Goal: Task Accomplishment & Management: Manage account settings

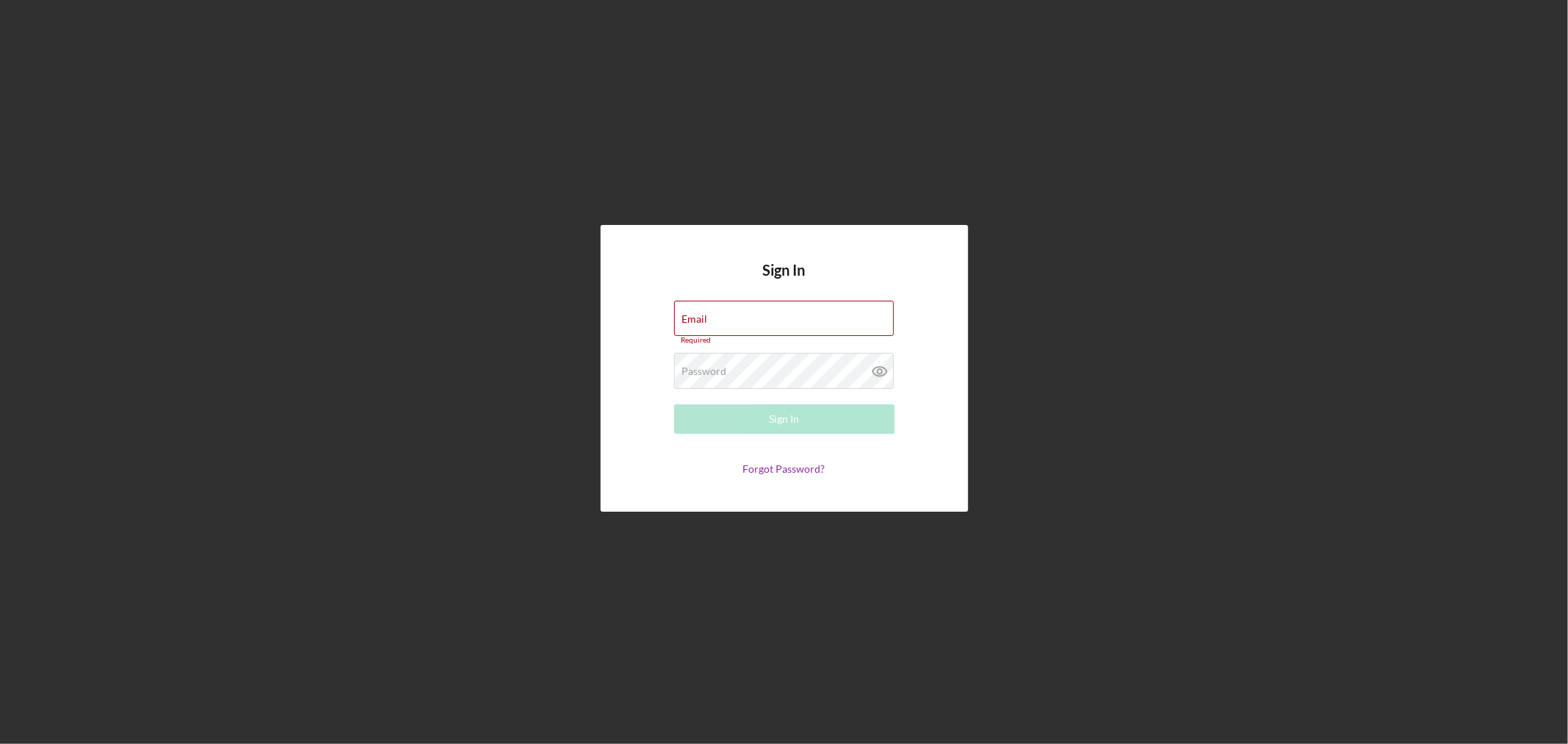
type input "[EMAIL_ADDRESS][DOMAIN_NAME]"
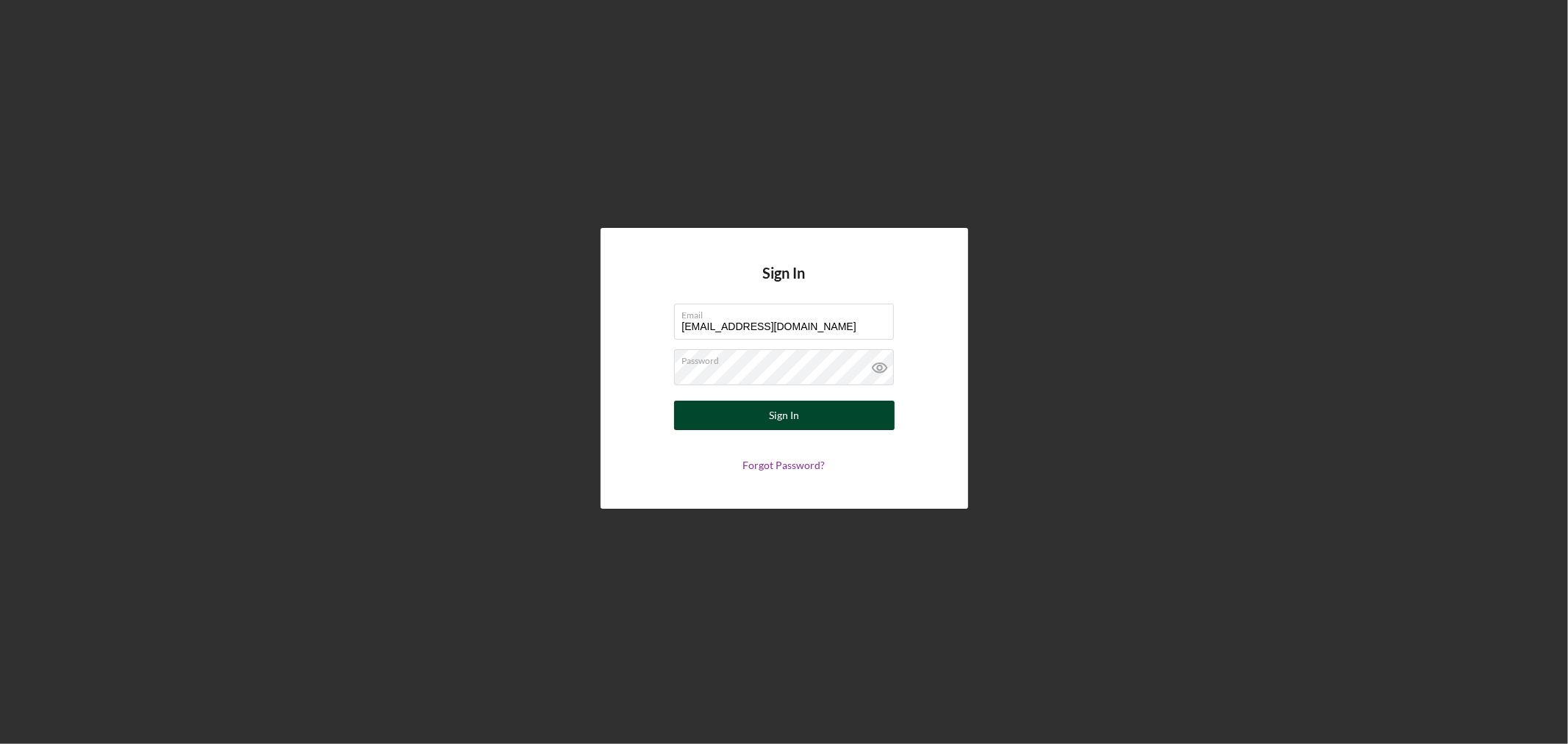
click at [792, 416] on div "Sign In" at bounding box center [783, 416] width 30 height 29
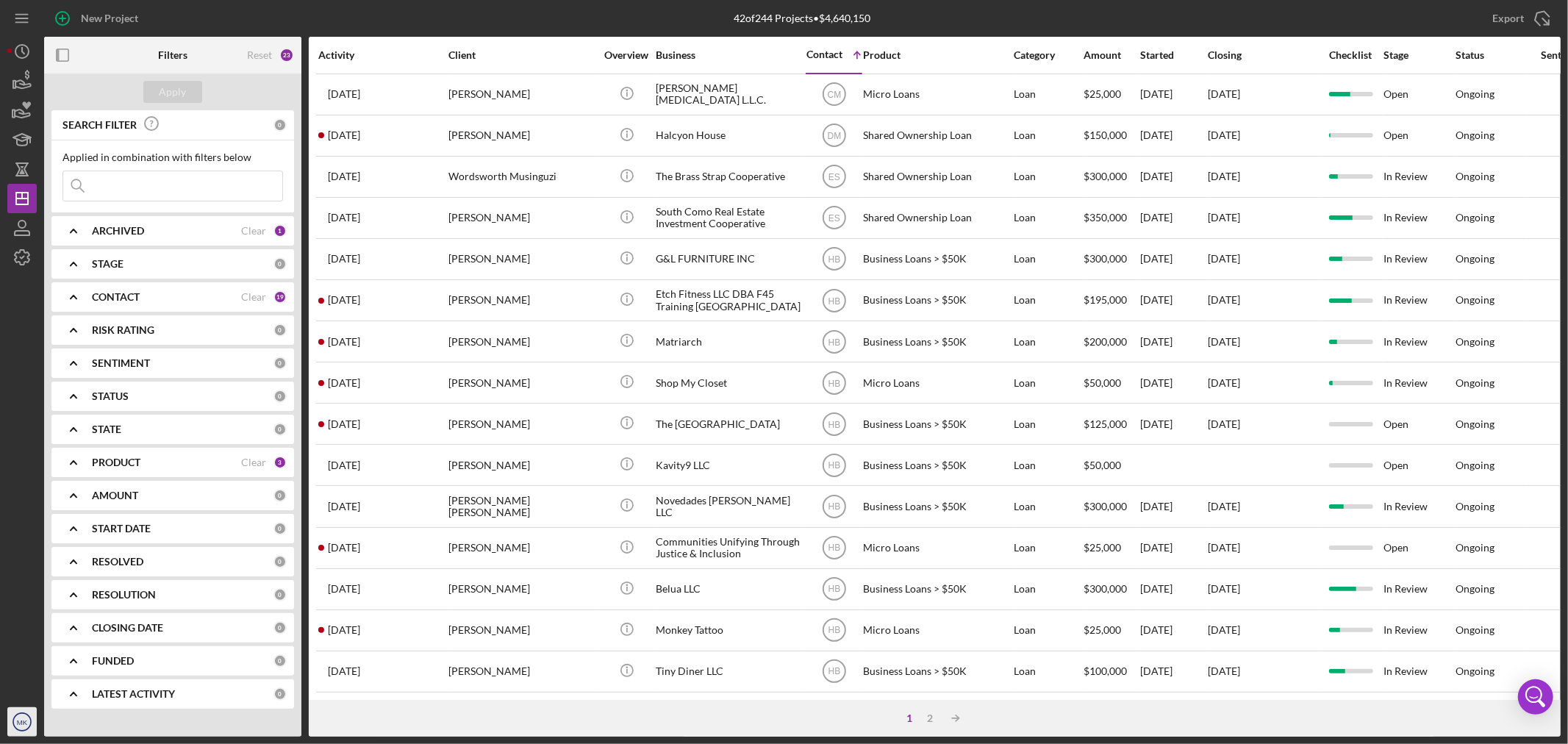
click at [15, 721] on icon "MK" at bounding box center [22, 722] width 29 height 37
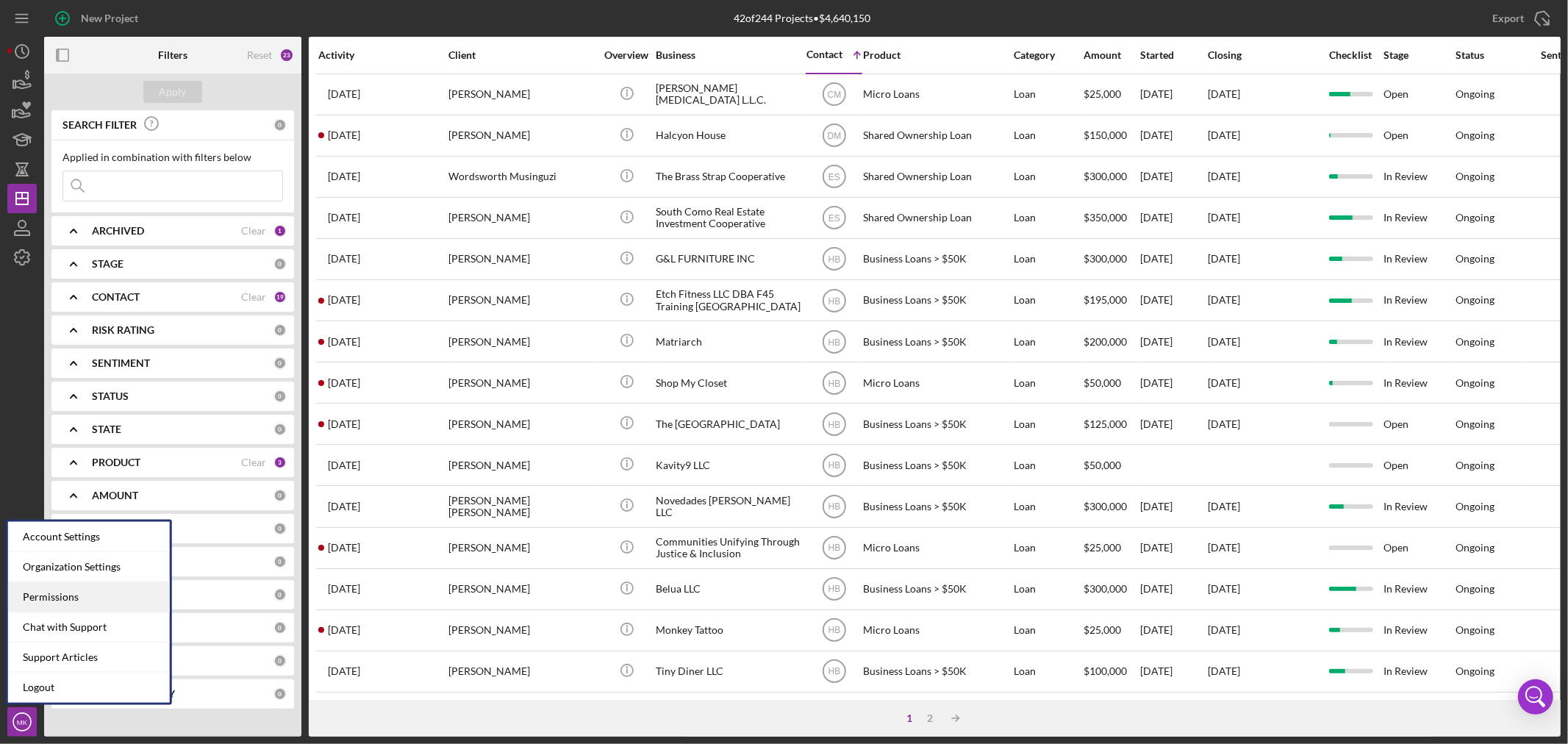
click at [73, 594] on div "Permissions" at bounding box center [89, 597] width 162 height 30
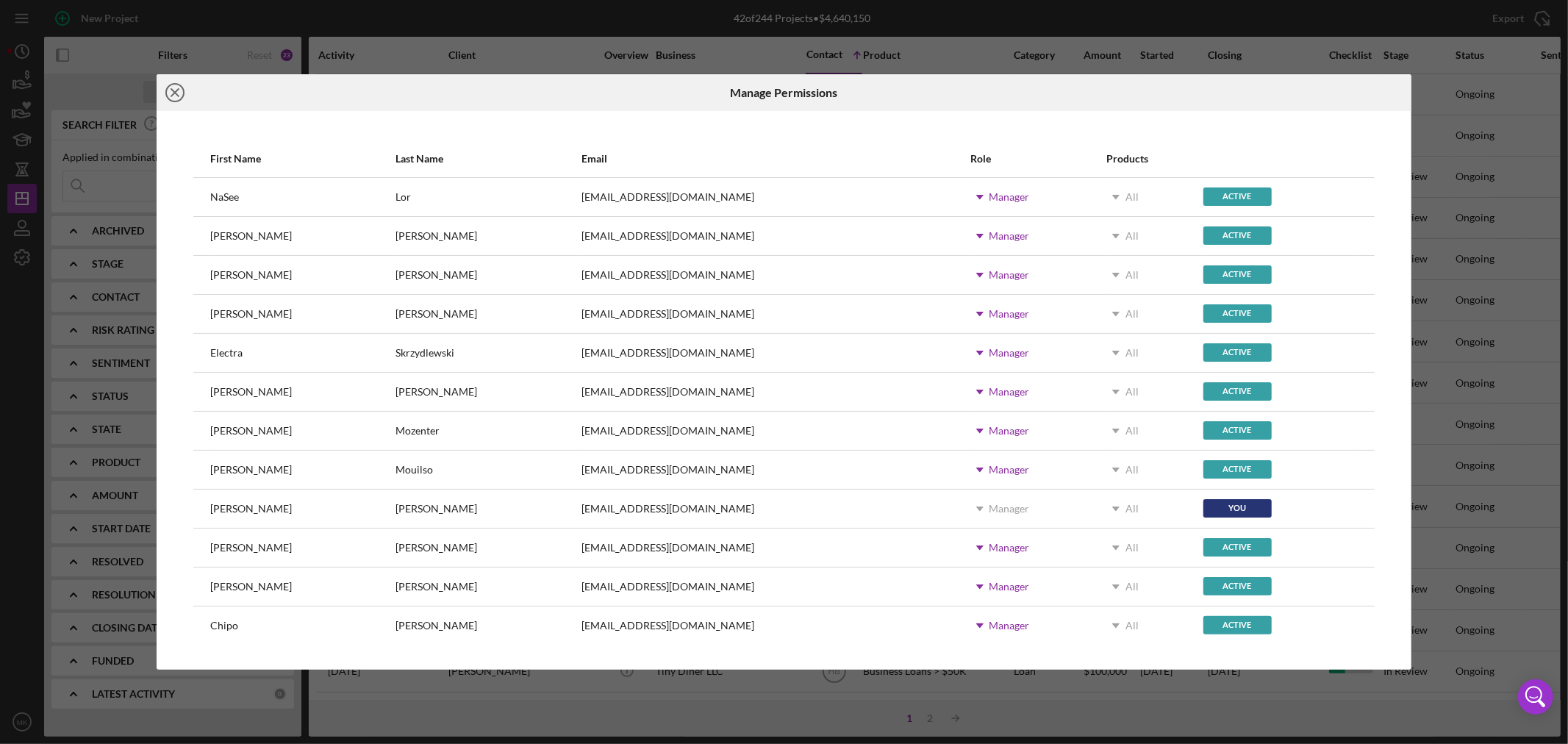
click at [179, 91] on icon "Icon/Close" at bounding box center [175, 93] width 37 height 37
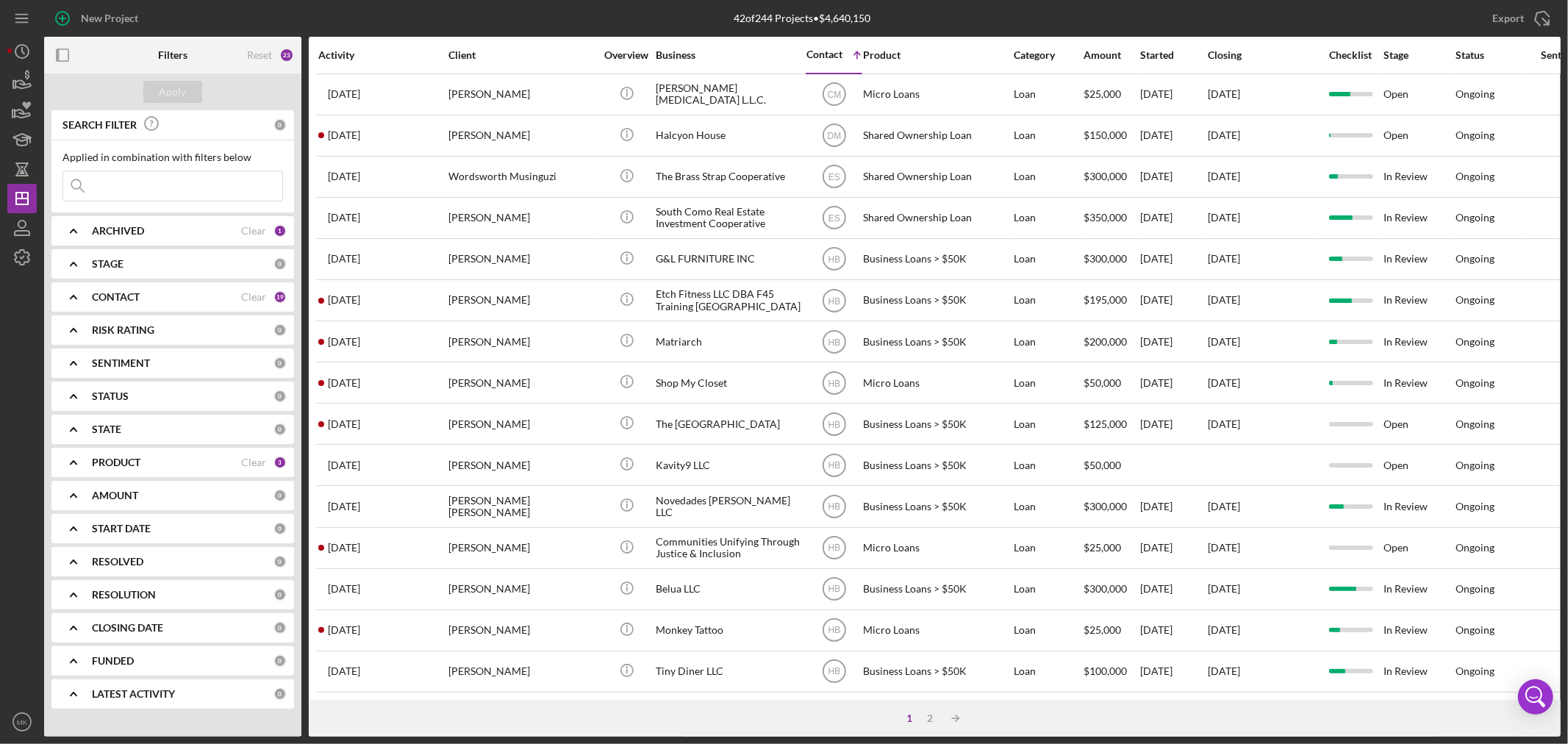
click at [193, 459] on div "PRODUCT" at bounding box center [166, 462] width 149 height 12
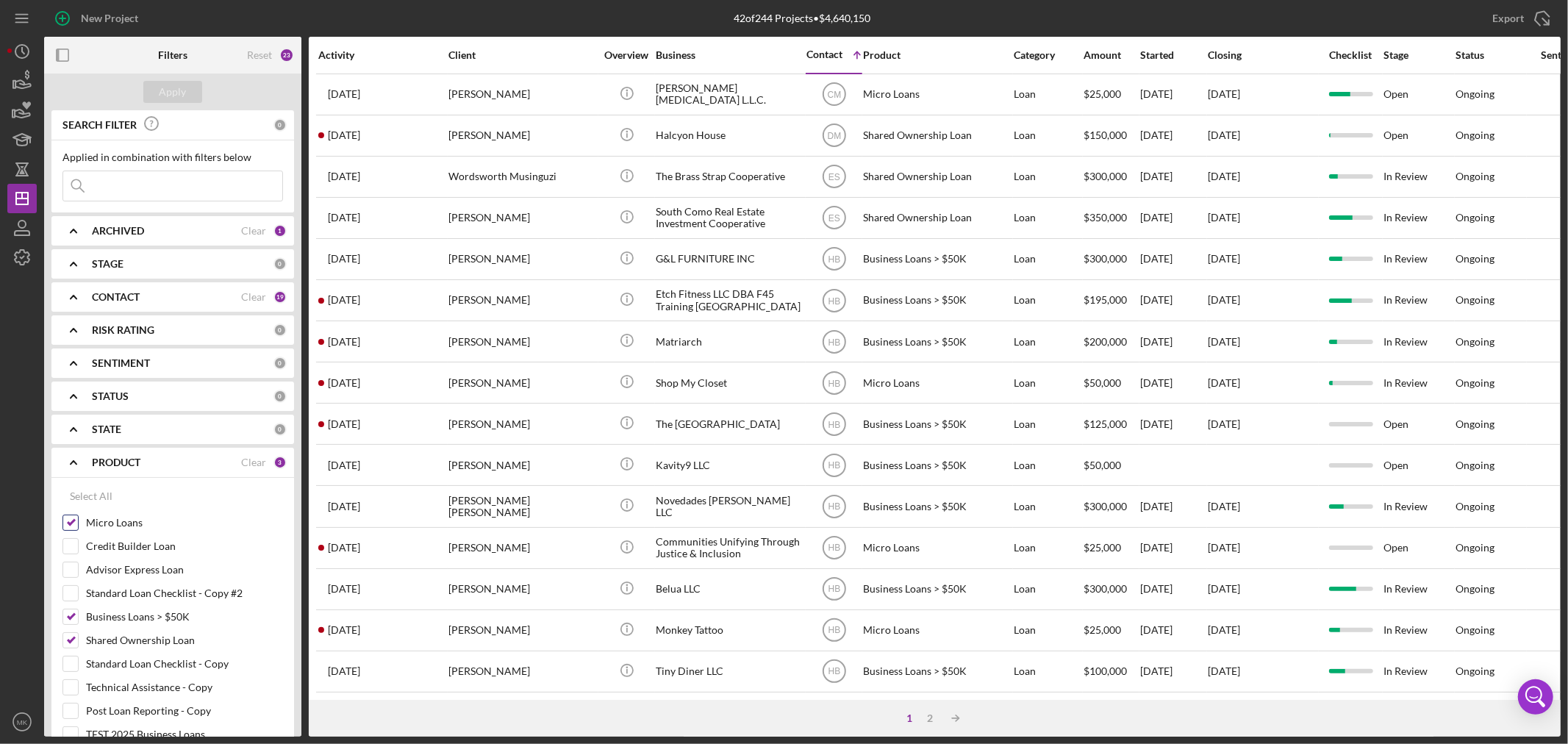
click at [69, 524] on input "Micro Loans" at bounding box center [70, 523] width 15 height 15
checkbox input "false"
click at [69, 636] on input "Shared Ownership Loan" at bounding box center [70, 641] width 15 height 15
checkbox input "false"
click at [178, 90] on div "Apply" at bounding box center [173, 91] width 27 height 22
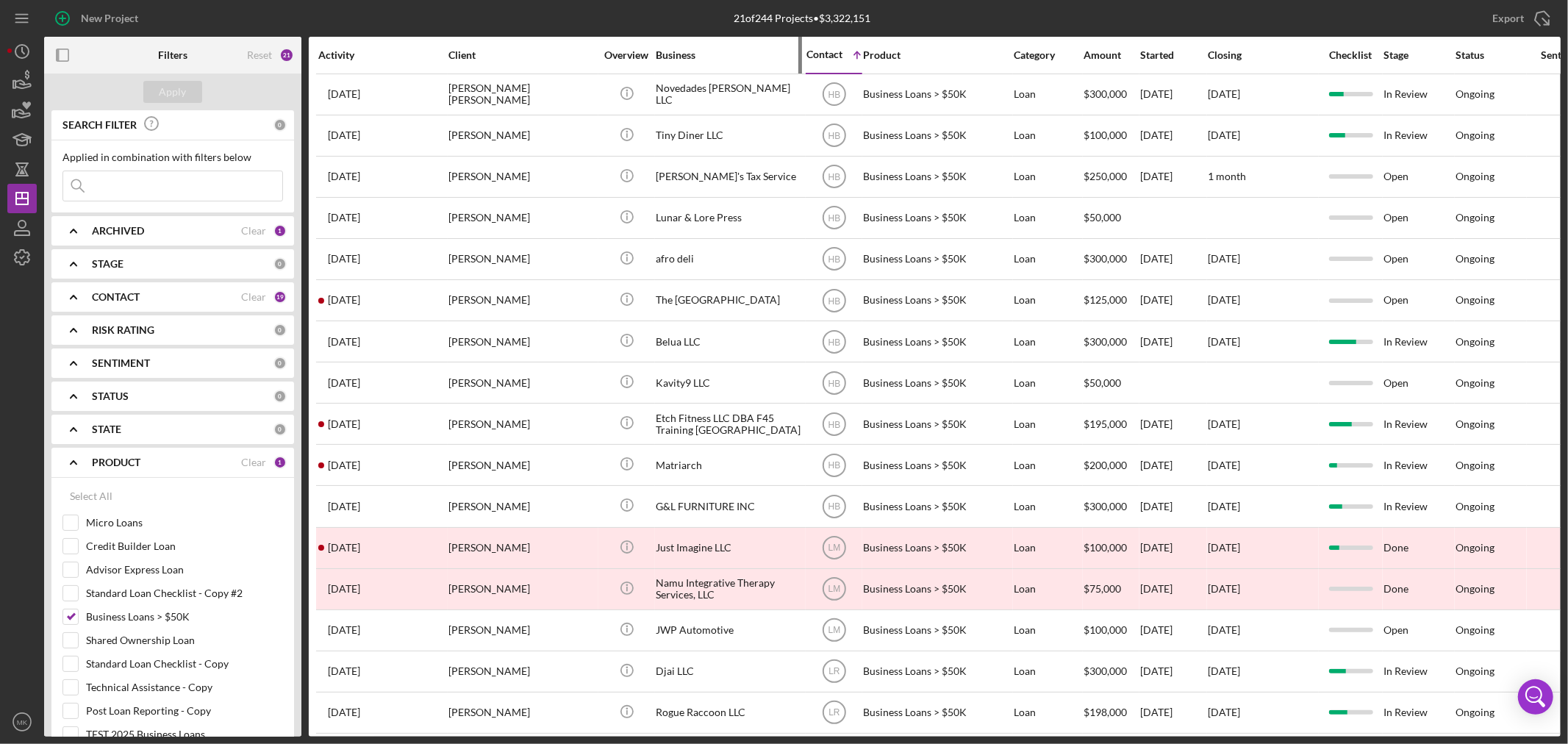
click at [686, 53] on div "Business" at bounding box center [729, 55] width 147 height 12
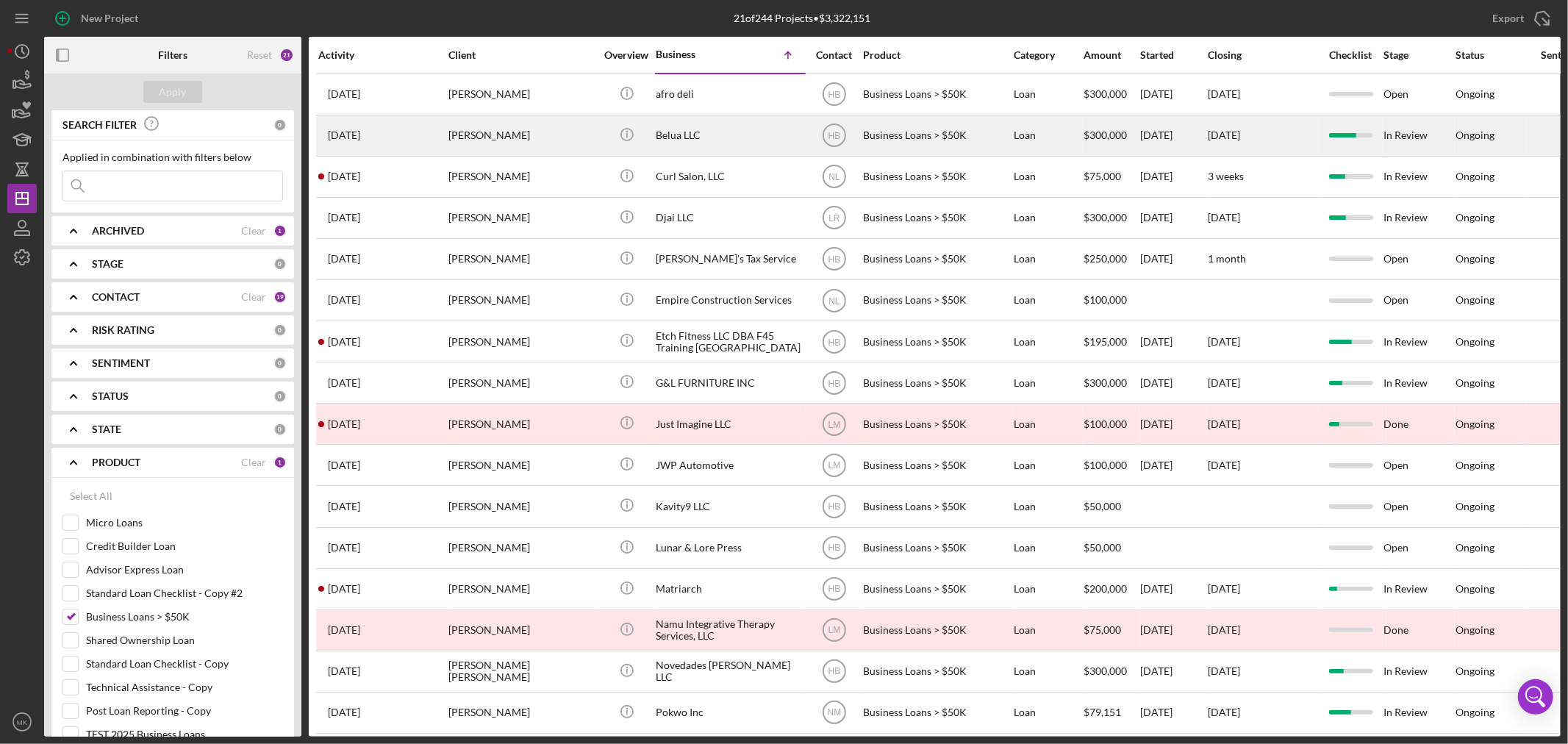
click at [744, 136] on div "Belua LLC" at bounding box center [729, 136] width 147 height 39
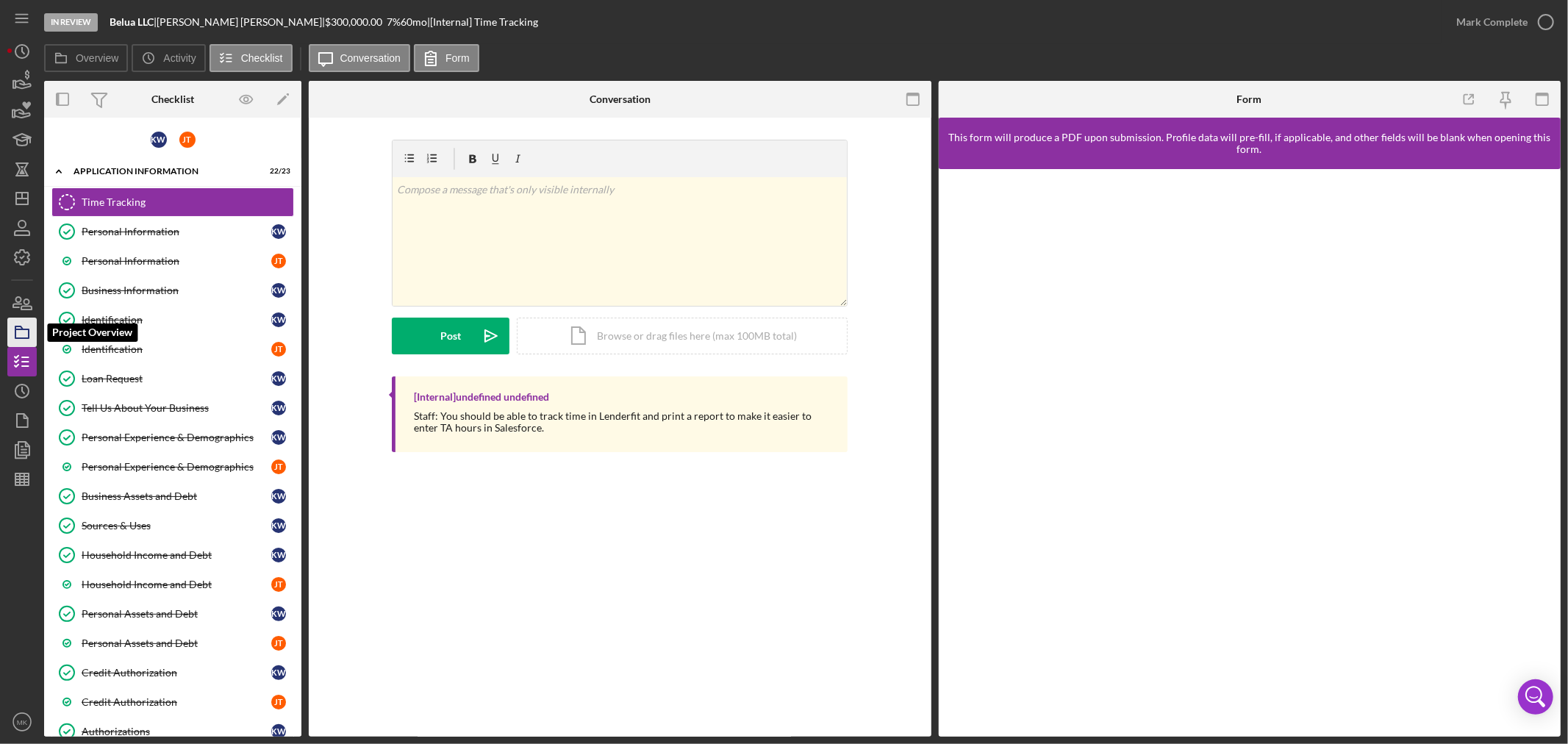
click at [27, 332] on icon "button" at bounding box center [23, 332] width 37 height 37
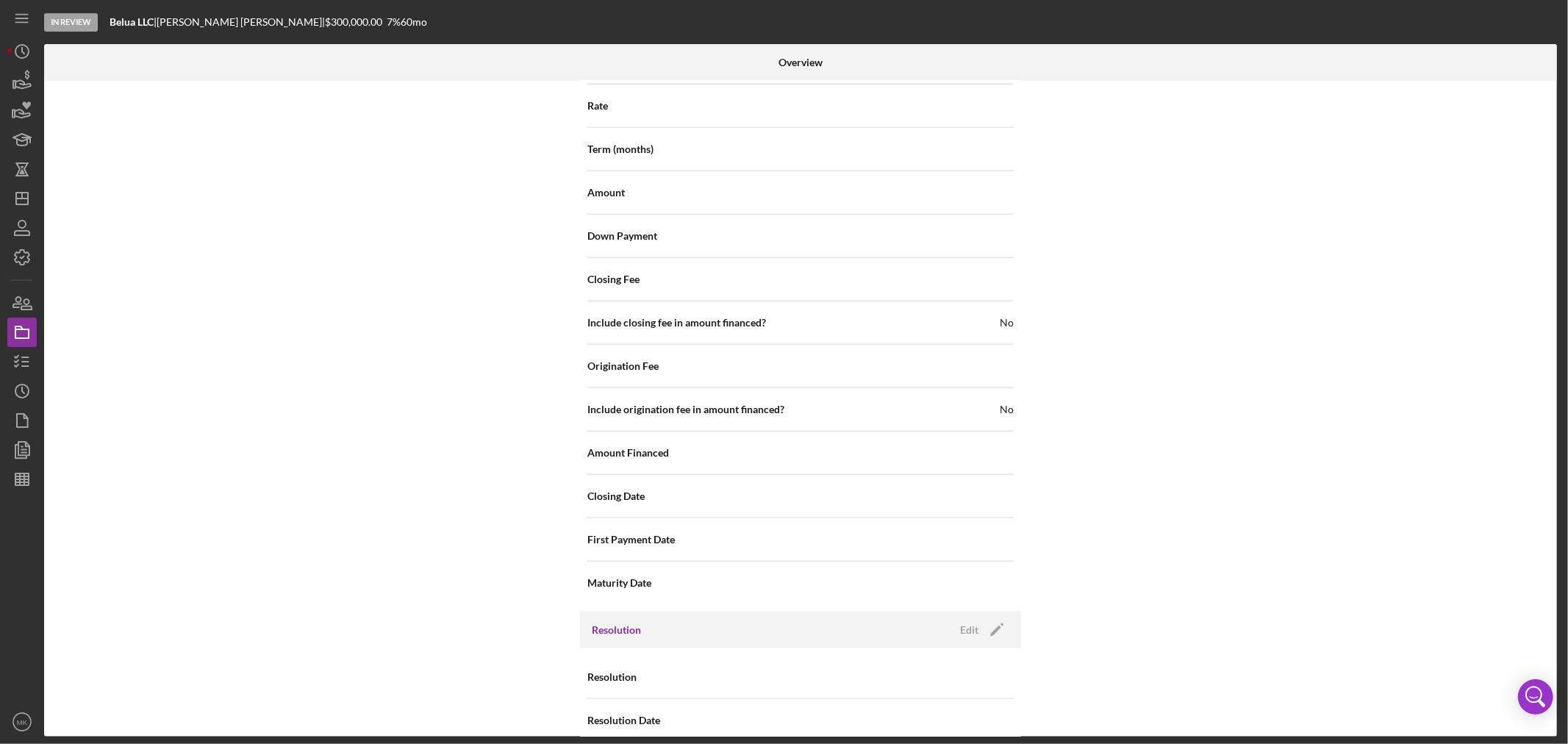
scroll to position [1546, 0]
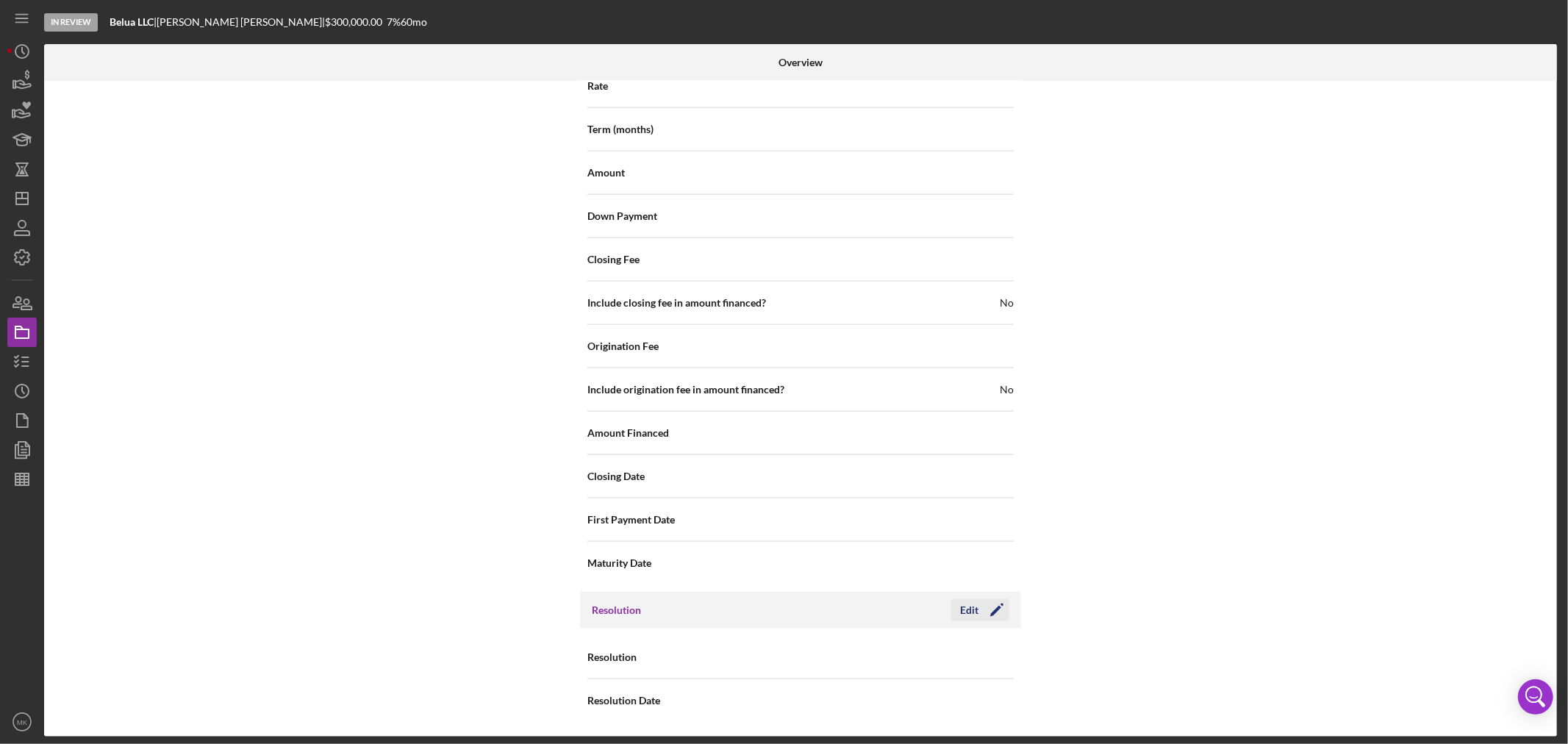
click at [988, 611] on icon "Icon/Edit" at bounding box center [997, 611] width 37 height 37
click at [859, 659] on div "Select..." at bounding box center [890, 658] width 177 height 34
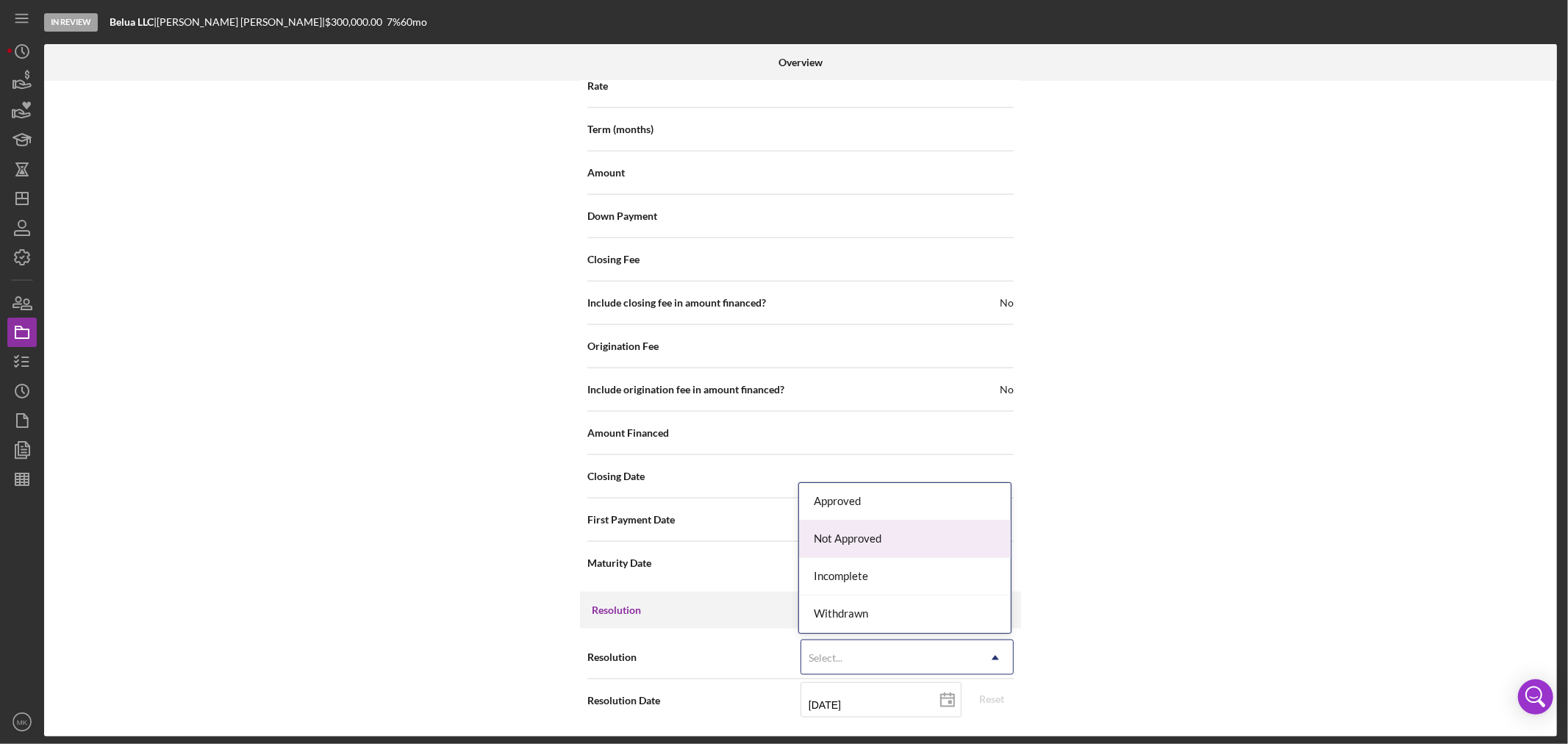
click at [869, 537] on div "Not Approved" at bounding box center [905, 539] width 212 height 37
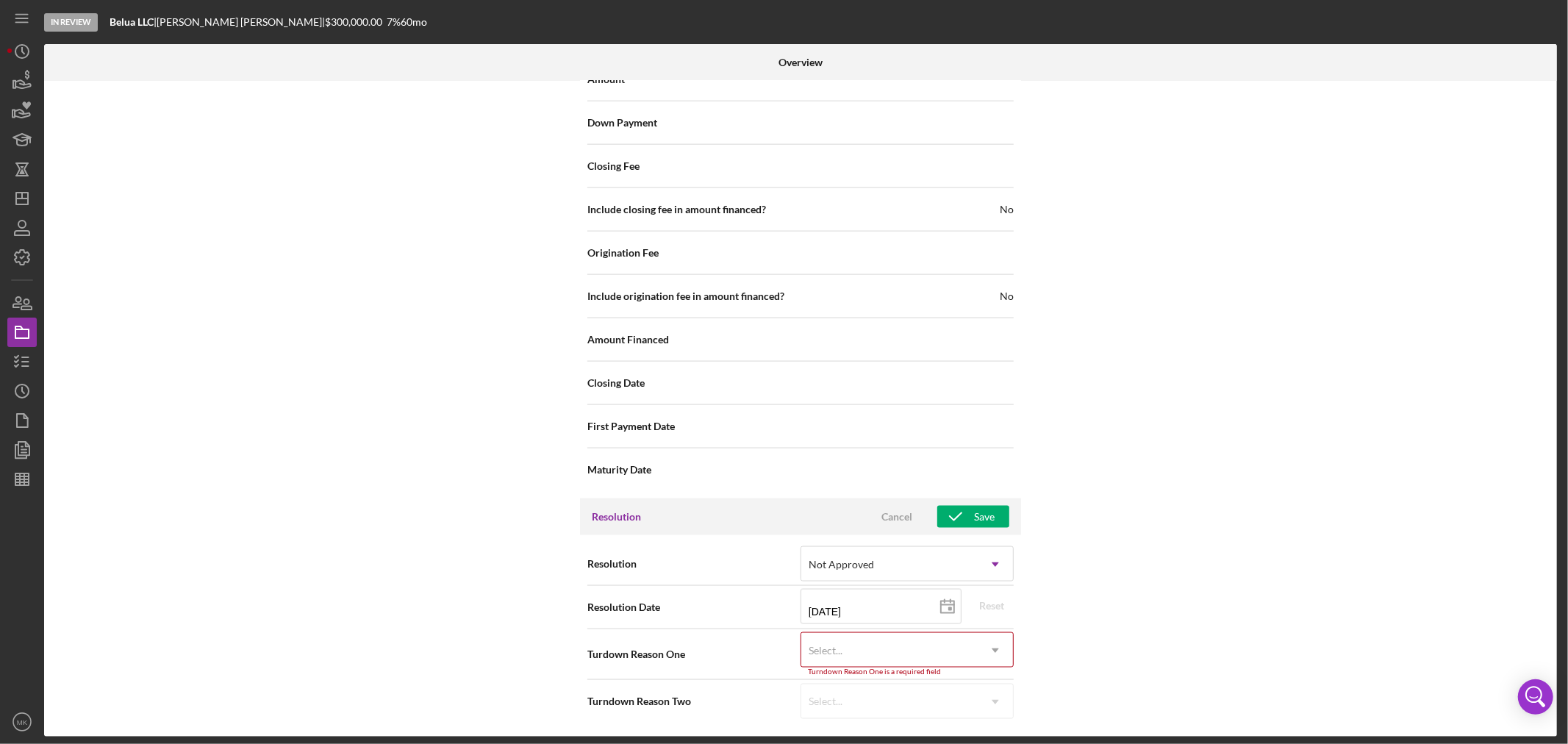
scroll to position [1641, 0]
drag, startPoint x: 868, startPoint y: 605, endPoint x: 681, endPoint y: 603, distance: 187.0
click at [681, 603] on div "Resolution Date [DATE] [DATE] Reset" at bounding box center [800, 607] width 427 height 37
type input "0m/dd/yyyy"
type input "04/dd/yyyy"
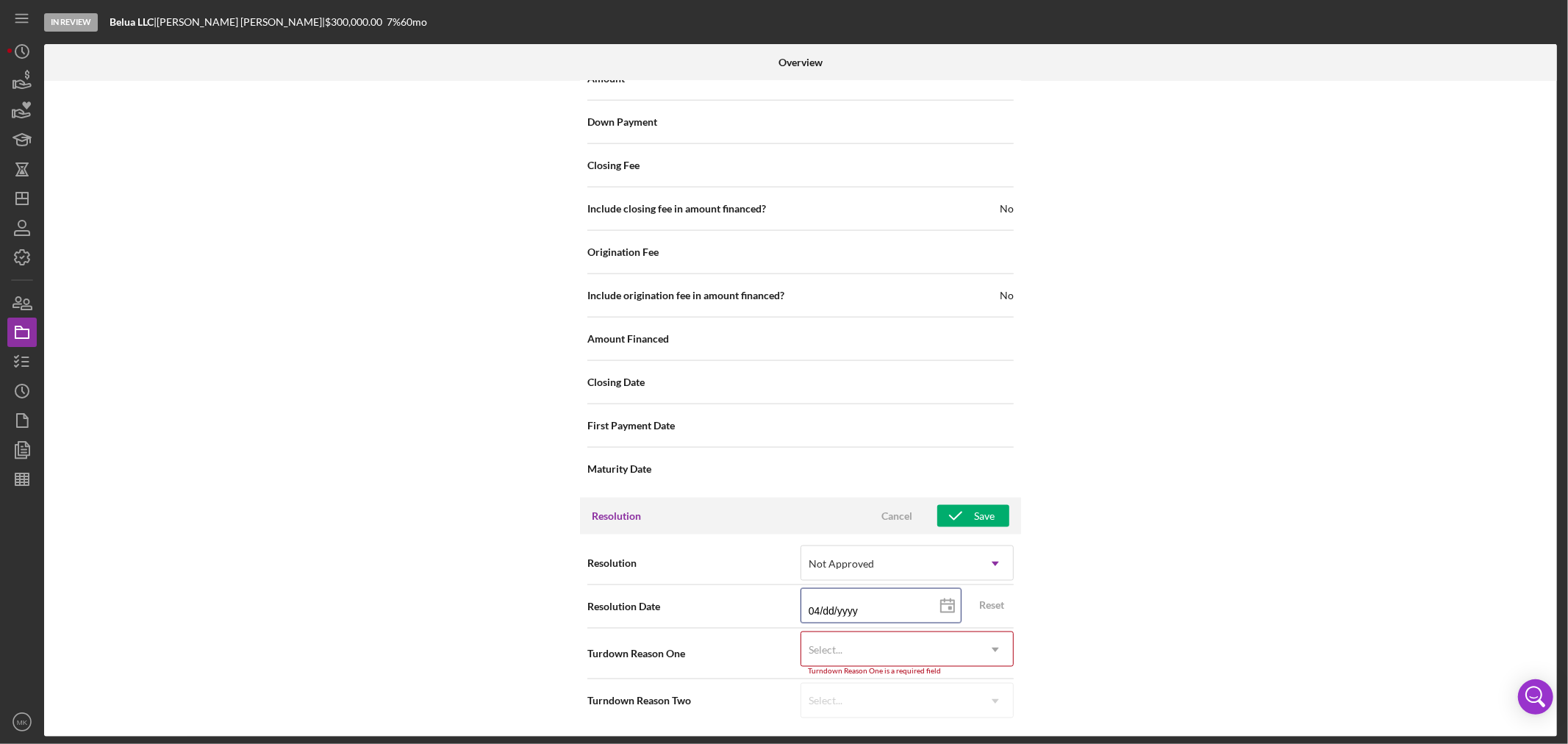
type input "04/dd/yyyy"
type input "04/0d/yyyy"
type input "04/01/yyyy"
type input "04/01/2yyy"
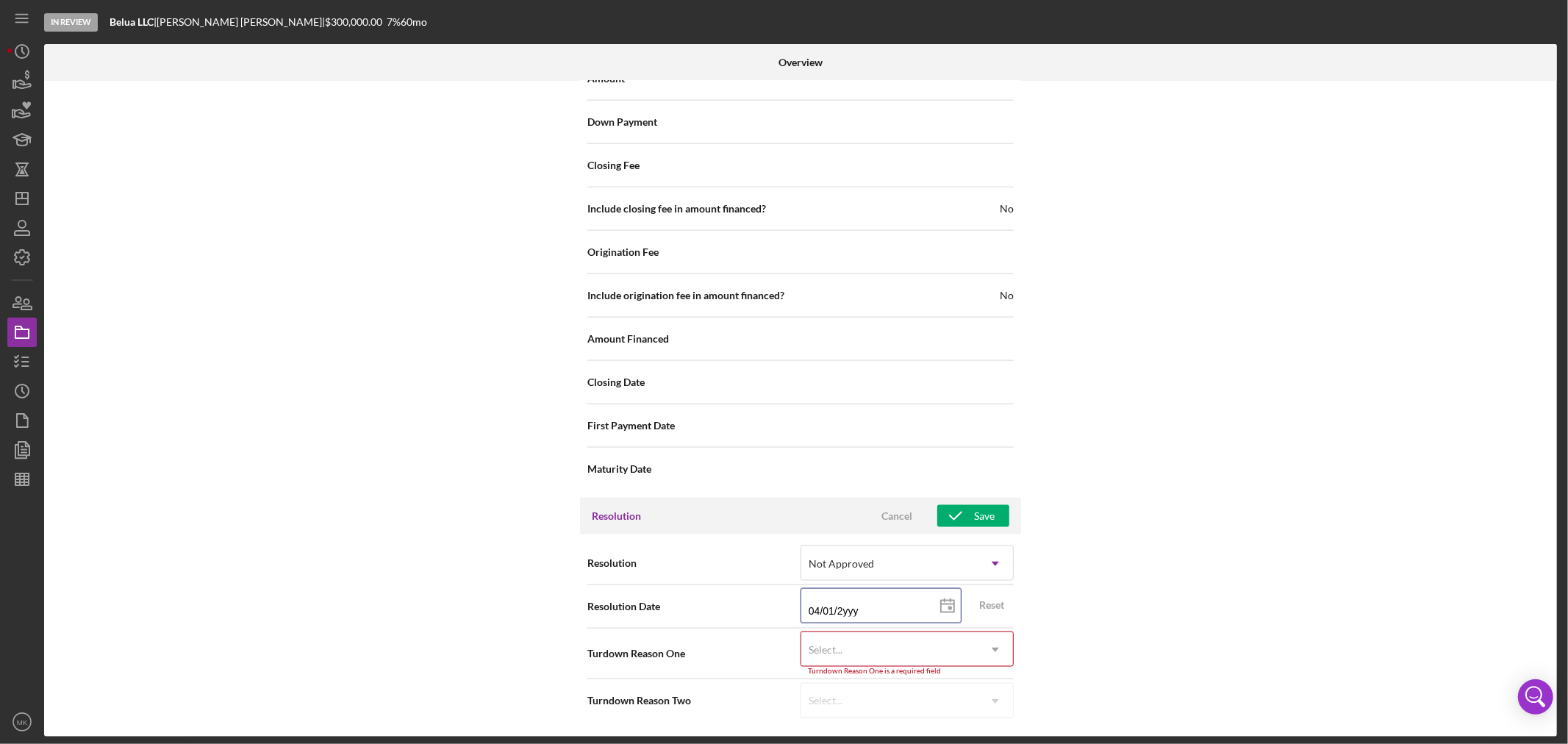
type input "04/01/20yy"
type input "04/01/202y"
type input "[DATE]"
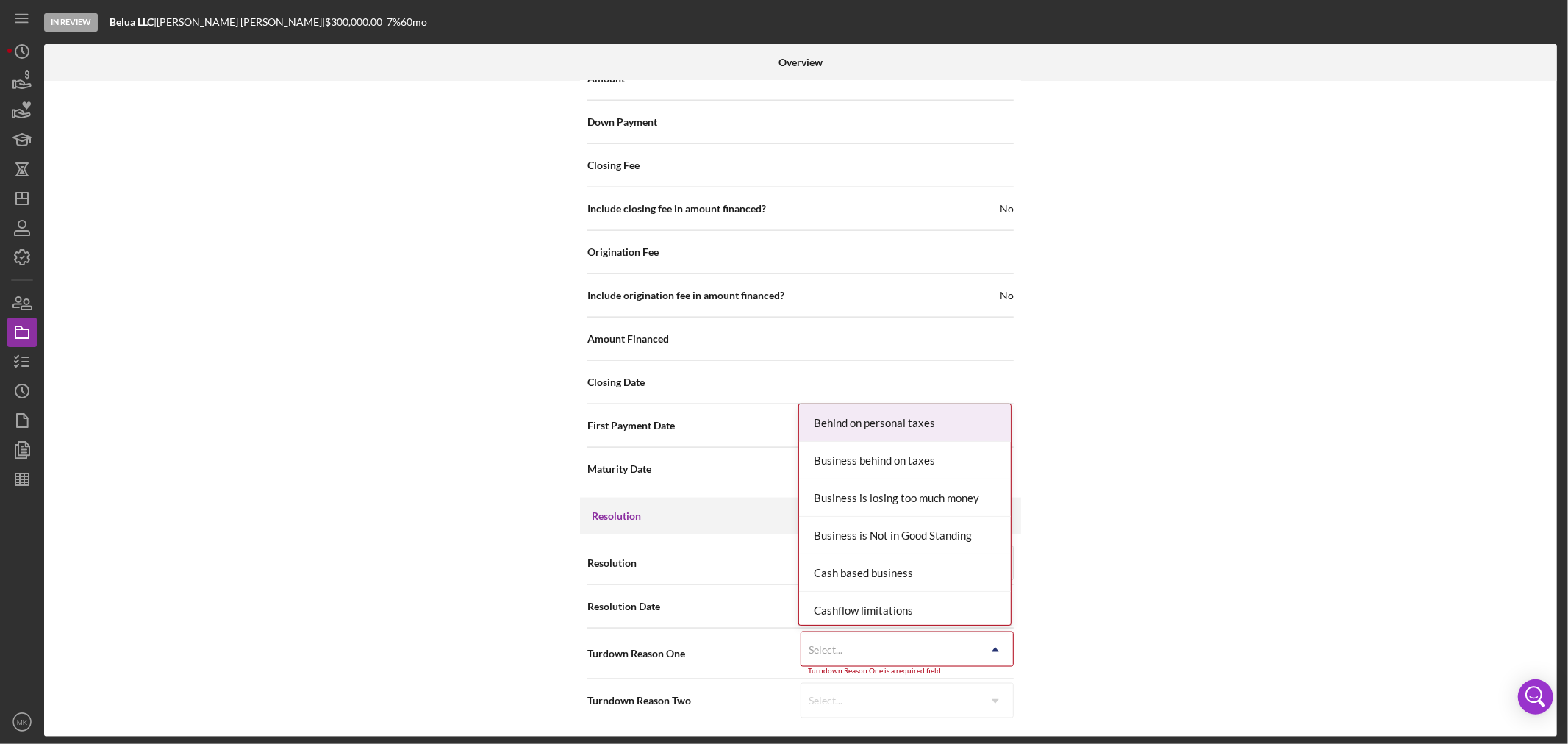
click at [972, 645] on div "Select..." at bounding box center [890, 650] width 177 height 34
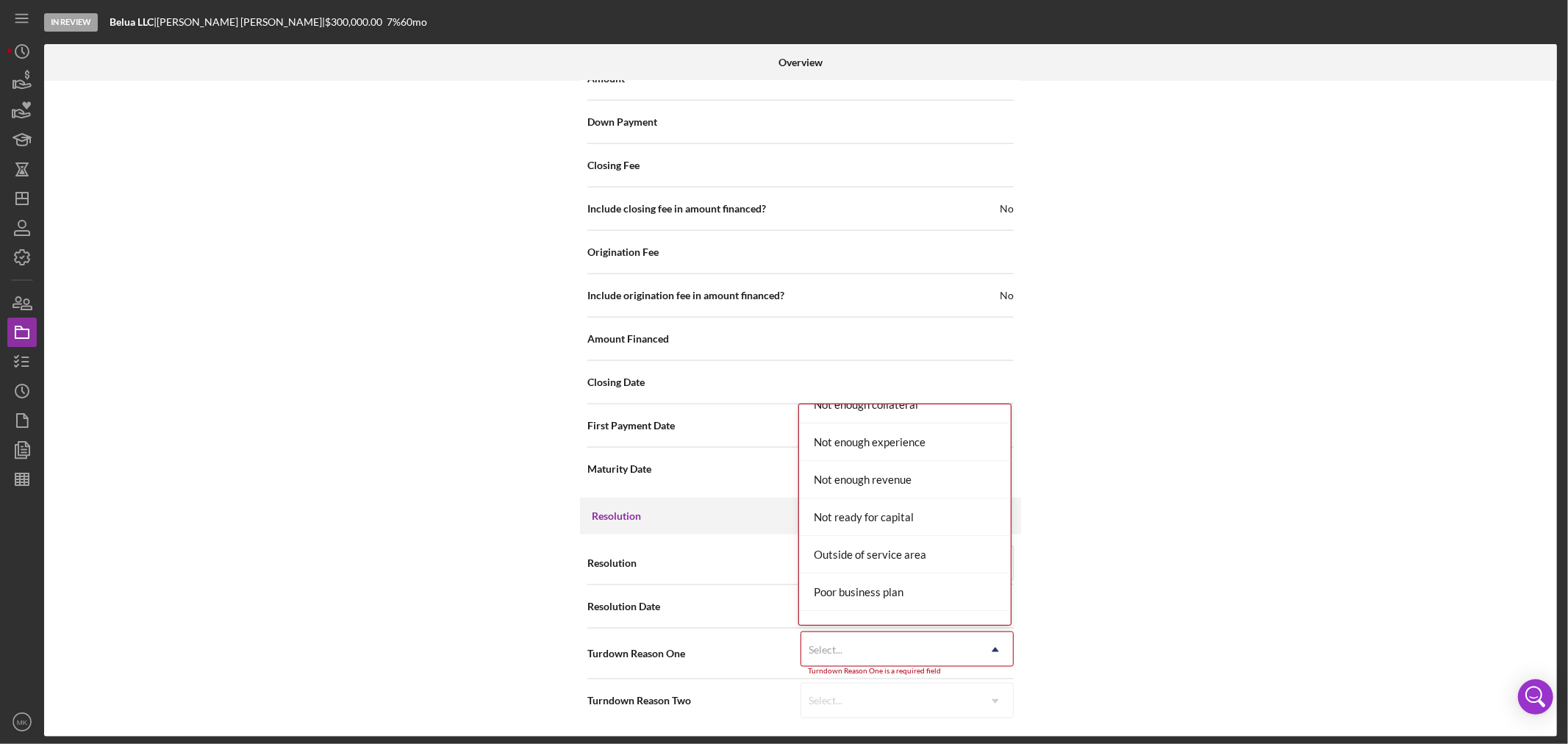
scroll to position [1226, 0]
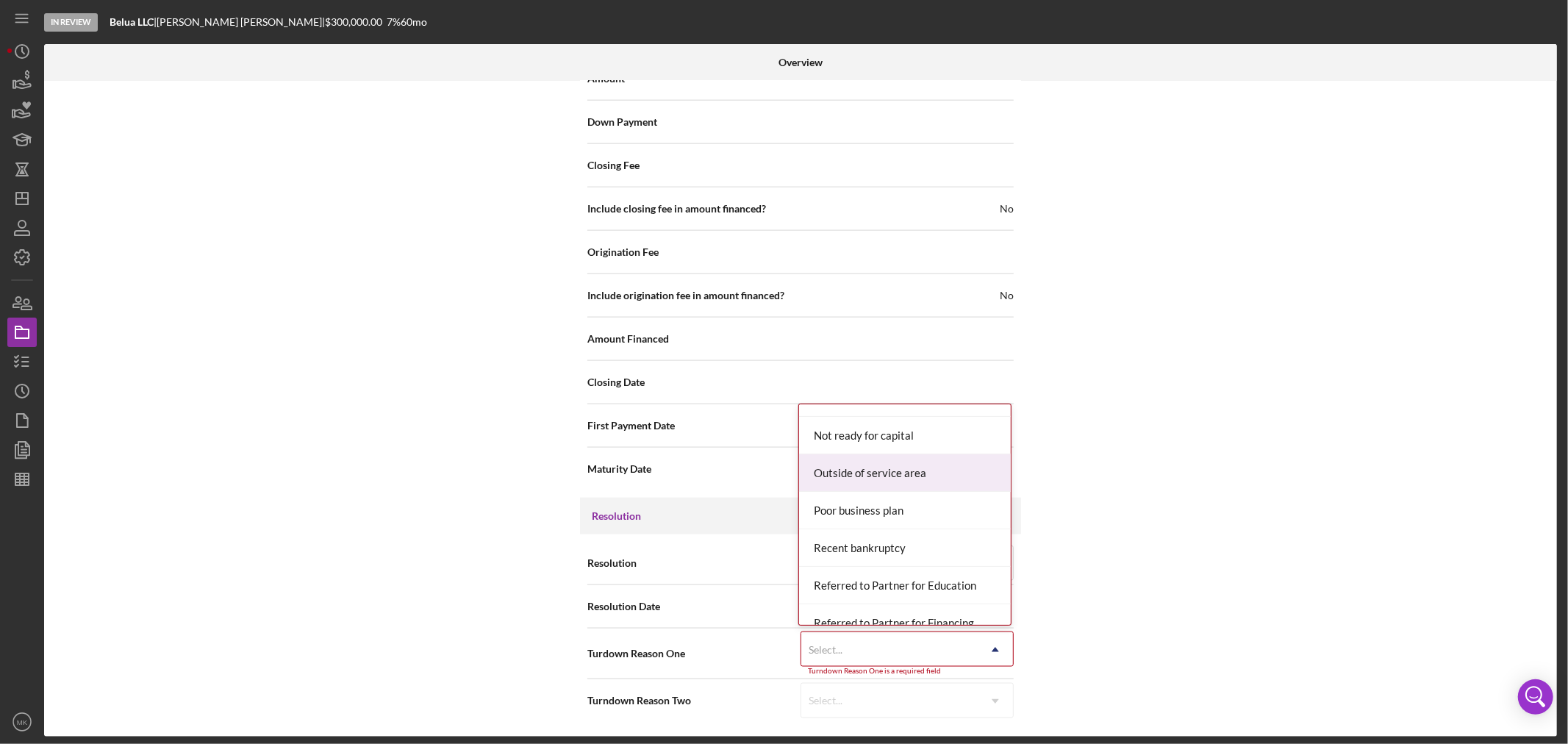
click at [904, 471] on div "Outside of service area" at bounding box center [905, 473] width 212 height 37
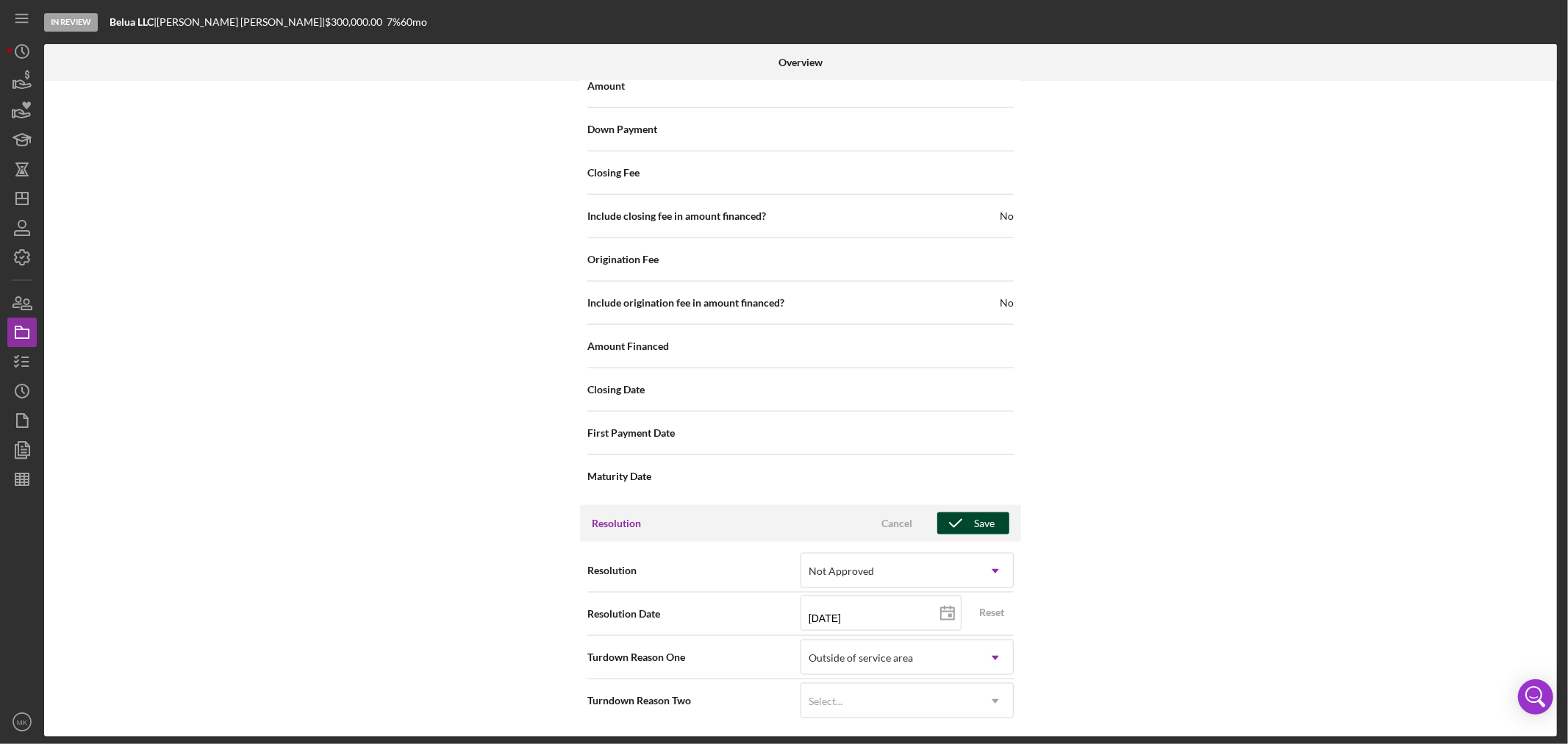
click at [984, 520] on div "Save" at bounding box center [985, 523] width 21 height 22
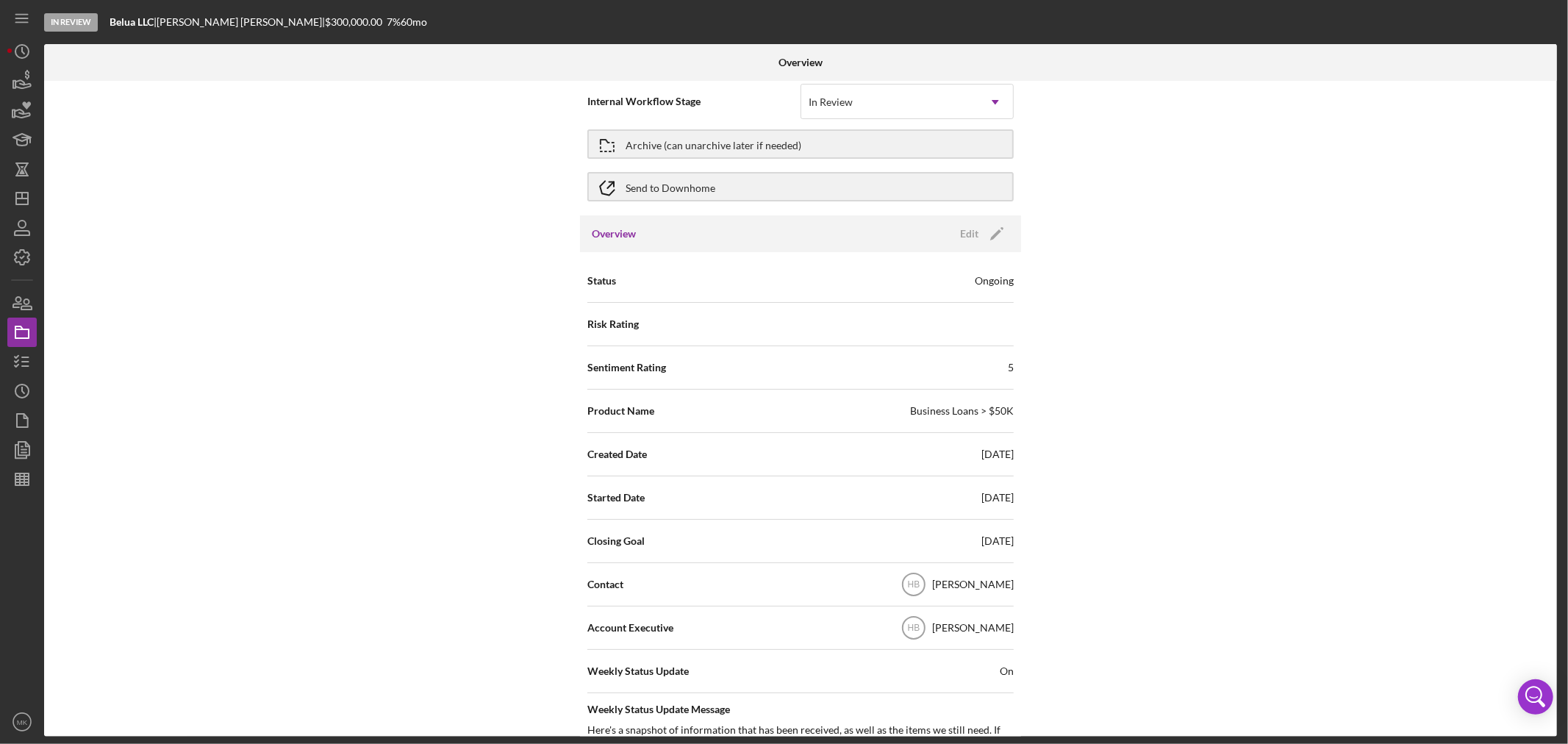
scroll to position [0, 0]
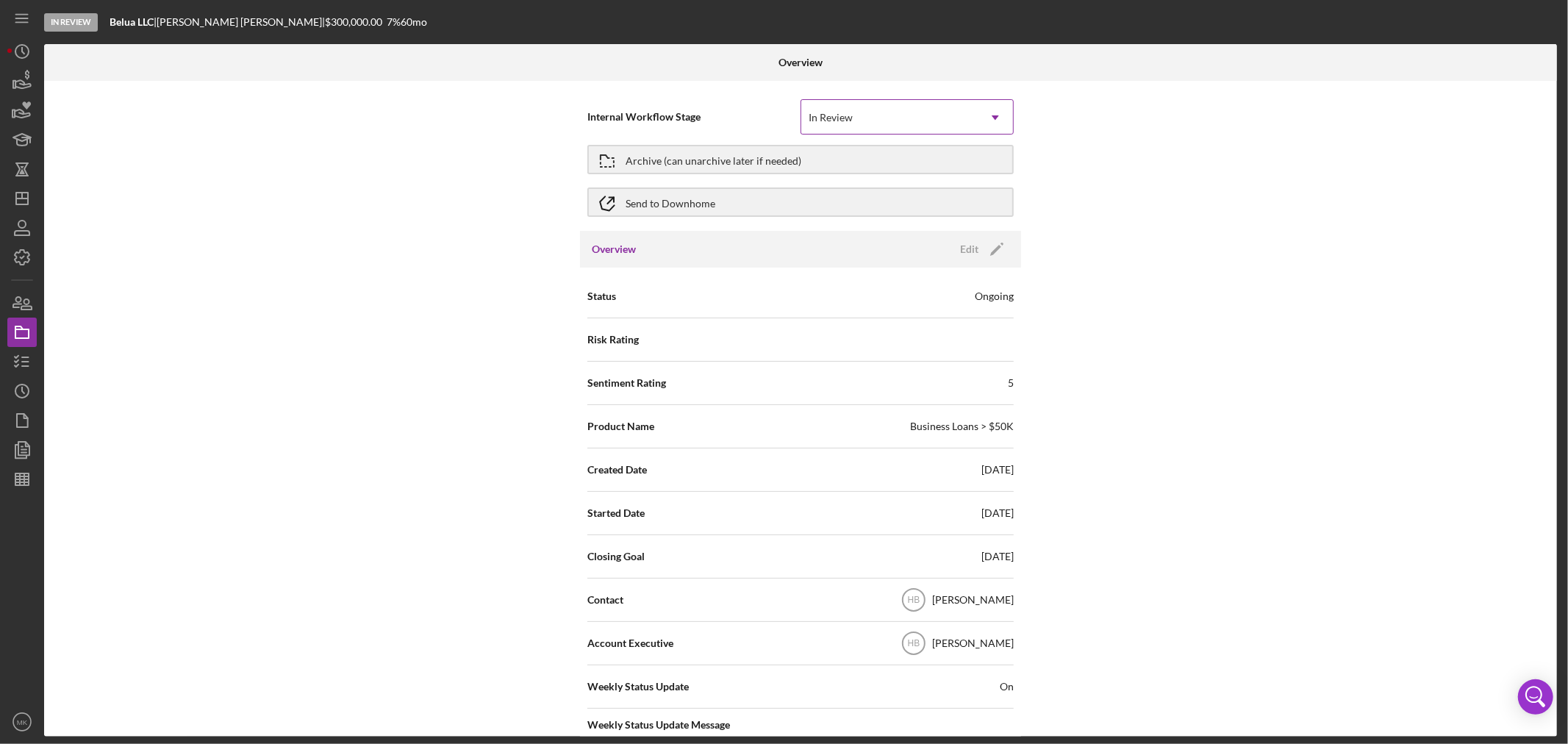
click at [995, 115] on icon "Icon/Dropdown Arrow" at bounding box center [995, 118] width 35 height 36
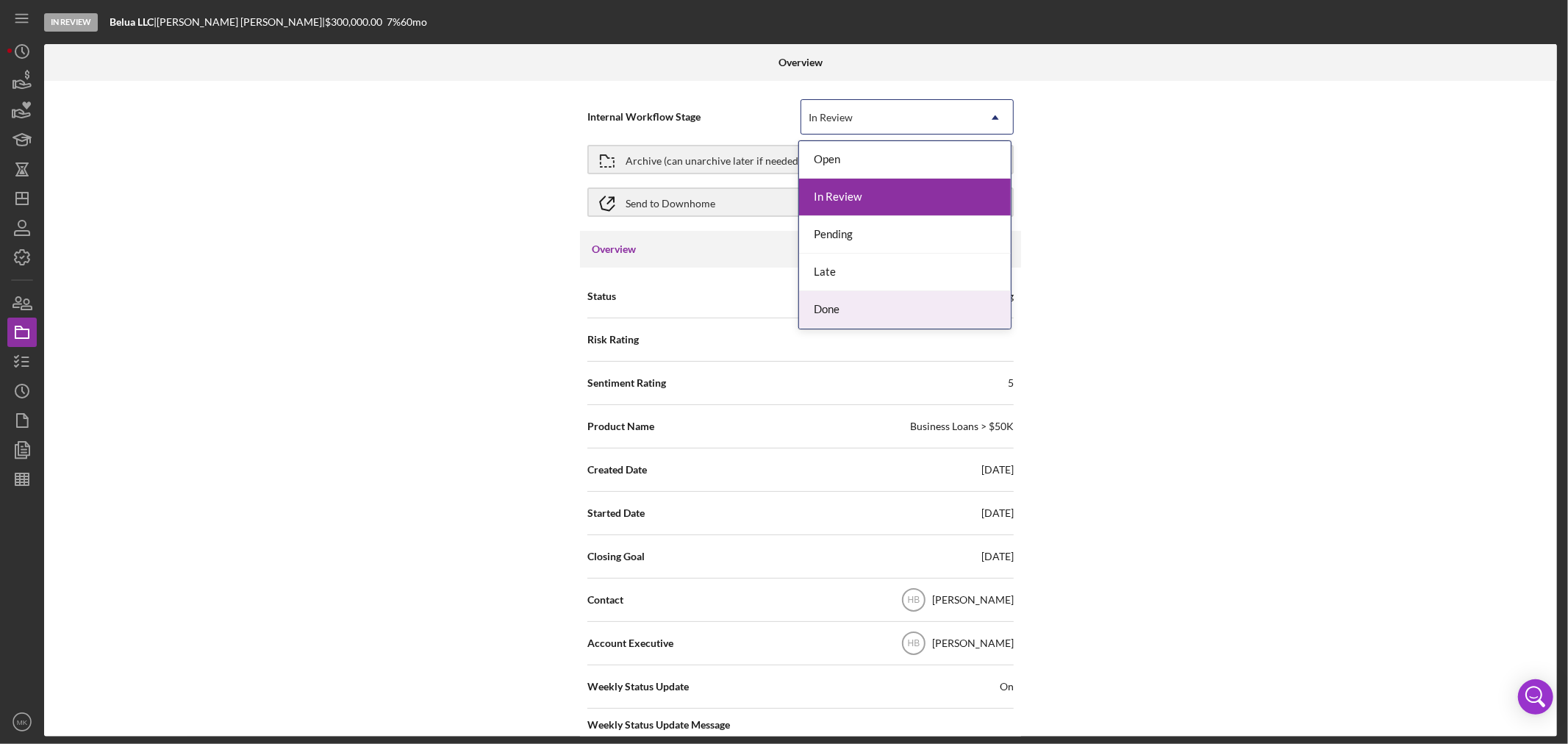
click at [951, 311] on div "Done" at bounding box center [905, 310] width 212 height 37
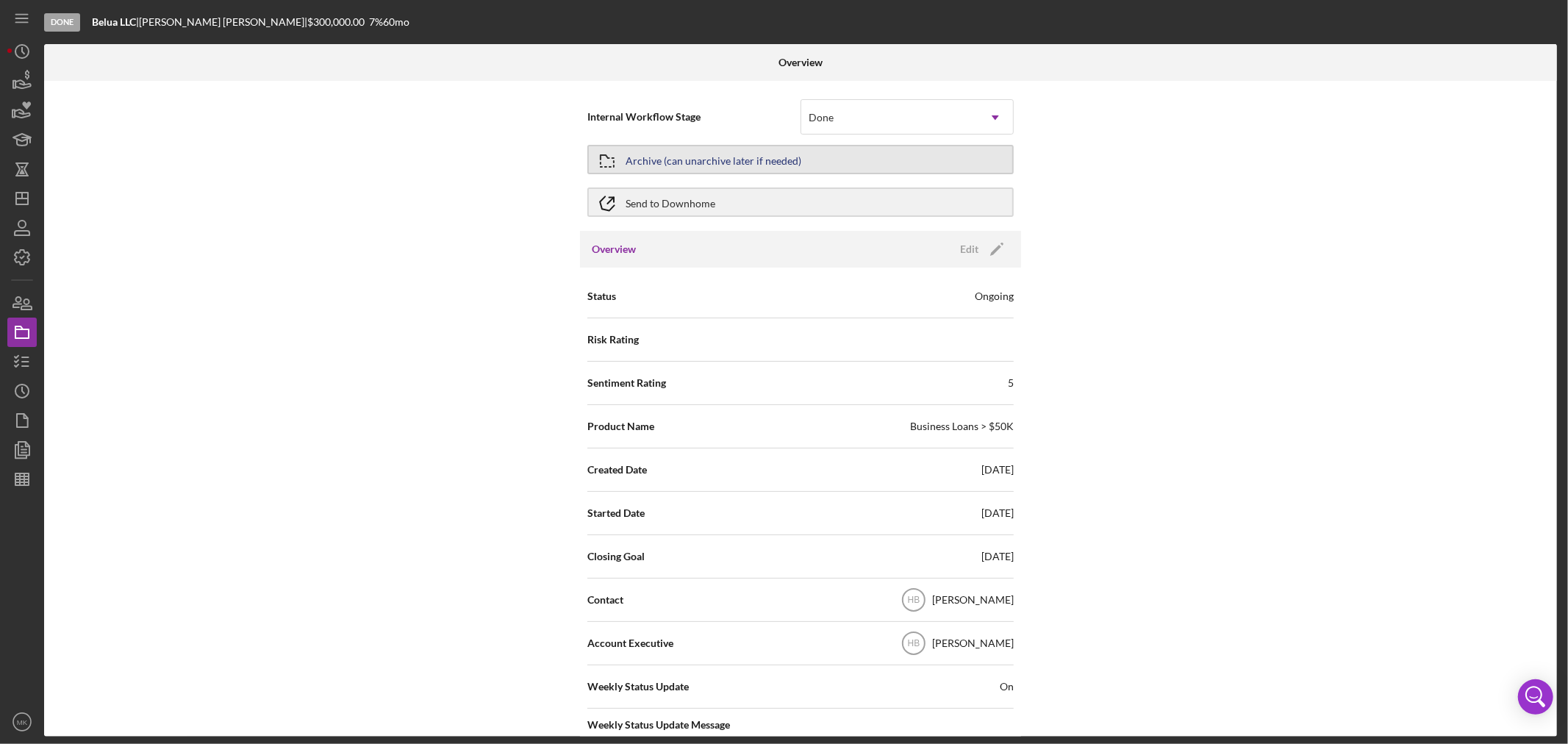
click at [776, 157] on div "Archive (can unarchive later if needed)" at bounding box center [714, 159] width 176 height 27
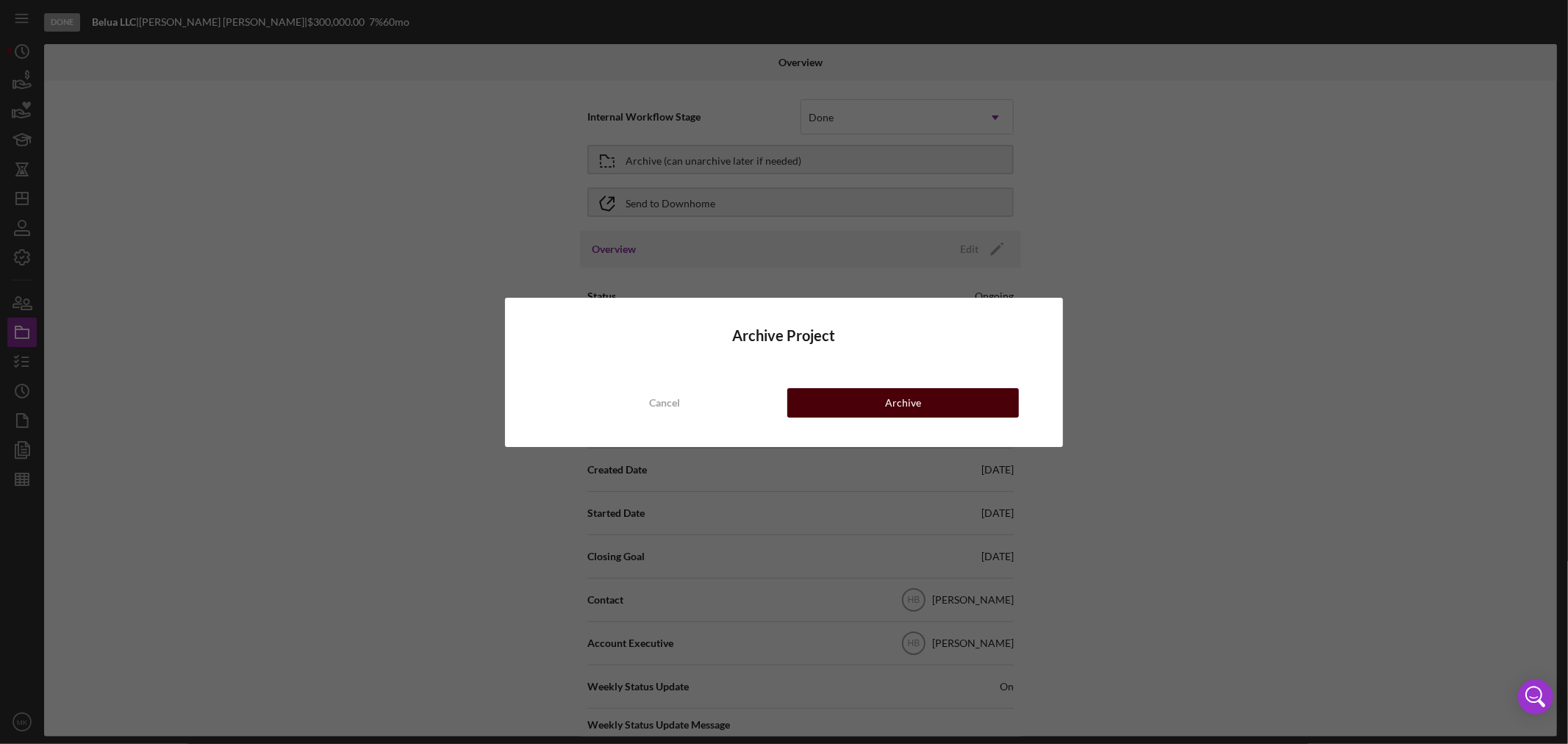
click at [912, 401] on div "Archive" at bounding box center [903, 403] width 36 height 29
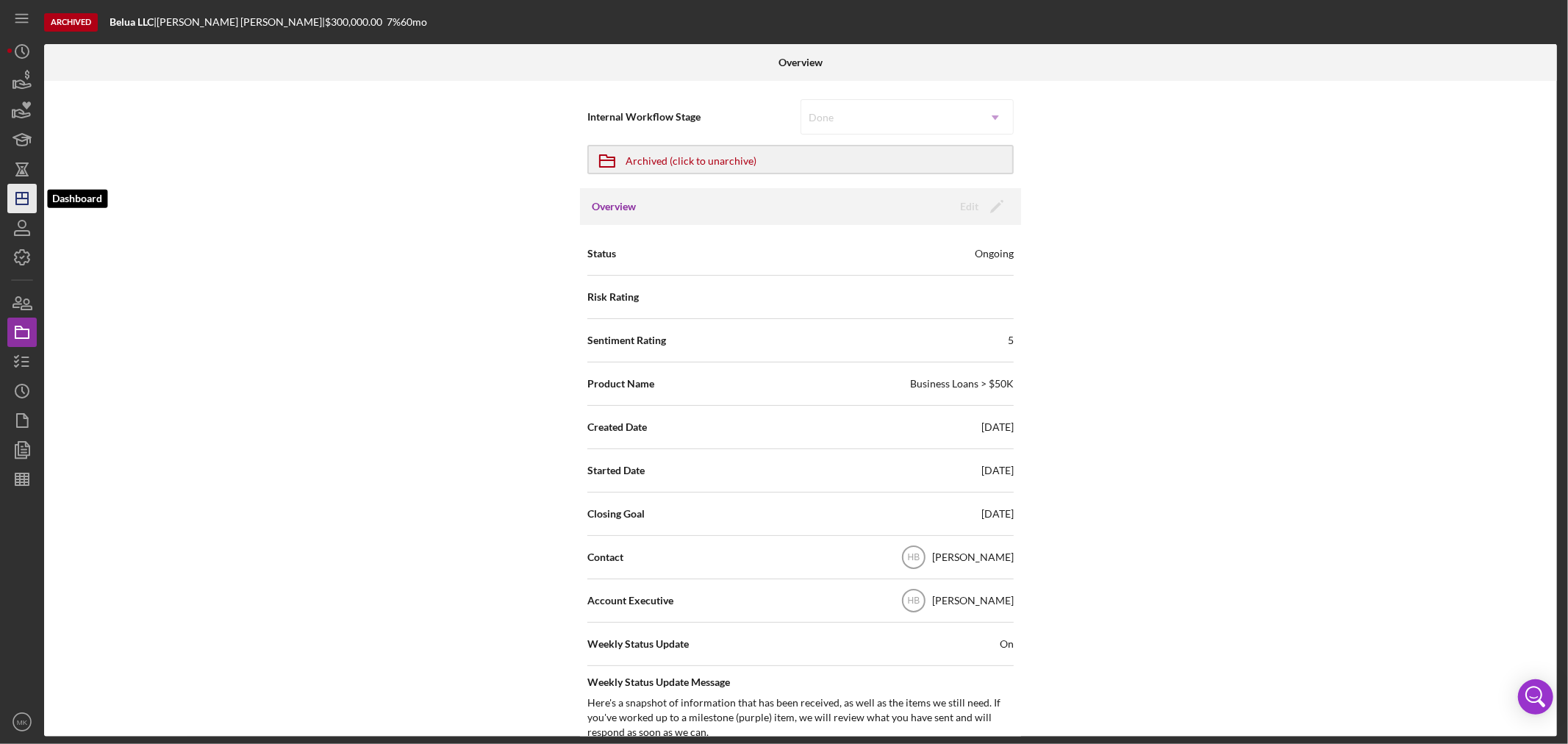
click at [18, 196] on icon "Icon/Dashboard" at bounding box center [23, 199] width 37 height 37
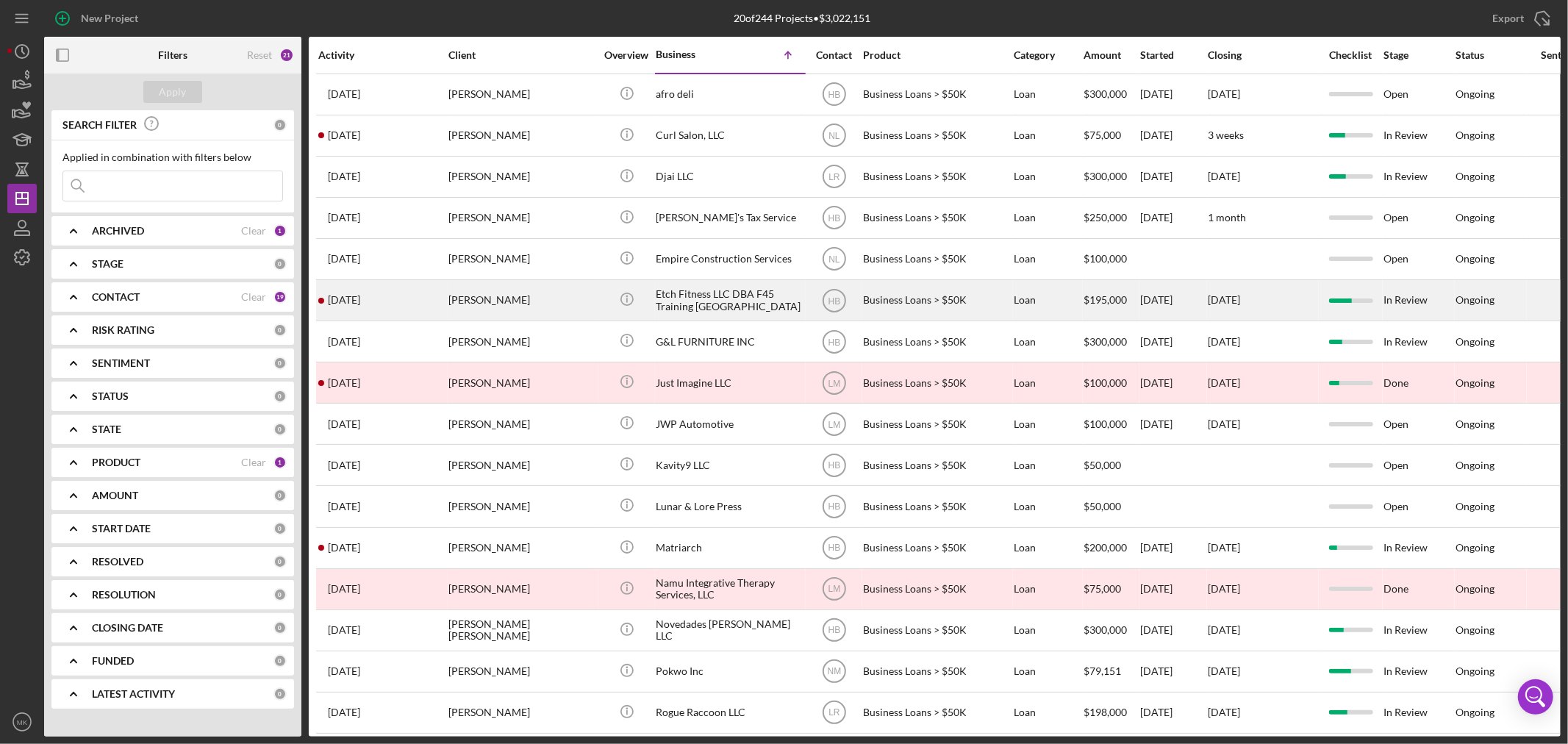
click at [753, 303] on div "Etch Fitness LLC DBA F45 Training [GEOGRAPHIC_DATA]" at bounding box center [729, 300] width 147 height 39
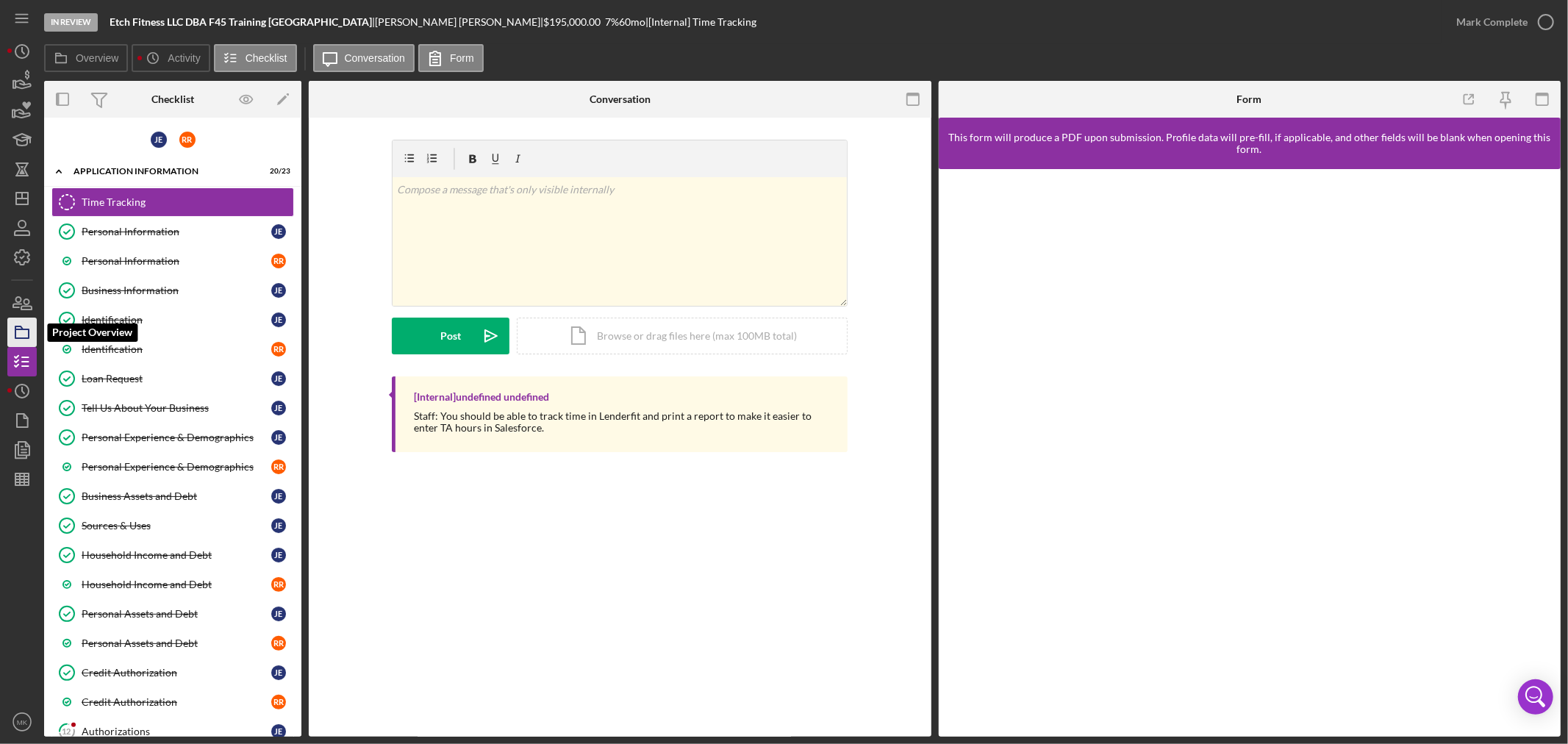
click at [29, 332] on rect "button" at bounding box center [22, 333] width 13 height 9
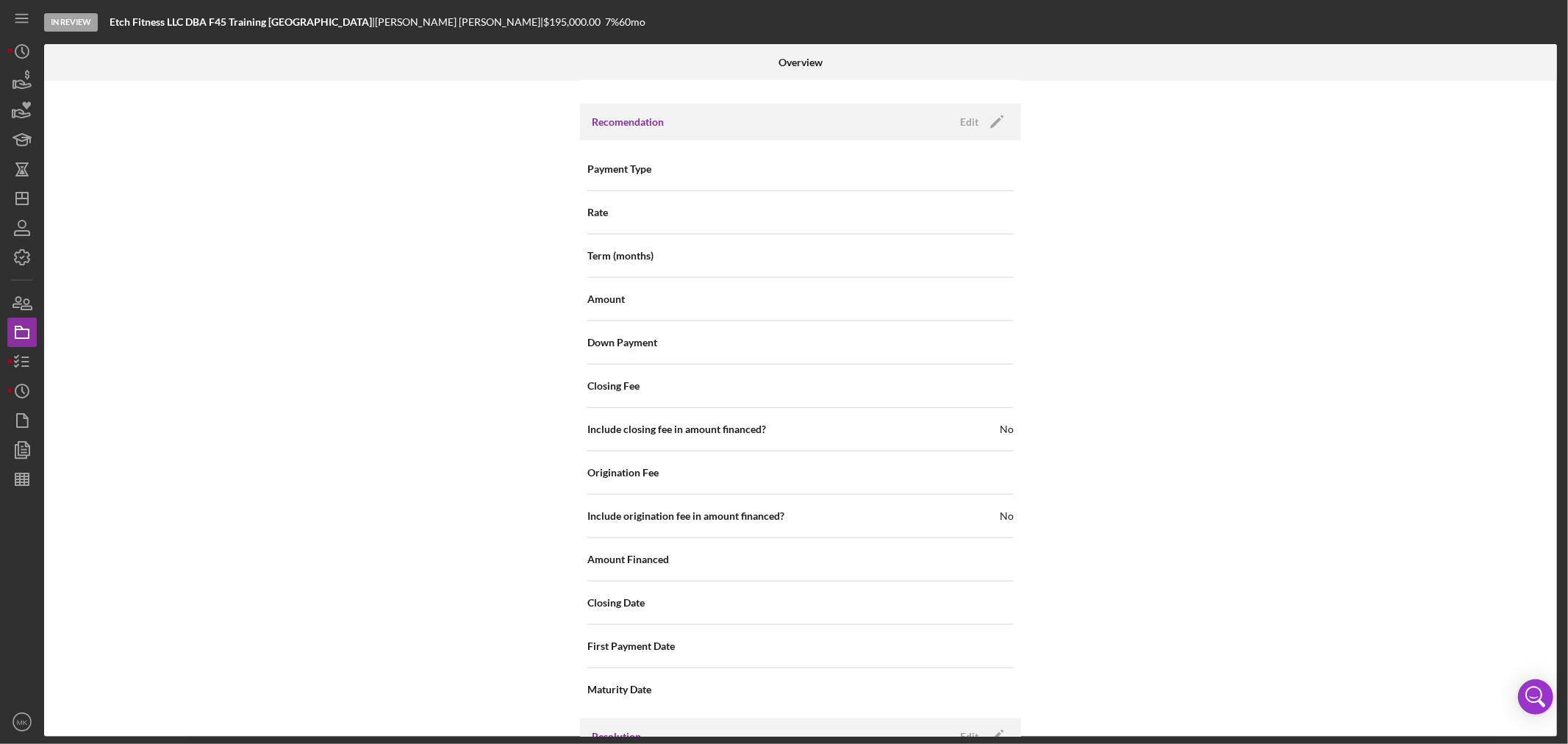
scroll to position [1546, 0]
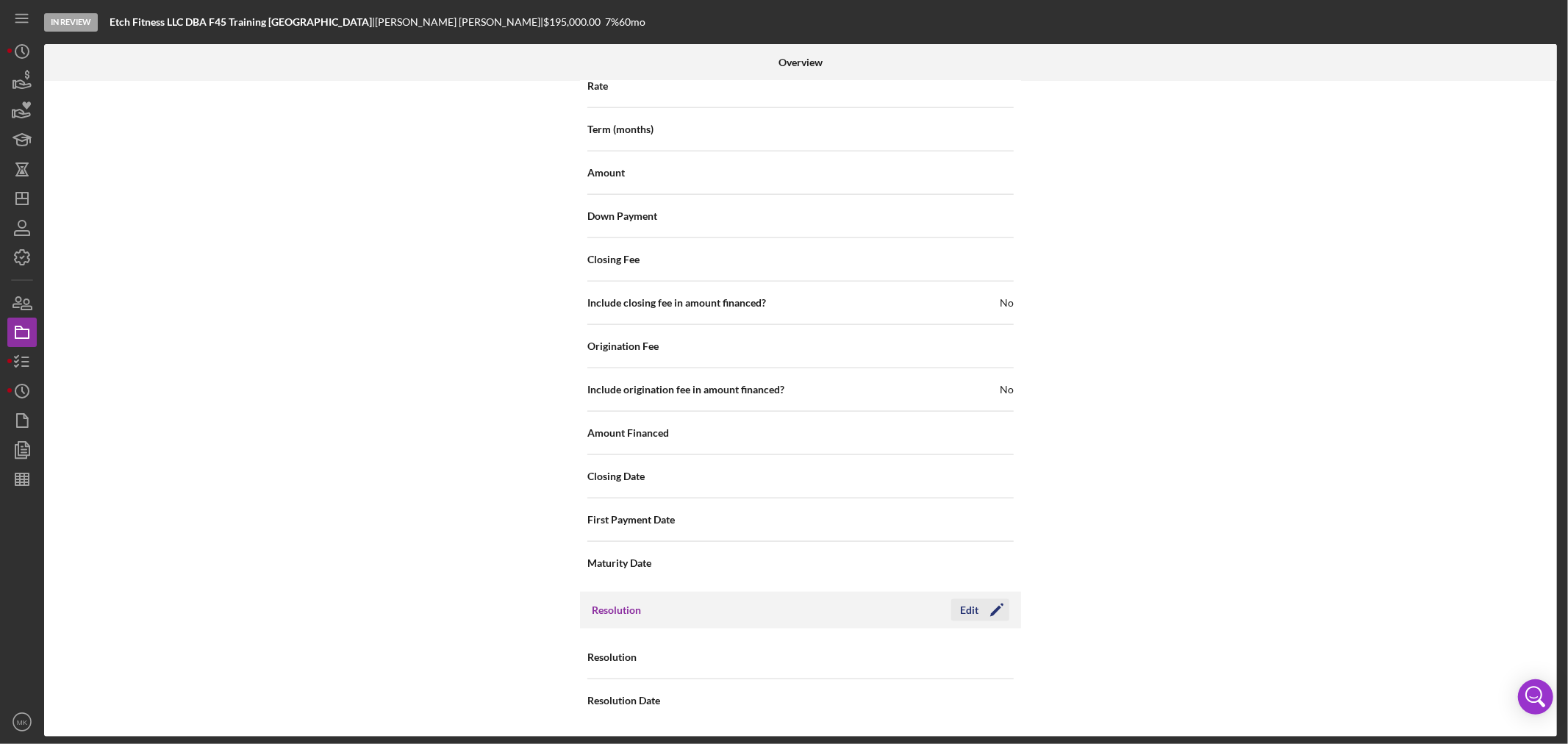
click at [980, 604] on icon "Icon/Edit" at bounding box center [997, 611] width 37 height 37
click at [878, 707] on input "[DATE]" at bounding box center [882, 700] width 161 height 36
drag, startPoint x: 878, startPoint y: 707, endPoint x: 627, endPoint y: 687, distance: 251.8
click at [633, 689] on div "Resolution Date [DATE] [DATE] Reset" at bounding box center [800, 701] width 427 height 37
type input "0m/dd/yyyy"
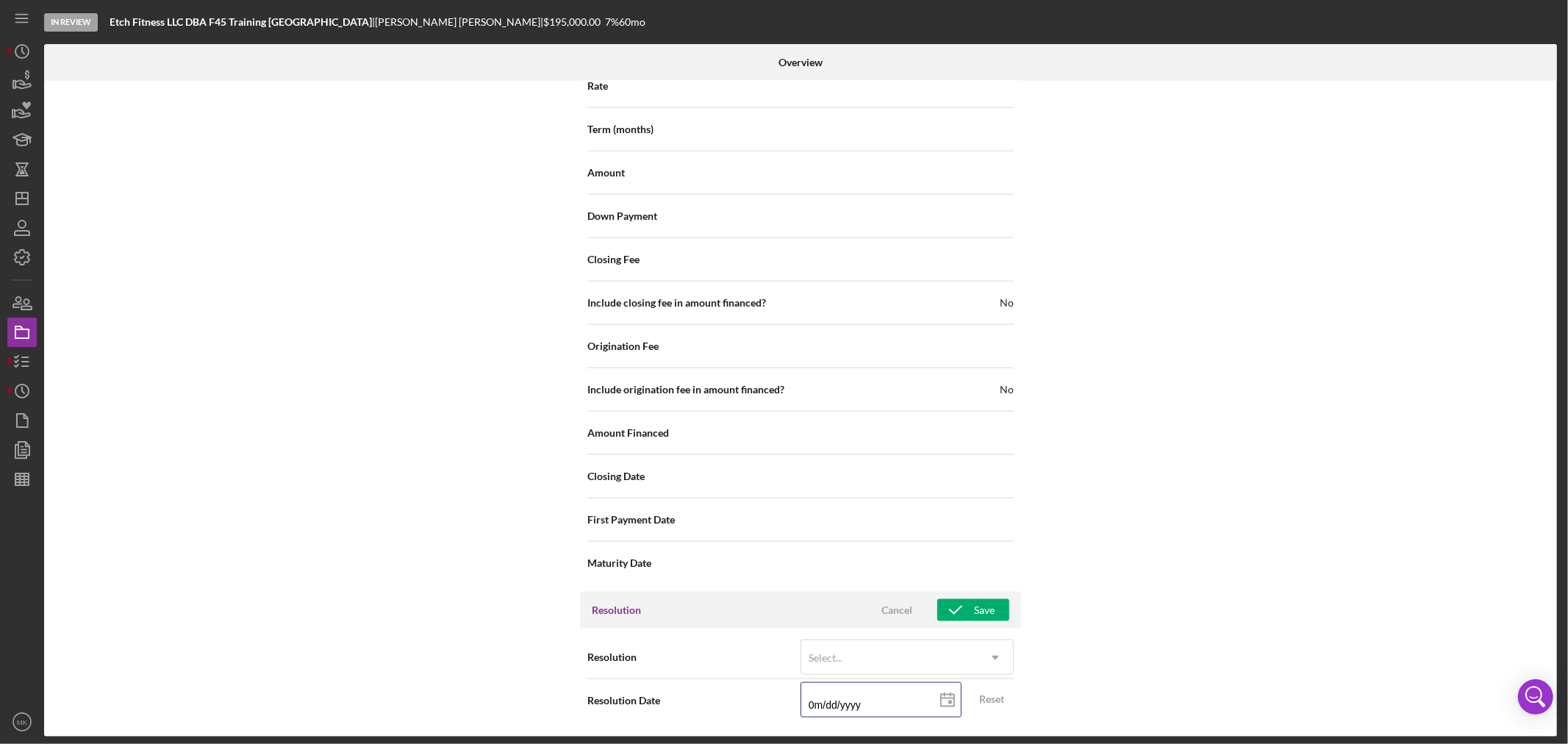
type input "04/dd/yyyy"
type input "04/0d/yyyy"
type input "04/01/yyyy"
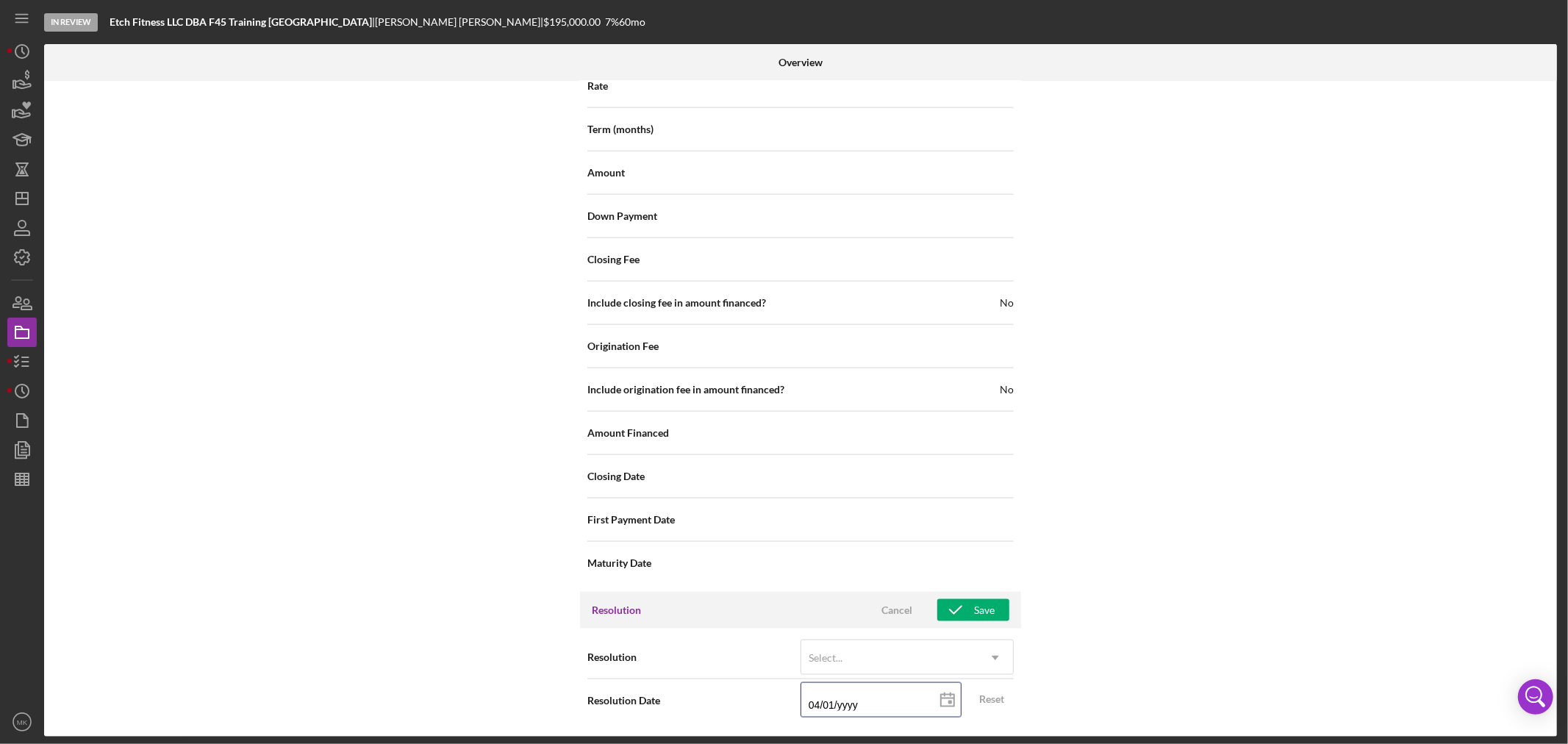
type input "04/01/2yyy"
type input "04/01/20yy"
type input "04/01/202y"
type input "[DATE]"
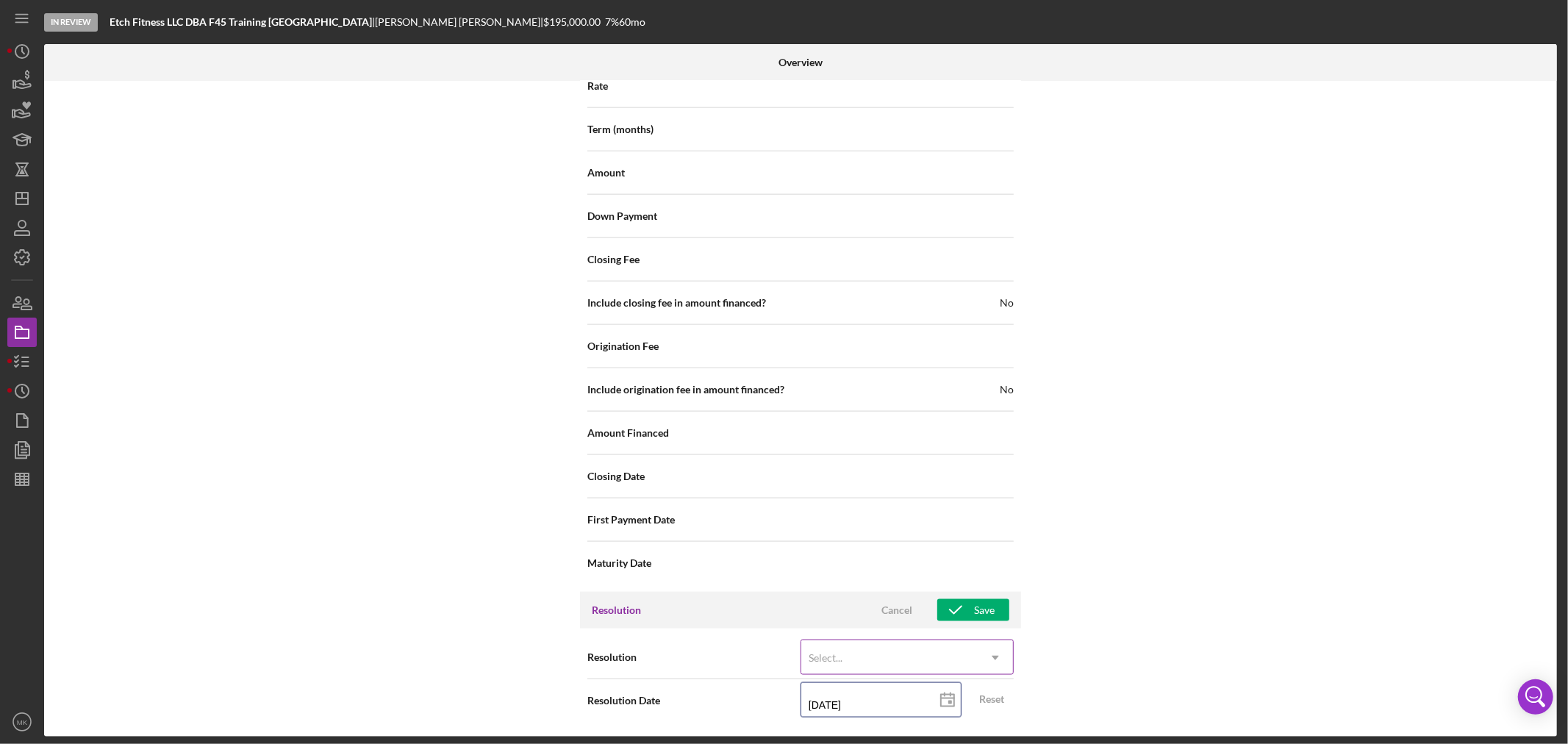
type input "[DATE]"
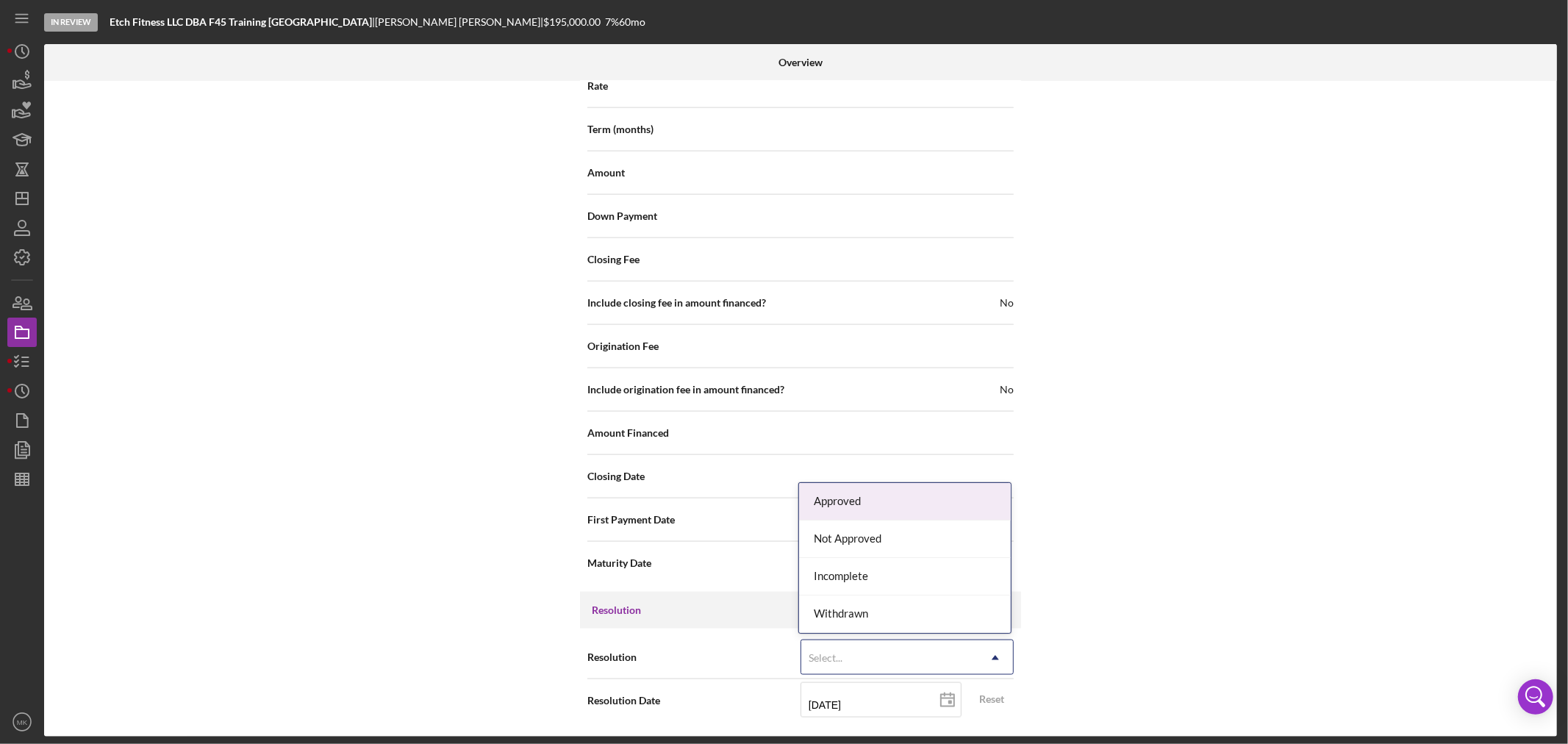
click at [922, 658] on div "Select..." at bounding box center [890, 658] width 177 height 34
click at [886, 537] on div "Not Approved" at bounding box center [905, 539] width 212 height 37
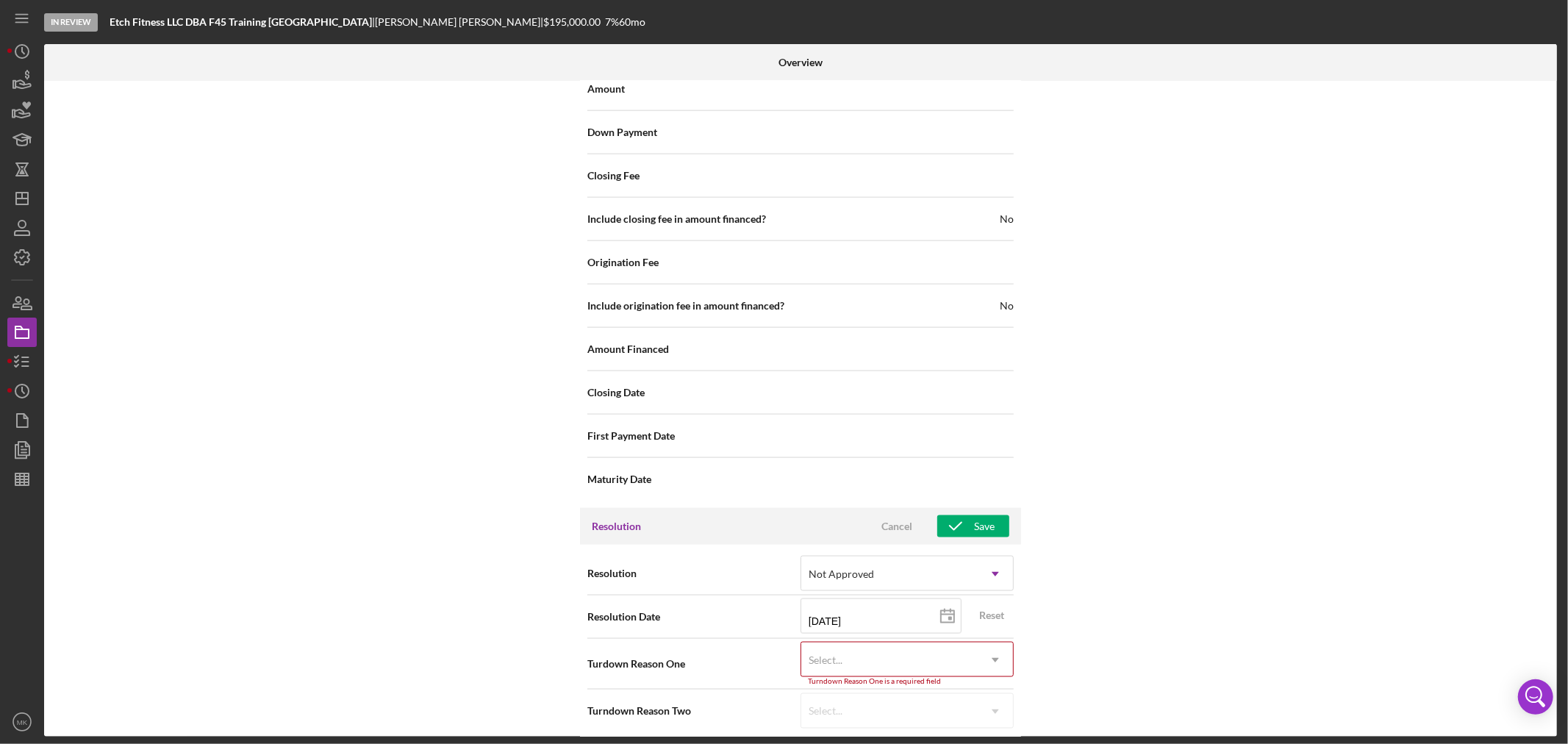
scroll to position [1641, 0]
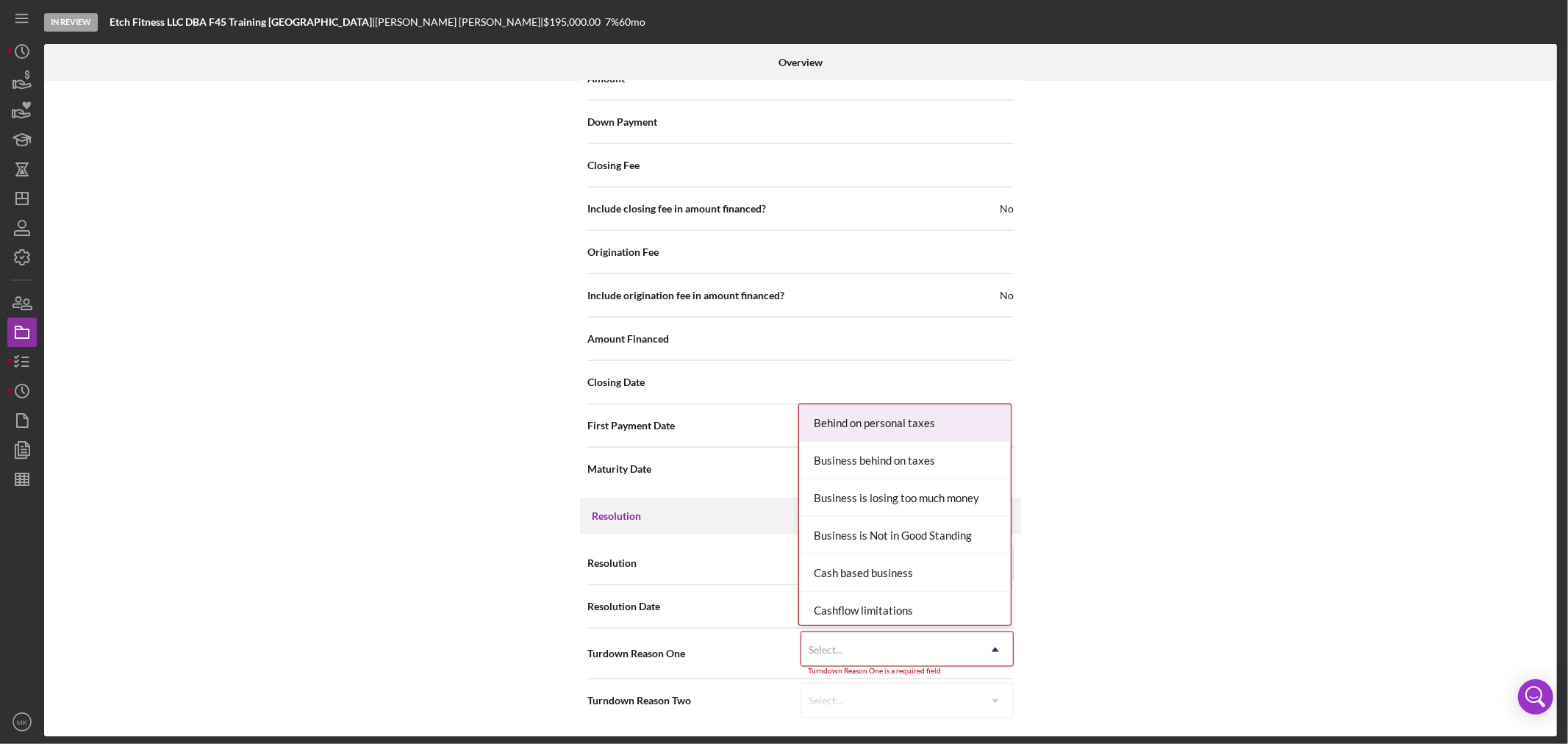
click at [996, 648] on icon "Icon/Dropdown Arrow" at bounding box center [995, 650] width 35 height 36
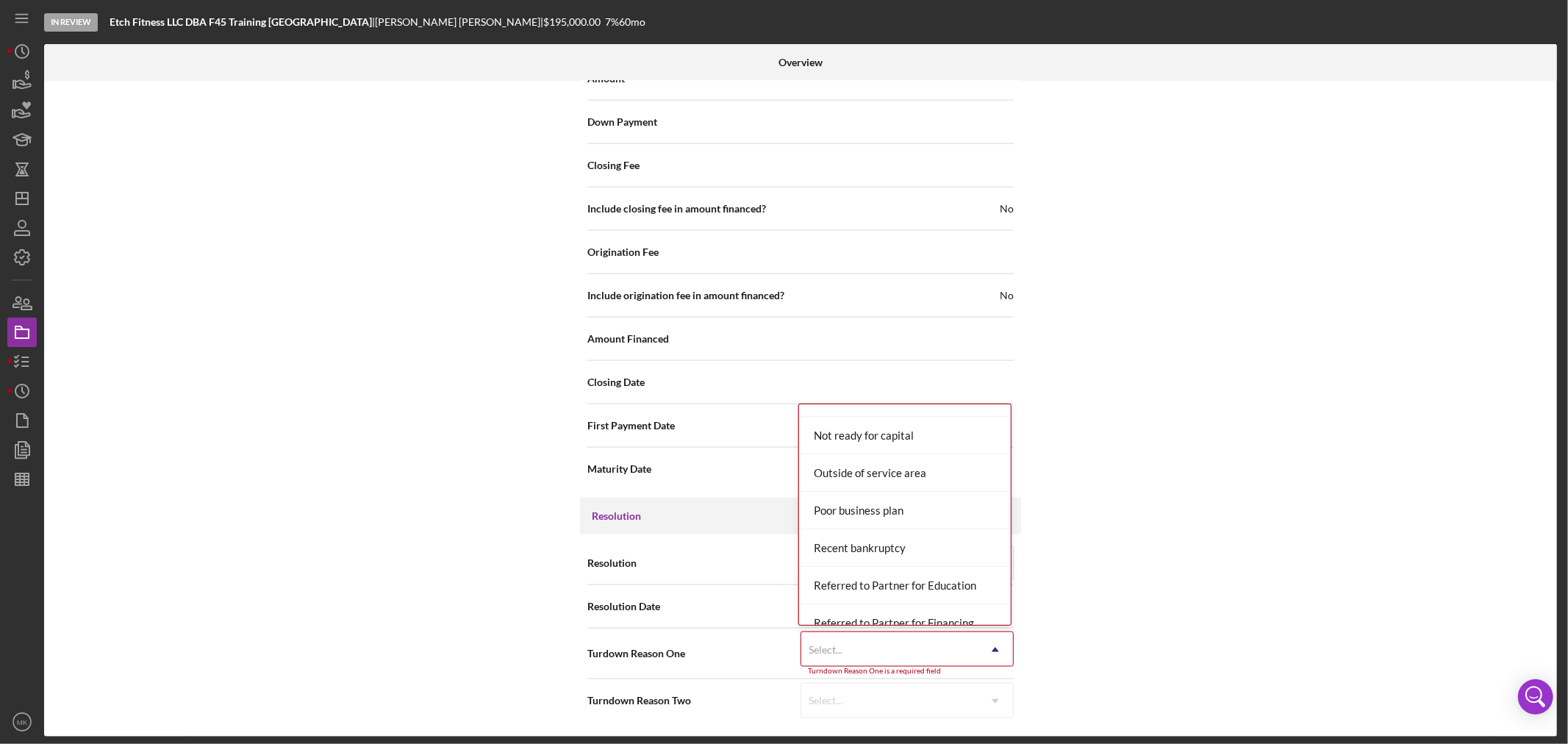
scroll to position [1143, 0]
click at [928, 563] on div "Outside of service area" at bounding box center [905, 554] width 212 height 37
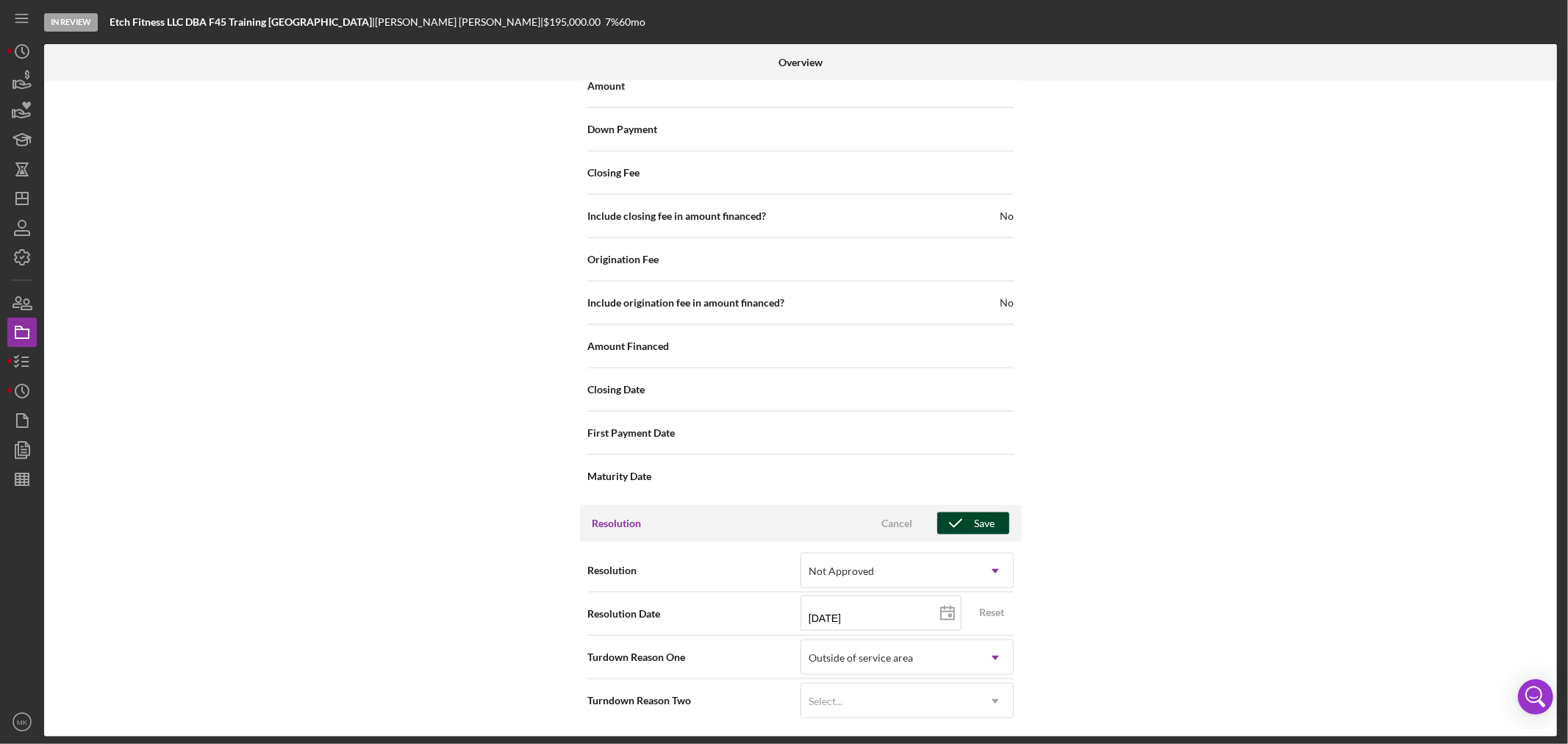
click at [981, 520] on div "Save" at bounding box center [985, 523] width 21 height 22
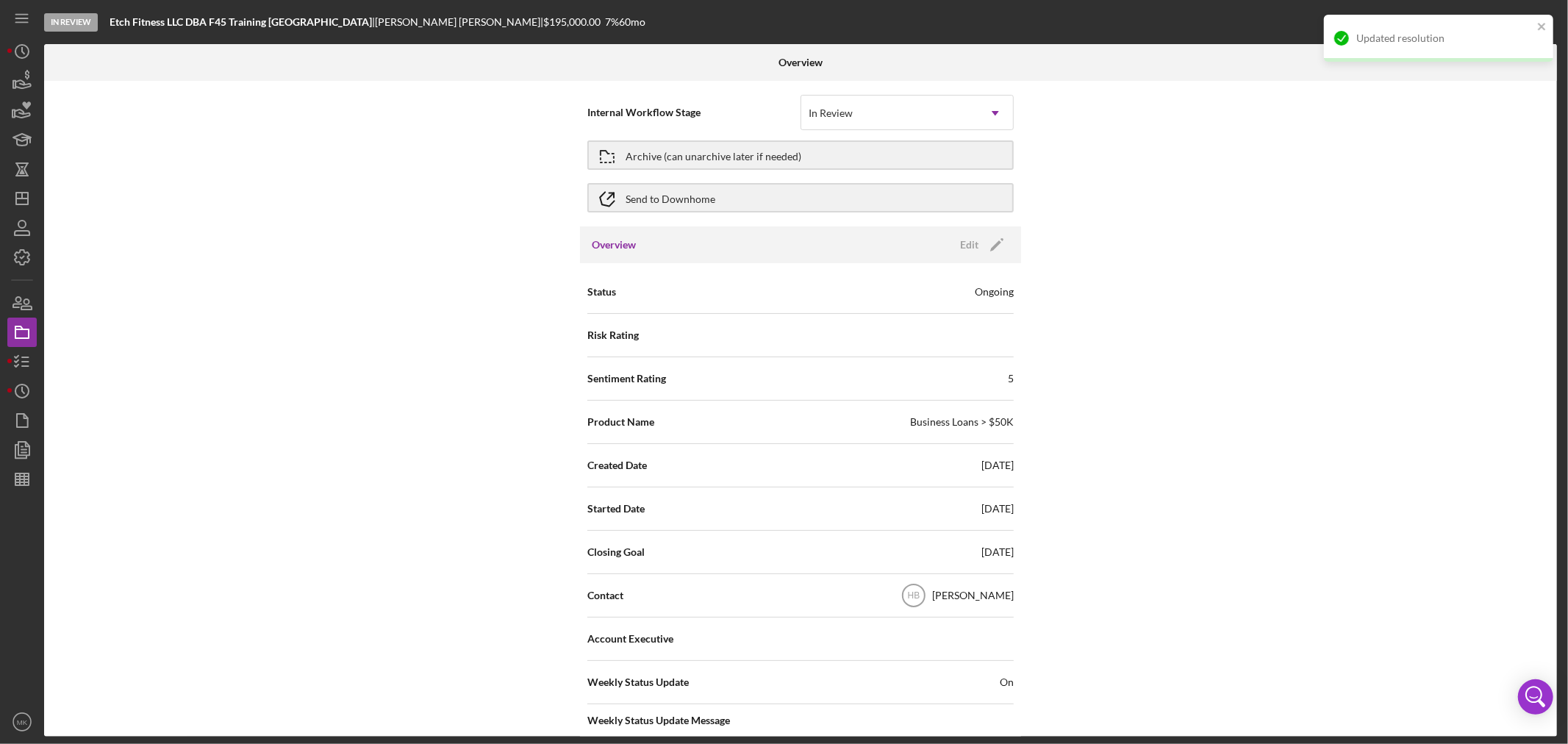
scroll to position [0, 0]
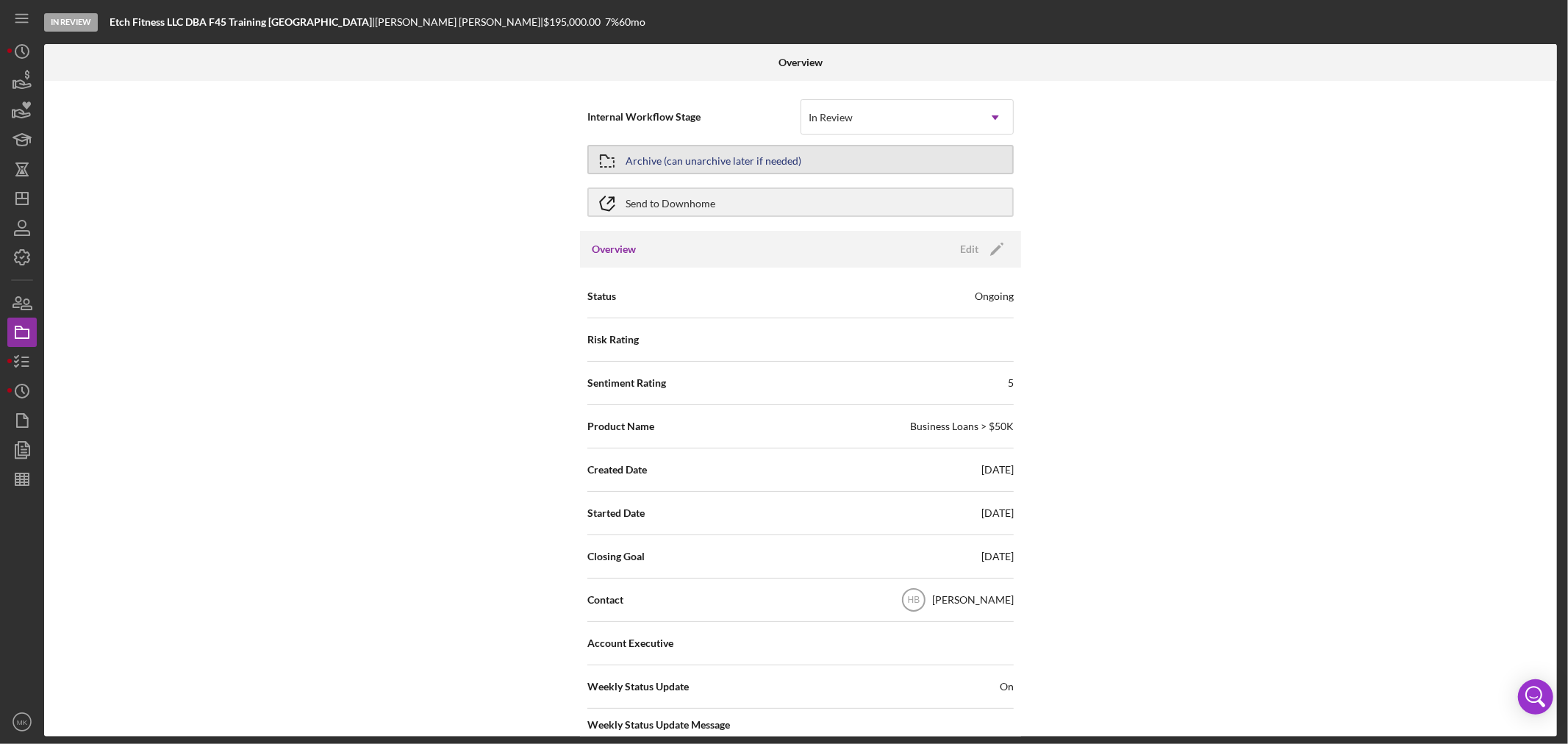
click at [800, 155] on button "Archive (can unarchive later if needed)" at bounding box center [800, 160] width 427 height 29
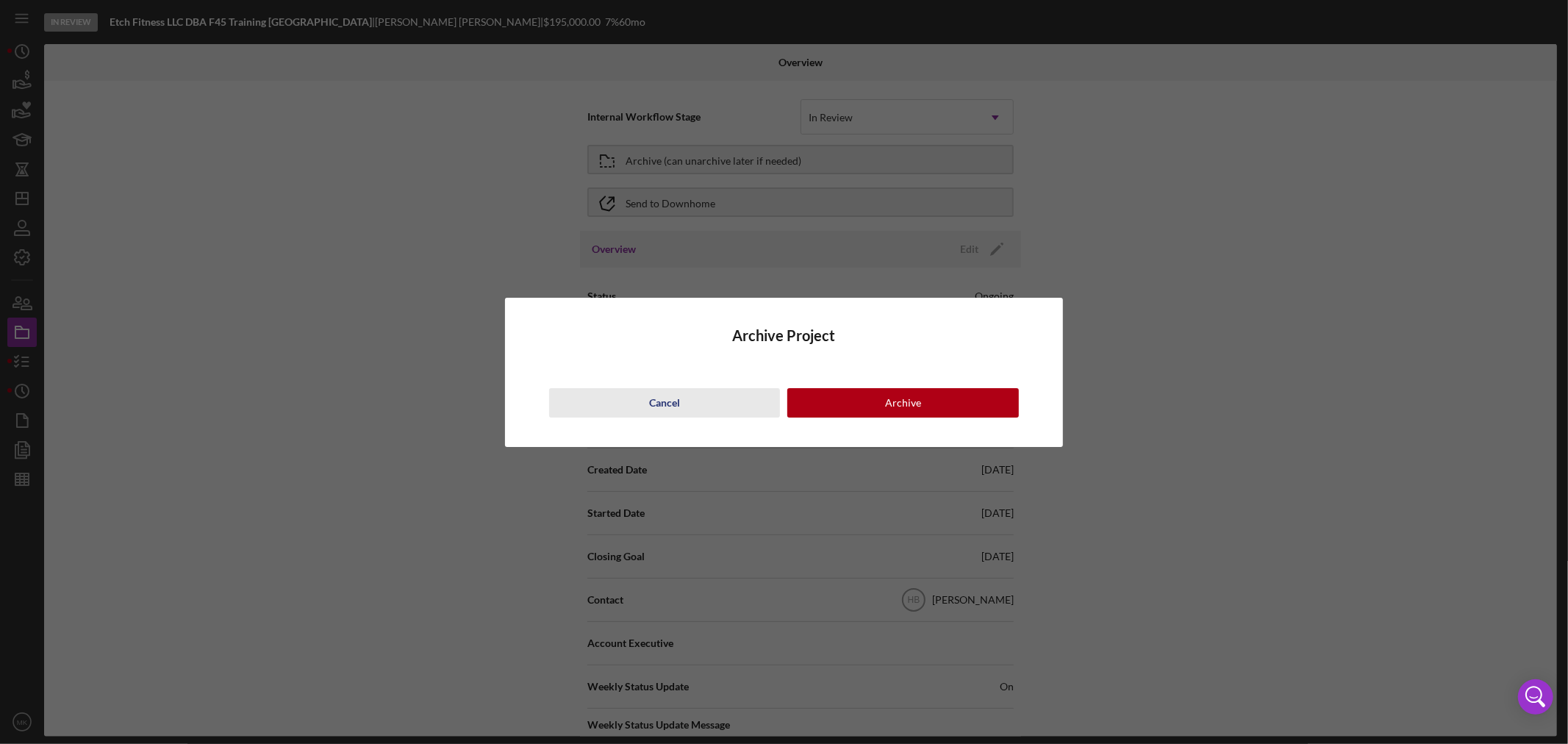
click at [681, 403] on button "Cancel" at bounding box center [665, 403] width 231 height 29
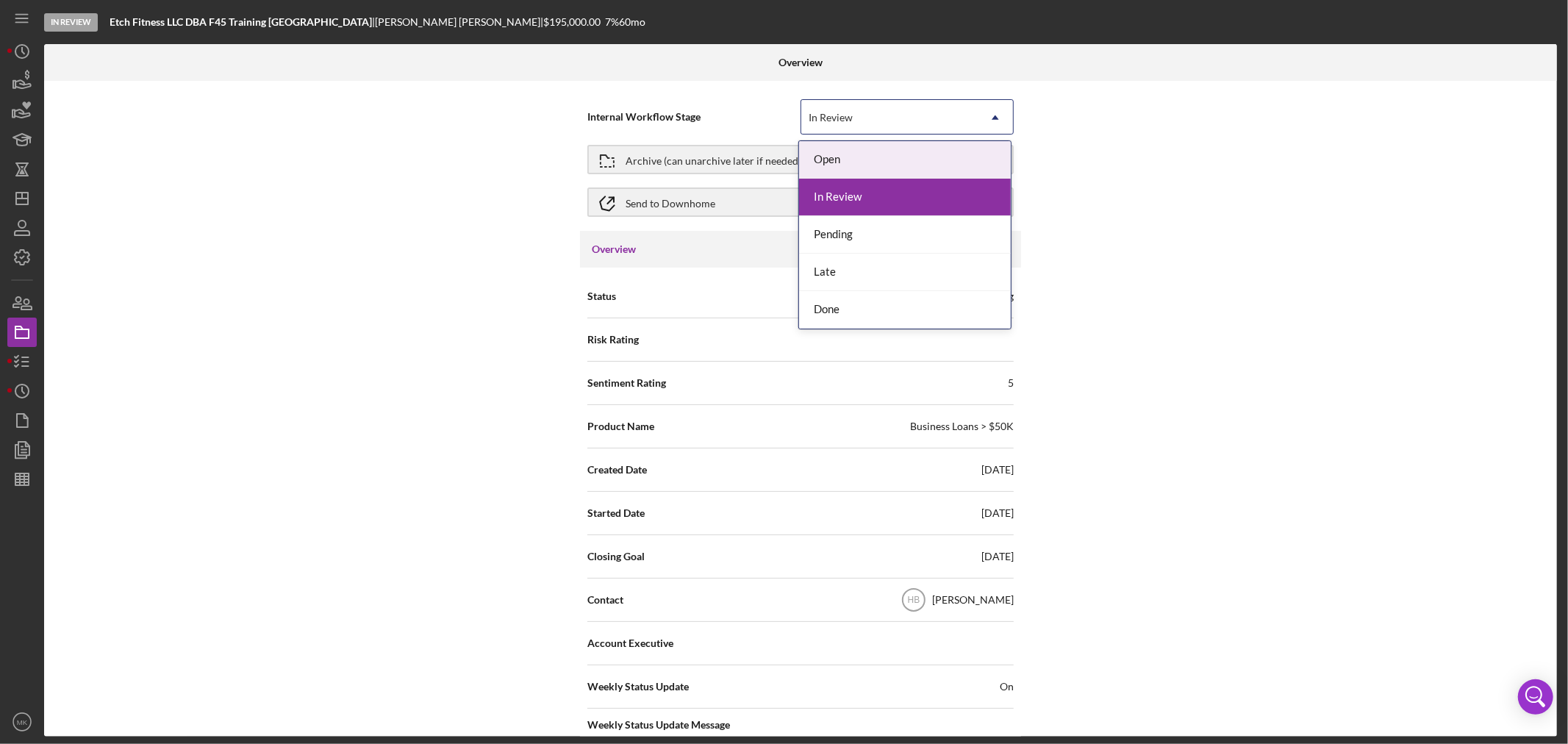
click at [997, 120] on icon "Icon/Dropdown Arrow" at bounding box center [995, 118] width 35 height 36
click at [925, 311] on div "Done" at bounding box center [905, 310] width 212 height 37
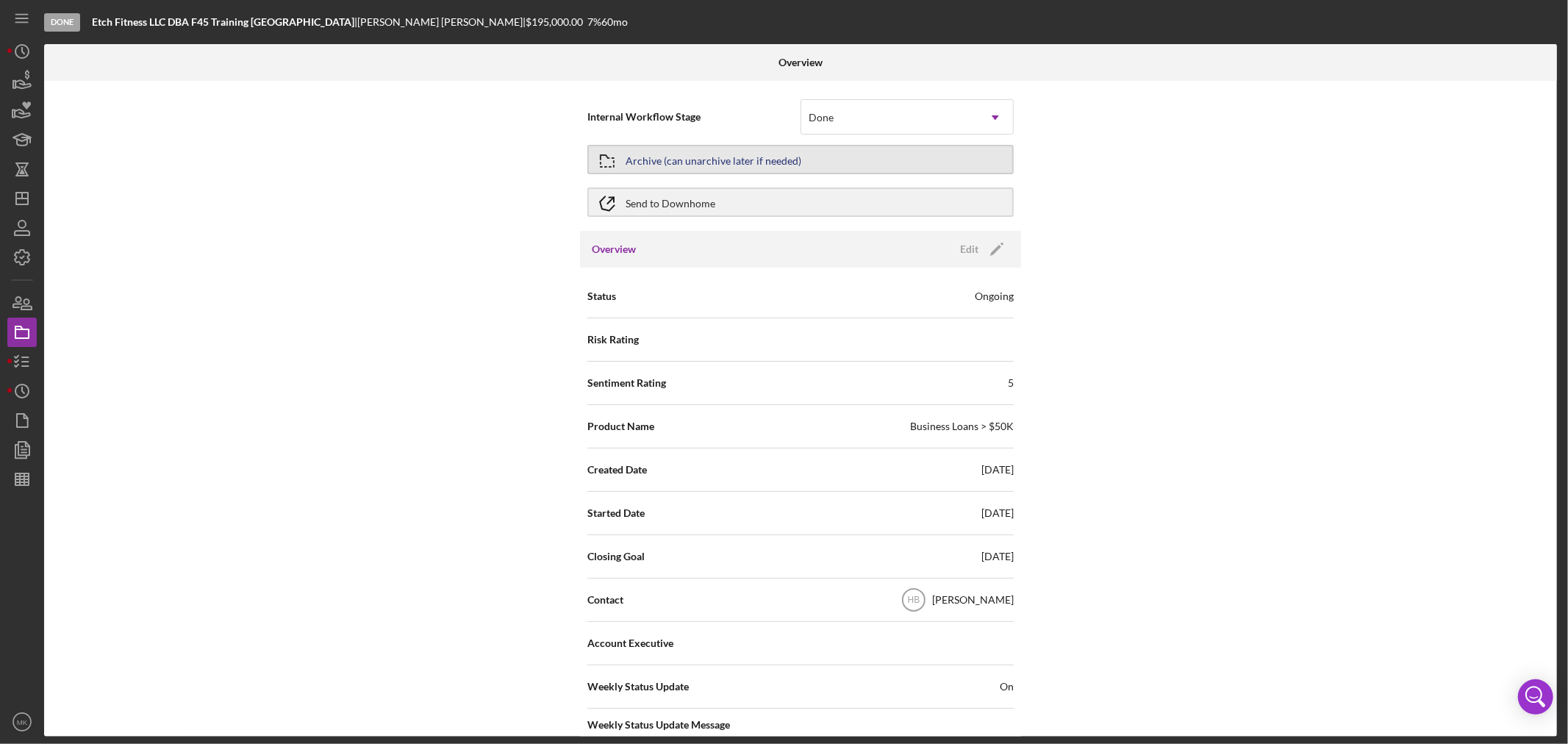
click at [769, 158] on div "Archive (can unarchive later if needed)" at bounding box center [714, 159] width 176 height 27
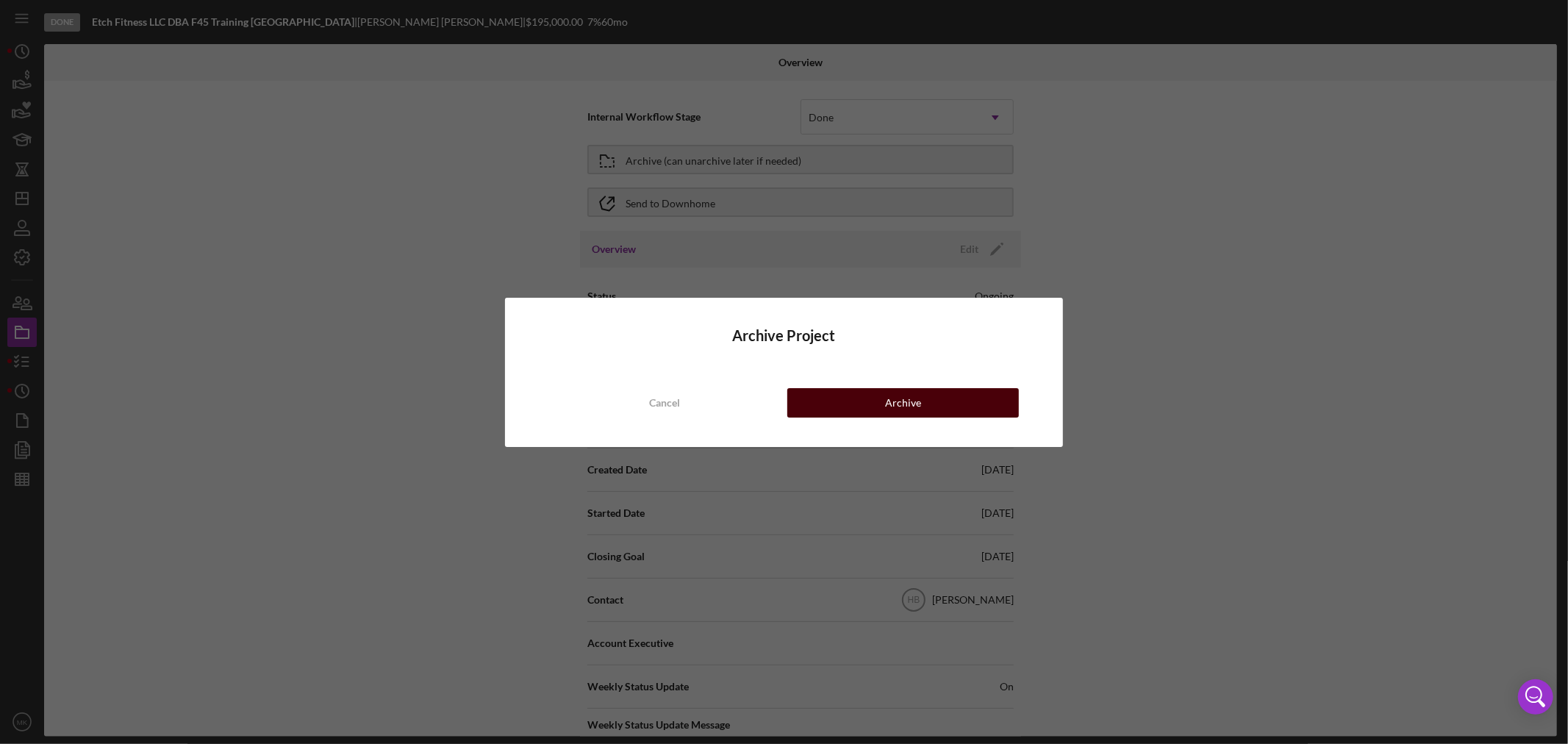
click at [921, 402] on button "Archive" at bounding box center [903, 403] width 231 height 29
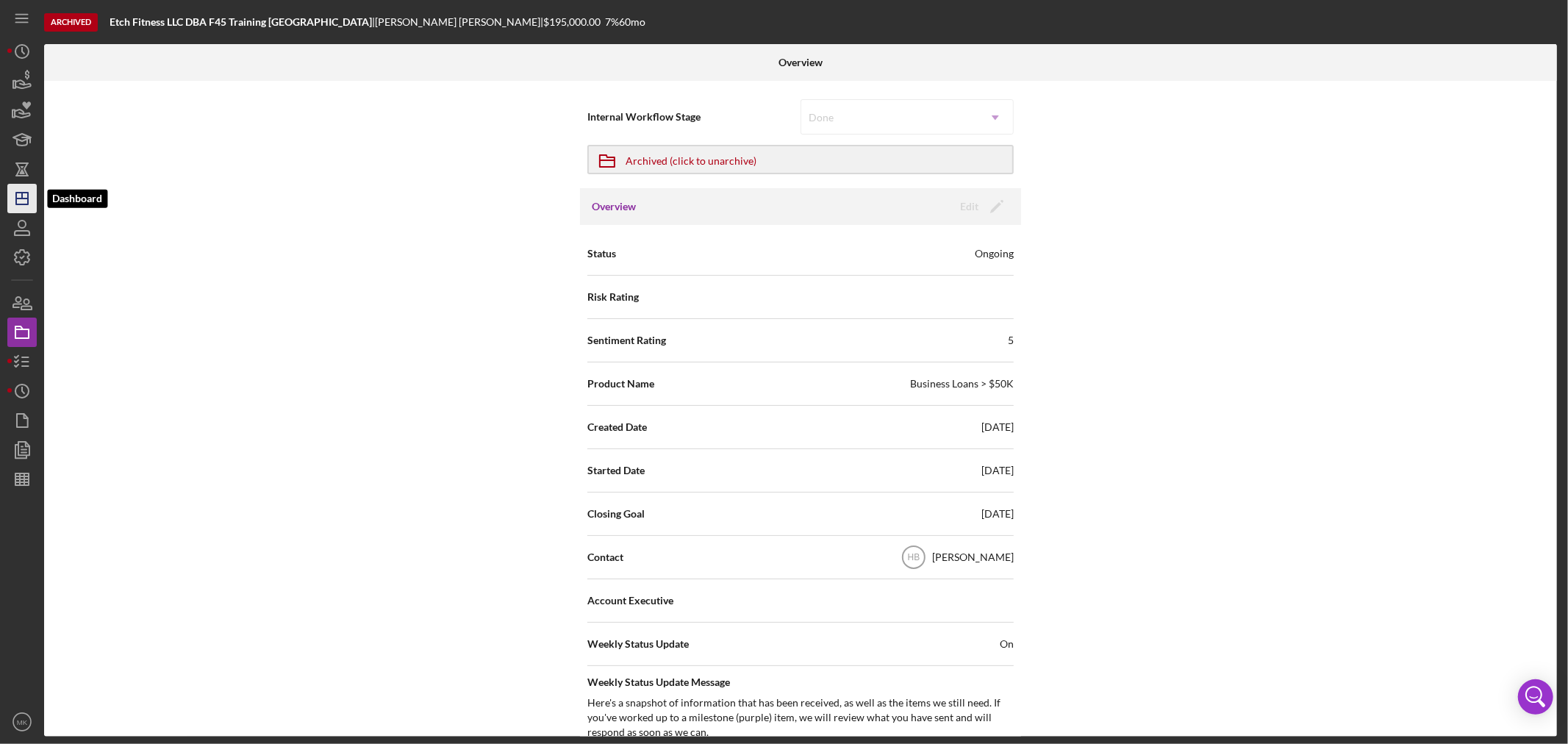
click at [25, 202] on icon "Icon/Dashboard" at bounding box center [23, 199] width 37 height 37
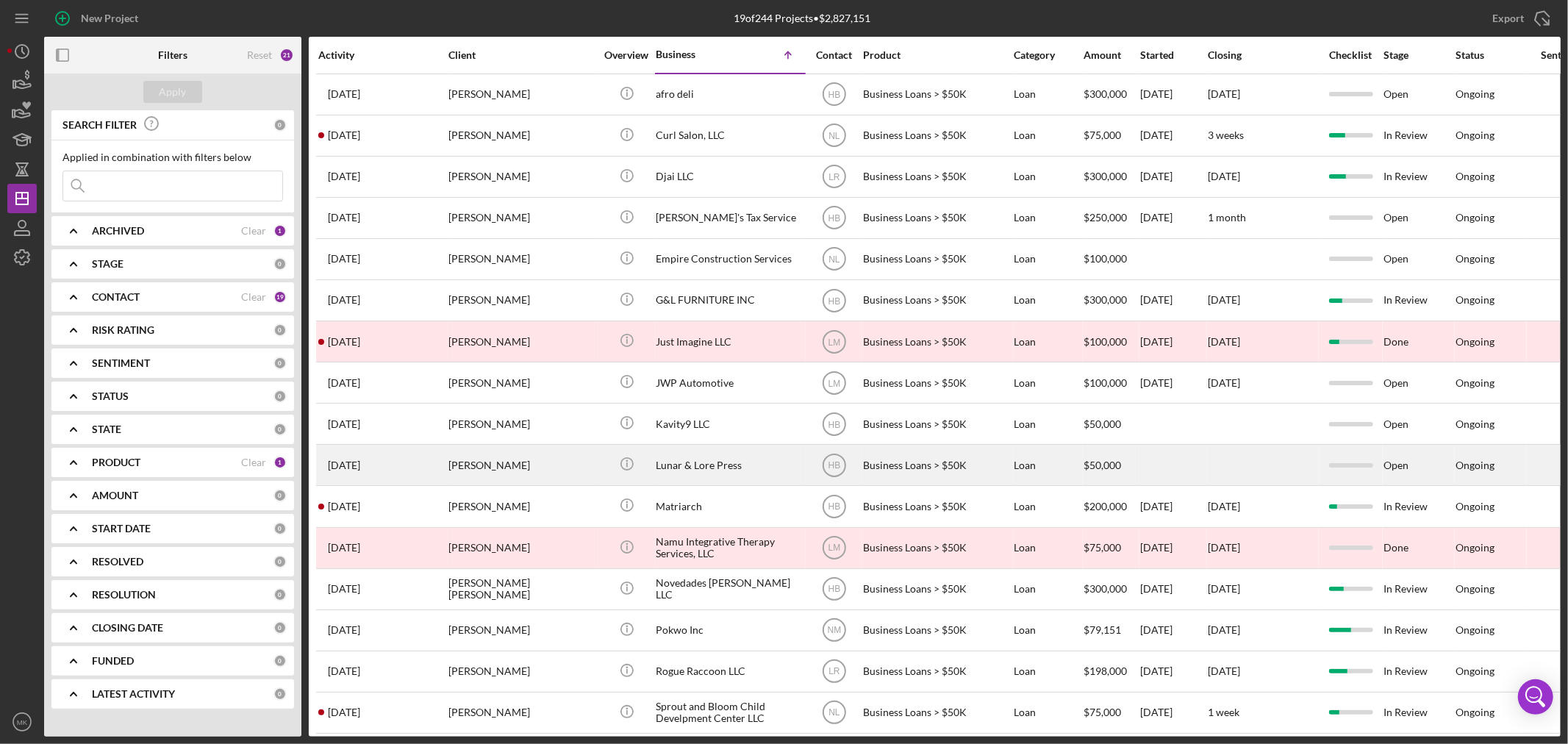
click at [720, 466] on div "Lunar & Lore Press" at bounding box center [729, 465] width 147 height 39
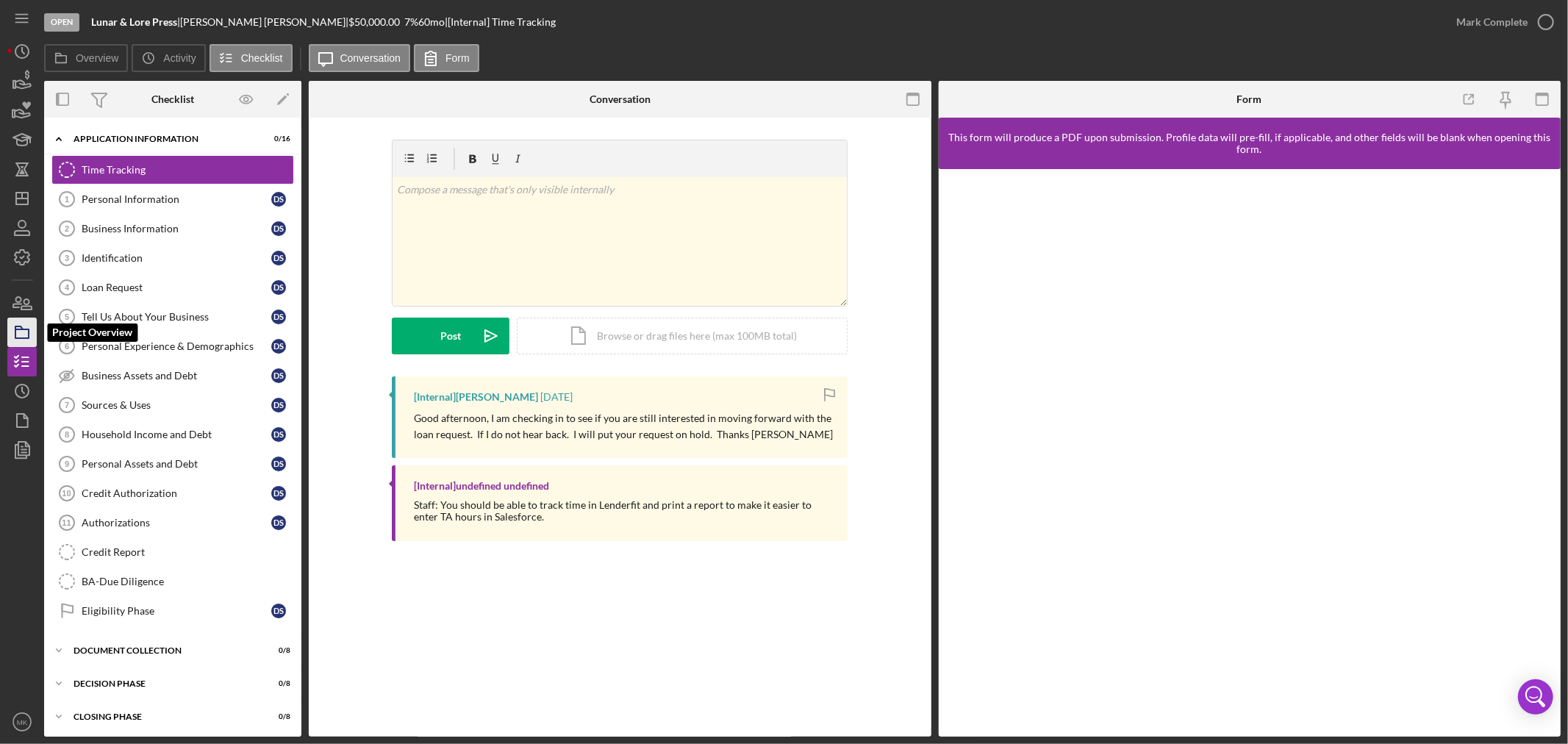
click at [16, 336] on icon "button" at bounding box center [23, 332] width 37 height 37
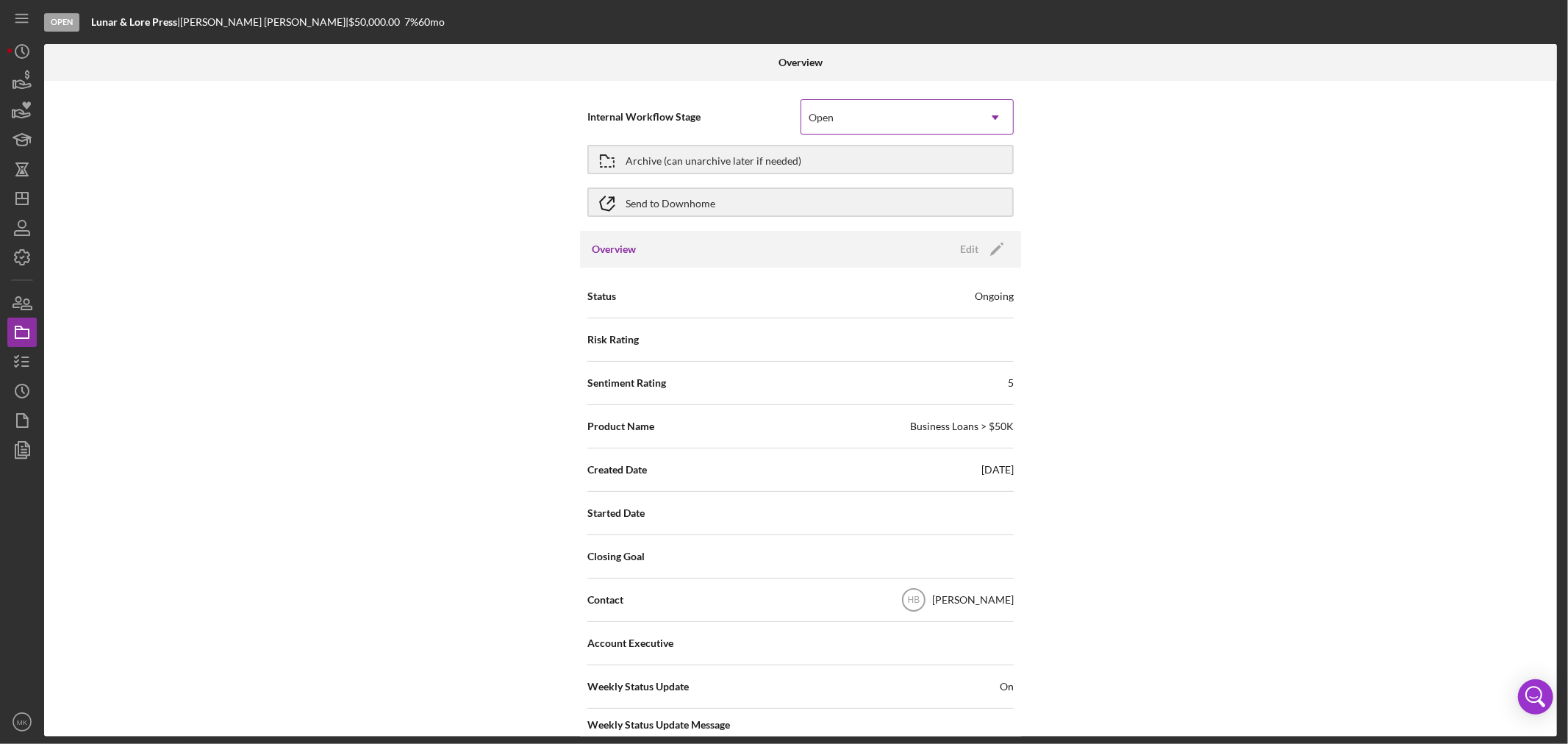
click at [996, 116] on icon "Icon/Dropdown Arrow" at bounding box center [995, 118] width 35 height 36
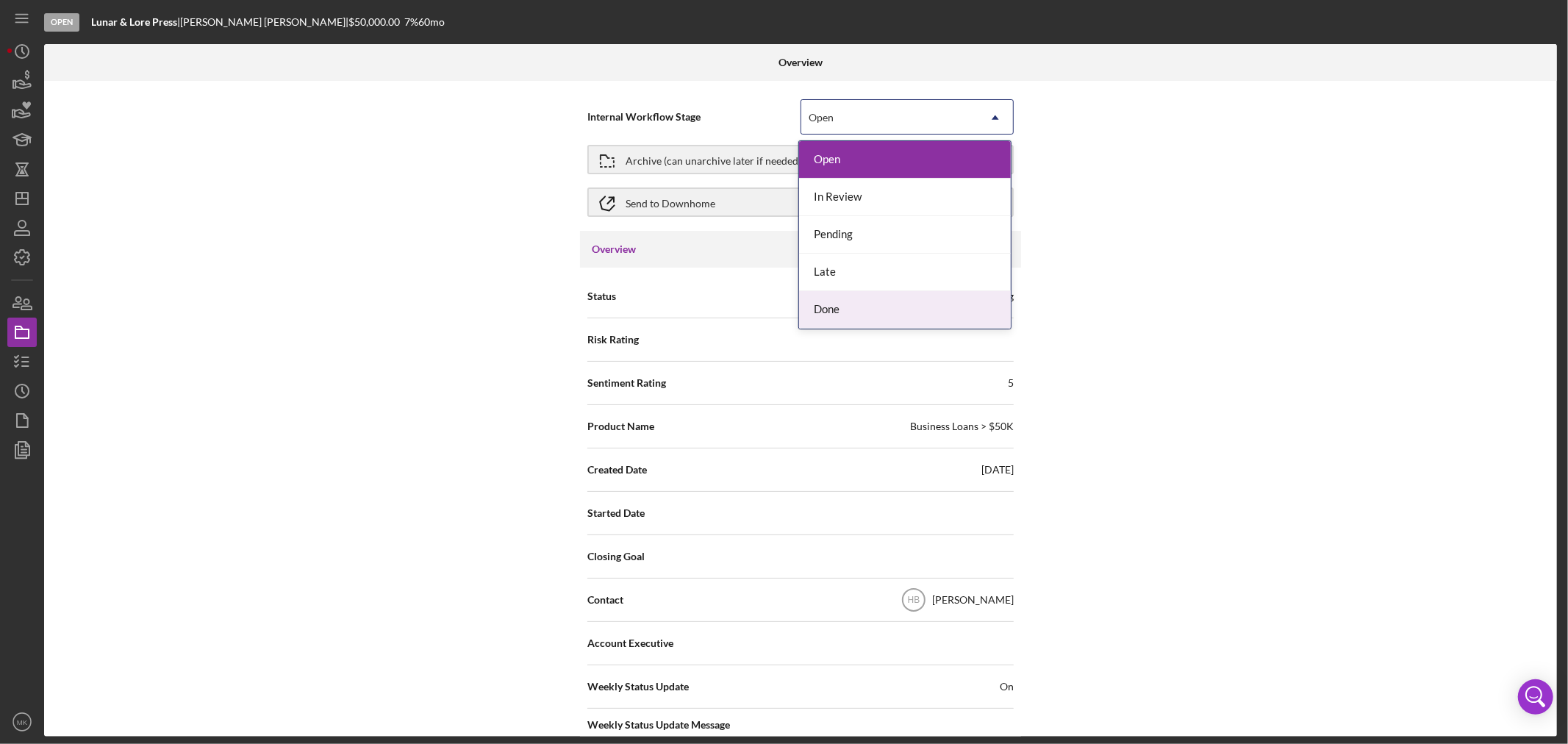
click at [972, 312] on div "Done" at bounding box center [905, 310] width 212 height 37
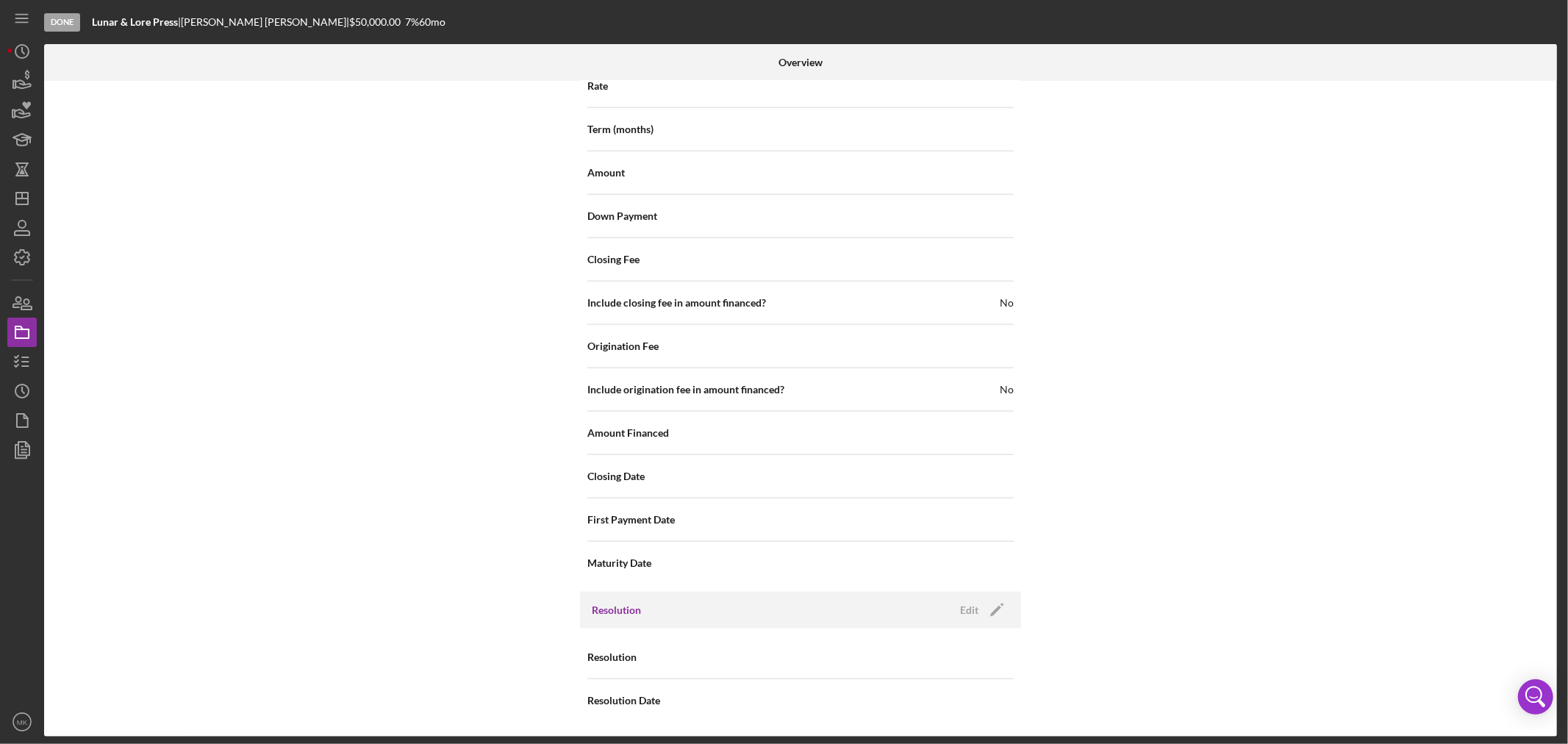
scroll to position [1546, 0]
click at [995, 608] on polygon "button" at bounding box center [996, 612] width 11 height 11
click at [993, 655] on icon "Icon/Dropdown Arrow" at bounding box center [995, 658] width 35 height 36
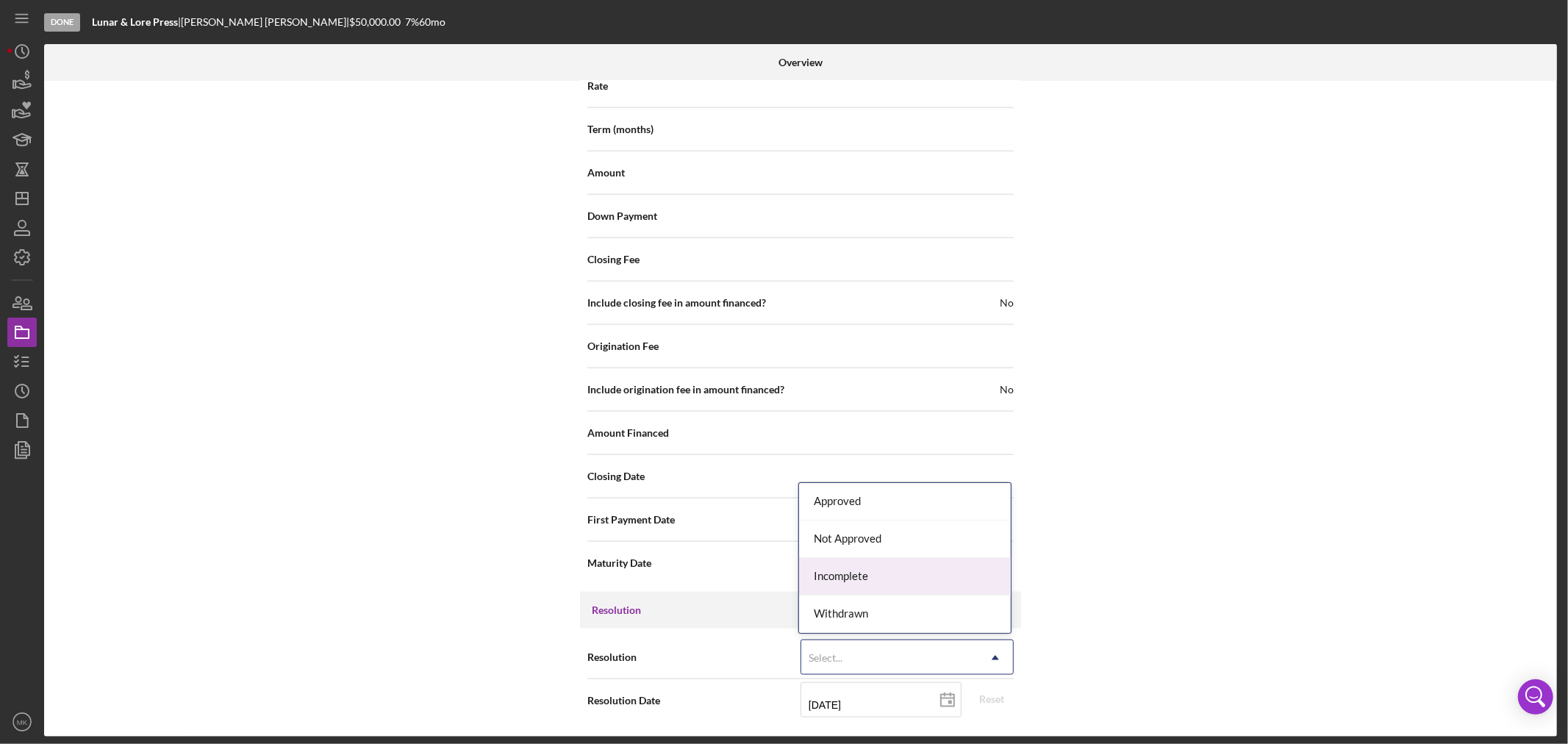
click at [892, 571] on div "Incomplete" at bounding box center [905, 577] width 212 height 37
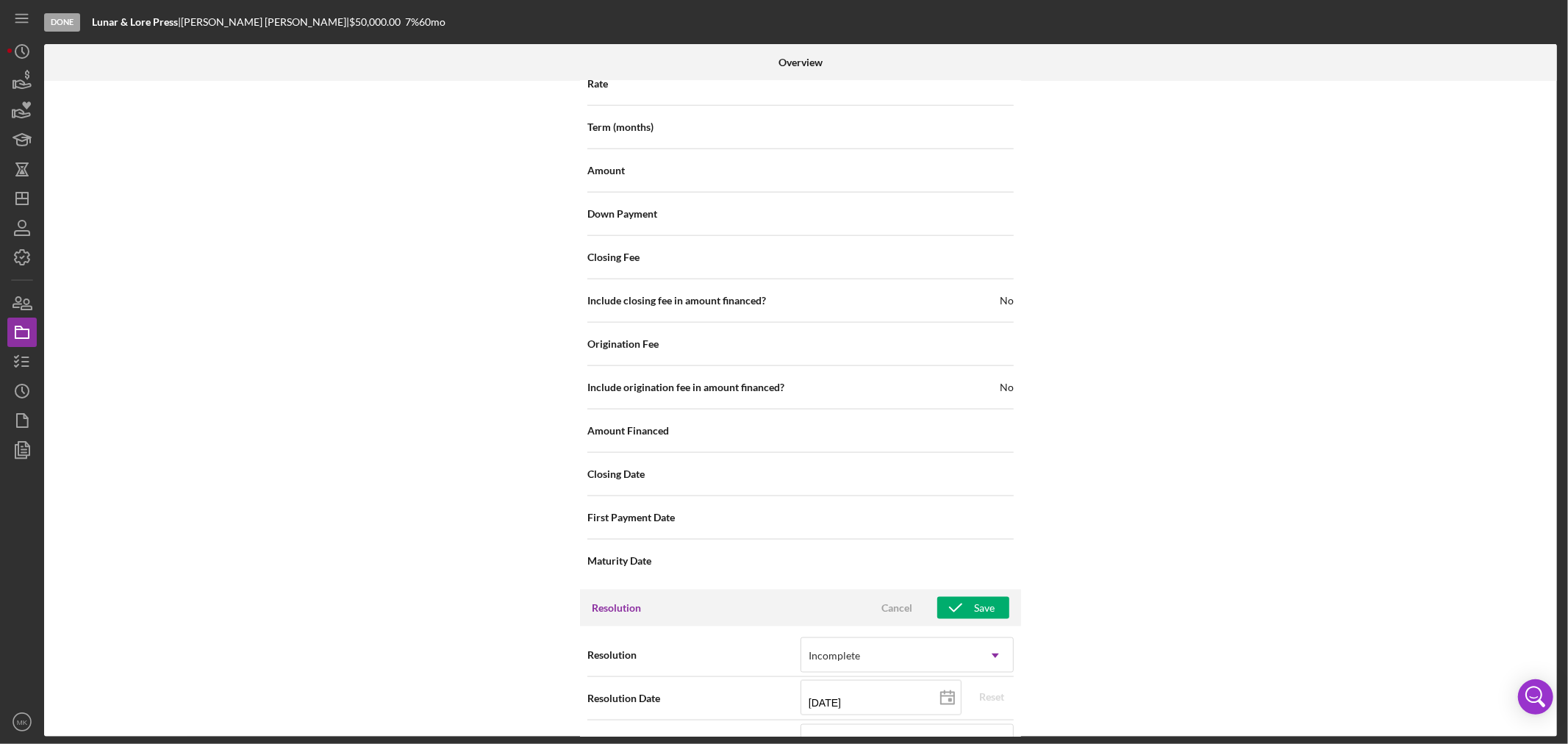
scroll to position [1633, 0]
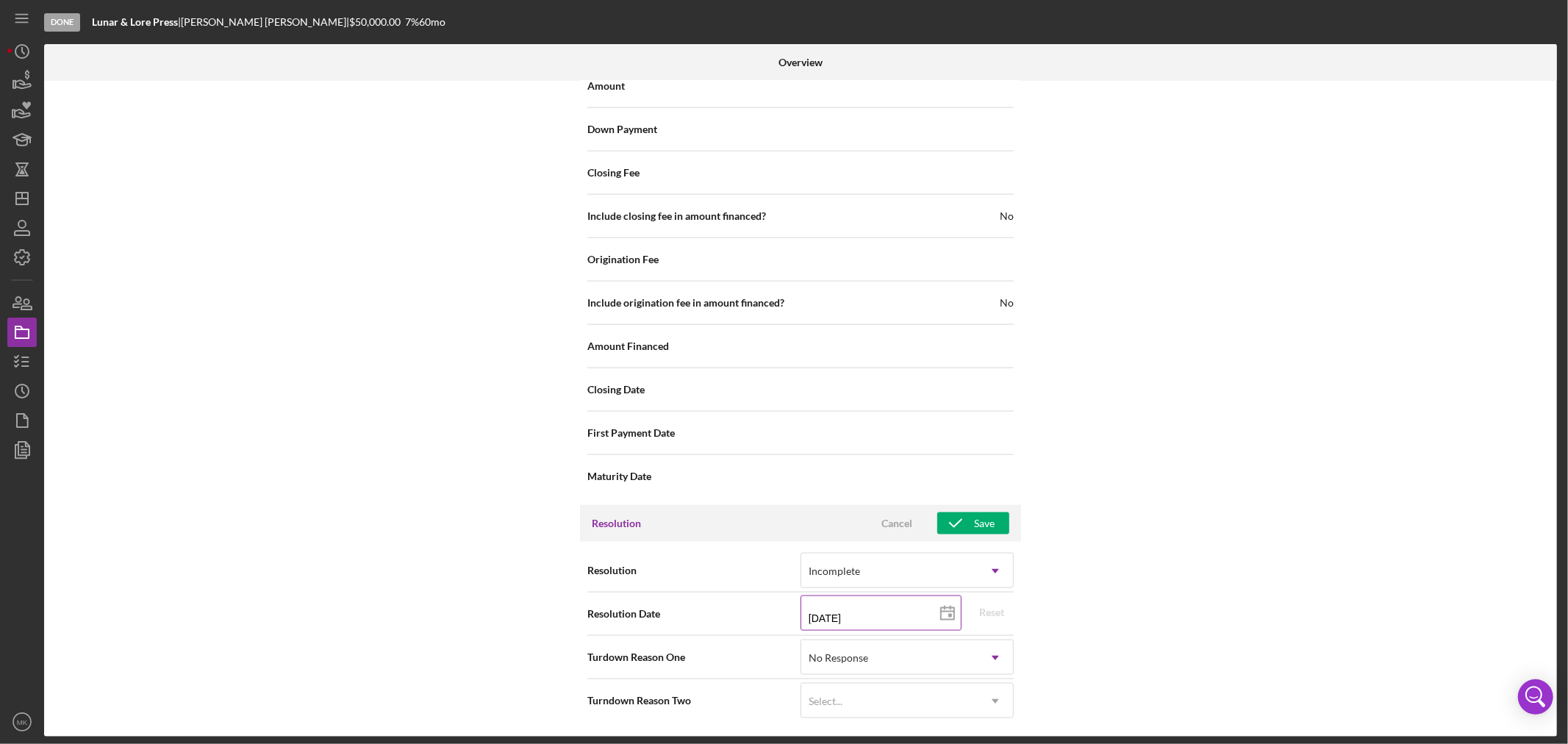
click at [945, 611] on icon at bounding box center [948, 614] width 37 height 37
type input "[DATE]"
click at [981, 522] on div "Save" at bounding box center [985, 523] width 21 height 22
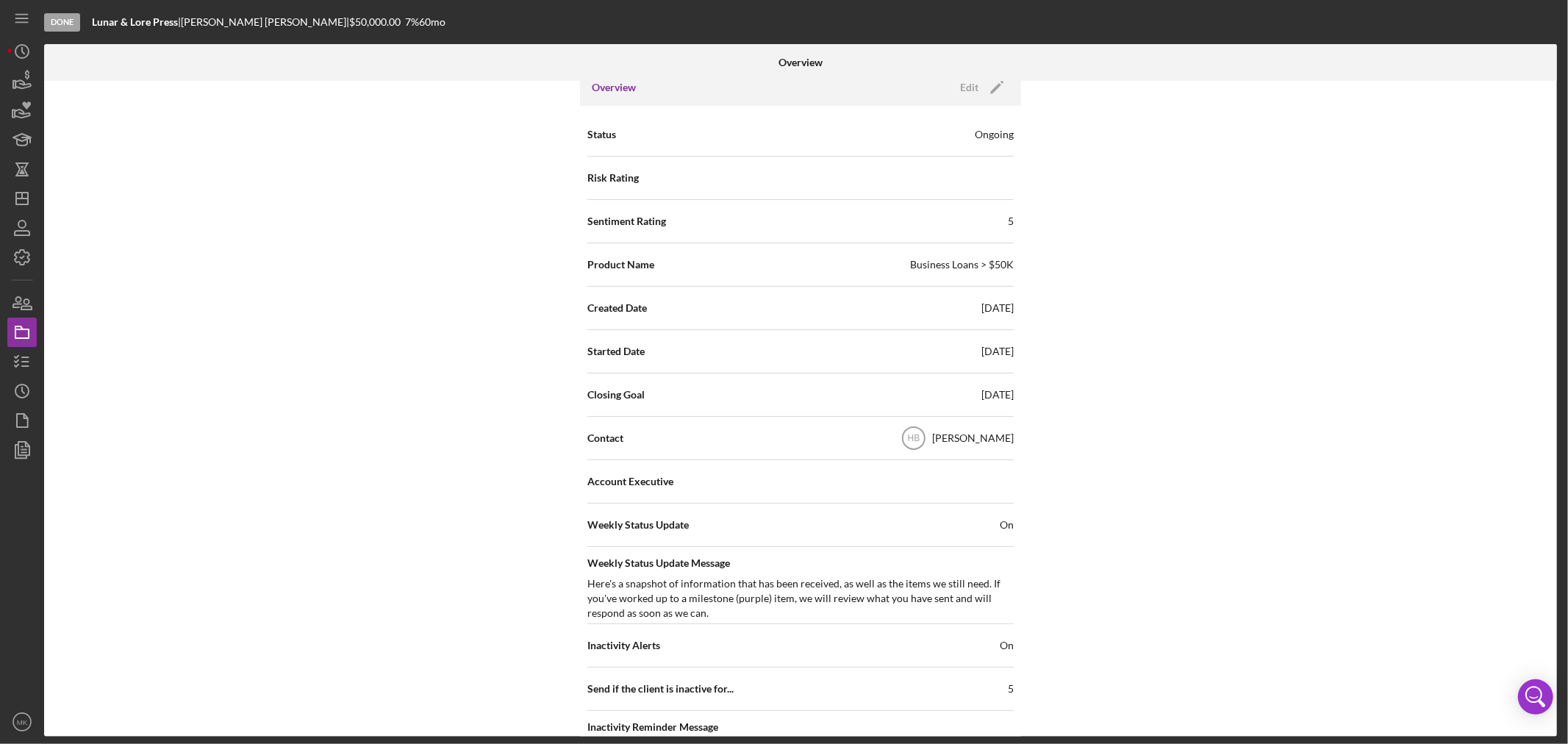
scroll to position [0, 0]
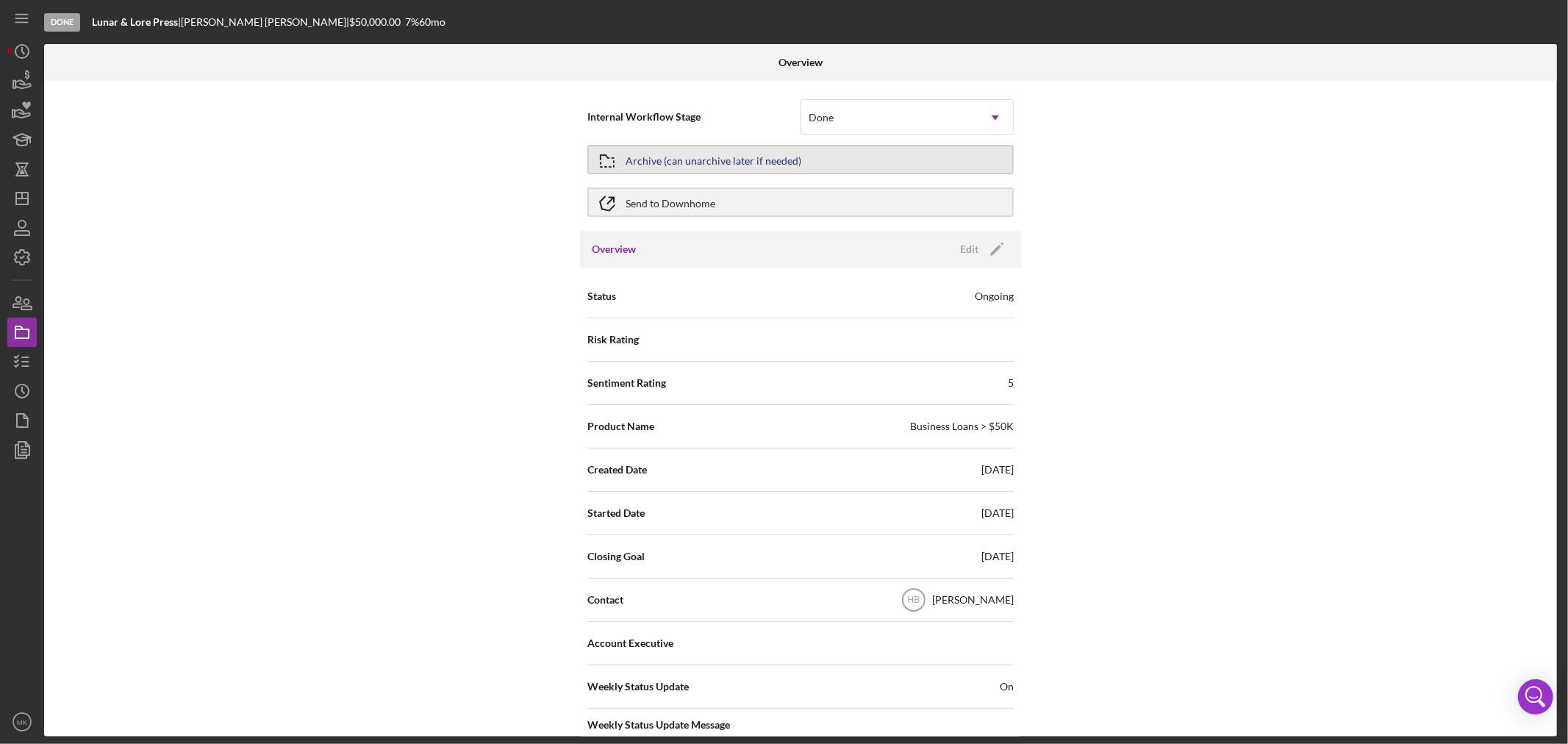
click at [785, 158] on div "Archive (can unarchive later if needed)" at bounding box center [714, 159] width 176 height 27
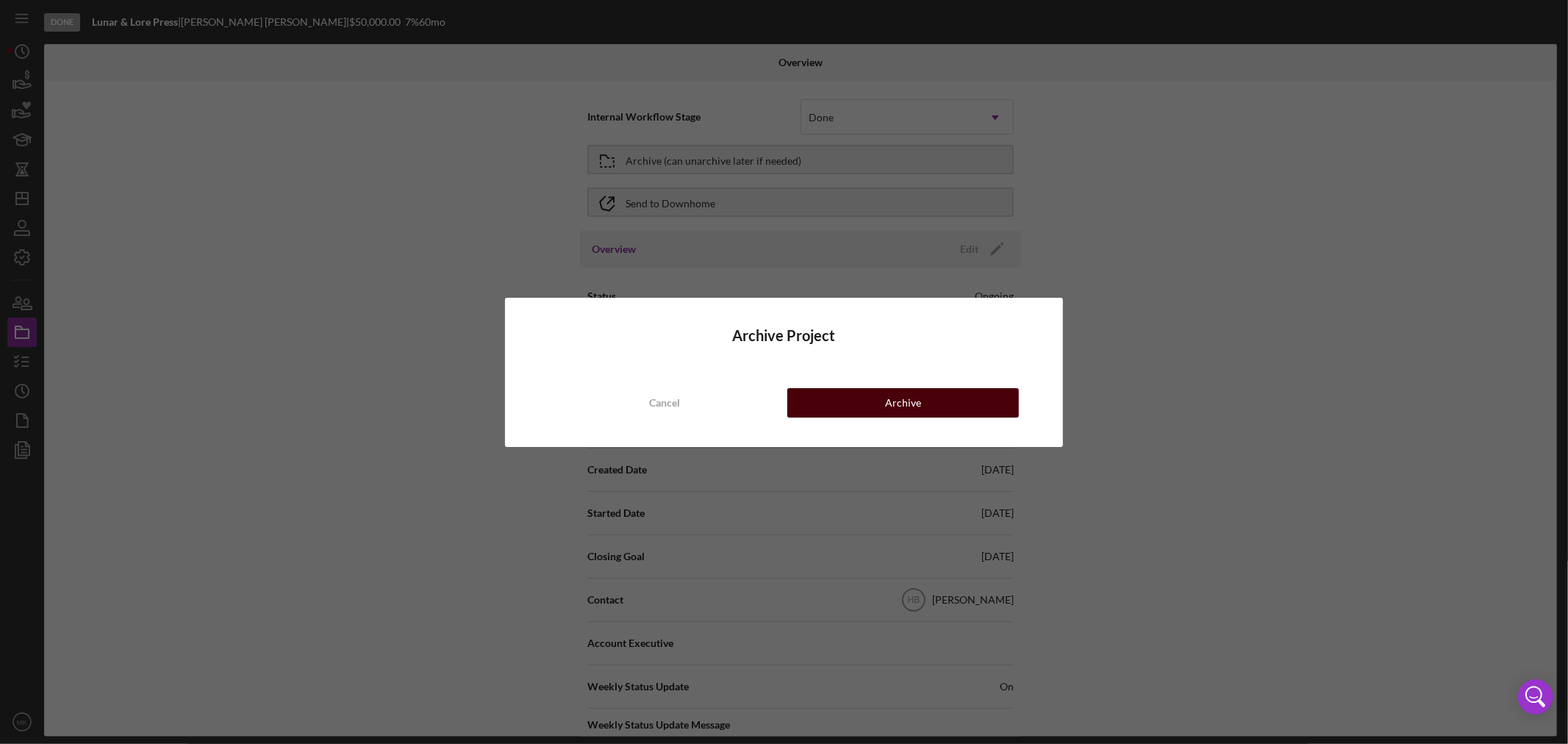
click at [894, 401] on div "Archive" at bounding box center [903, 403] width 36 height 29
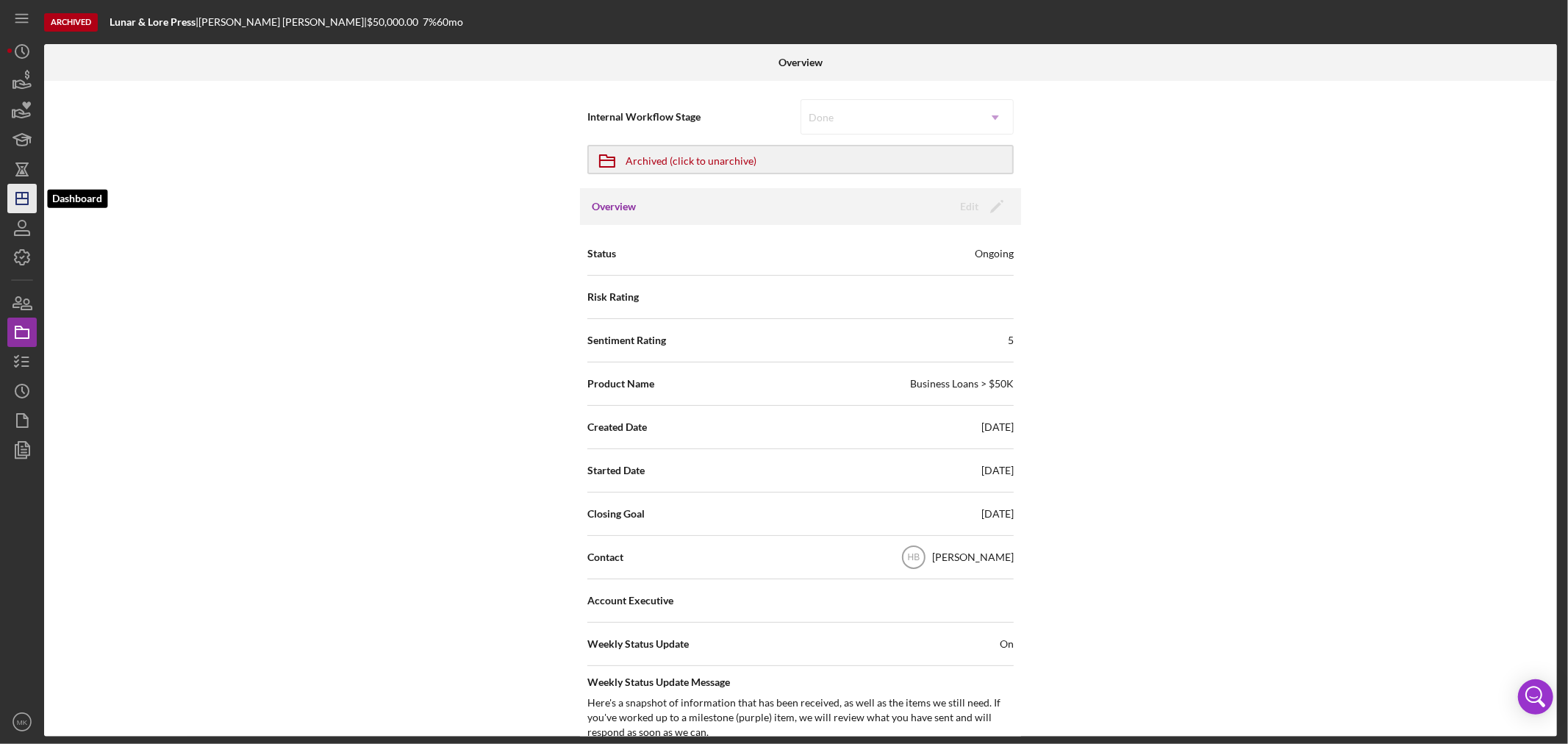
click at [27, 202] on polygon "button" at bounding box center [22, 199] width 12 height 12
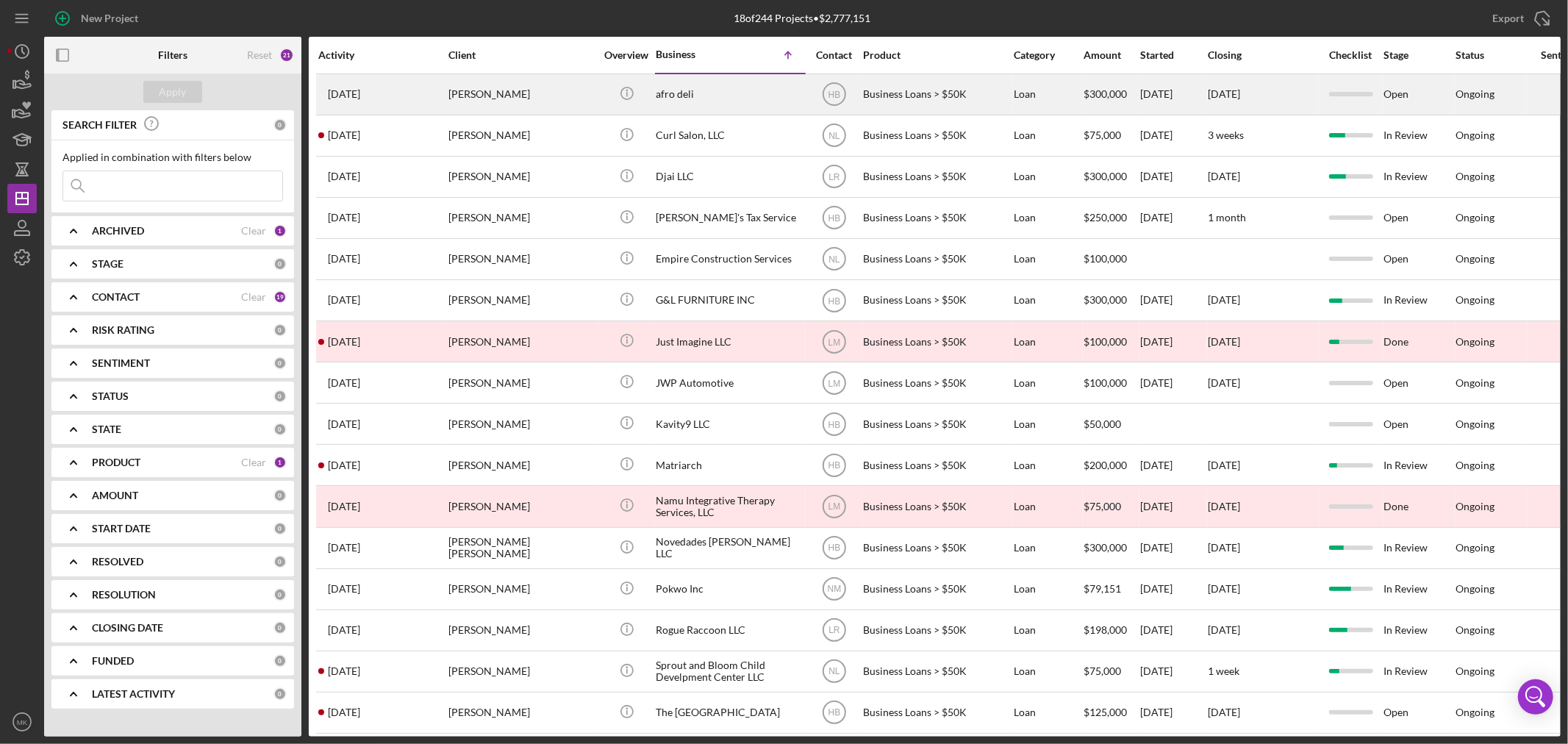
click at [710, 94] on div "afro deli" at bounding box center [729, 94] width 147 height 39
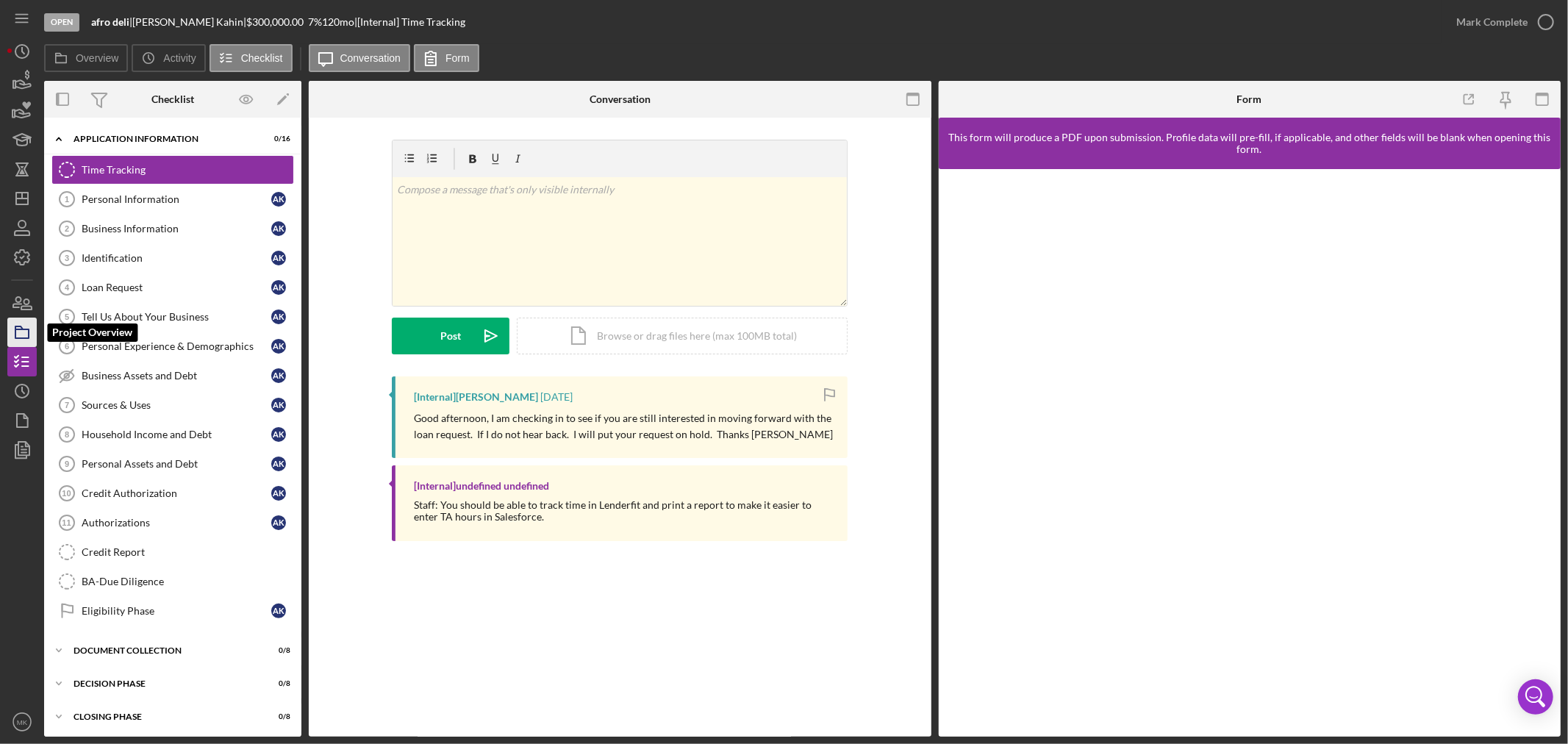
click at [18, 332] on icon "button" at bounding box center [23, 332] width 37 height 37
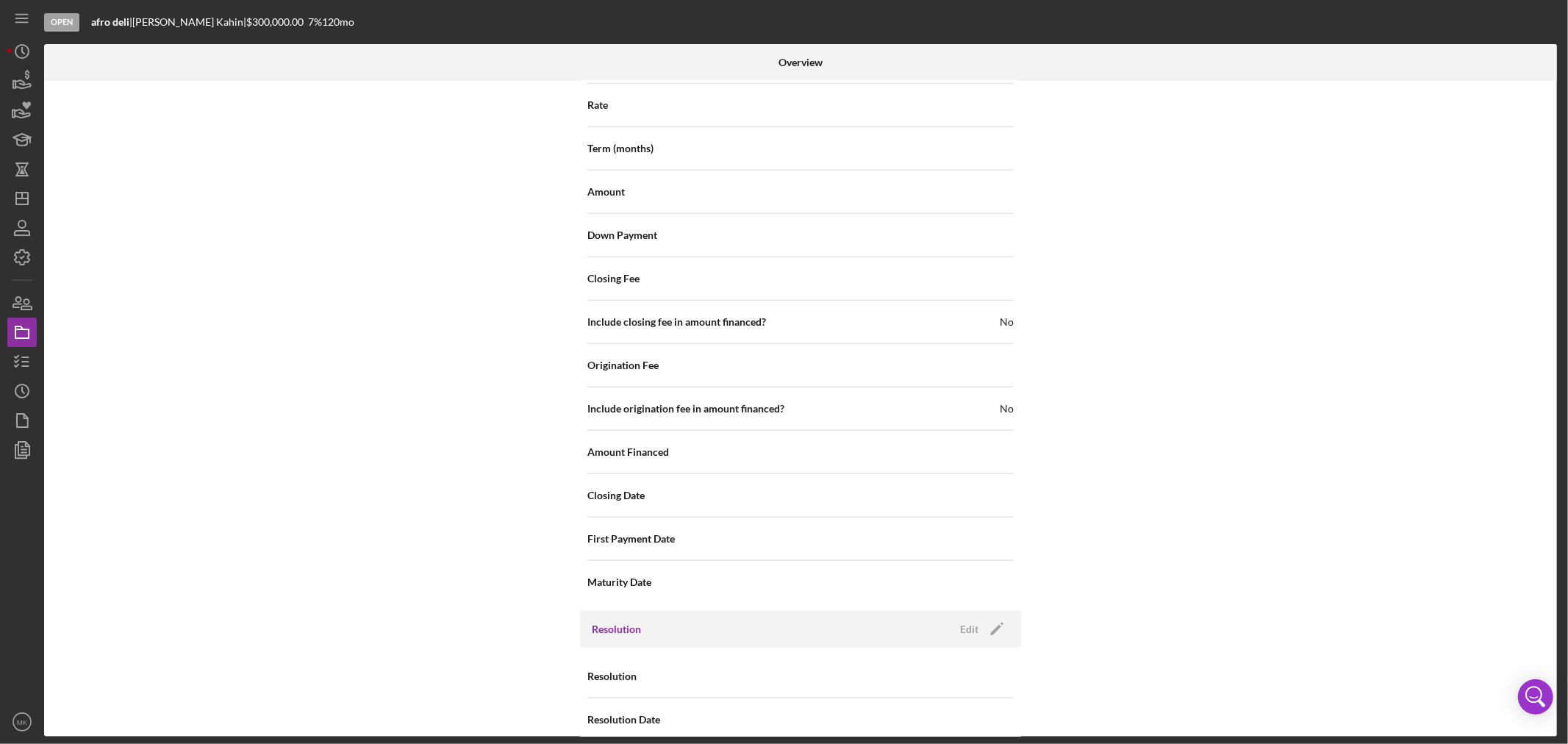
scroll to position [1546, 0]
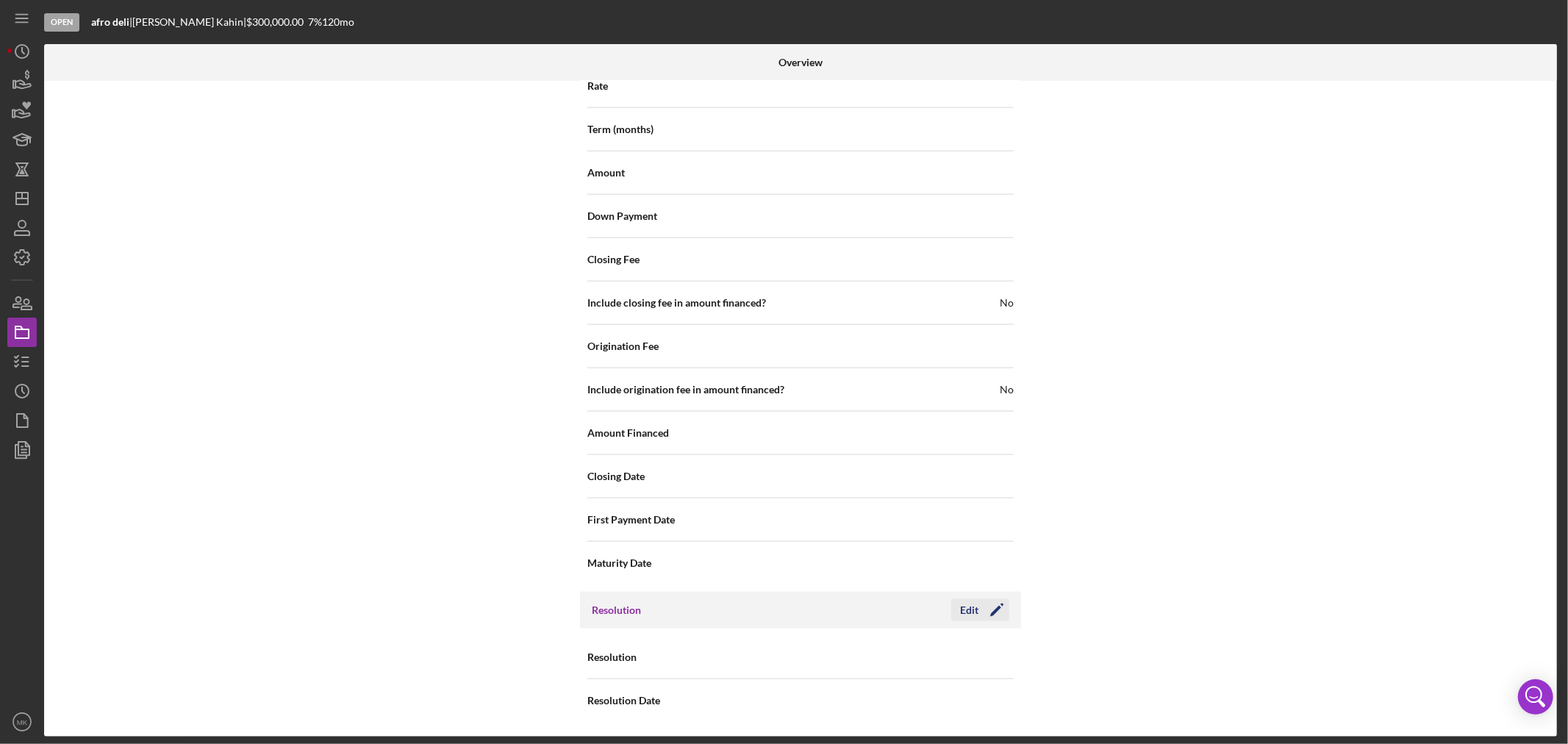
click at [973, 606] on div "Edit" at bounding box center [969, 610] width 19 height 22
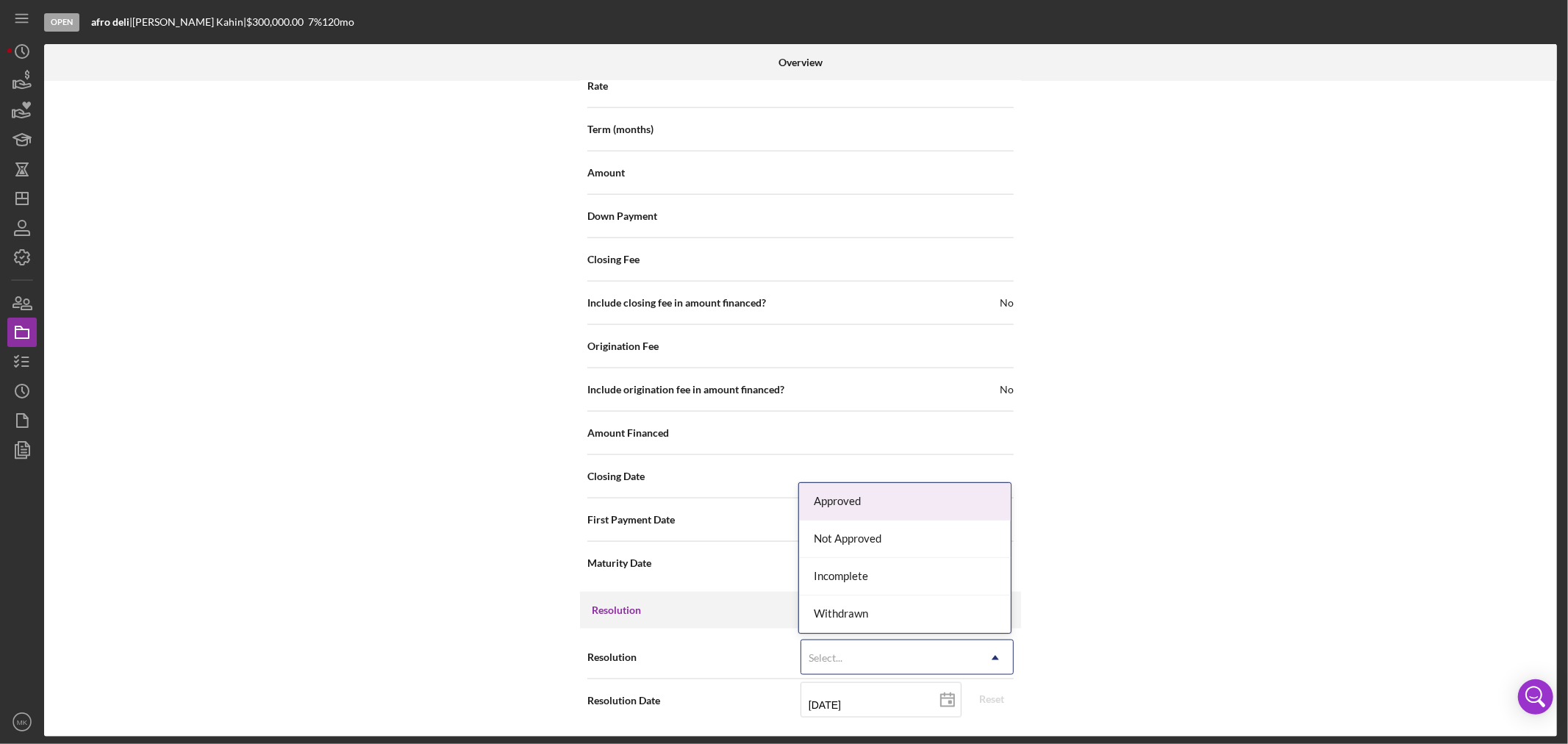
click at [986, 658] on icon "Icon/Dropdown Arrow" at bounding box center [995, 658] width 35 height 36
click at [924, 579] on div "Incomplete" at bounding box center [905, 577] width 212 height 37
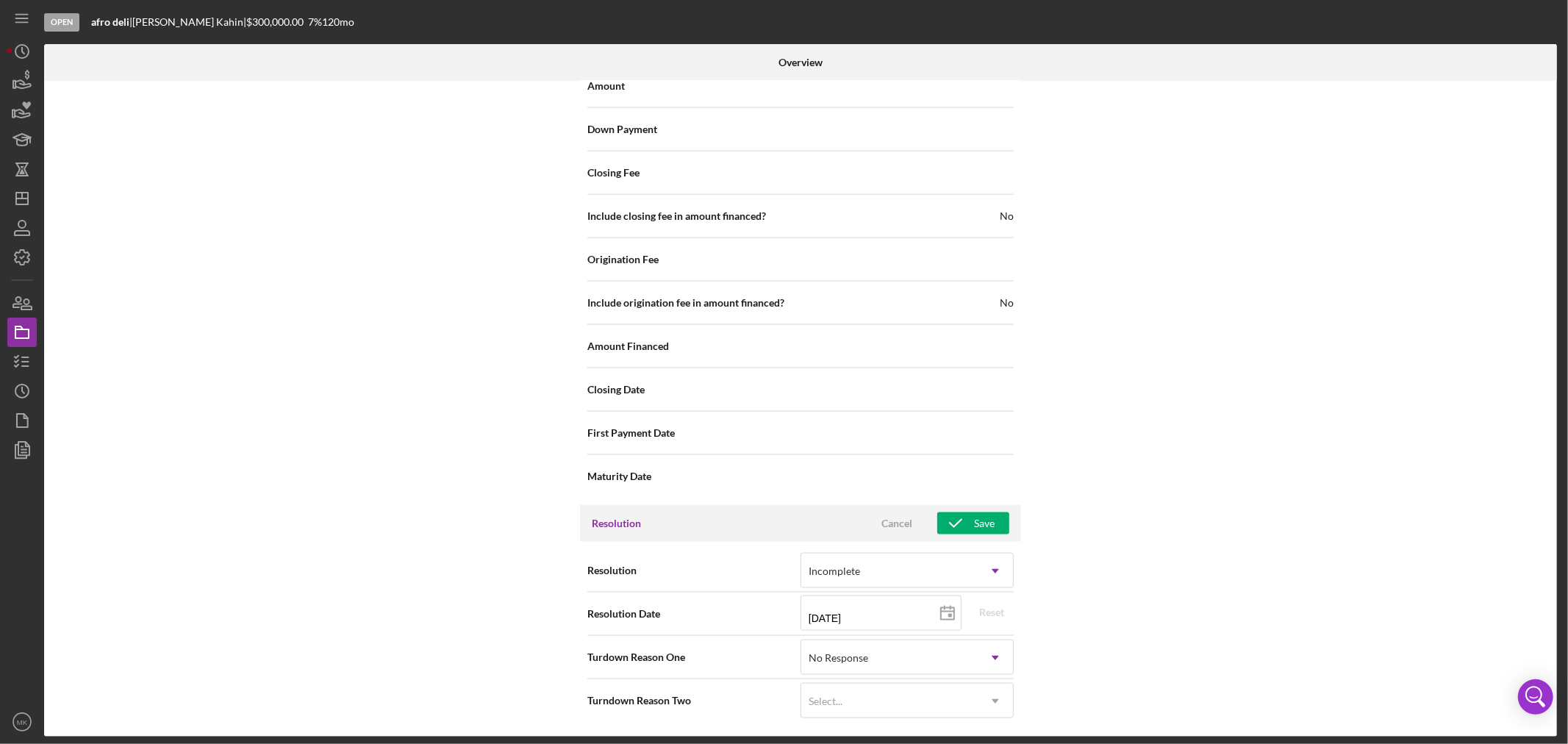
scroll to position [1633, 0]
click at [949, 616] on rect at bounding box center [950, 616] width 4 height 4
type input "[DATE]"
click at [978, 523] on div "Save" at bounding box center [985, 523] width 21 height 22
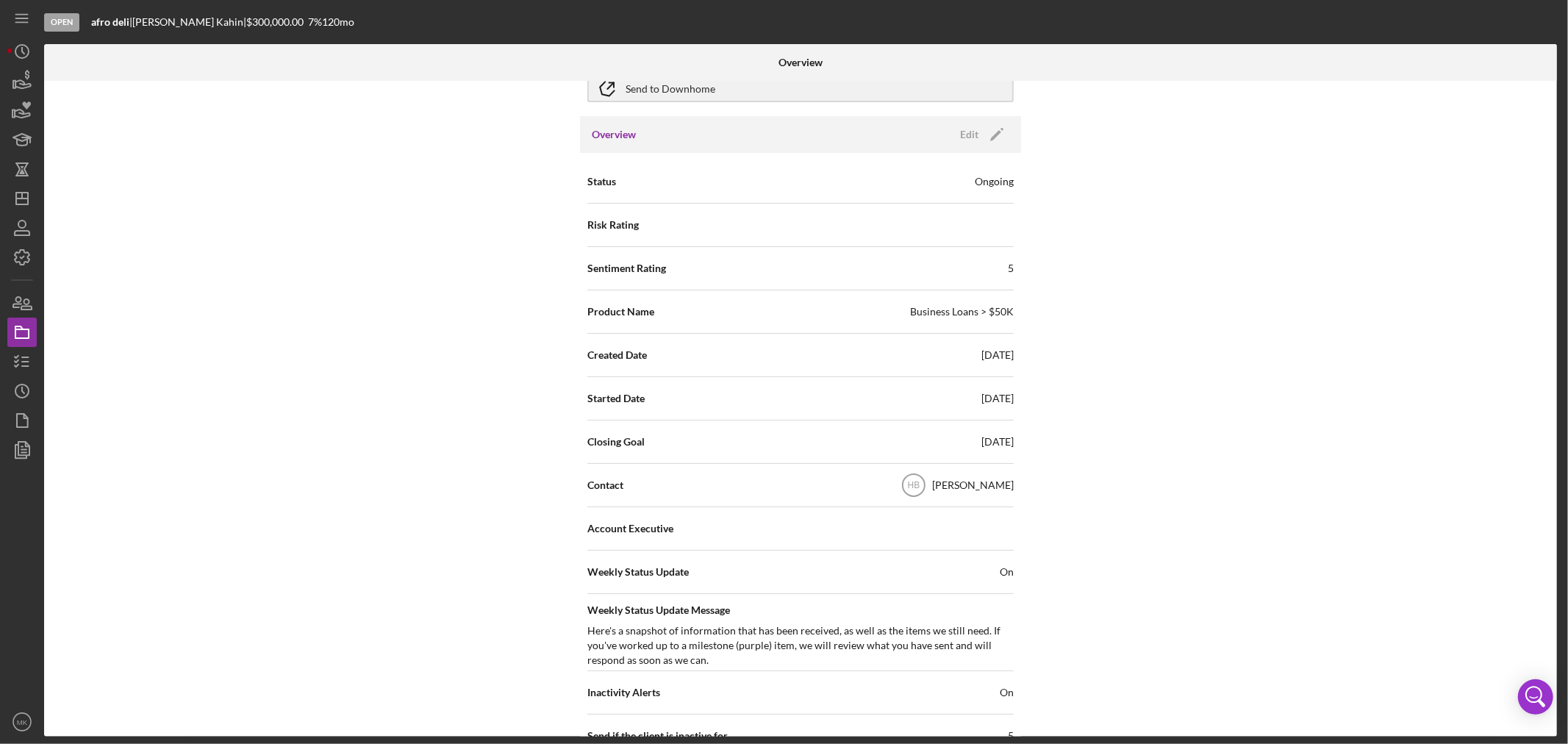
scroll to position [0, 0]
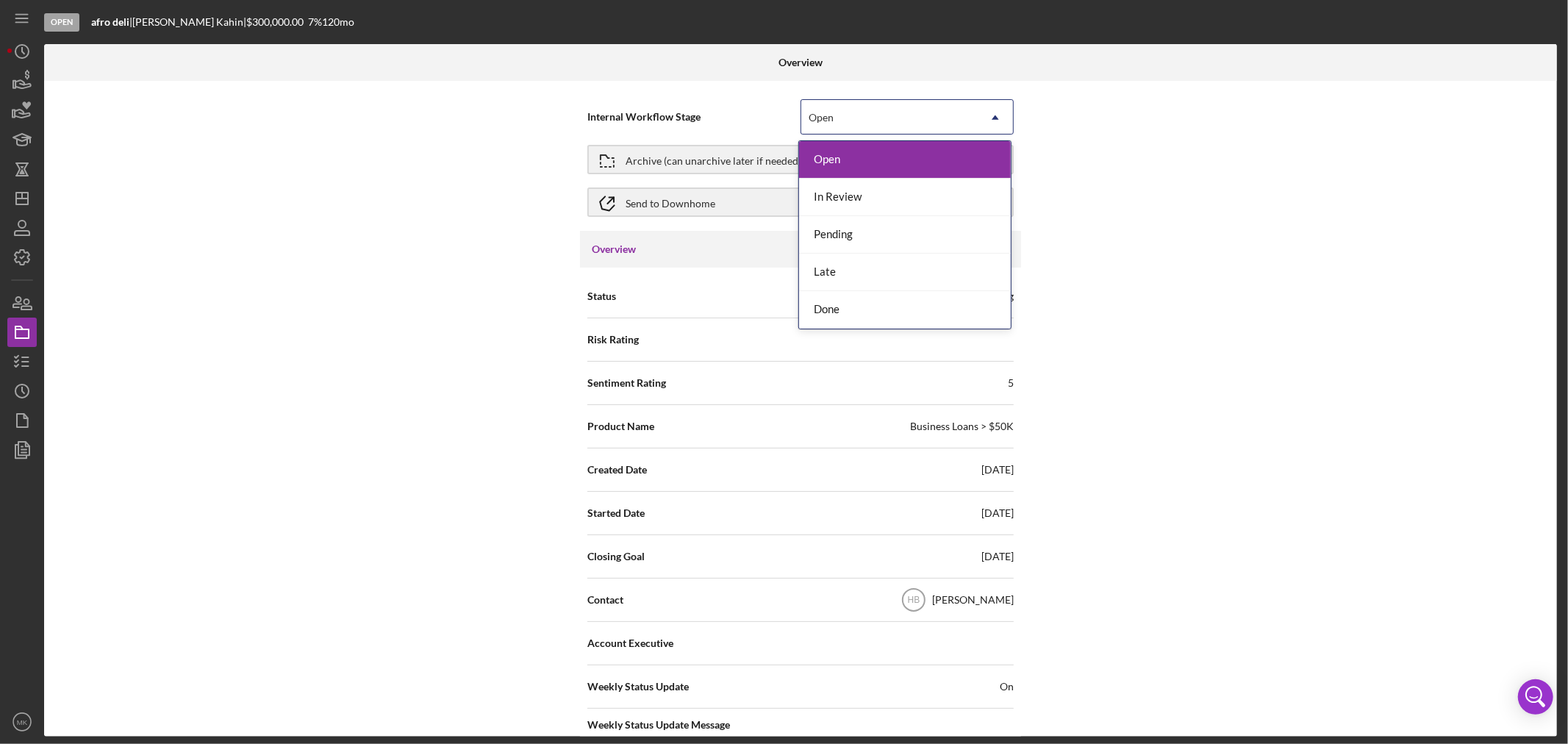
click at [997, 119] on icon "Icon/Dropdown Arrow" at bounding box center [995, 118] width 35 height 36
click at [925, 307] on div "Done" at bounding box center [905, 310] width 212 height 37
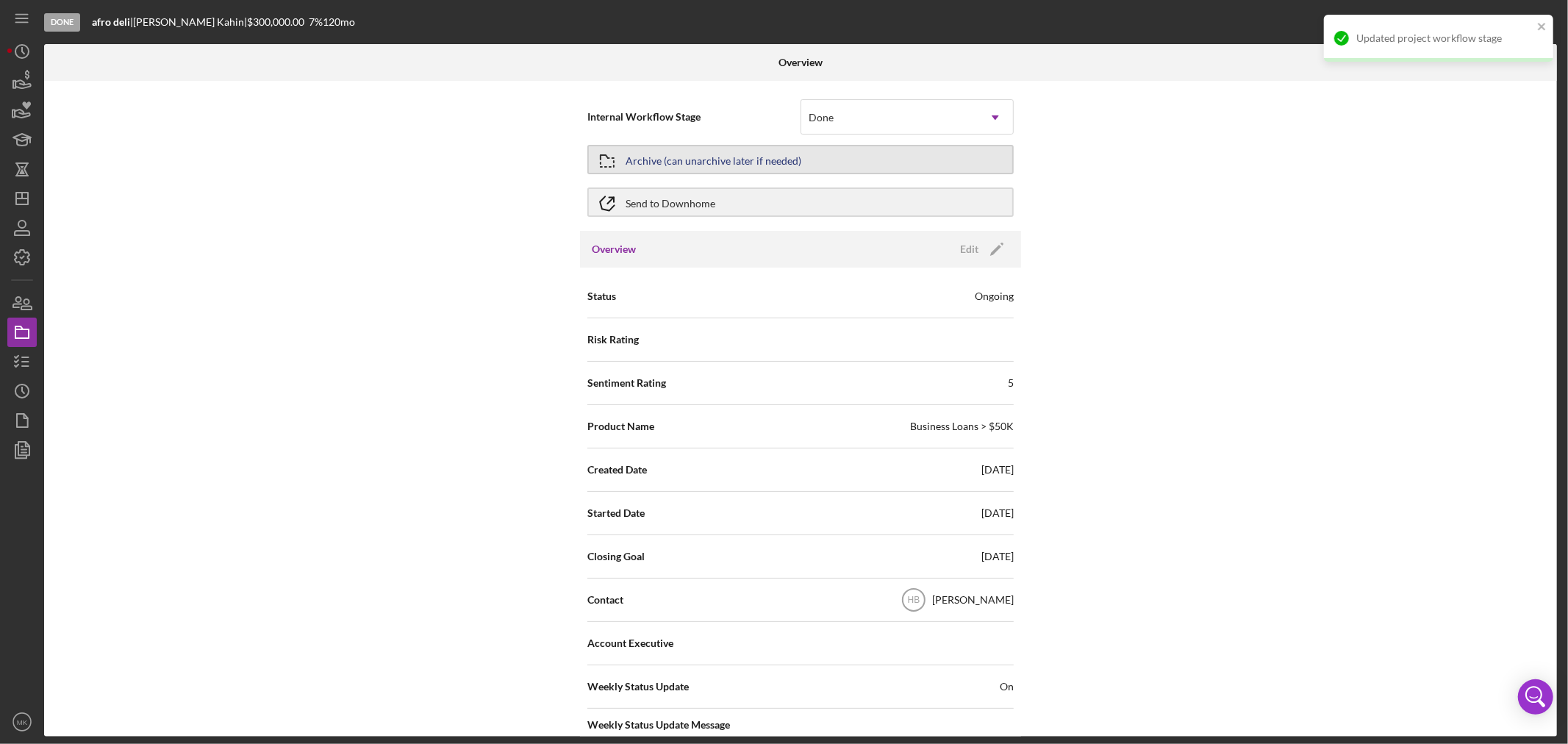
click at [923, 158] on button "Archive (can unarchive later if needed)" at bounding box center [800, 160] width 427 height 29
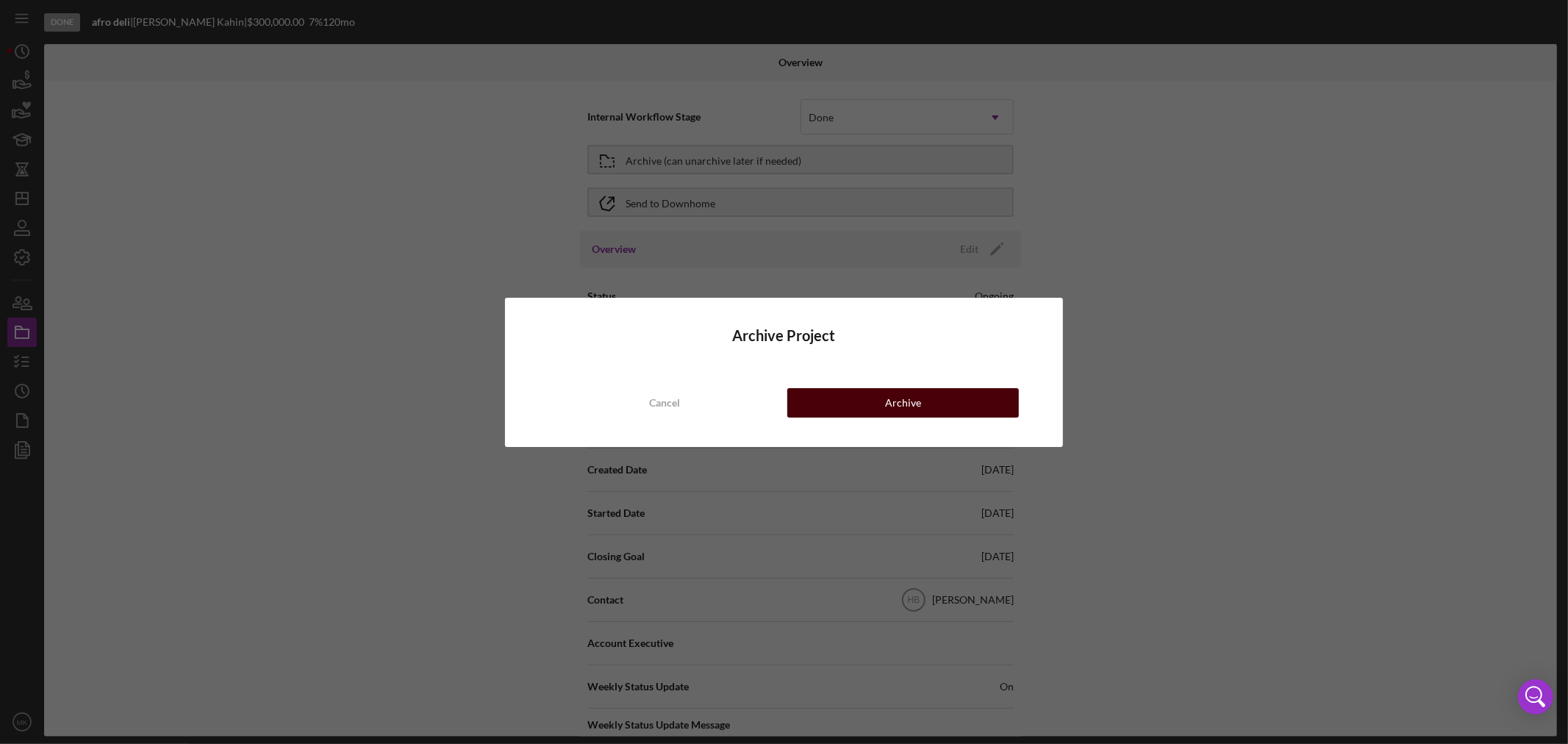
click at [901, 404] on div "Archive" at bounding box center [903, 403] width 36 height 29
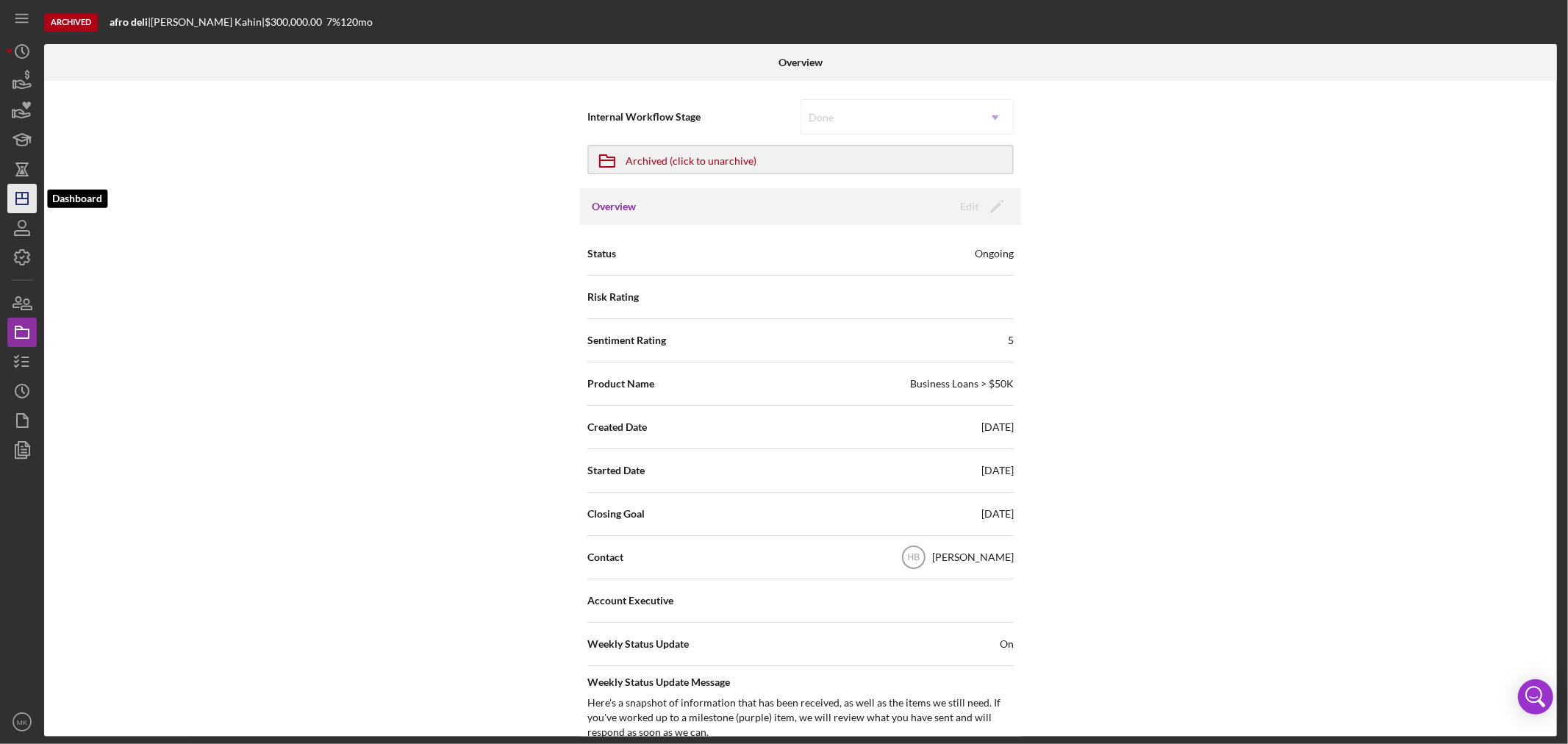
click at [22, 199] on line "button" at bounding box center [22, 195] width 0 height 6
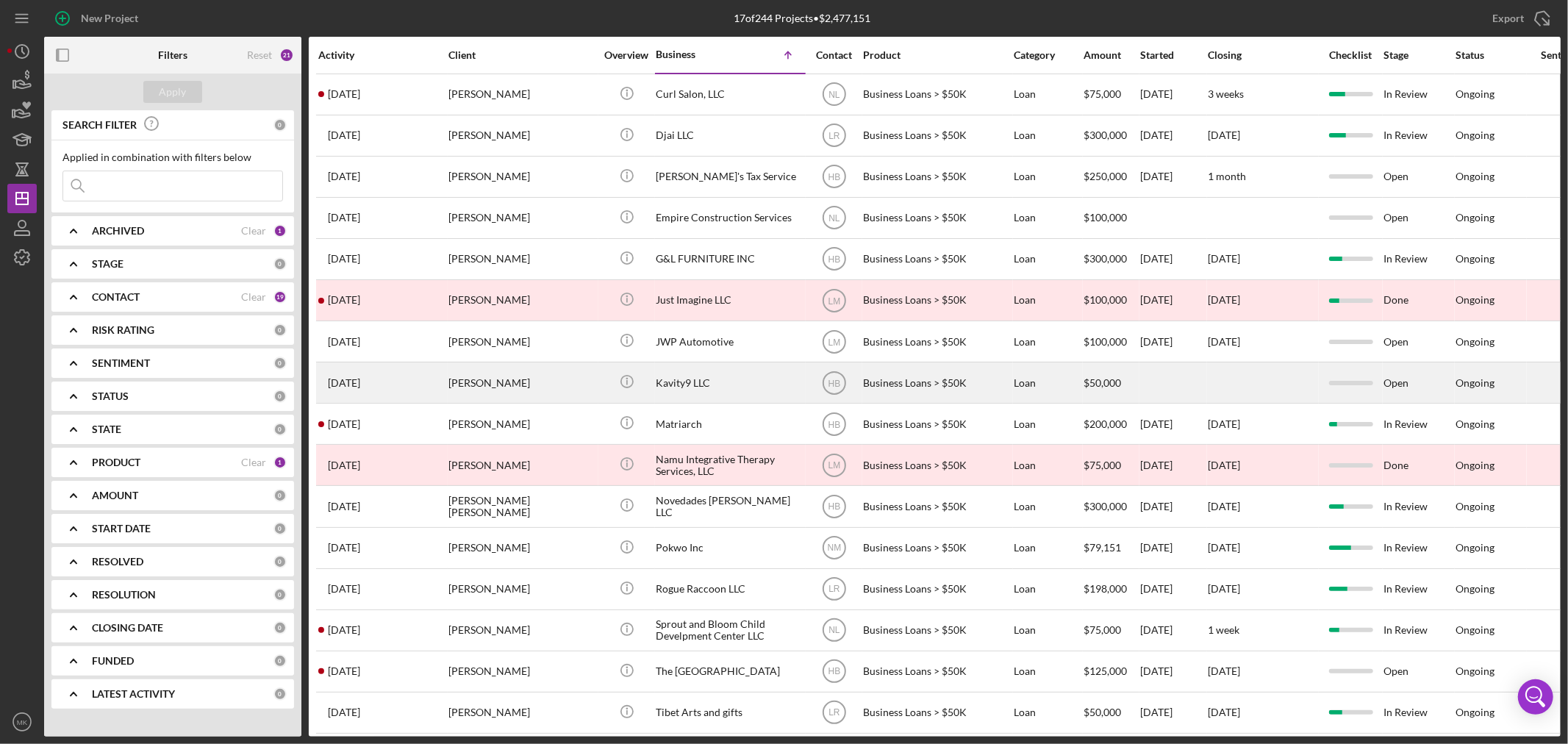
click at [707, 385] on div "Kavity9 LLC" at bounding box center [729, 382] width 147 height 39
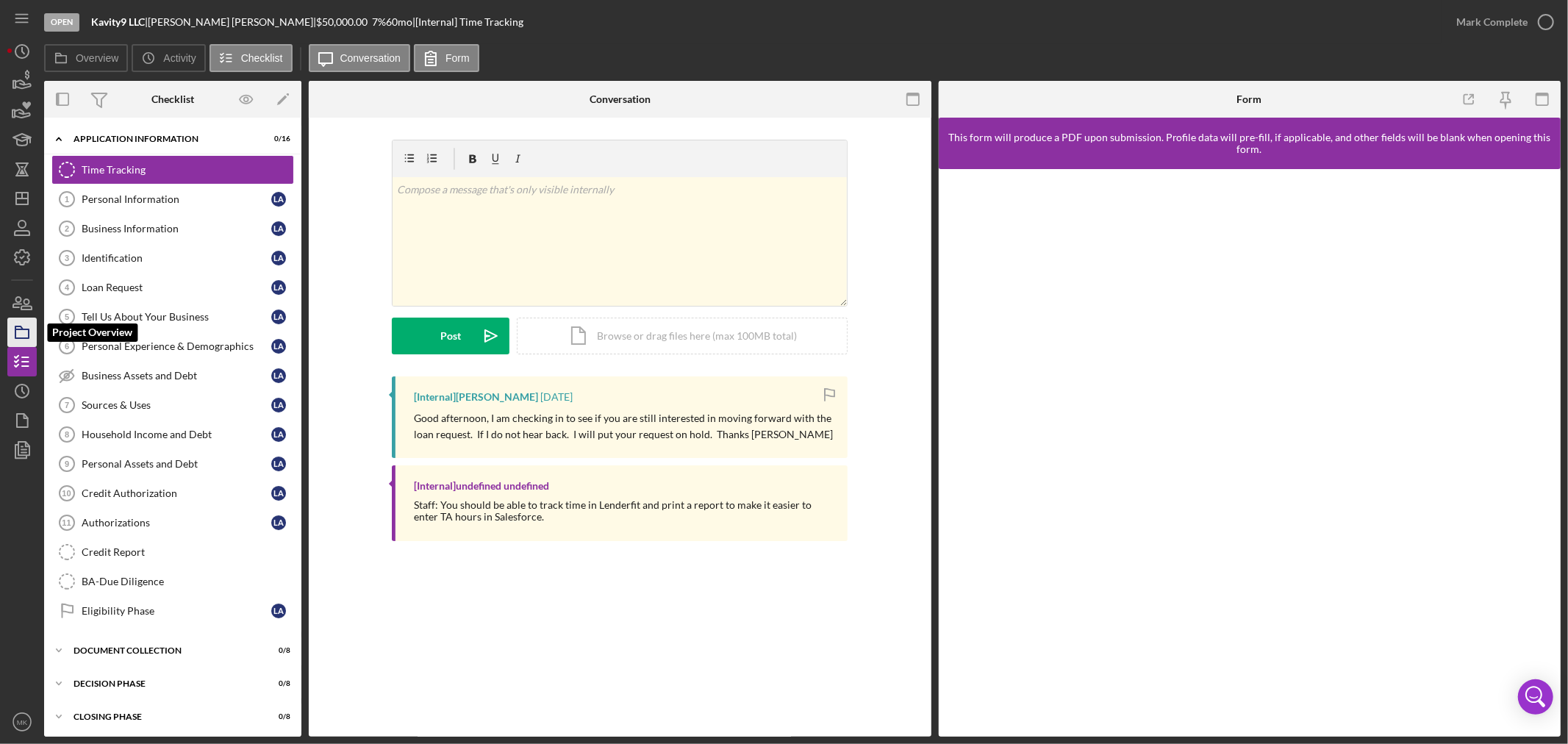
click at [23, 333] on icon "button" at bounding box center [23, 332] width 37 height 37
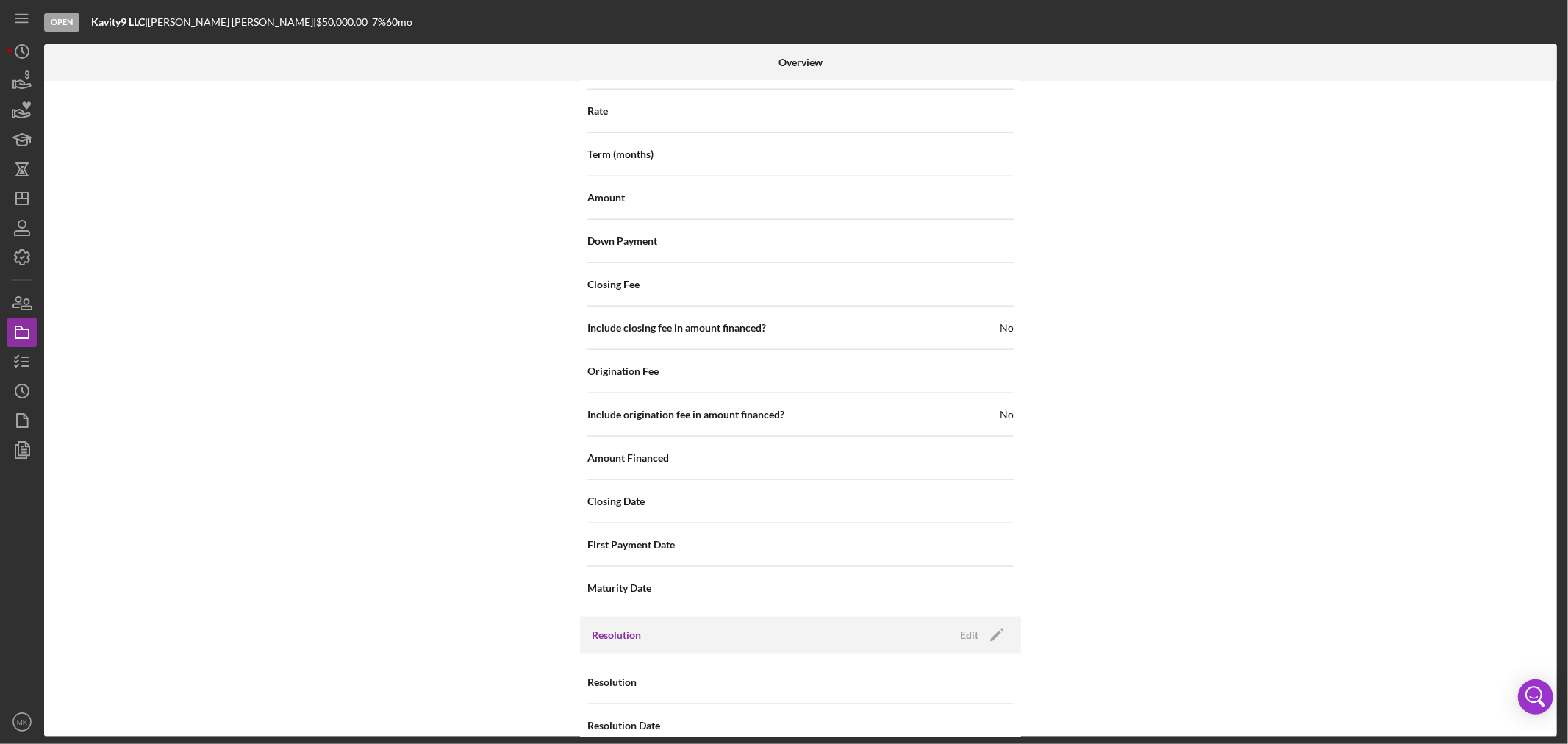
scroll to position [1546, 0]
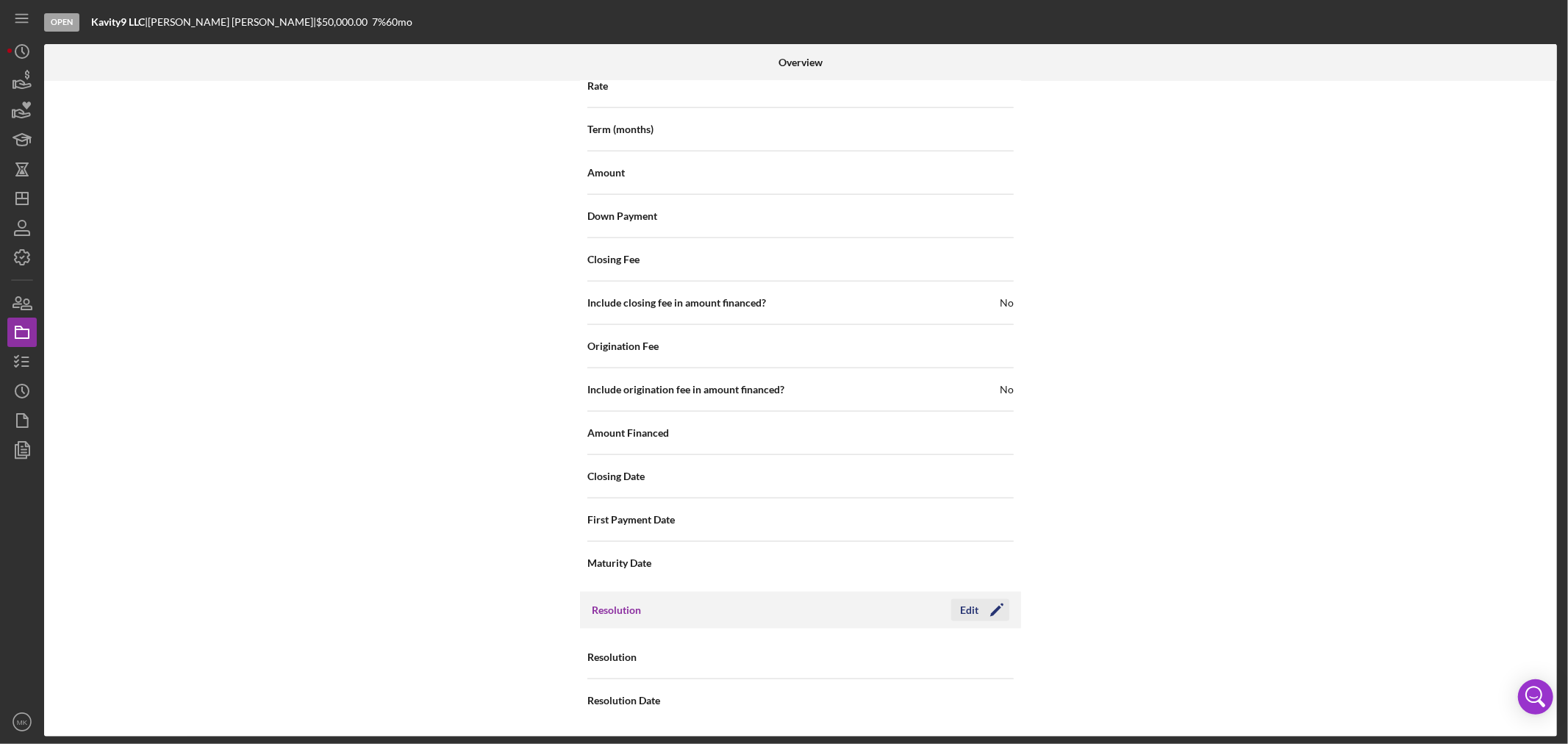
click at [975, 608] on div "Edit" at bounding box center [969, 610] width 19 height 22
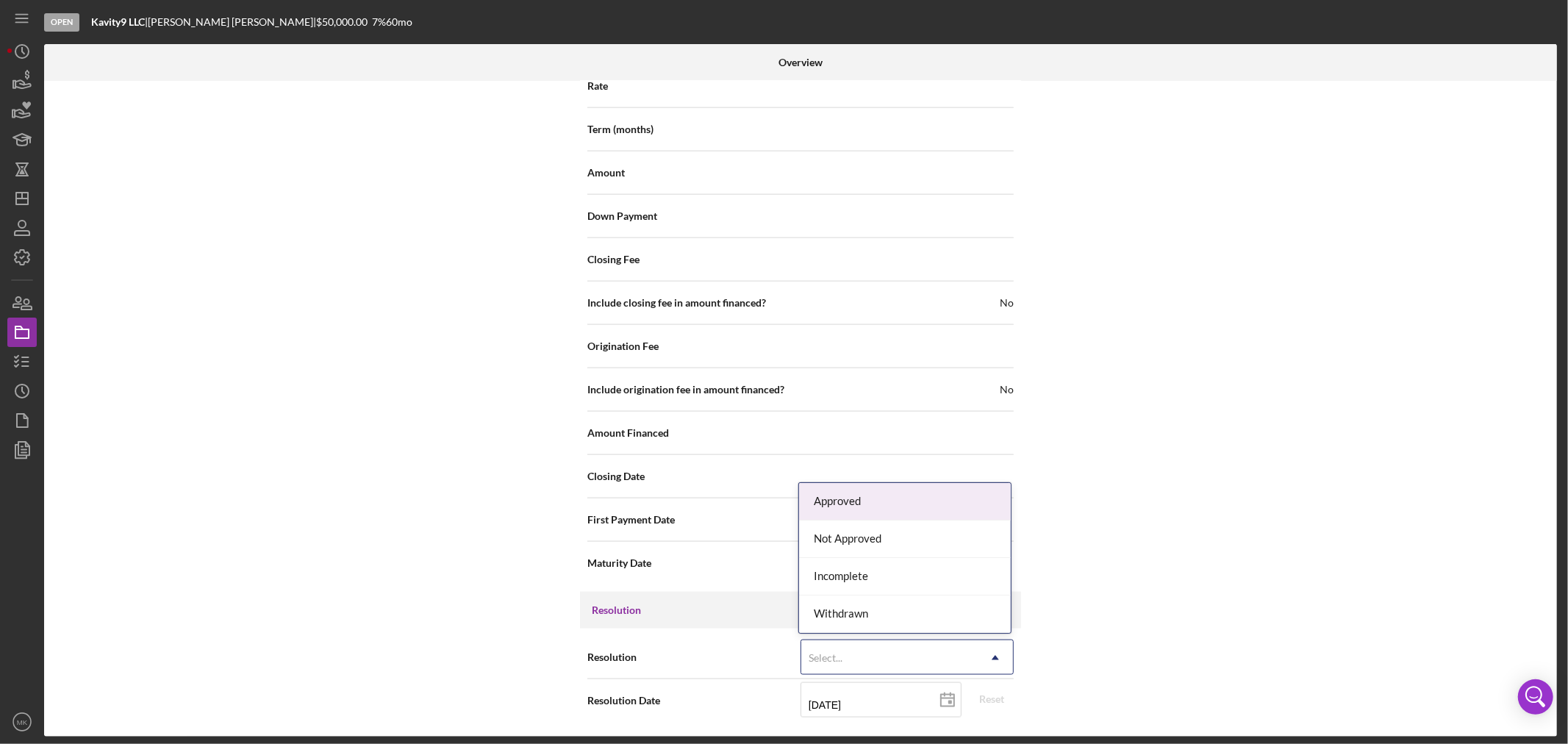
click at [990, 656] on icon "Icon/Dropdown Arrow" at bounding box center [995, 658] width 35 height 36
click at [911, 574] on div "Incomplete" at bounding box center [905, 577] width 212 height 37
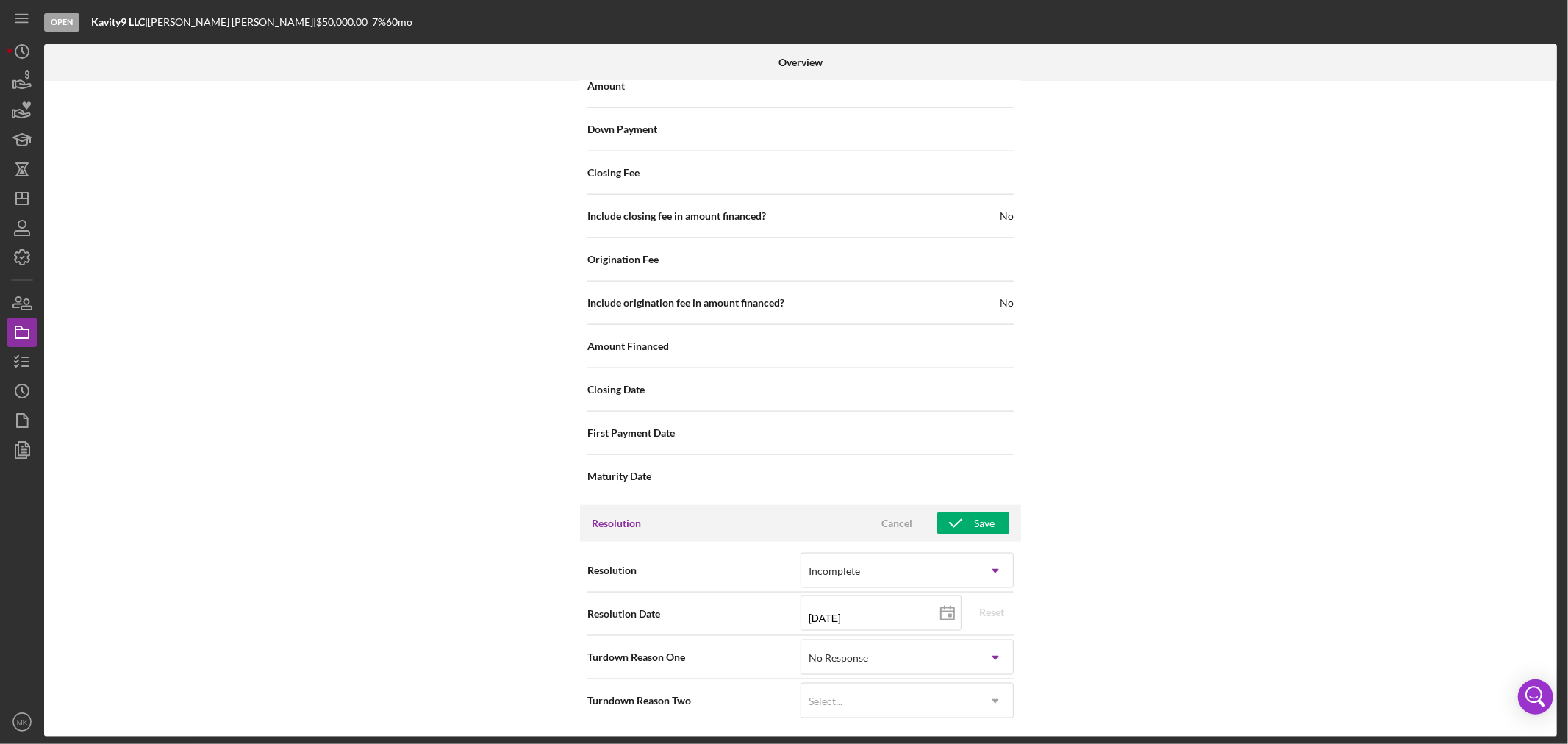
scroll to position [1633, 0]
click at [895, 623] on input "[DATE]" at bounding box center [882, 613] width 161 height 36
click at [946, 613] on icon at bounding box center [948, 614] width 37 height 37
type input "[DATE]"
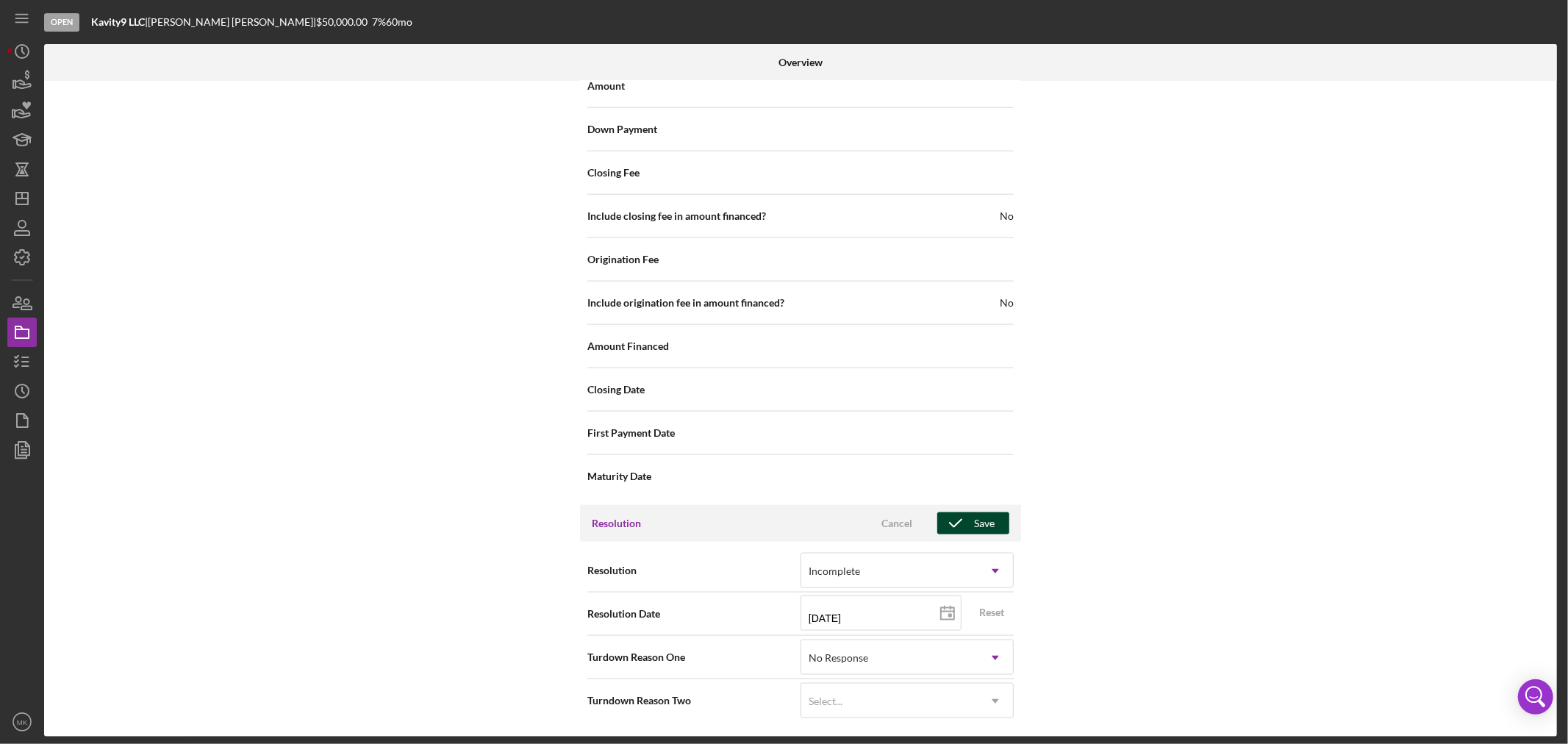
click at [975, 527] on div "Save" at bounding box center [985, 523] width 21 height 22
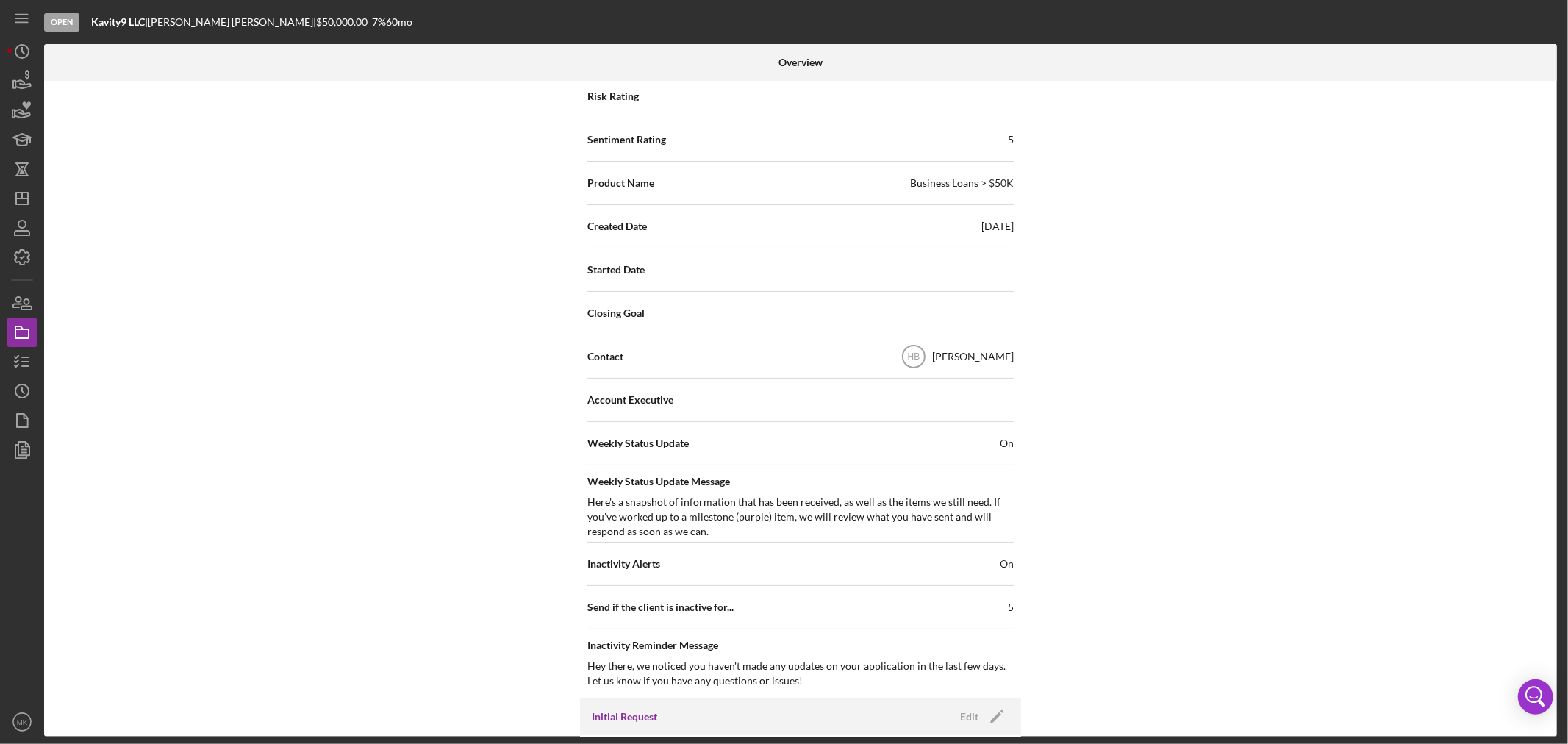
scroll to position [0, 0]
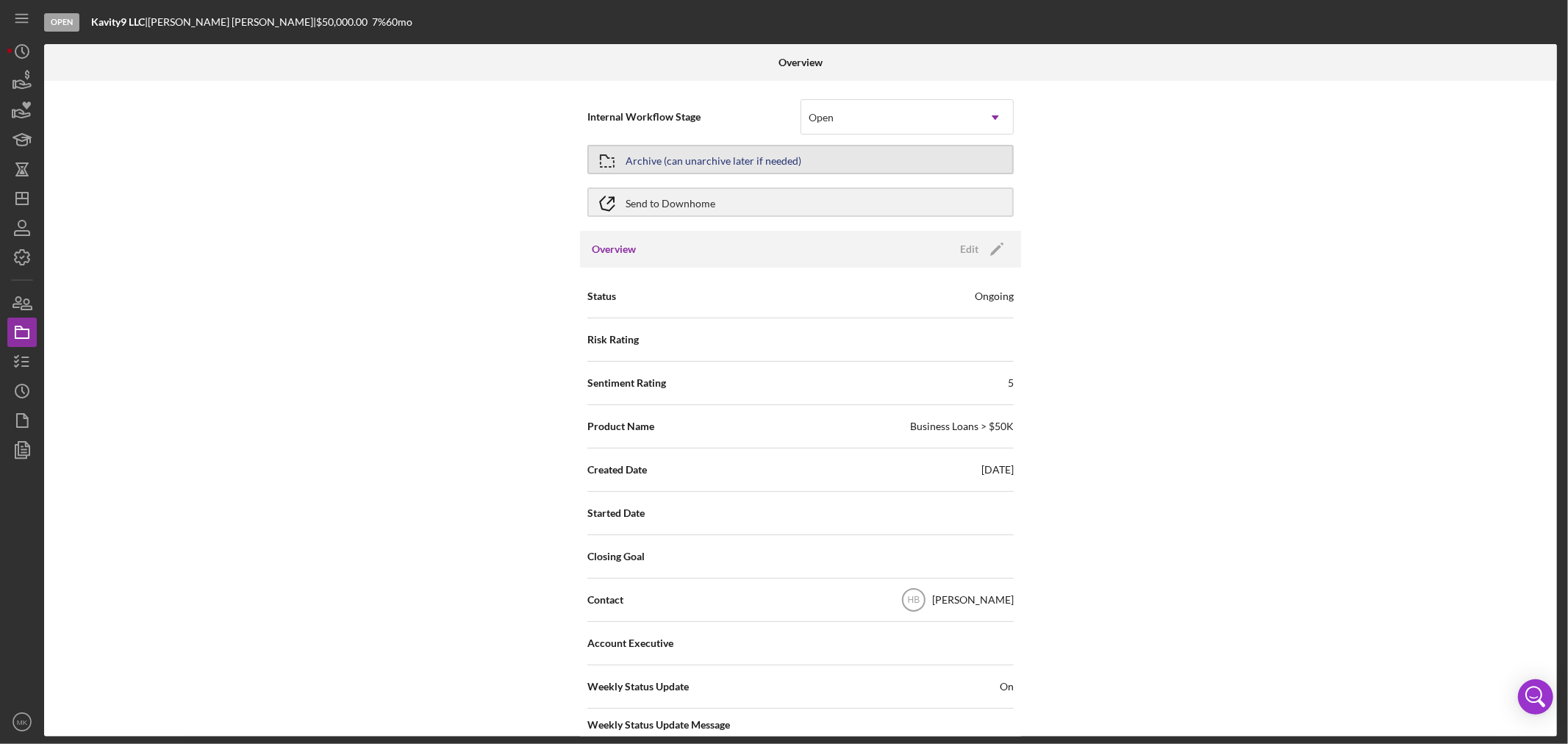
click at [774, 157] on div "Archive (can unarchive later if needed)" at bounding box center [714, 159] width 176 height 27
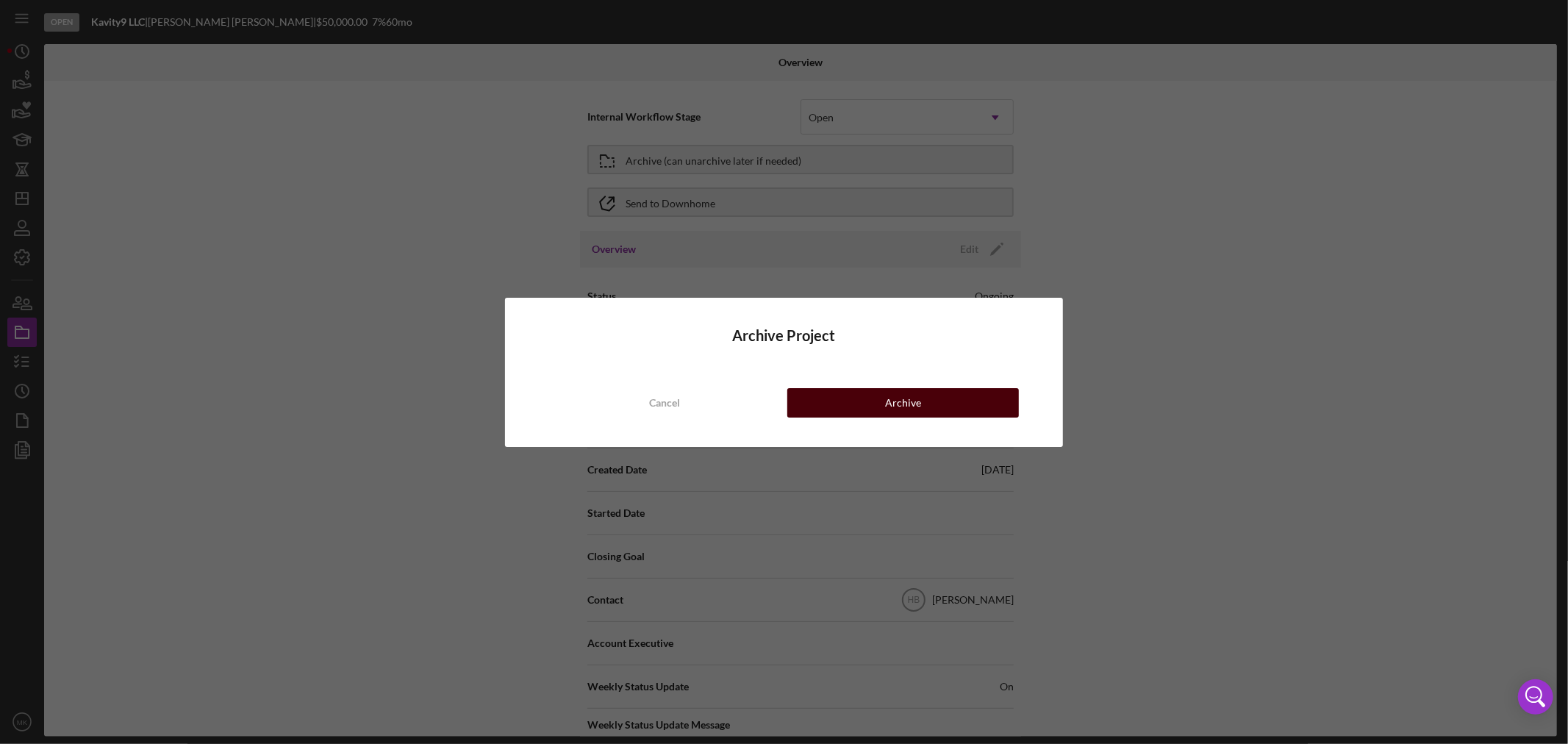
click at [906, 402] on div "Archive" at bounding box center [903, 403] width 36 height 29
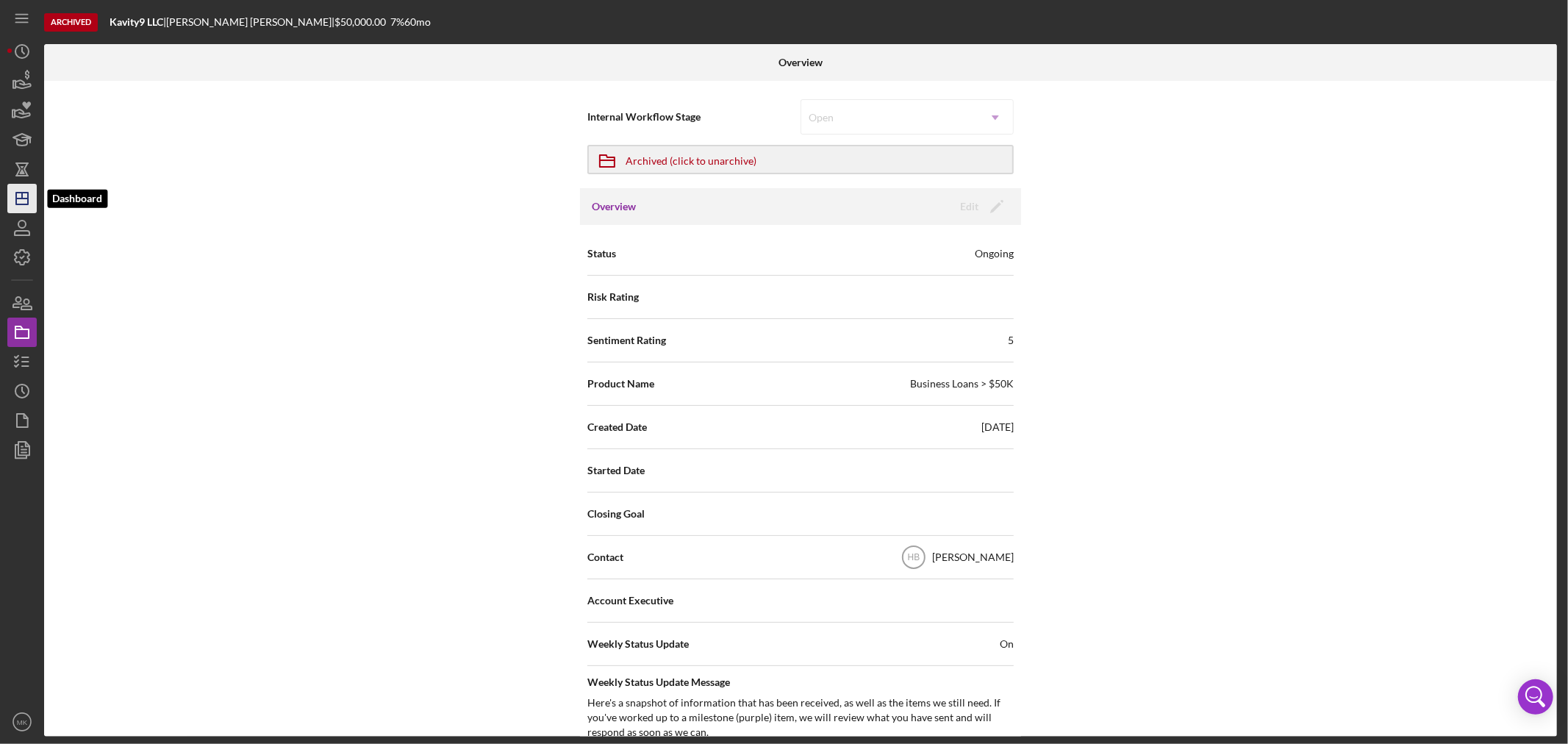
click at [23, 200] on icon "Icon/Dashboard" at bounding box center [23, 199] width 37 height 37
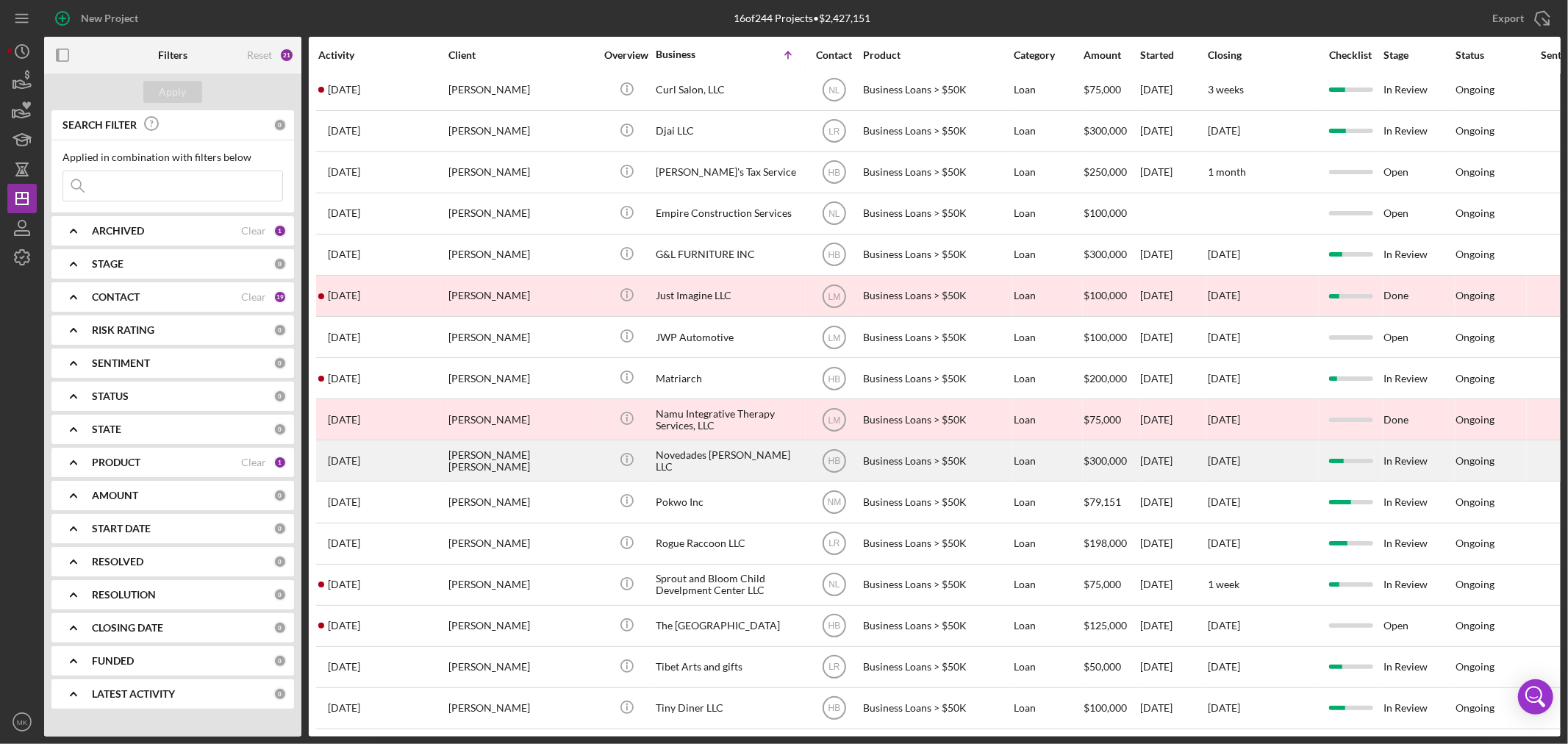
scroll to position [27, 0]
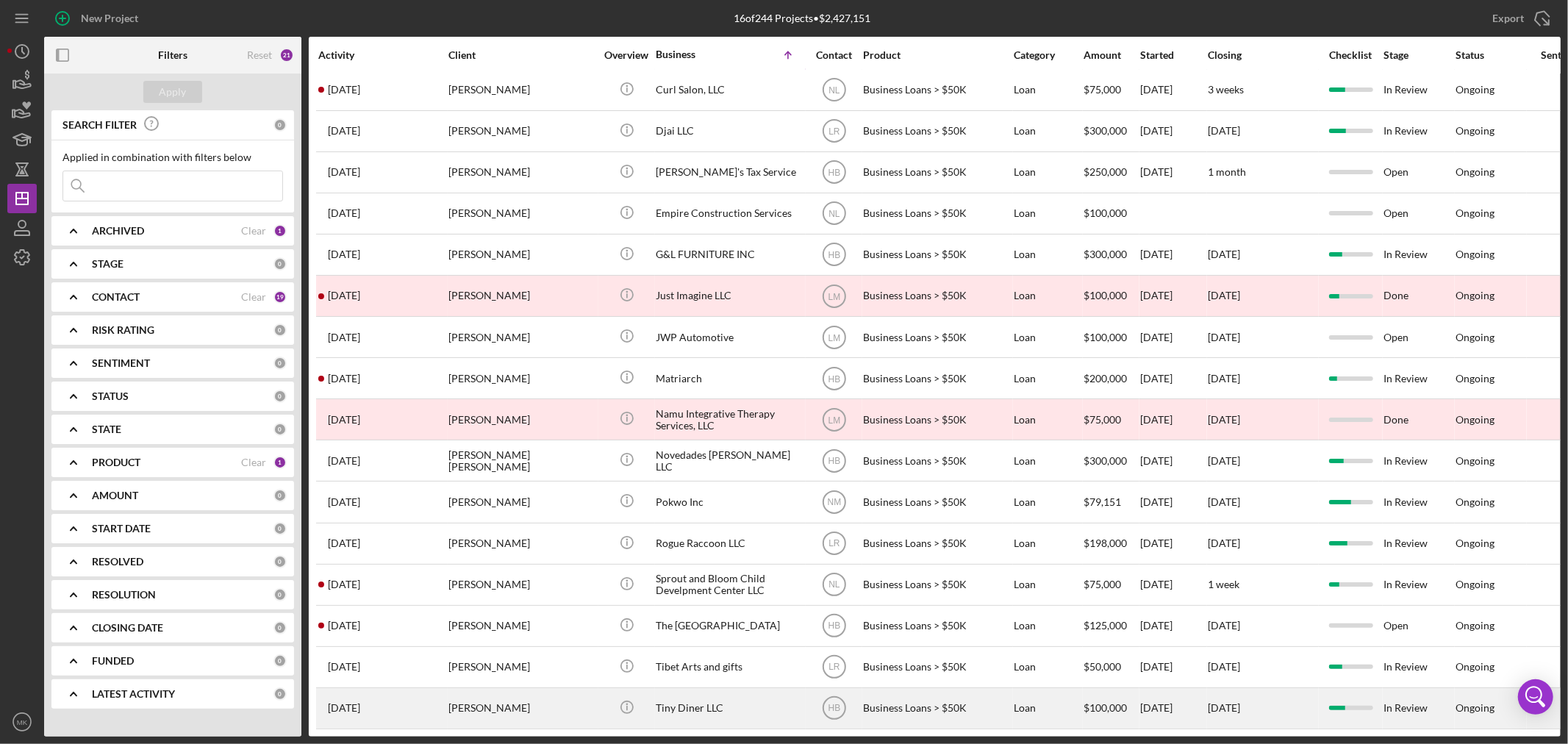
click at [708, 695] on div "Tiny Diner LLC" at bounding box center [729, 708] width 147 height 39
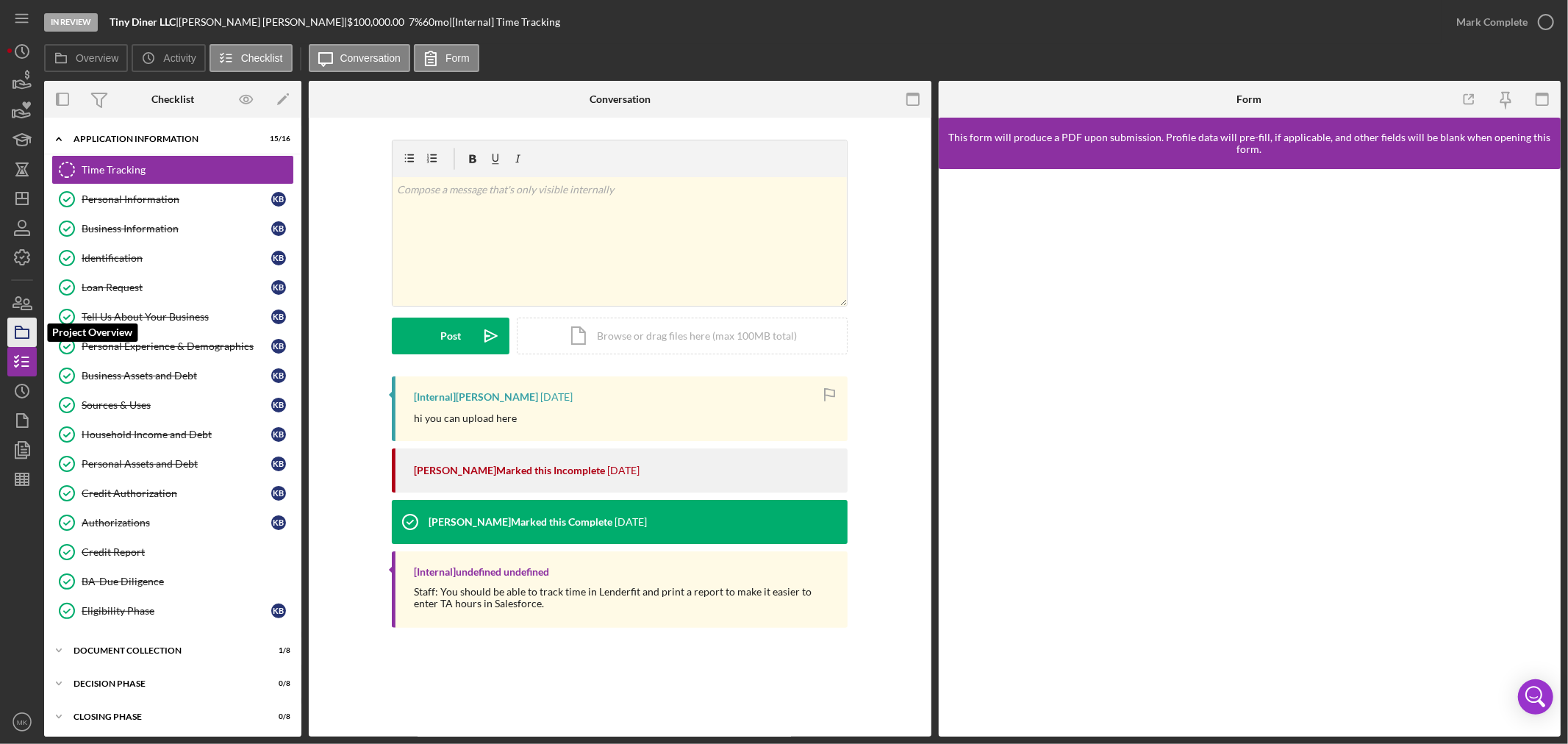
click at [22, 328] on polygon "button" at bounding box center [19, 328] width 7 height 3
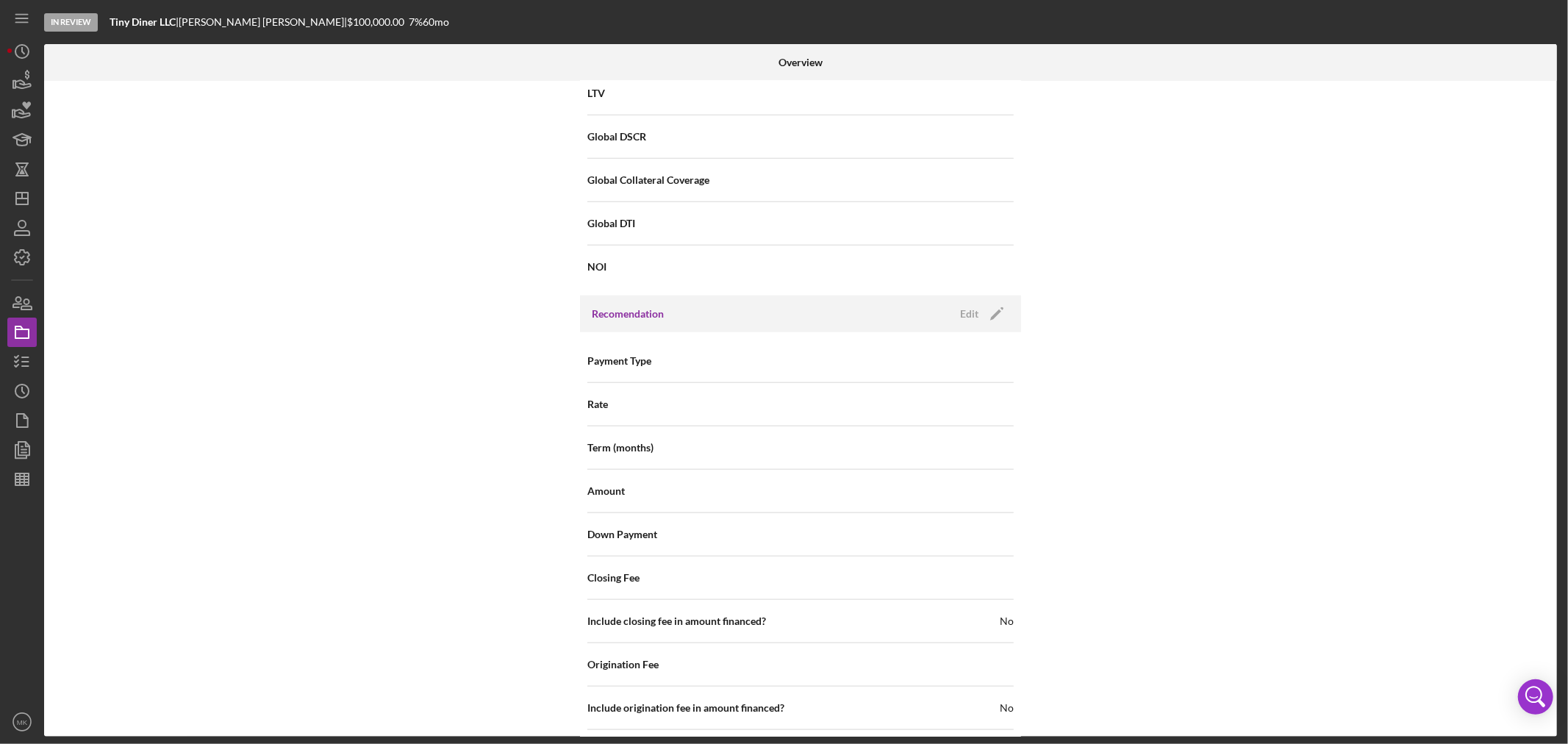
scroll to position [1546, 0]
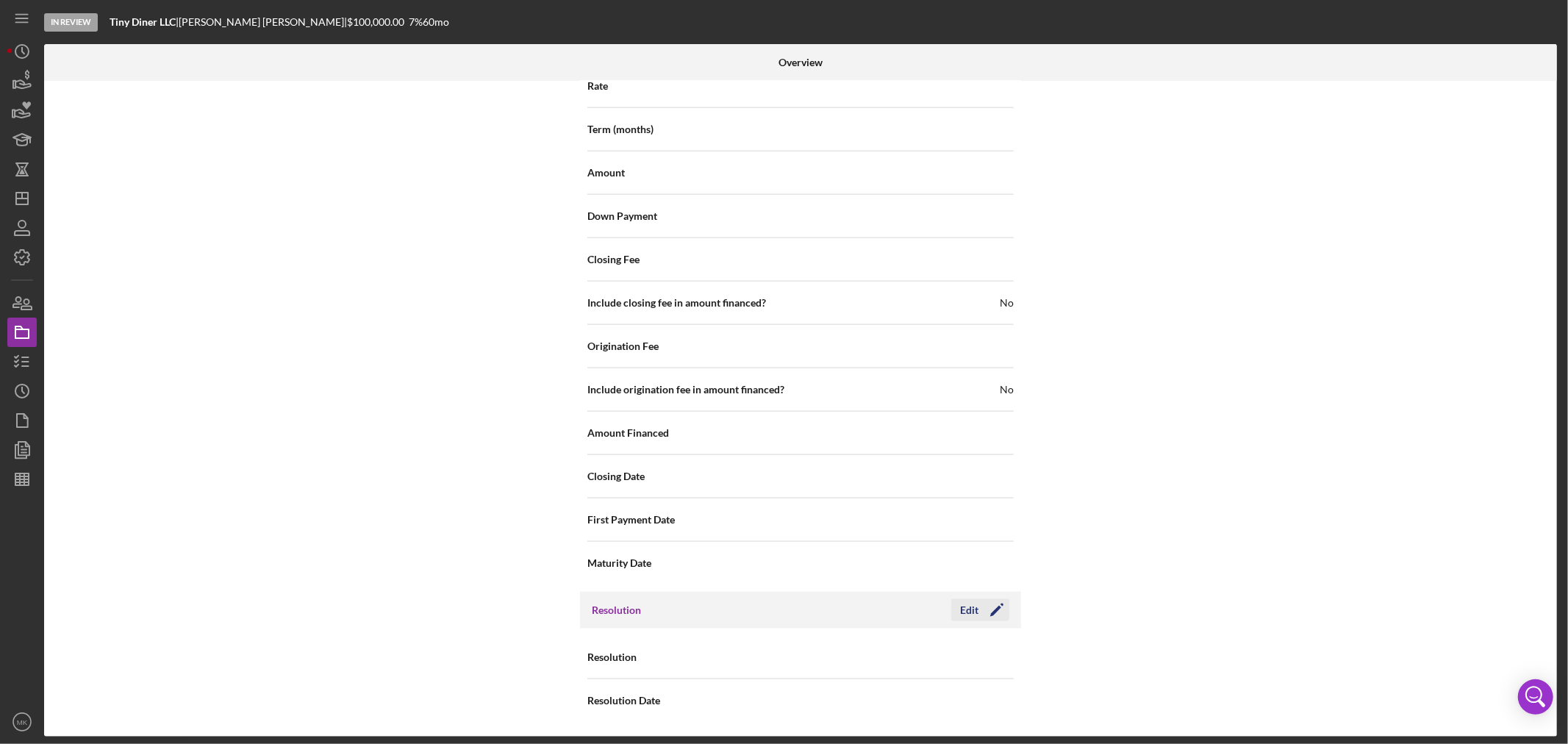
click at [974, 611] on div "Edit" at bounding box center [969, 610] width 19 height 22
click at [994, 658] on use at bounding box center [995, 658] width 7 height 4
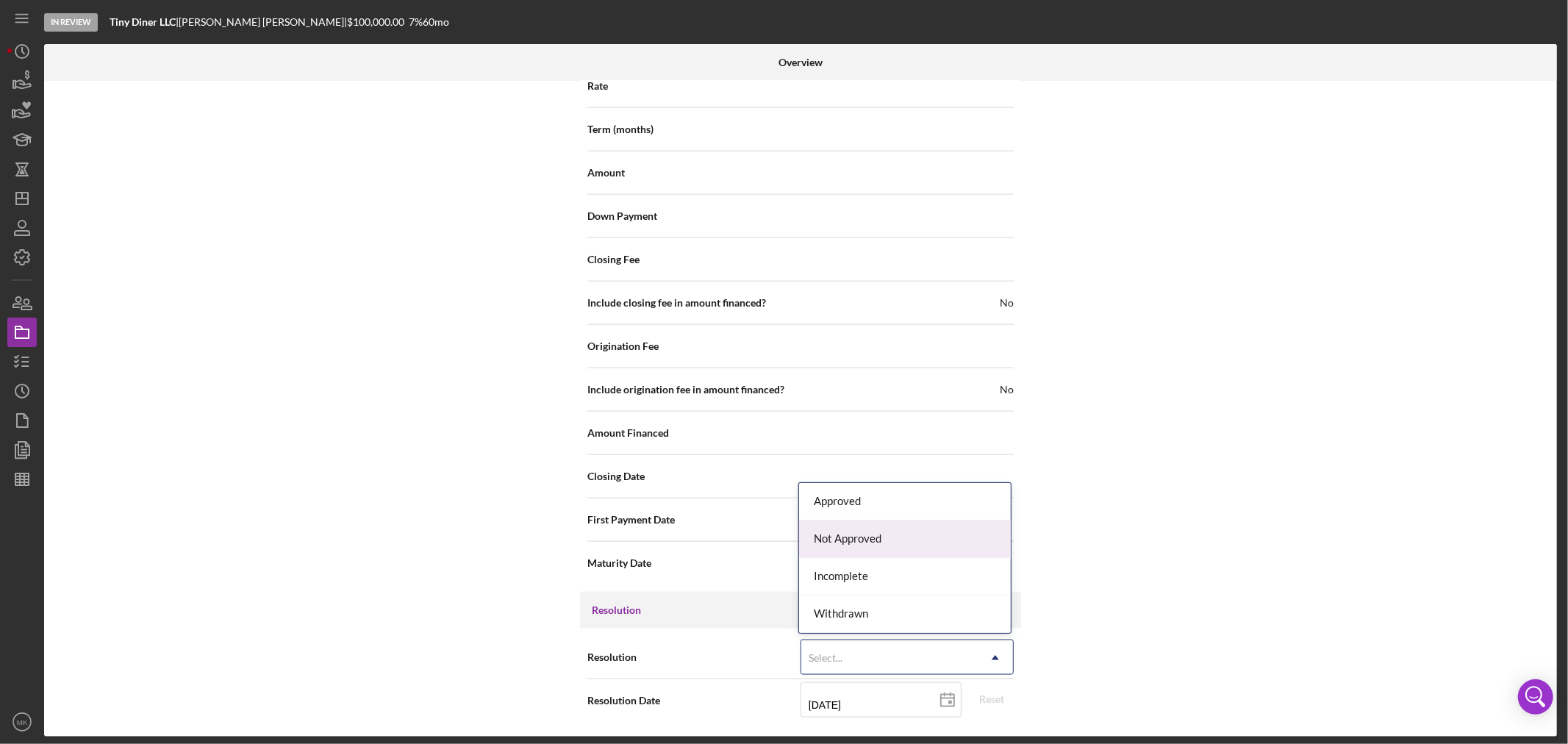
click at [893, 535] on div "Not Approved" at bounding box center [905, 539] width 212 height 37
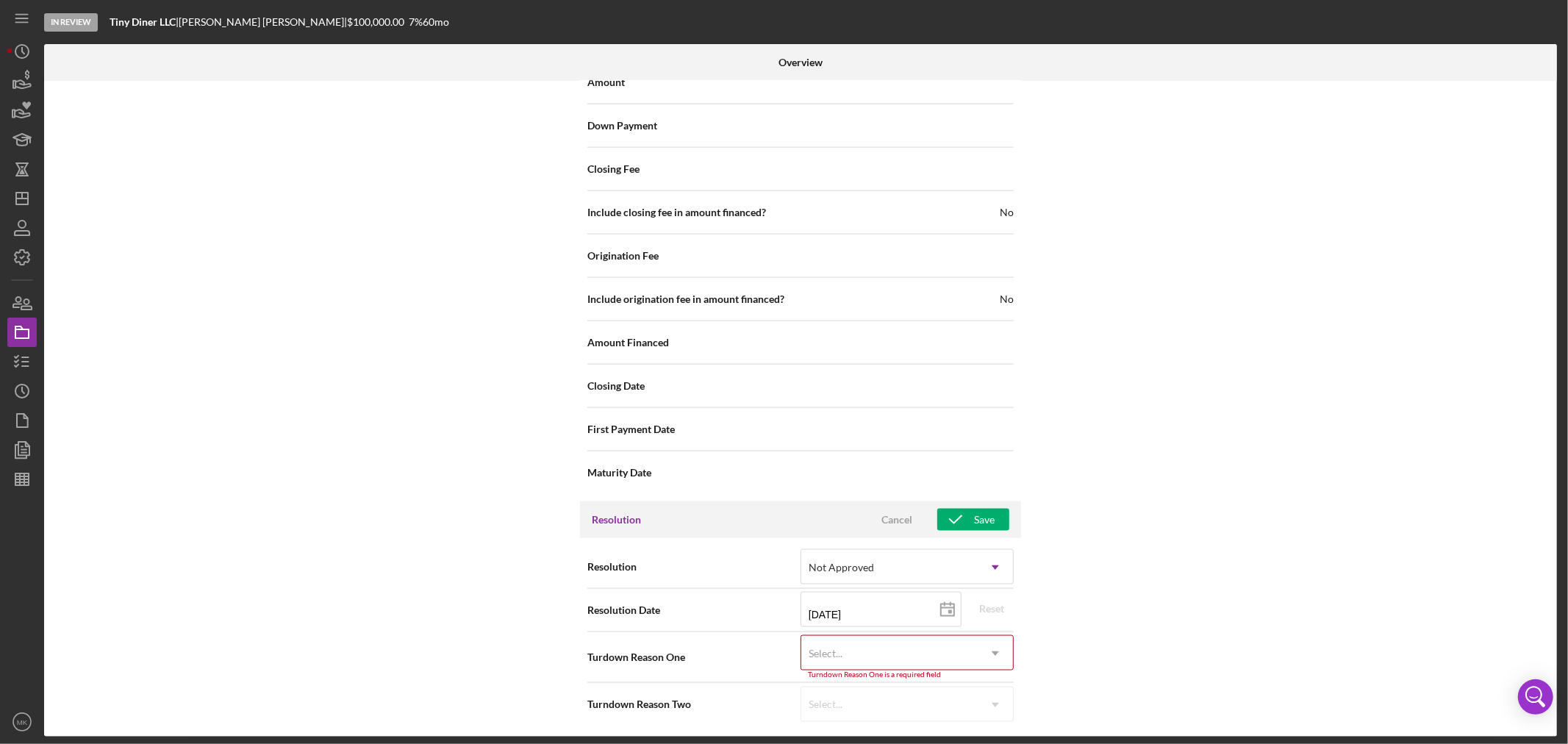
scroll to position [1641, 0]
click at [878, 611] on input "[DATE]" at bounding box center [882, 606] width 161 height 36
click at [949, 608] on rect at bounding box center [950, 608] width 4 height 4
type input "[DATE]"
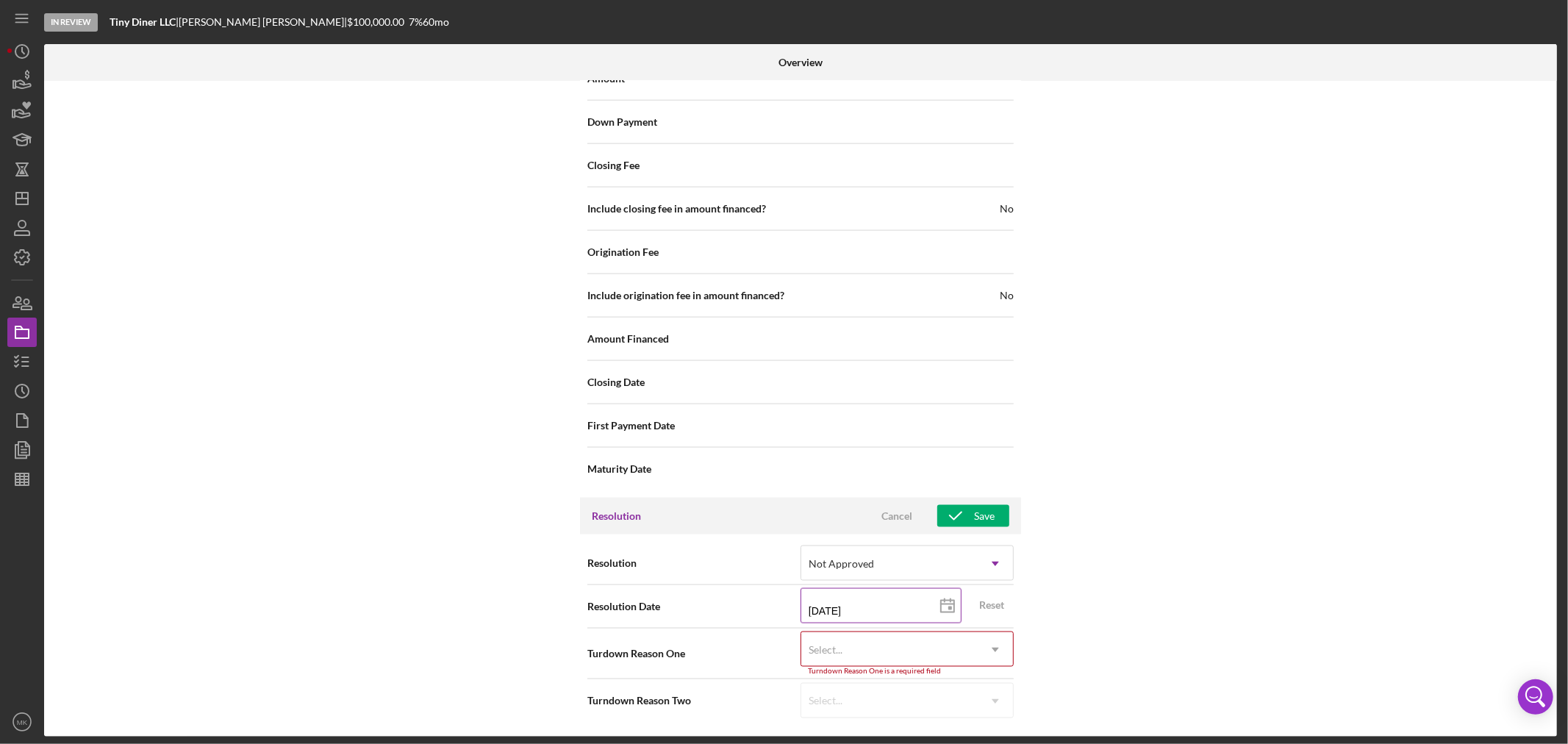
type input "[DATE]"
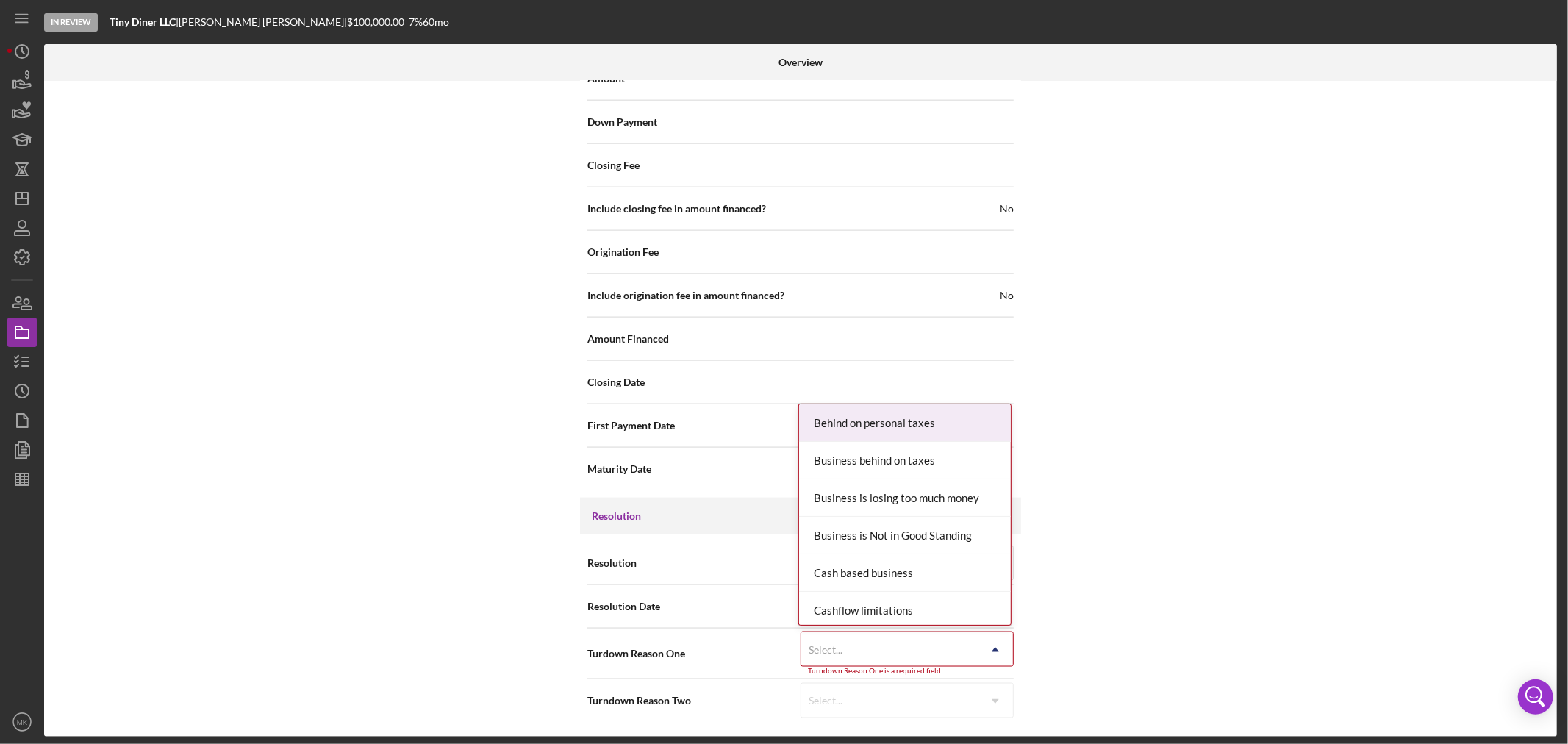
click at [935, 649] on div "Select..." at bounding box center [890, 650] width 177 height 34
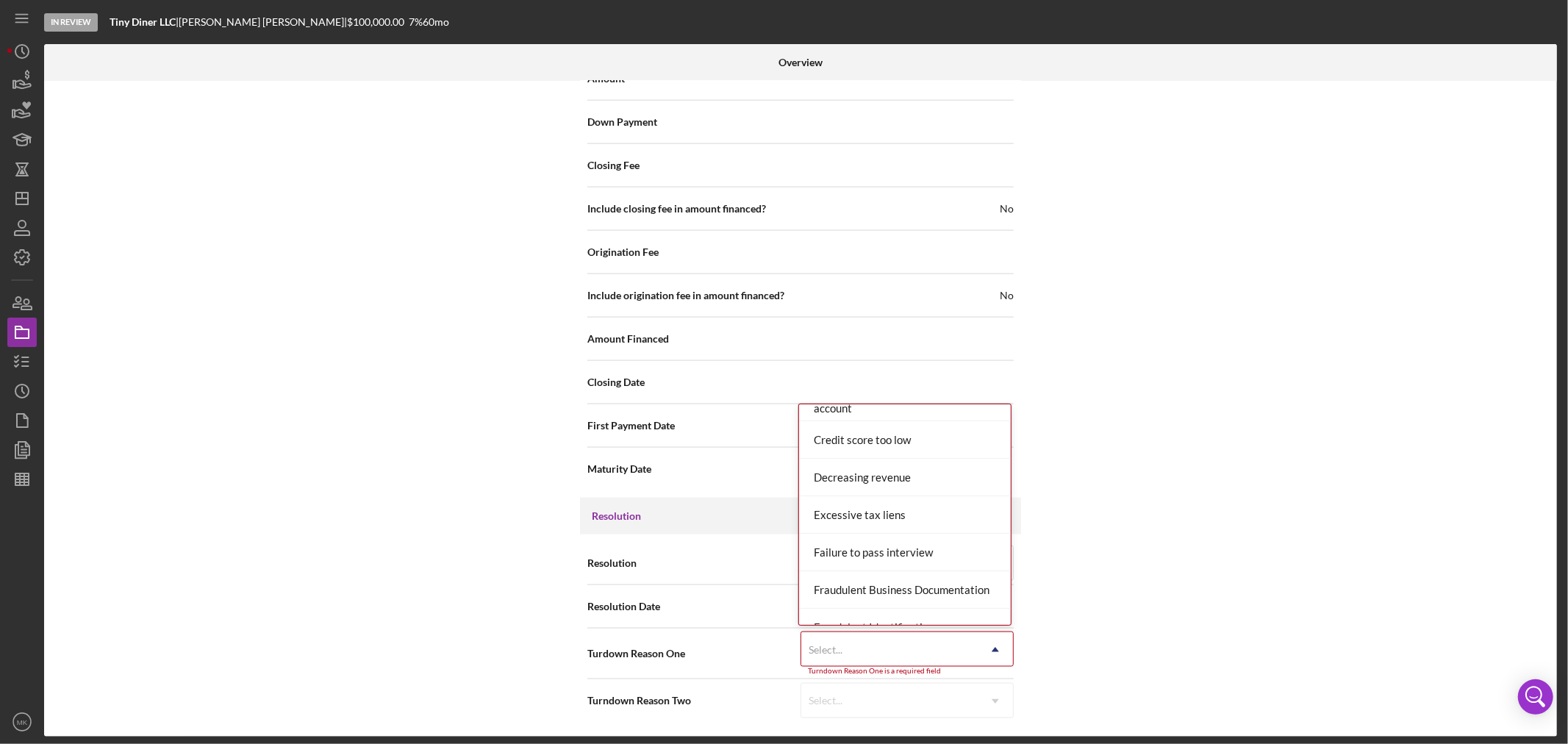
scroll to position [245, 0]
click at [901, 475] on div "Decreasing revenue" at bounding box center [905, 479] width 212 height 37
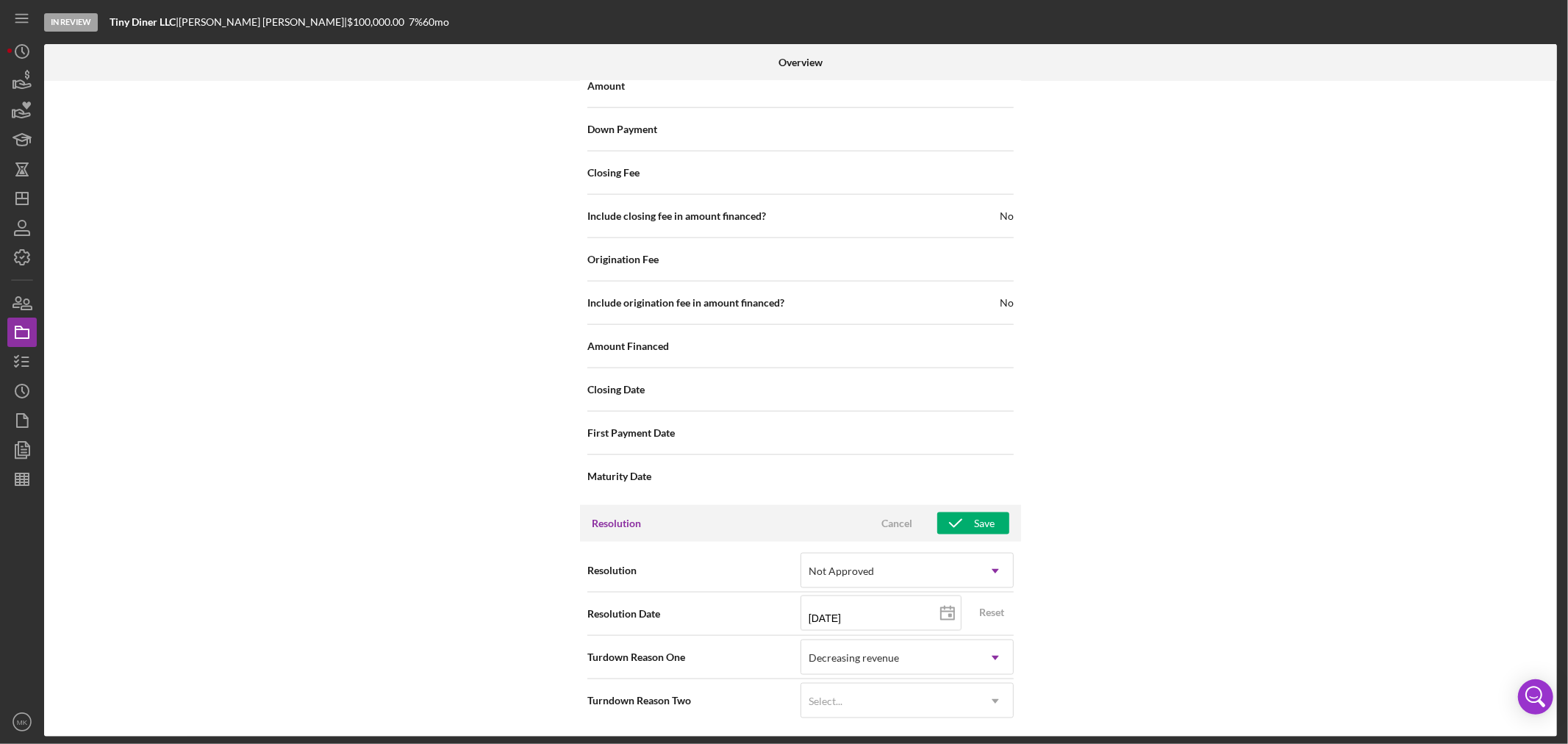
scroll to position [1633, 0]
click at [982, 526] on div "Save" at bounding box center [985, 523] width 21 height 22
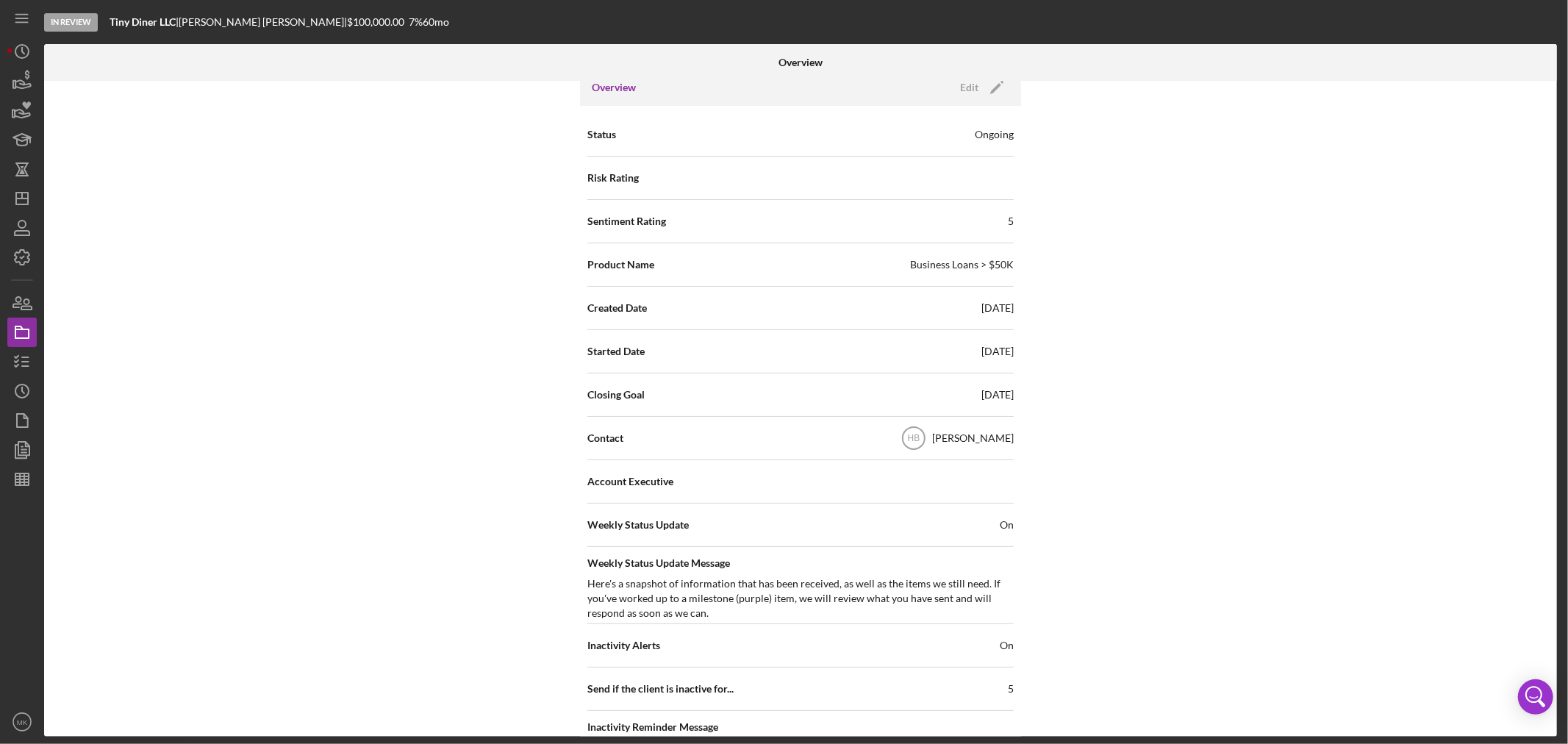
scroll to position [0, 0]
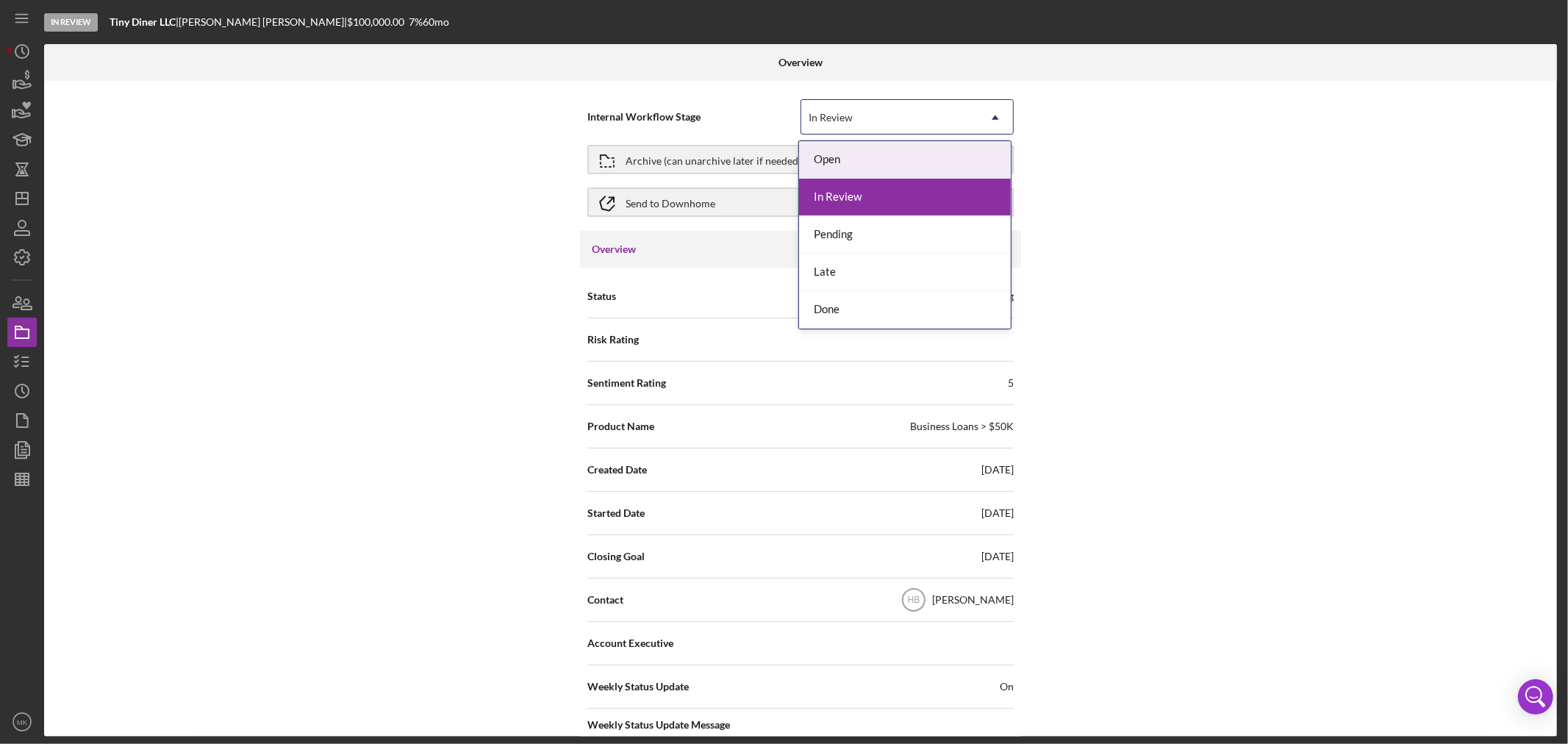
click at [995, 115] on icon "Icon/Dropdown Arrow" at bounding box center [995, 118] width 35 height 36
click at [950, 311] on div "Done" at bounding box center [905, 310] width 212 height 37
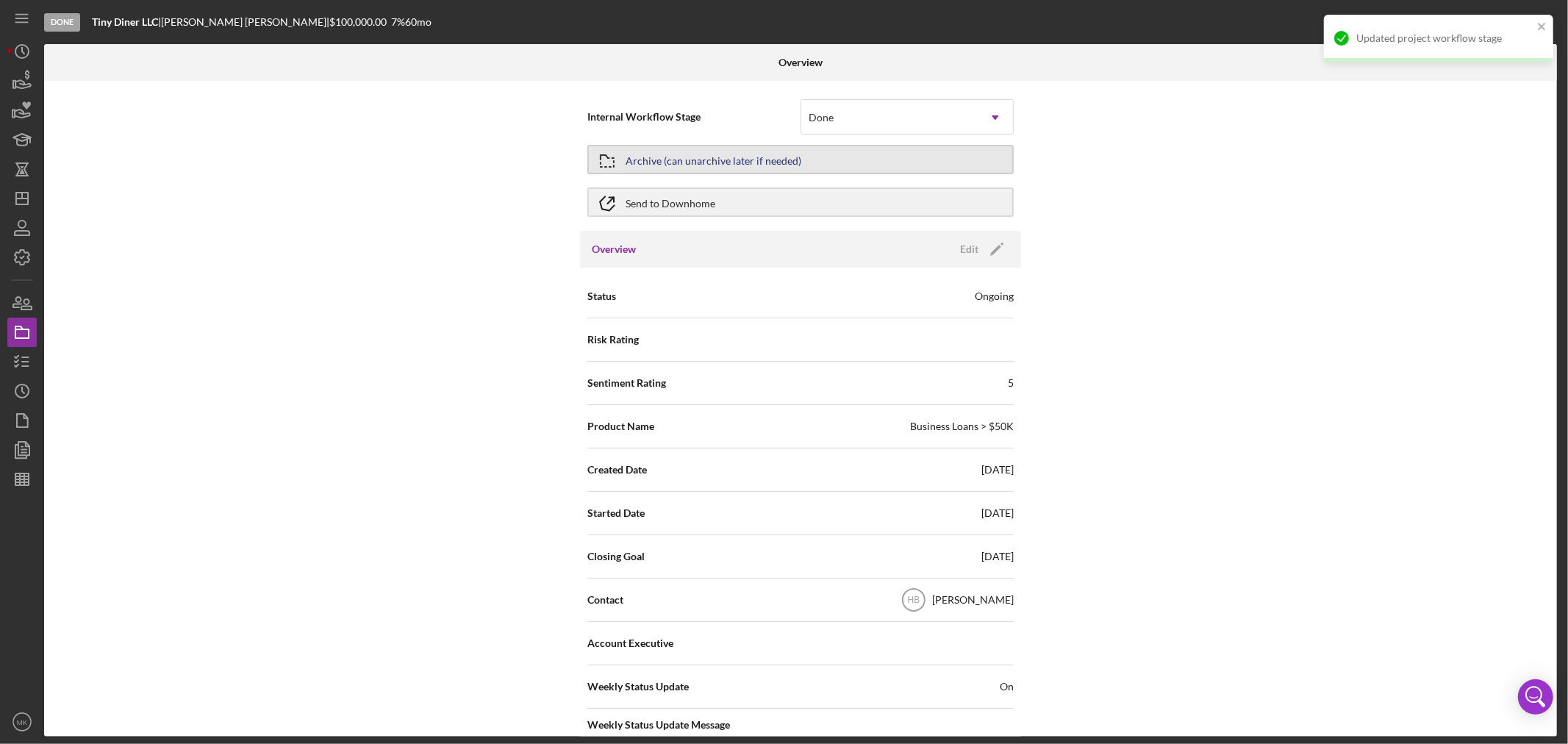
click at [869, 165] on button "Archive (can unarchive later if needed)" at bounding box center [800, 160] width 427 height 29
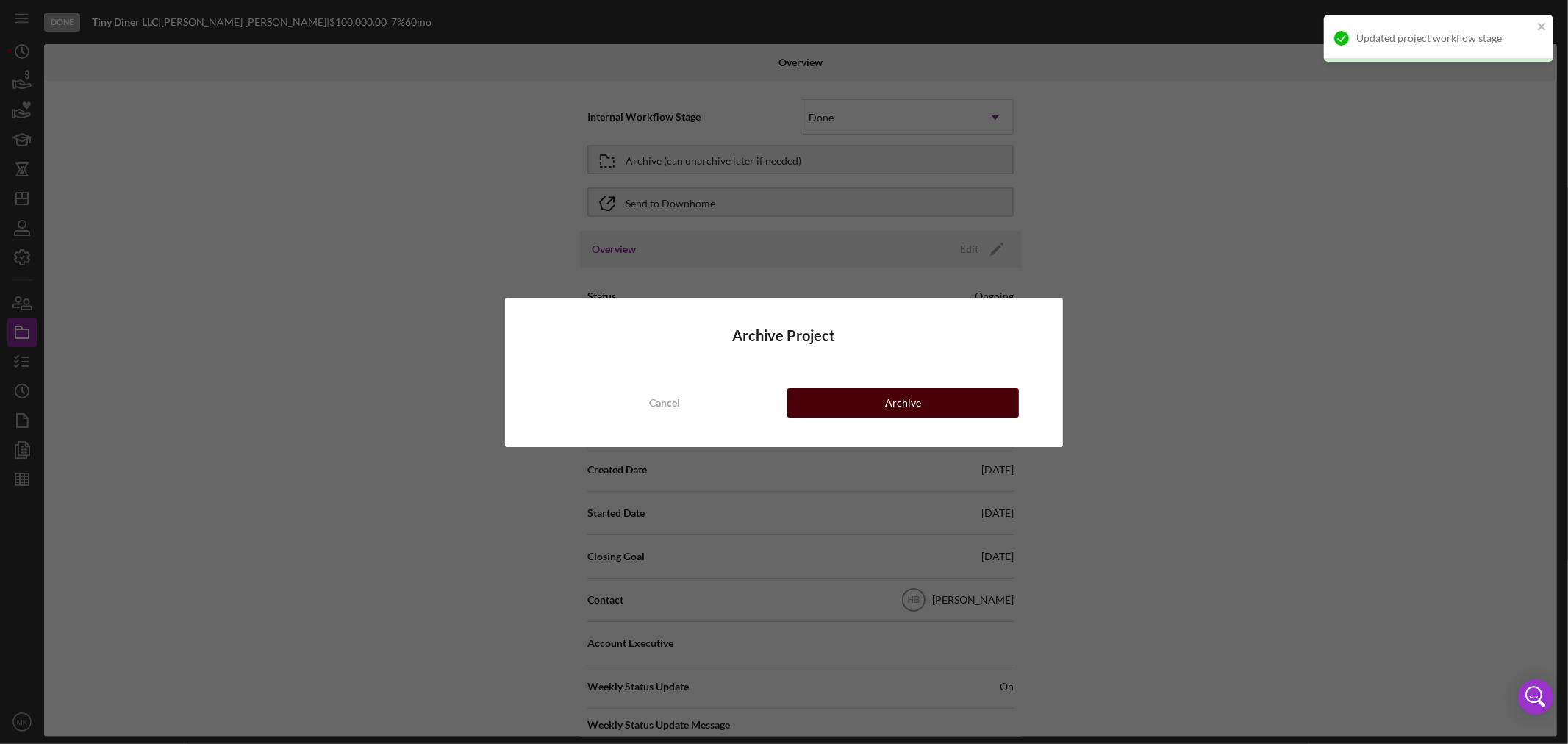
click at [905, 399] on div "Archive" at bounding box center [903, 403] width 36 height 29
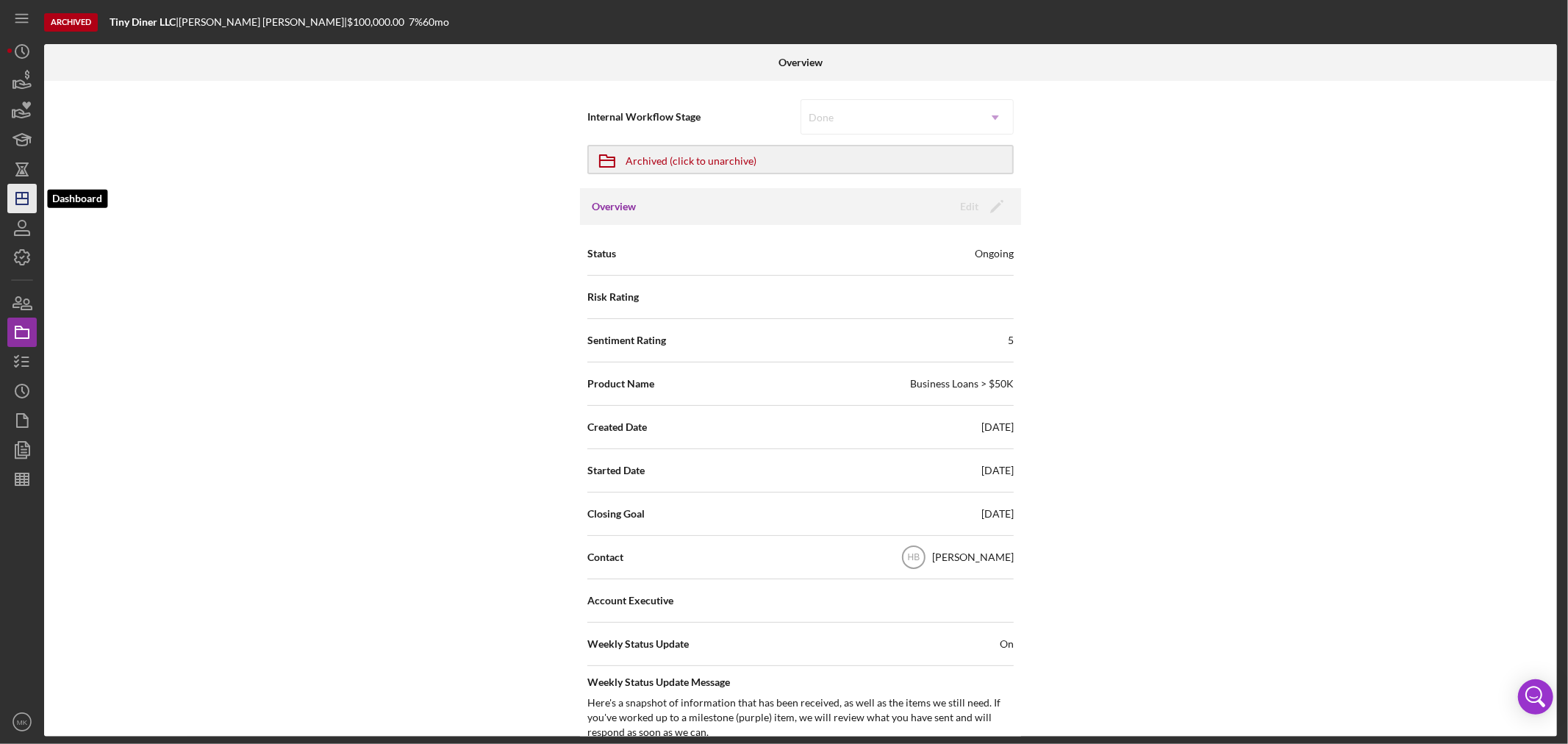
click at [23, 200] on icon "Icon/Dashboard" at bounding box center [23, 199] width 37 height 37
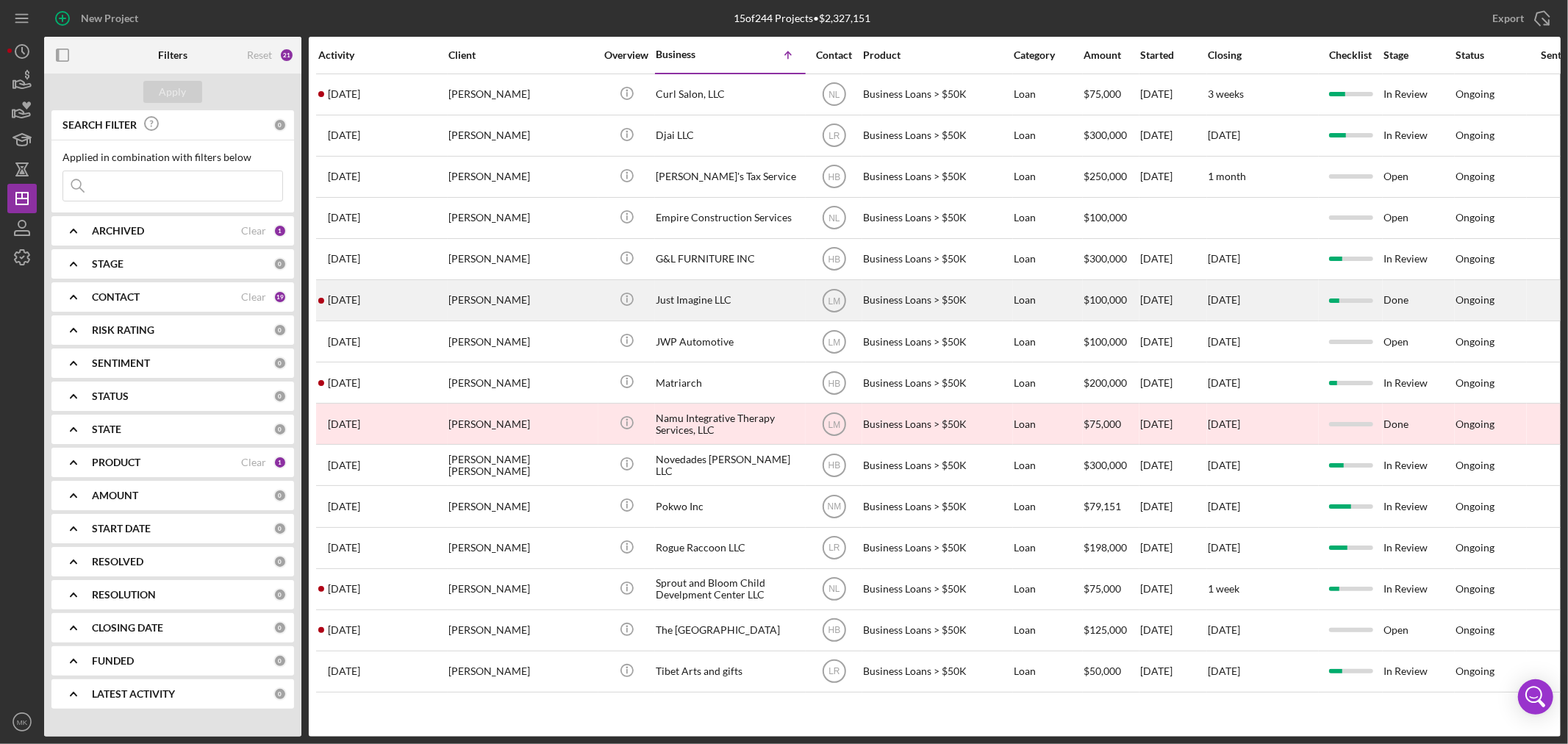
click at [753, 305] on div "Just Imagine LLC" at bounding box center [729, 300] width 147 height 39
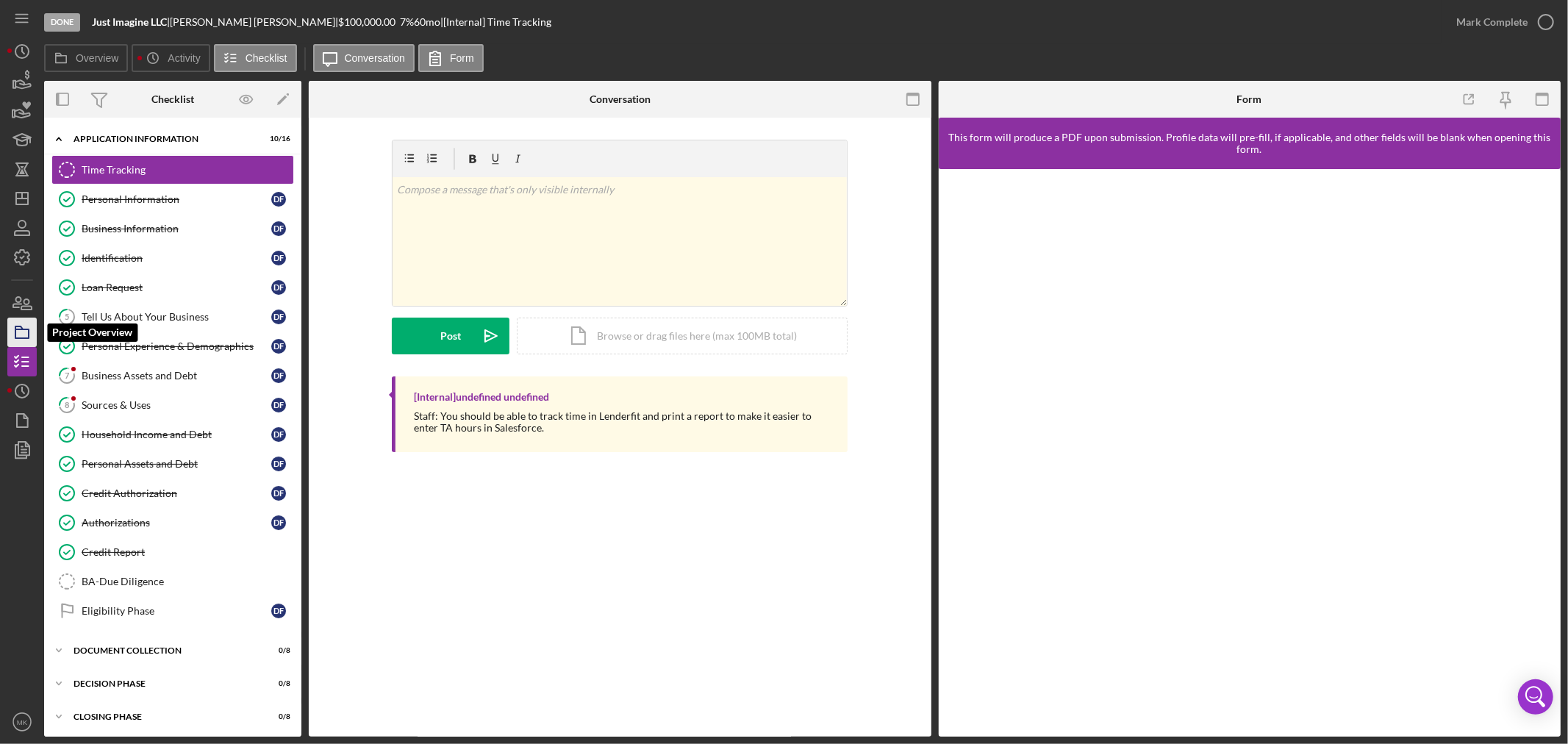
click at [20, 332] on icon "button" at bounding box center [23, 332] width 37 height 37
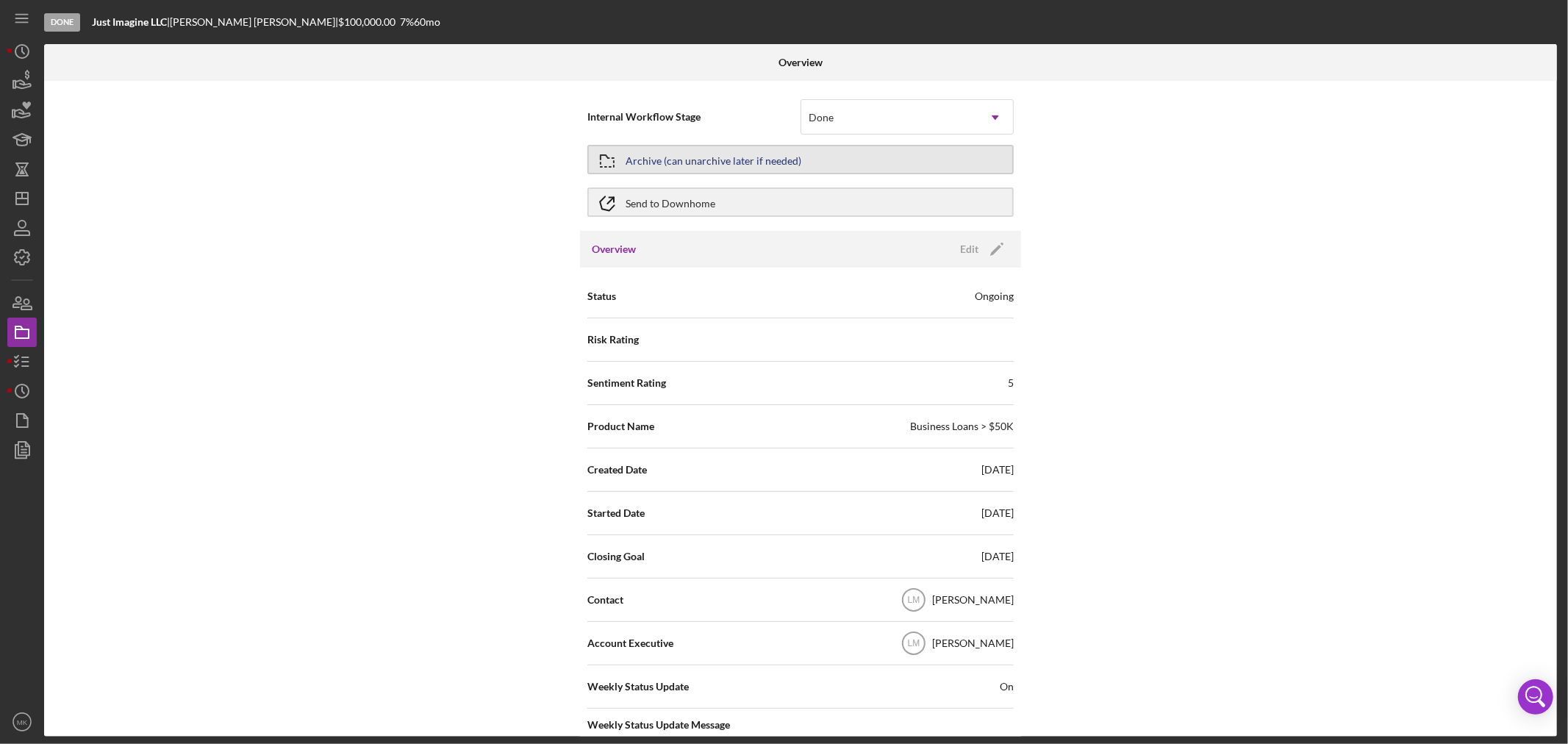
click at [936, 155] on button "Archive (can unarchive later if needed)" at bounding box center [800, 160] width 427 height 29
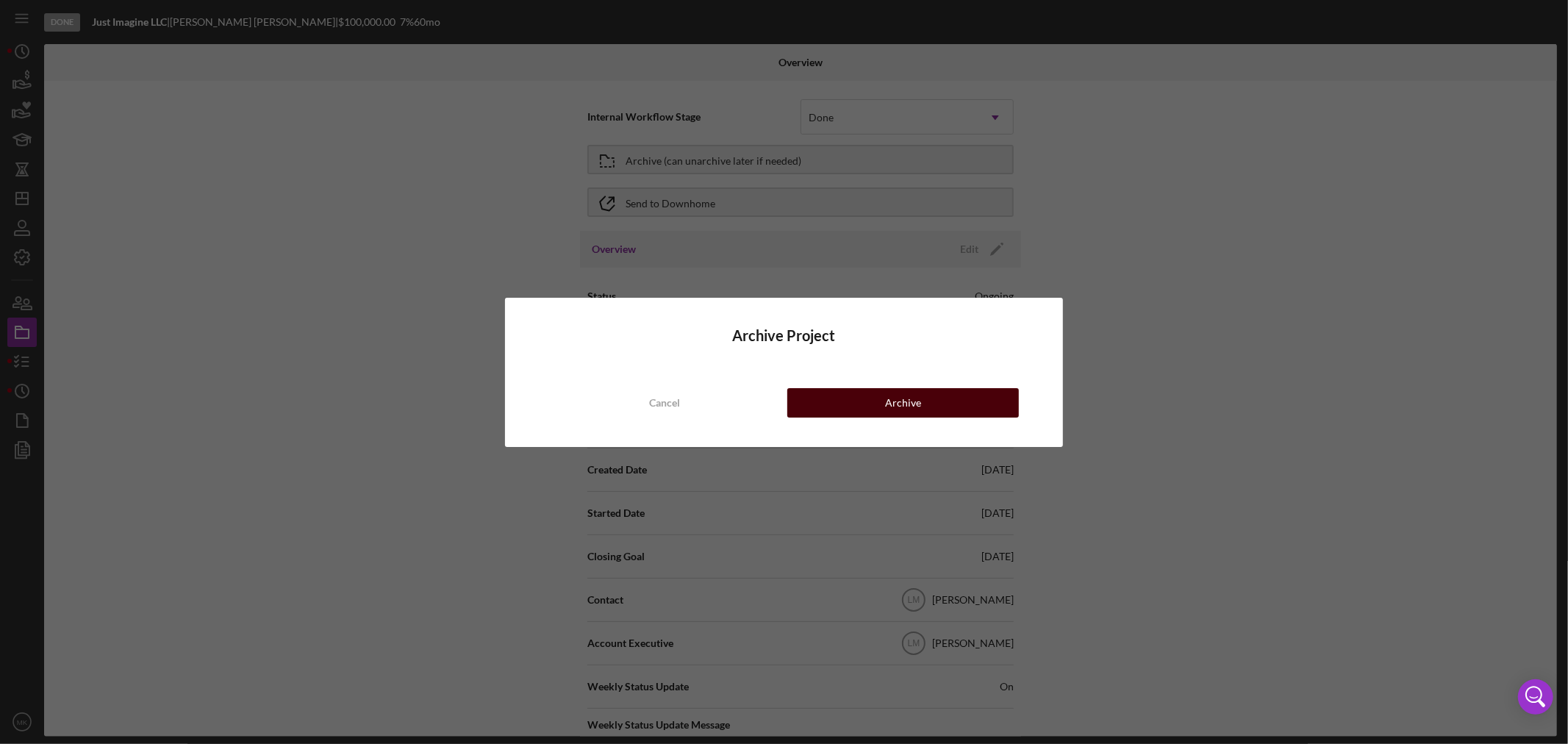
click at [915, 403] on div "Archive" at bounding box center [903, 403] width 36 height 29
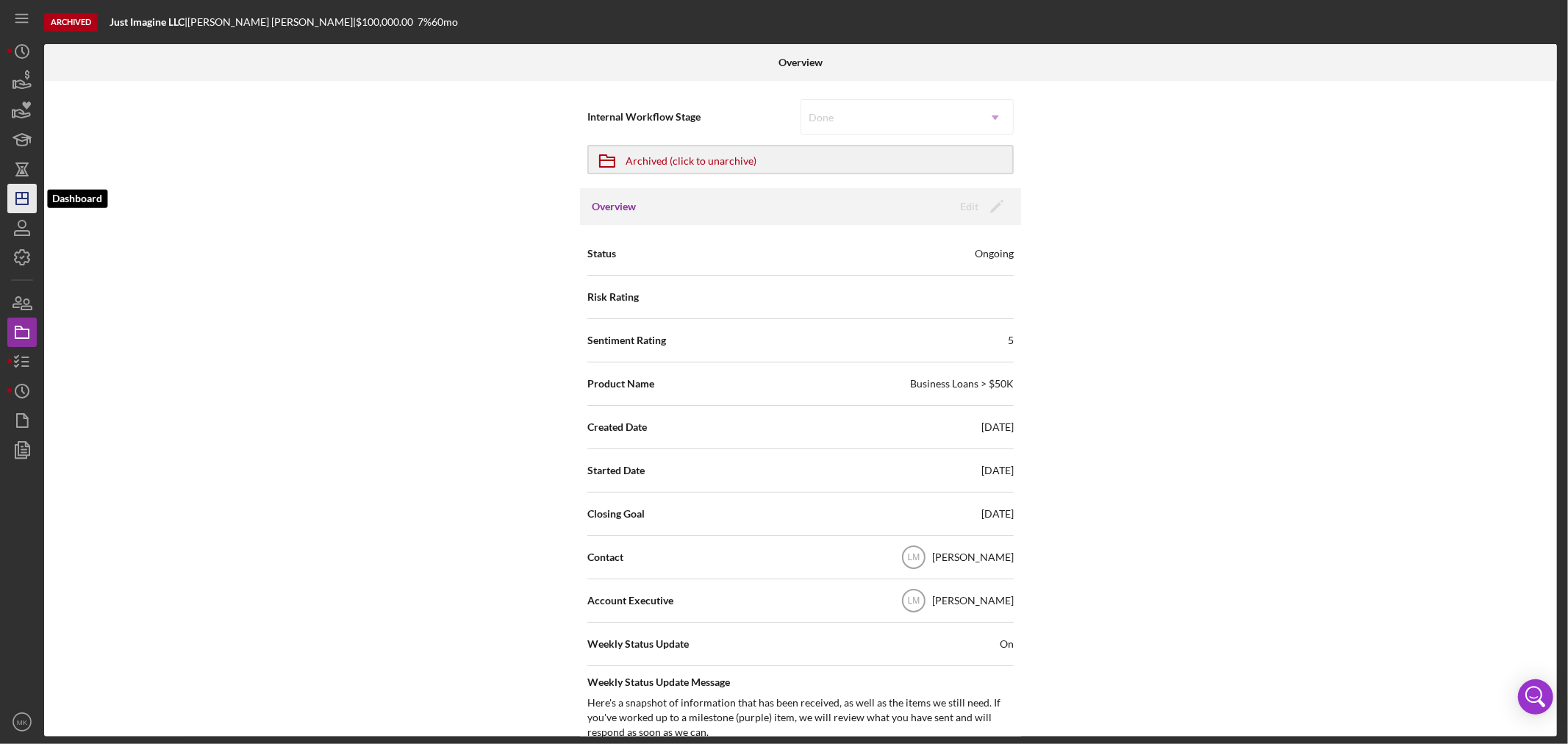
click at [23, 196] on icon "Icon/Dashboard" at bounding box center [23, 199] width 37 height 37
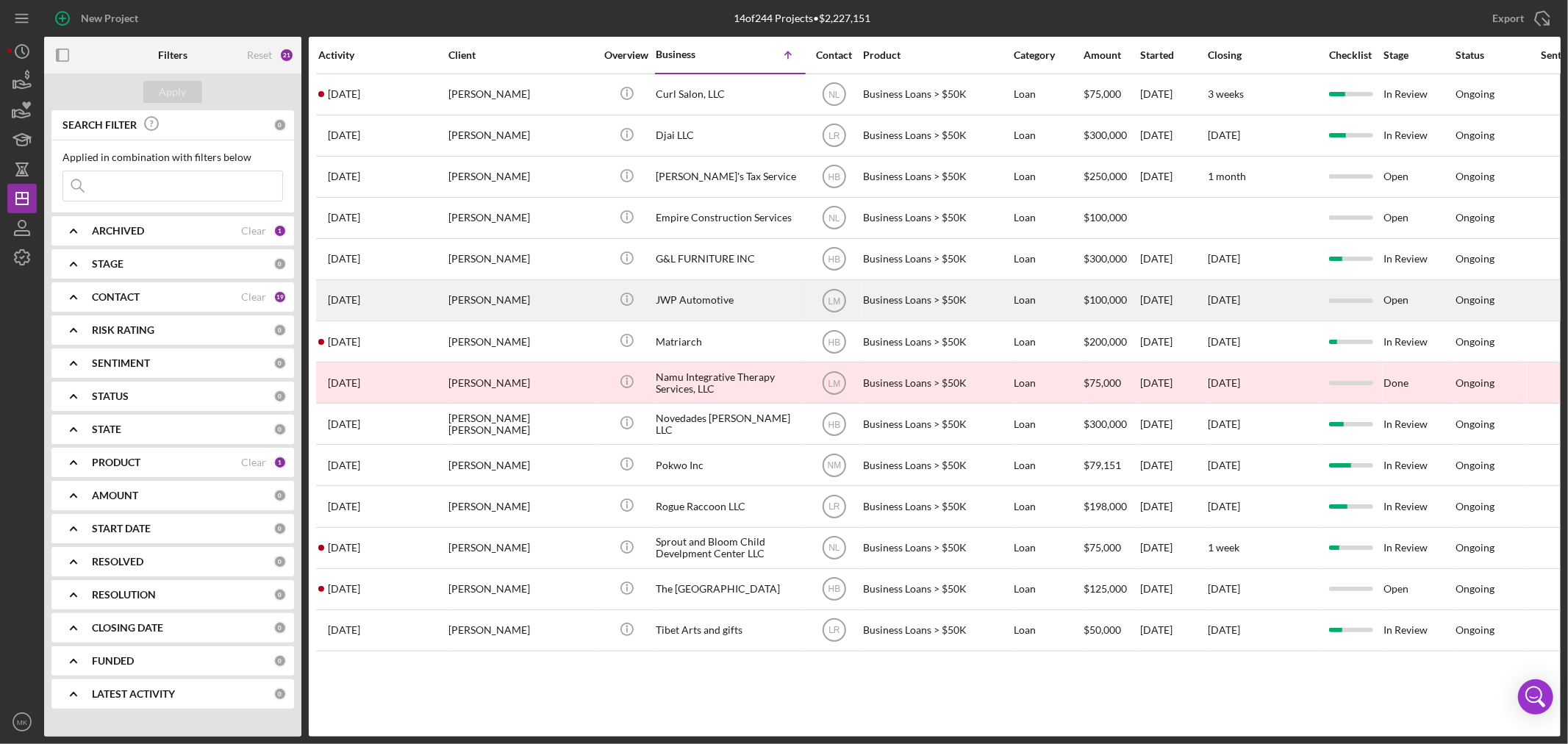
click at [768, 303] on div "JWP Automotive" at bounding box center [729, 300] width 147 height 39
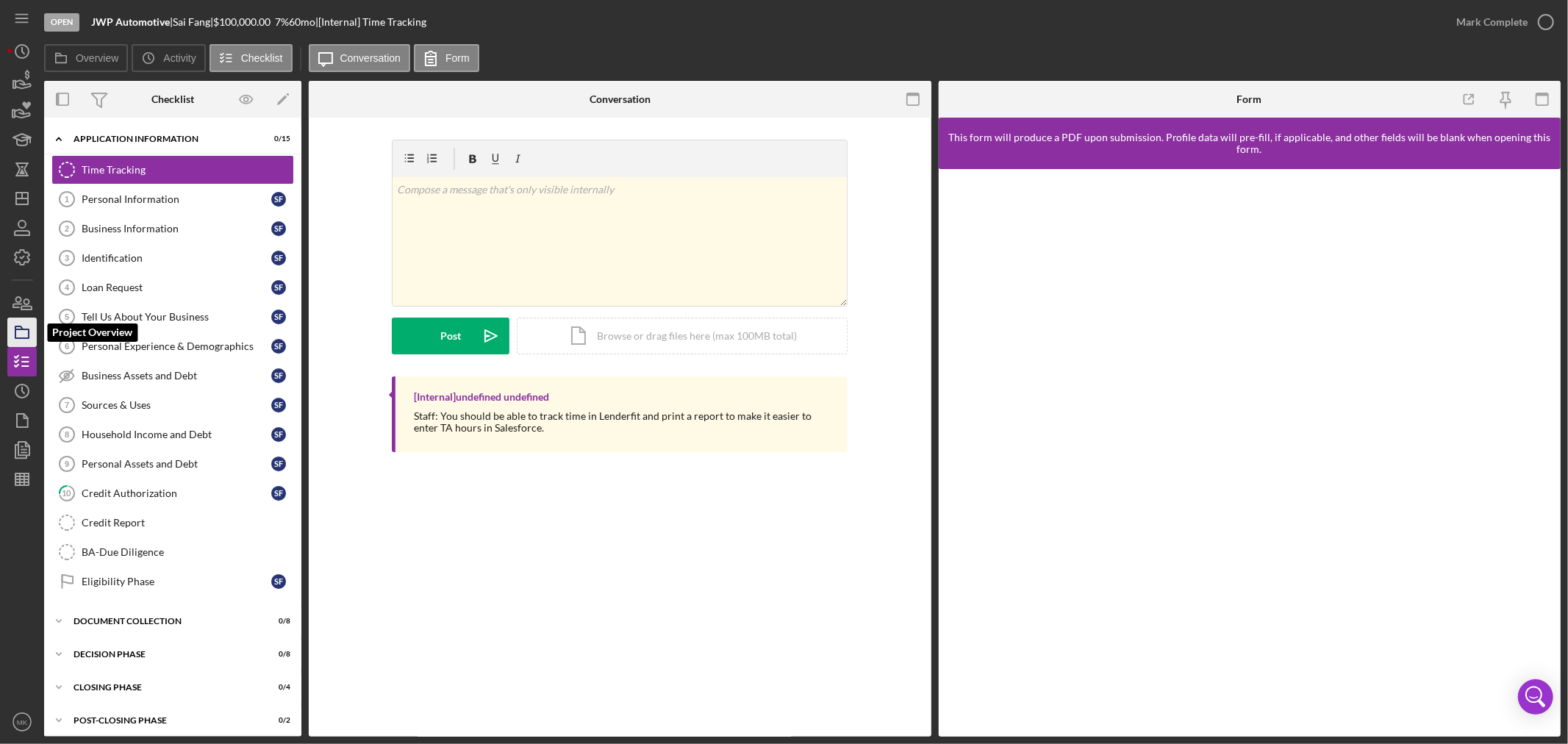
click at [18, 331] on icon "button" at bounding box center [23, 332] width 37 height 37
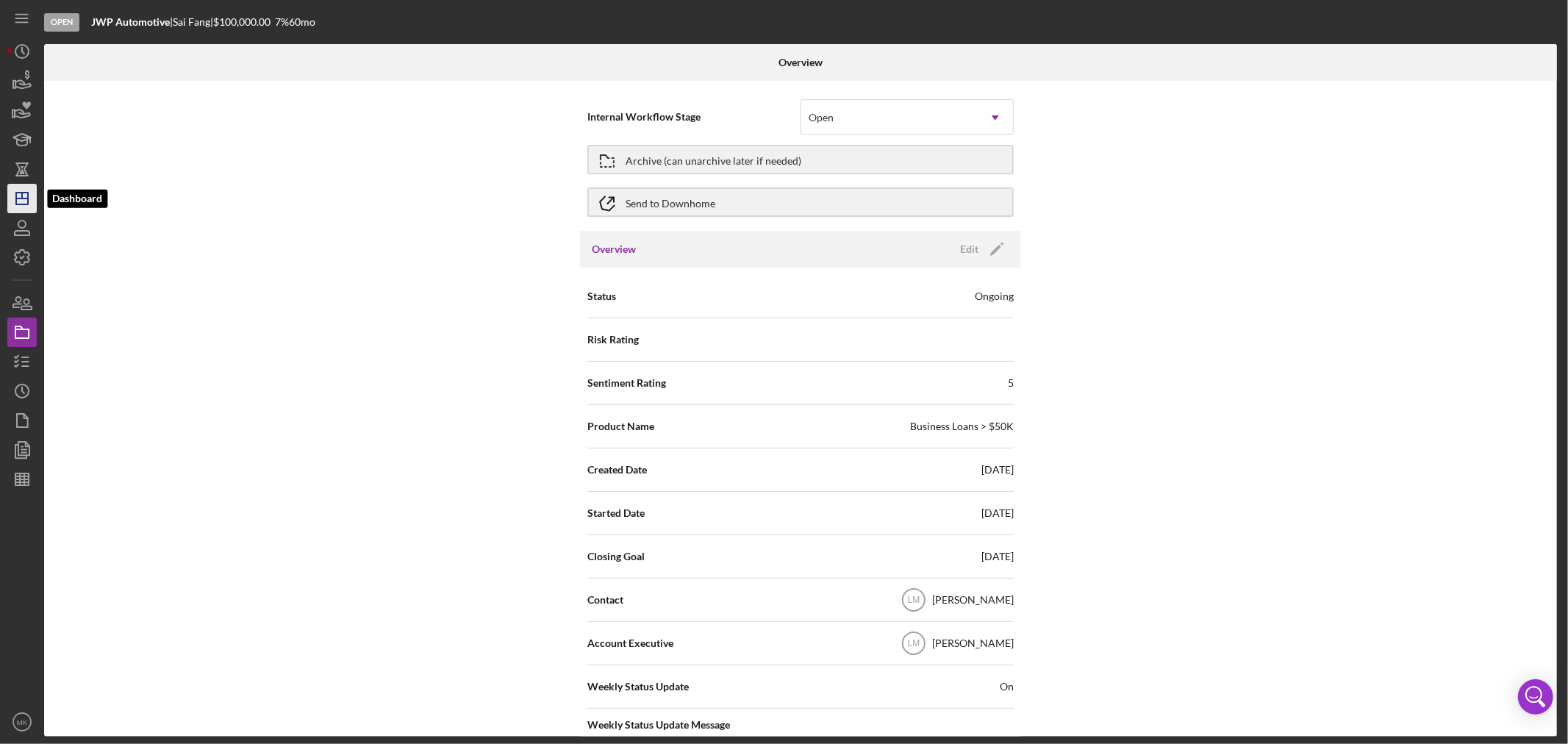
click at [27, 200] on polygon "button" at bounding box center [22, 199] width 12 height 12
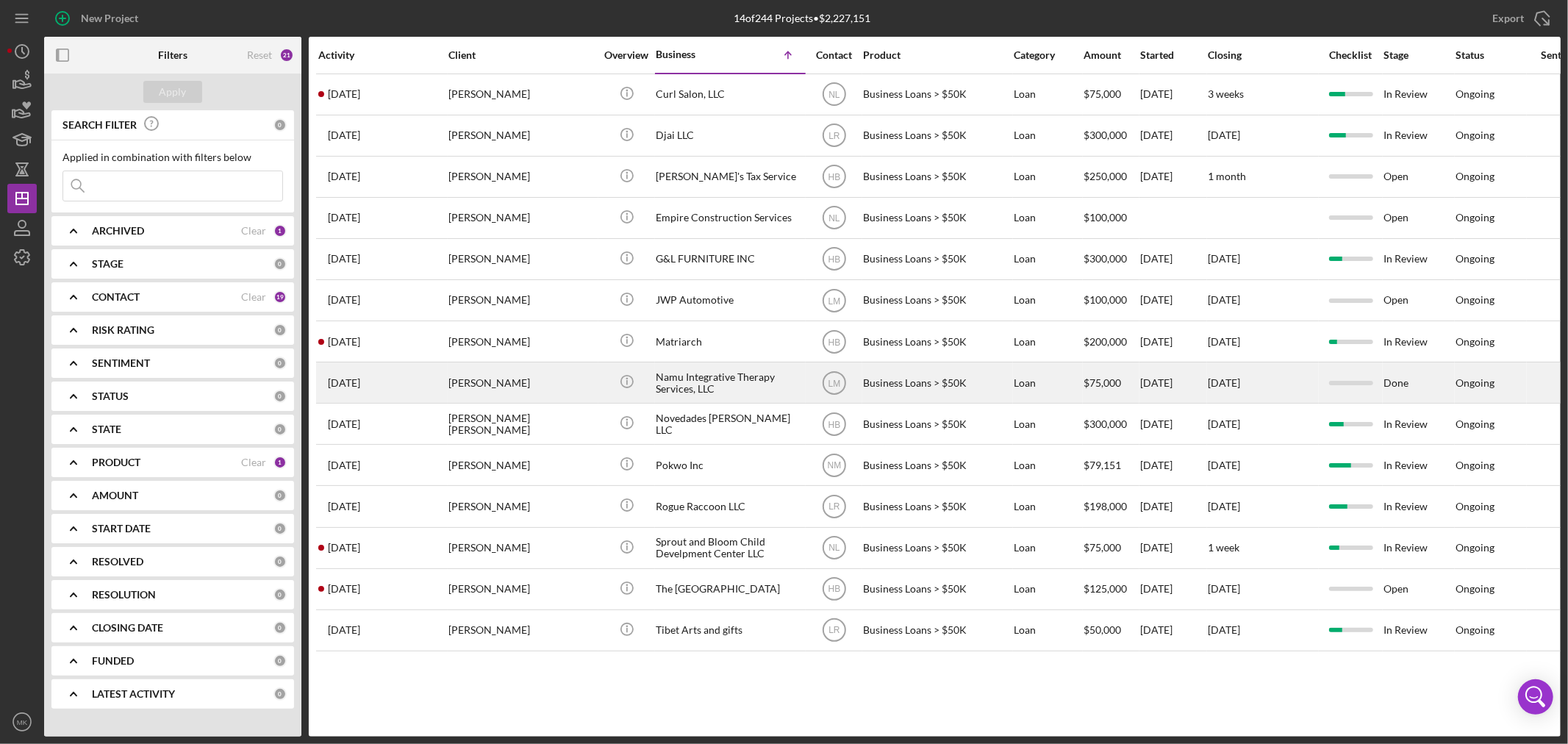
click at [754, 391] on div "Namu Integrative Therapy Services, LLC" at bounding box center [729, 382] width 147 height 39
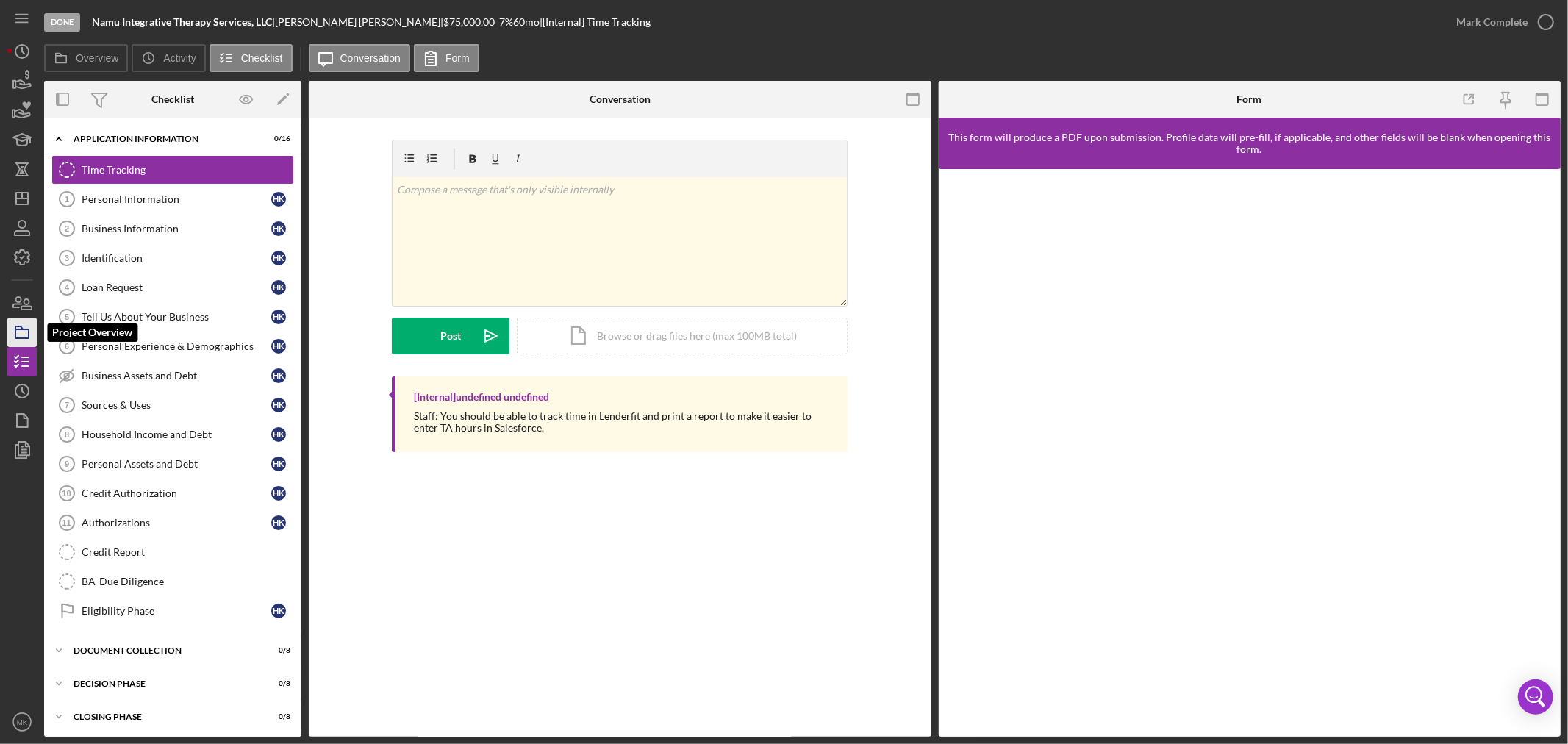
click at [28, 336] on rect "button" at bounding box center [22, 333] width 13 height 9
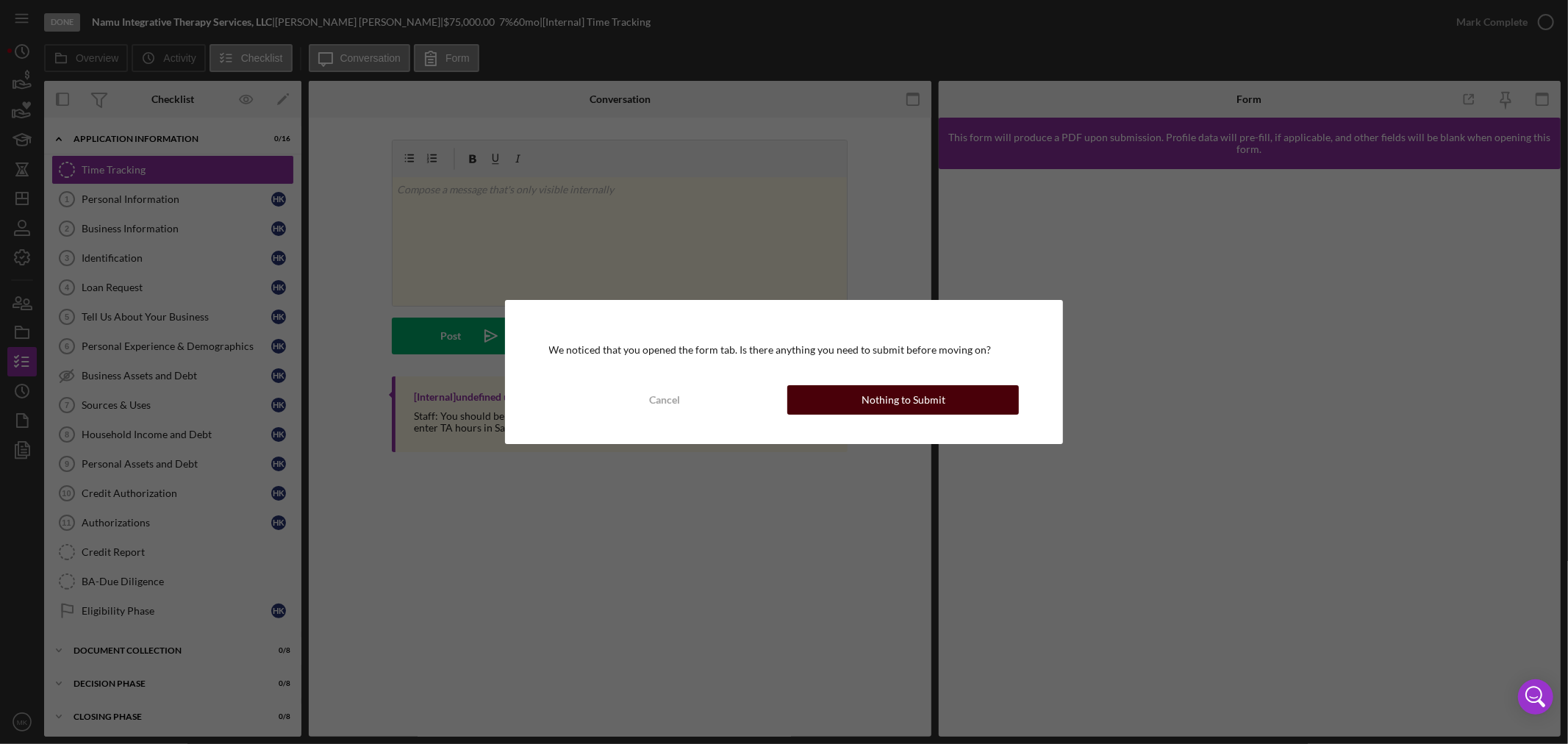
click at [932, 406] on div "Nothing to Submit" at bounding box center [903, 400] width 84 height 29
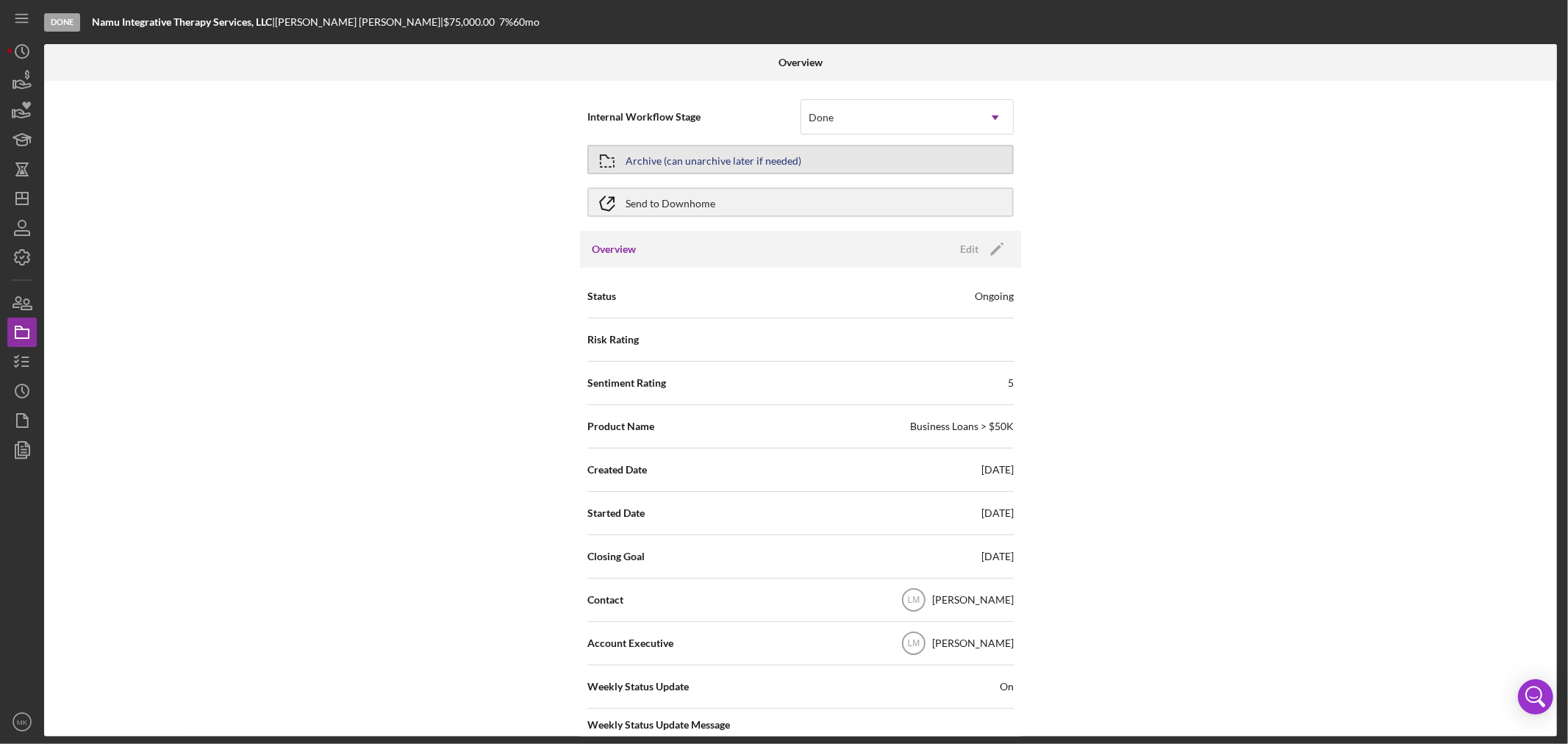
click at [789, 159] on div "Archive (can unarchive later if needed)" at bounding box center [714, 159] width 176 height 27
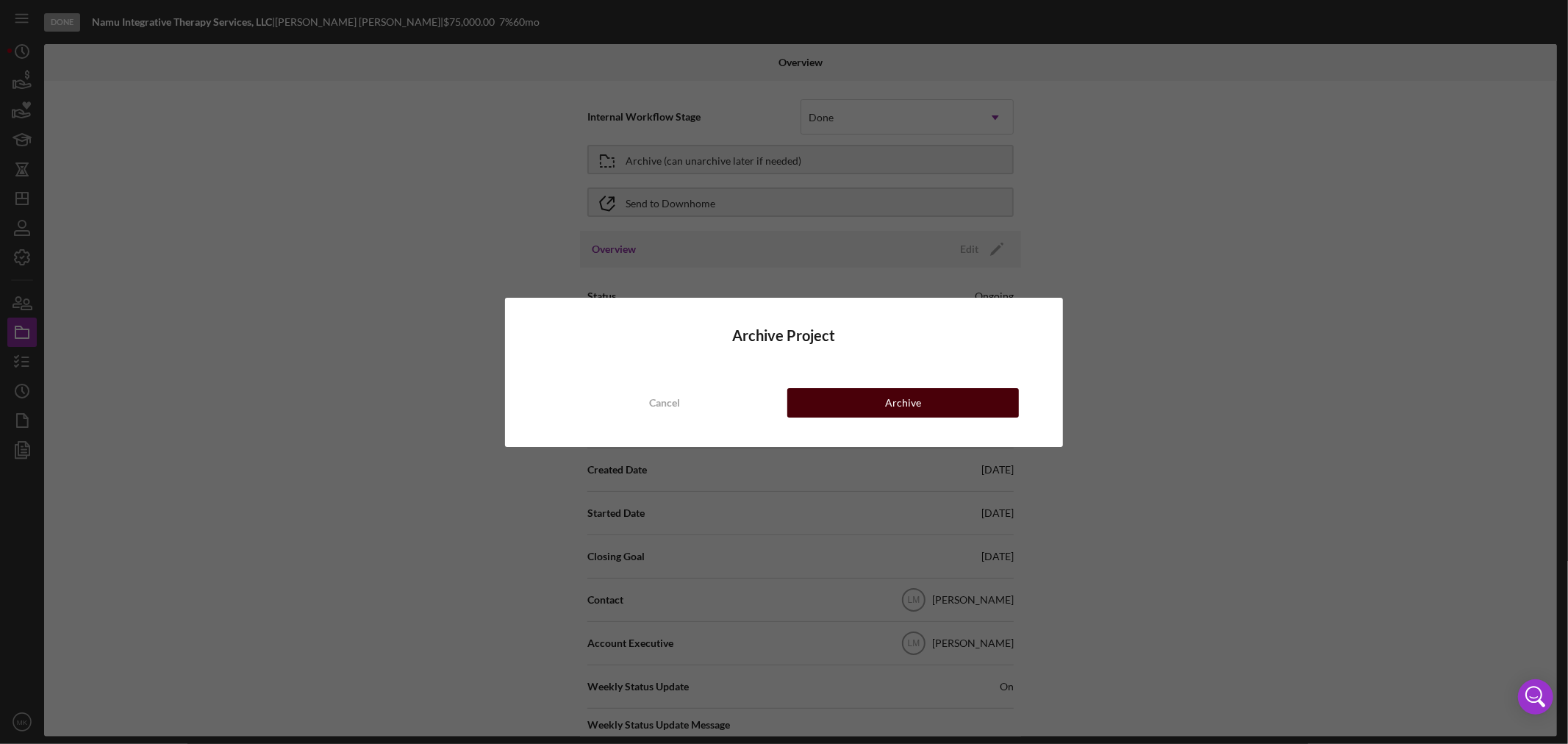
click at [899, 397] on div "Archive" at bounding box center [903, 403] width 36 height 29
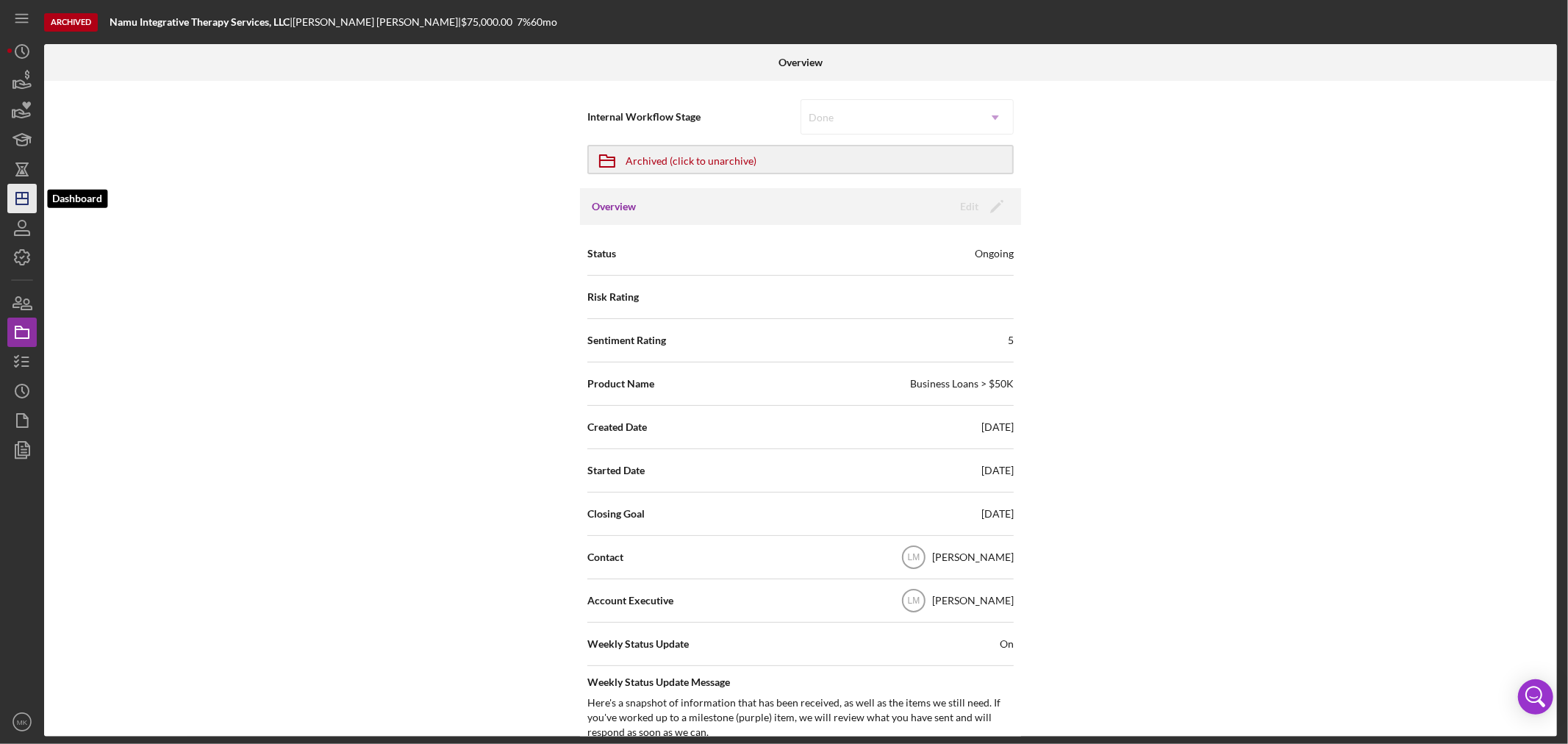
click at [21, 195] on icon "Icon/Dashboard" at bounding box center [23, 199] width 37 height 37
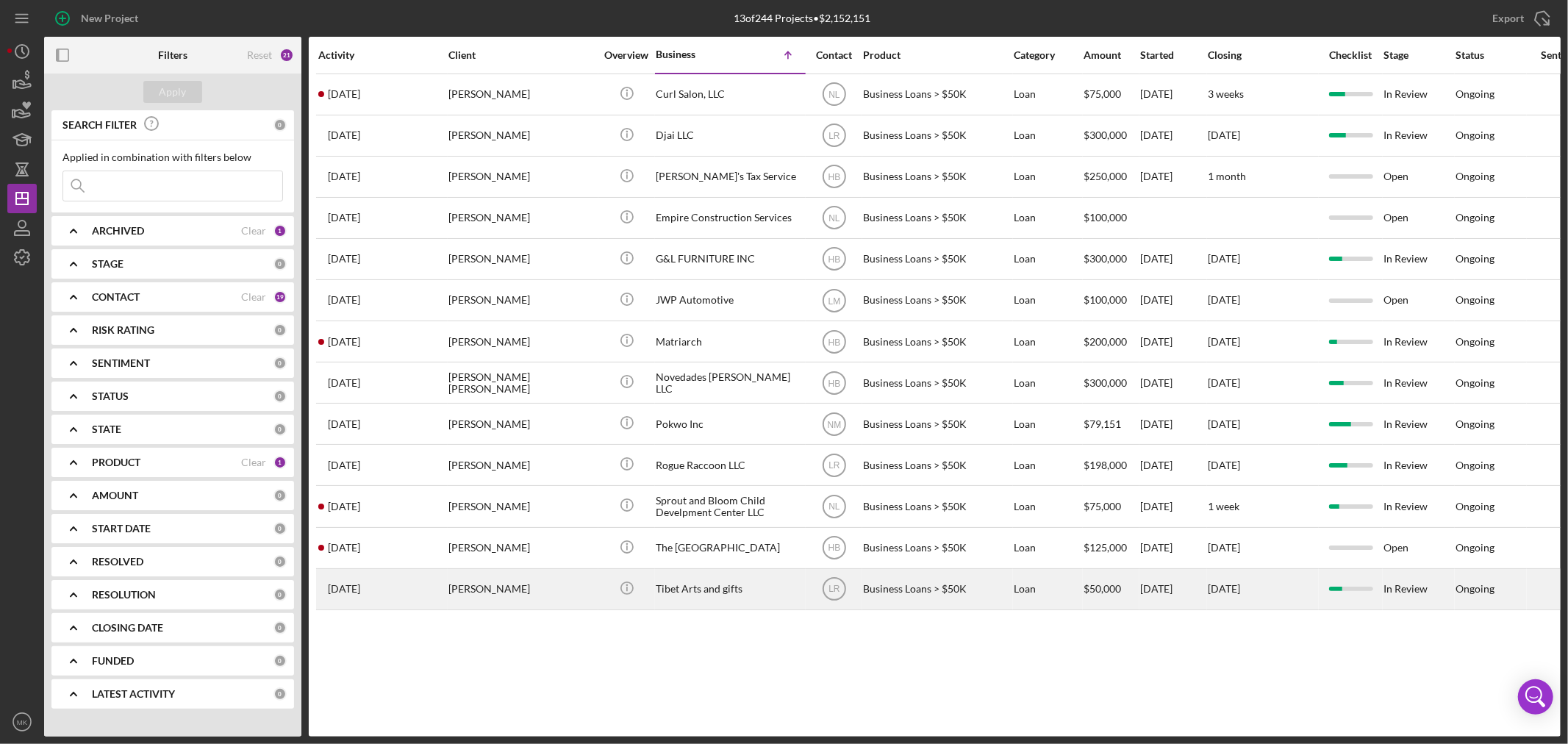
click at [722, 596] on div "Tibet Arts and gifts" at bounding box center [729, 589] width 147 height 39
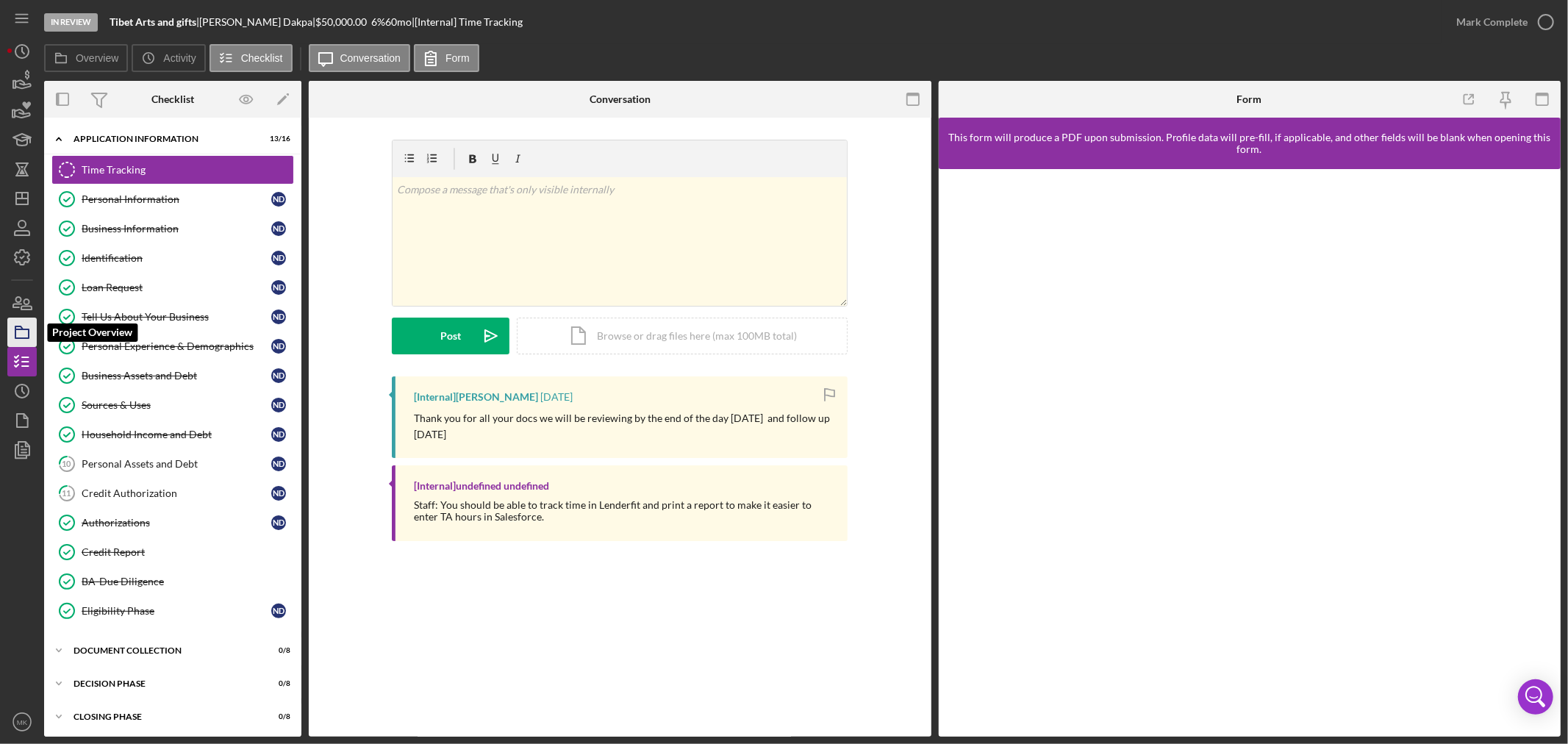
click at [24, 335] on icon "button" at bounding box center [23, 332] width 37 height 37
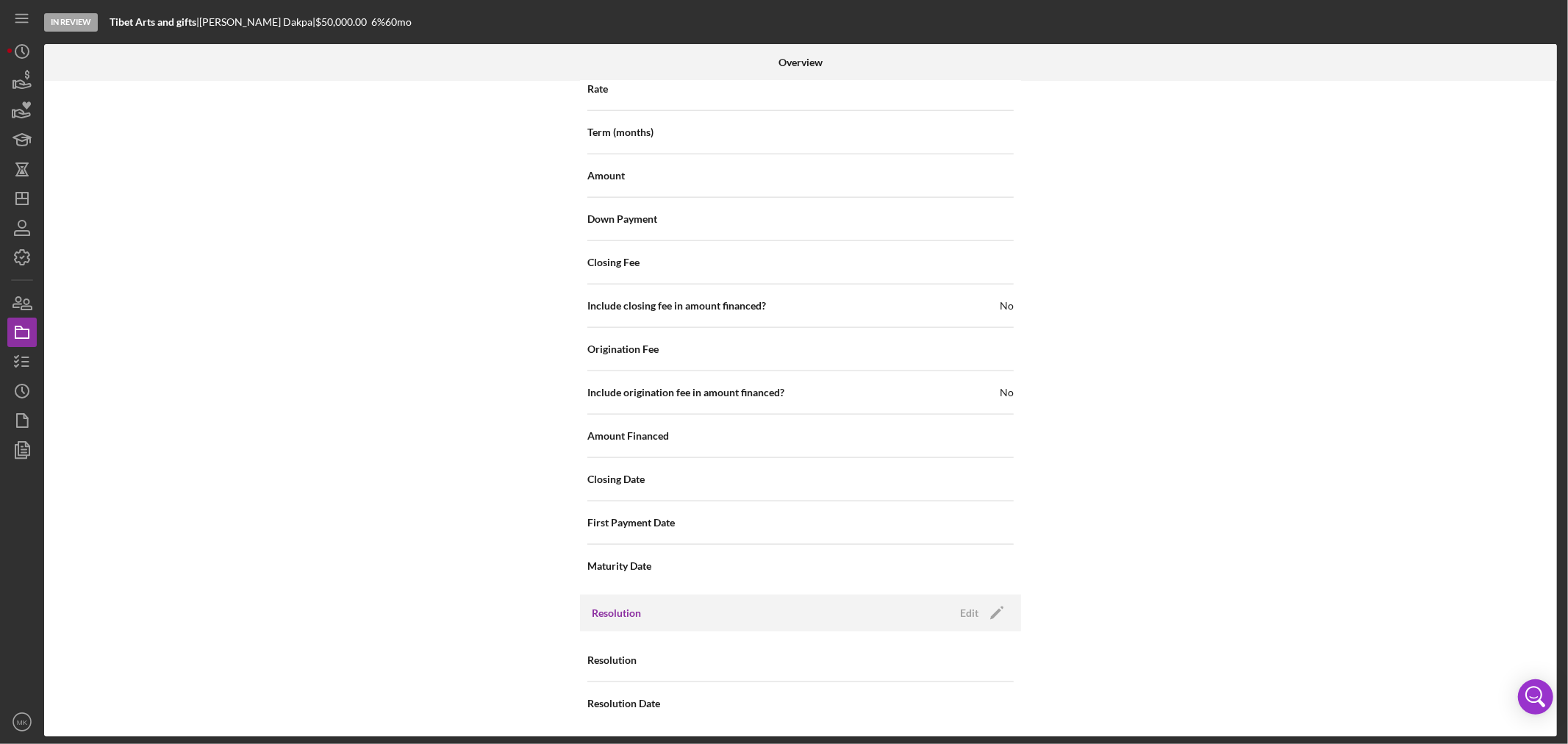
scroll to position [1546, 0]
click at [978, 608] on icon "Icon/Edit" at bounding box center [997, 611] width 37 height 37
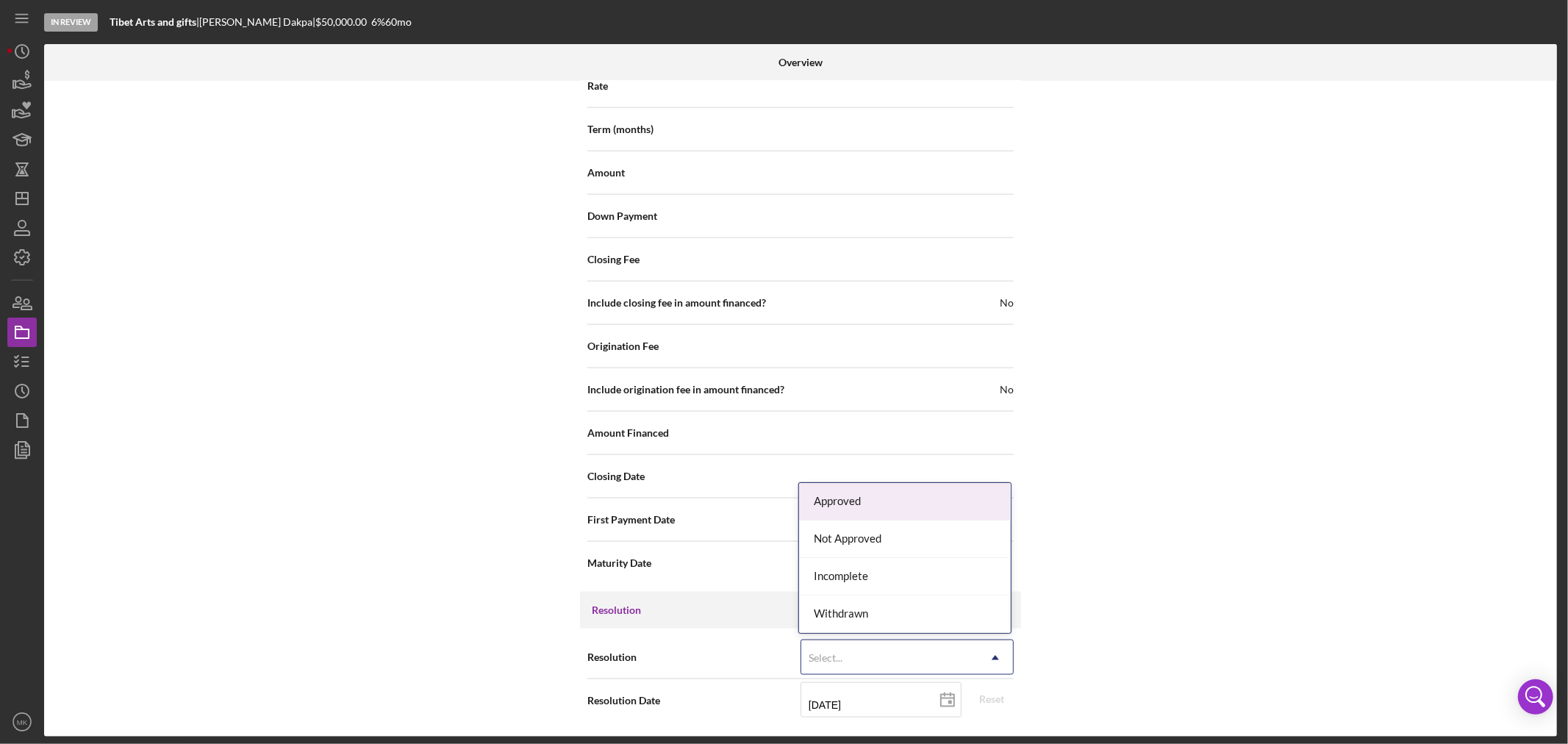
click at [993, 653] on icon "Icon/Dropdown Arrow" at bounding box center [995, 658] width 35 height 36
click at [915, 611] on div "Withdrawn" at bounding box center [905, 614] width 212 height 37
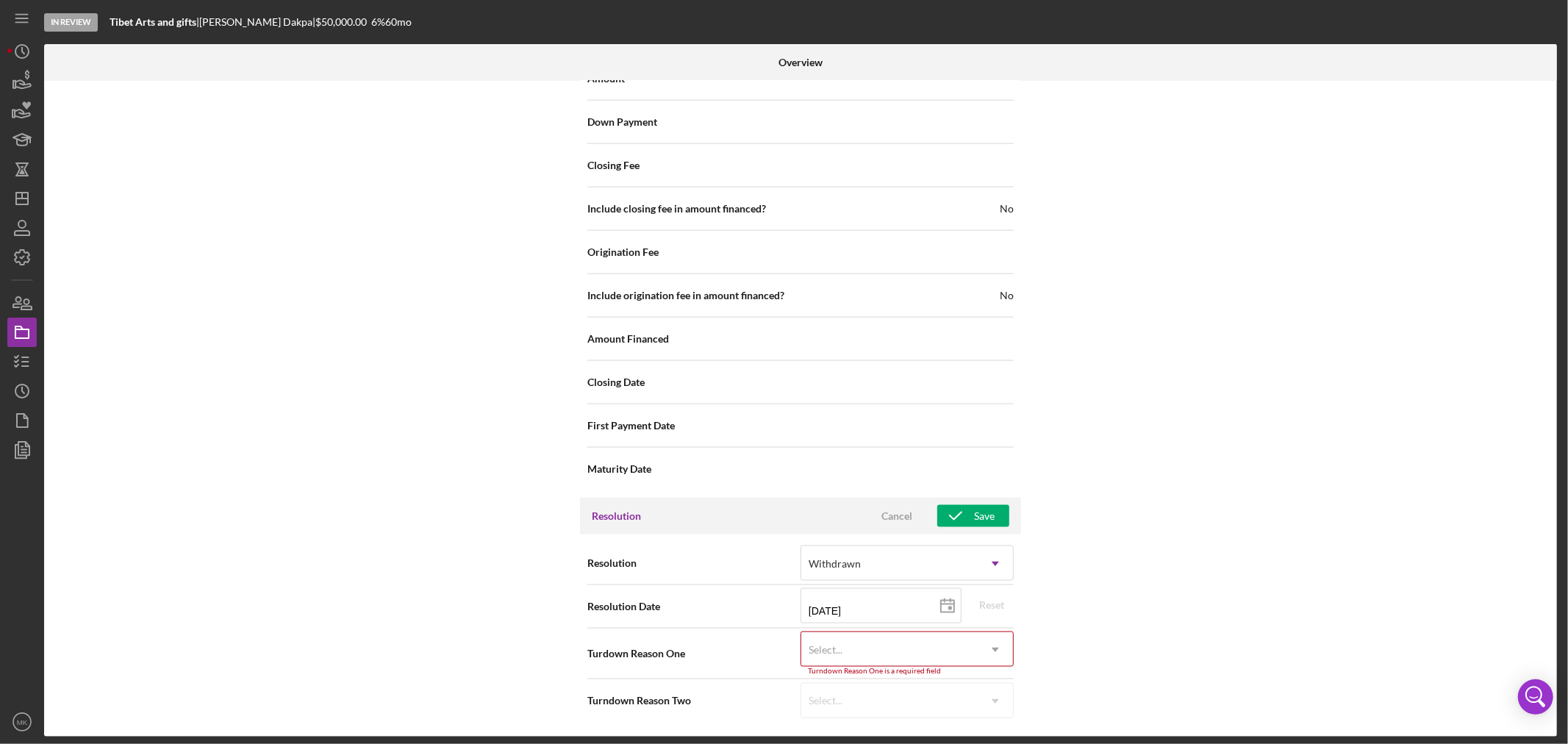
scroll to position [1641, 0]
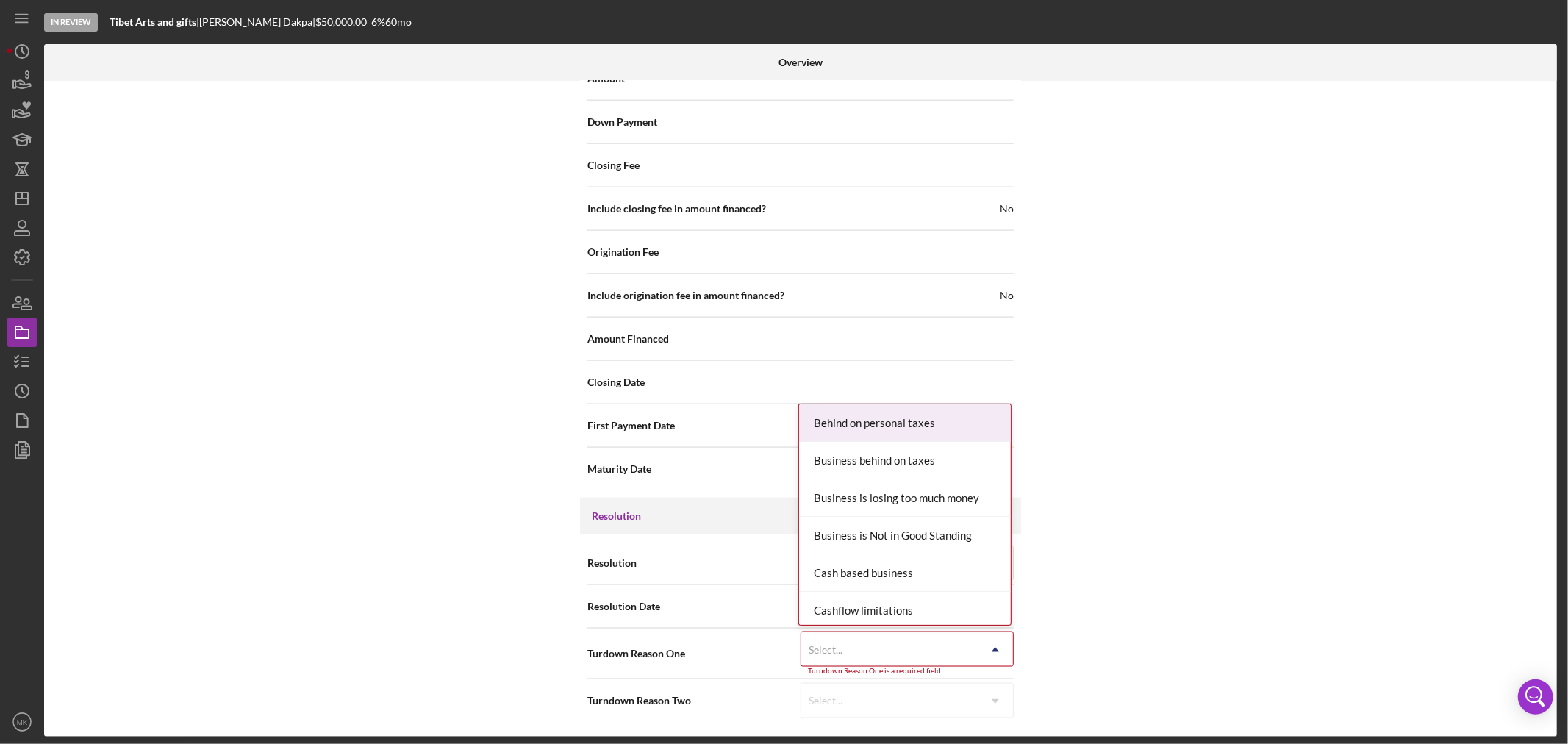
click at [993, 647] on icon "Icon/Dropdown Arrow" at bounding box center [995, 650] width 35 height 36
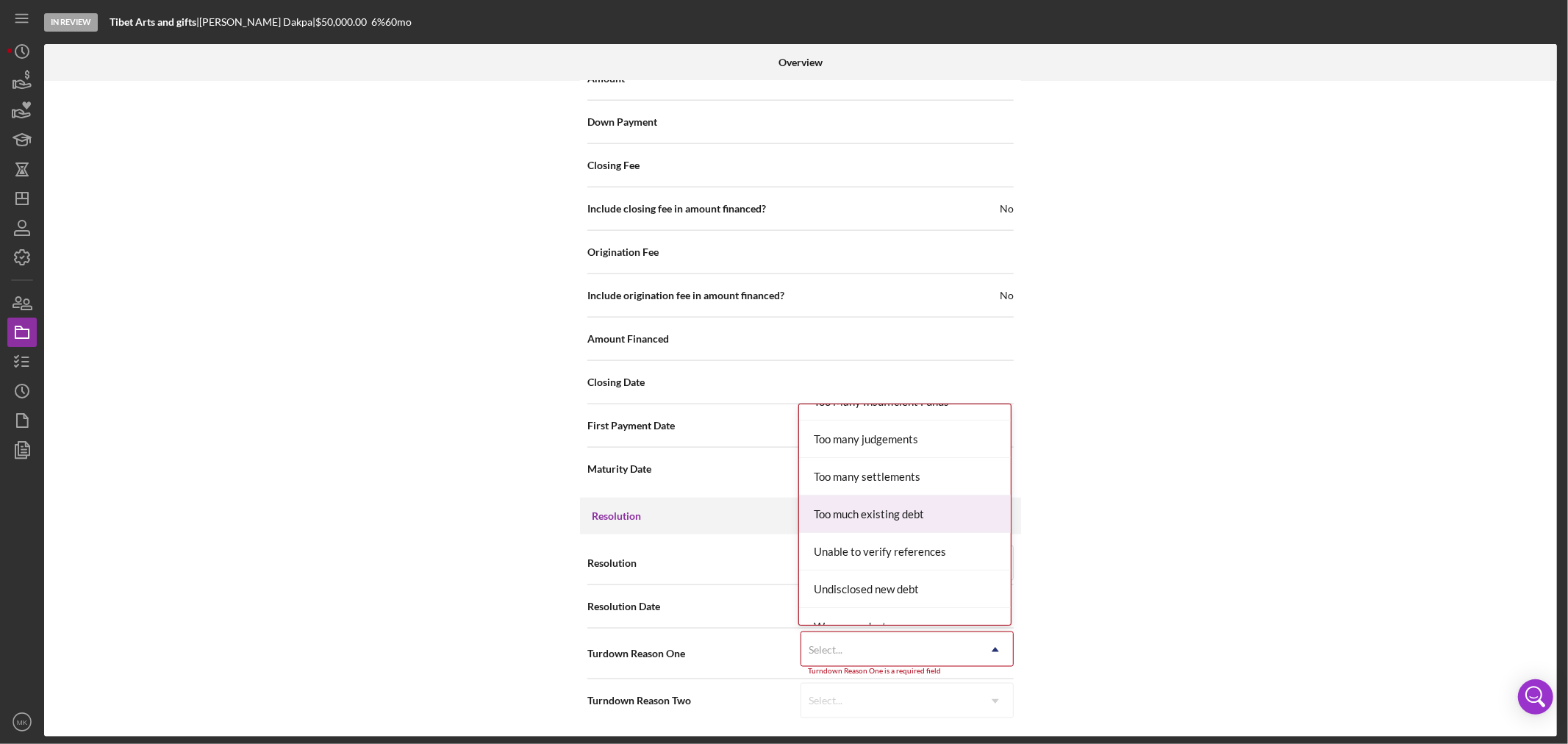
click at [940, 517] on div "Too much existing debt" at bounding box center [905, 514] width 212 height 37
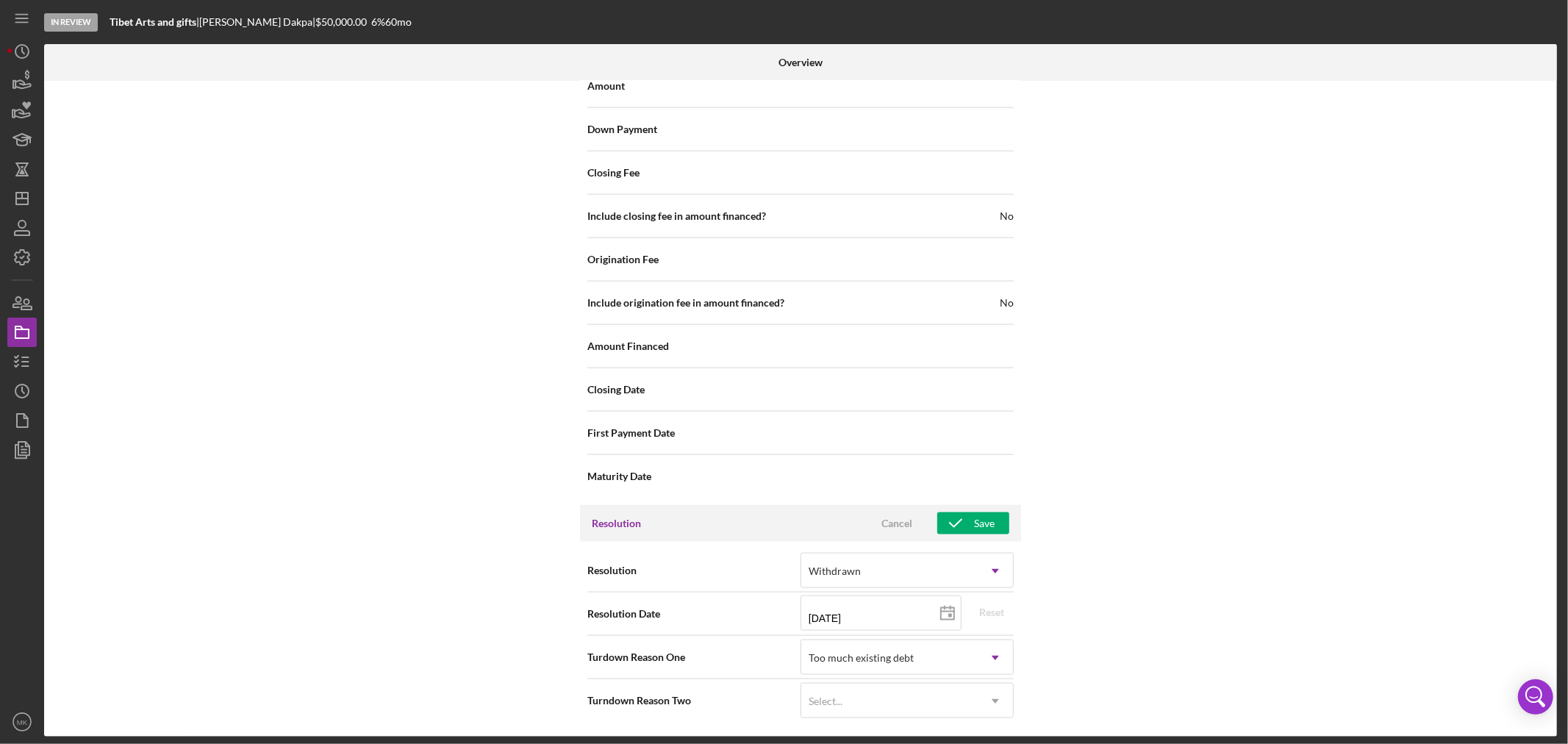
scroll to position [1633, 0]
click at [982, 523] on div "Save" at bounding box center [985, 523] width 21 height 22
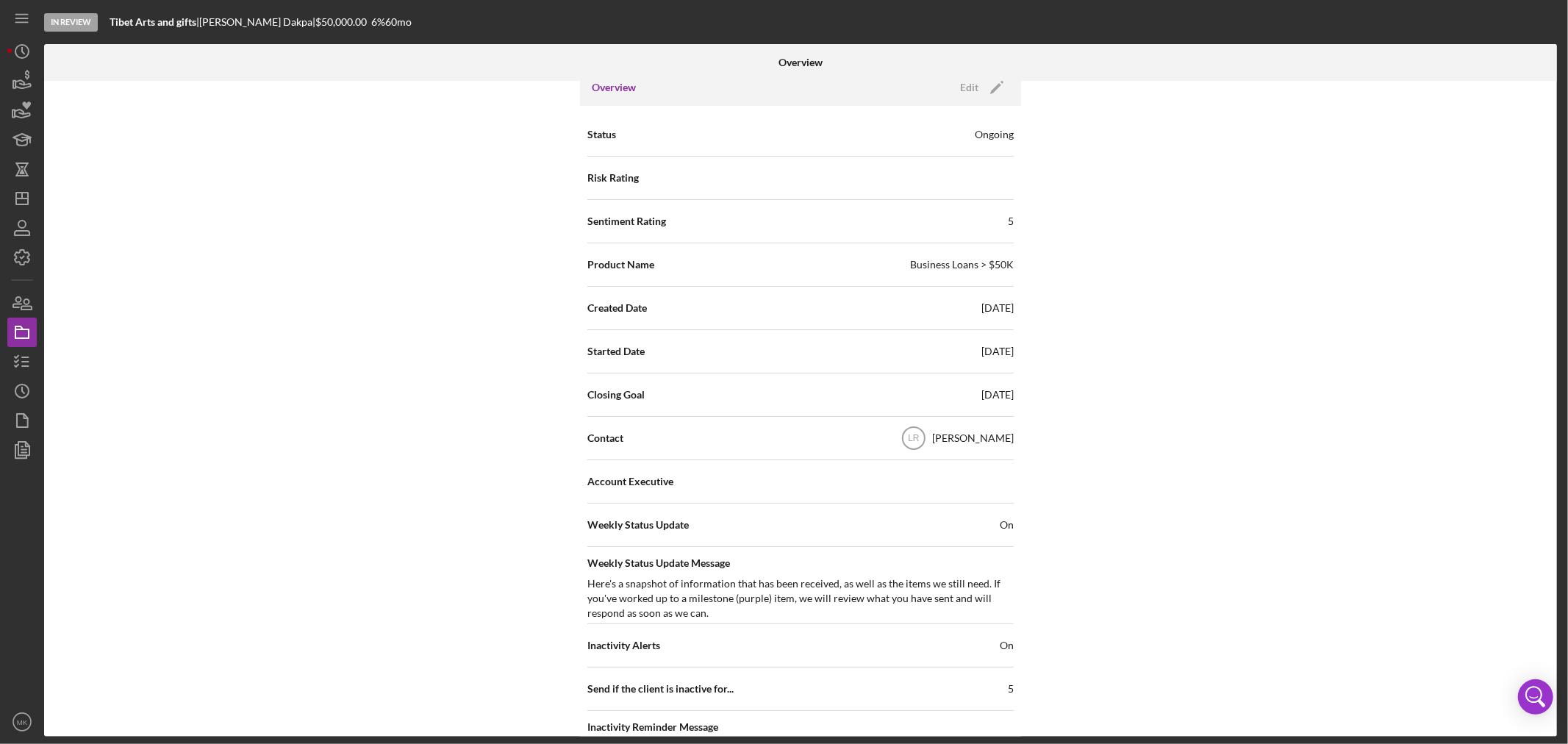
scroll to position [0, 0]
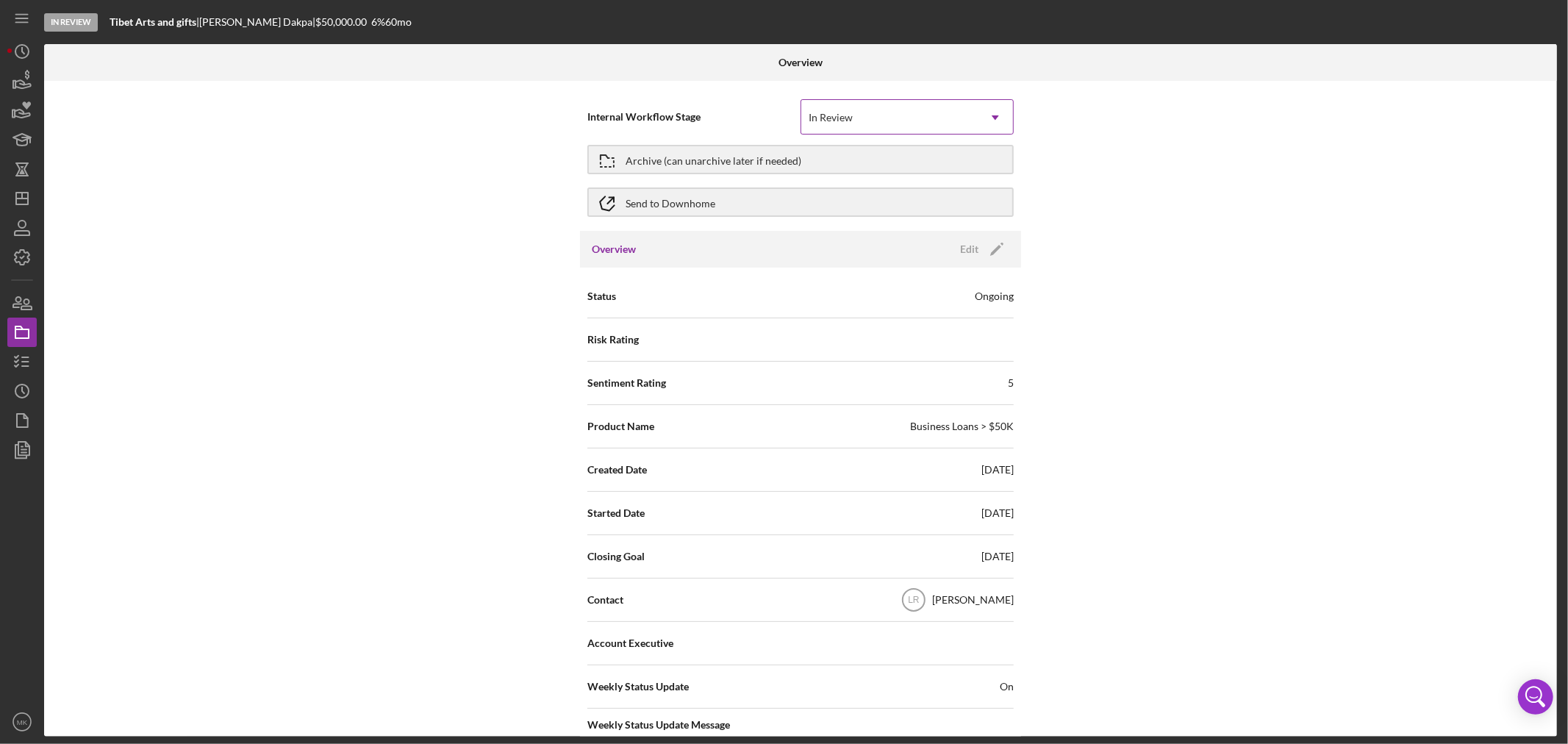
click at [995, 115] on icon "Icon/Dropdown Arrow" at bounding box center [995, 118] width 35 height 36
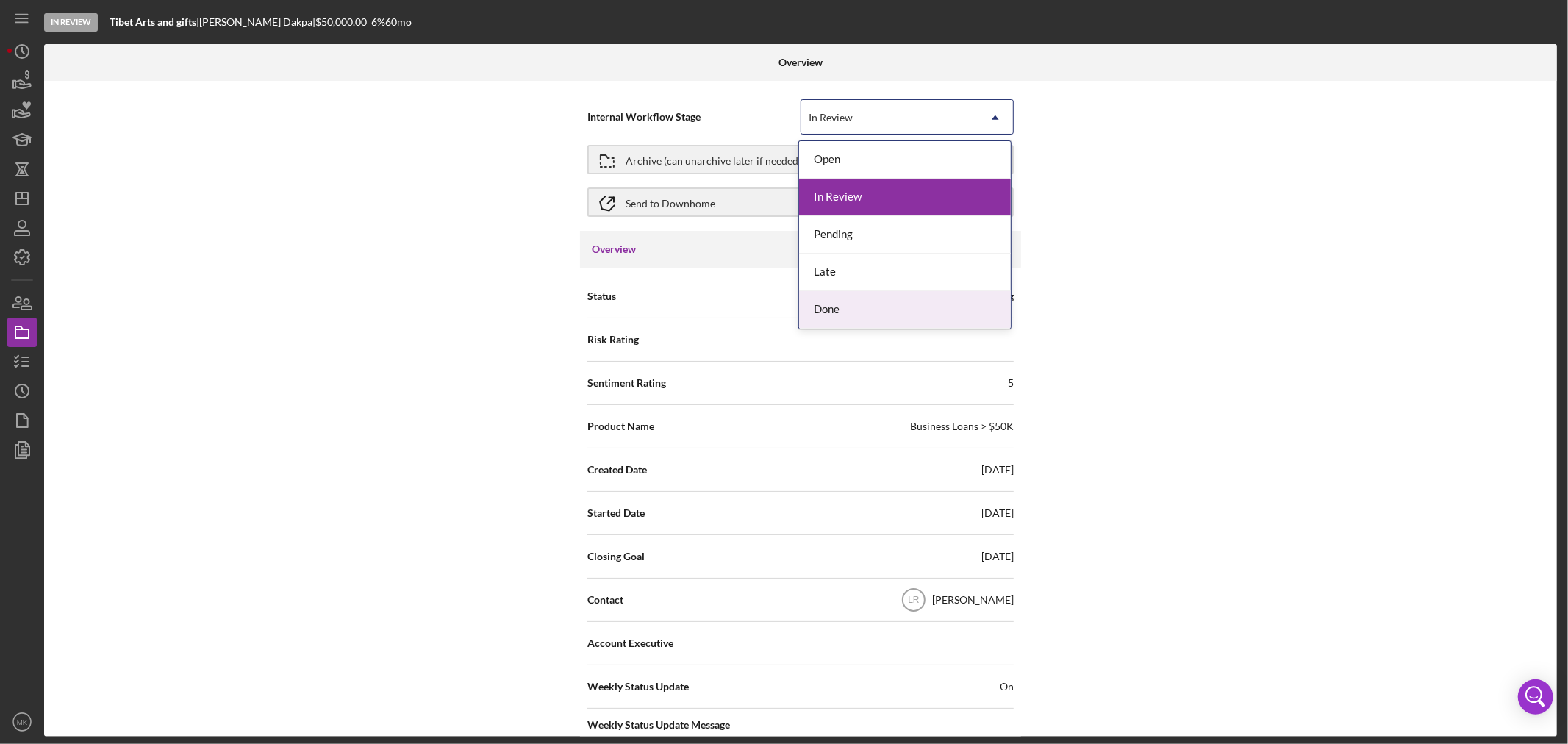
click at [917, 311] on div "Done" at bounding box center [905, 310] width 212 height 37
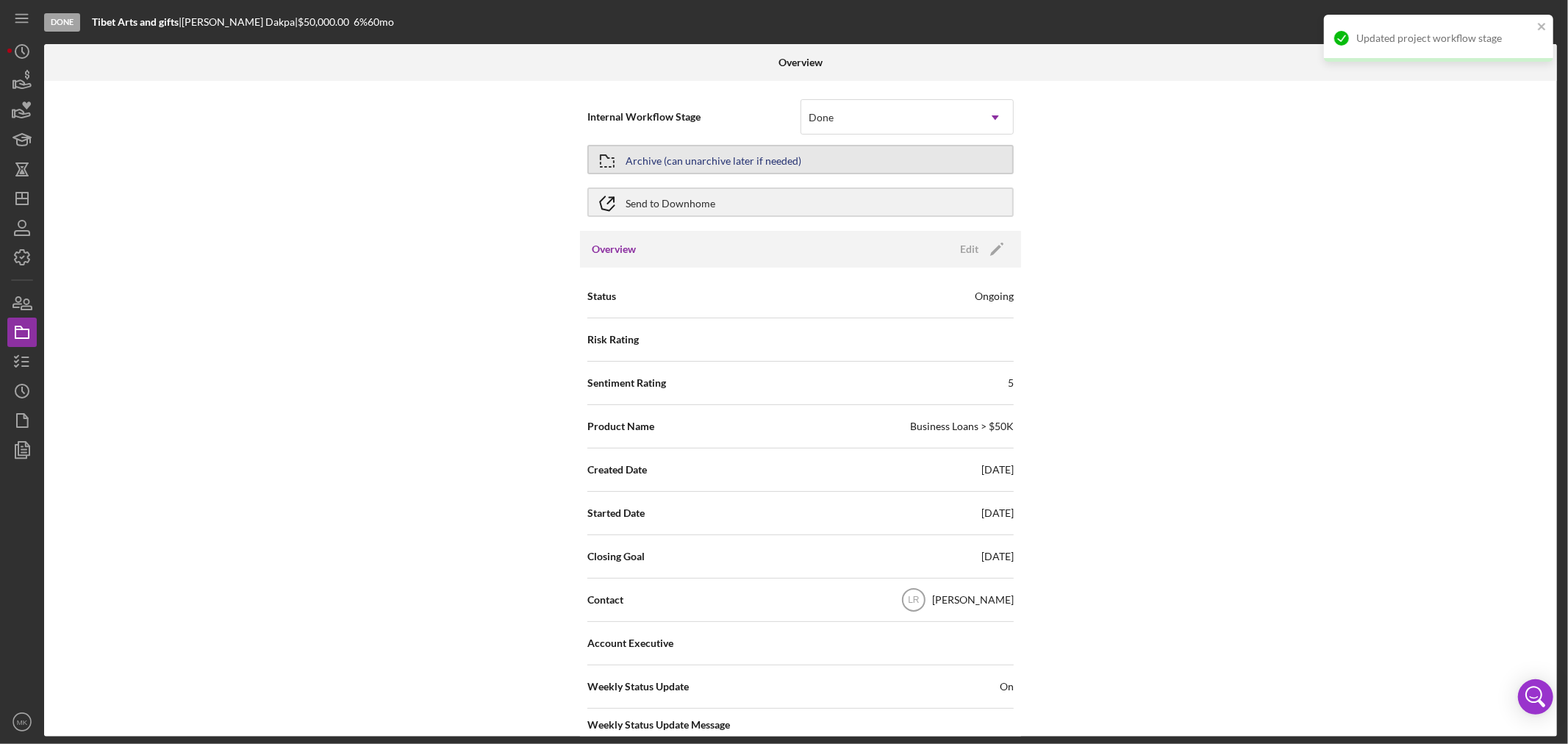
click at [822, 161] on button "Archive (can unarchive later if needed)" at bounding box center [800, 160] width 427 height 29
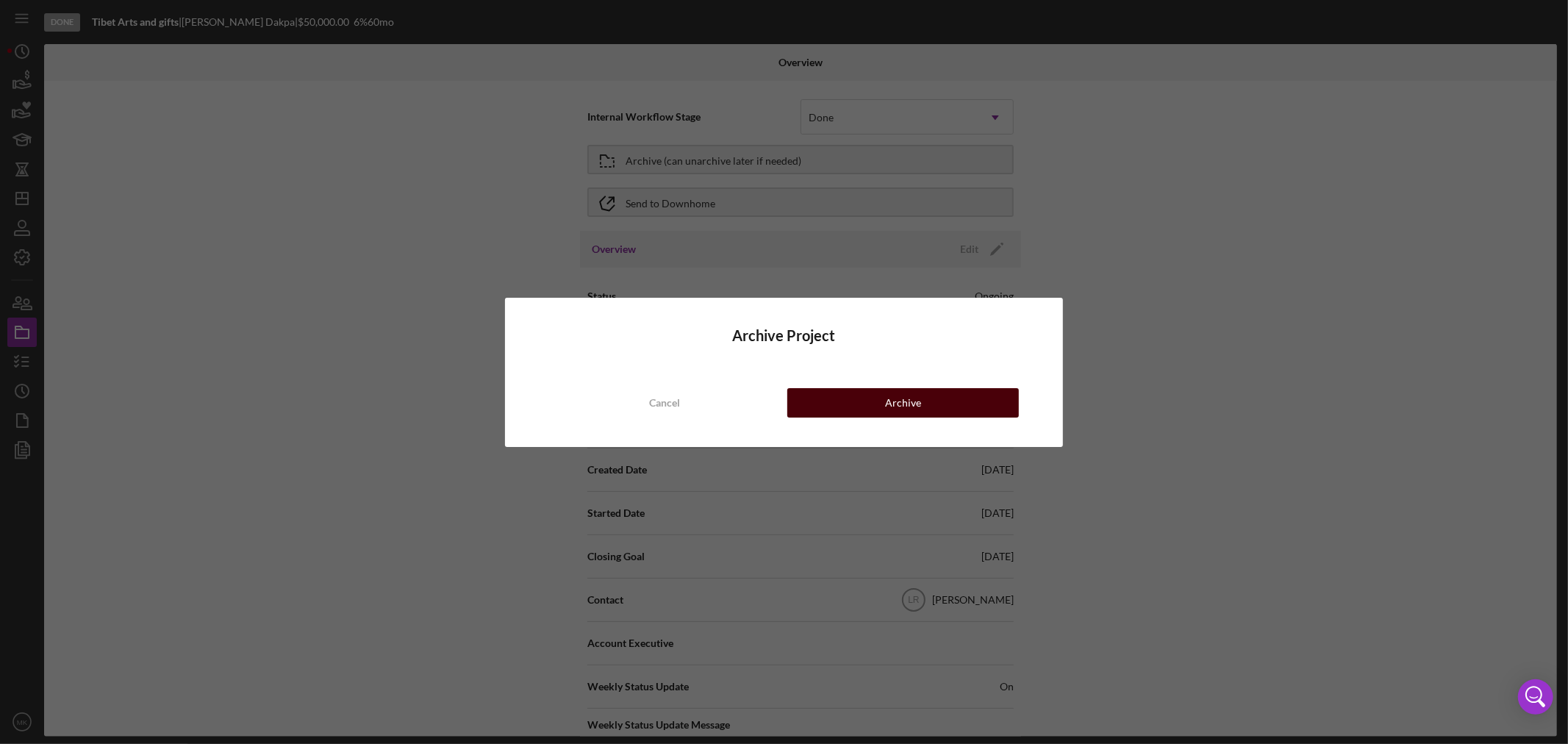
click at [910, 403] on div "Archive" at bounding box center [903, 403] width 36 height 29
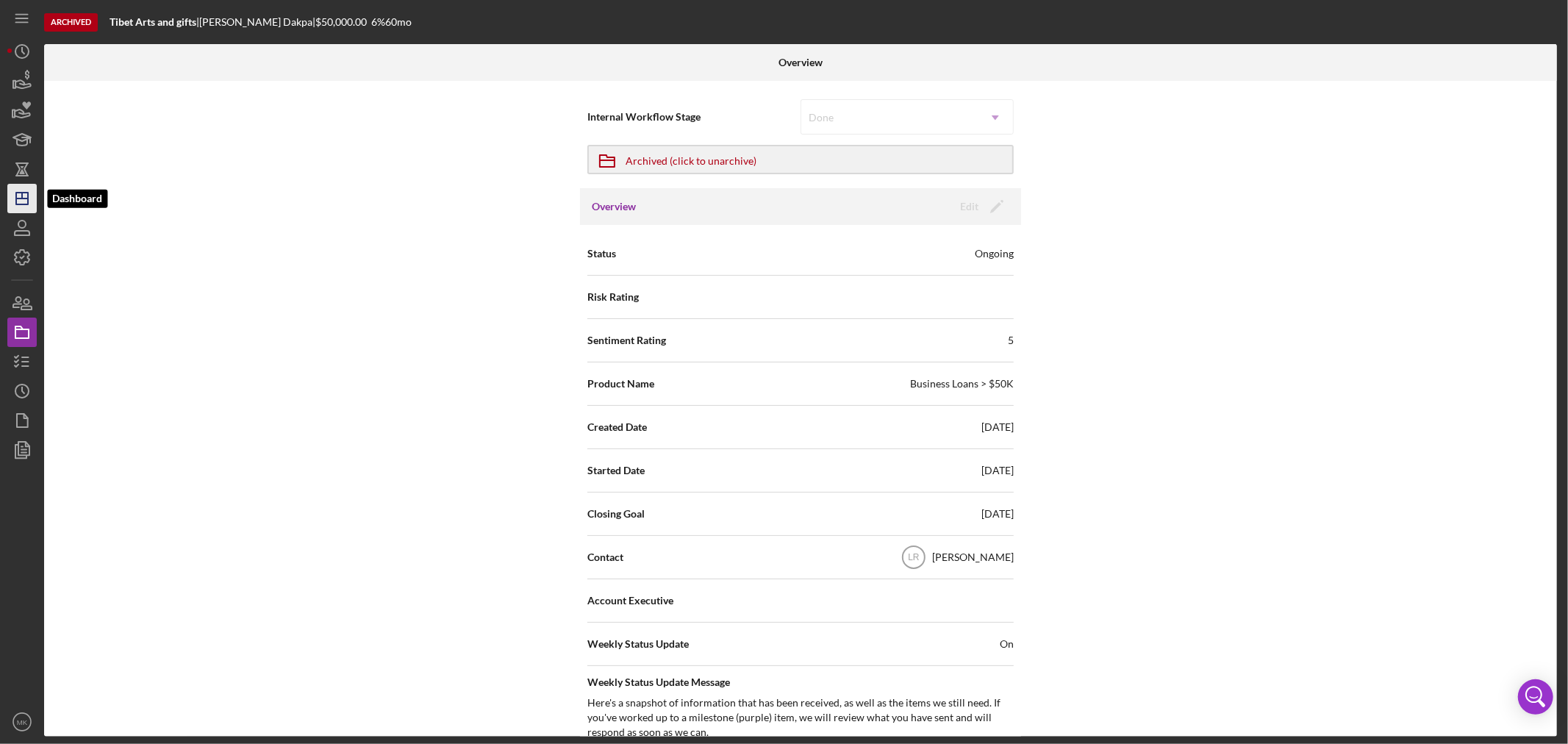
click at [26, 199] on icon "Icon/Dashboard" at bounding box center [23, 199] width 37 height 37
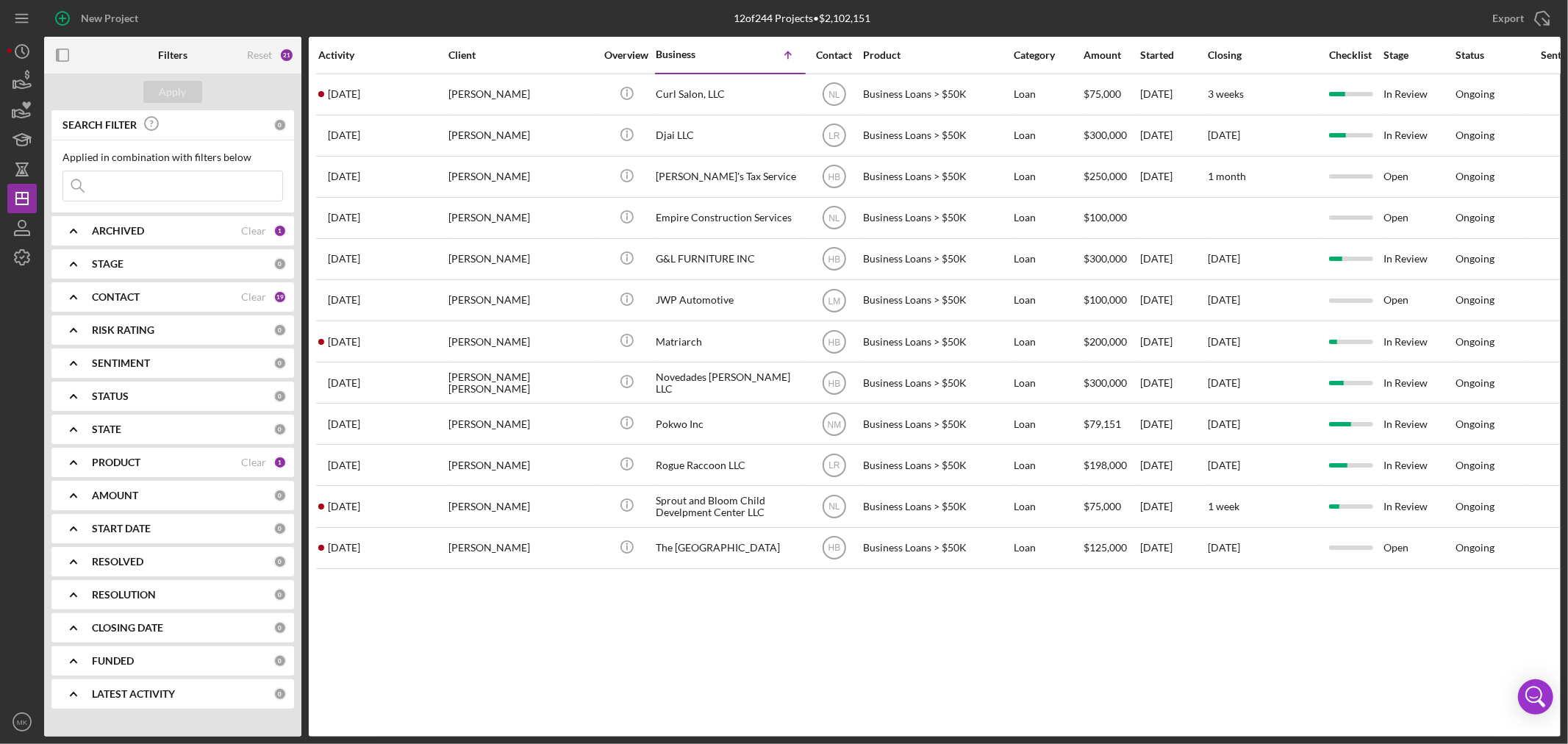
click at [147, 465] on div "PRODUCT" at bounding box center [166, 462] width 149 height 12
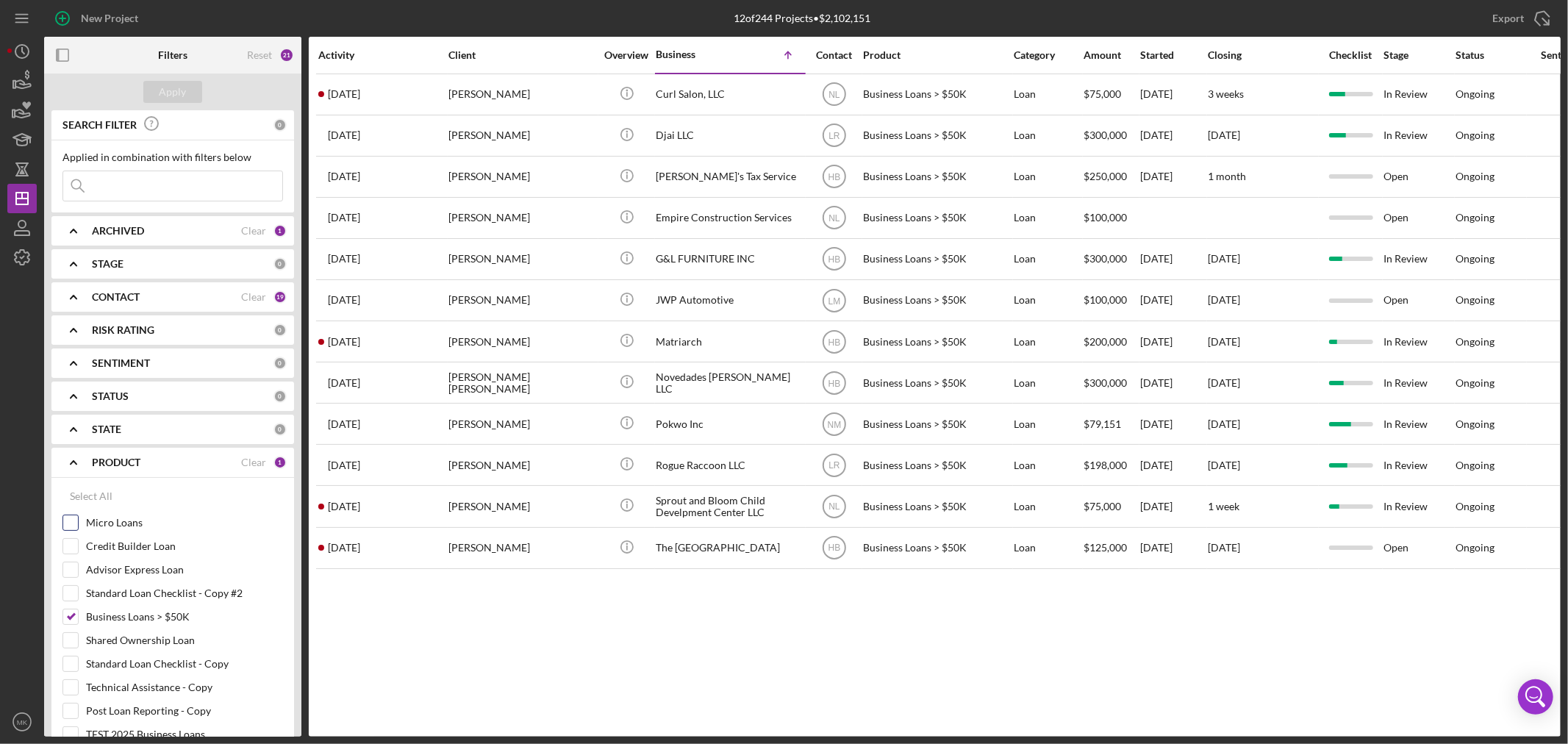
click at [69, 519] on input "Micro Loans" at bounding box center [70, 523] width 15 height 15
checkbox input "true"
click at [70, 617] on input "Business Loans > $50K" at bounding box center [70, 617] width 15 height 15
checkbox input "false"
click at [177, 92] on div "Apply" at bounding box center [173, 91] width 27 height 22
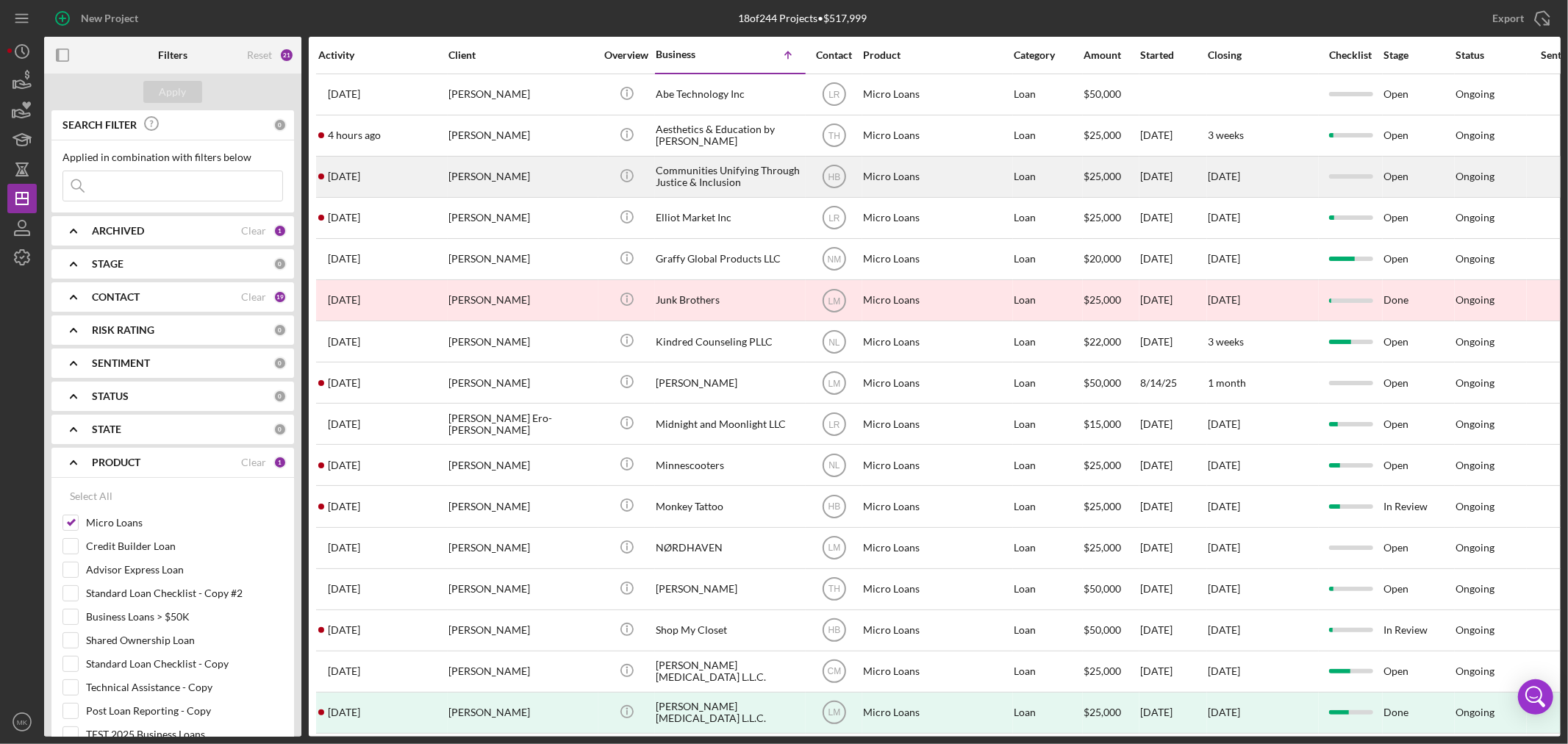
click at [722, 182] on div "Communities Unifying Through Justice & Inclusion" at bounding box center [729, 177] width 147 height 39
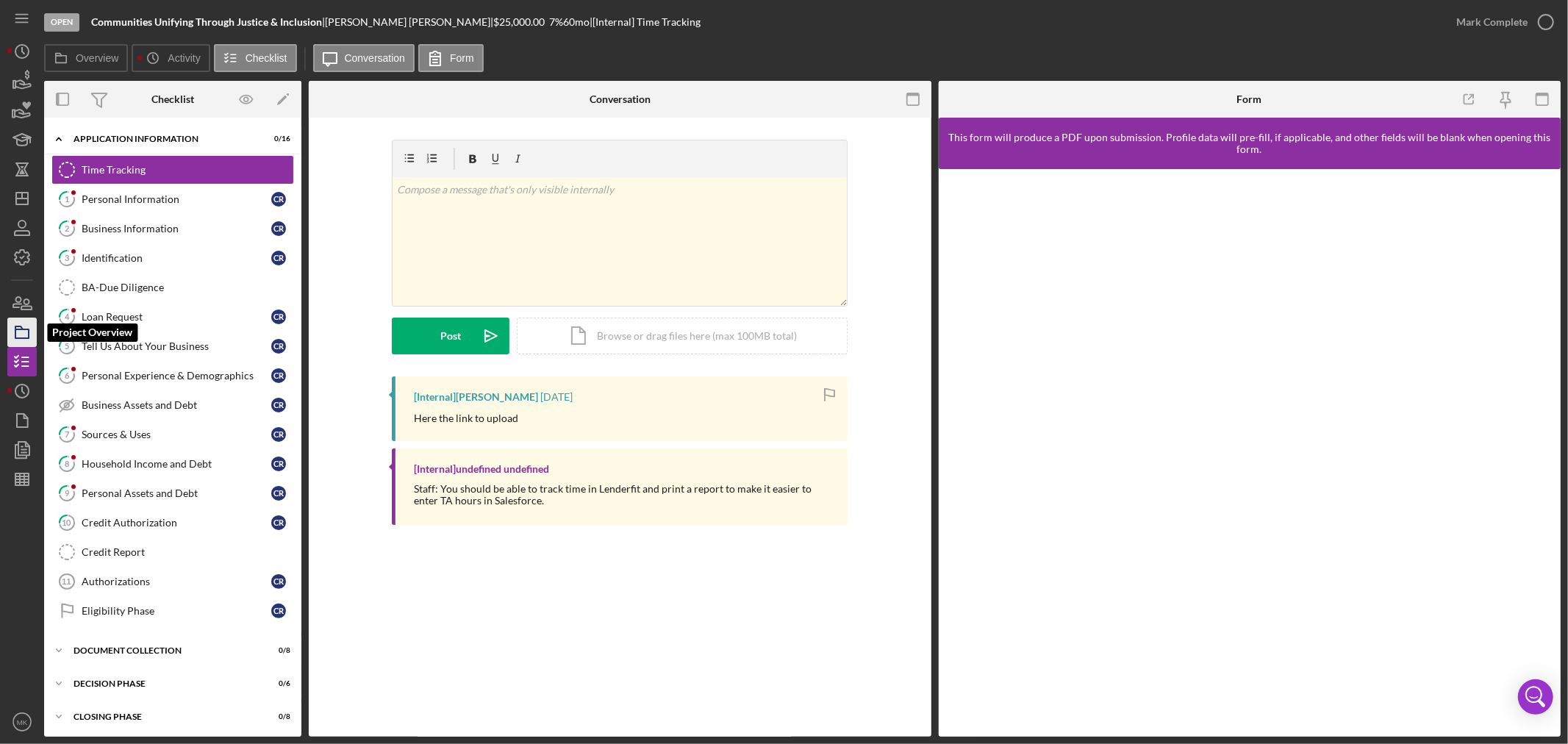
click at [26, 334] on icon "button" at bounding box center [23, 332] width 37 height 37
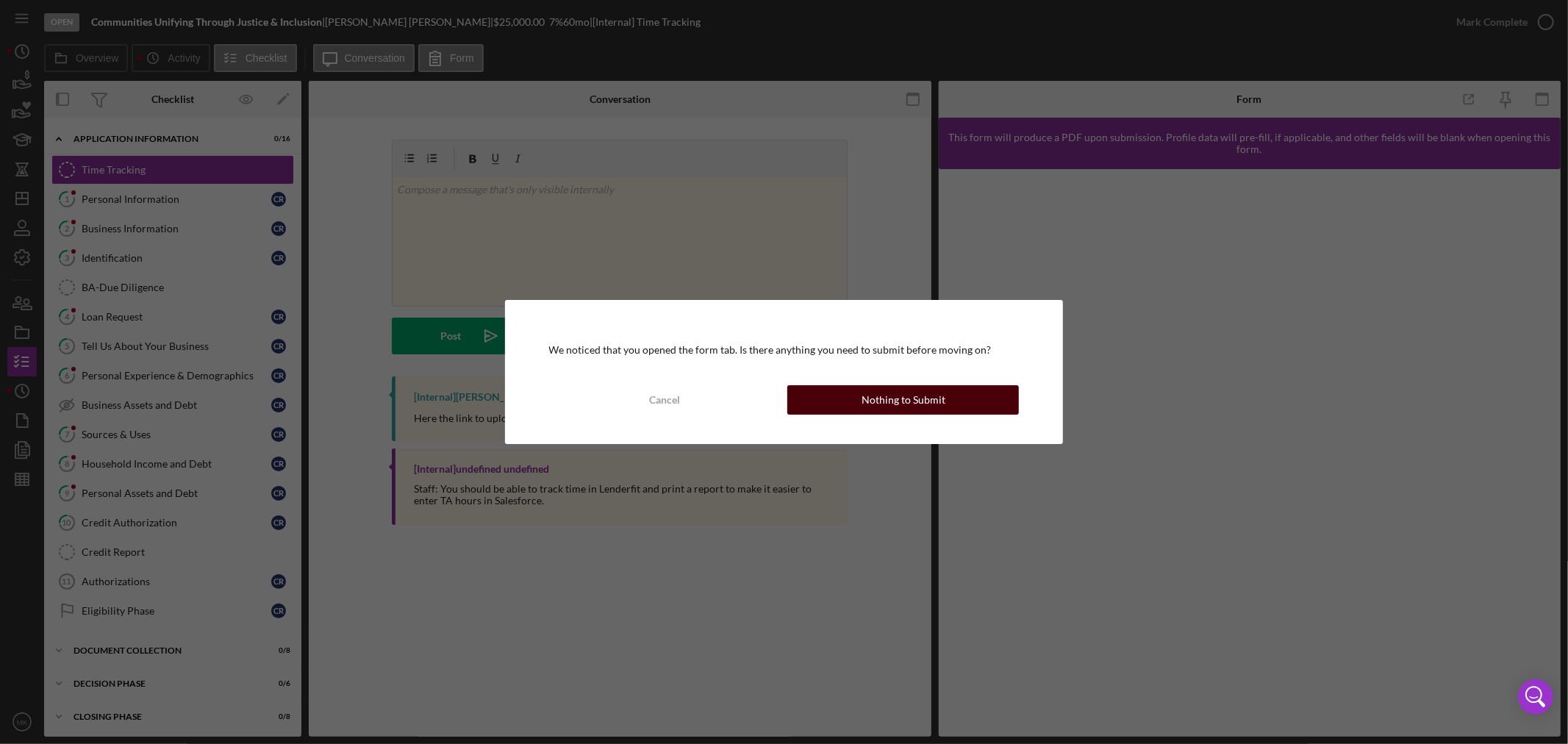
click at [919, 403] on div "Nothing to Submit" at bounding box center [903, 400] width 84 height 29
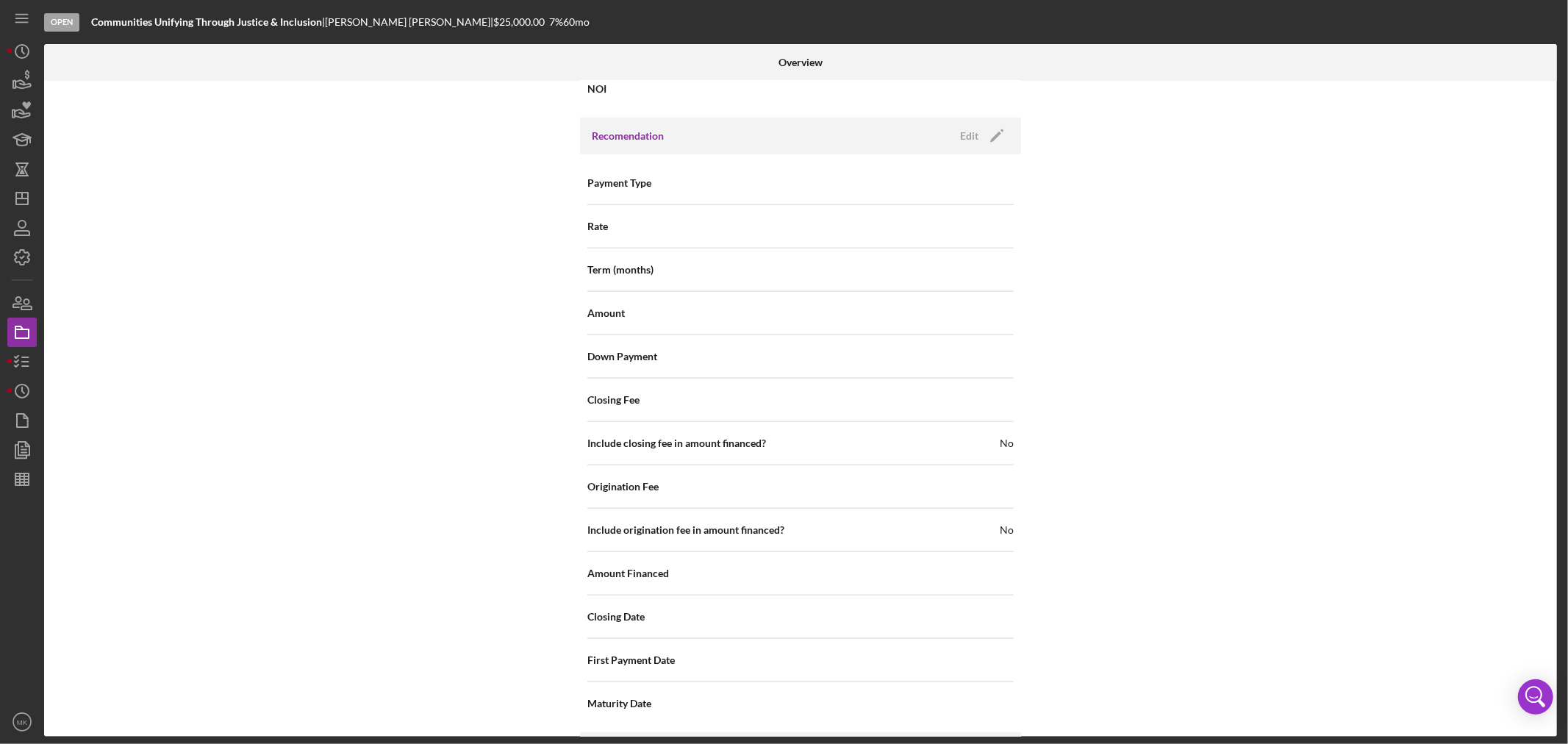
scroll to position [1546, 0]
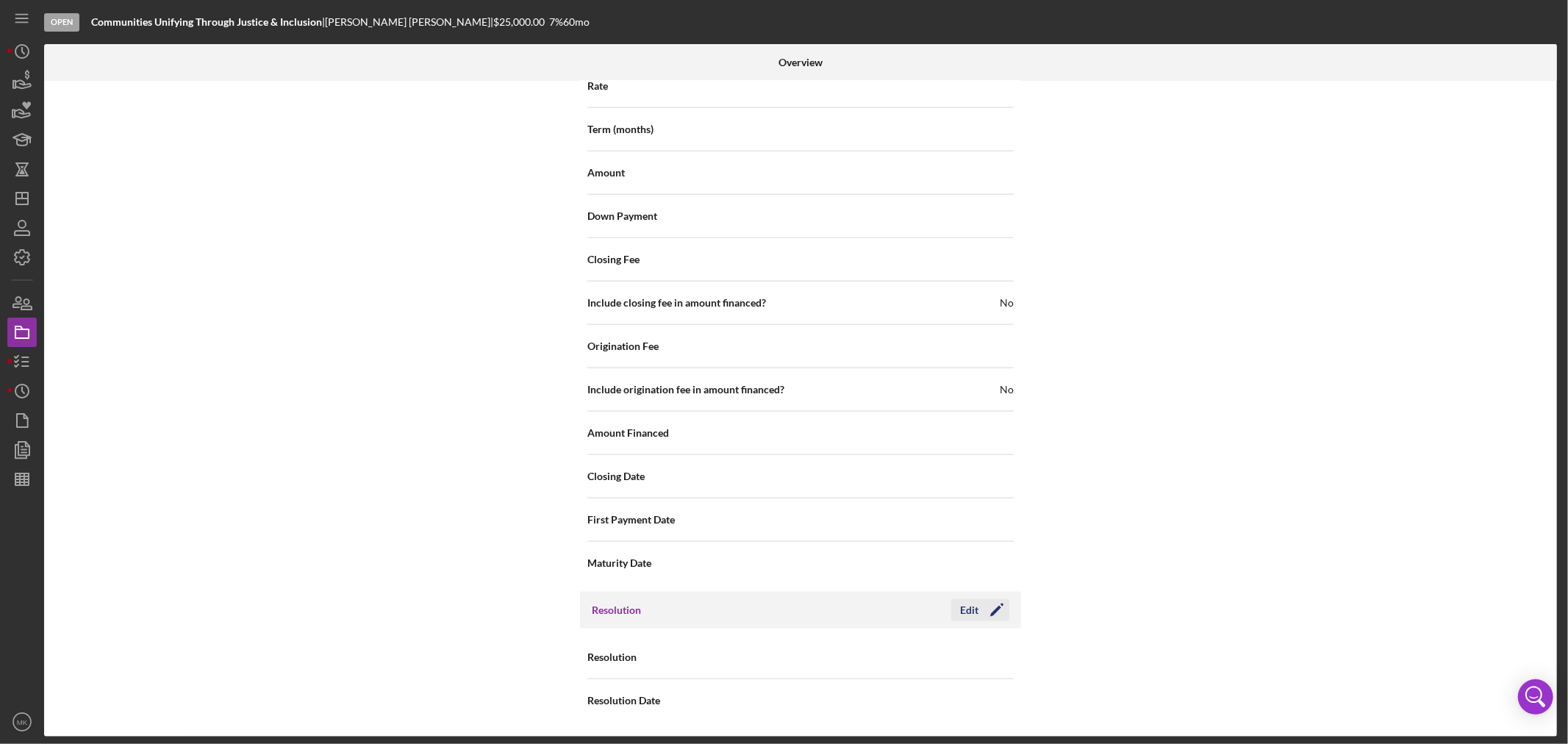
click at [995, 611] on icon "Icon/Edit" at bounding box center [997, 611] width 37 height 37
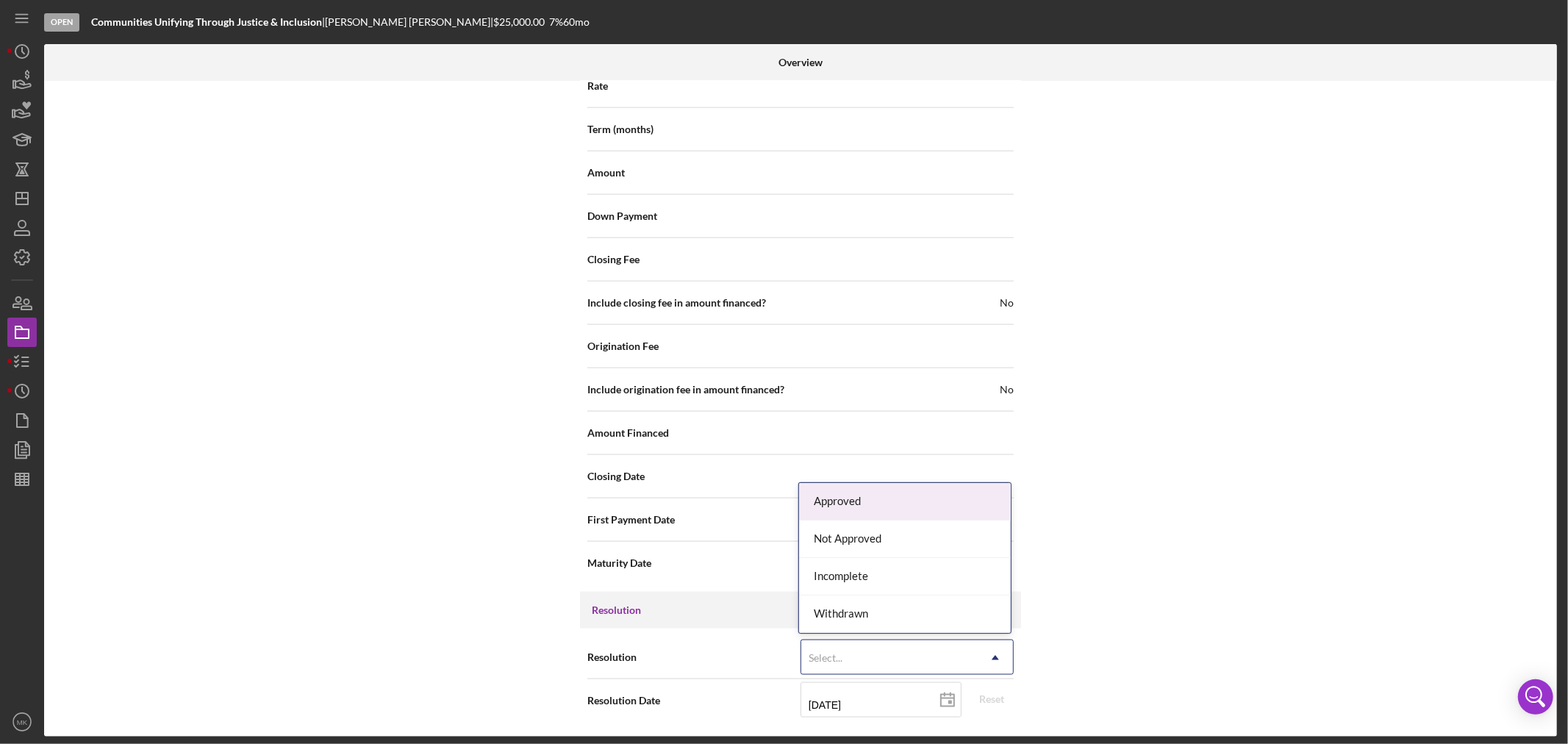
click at [997, 654] on icon "Icon/Dropdown Arrow" at bounding box center [995, 658] width 35 height 36
click at [878, 541] on div "Not Approved" at bounding box center [905, 539] width 212 height 37
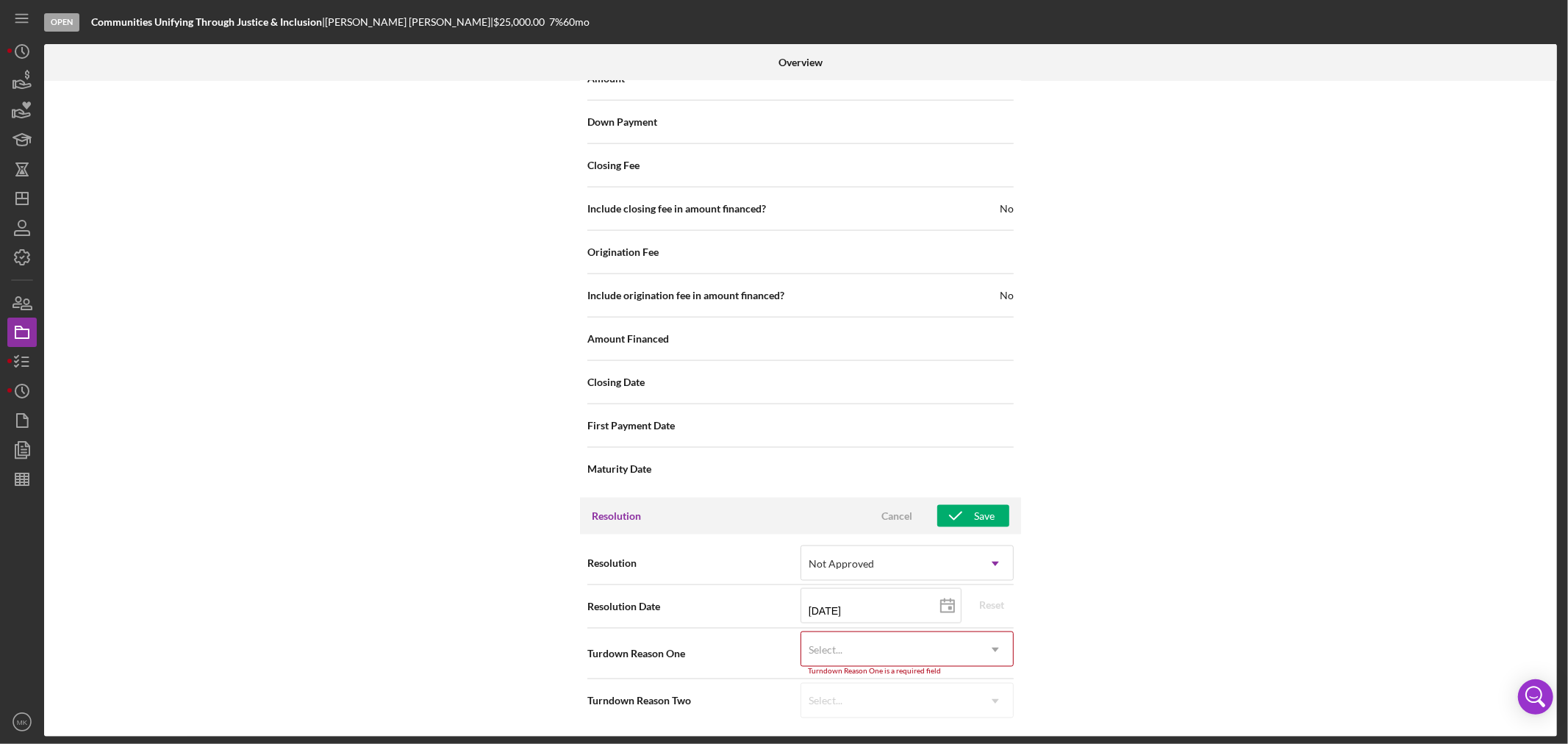
scroll to position [1641, 0]
click at [26, 199] on icon "Icon/Dashboard" at bounding box center [23, 199] width 37 height 37
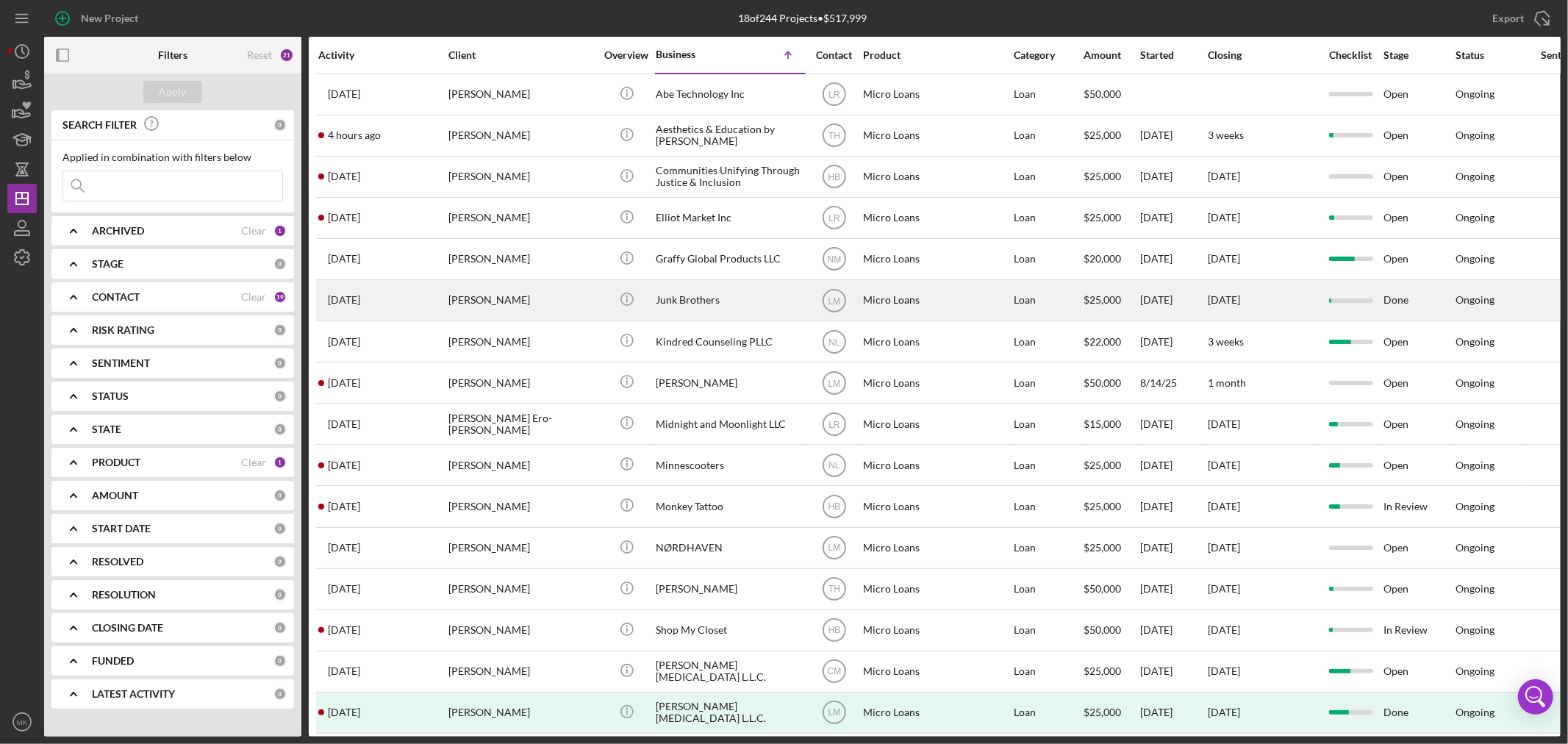
click at [776, 305] on div "Junk Brothers" at bounding box center [729, 300] width 147 height 39
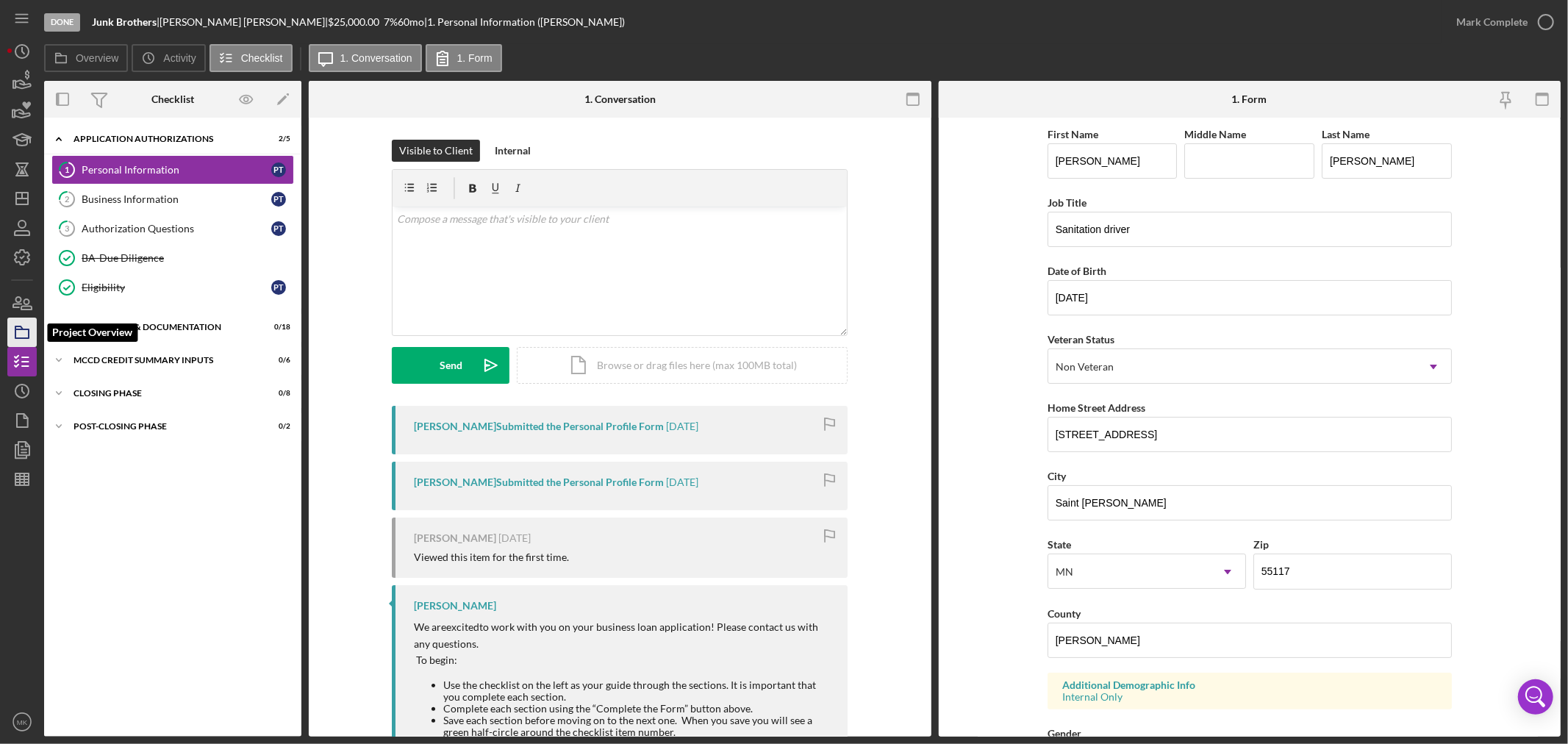
click at [23, 335] on icon "button" at bounding box center [23, 332] width 37 height 37
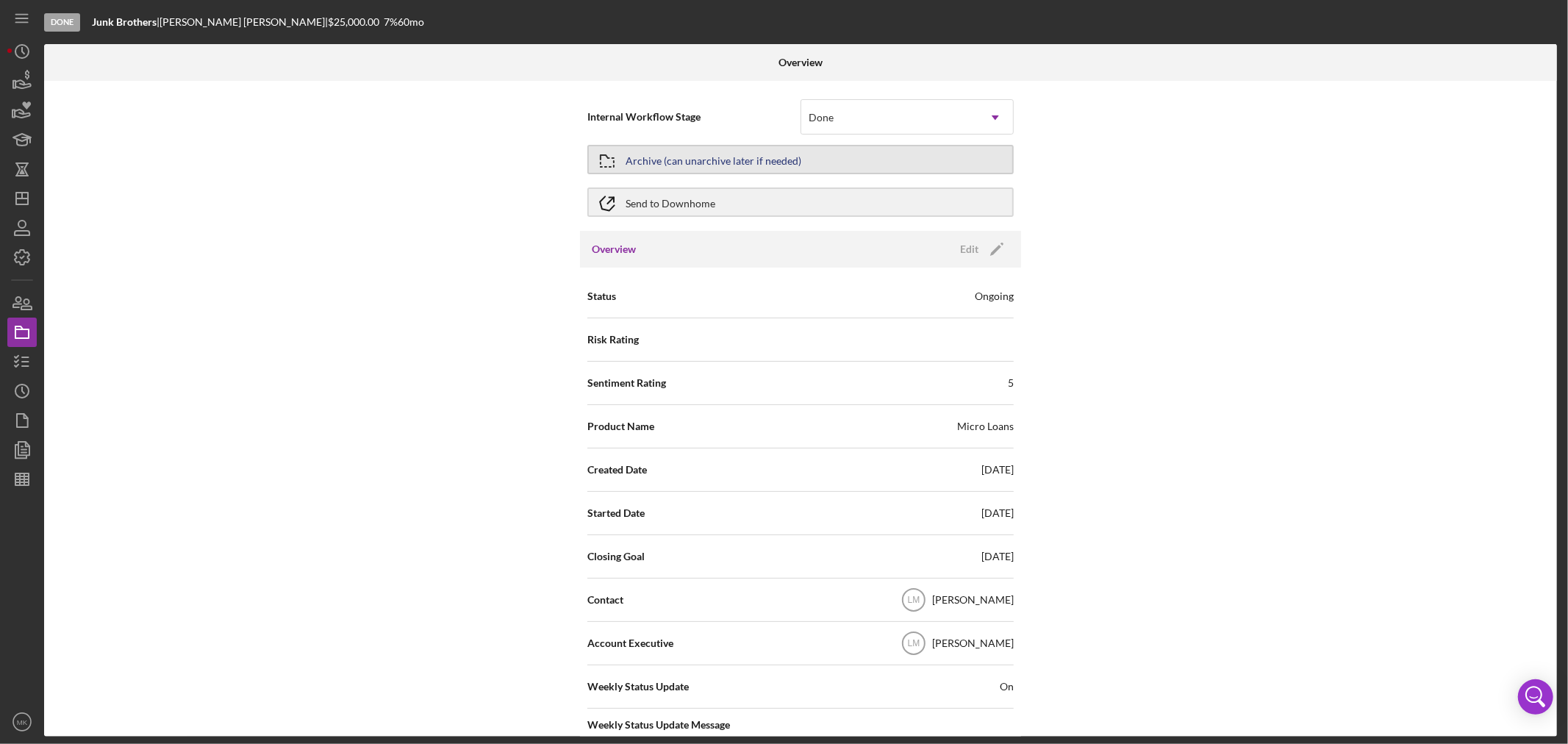
click at [822, 160] on button "Archive (can unarchive later if needed)" at bounding box center [800, 160] width 427 height 29
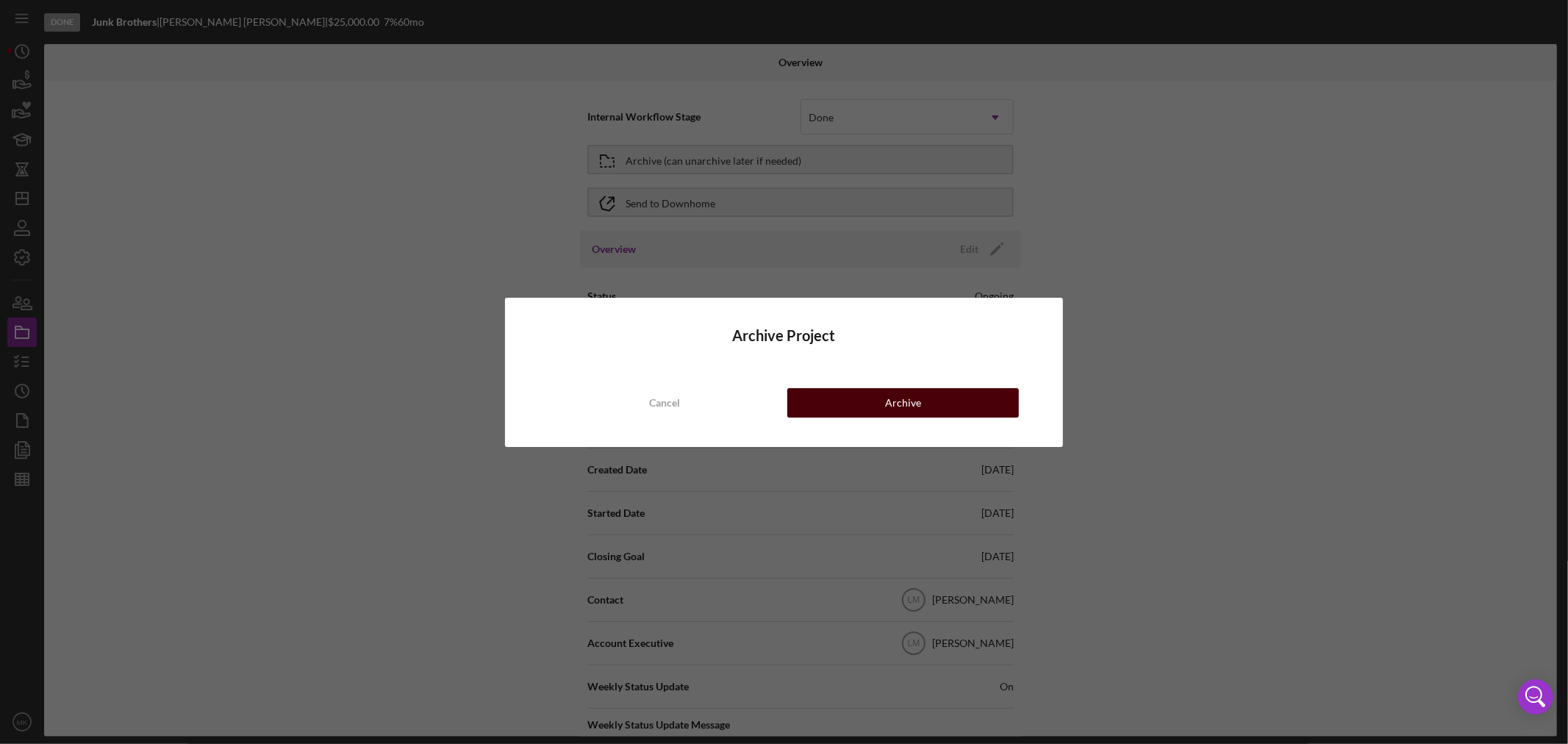
click at [914, 403] on div "Archive" at bounding box center [903, 403] width 36 height 29
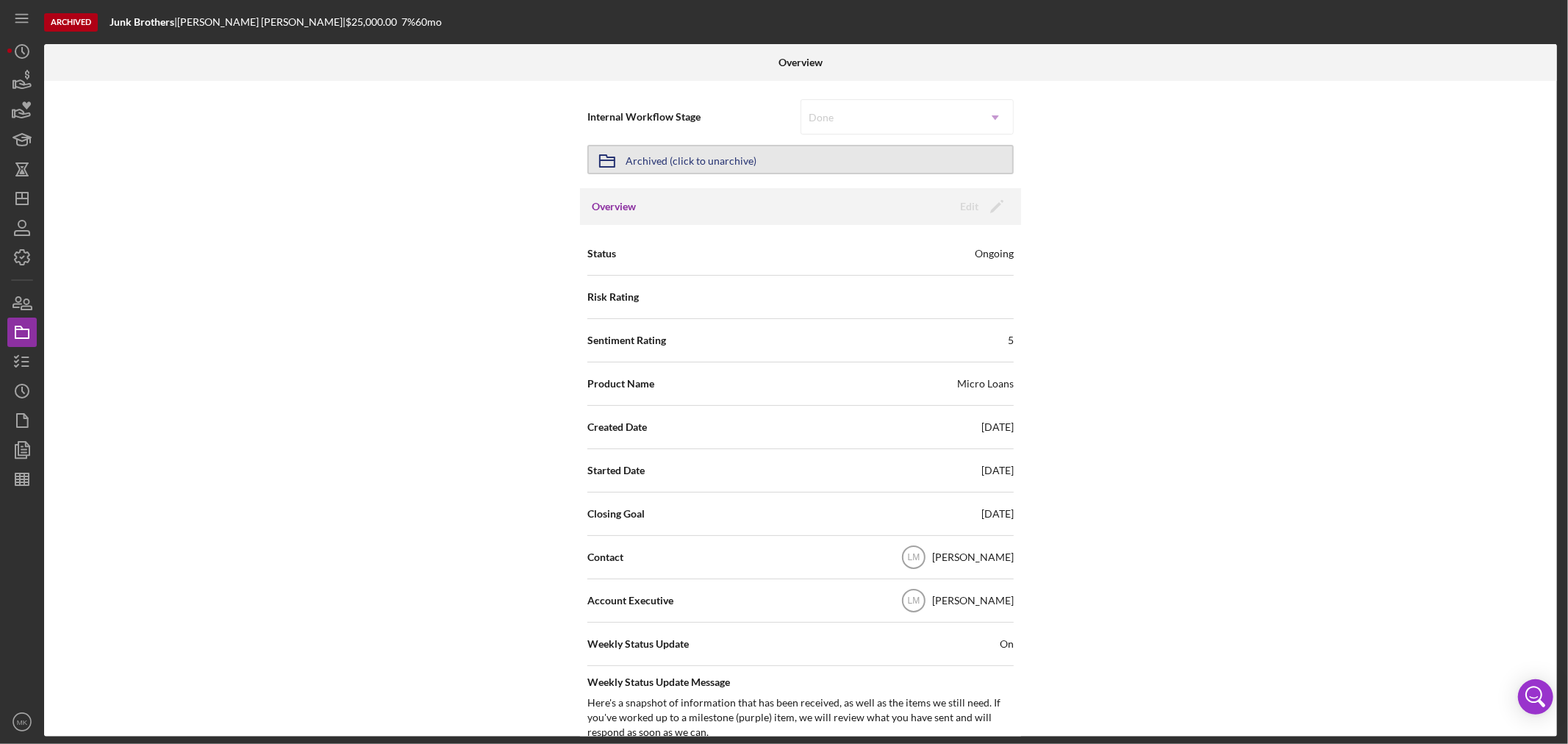
click at [731, 162] on div "Archived (click to unarchive)" at bounding box center [691, 159] width 131 height 27
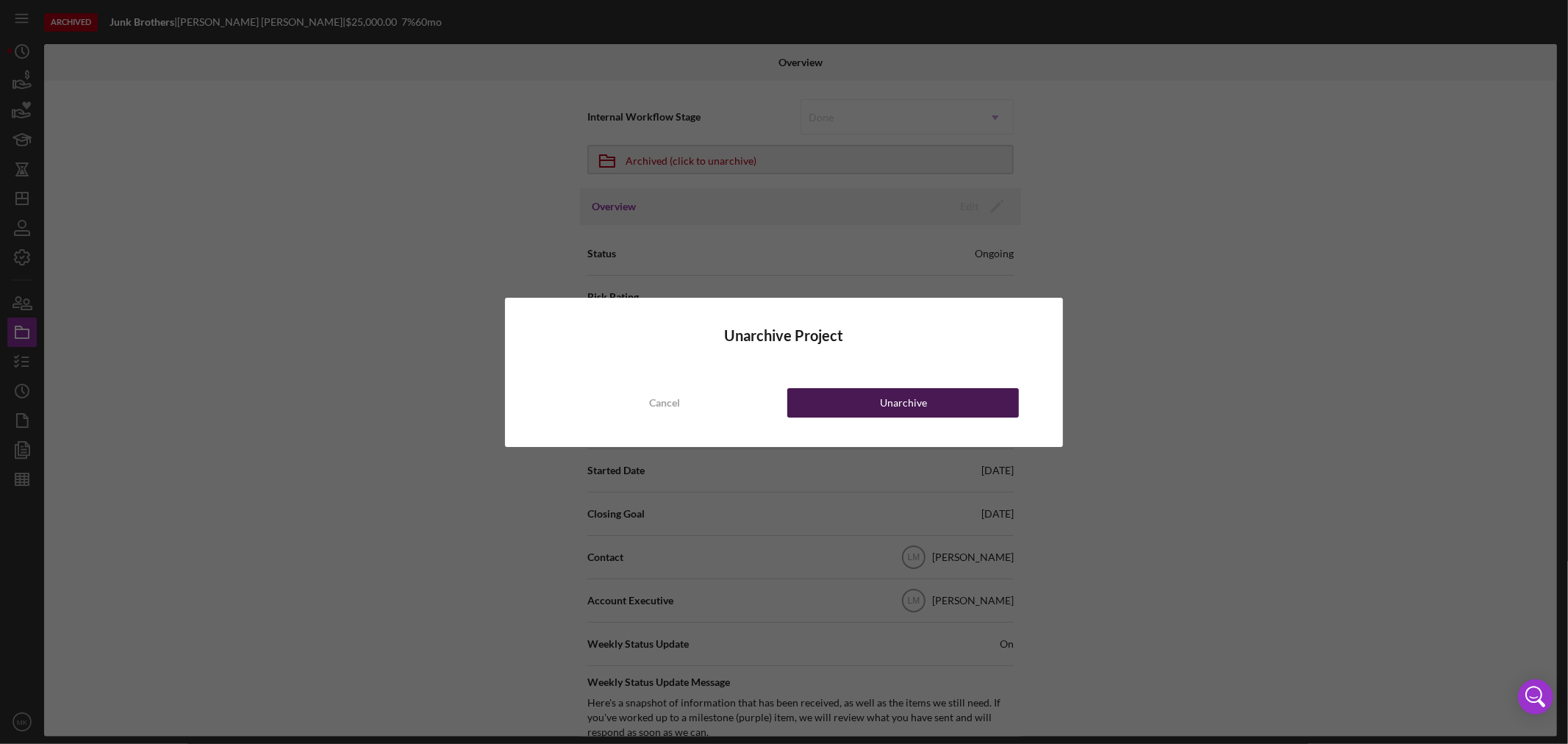
click at [905, 400] on div "Unarchive" at bounding box center [903, 403] width 47 height 29
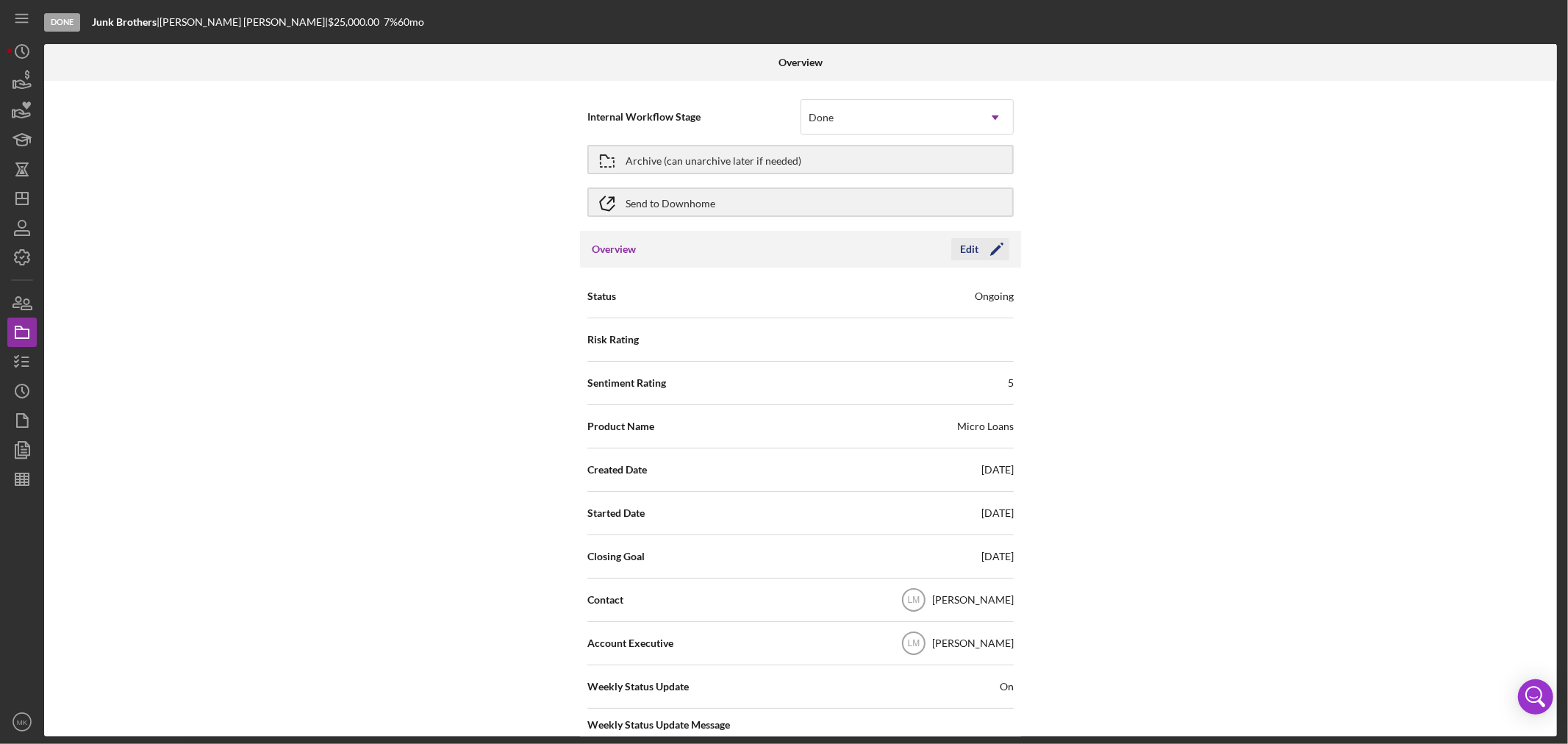
click at [995, 252] on icon "Icon/Edit" at bounding box center [997, 249] width 37 height 37
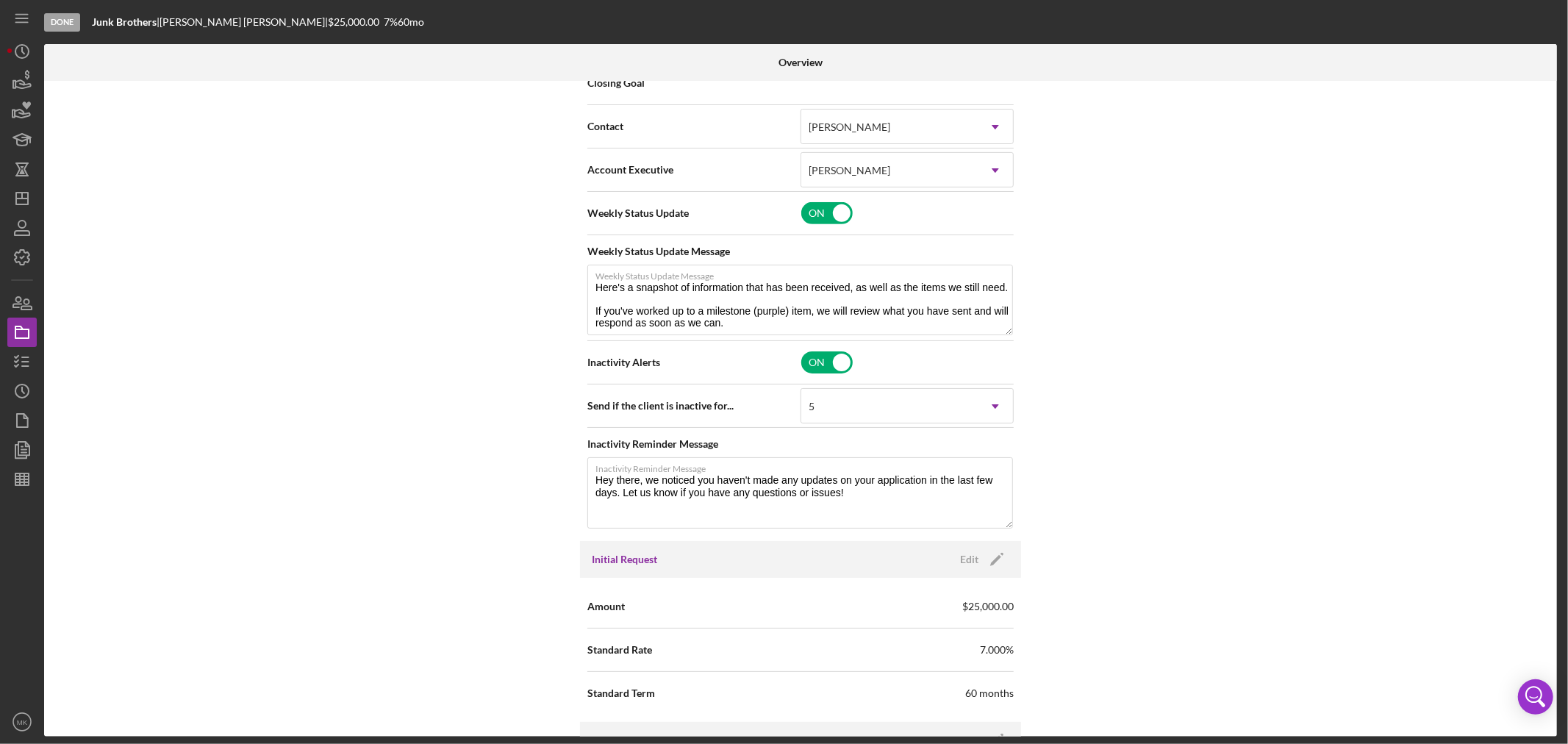
scroll to position [490, 0]
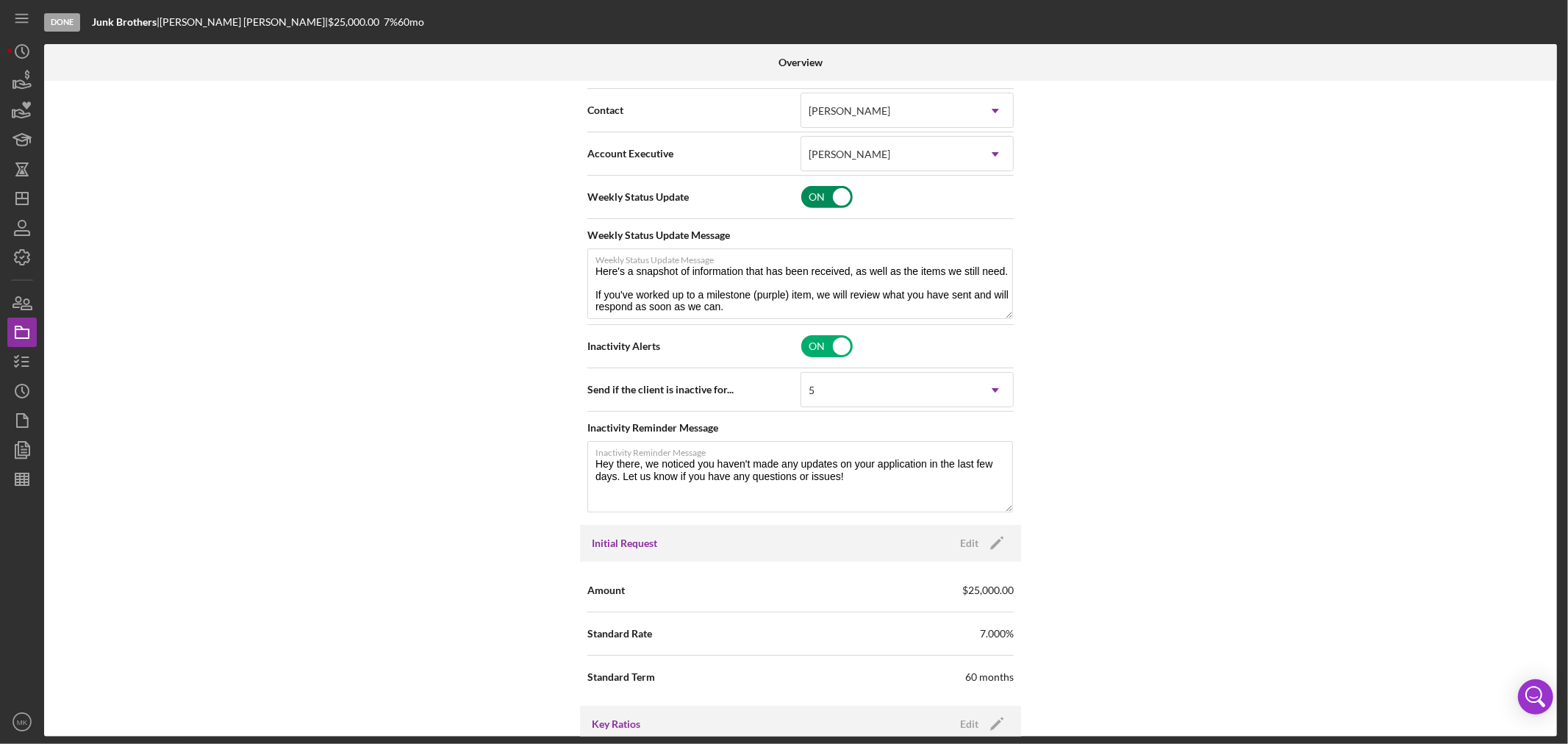
click at [836, 199] on input "checkbox" at bounding box center [828, 197] width 52 height 22
checkbox input "false"
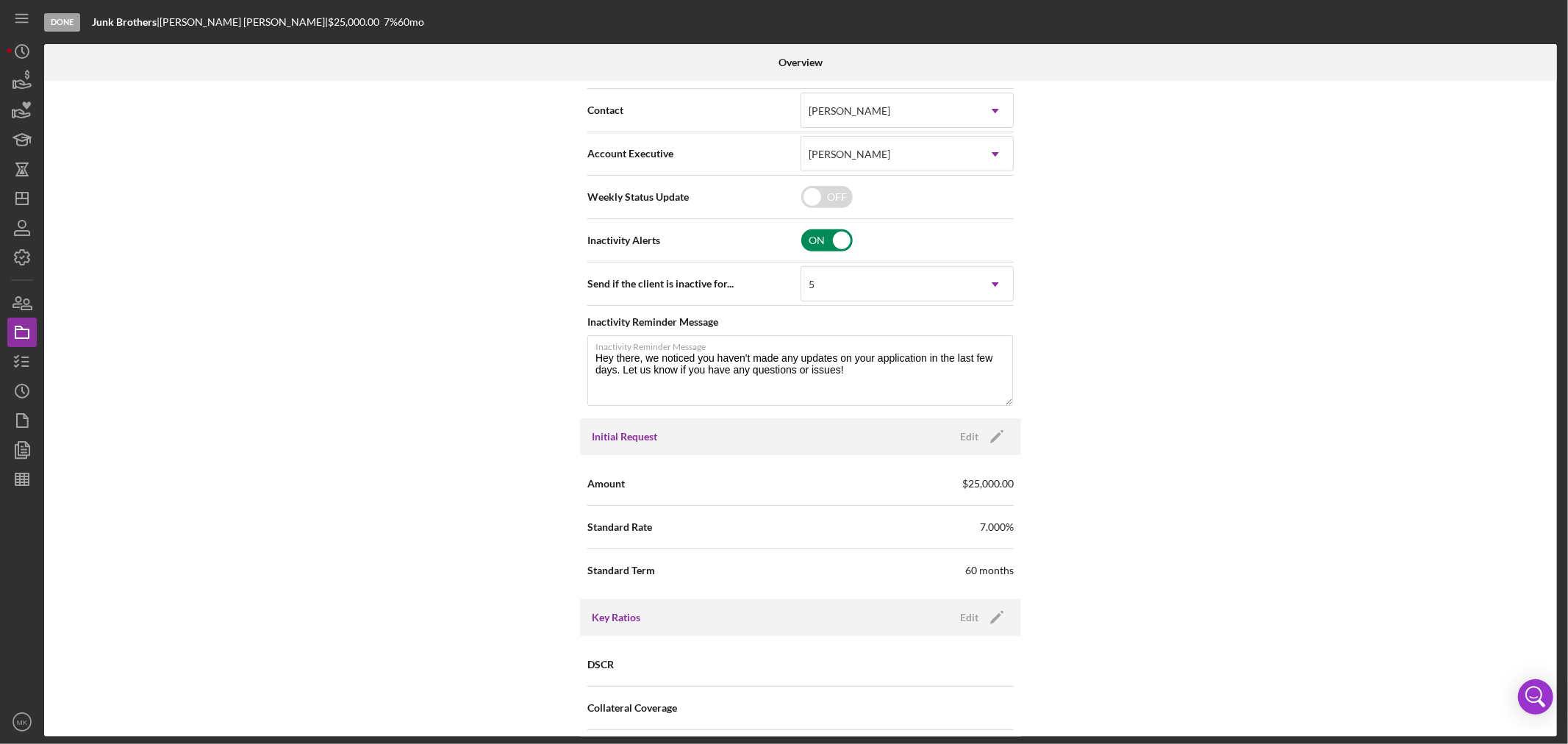
click at [841, 239] on input "checkbox" at bounding box center [828, 240] width 52 height 22
checkbox input "false"
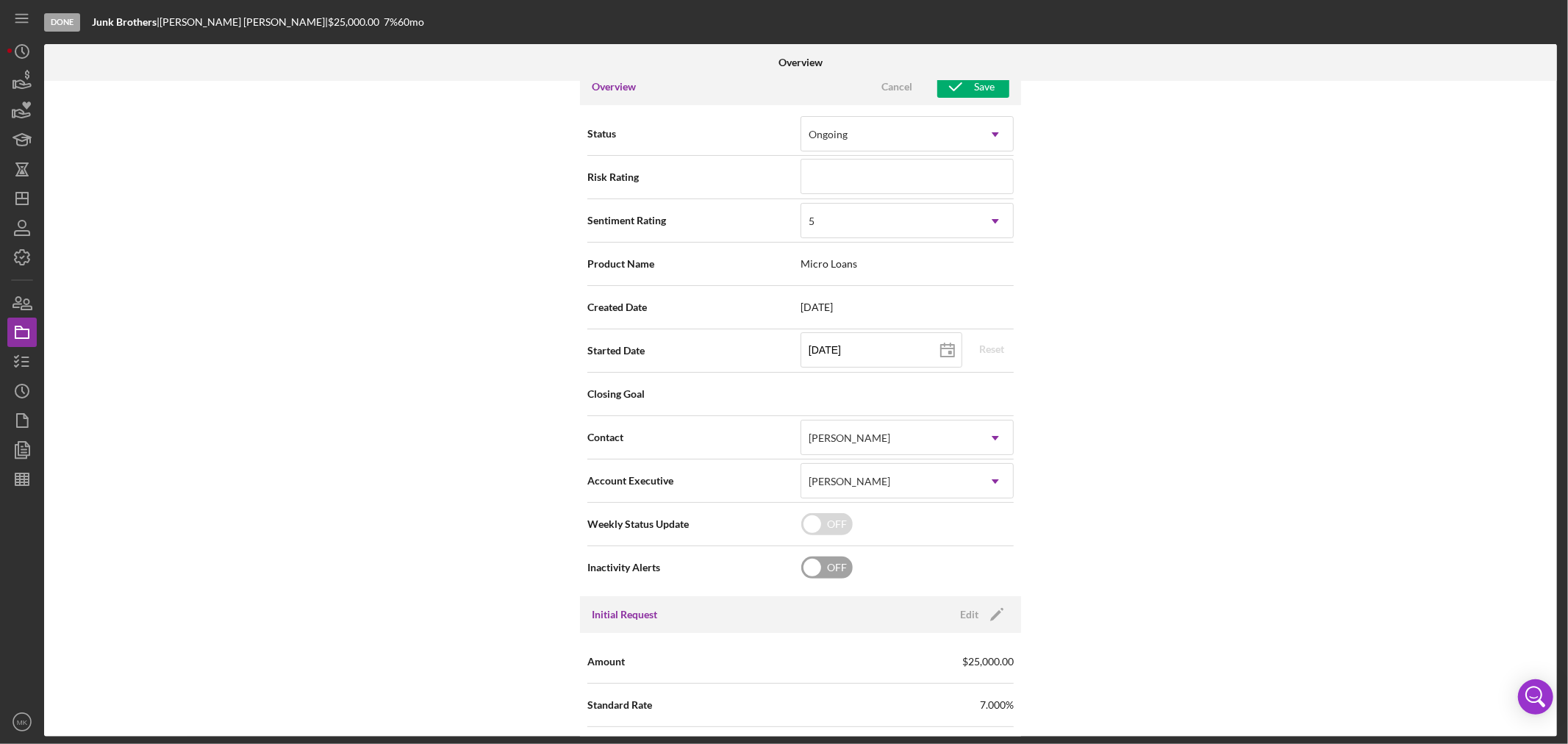
scroll to position [0, 0]
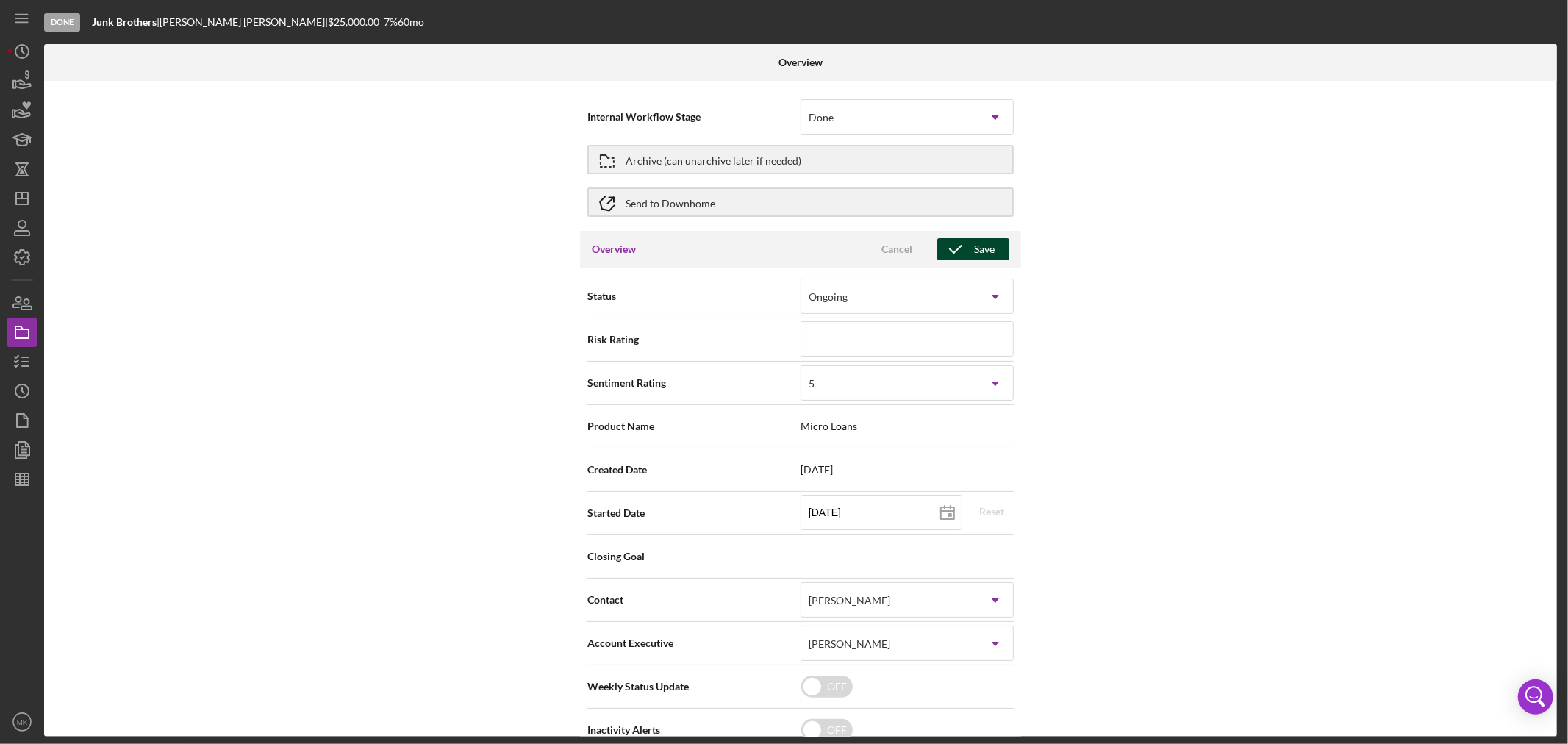
click at [982, 249] on div "Save" at bounding box center [985, 249] width 21 height 22
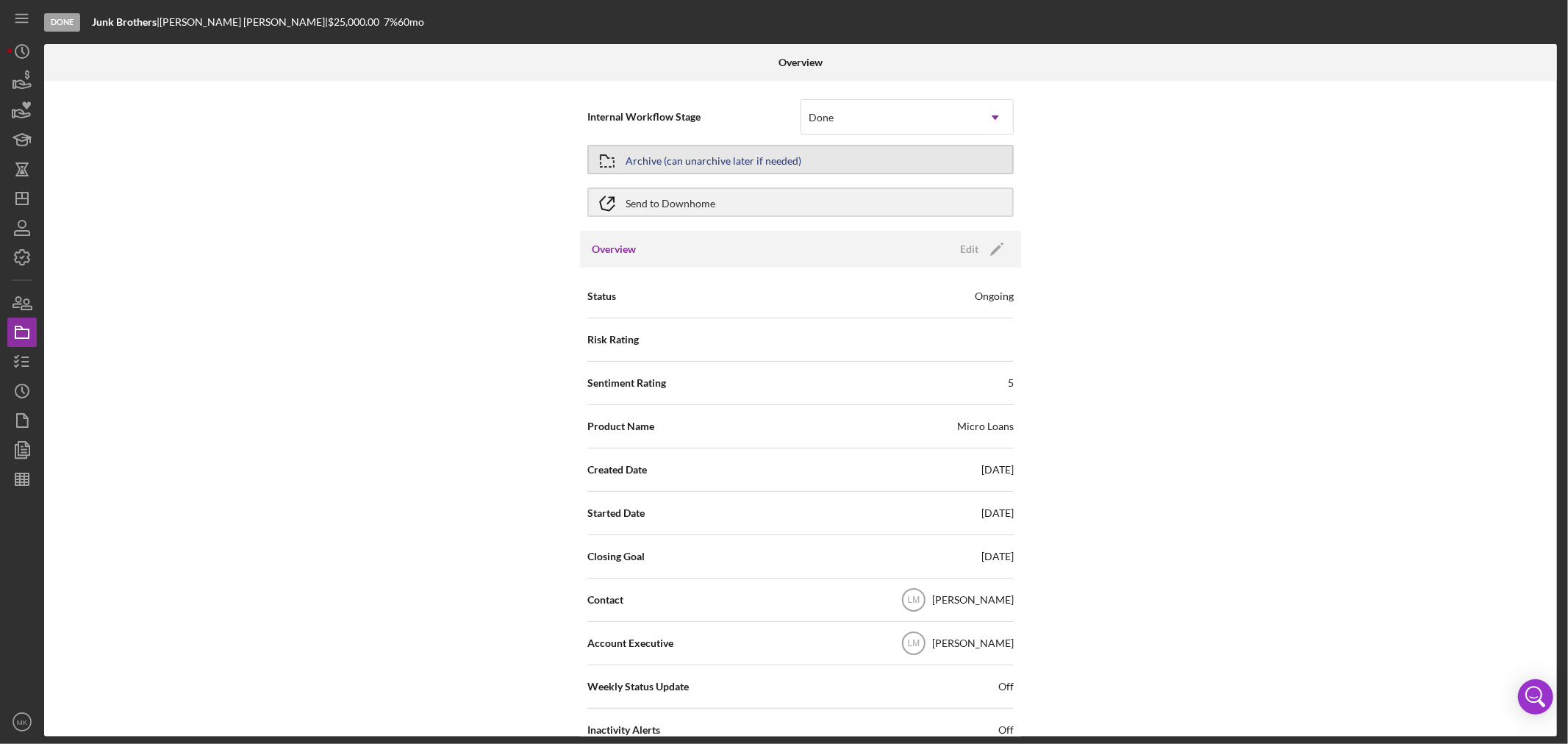
click at [812, 157] on button "Archive (can unarchive later if needed)" at bounding box center [800, 160] width 427 height 29
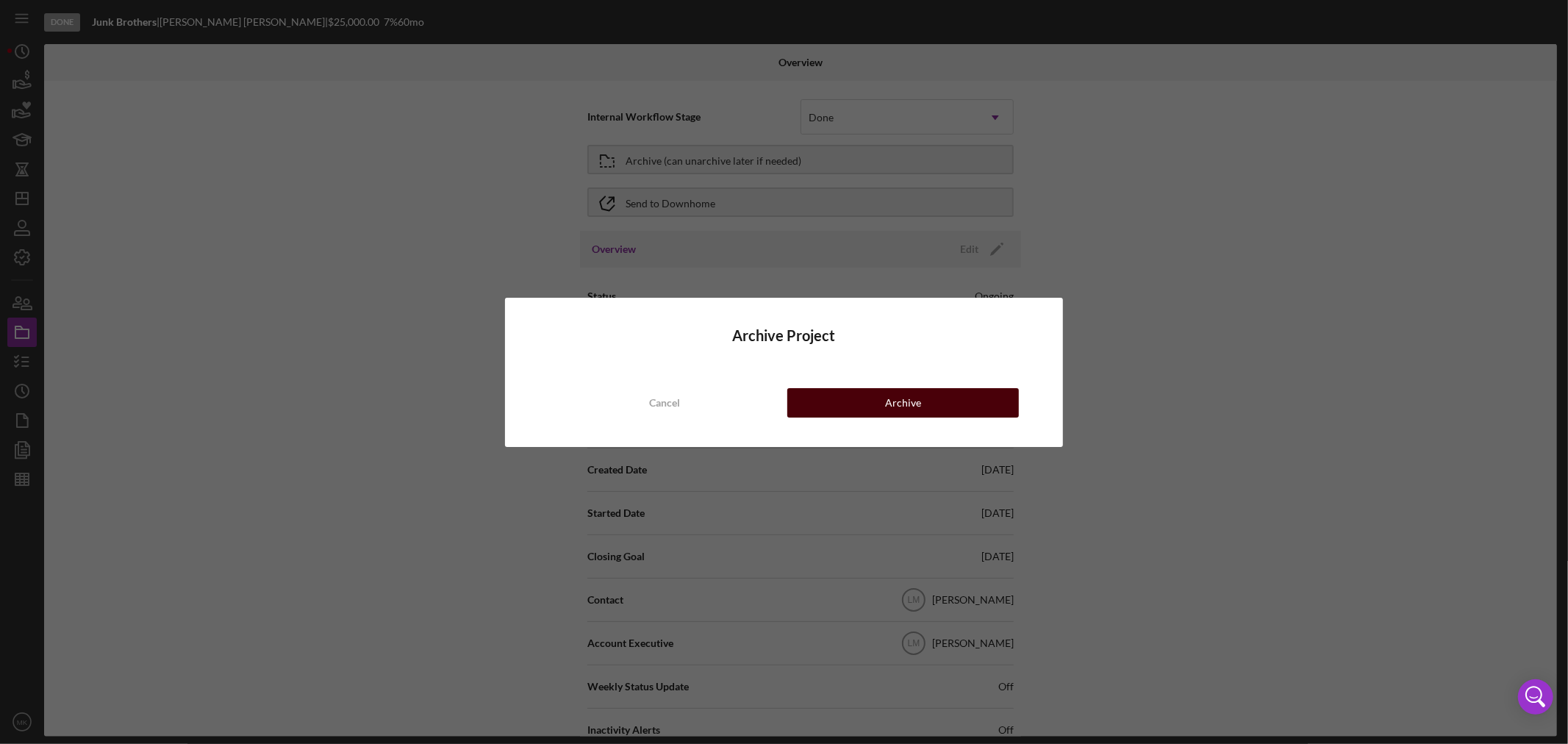
click at [915, 403] on div "Archive" at bounding box center [903, 403] width 36 height 29
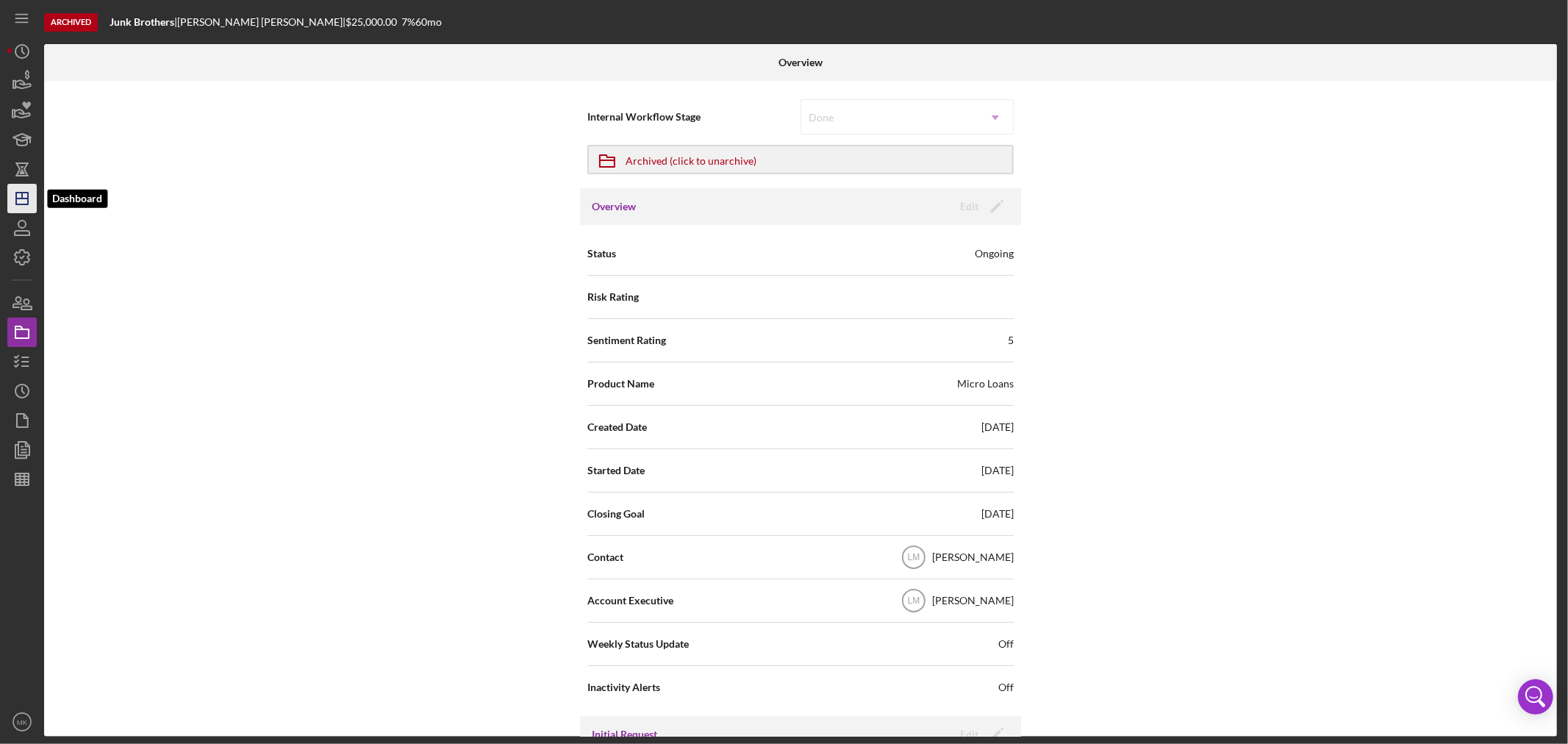
click at [23, 200] on icon "Icon/Dashboard" at bounding box center [23, 199] width 37 height 37
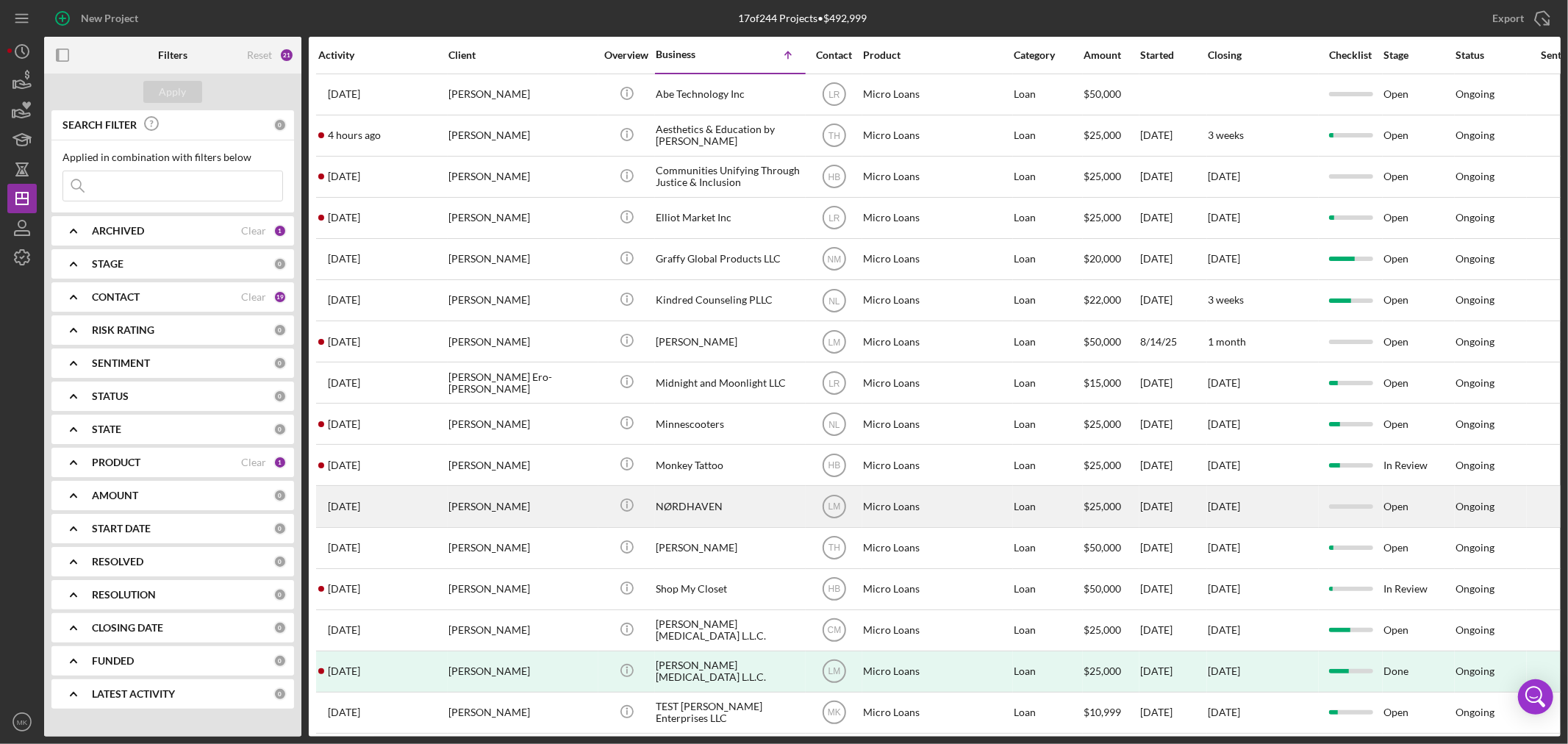
click at [752, 513] on div "NØRDHAVEN" at bounding box center [729, 506] width 147 height 39
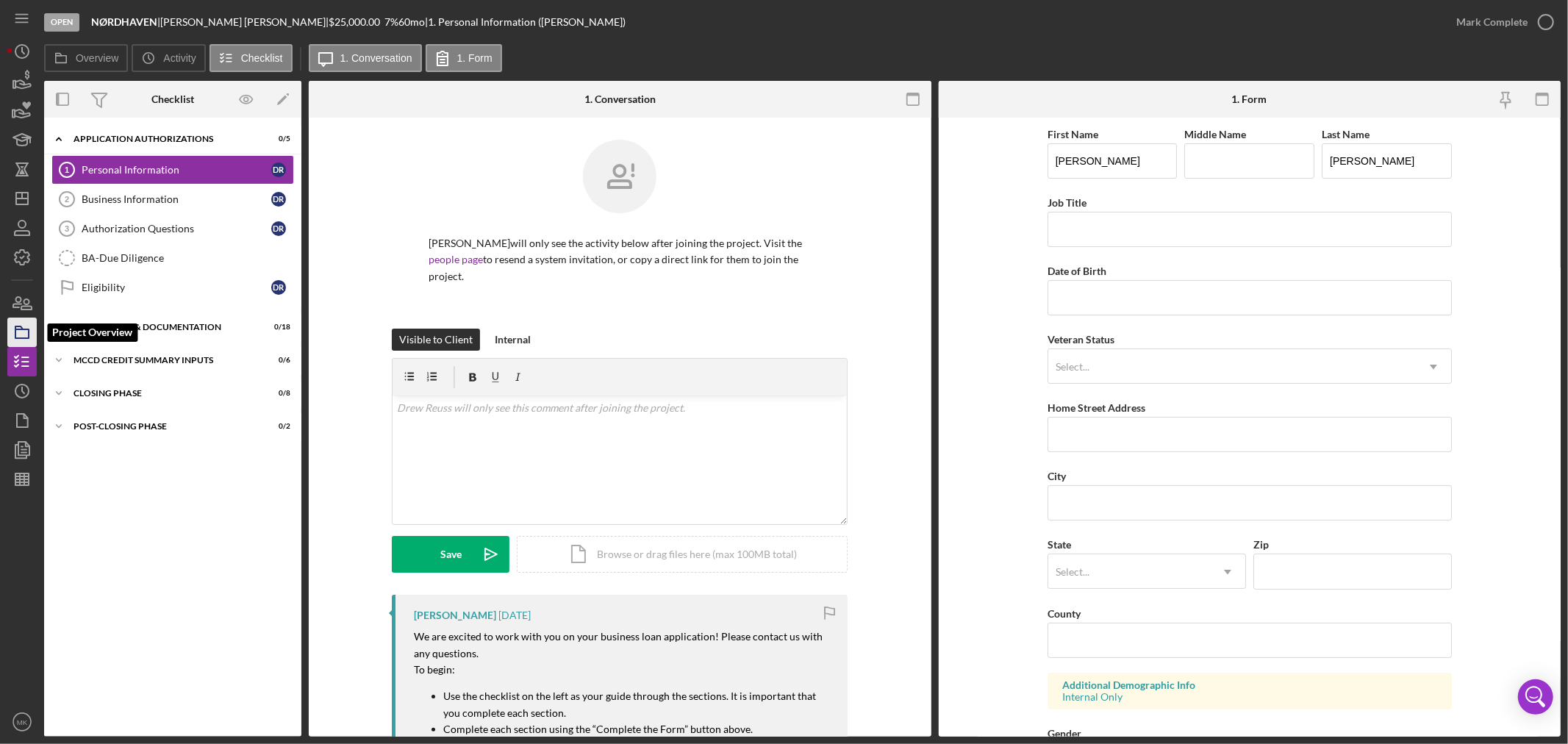
click at [26, 336] on icon "button" at bounding box center [23, 332] width 37 height 37
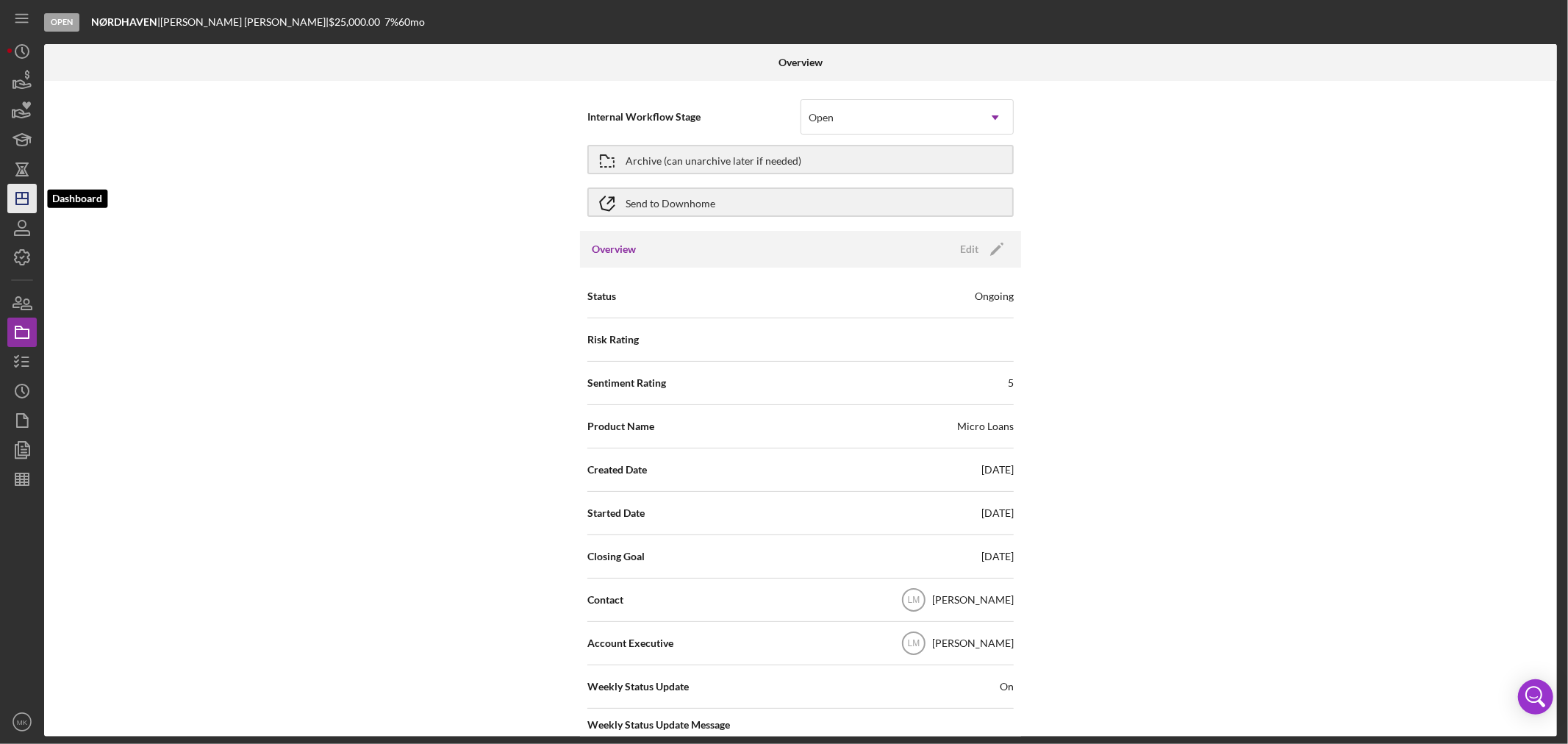
click at [23, 202] on icon "Icon/Dashboard" at bounding box center [23, 199] width 37 height 37
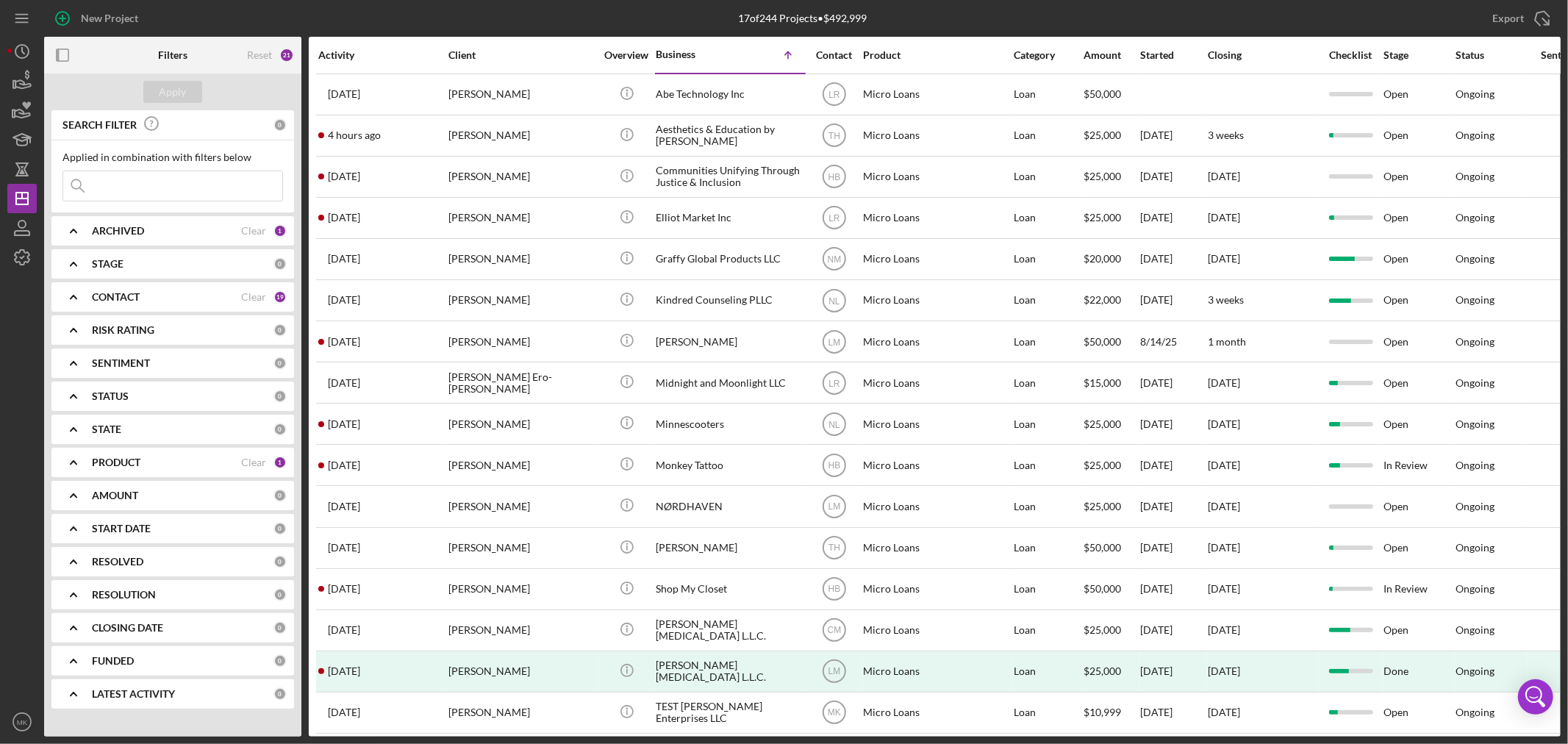
scroll to position [69, 0]
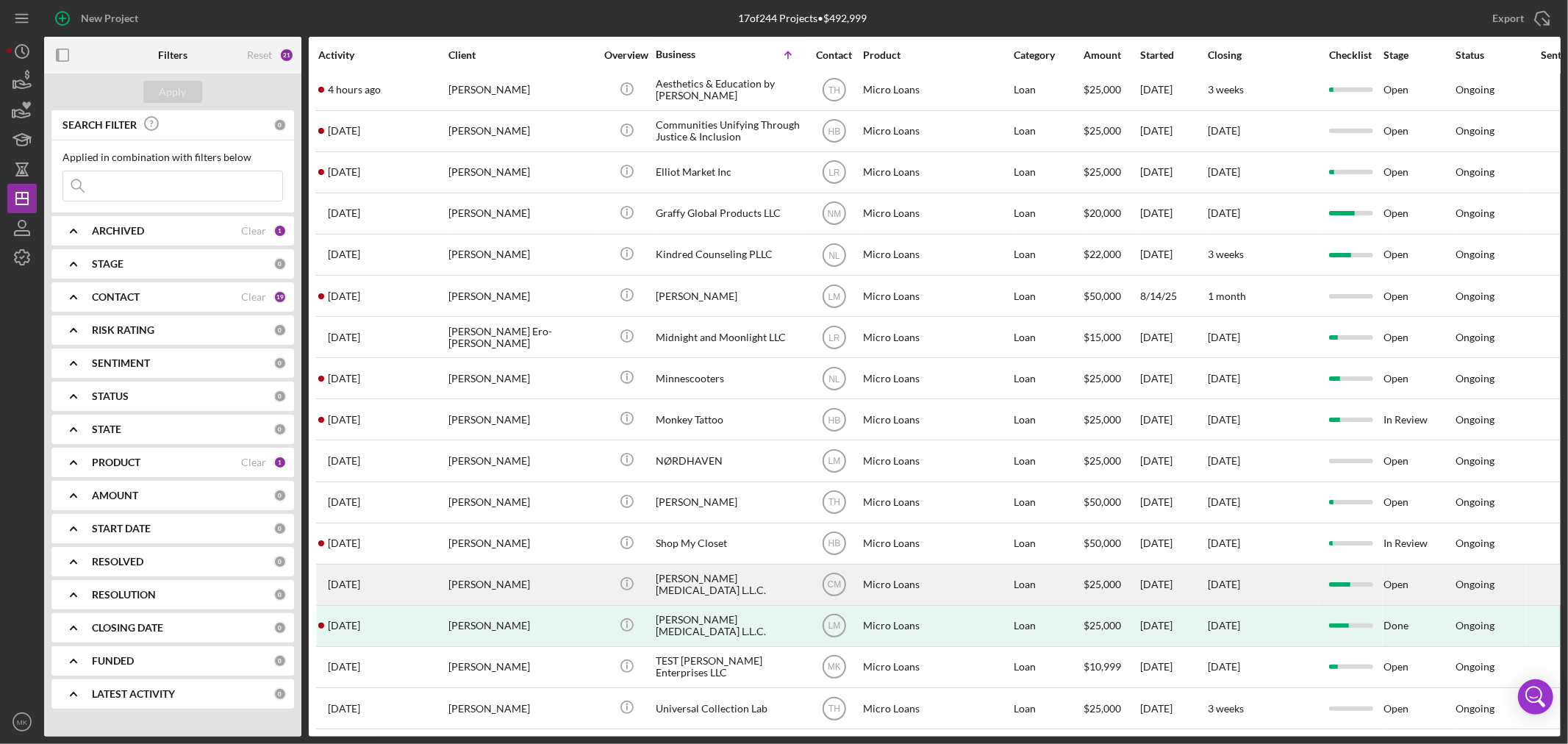
click at [787, 566] on div "[PERSON_NAME] [MEDICAL_DATA] L.L.C." at bounding box center [729, 585] width 147 height 39
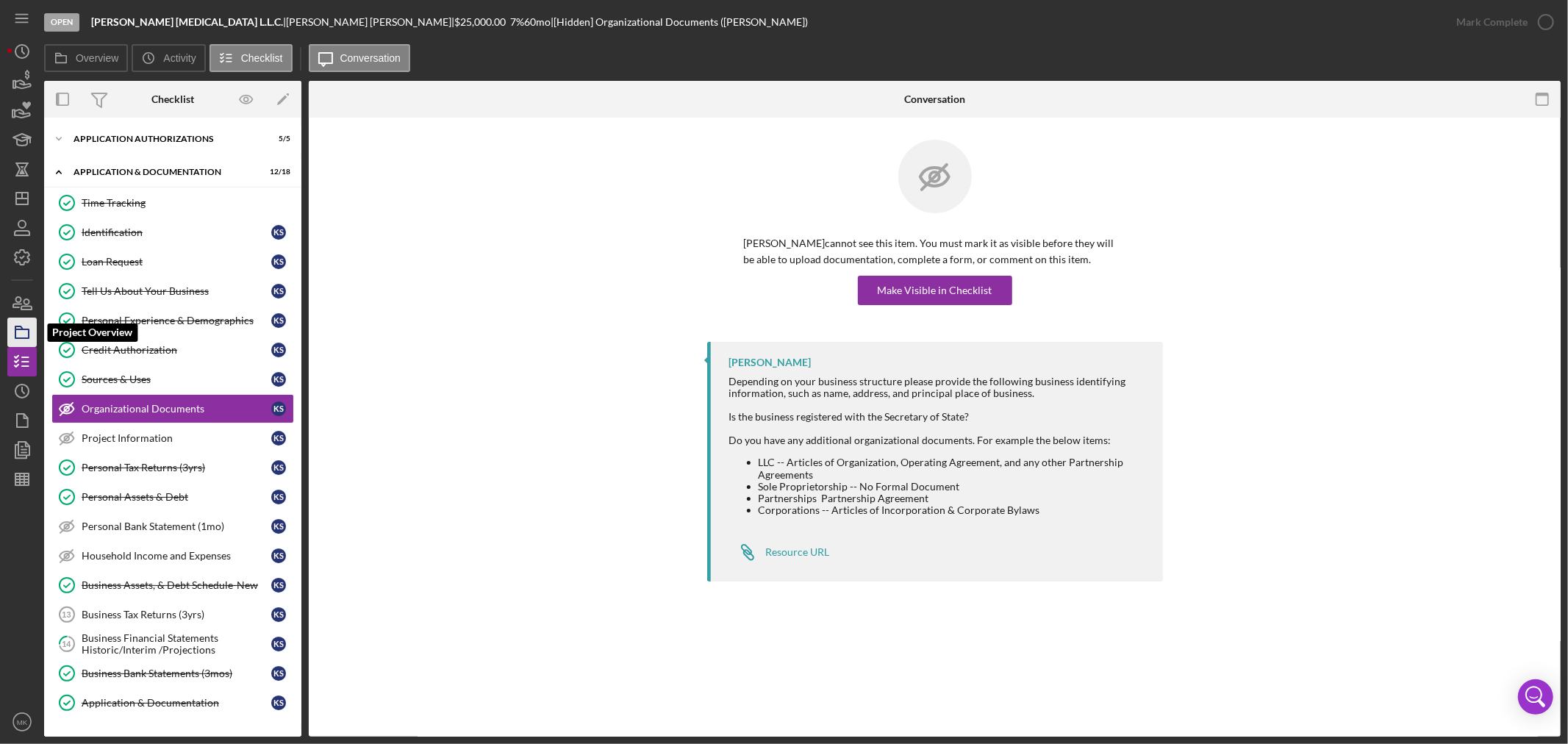
click at [20, 331] on icon "button" at bounding box center [23, 332] width 37 height 37
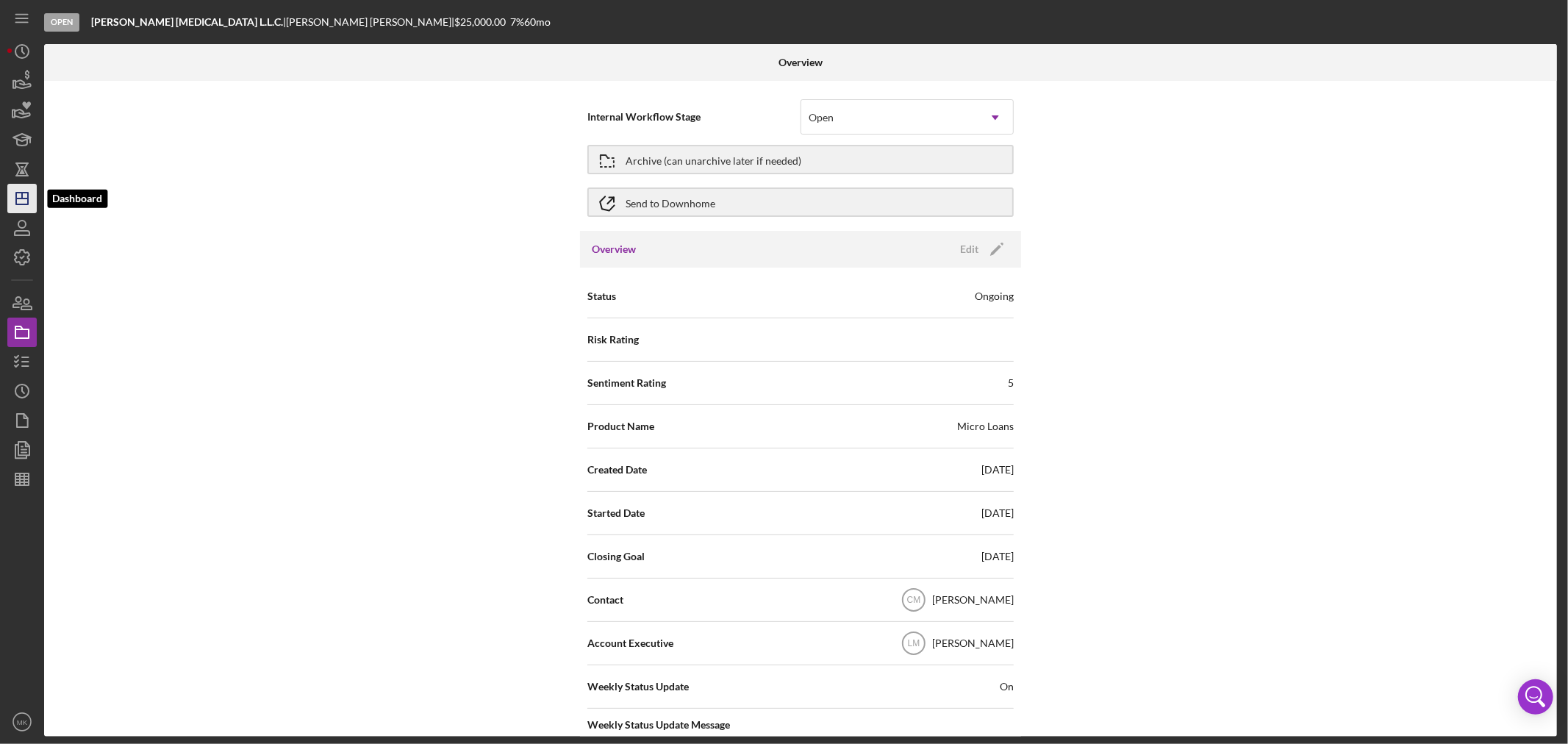
click at [23, 199] on line "button" at bounding box center [22, 199] width 12 height 0
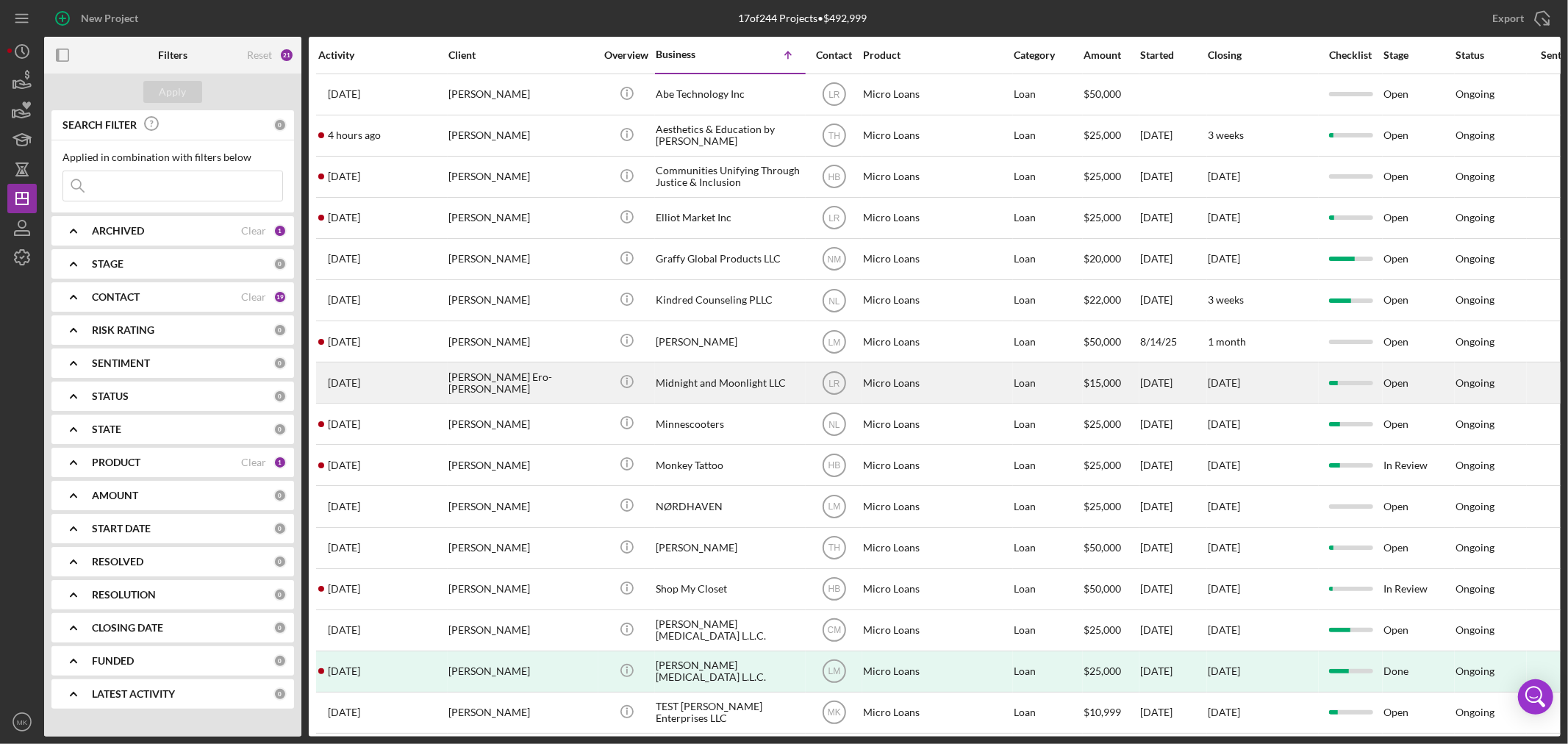
scroll to position [69, 0]
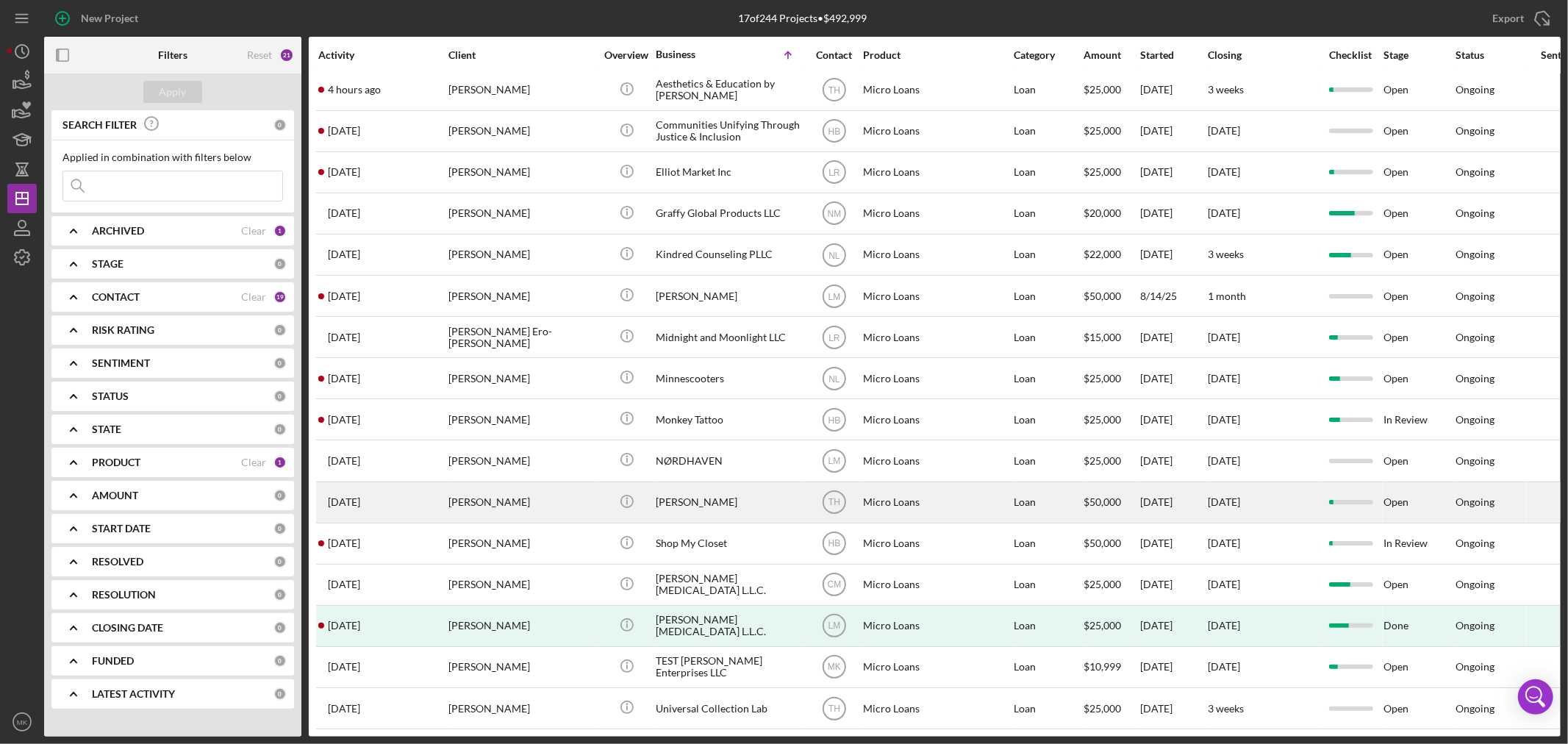
click at [697, 483] on div "[PERSON_NAME]" at bounding box center [729, 503] width 147 height 39
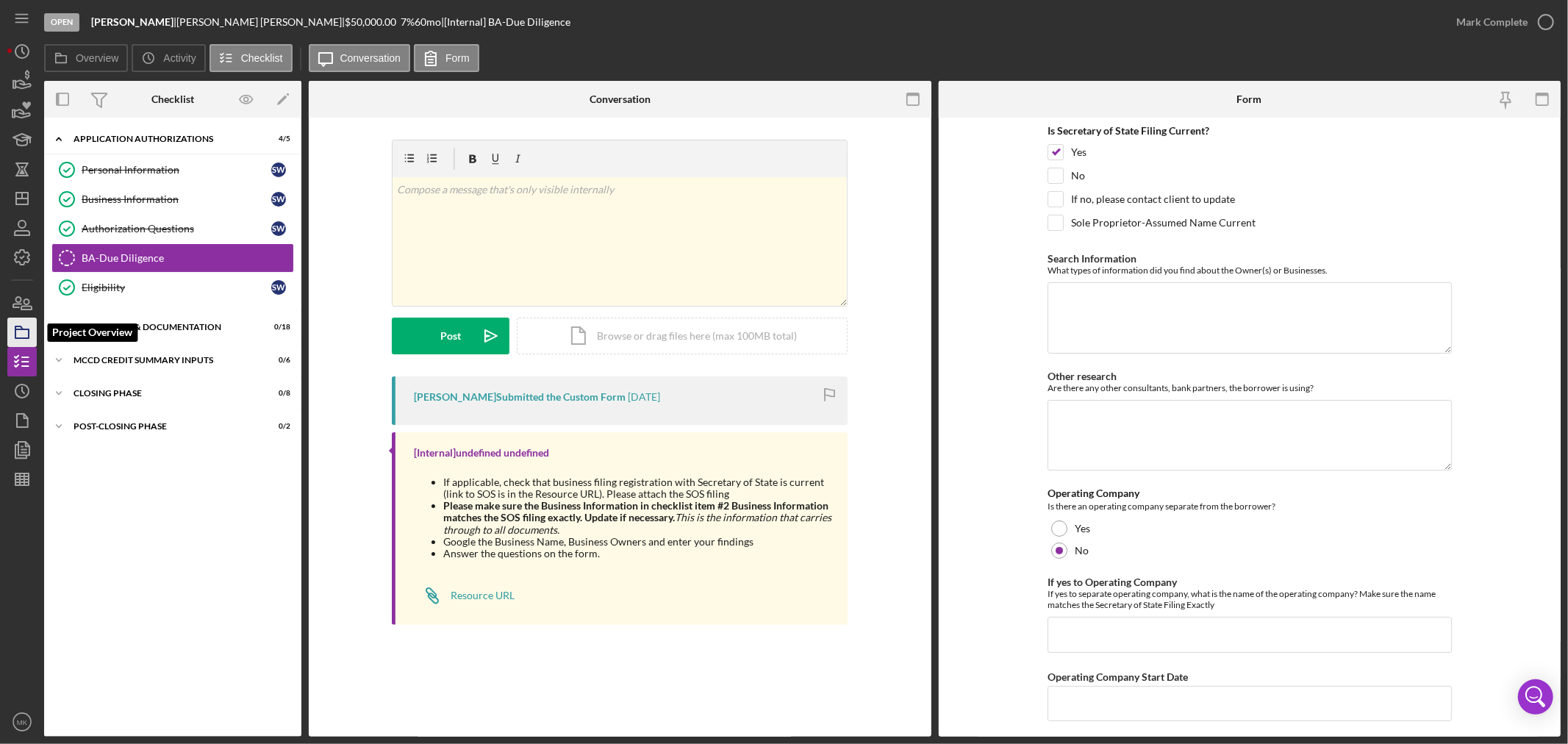
click at [26, 332] on icon "button" at bounding box center [23, 332] width 37 height 37
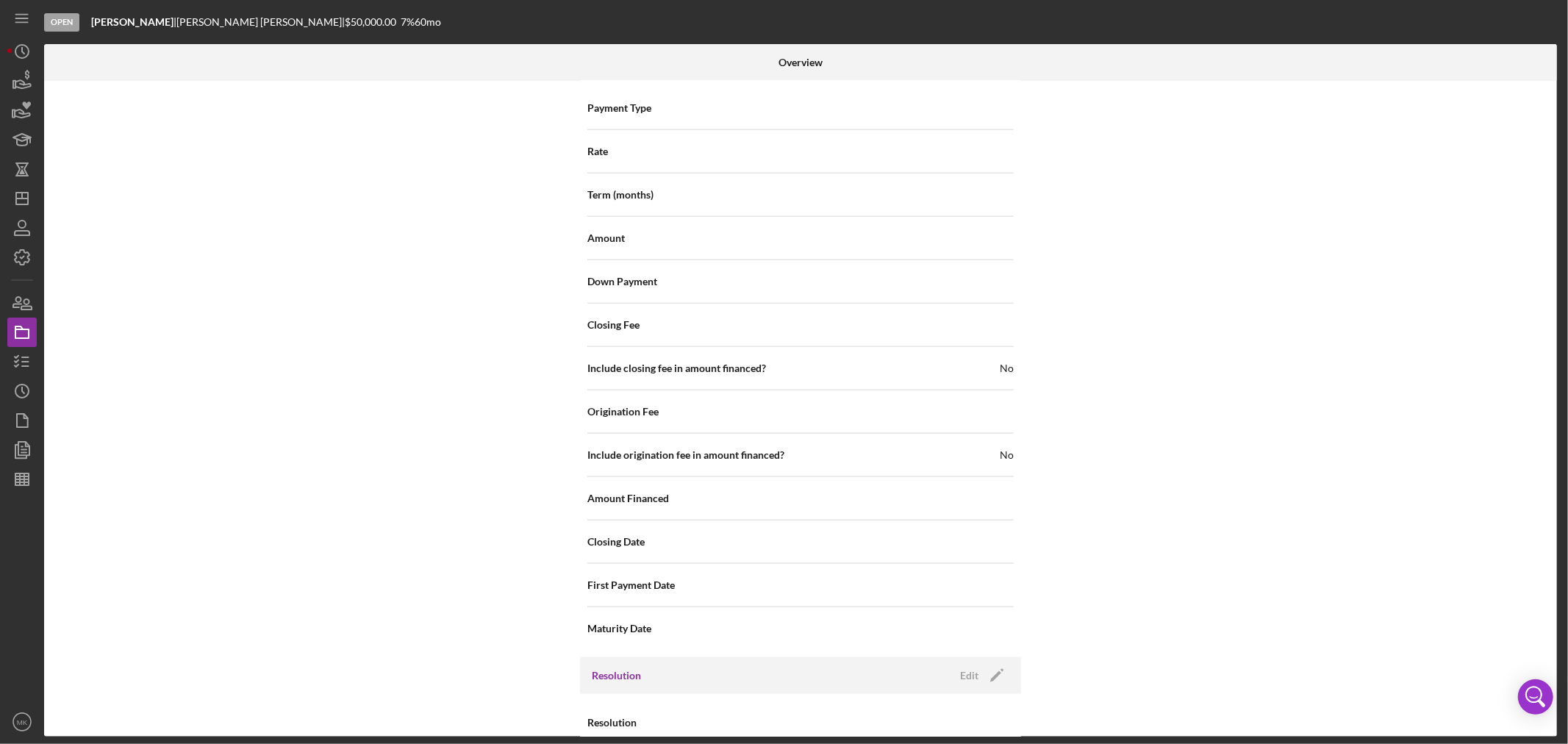
scroll to position [1546, 0]
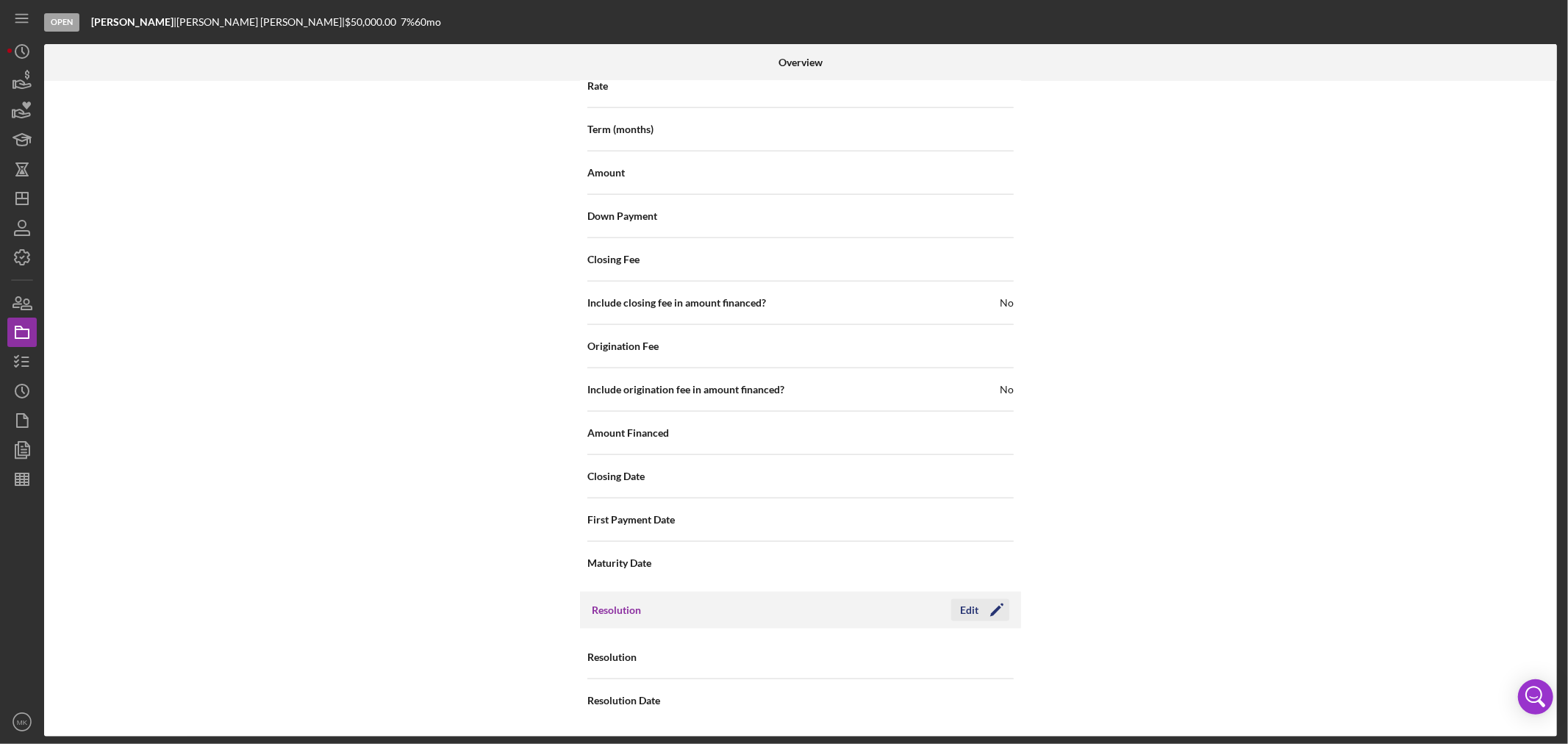
click at [967, 608] on div "Edit" at bounding box center [969, 610] width 19 height 22
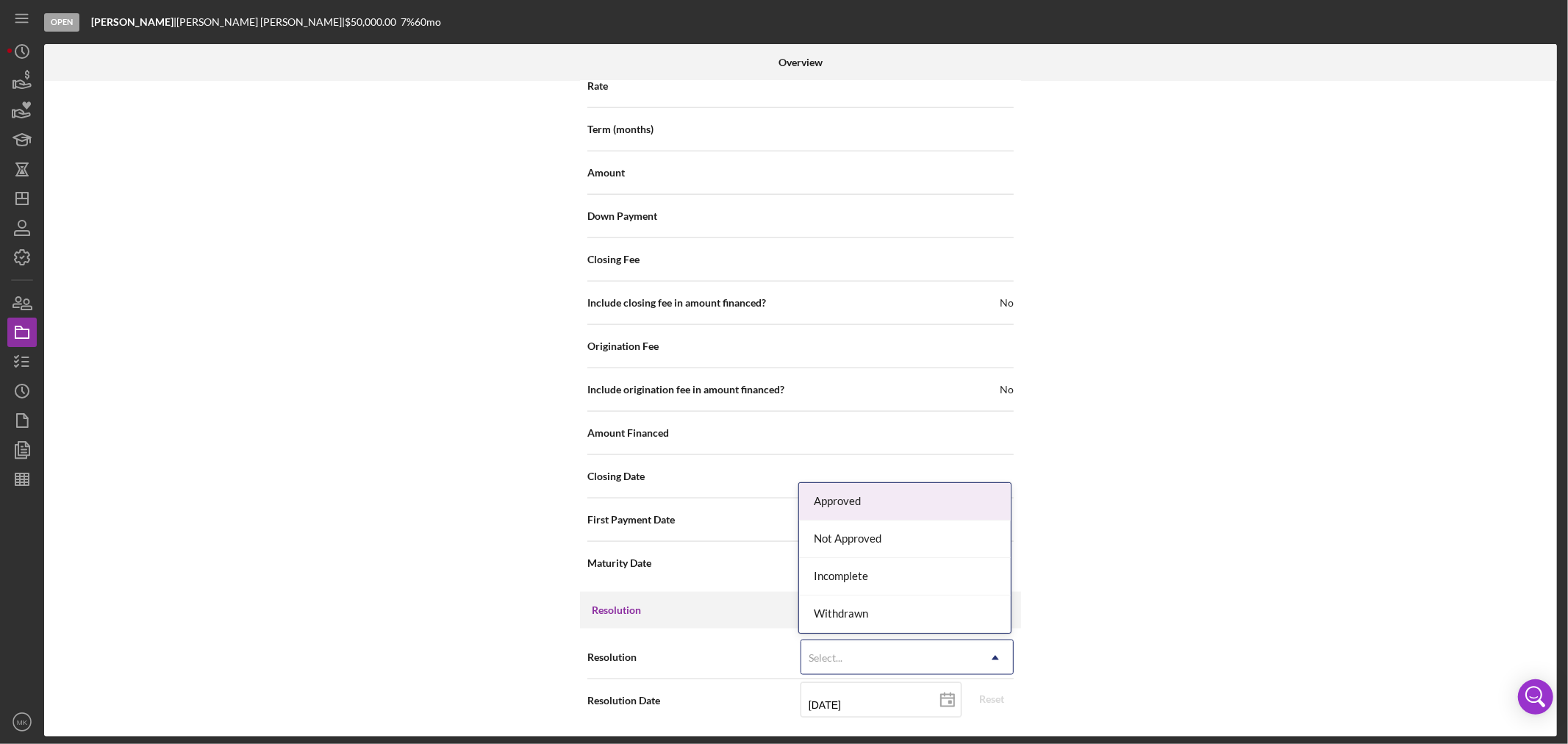
click at [1000, 652] on icon "Icon/Dropdown Arrow" at bounding box center [995, 658] width 35 height 36
click at [927, 617] on div "Withdrawn" at bounding box center [905, 614] width 212 height 37
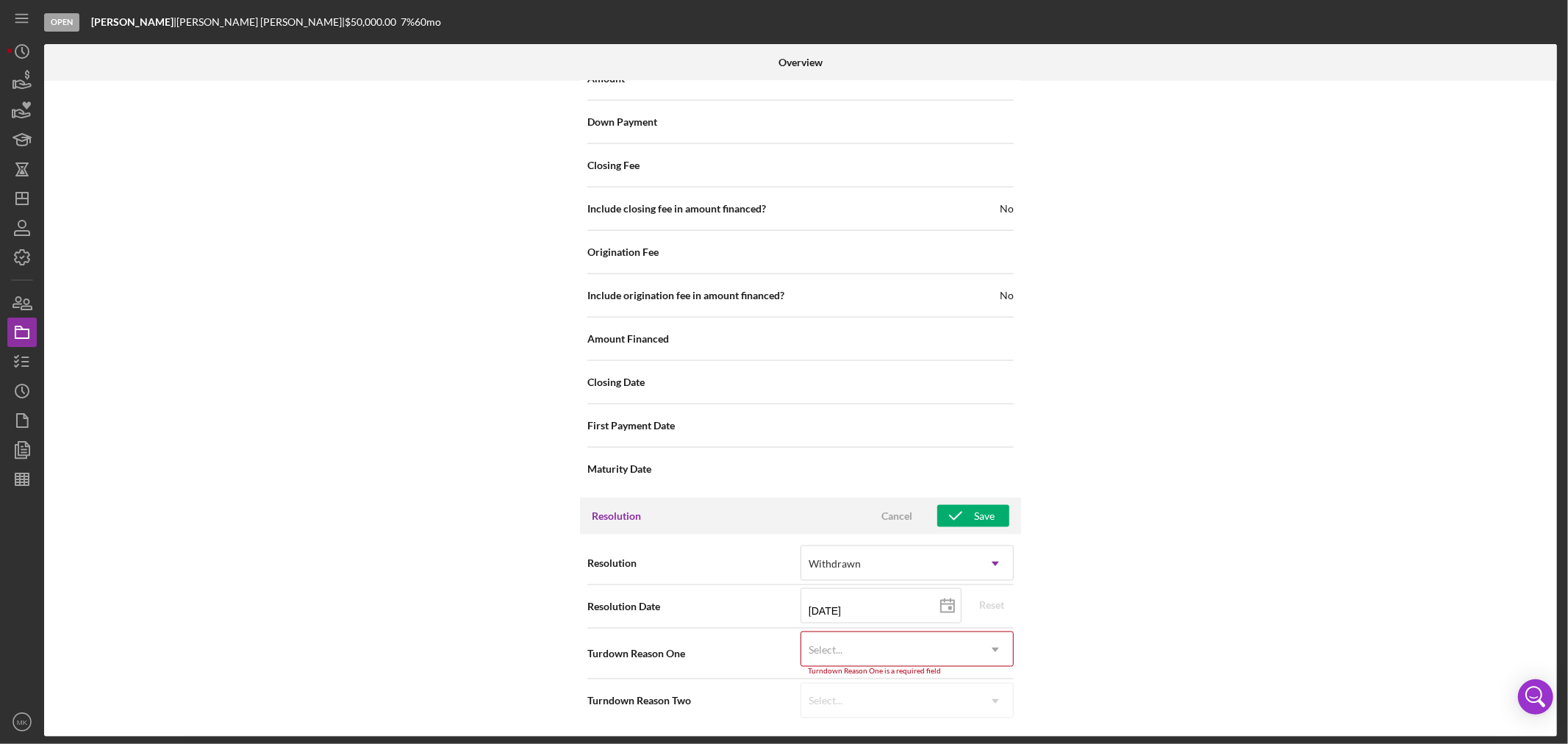
scroll to position [1641, 0]
click at [877, 608] on input "[DATE]" at bounding box center [882, 606] width 161 height 36
drag, startPoint x: 877, startPoint y: 608, endPoint x: 732, endPoint y: 614, distance: 145.1
click at [732, 614] on div "Resolution Date [DATE] [DATE] Reset" at bounding box center [800, 607] width 427 height 37
type input "0m/dd/yyyy"
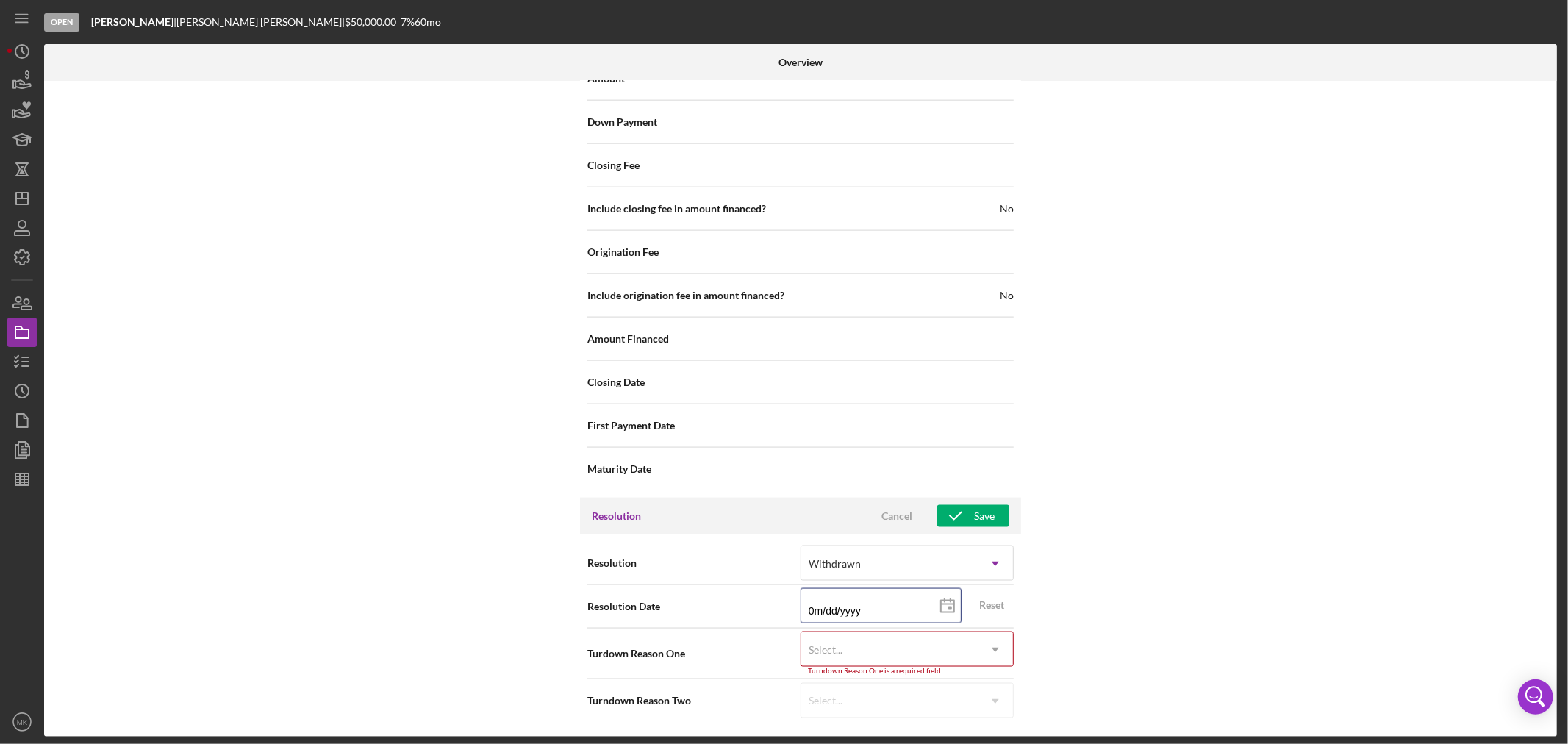
type input "08/dd/yyyy"
type input "08/1d/yyyy"
type input "08/18/yyyy"
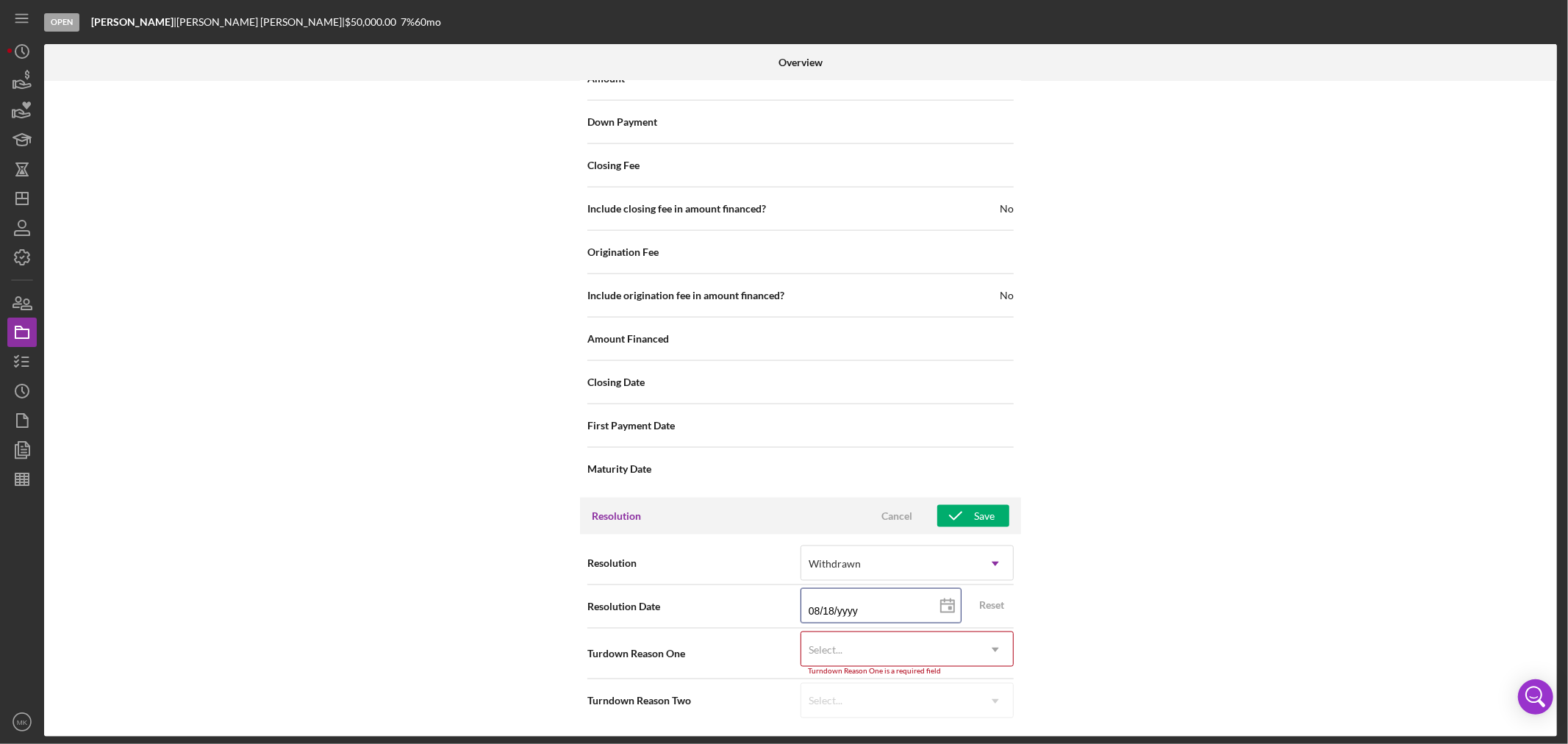
type input "08/18/2yyy"
type input "08/18/20yy"
type input "08/18/202y"
type input "[DATE]"
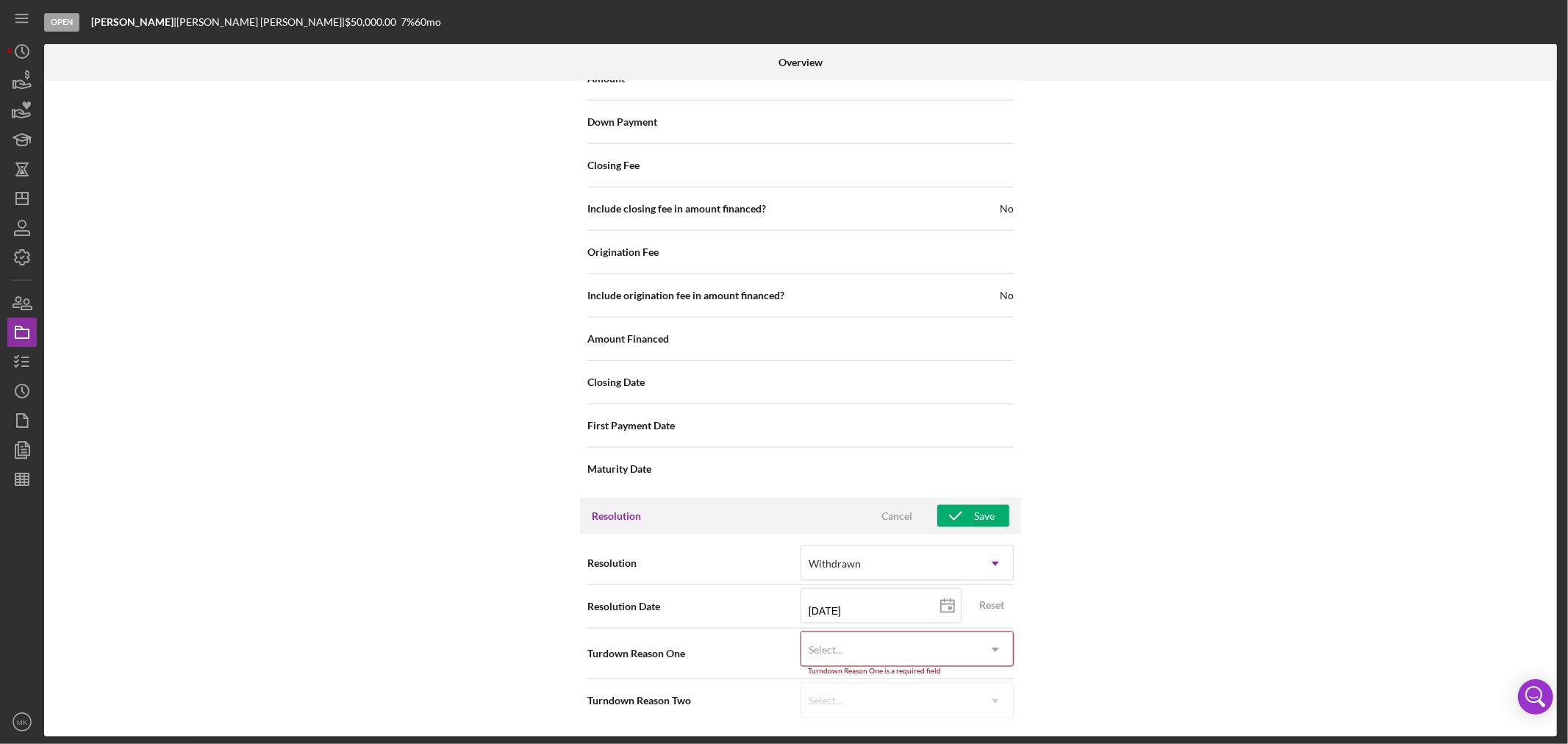
click at [1170, 605] on div "Internal Workflow Stage Open Icon/Dropdown Arrow Archive (can unarchive later i…" at bounding box center [801, 408] width 1513 height 656
click at [976, 516] on div "Save" at bounding box center [985, 516] width 21 height 22
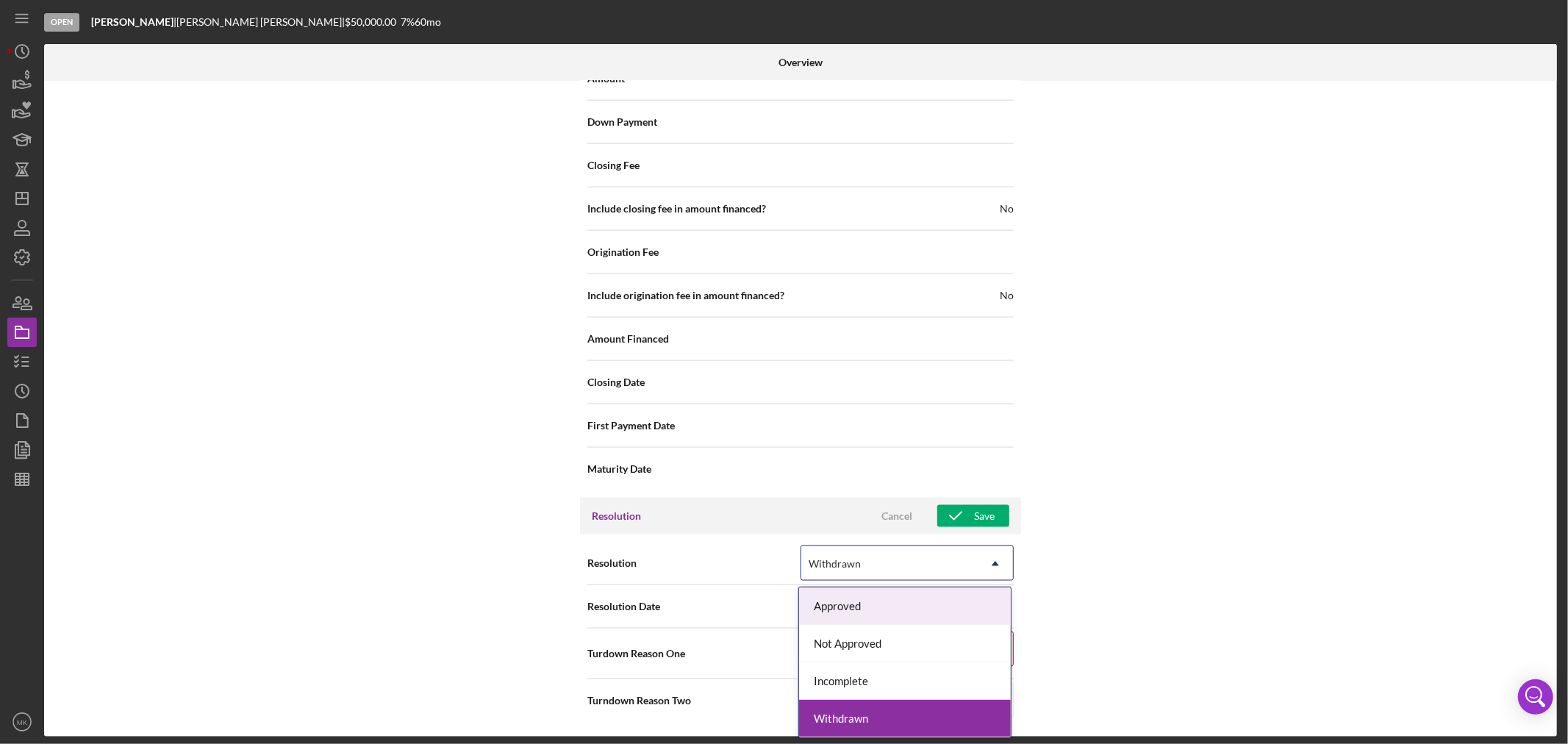
click at [996, 562] on icon "Icon/Dropdown Arrow" at bounding box center [995, 564] width 35 height 36
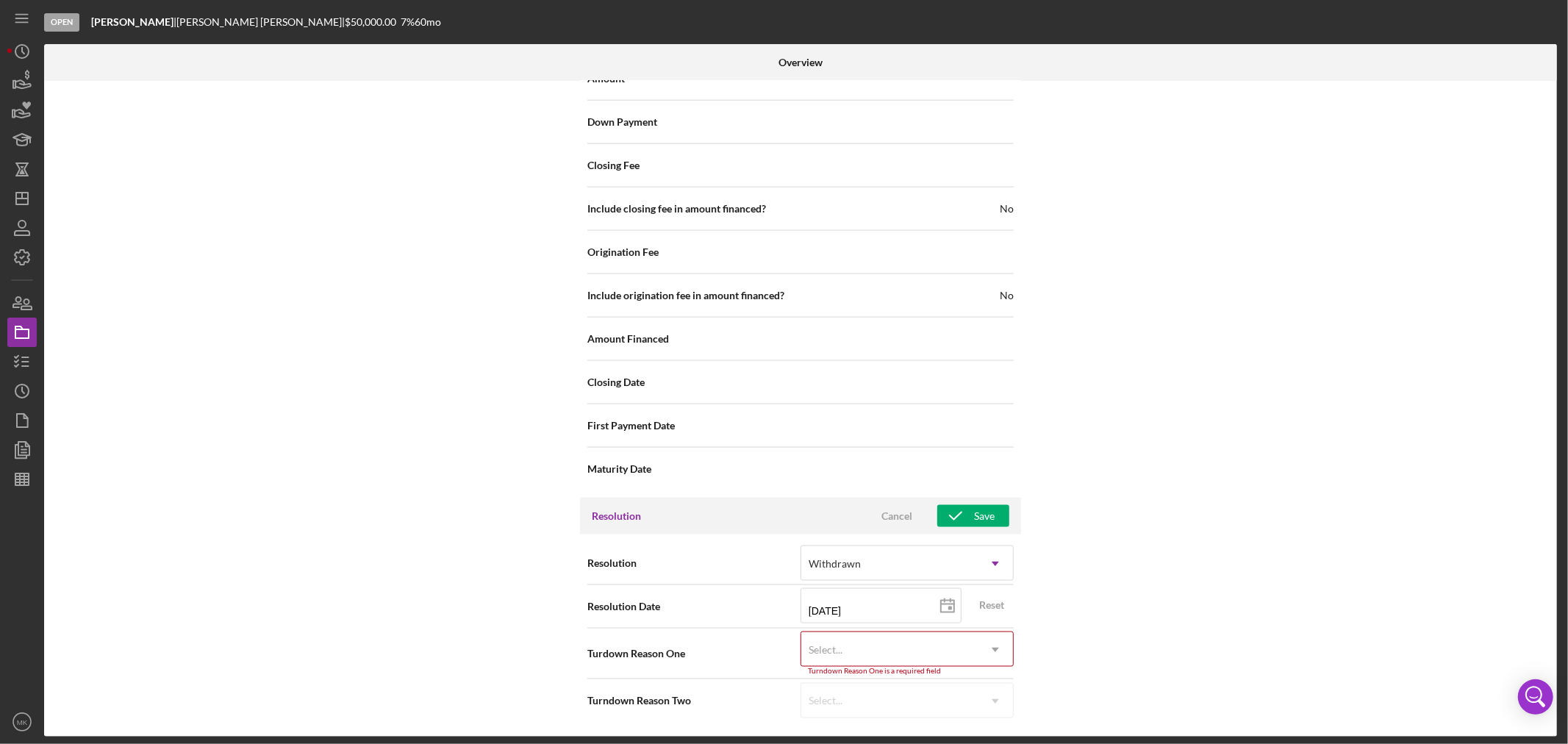
click at [1398, 578] on div "Internal Workflow Stage Open Icon/Dropdown Arrow Archive (can unarchive later i…" at bounding box center [801, 408] width 1513 height 656
click at [989, 602] on div "Reset" at bounding box center [991, 604] width 25 height 22
type input "[DATE]"
click at [899, 513] on div "Cancel" at bounding box center [897, 516] width 31 height 22
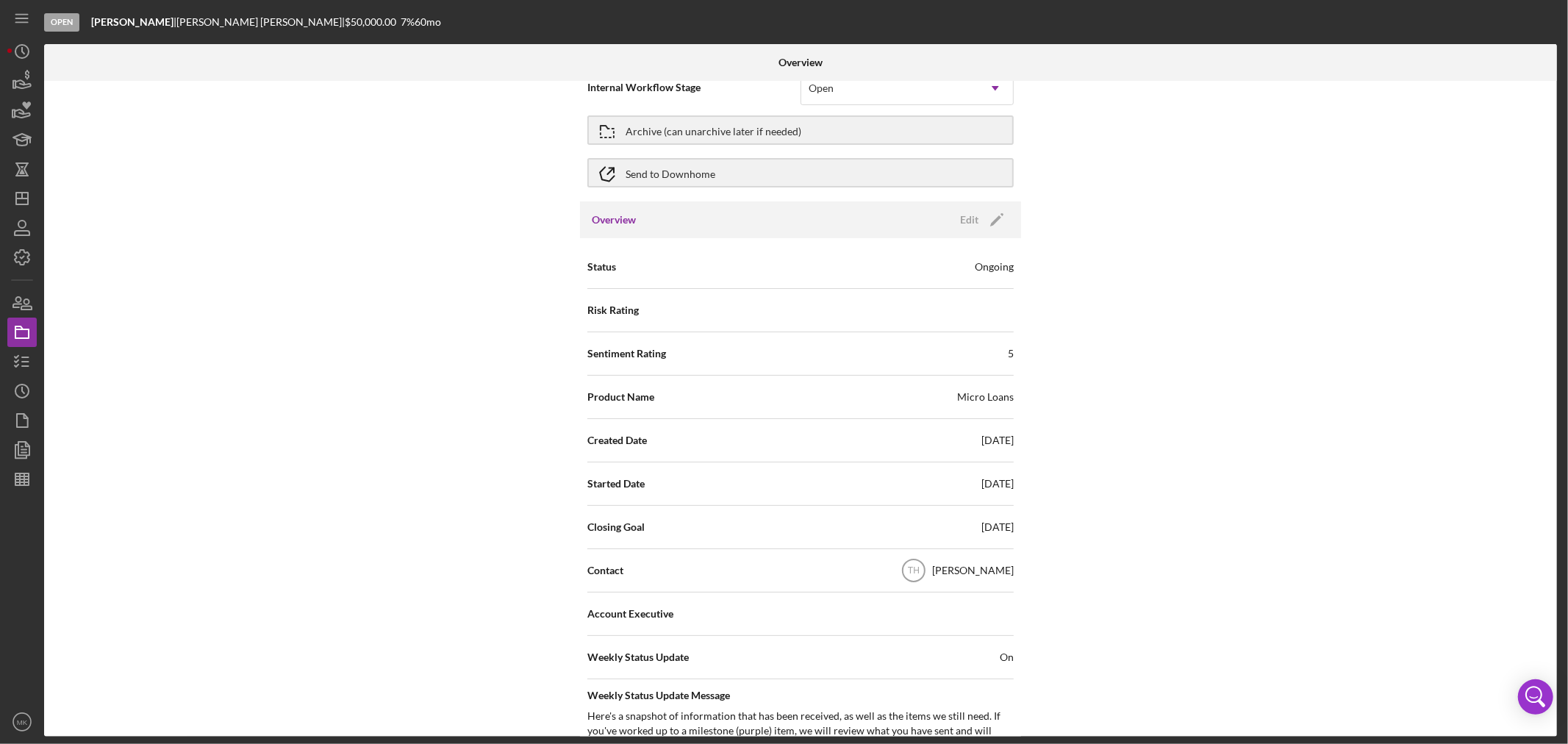
scroll to position [0, 0]
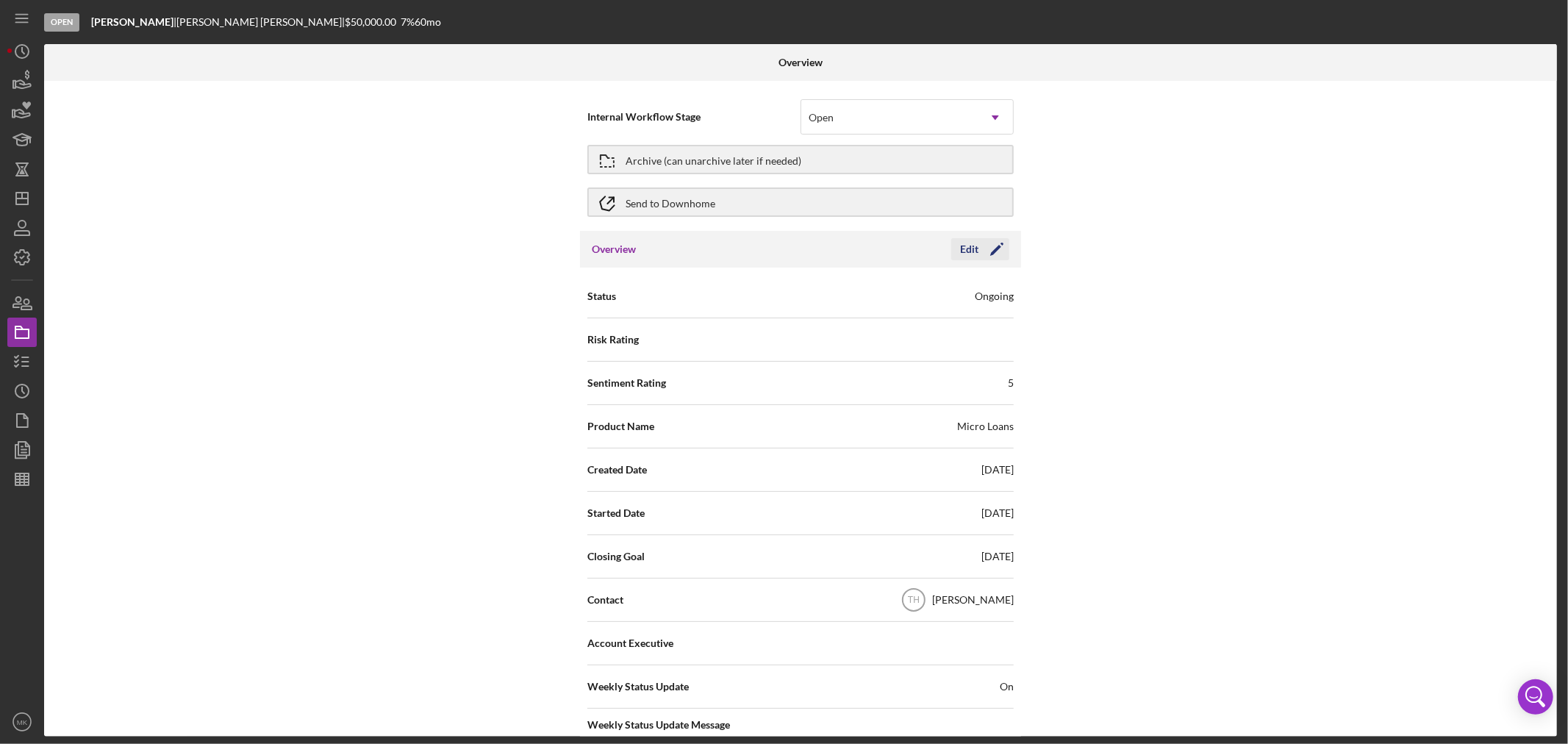
click at [995, 245] on icon "Icon/Edit" at bounding box center [997, 249] width 37 height 37
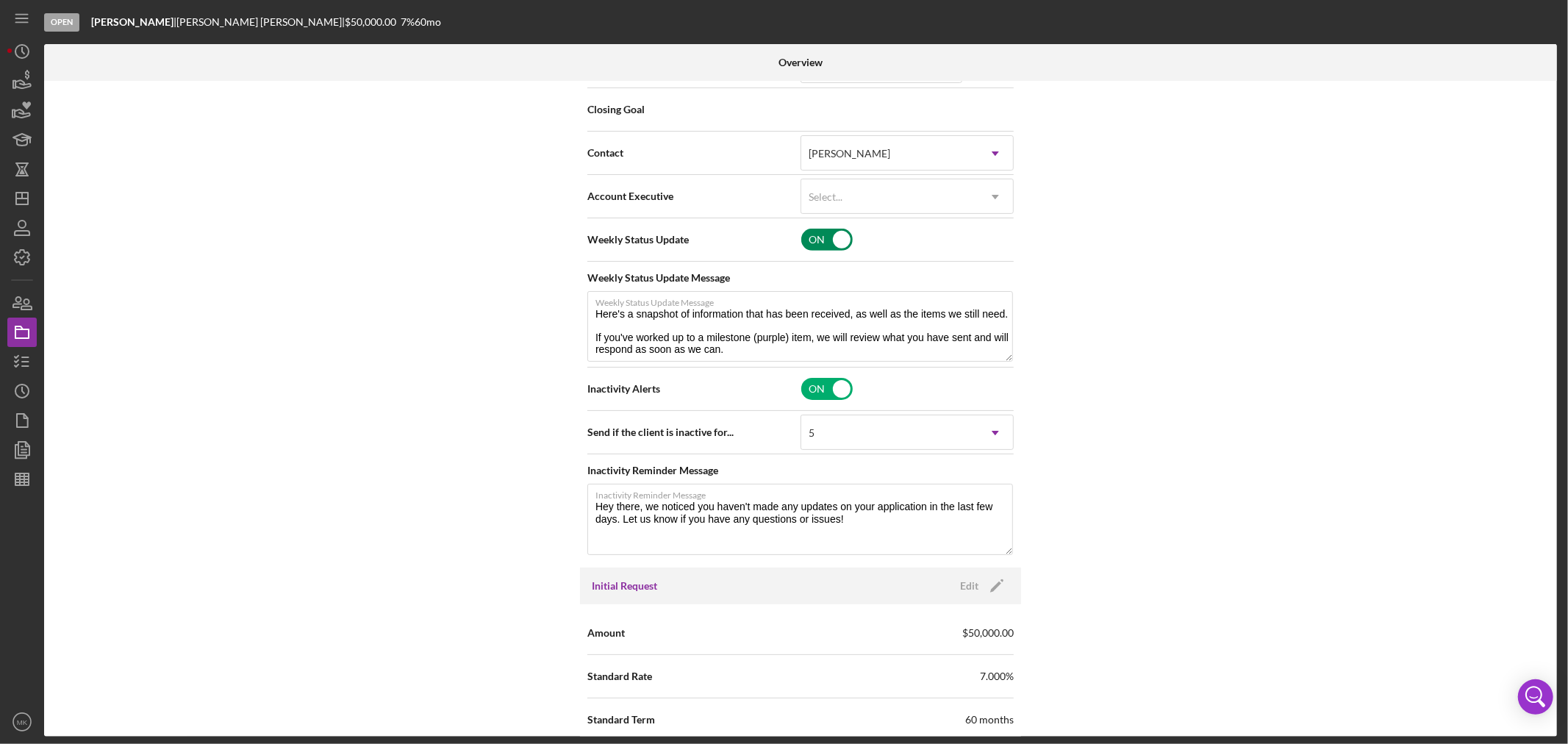
scroll to position [408, 0]
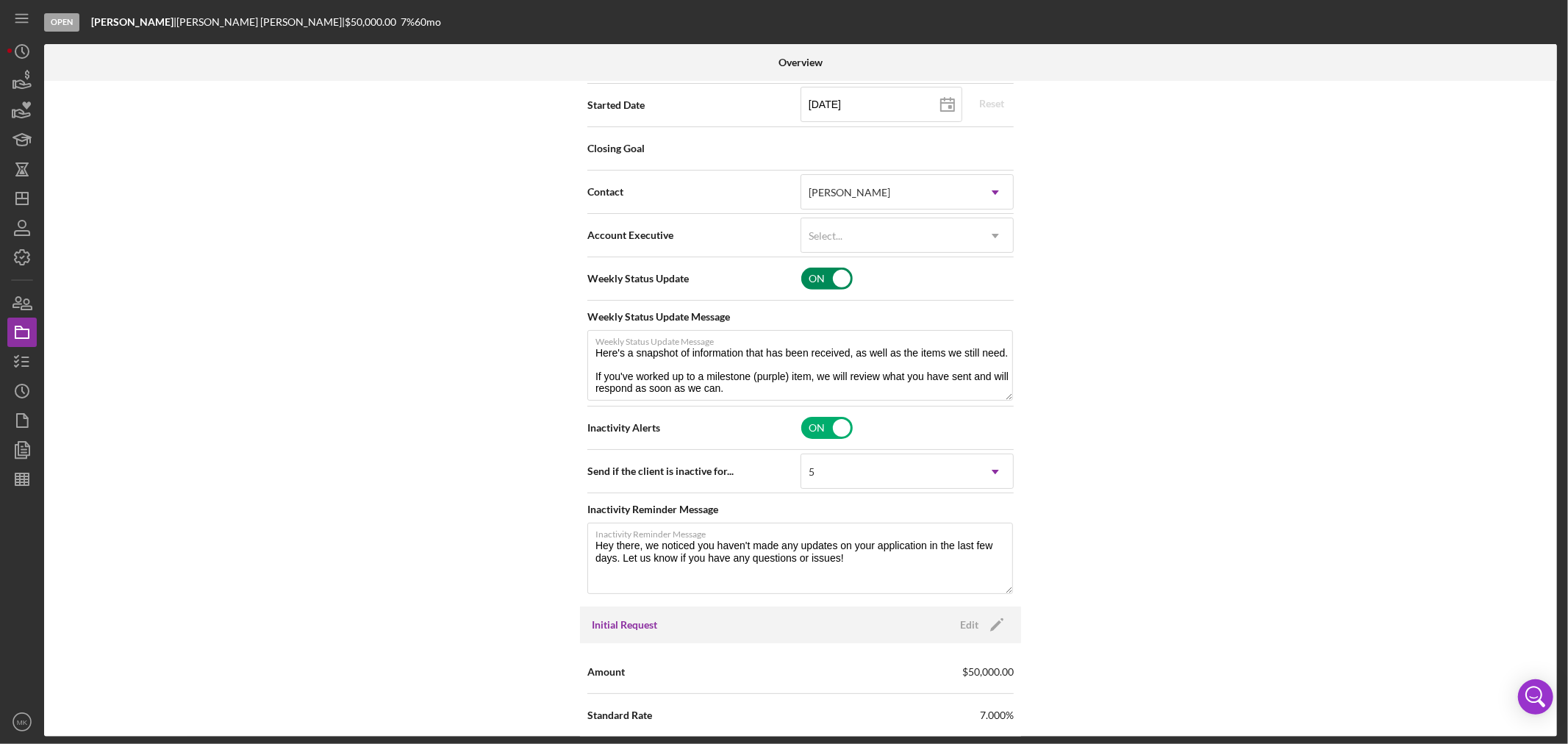
click at [842, 278] on input "checkbox" at bounding box center [828, 278] width 52 height 22
checkbox input "false"
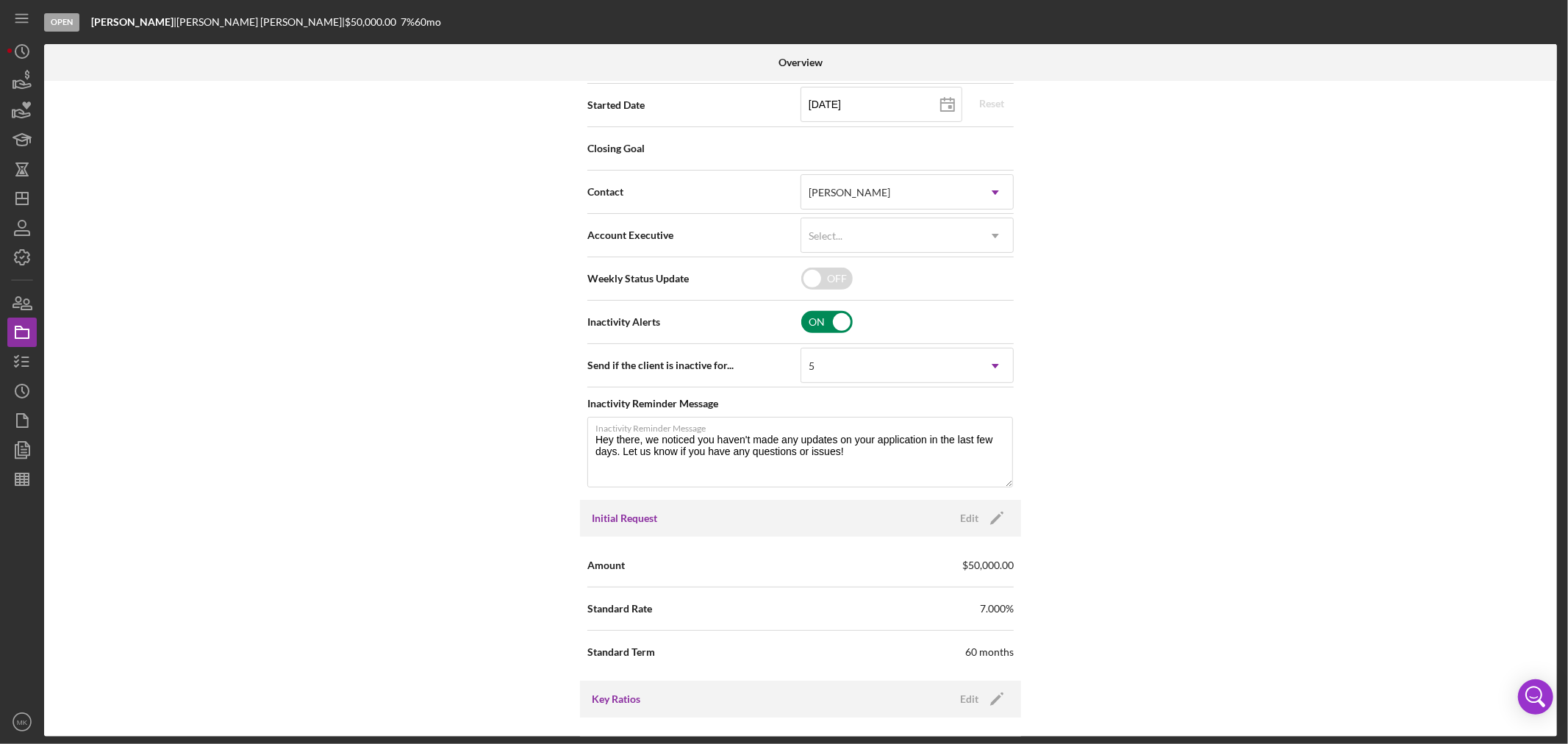
click at [839, 320] on input "checkbox" at bounding box center [828, 322] width 52 height 22
checkbox input "false"
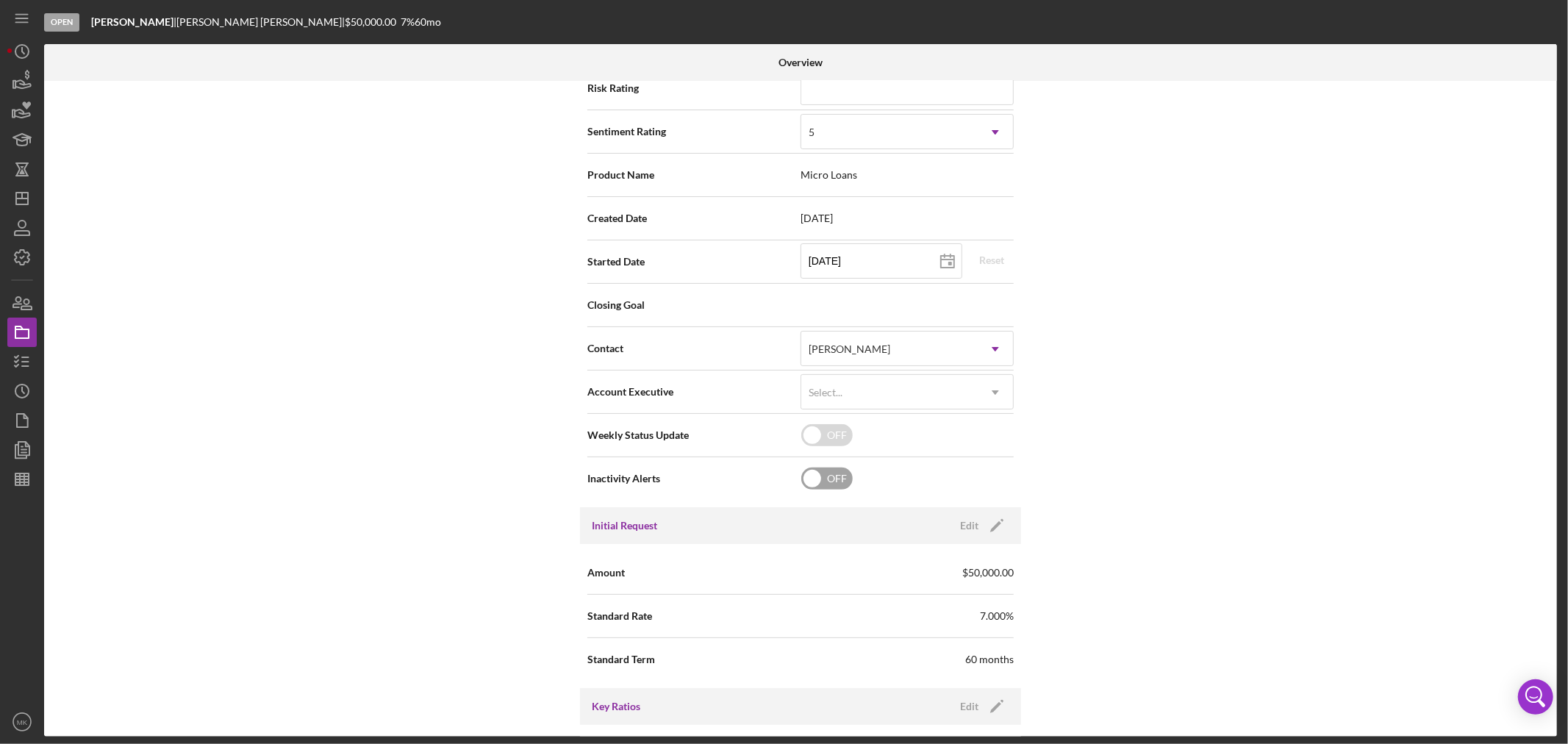
scroll to position [0, 0]
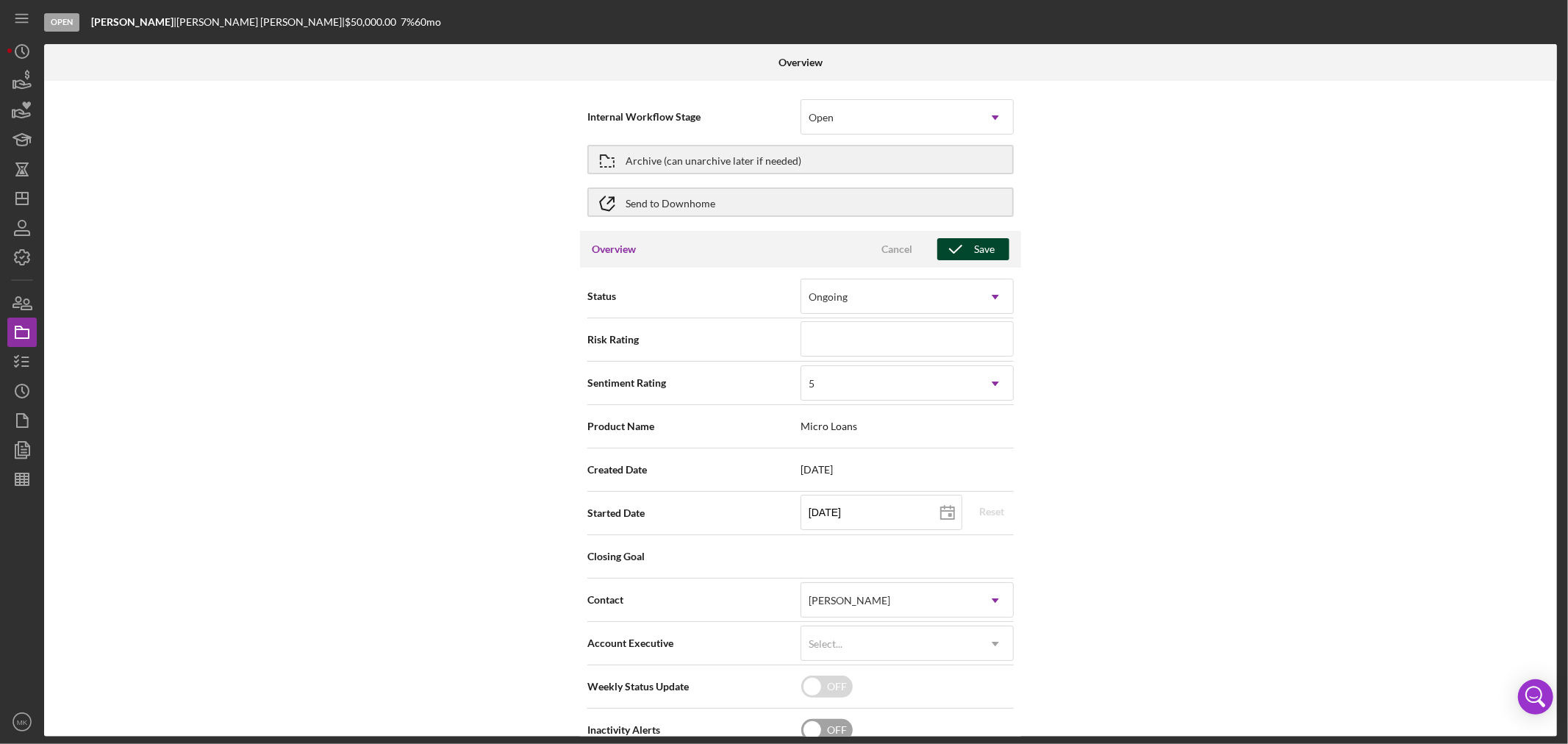
click at [960, 245] on icon "button" at bounding box center [956, 249] width 37 height 37
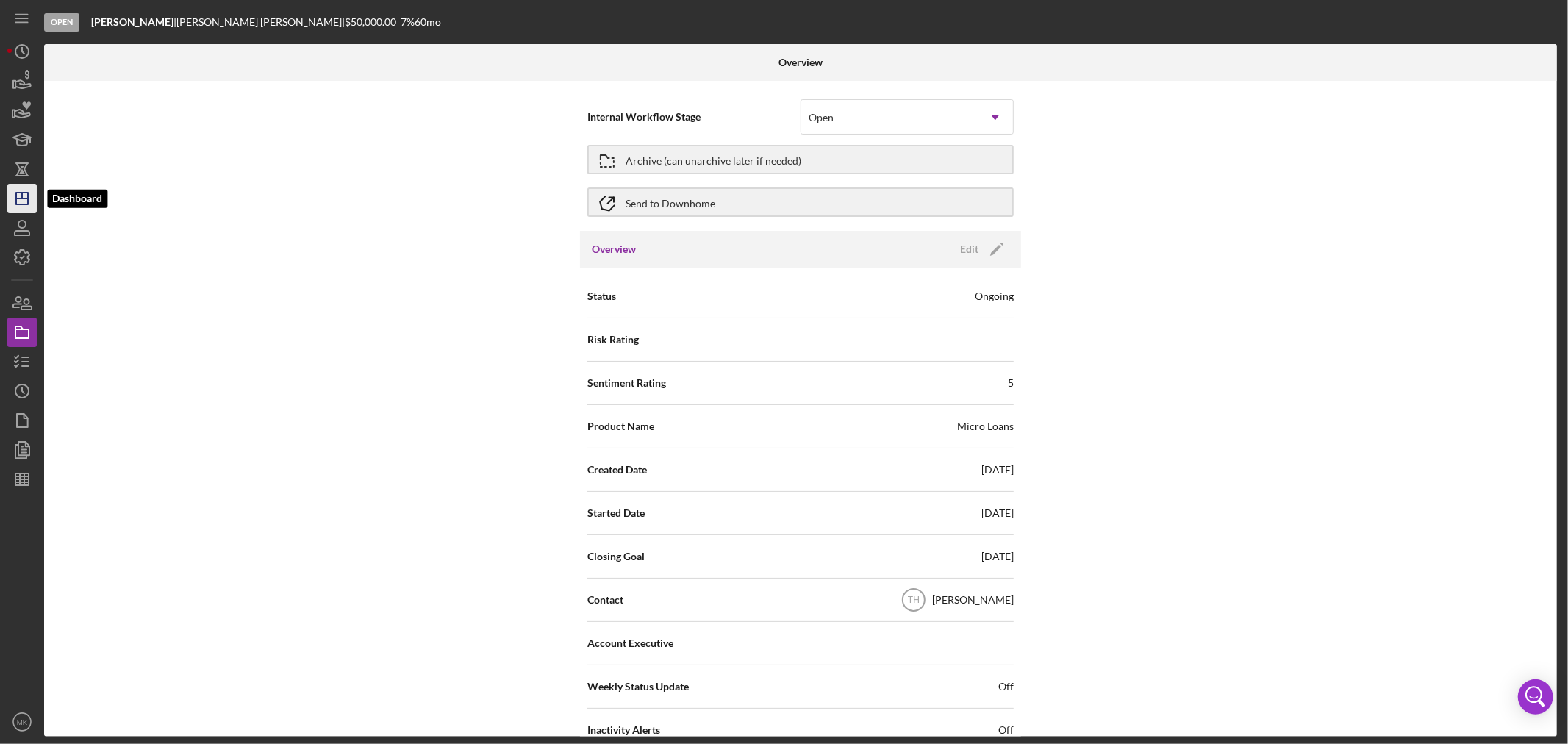
click at [23, 202] on icon "Icon/Dashboard" at bounding box center [23, 199] width 37 height 37
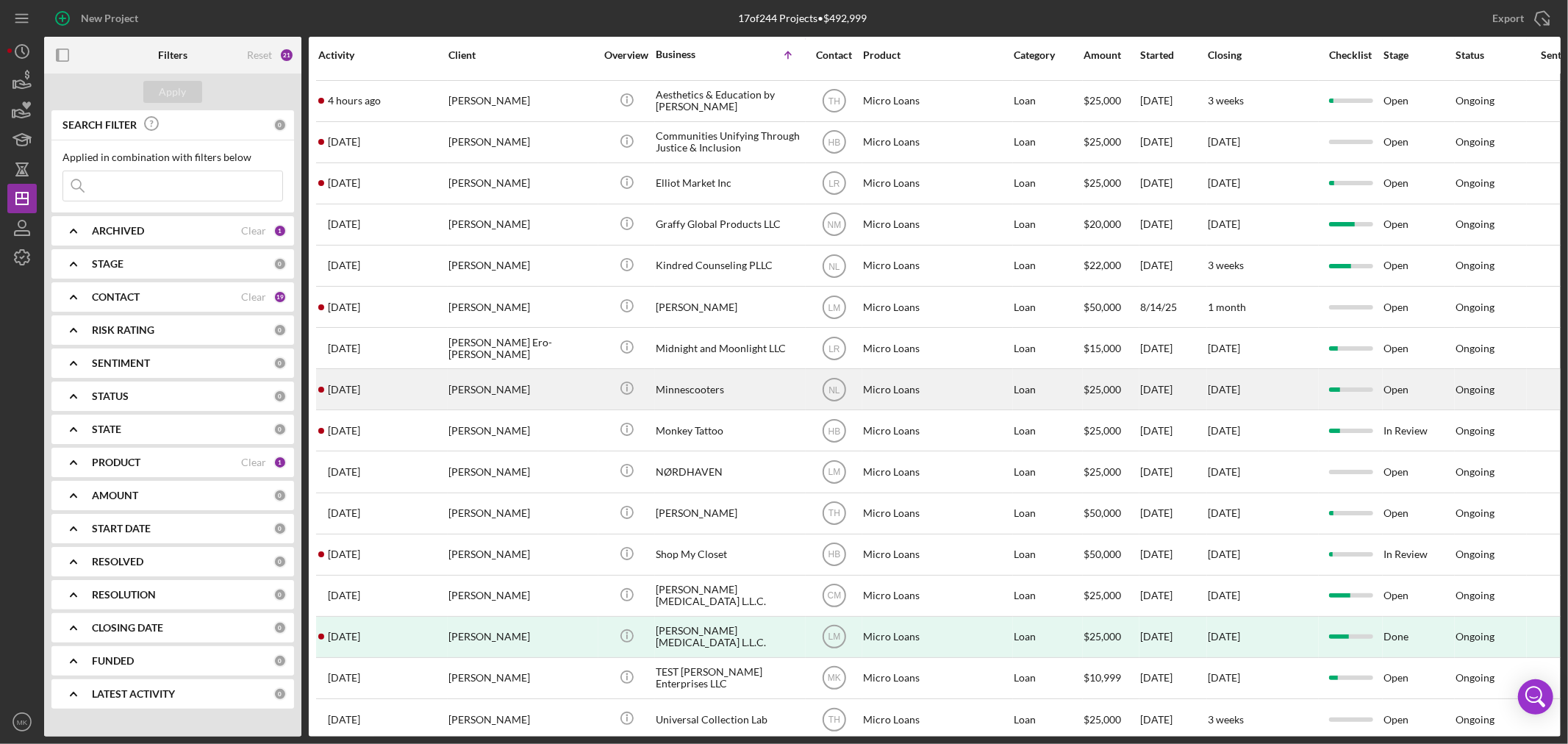
scroll to position [69, 0]
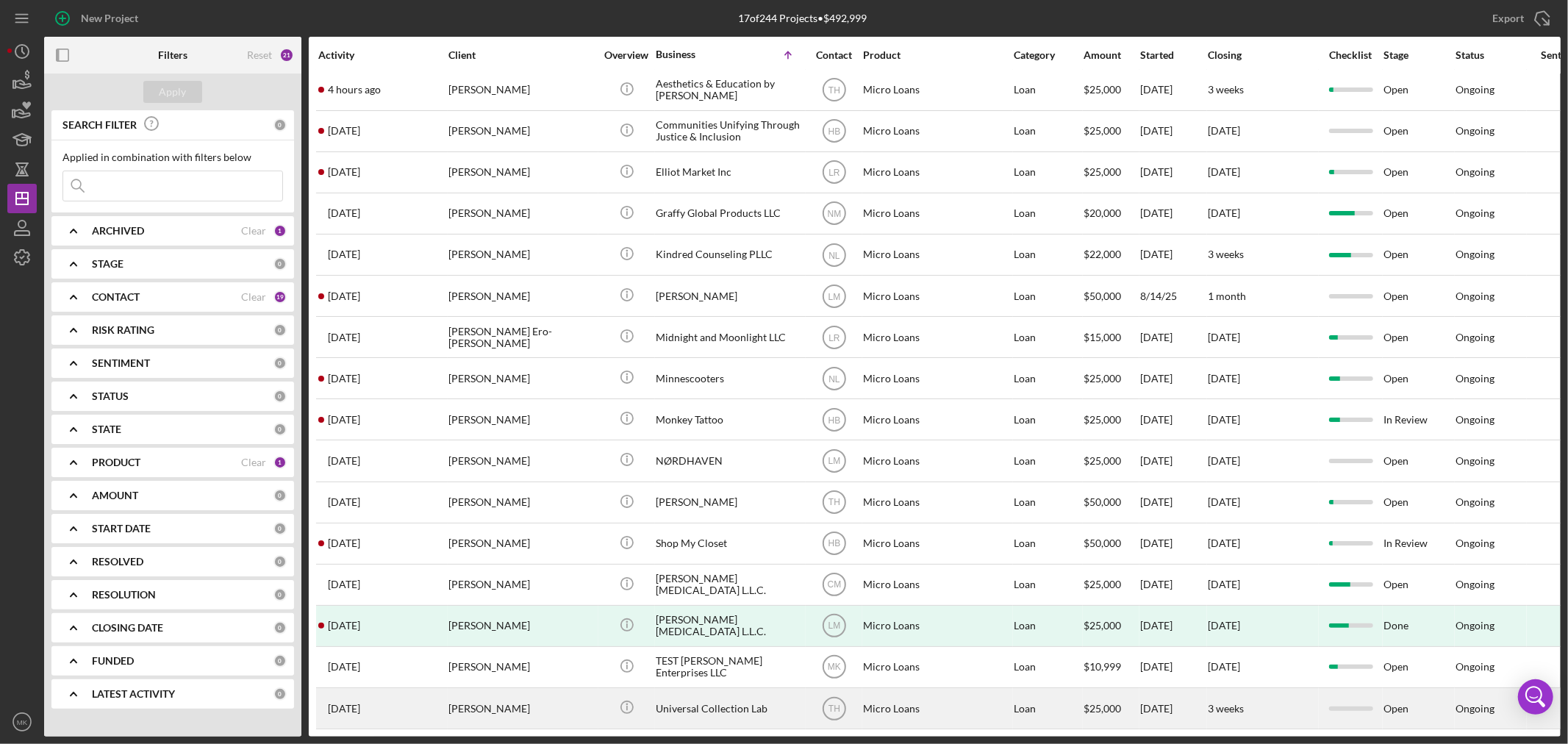
click at [730, 695] on div "Universal Collection Lab" at bounding box center [729, 708] width 147 height 39
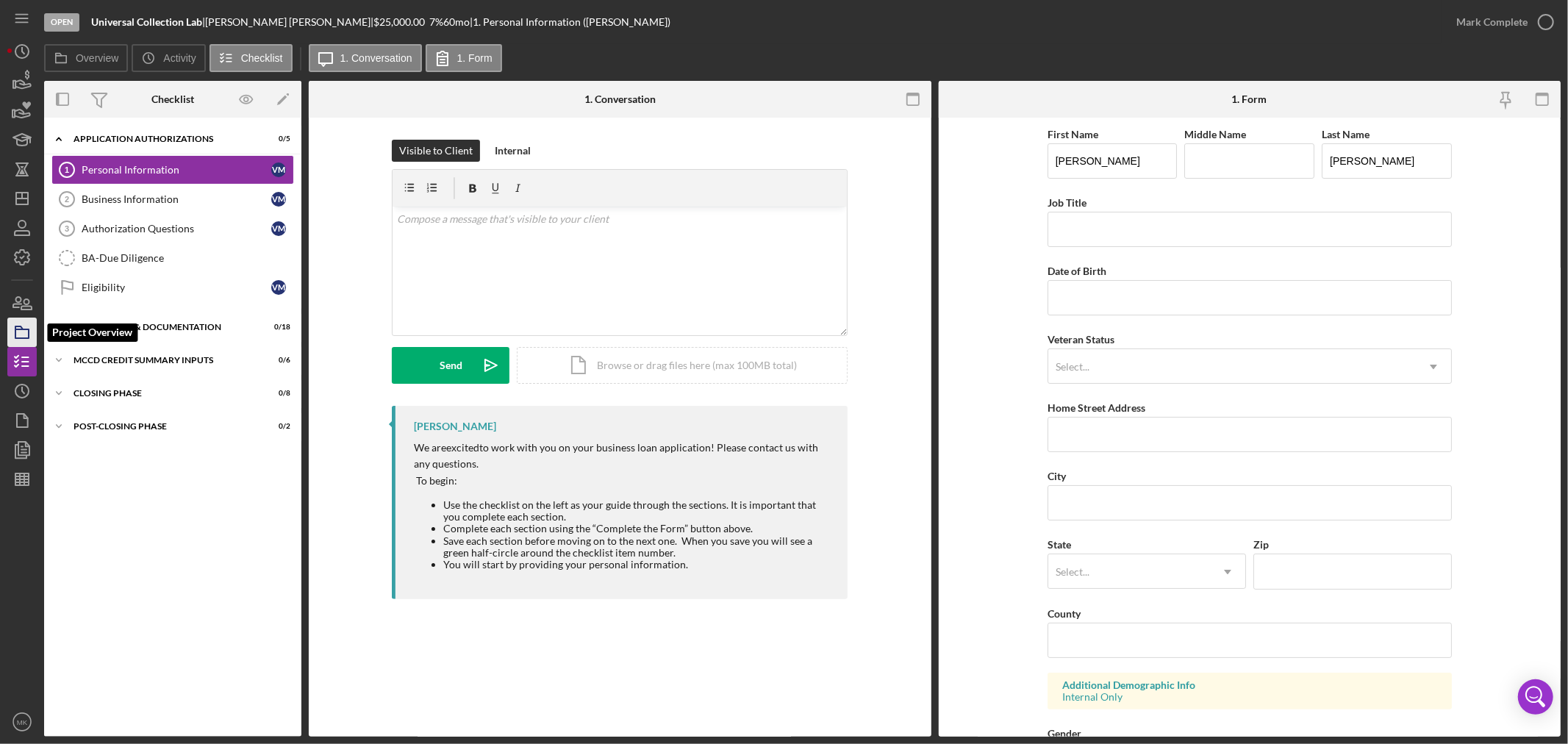
click at [24, 328] on icon "button" at bounding box center [23, 332] width 37 height 37
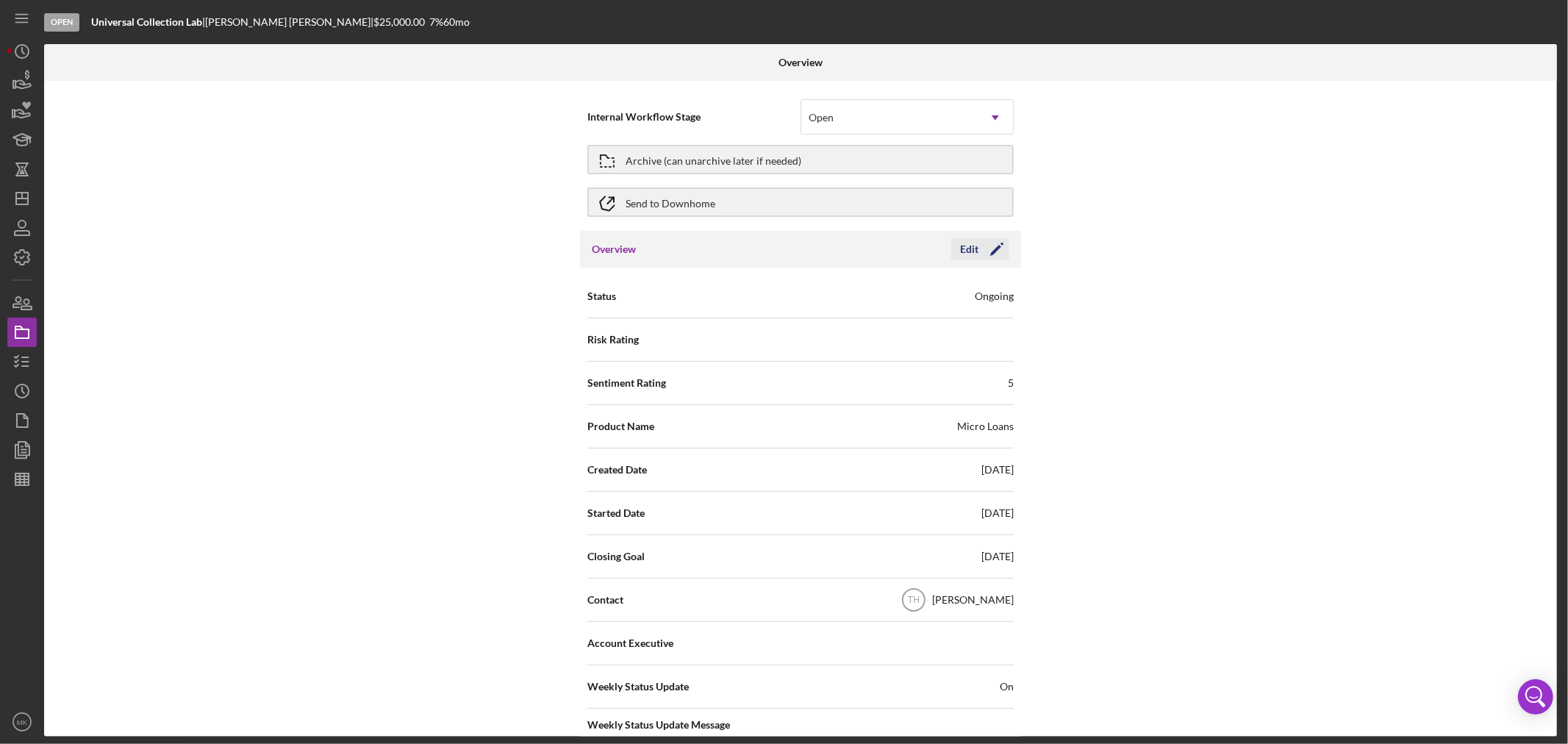
click at [995, 248] on polygon "button" at bounding box center [996, 251] width 11 height 11
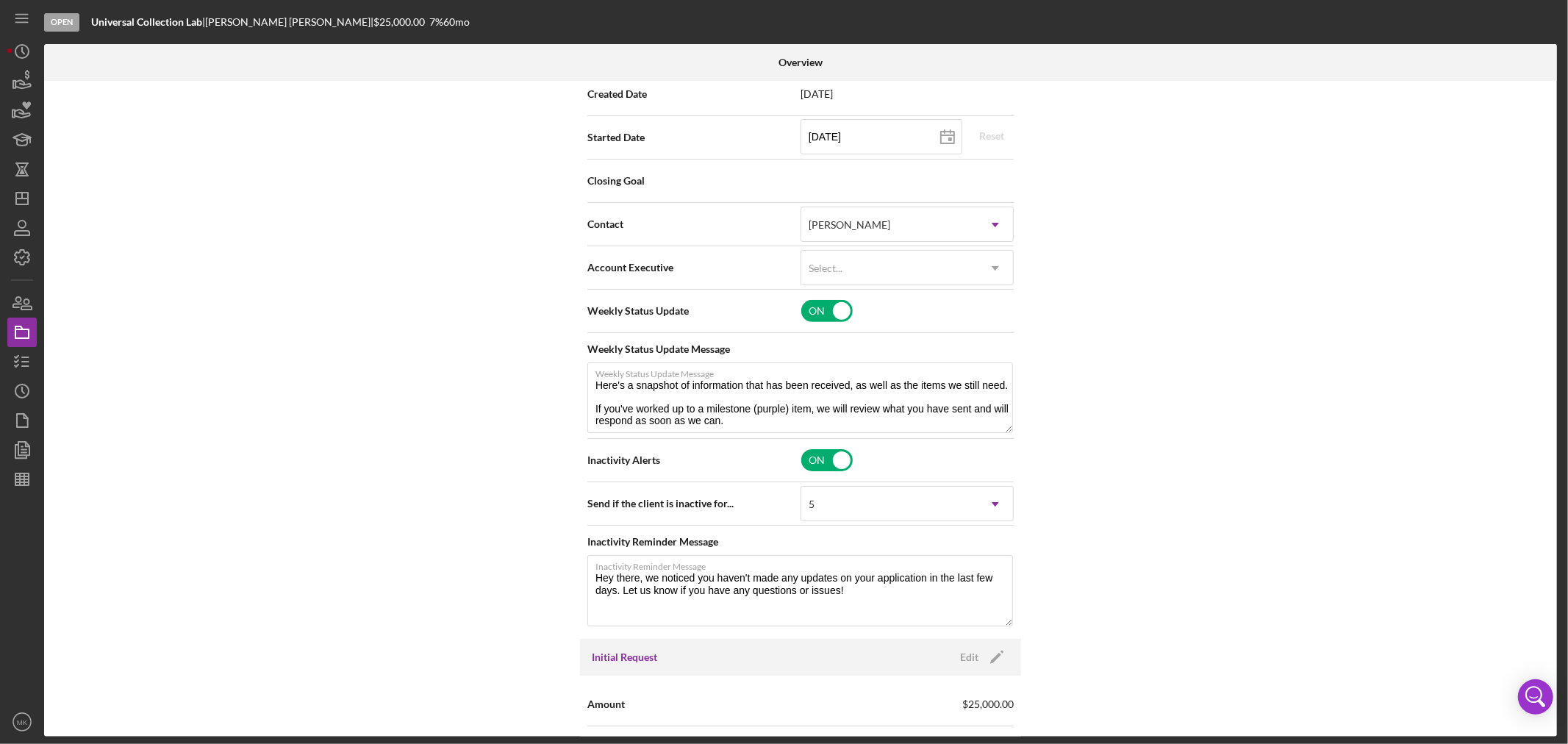
scroll to position [490, 0]
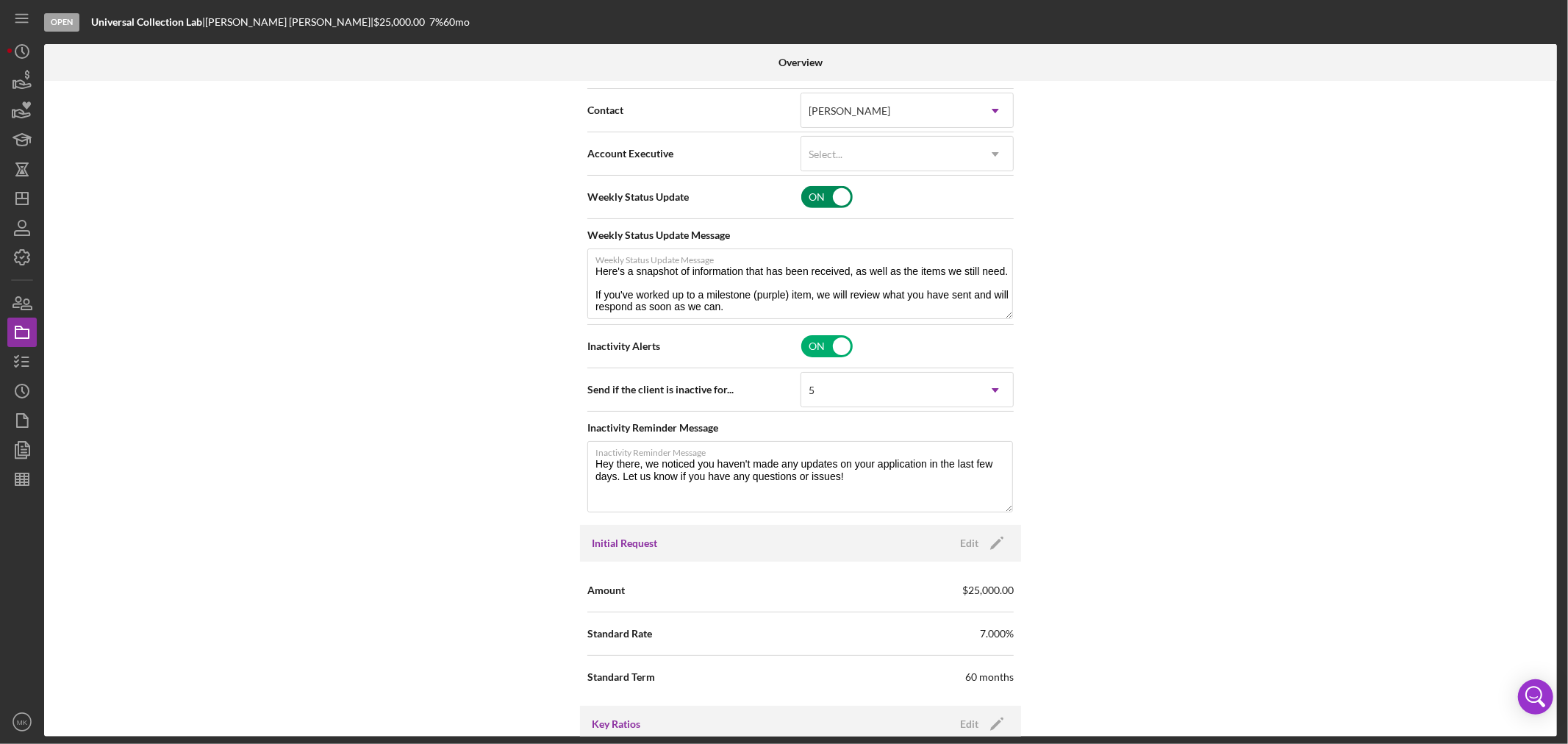
click at [840, 199] on input "checkbox" at bounding box center [828, 197] width 52 height 22
checkbox input "false"
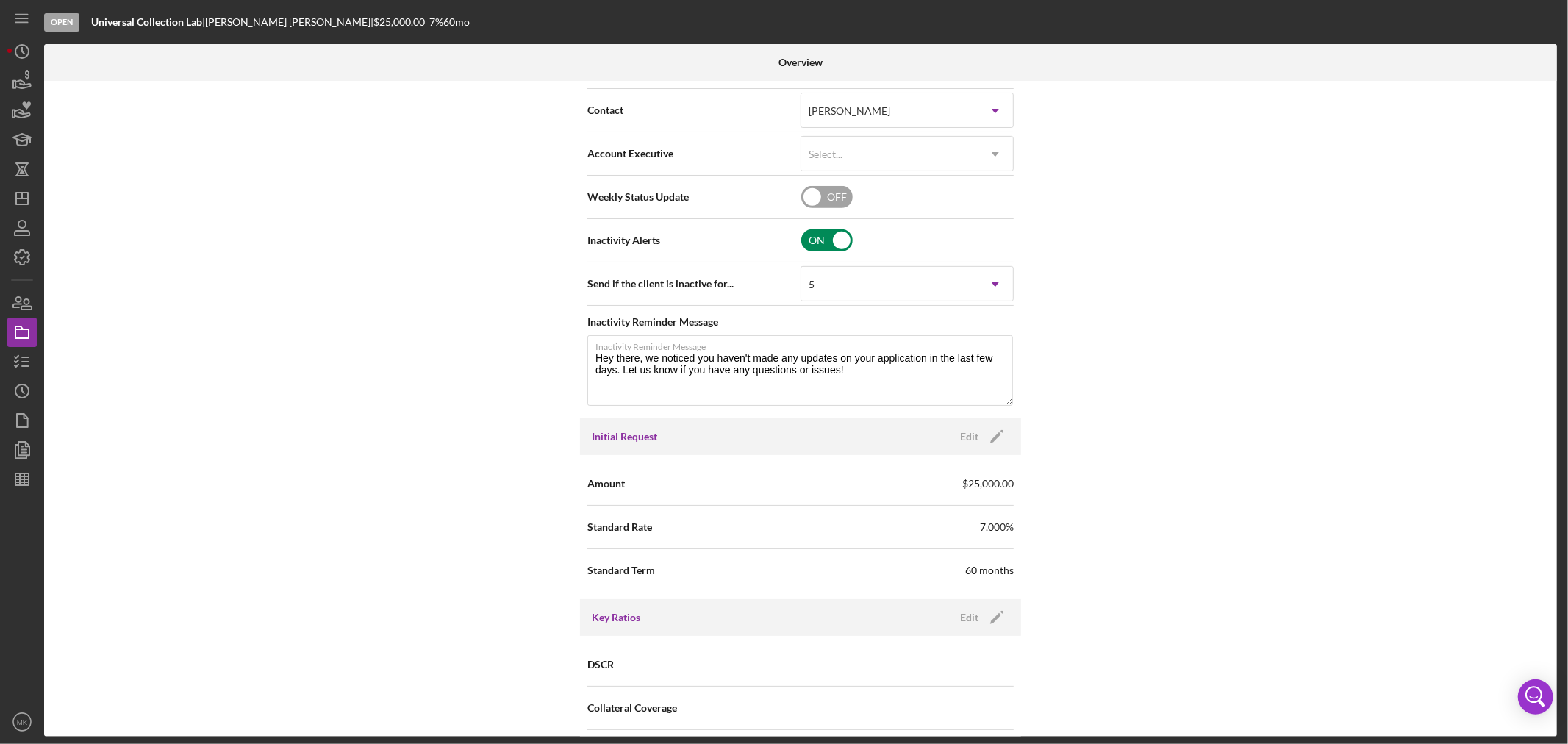
click at [842, 240] on input "checkbox" at bounding box center [828, 240] width 52 height 22
checkbox input "false"
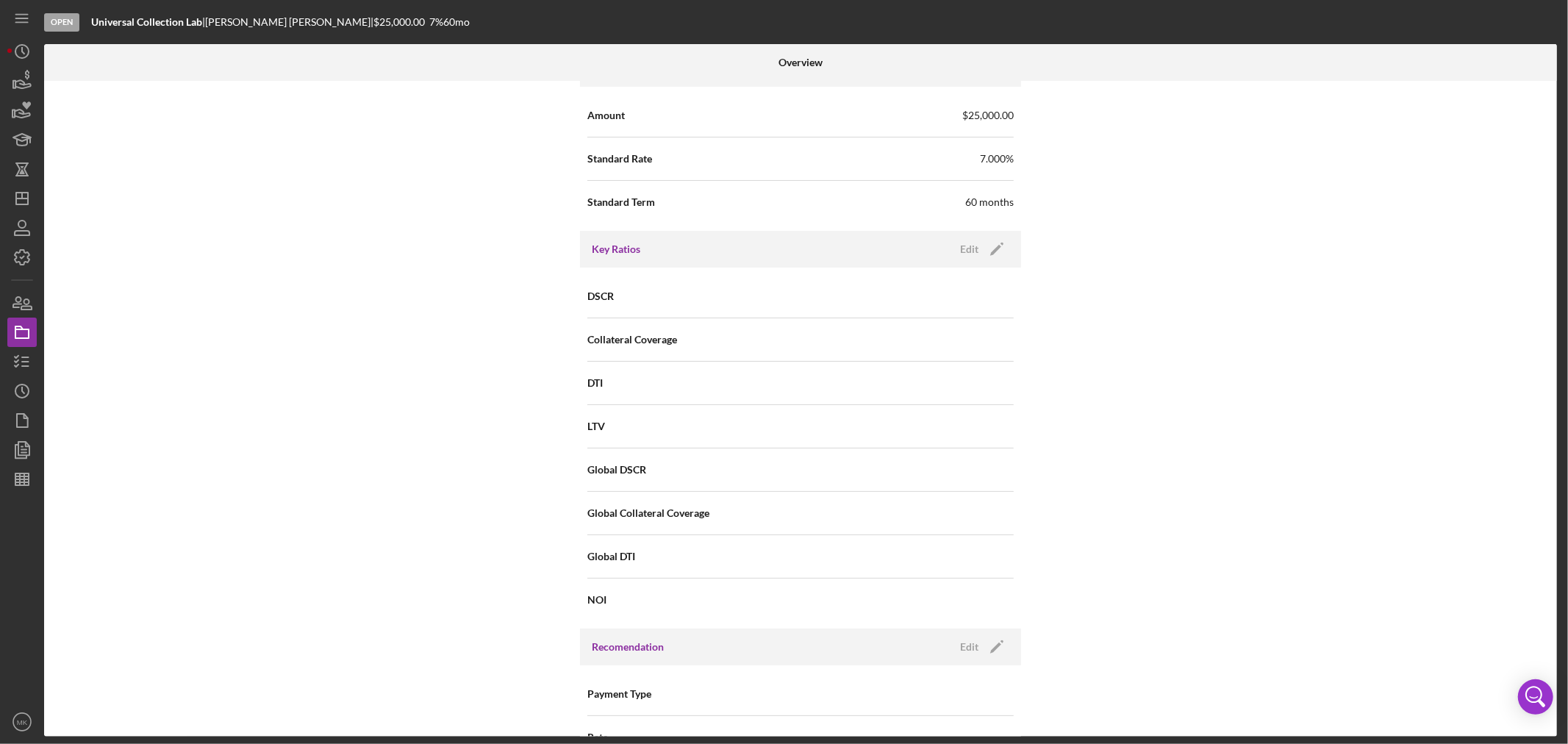
scroll to position [0, 0]
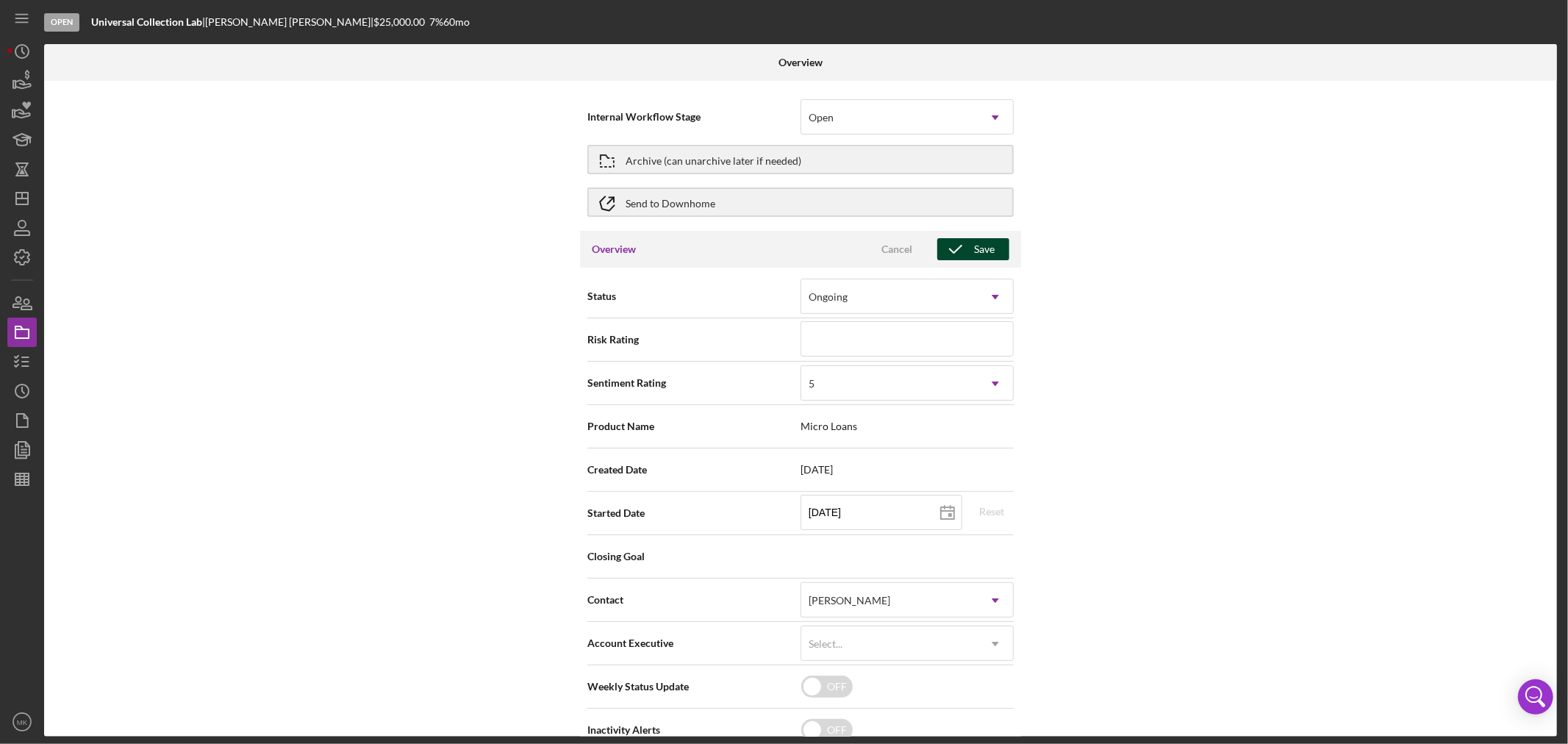
click at [976, 249] on div "Save" at bounding box center [985, 249] width 21 height 22
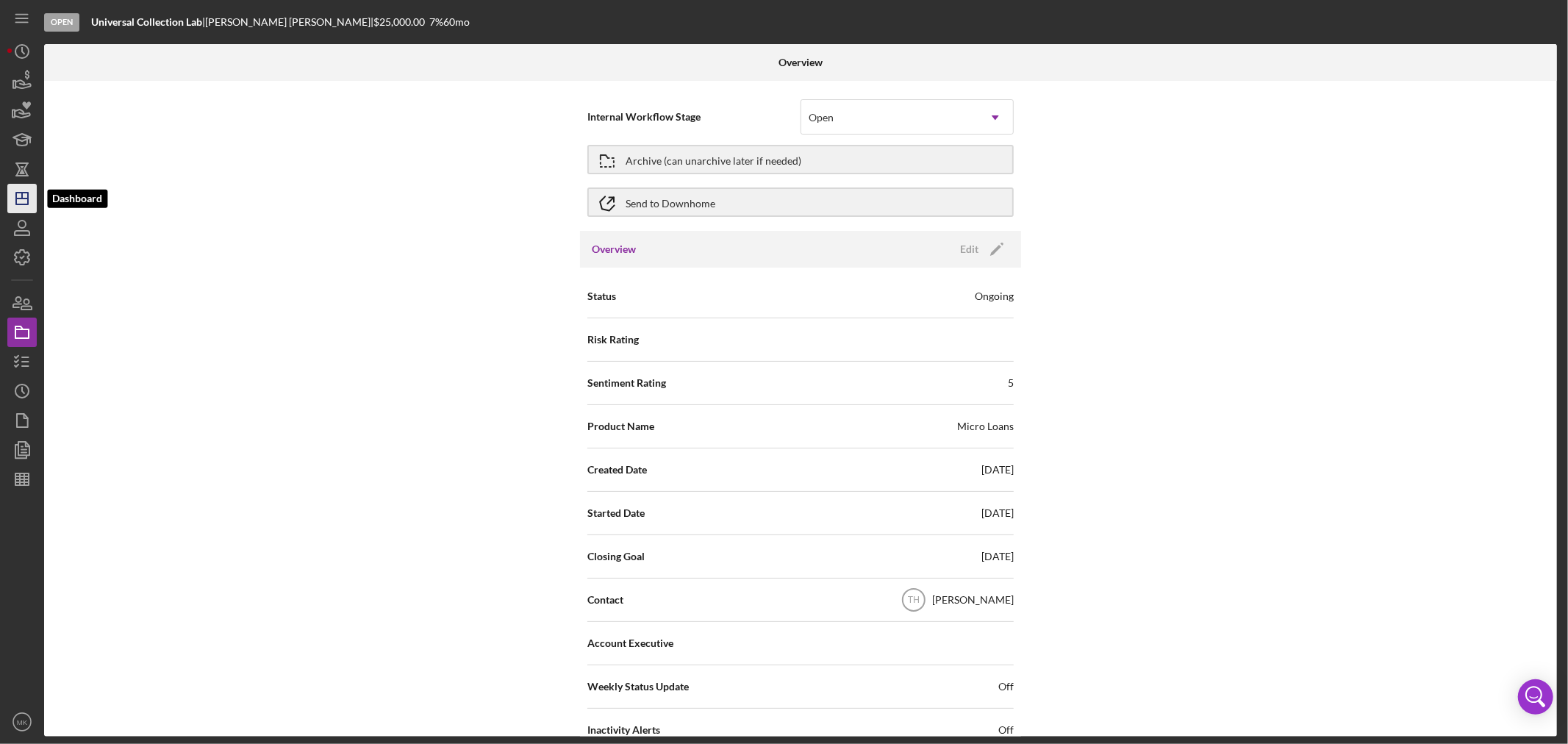
click at [19, 200] on icon "Icon/Dashboard" at bounding box center [23, 199] width 37 height 37
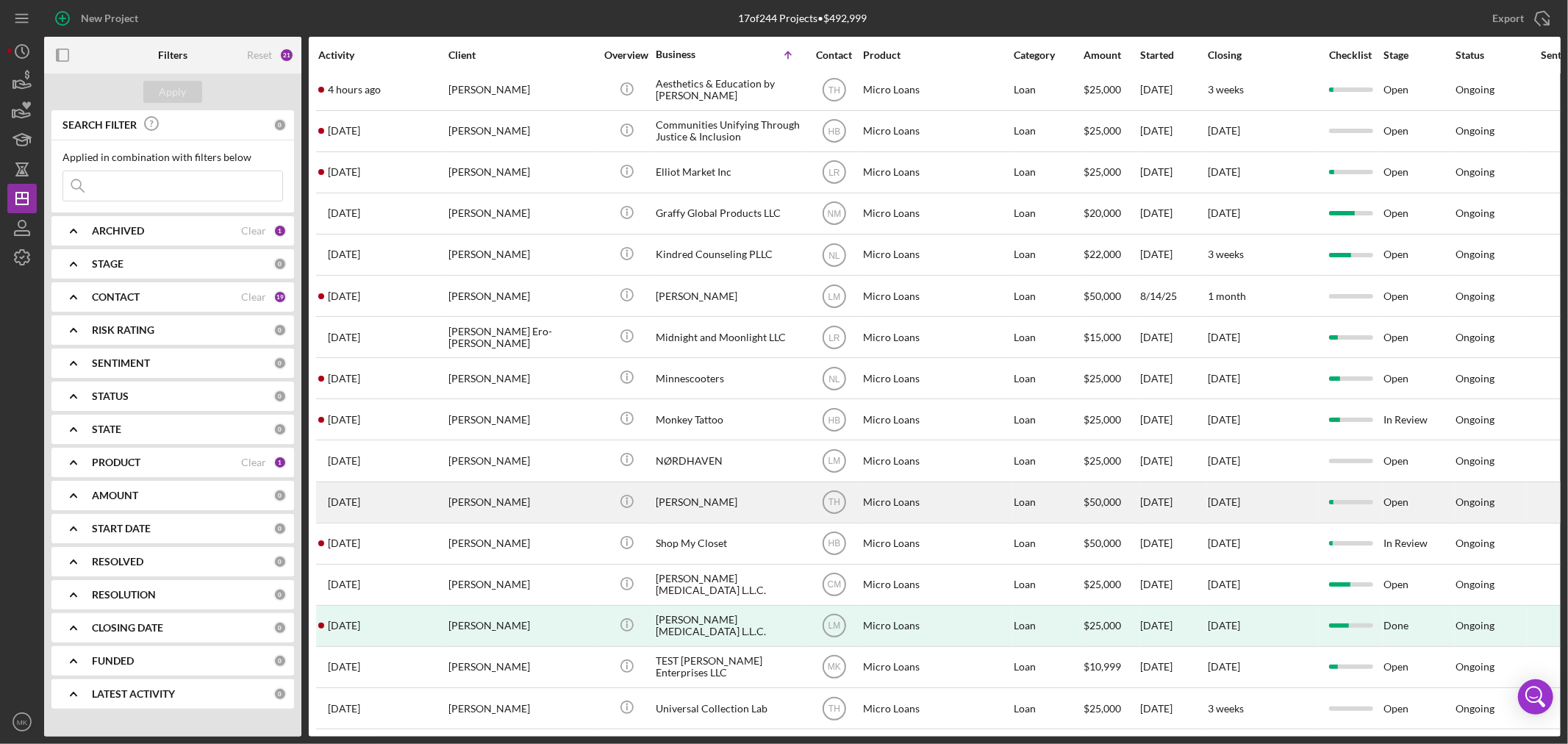
scroll to position [69, 0]
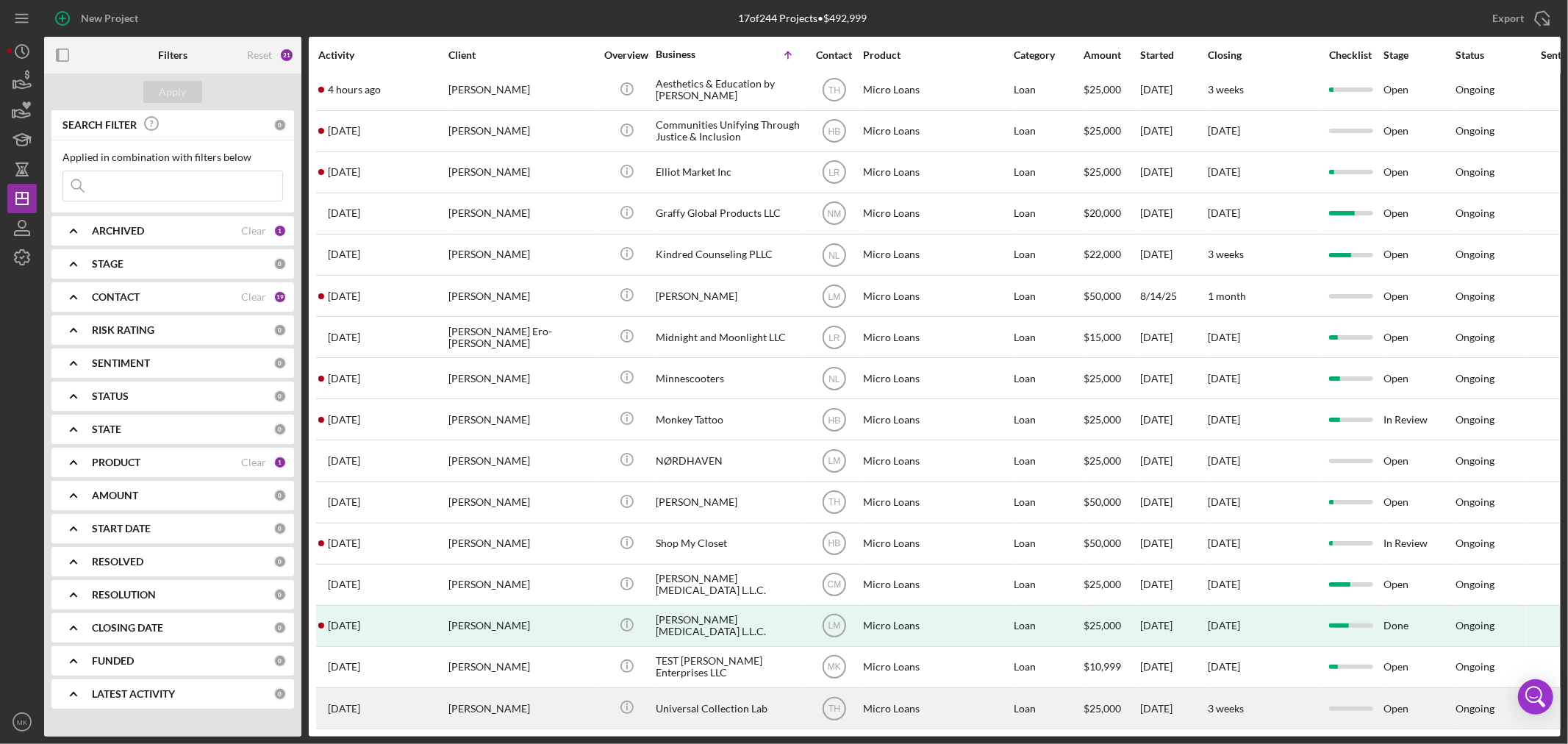
click at [740, 696] on div "Universal Collection Lab" at bounding box center [729, 708] width 147 height 39
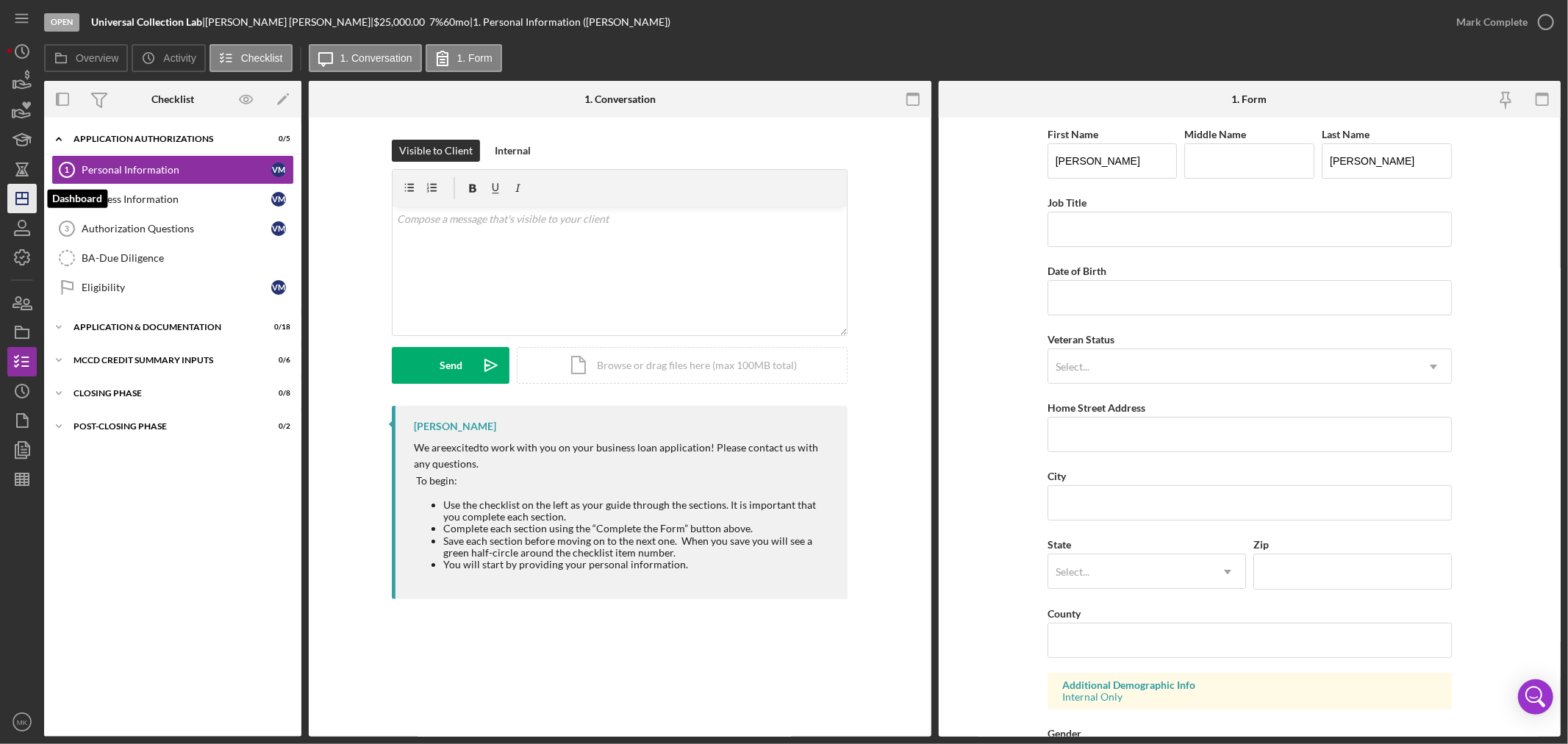
click at [22, 196] on line "button" at bounding box center [22, 195] width 0 height 6
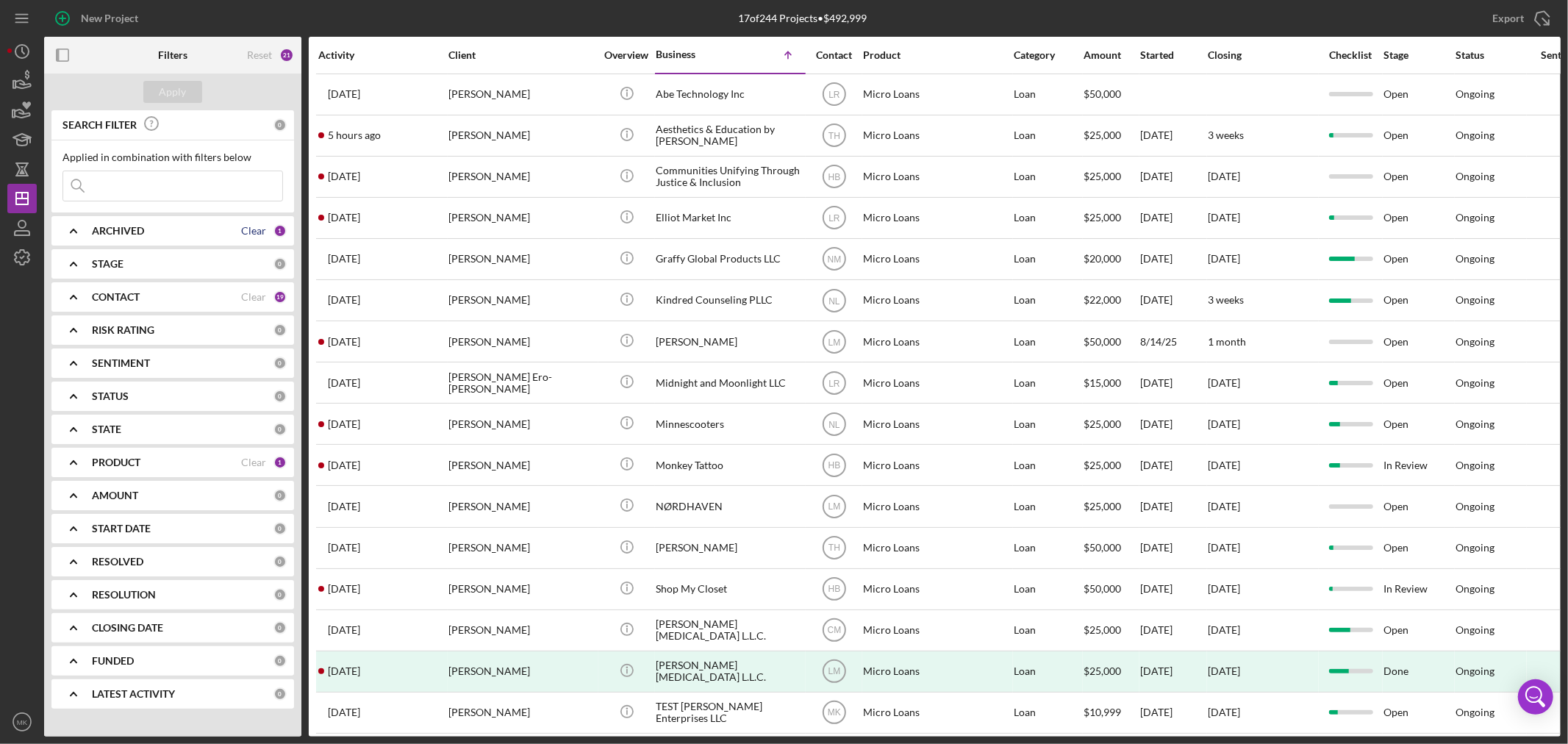
click at [246, 230] on div "Clear" at bounding box center [253, 231] width 25 height 12
click at [121, 229] on b "ARCHIVED" at bounding box center [118, 231] width 52 height 12
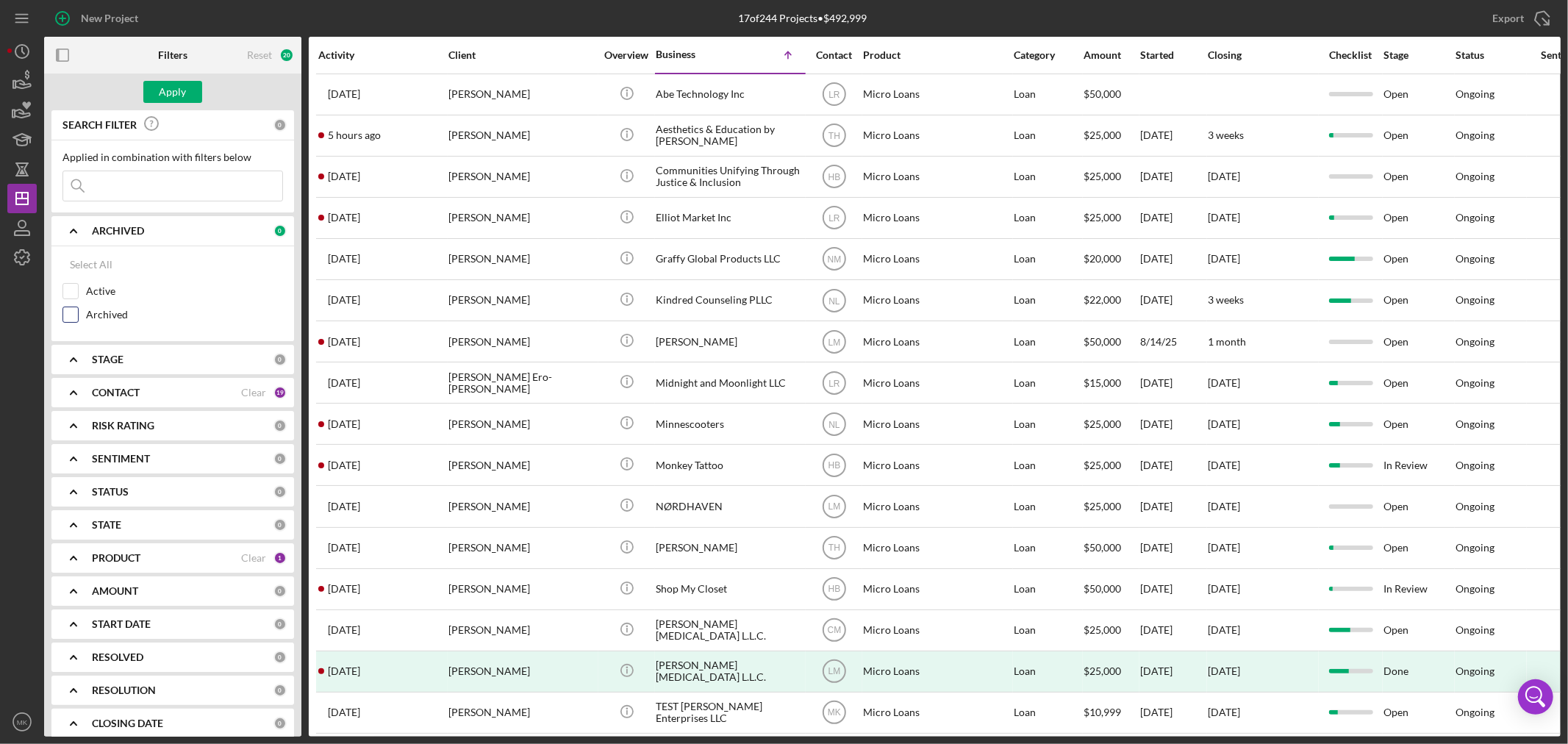
click at [69, 311] on input "Archived" at bounding box center [70, 315] width 15 height 15
checkbox input "true"
click at [173, 92] on div "Apply" at bounding box center [173, 91] width 27 height 22
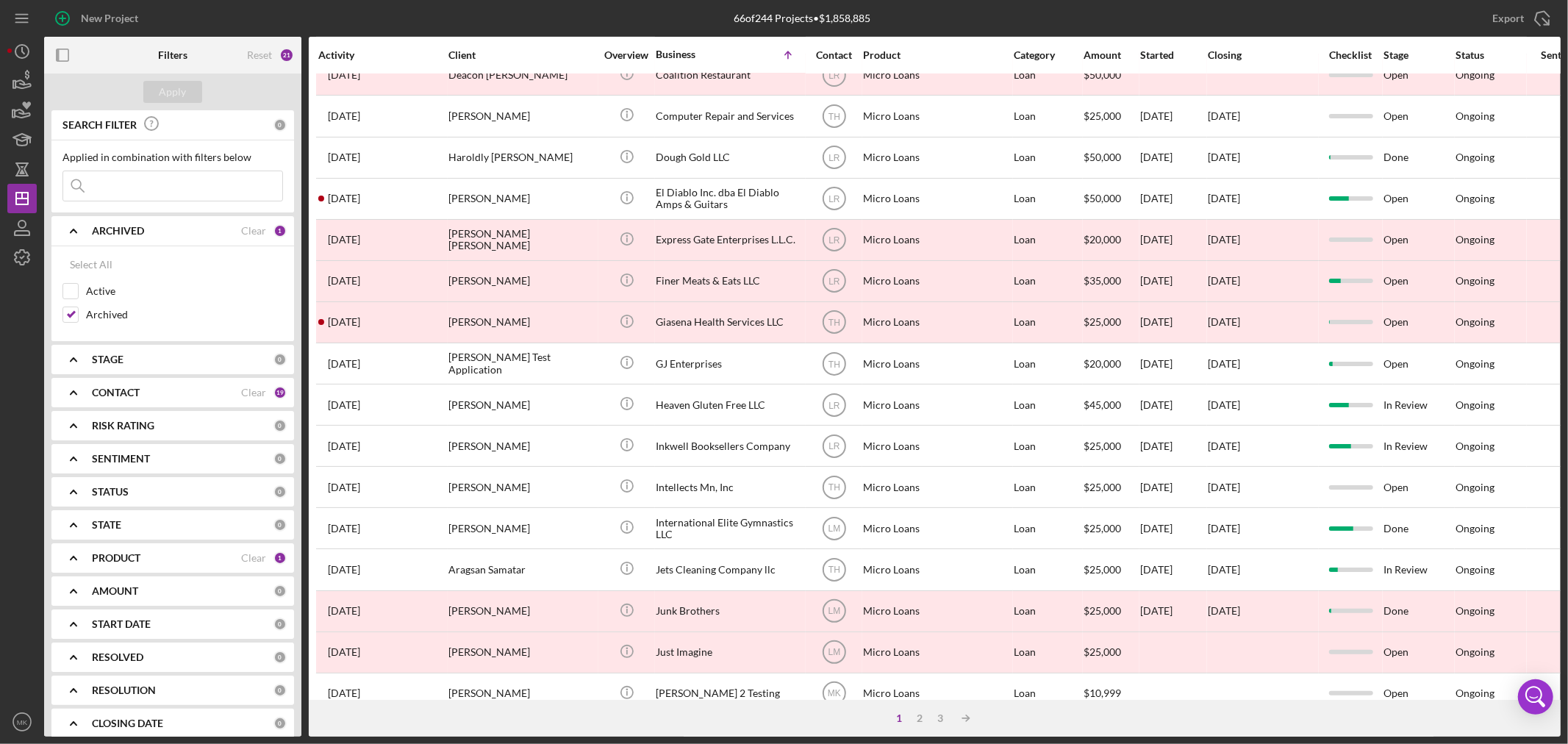
scroll to position [440, 0]
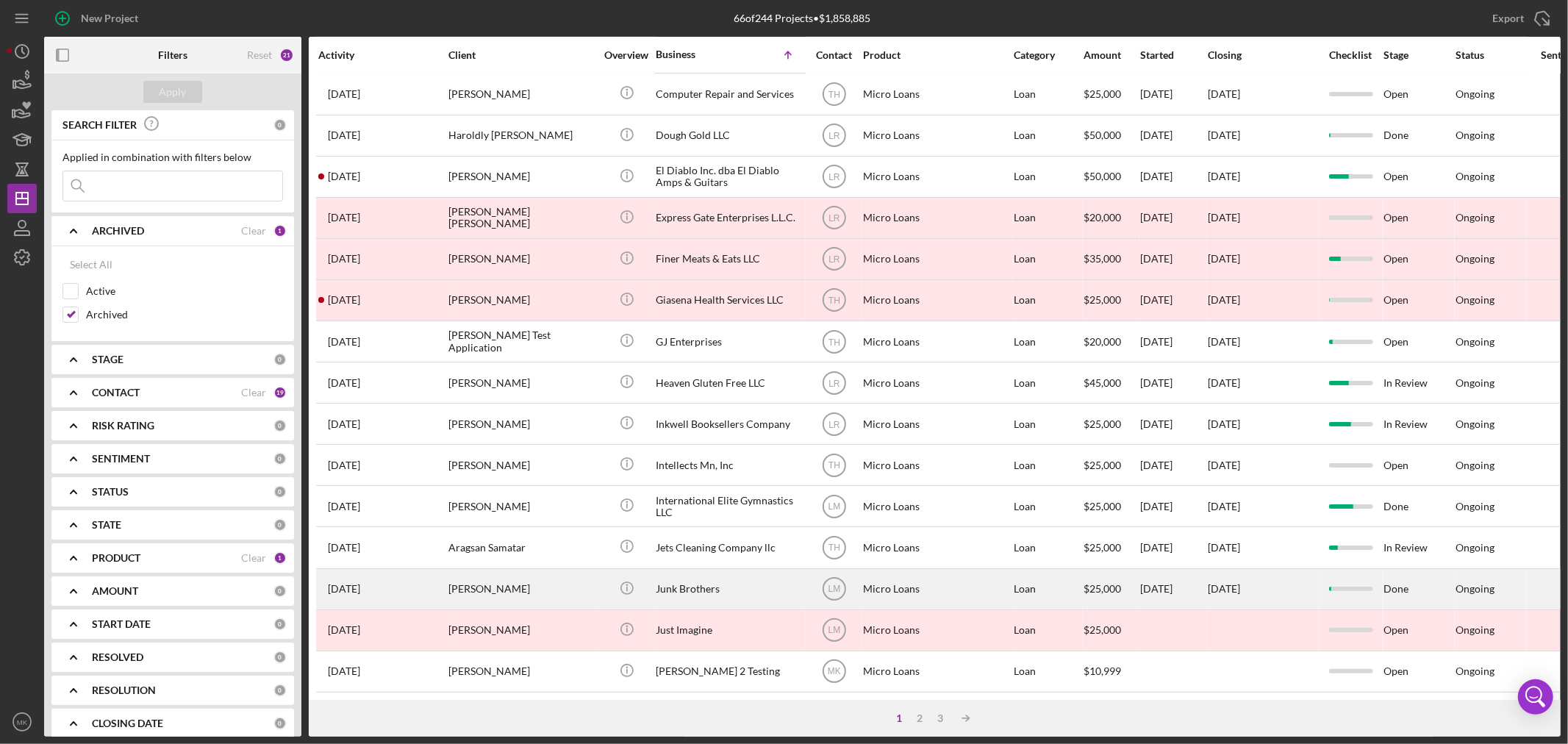
click at [740, 572] on div "Junk Brothers" at bounding box center [729, 589] width 147 height 39
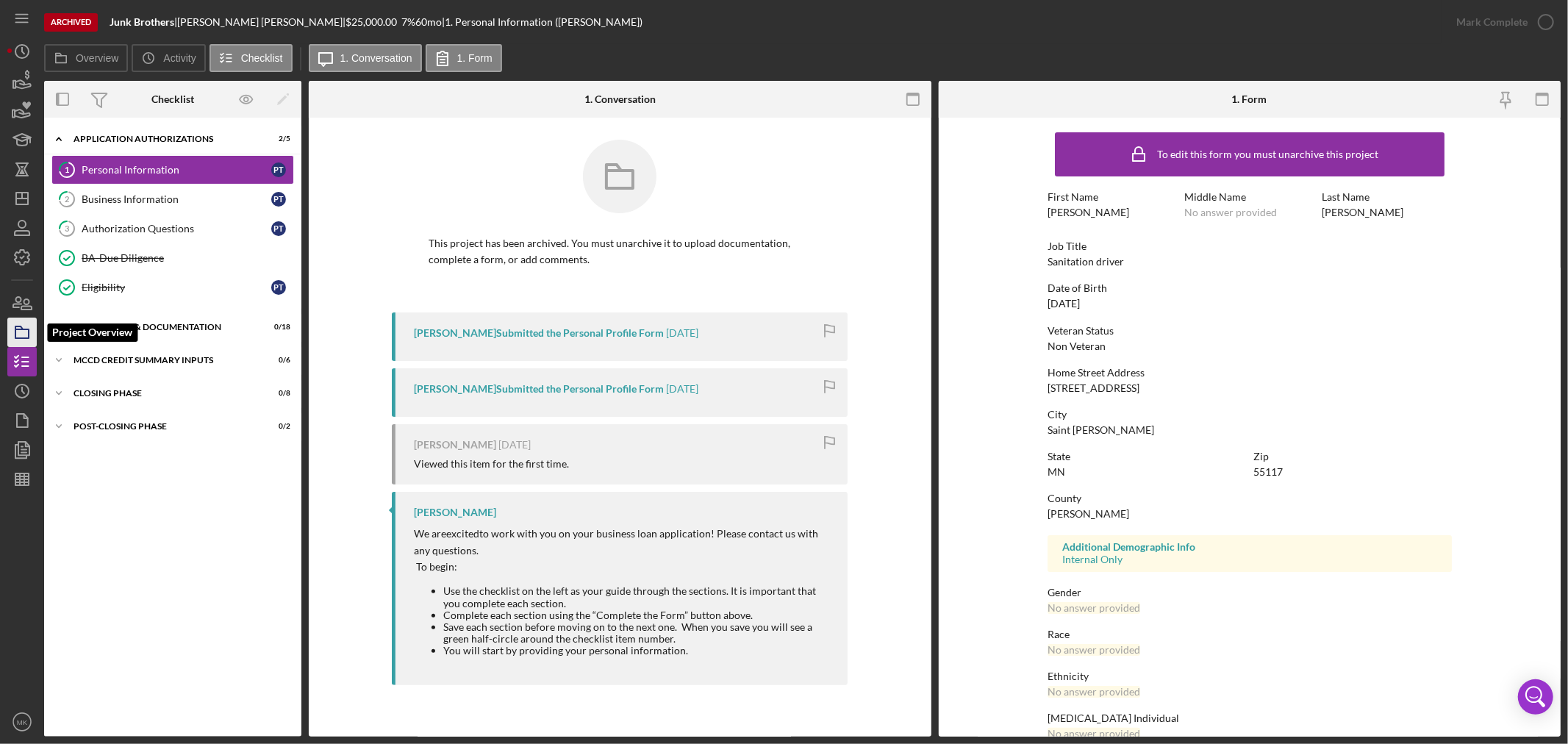
click at [21, 331] on icon "button" at bounding box center [23, 332] width 37 height 37
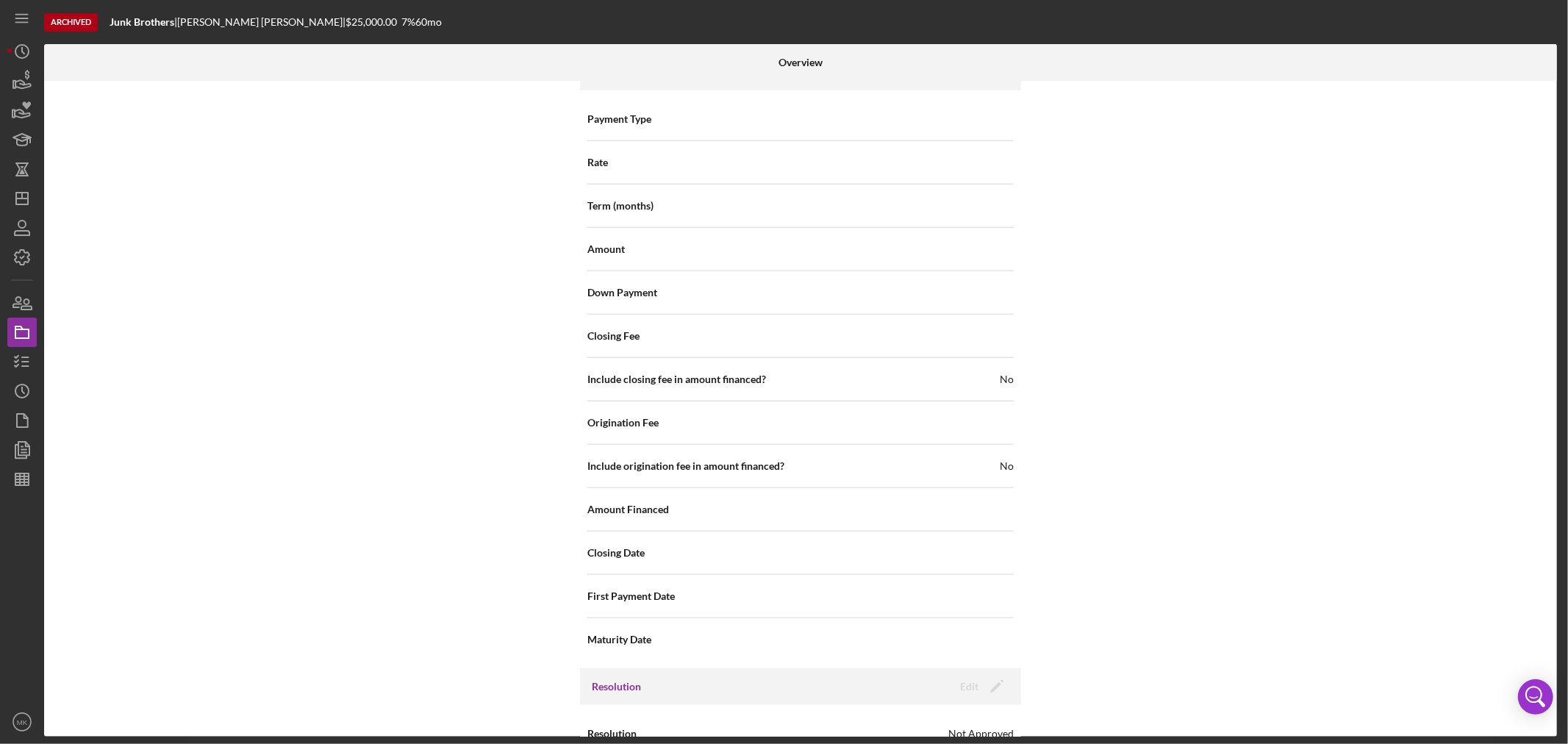
scroll to position [1407, 0]
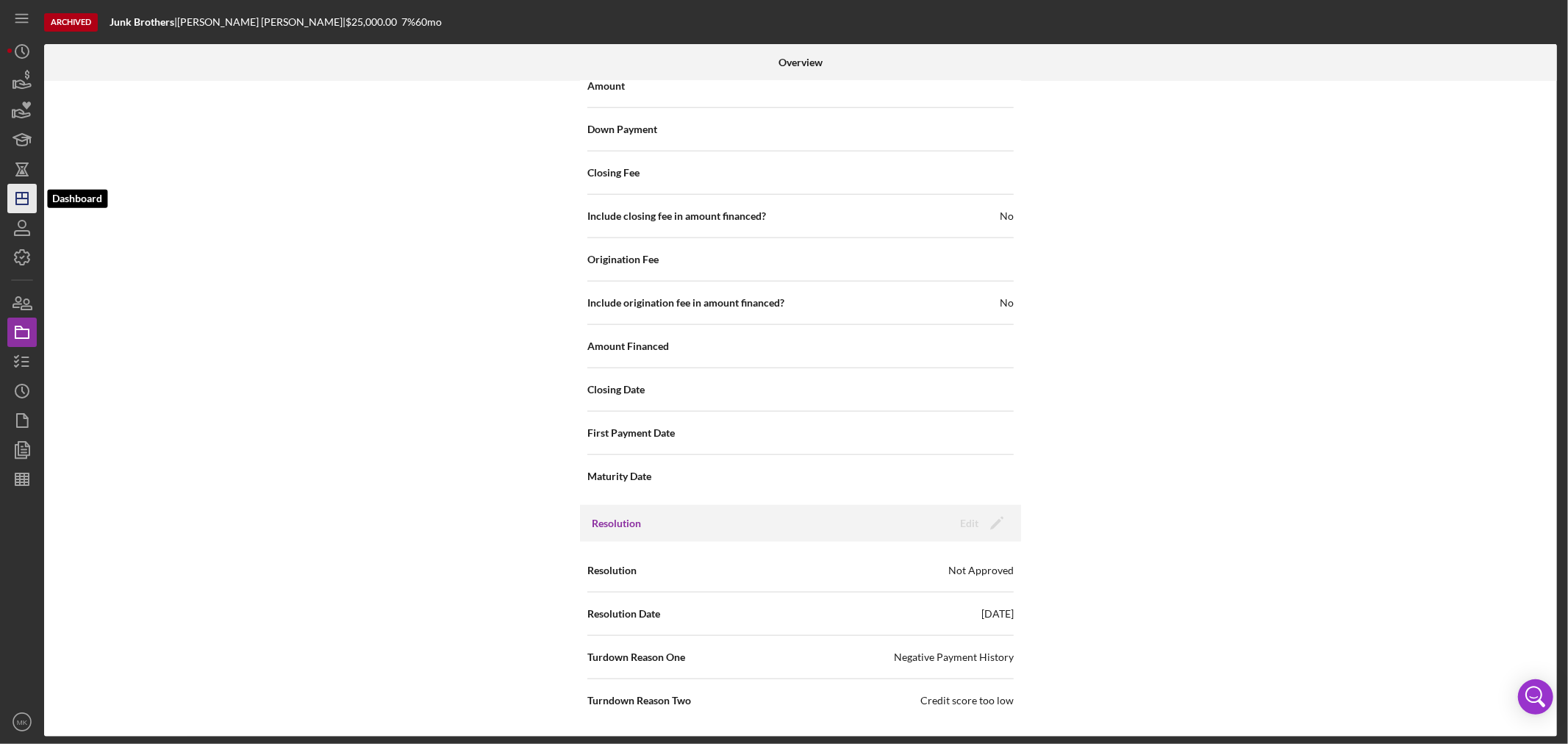
click at [21, 200] on icon "Icon/Dashboard" at bounding box center [23, 199] width 37 height 37
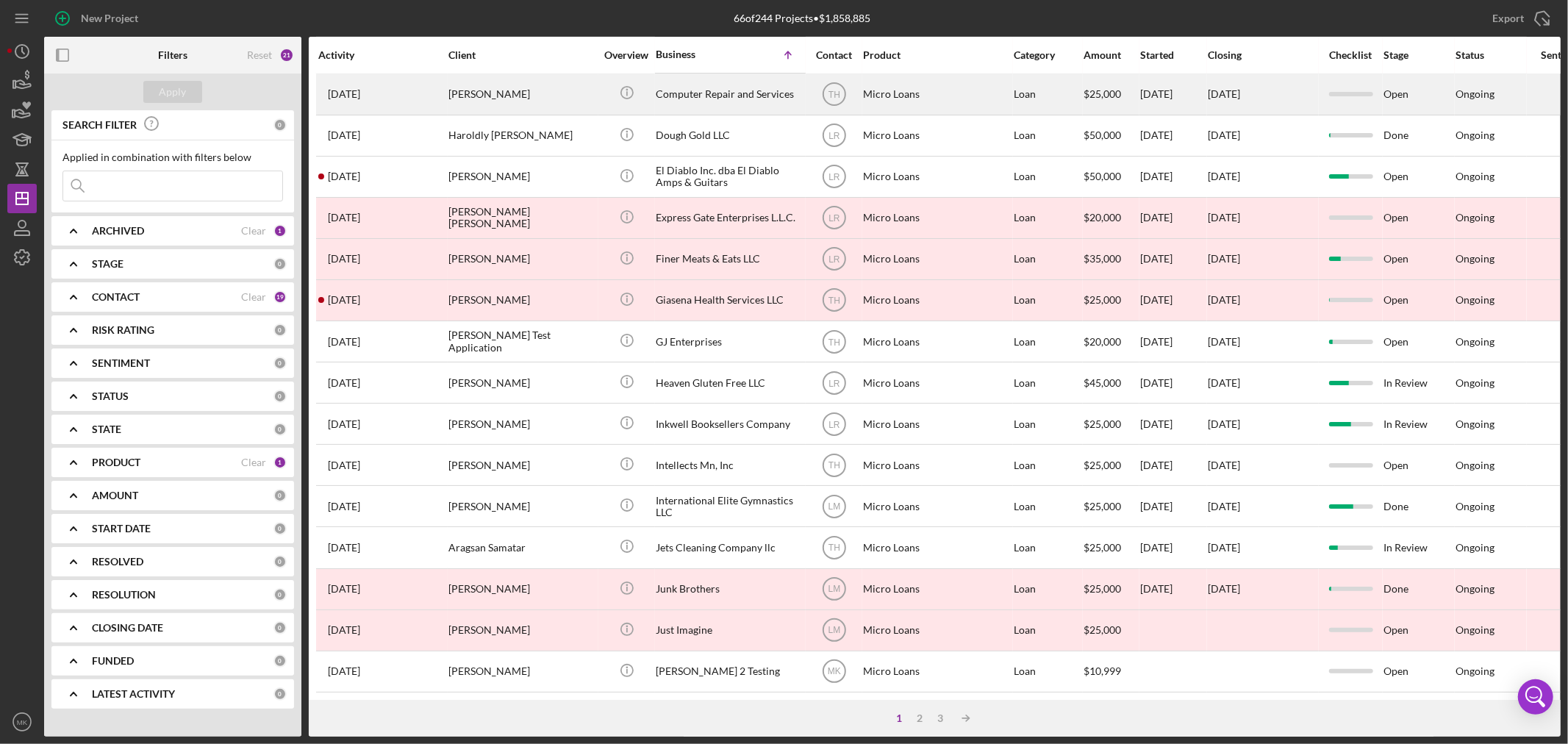
scroll to position [440, 0]
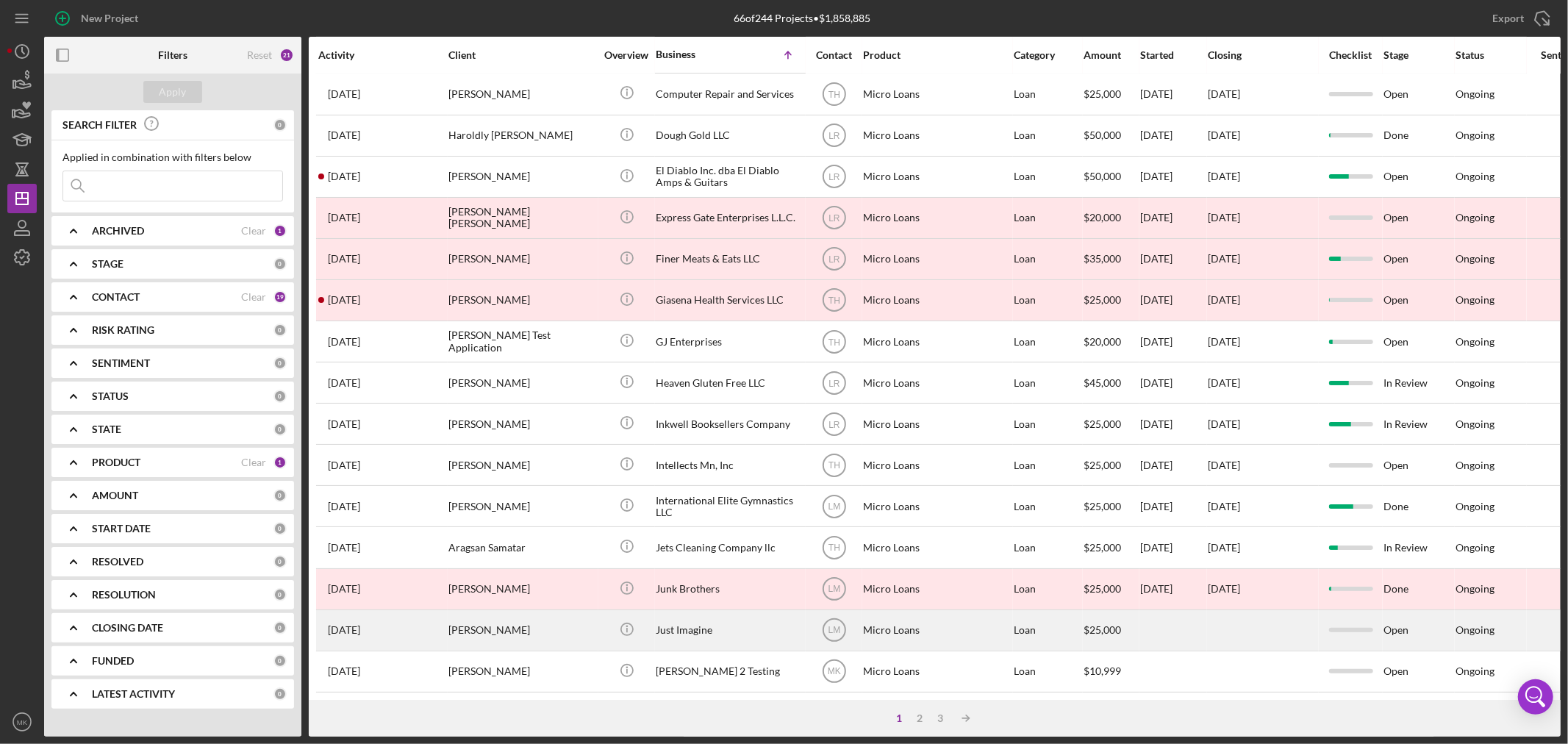
click at [678, 616] on div "Just Imagine" at bounding box center [729, 630] width 147 height 39
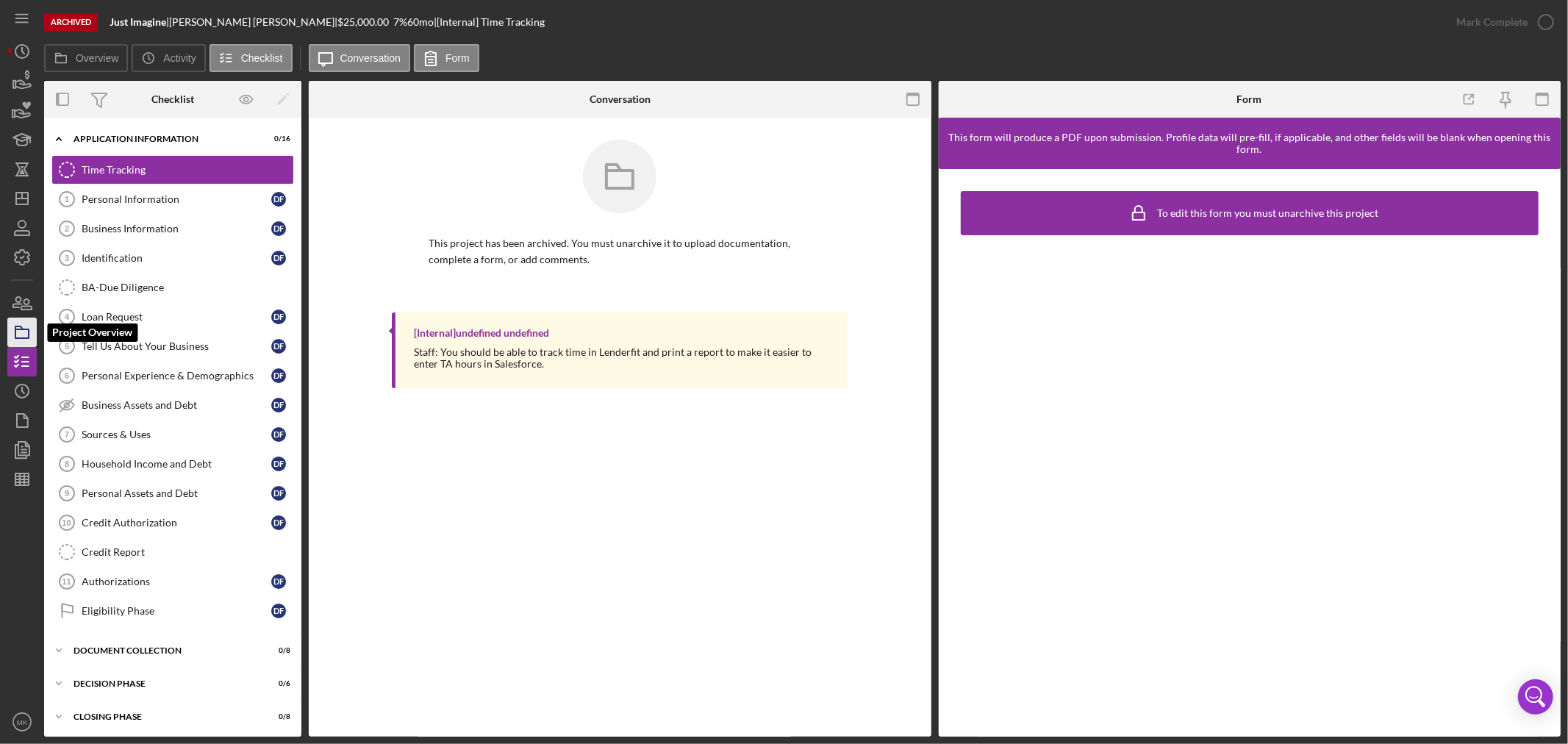
click at [27, 331] on icon "button" at bounding box center [23, 332] width 37 height 37
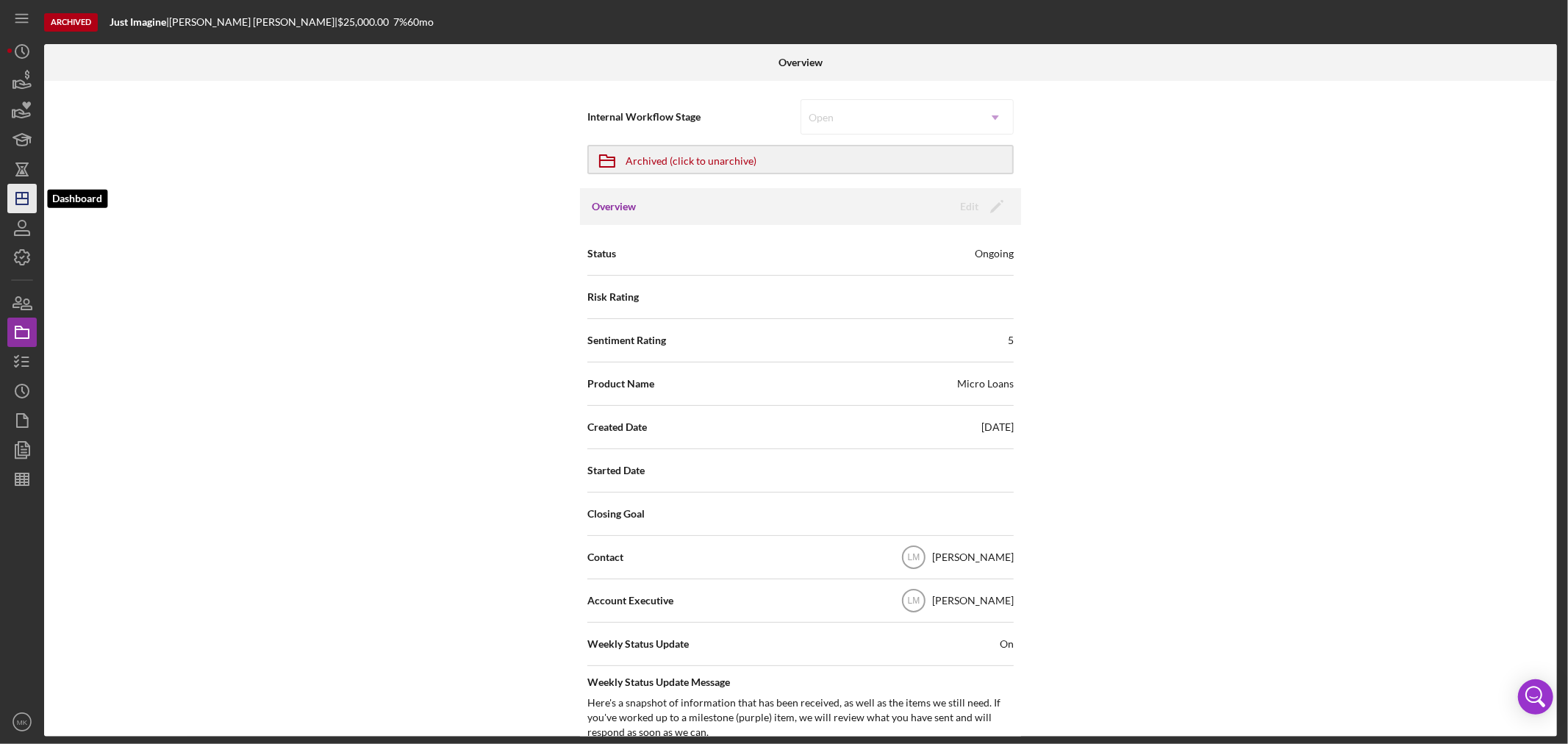
click at [23, 202] on icon "Icon/Dashboard" at bounding box center [23, 199] width 37 height 37
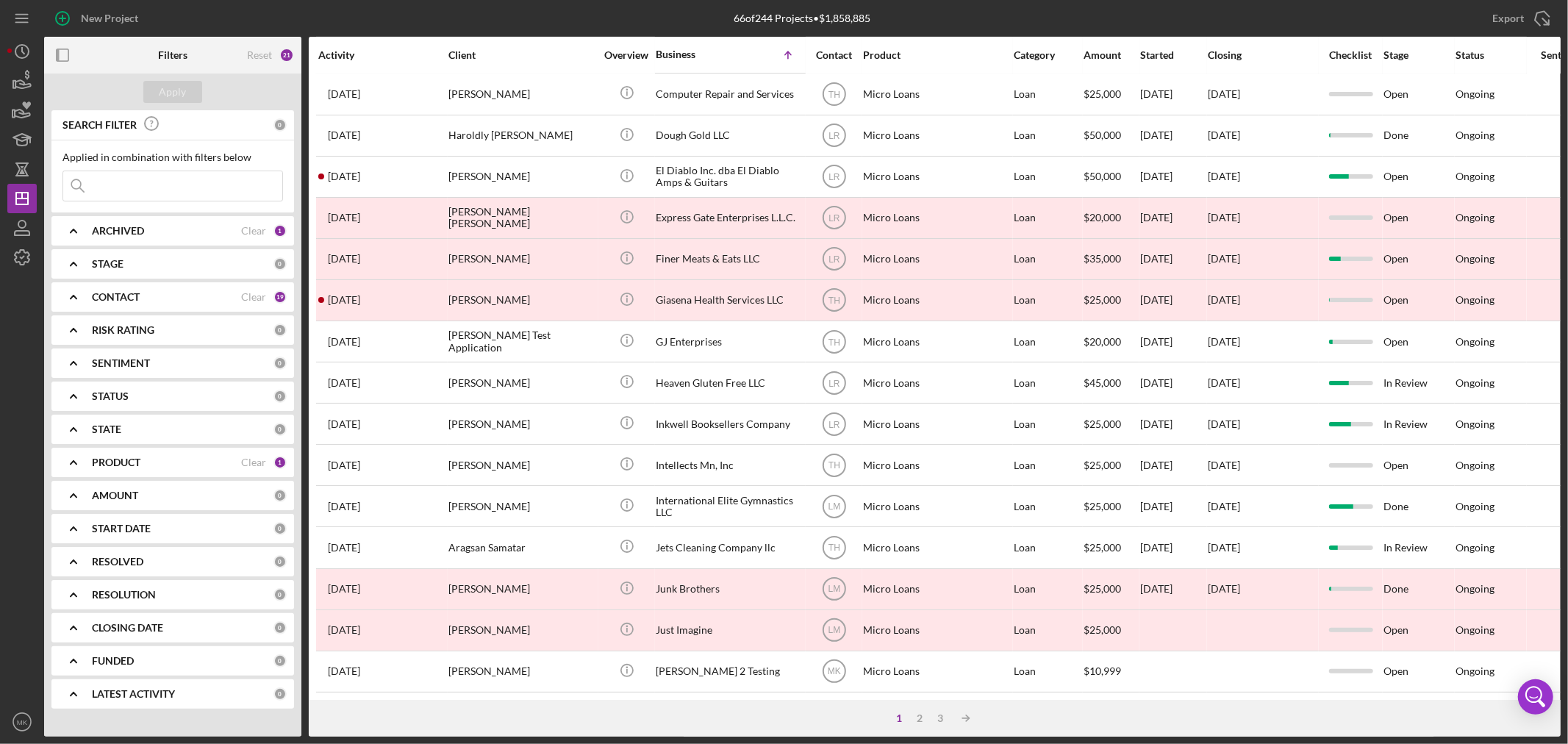
scroll to position [440, 0]
click at [922, 719] on div "2" at bounding box center [920, 718] width 21 height 12
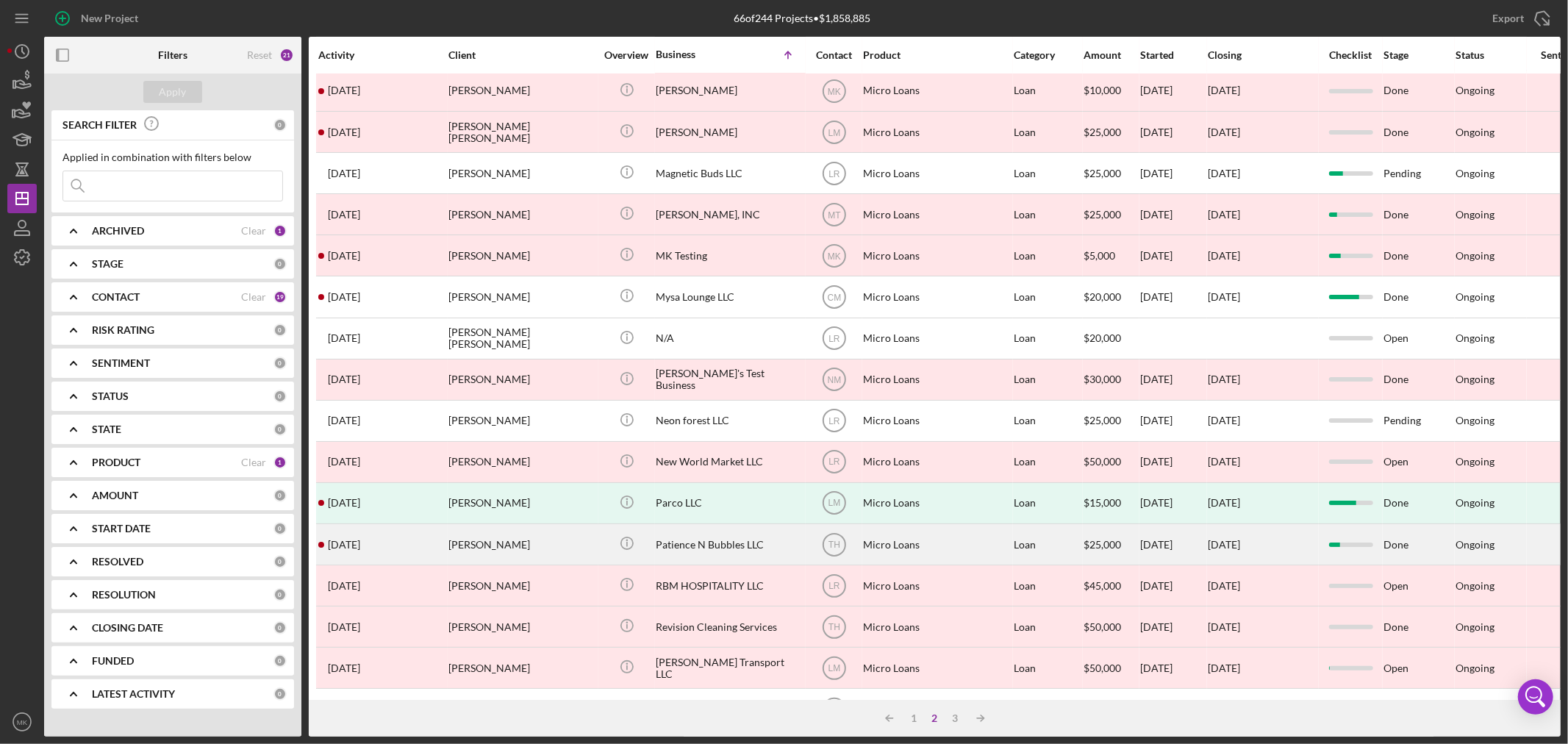
scroll to position [245, 0]
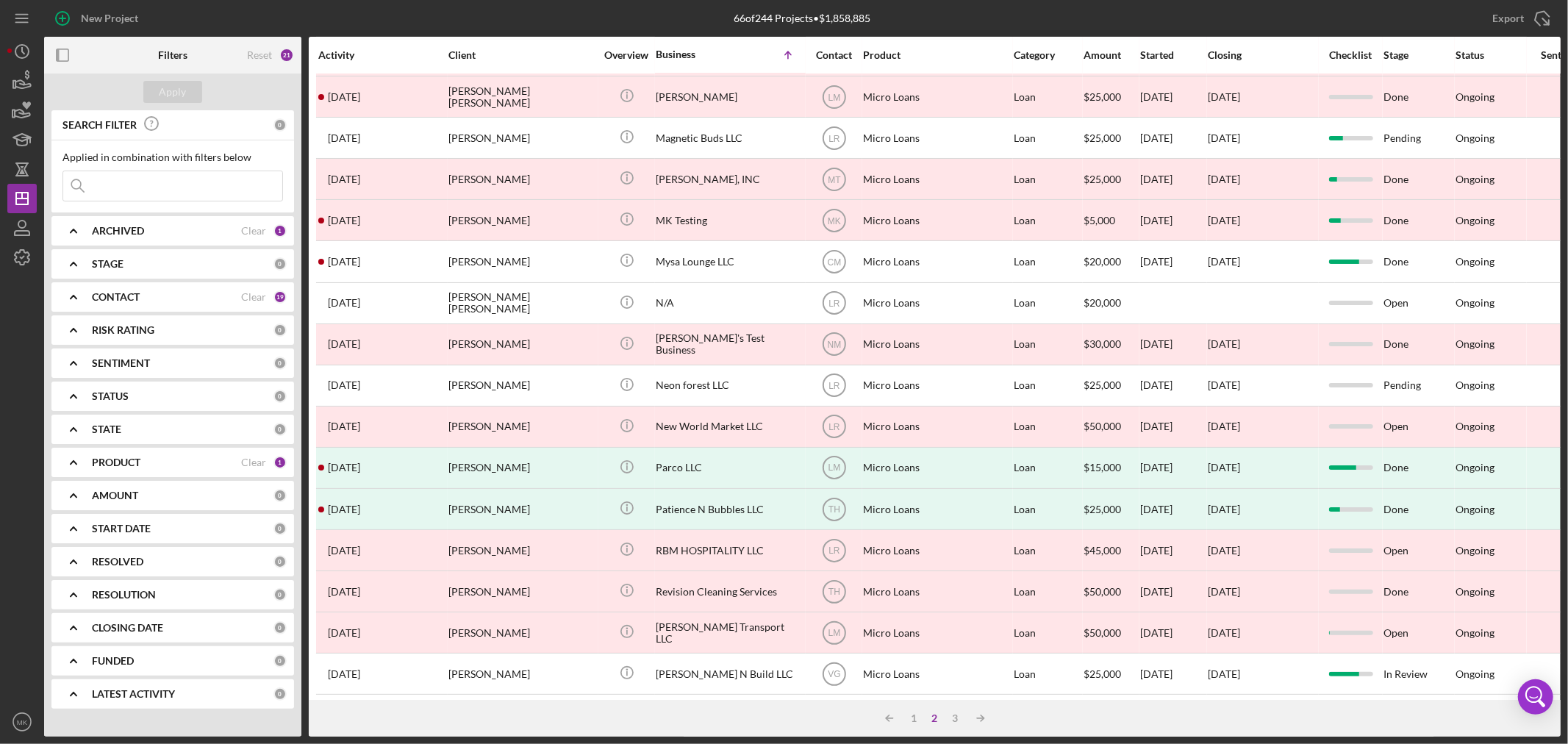
click at [131, 459] on b "PRODUCT" at bounding box center [116, 462] width 48 height 12
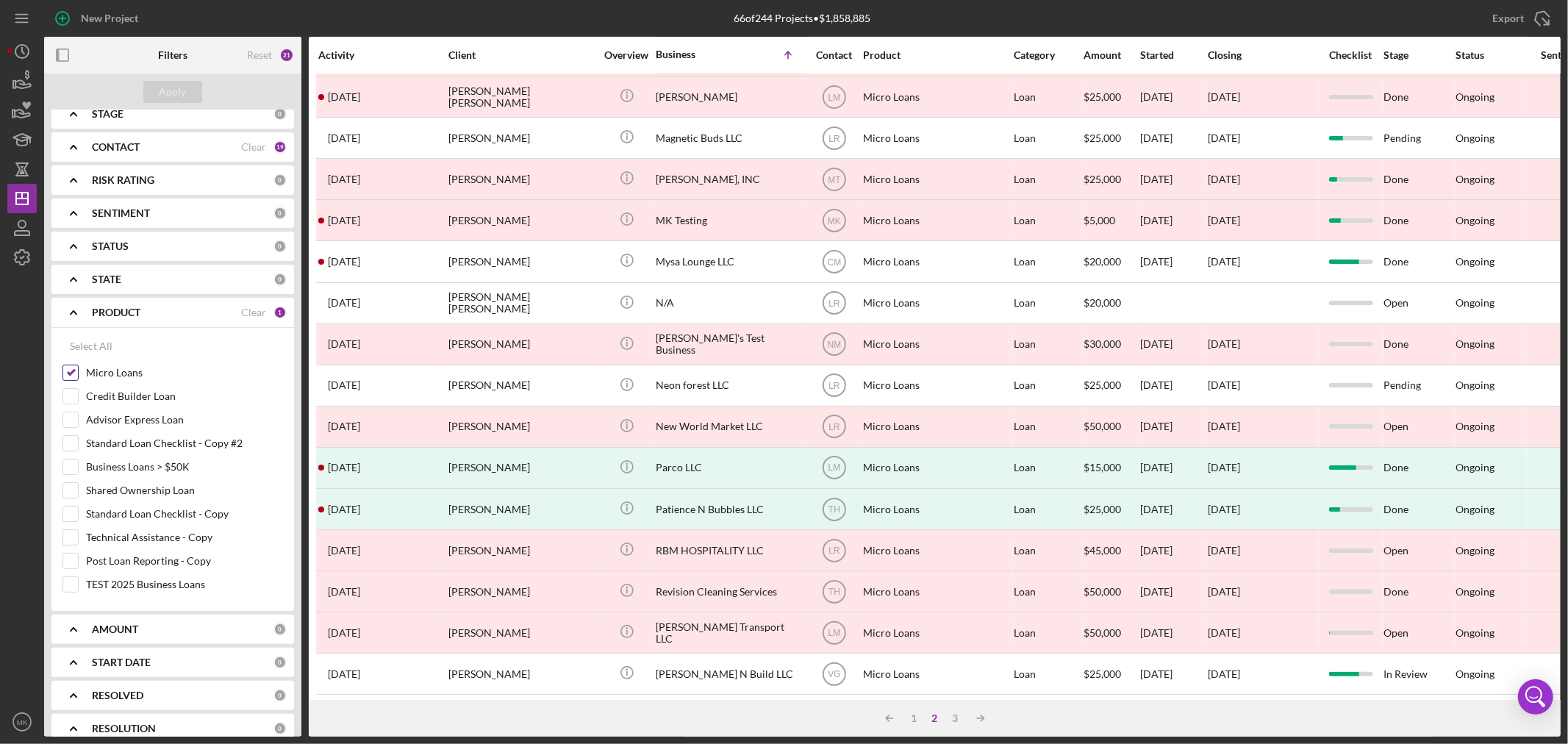
scroll to position [163, 0]
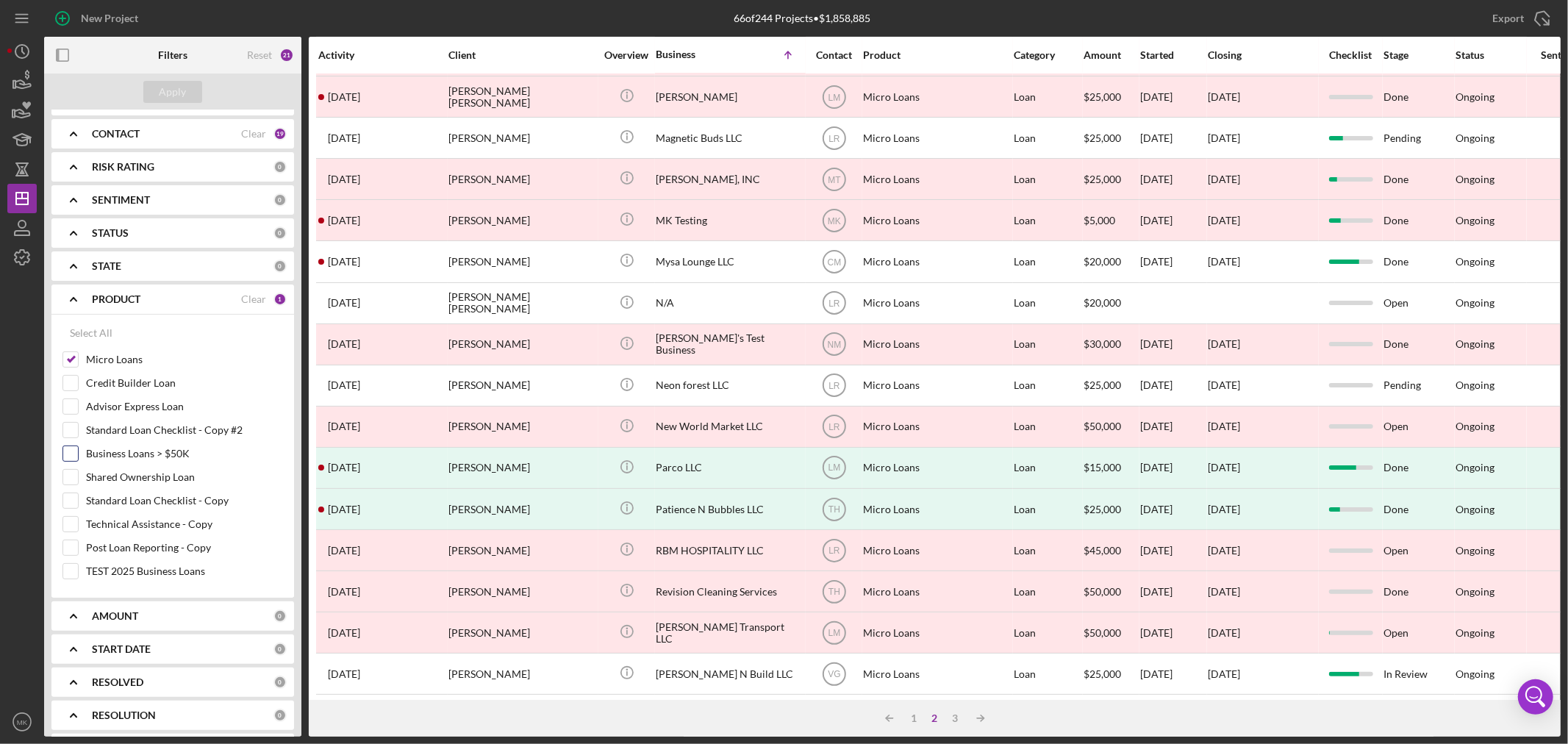
click at [72, 450] on input "Business Loans > $50K" at bounding box center [70, 454] width 15 height 15
checkbox input "true"
click at [70, 355] on input "Micro Loans" at bounding box center [70, 360] width 15 height 15
checkbox input "false"
click at [180, 90] on div "Apply" at bounding box center [173, 91] width 27 height 22
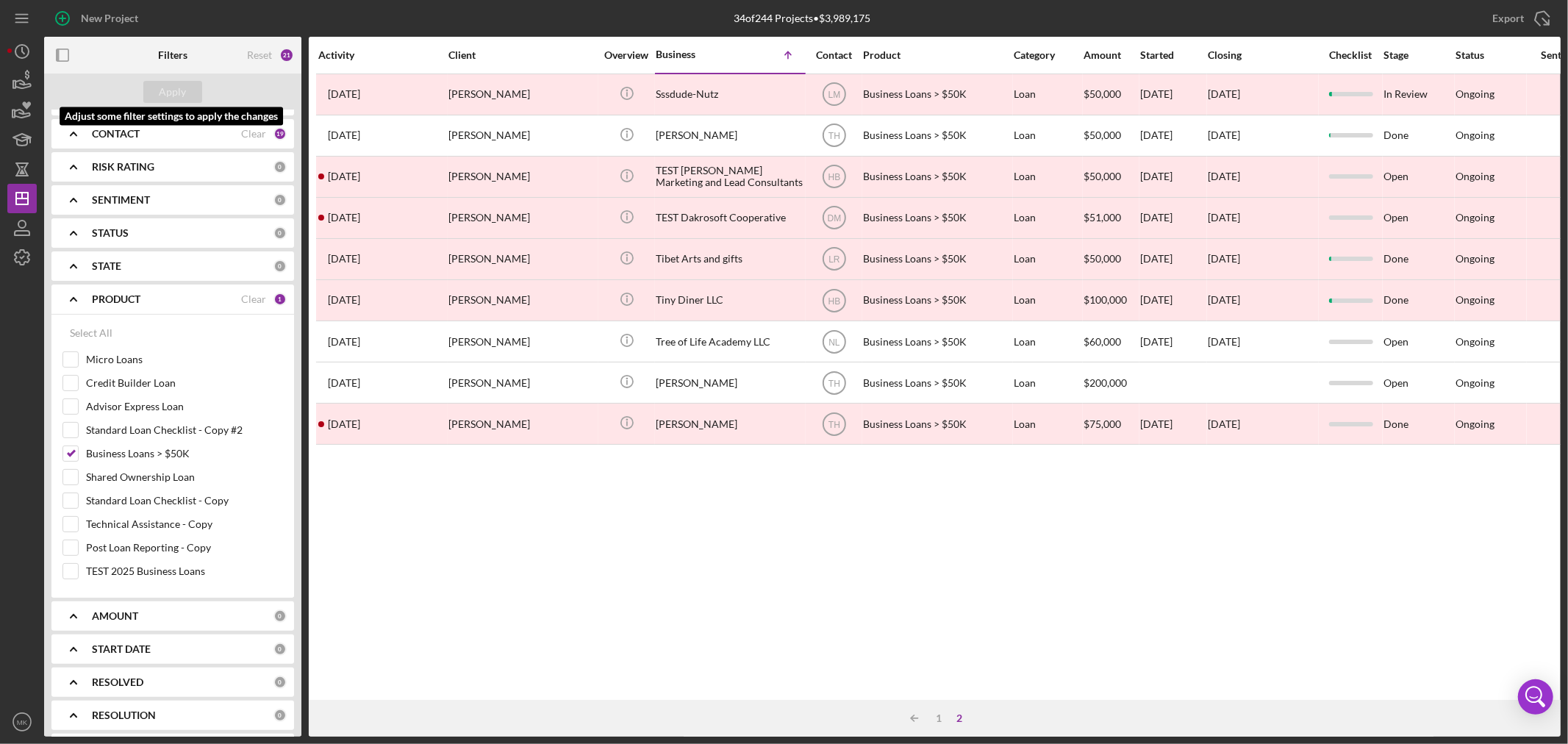
scroll to position [0, 0]
click at [959, 717] on div "2" at bounding box center [961, 718] width 21 height 12
click at [937, 717] on div "1" at bounding box center [940, 718] width 21 height 12
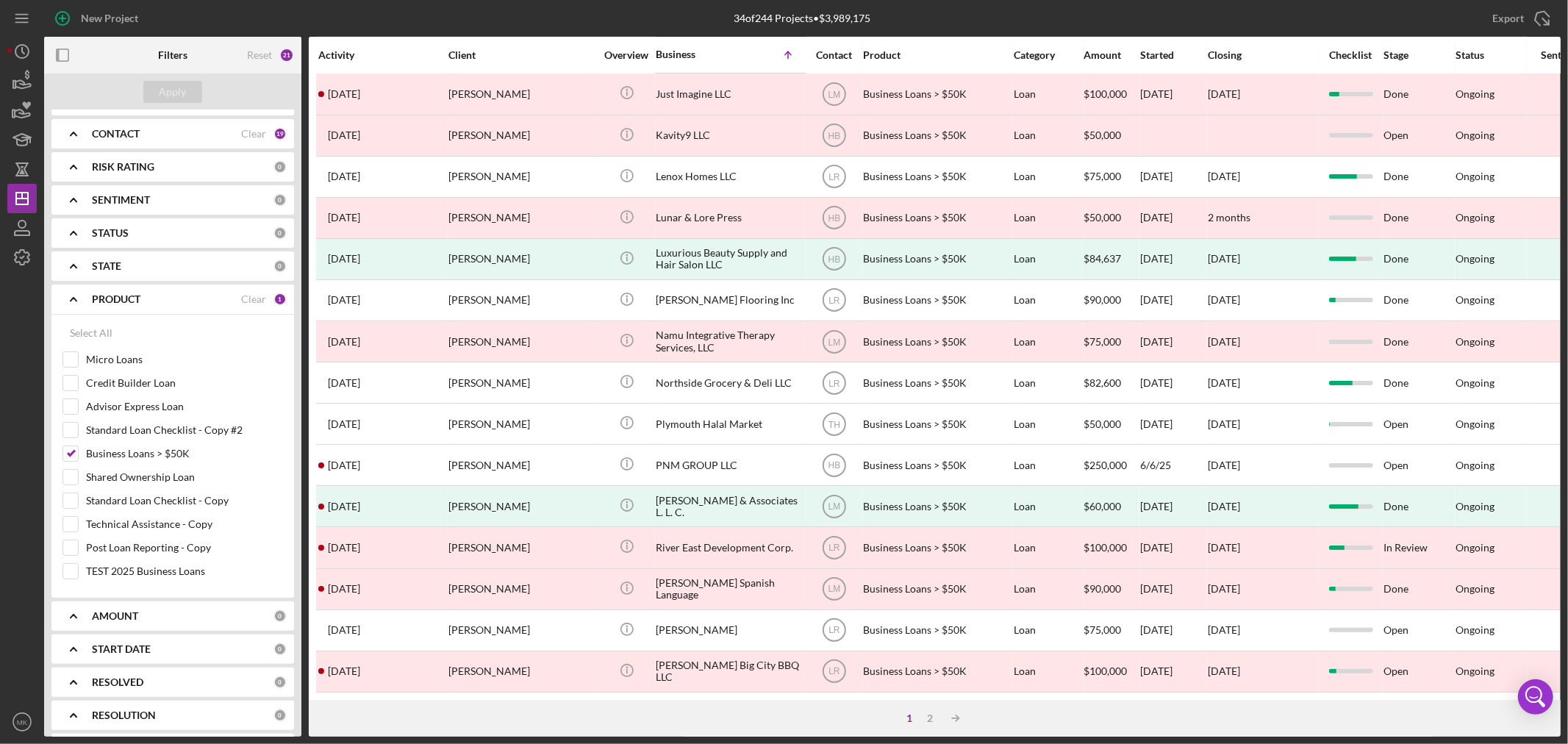
scroll to position [440, 0]
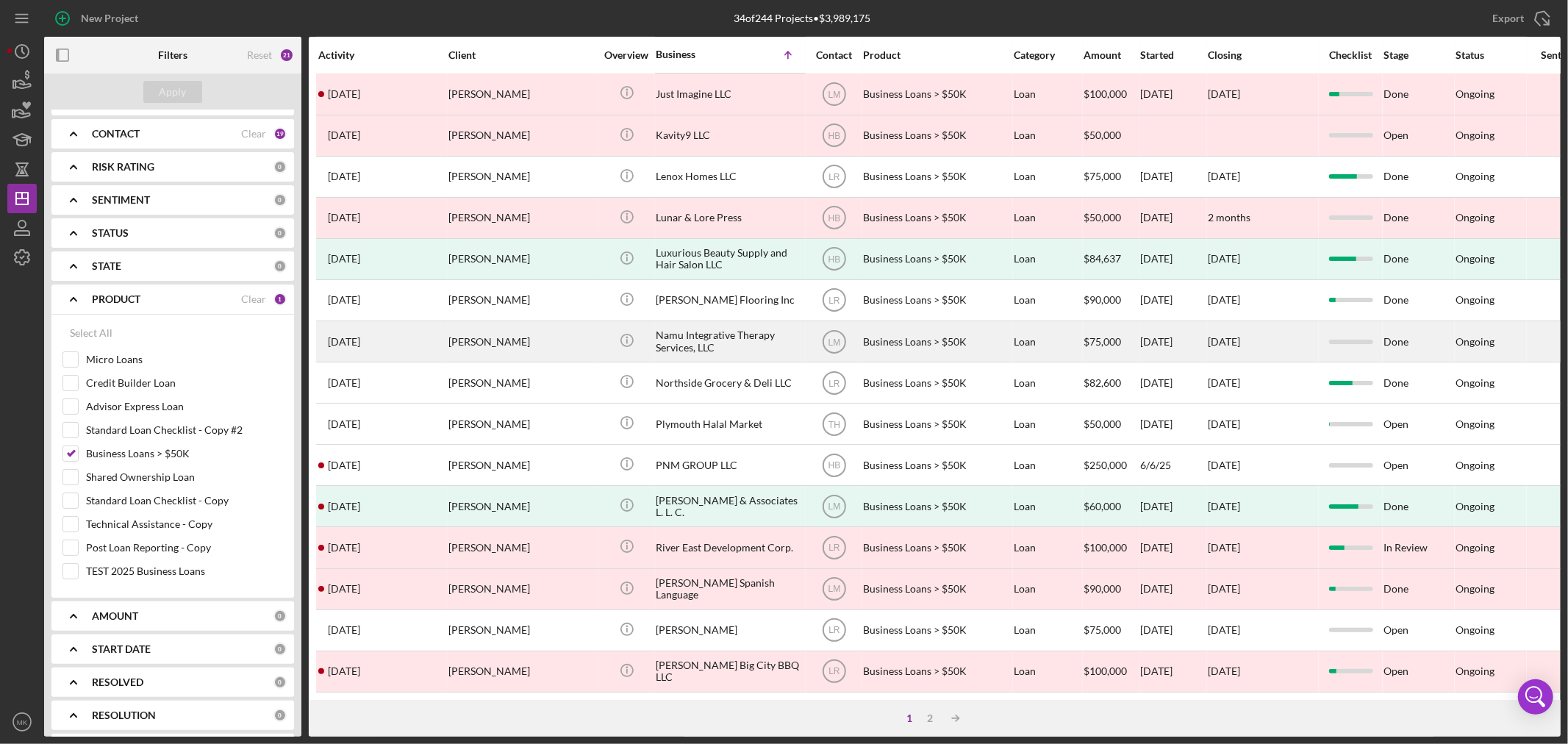
click at [744, 324] on div "Namu Integrative Therapy Services, LLC" at bounding box center [729, 341] width 147 height 39
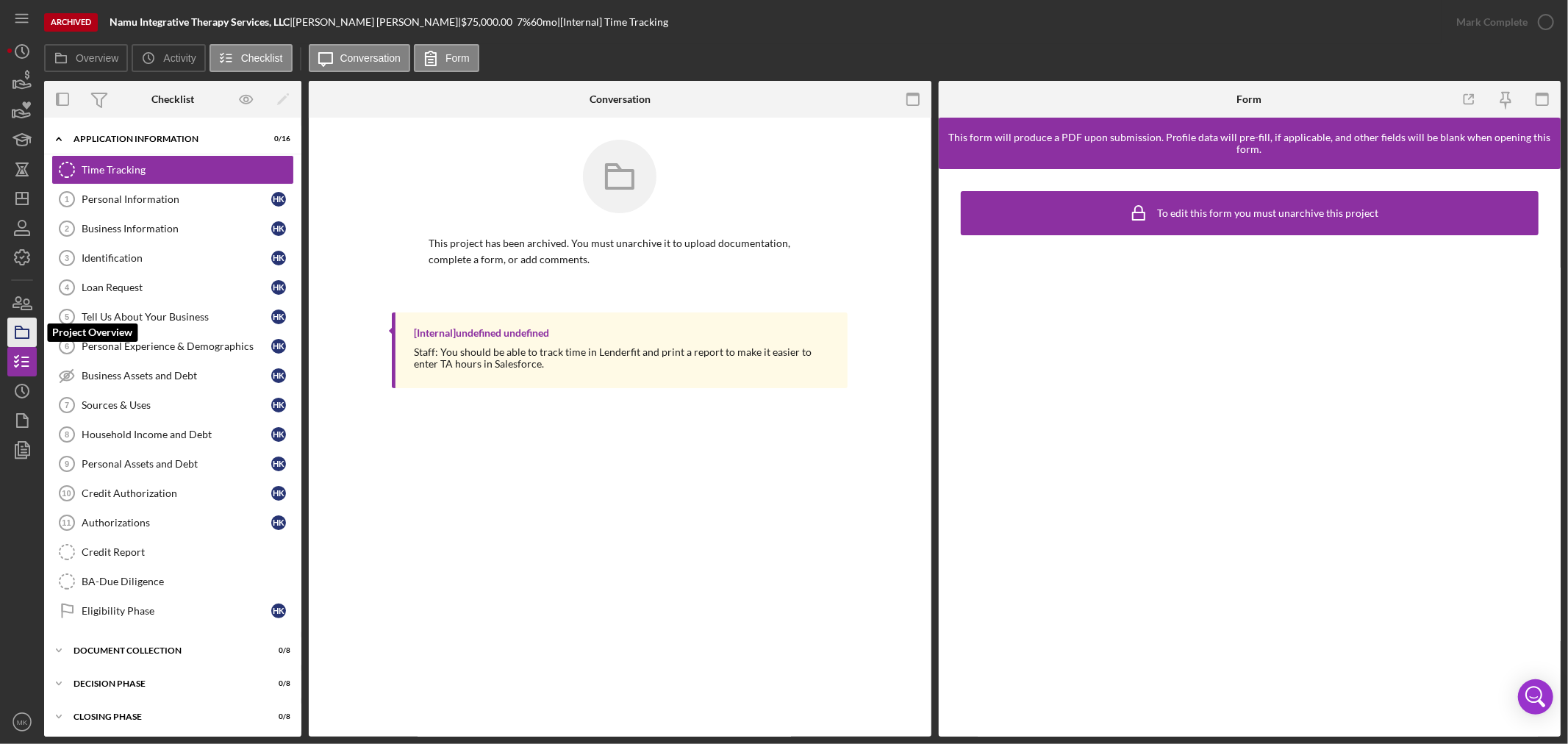
click at [23, 334] on icon "button" at bounding box center [23, 332] width 37 height 37
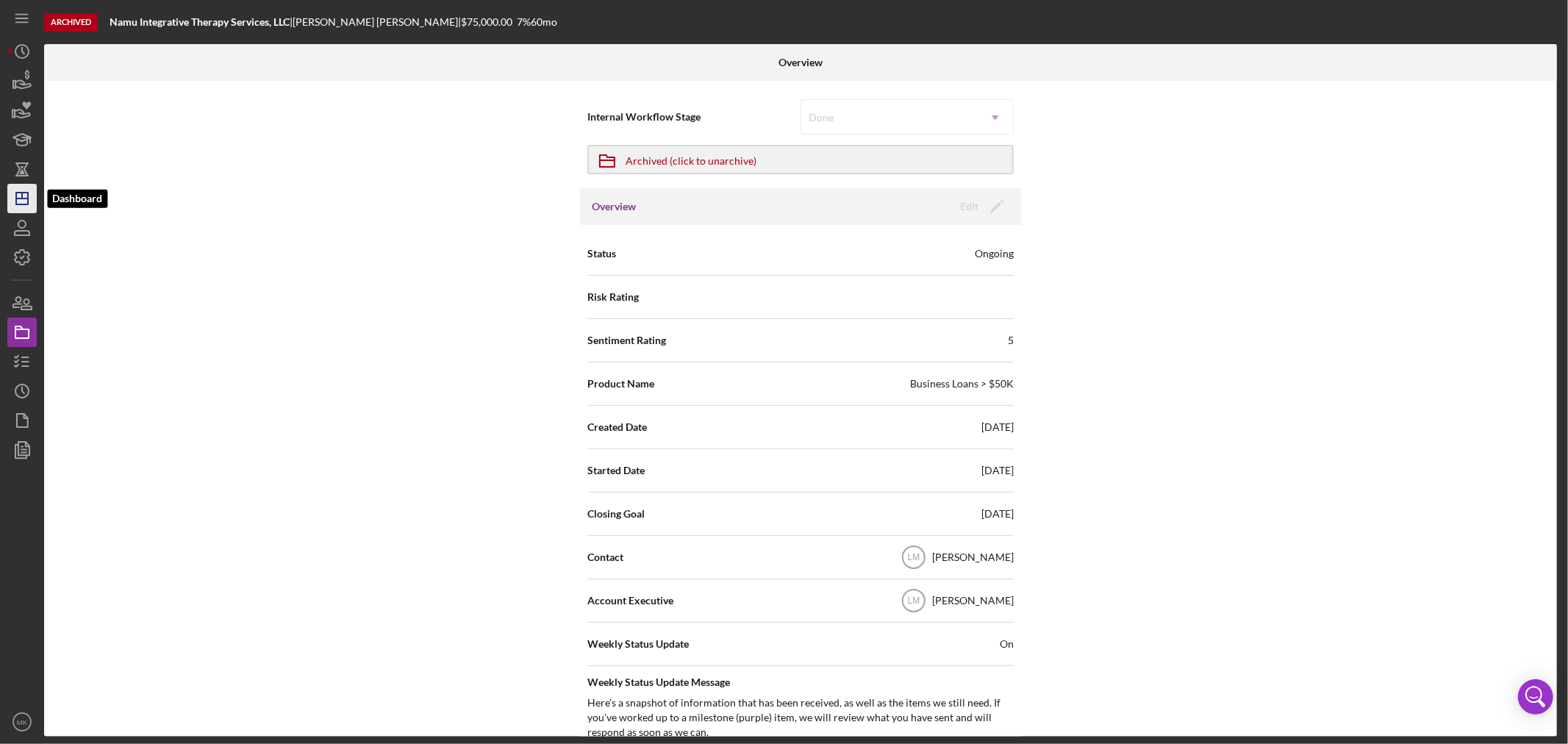
click at [23, 199] on icon "Icon/Dashboard" at bounding box center [23, 199] width 37 height 37
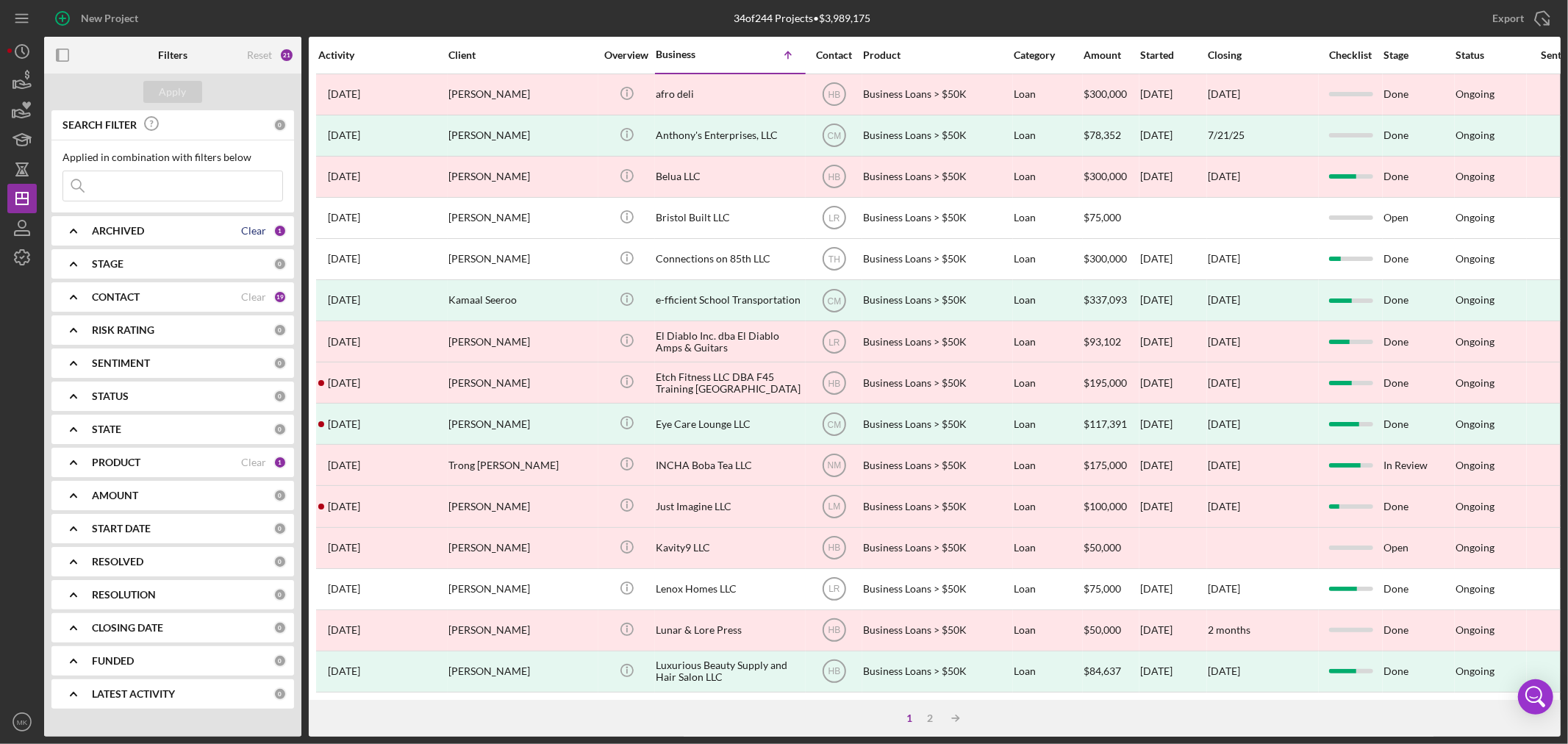
click at [254, 228] on div "Clear" at bounding box center [253, 231] width 25 height 12
click at [128, 224] on div "ARCHIVED 0" at bounding box center [190, 231] width 195 height 29
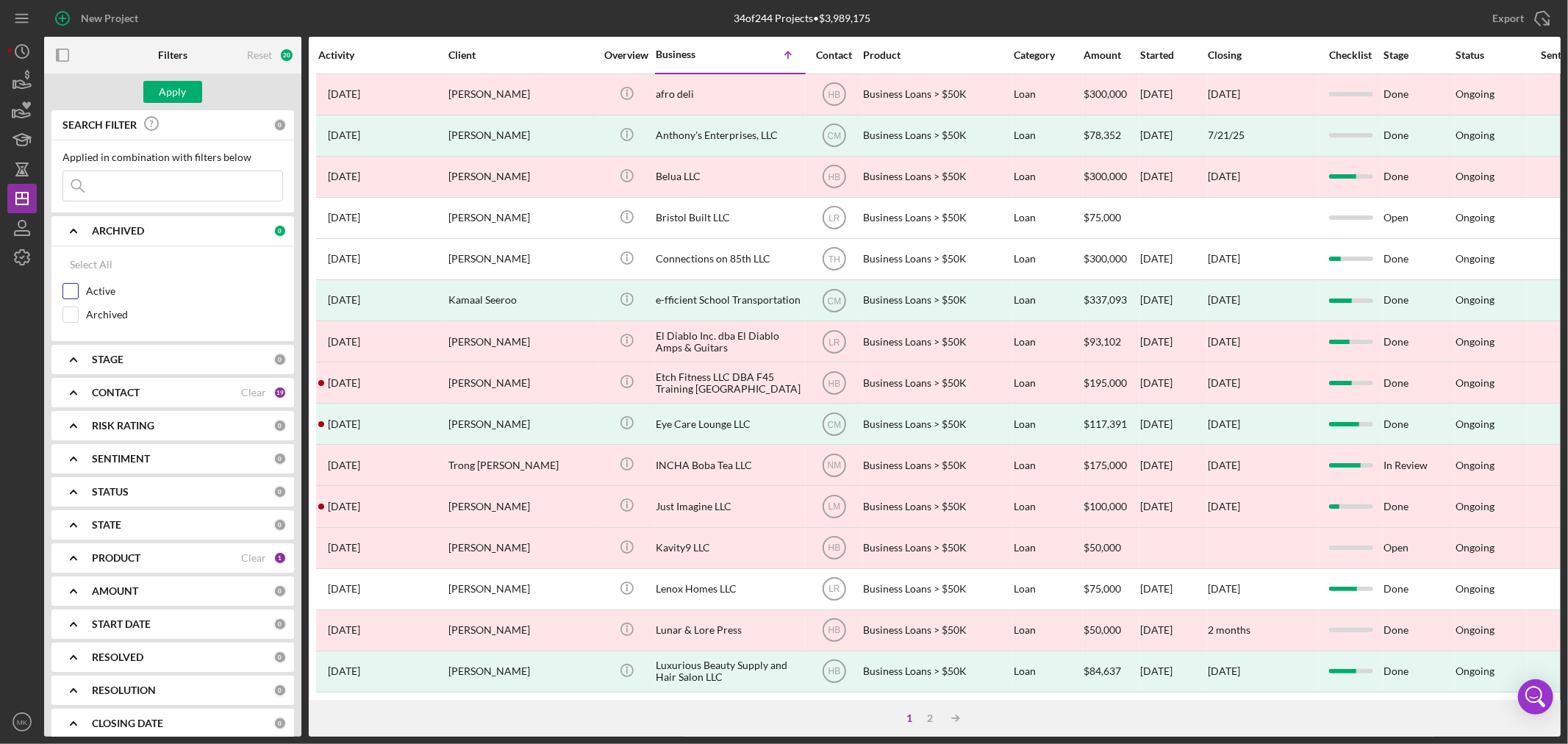
click at [70, 287] on input "Active" at bounding box center [70, 291] width 15 height 15
checkbox input "true"
click at [170, 91] on div "Apply" at bounding box center [173, 91] width 27 height 22
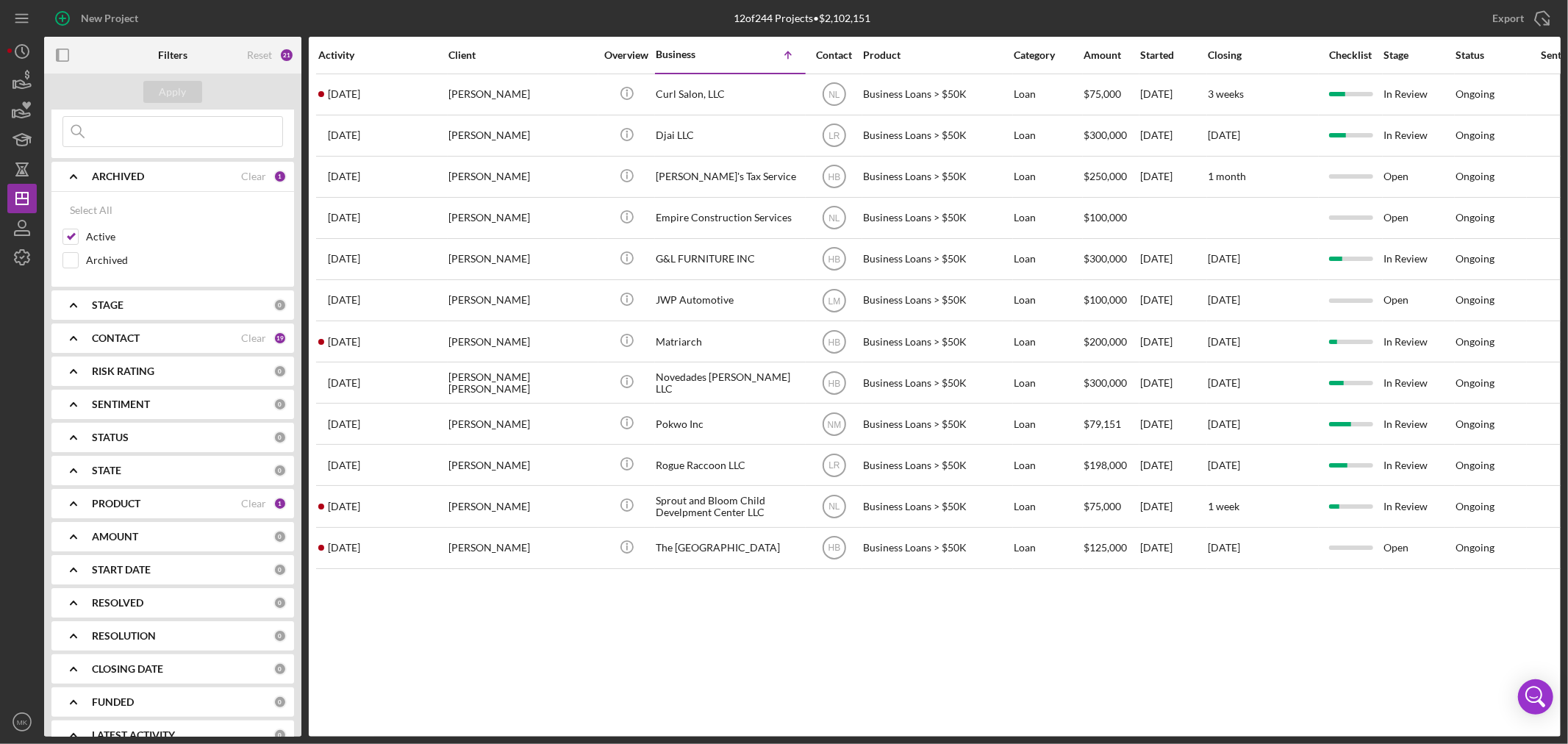
scroll to position [79, 0]
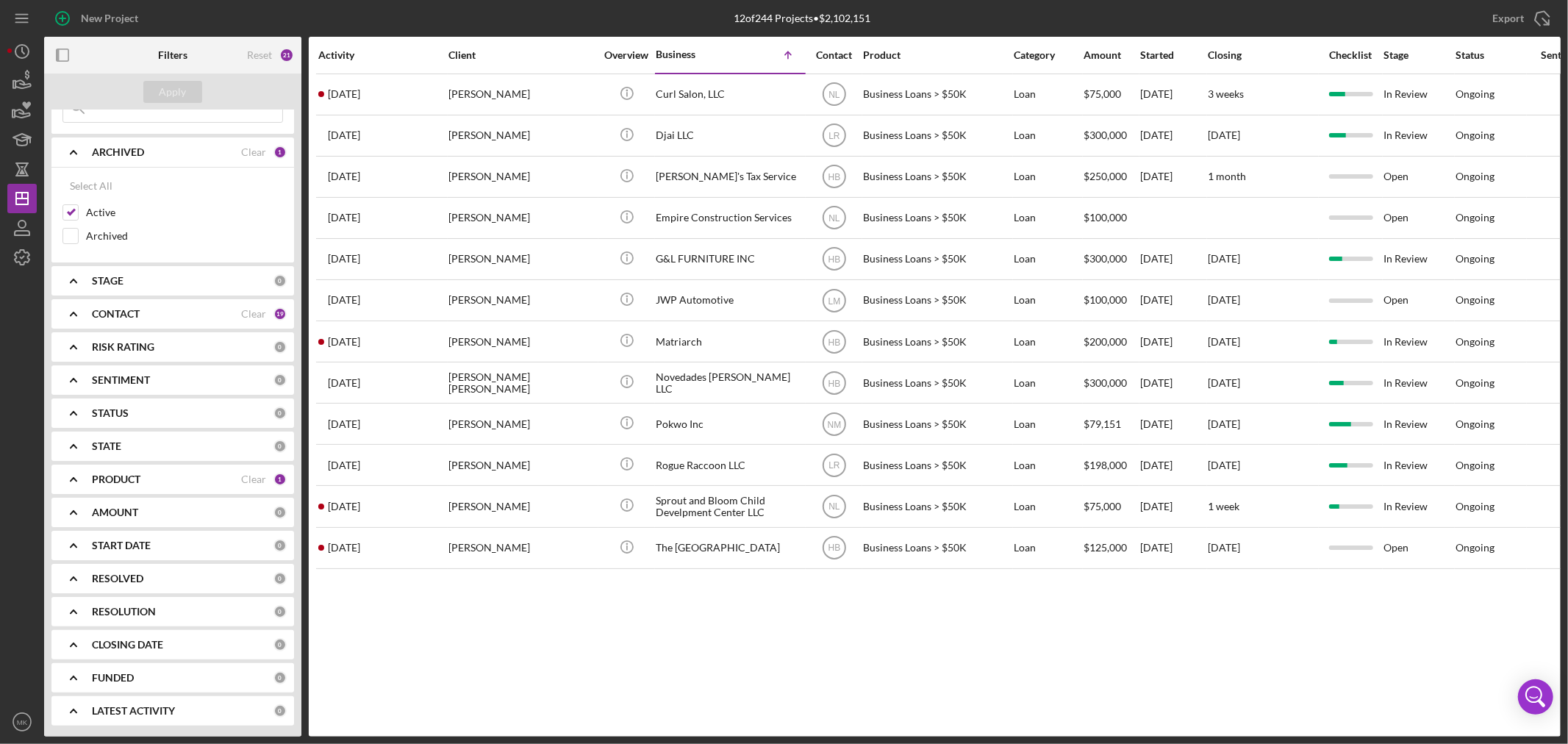
click at [128, 475] on b "PRODUCT" at bounding box center [116, 479] width 48 height 12
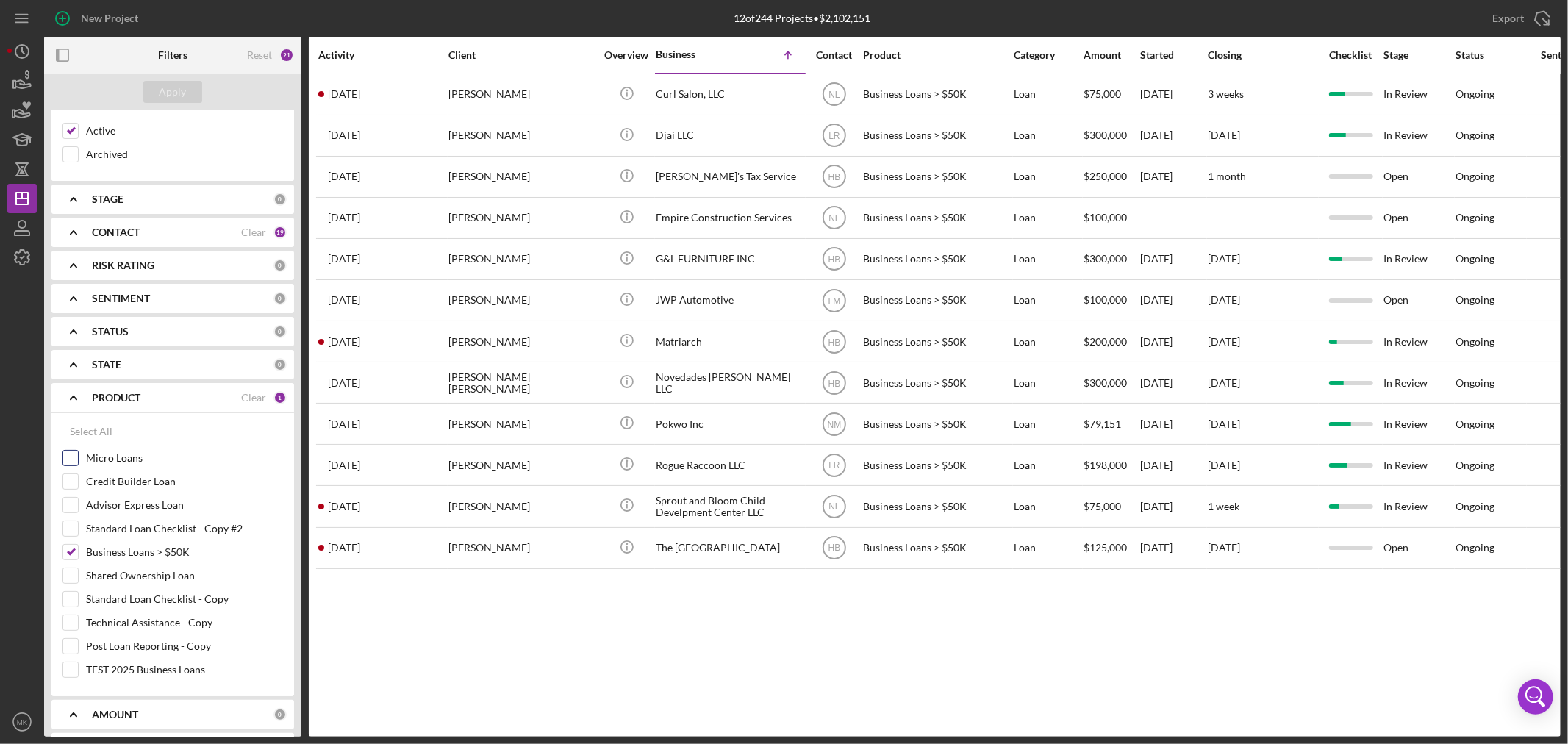
click at [69, 460] on input "Micro Loans" at bounding box center [70, 458] width 15 height 15
click at [169, 89] on div "Apply" at bounding box center [173, 91] width 27 height 22
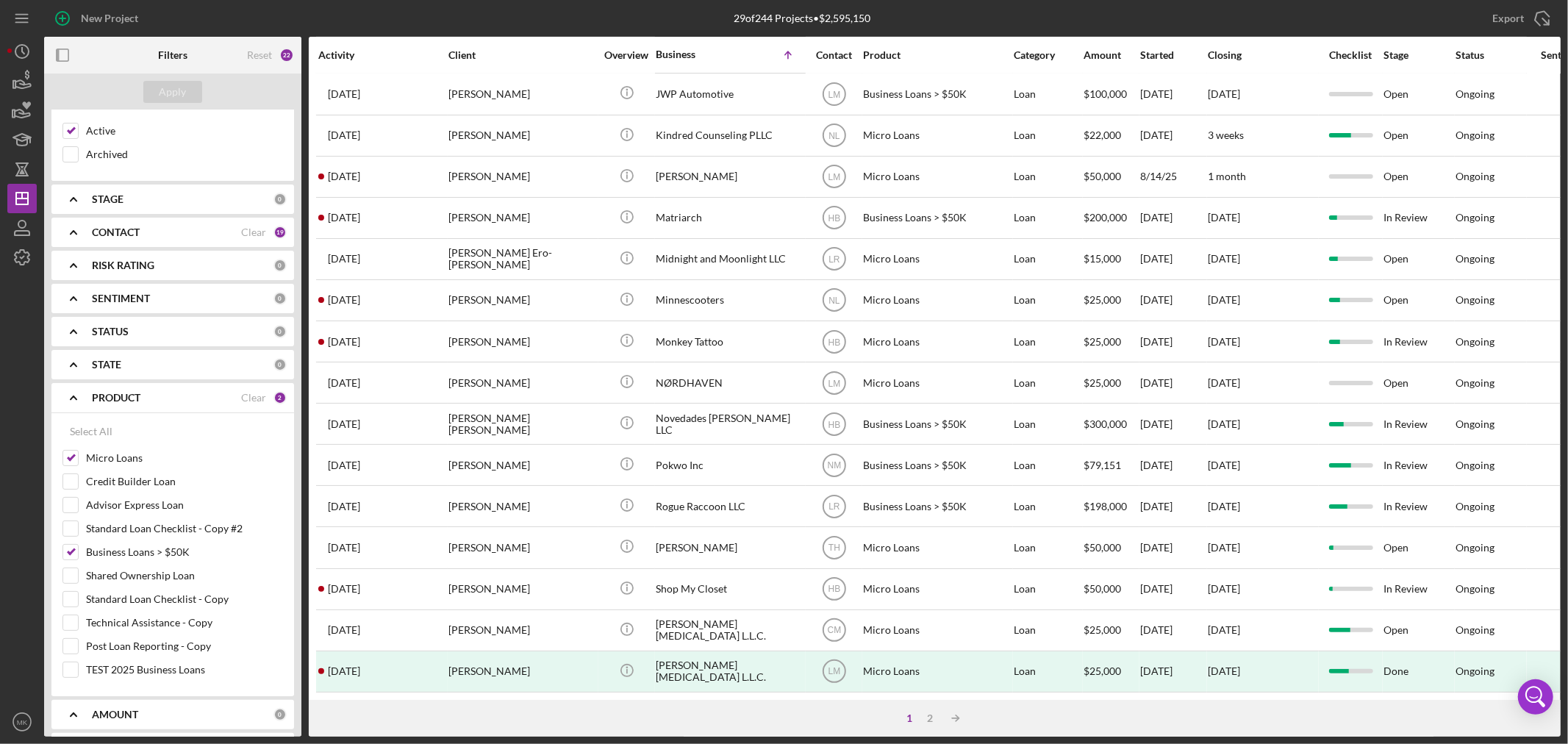
scroll to position [440, 0]
click at [932, 717] on div "2" at bounding box center [931, 718] width 21 height 12
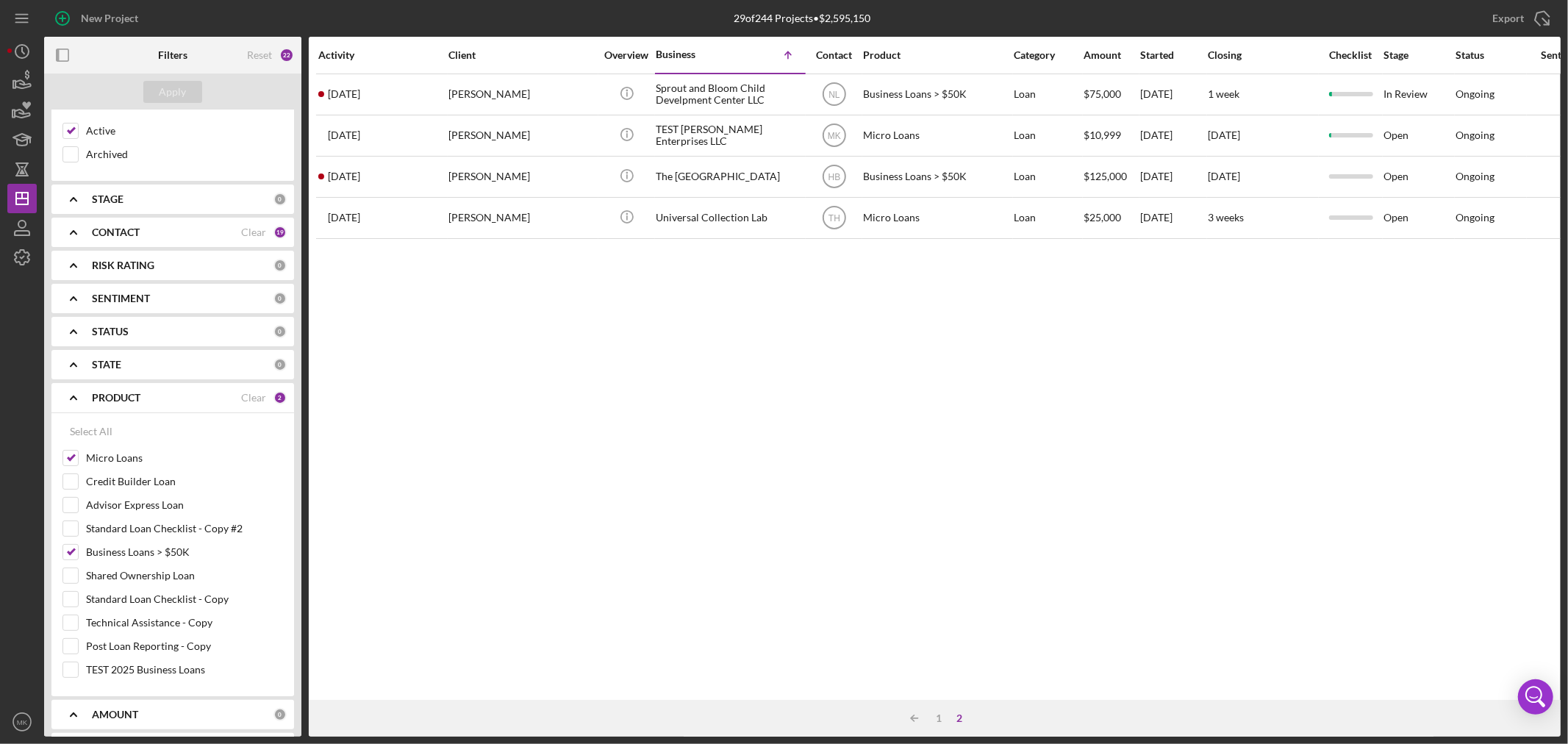
scroll to position [0, 0]
click at [939, 718] on div "1" at bounding box center [940, 718] width 21 height 12
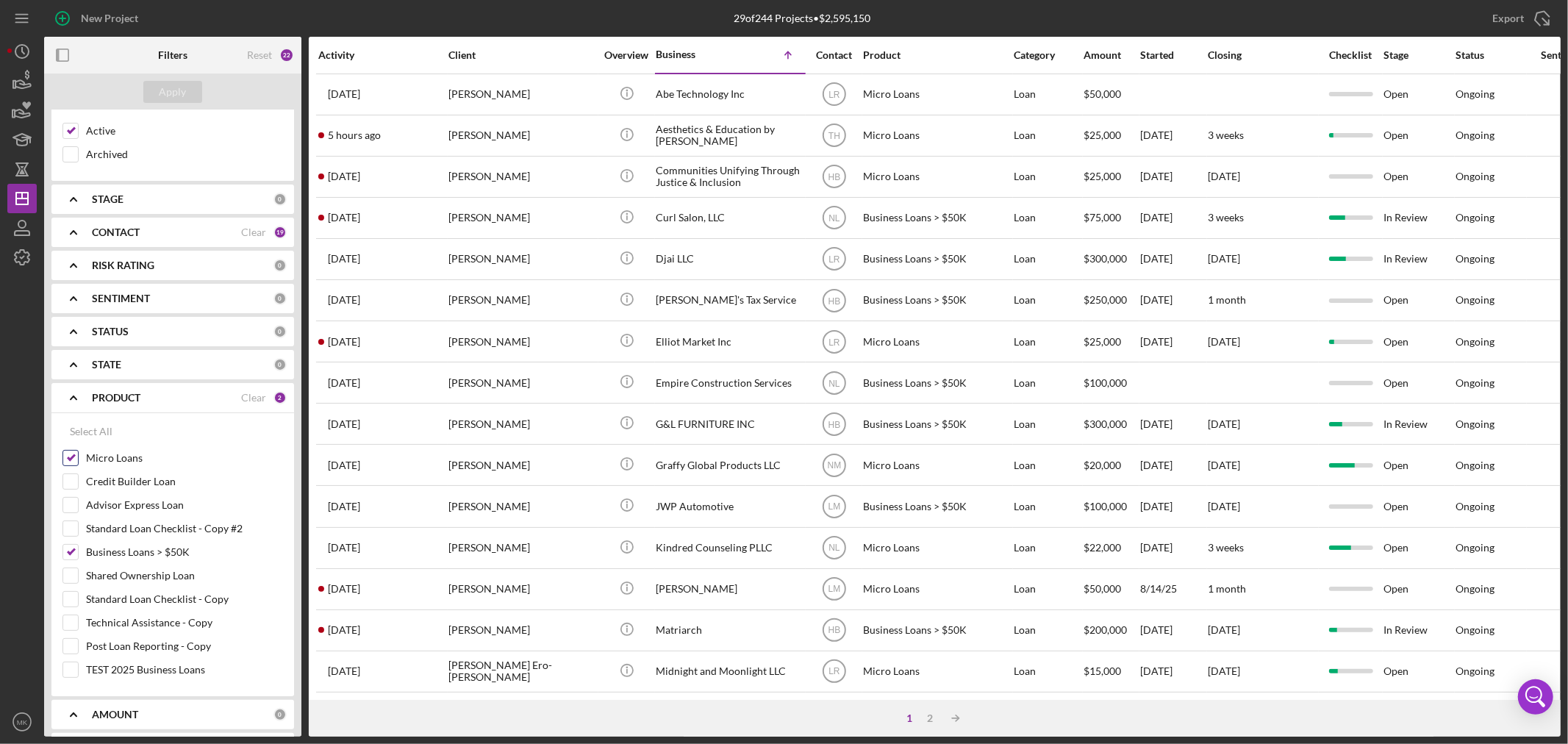
click at [73, 454] on input "Micro Loans" at bounding box center [70, 458] width 15 height 15
checkbox input "false"
click at [178, 90] on div "Apply" at bounding box center [173, 91] width 27 height 22
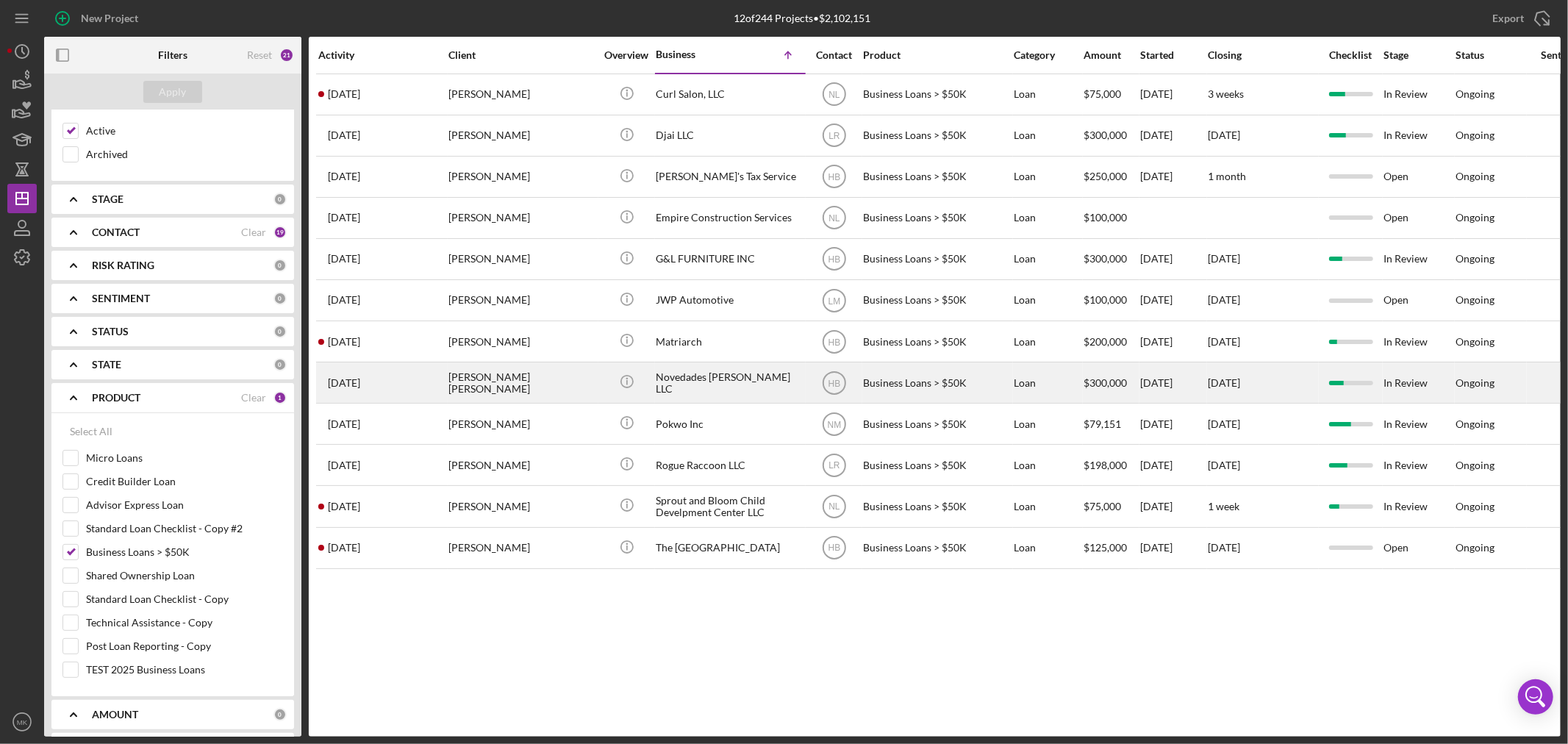
click at [729, 387] on div "Novedades [PERSON_NAME] LLC" at bounding box center [729, 382] width 147 height 39
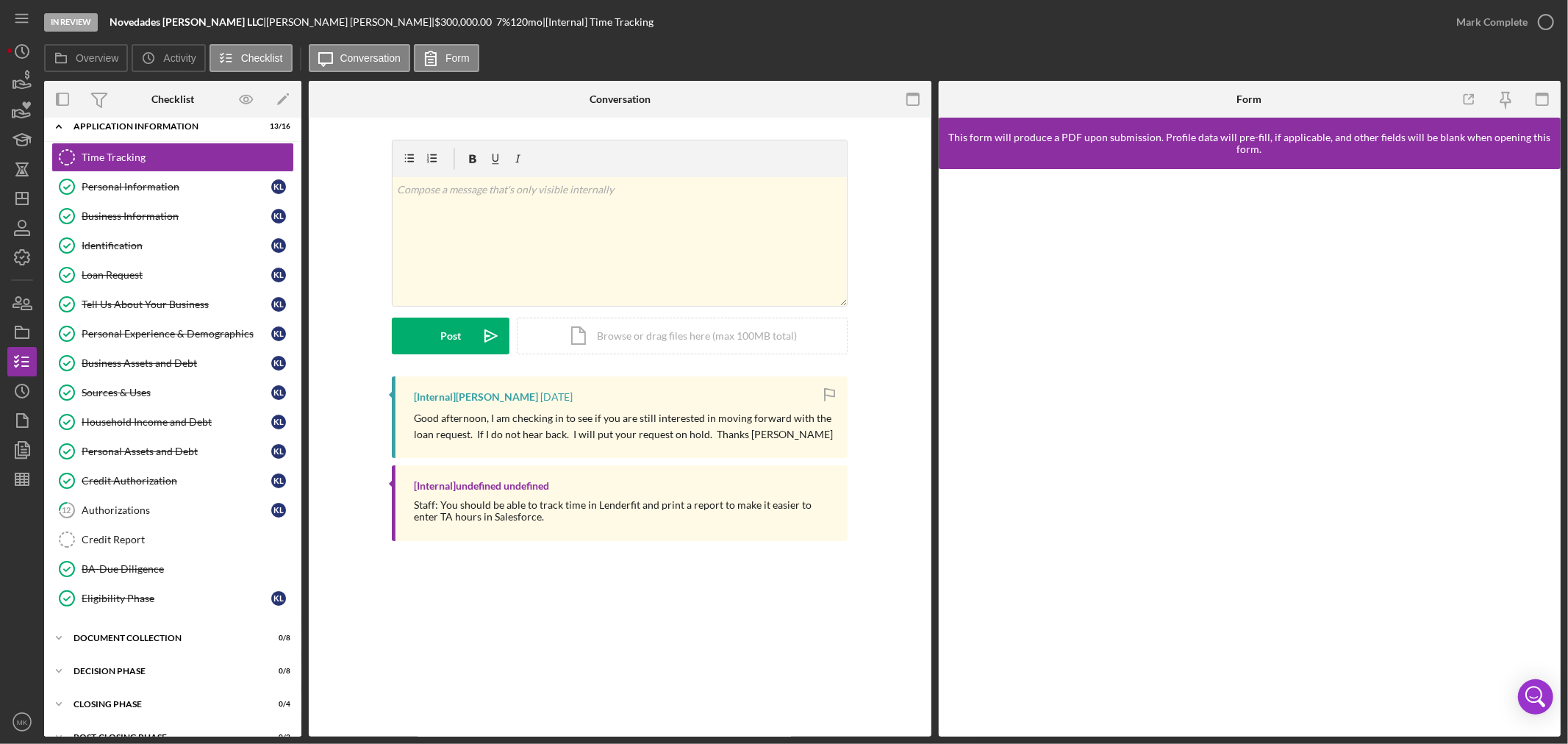
scroll to position [69, 0]
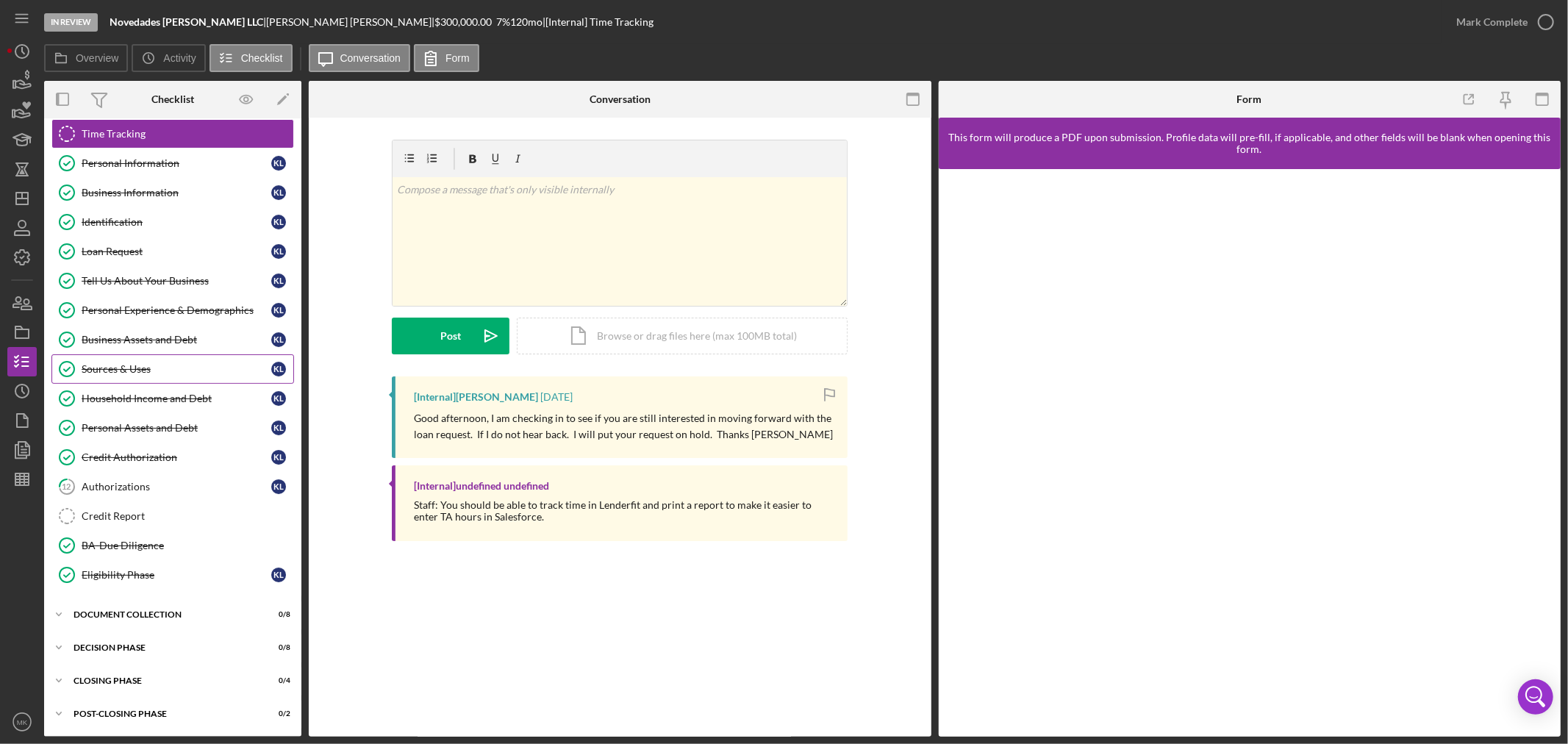
click at [135, 375] on link "Sources & Uses Sources & Uses K L" at bounding box center [173, 369] width 243 height 29
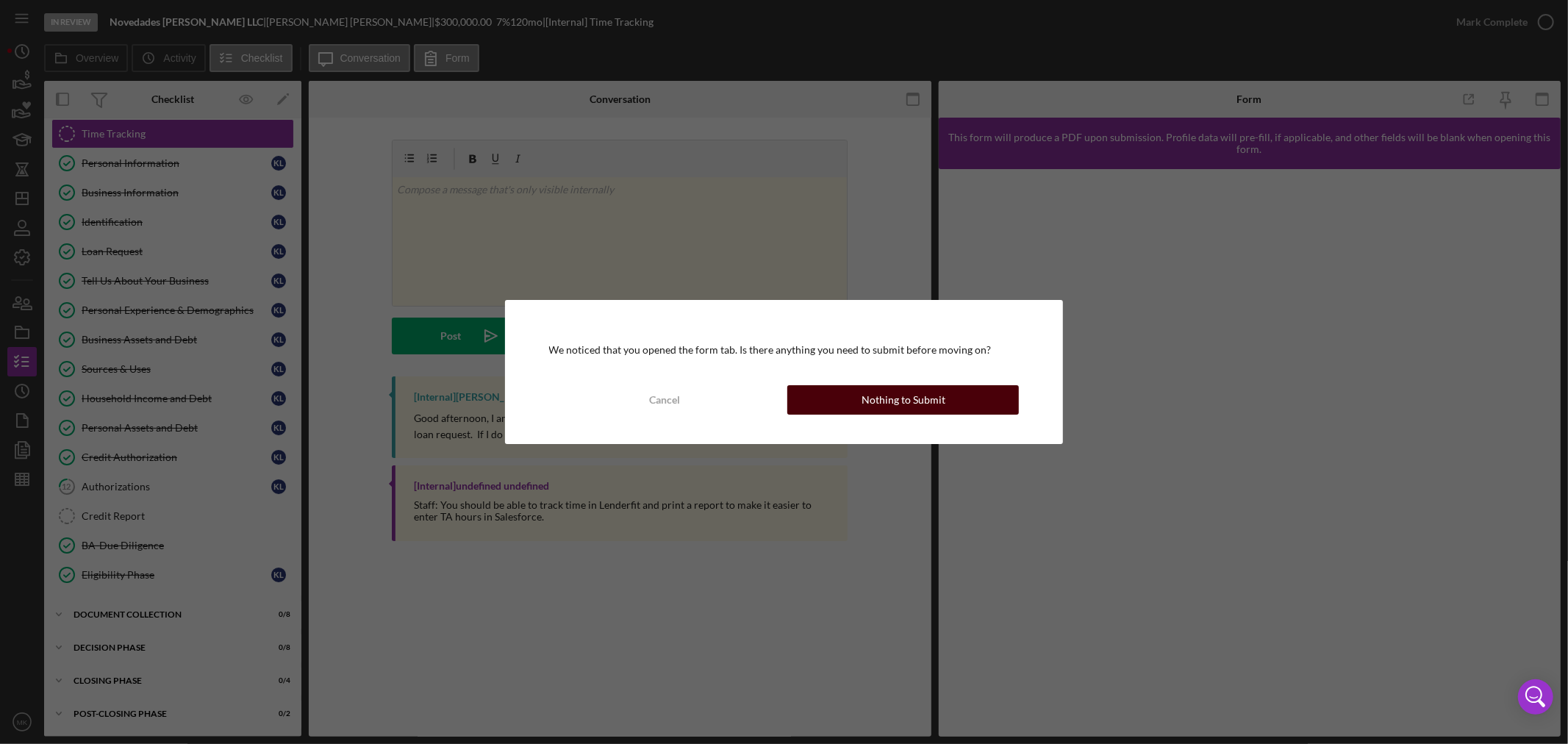
click at [929, 395] on div "Nothing to Submit" at bounding box center [903, 400] width 84 height 29
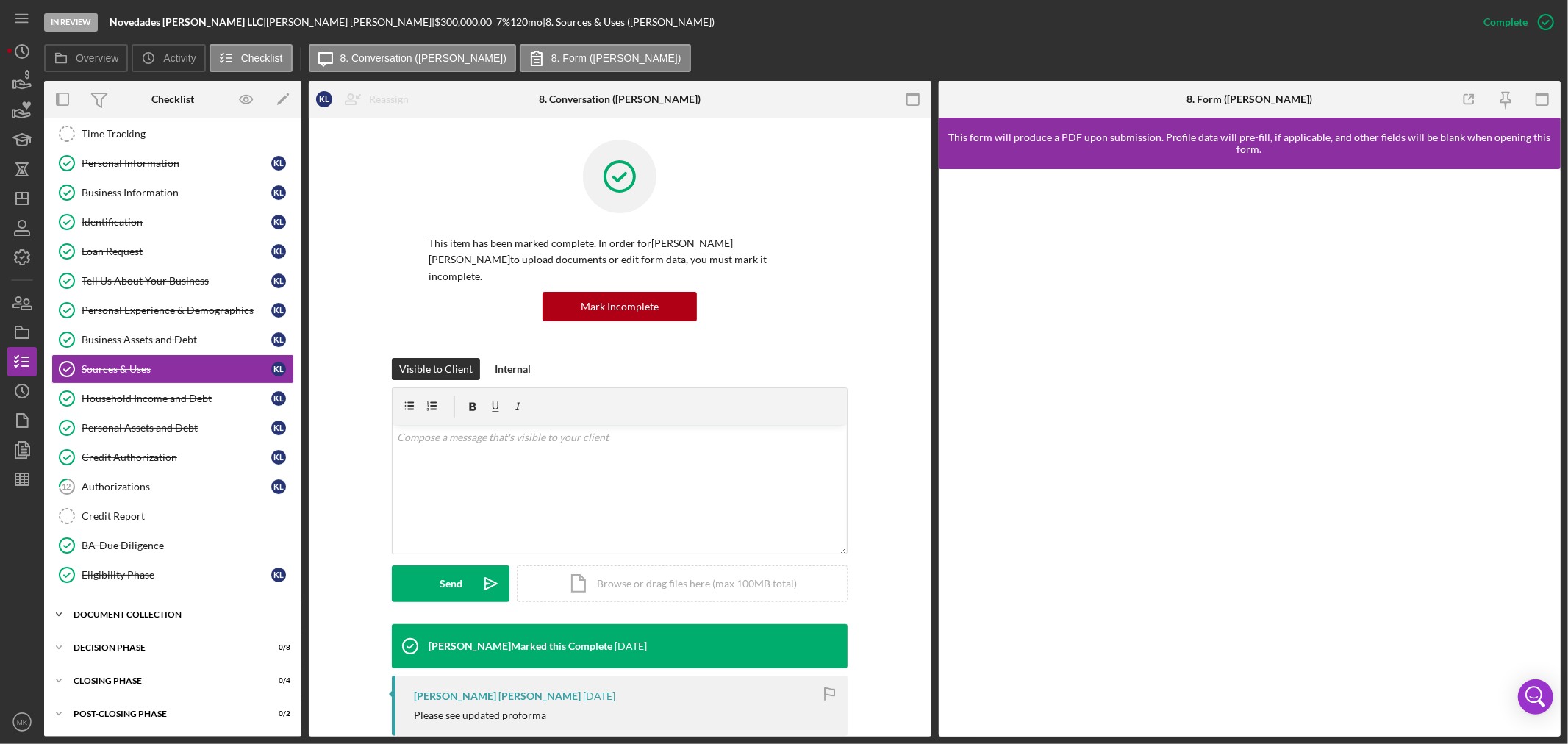
click at [55, 613] on icon "Icon/Expander" at bounding box center [59, 615] width 29 height 29
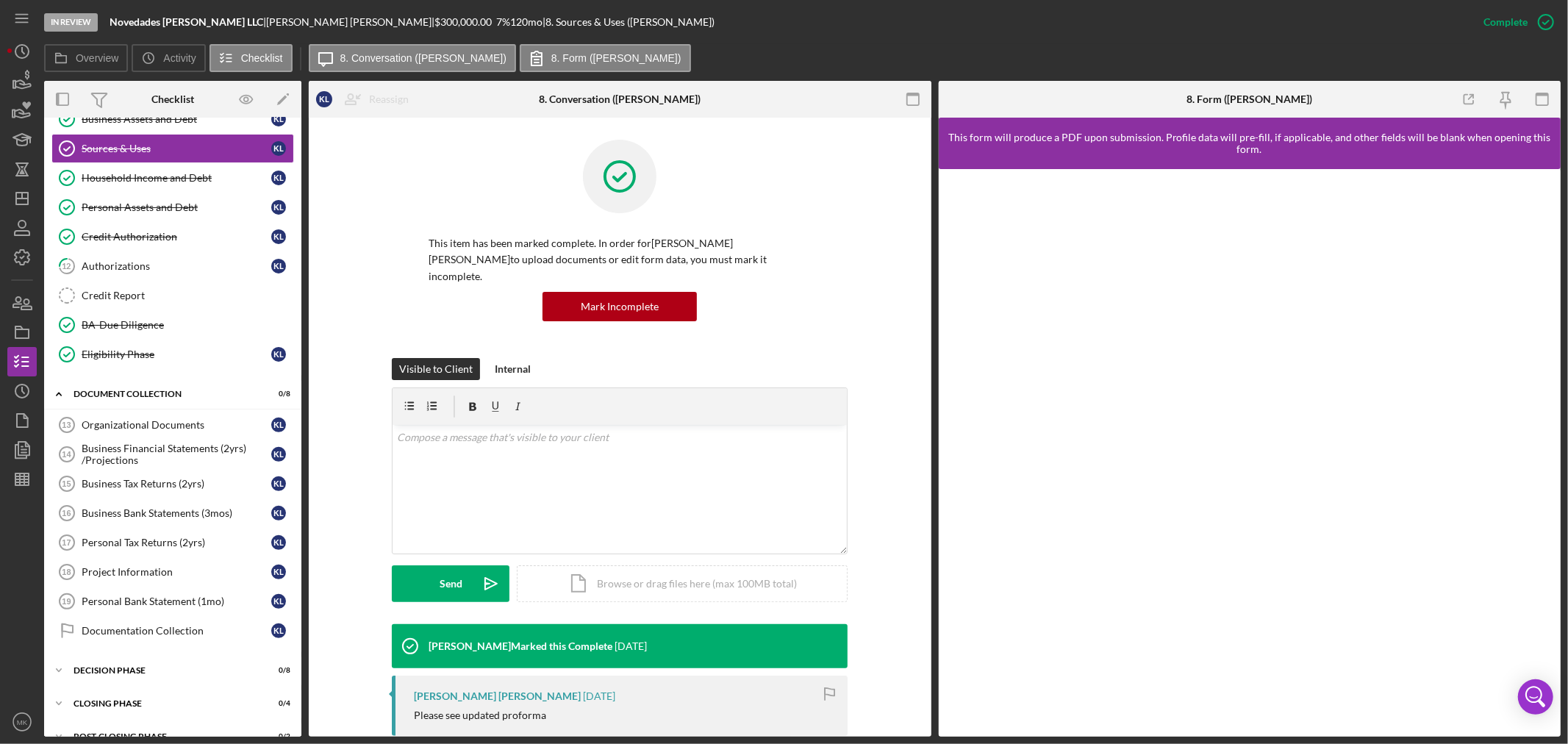
scroll to position [314, 0]
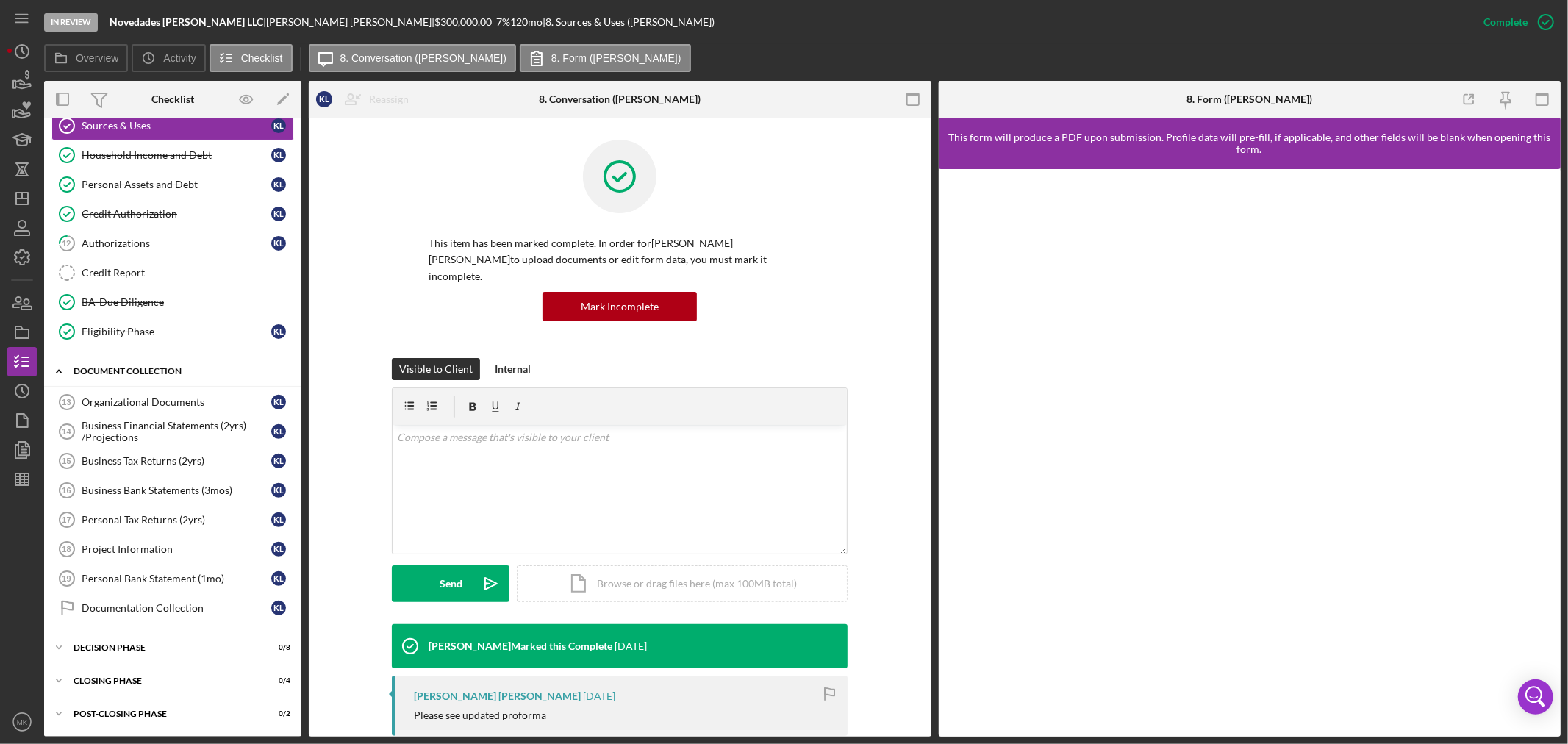
click at [56, 370] on icon "Icon/Expander" at bounding box center [59, 371] width 29 height 29
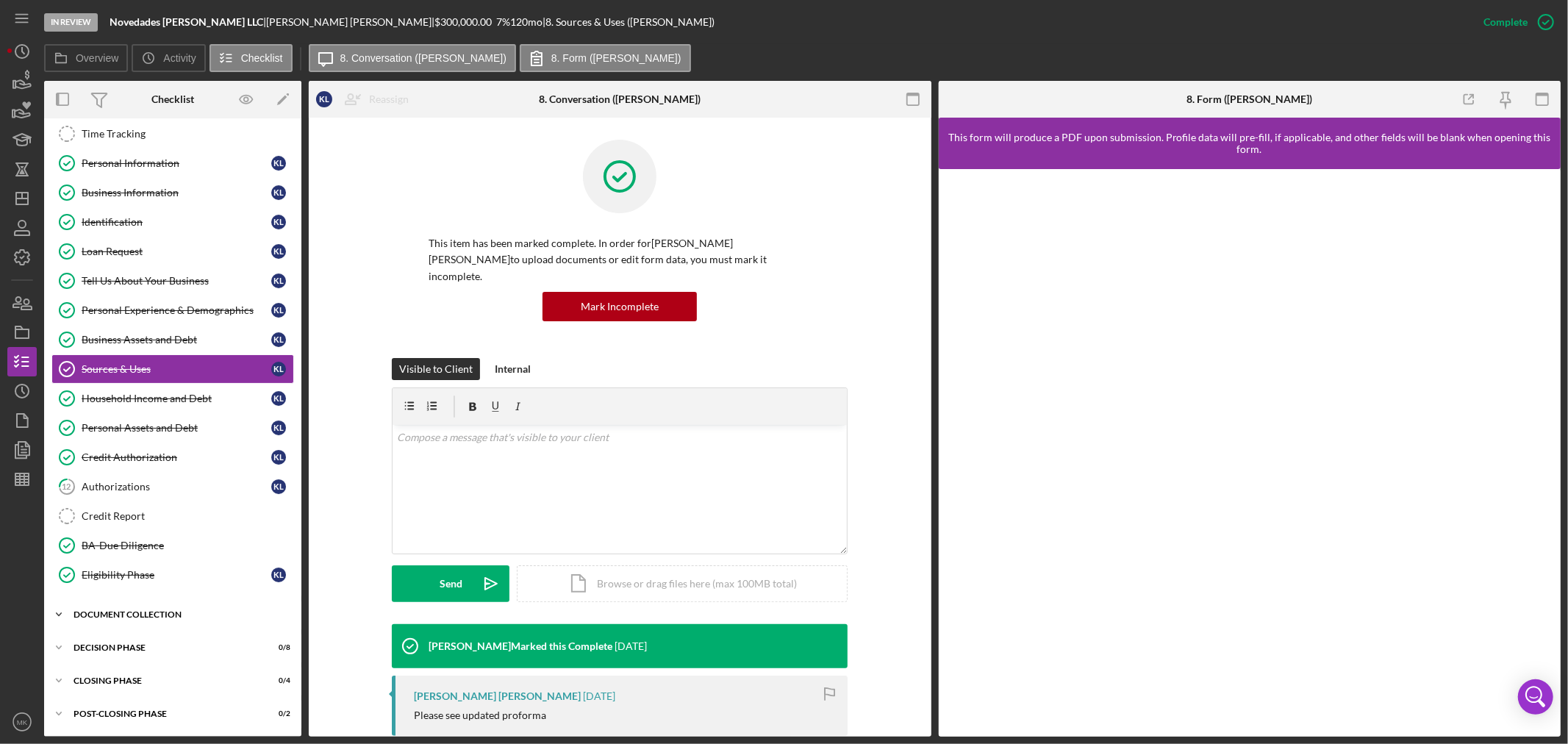
scroll to position [69, 0]
click at [59, 644] on icon "Icon/Expander" at bounding box center [59, 648] width 29 height 29
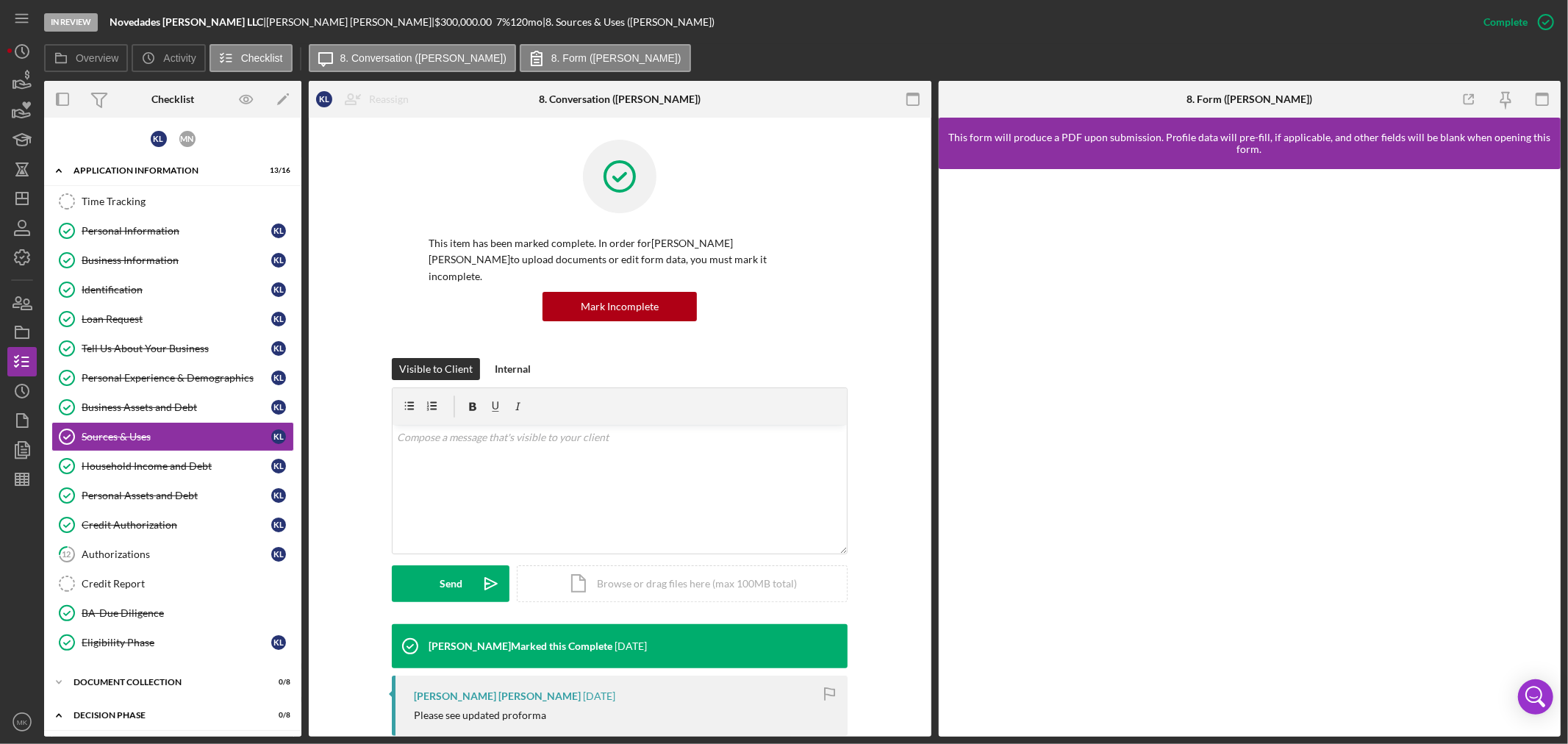
scroll to position [0, 0]
click at [56, 166] on icon "Icon/Expander" at bounding box center [59, 171] width 29 height 29
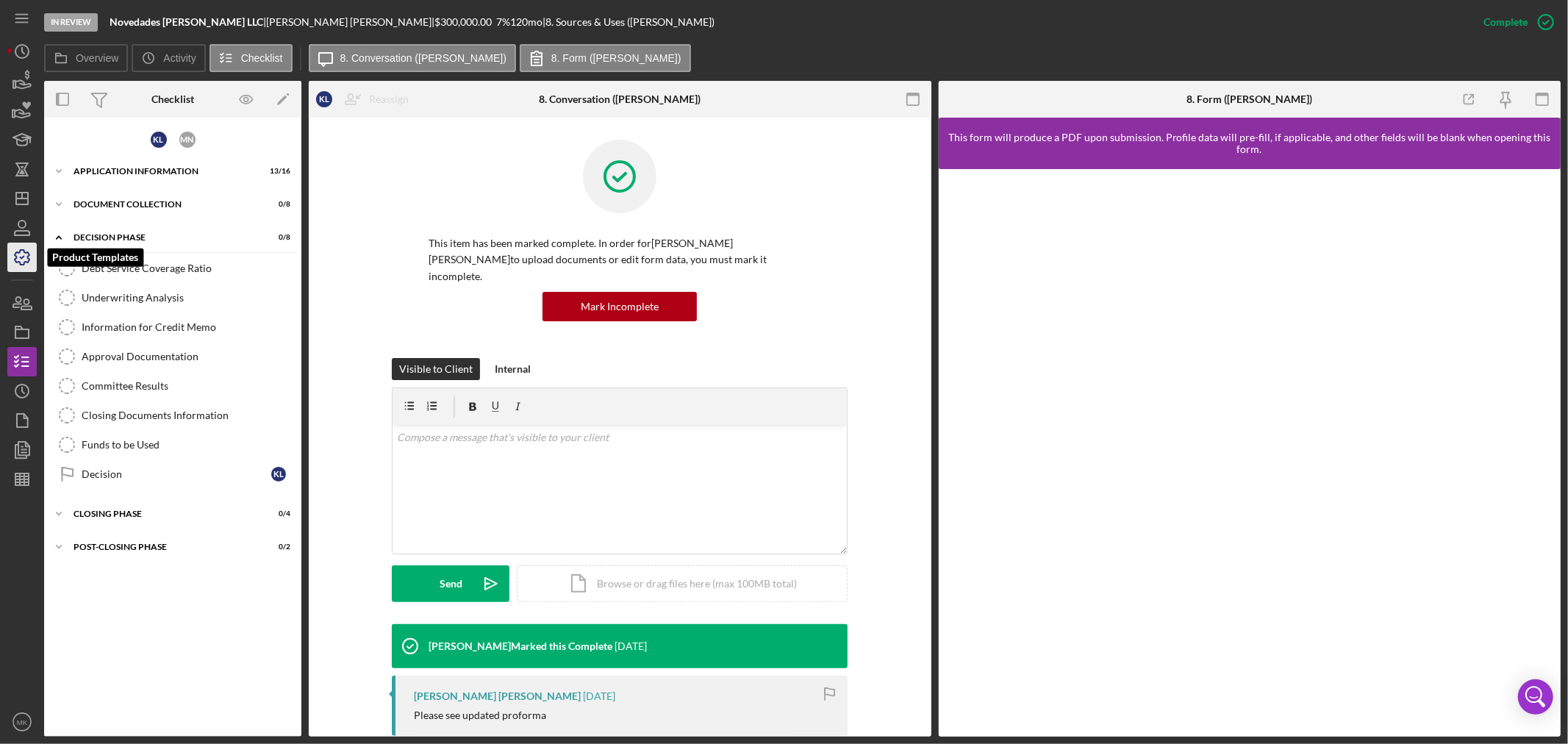
click at [23, 257] on polyline "button" at bounding box center [23, 257] width 4 height 2
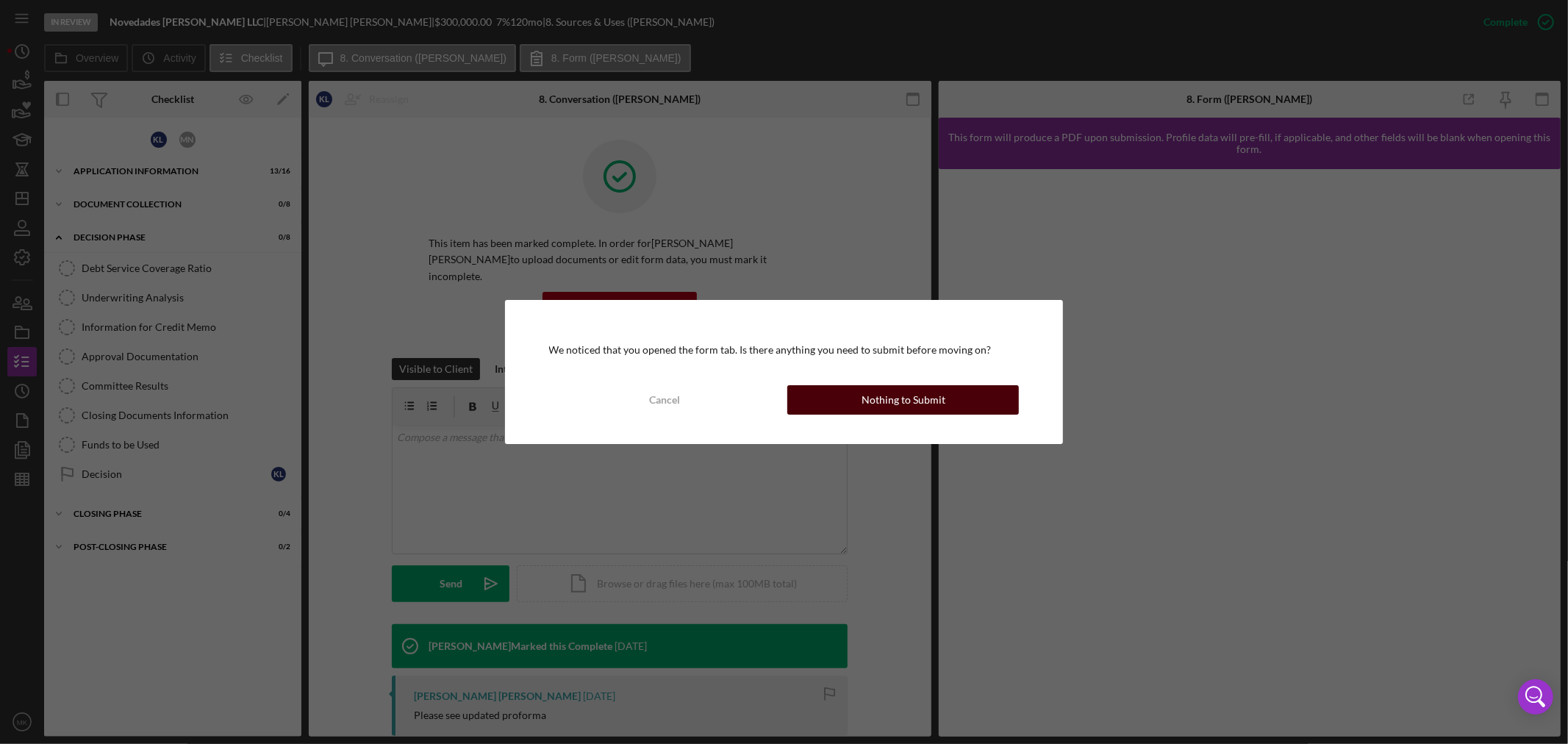
click at [924, 403] on div "Nothing to Submit" at bounding box center [903, 400] width 84 height 29
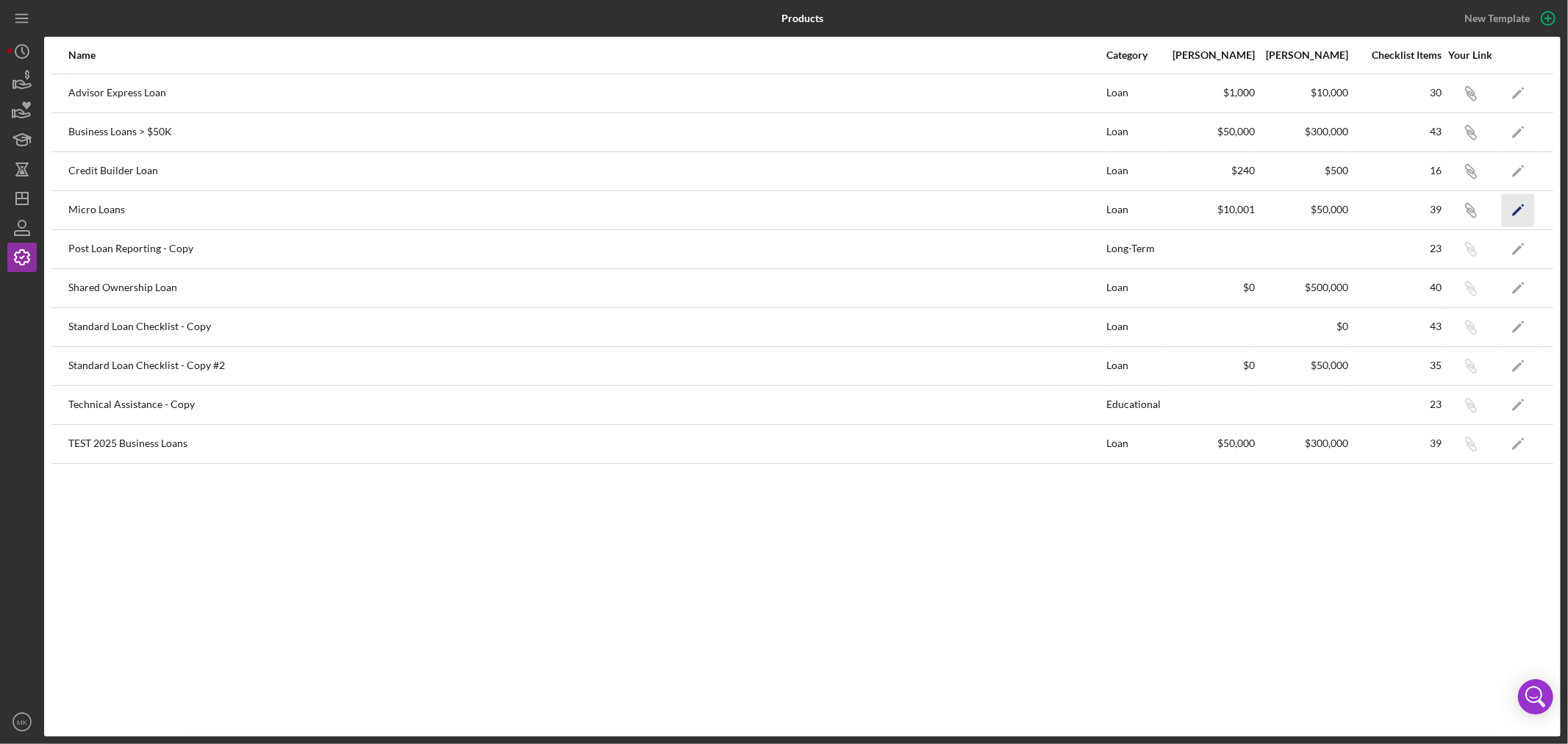
click at [1520, 210] on polygon "button" at bounding box center [1517, 211] width 10 height 10
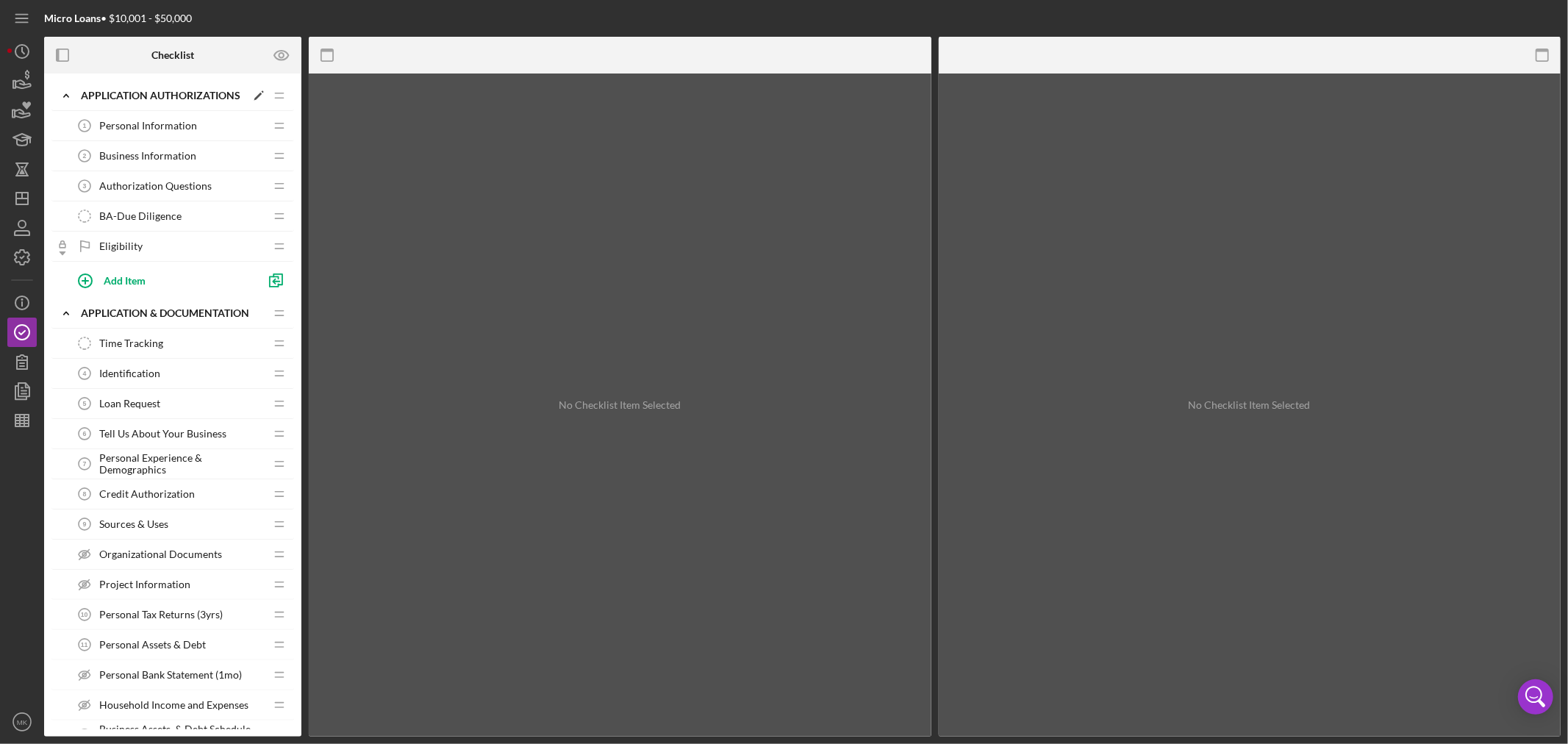
click at [68, 93] on icon "Icon/Expander" at bounding box center [66, 95] width 29 height 29
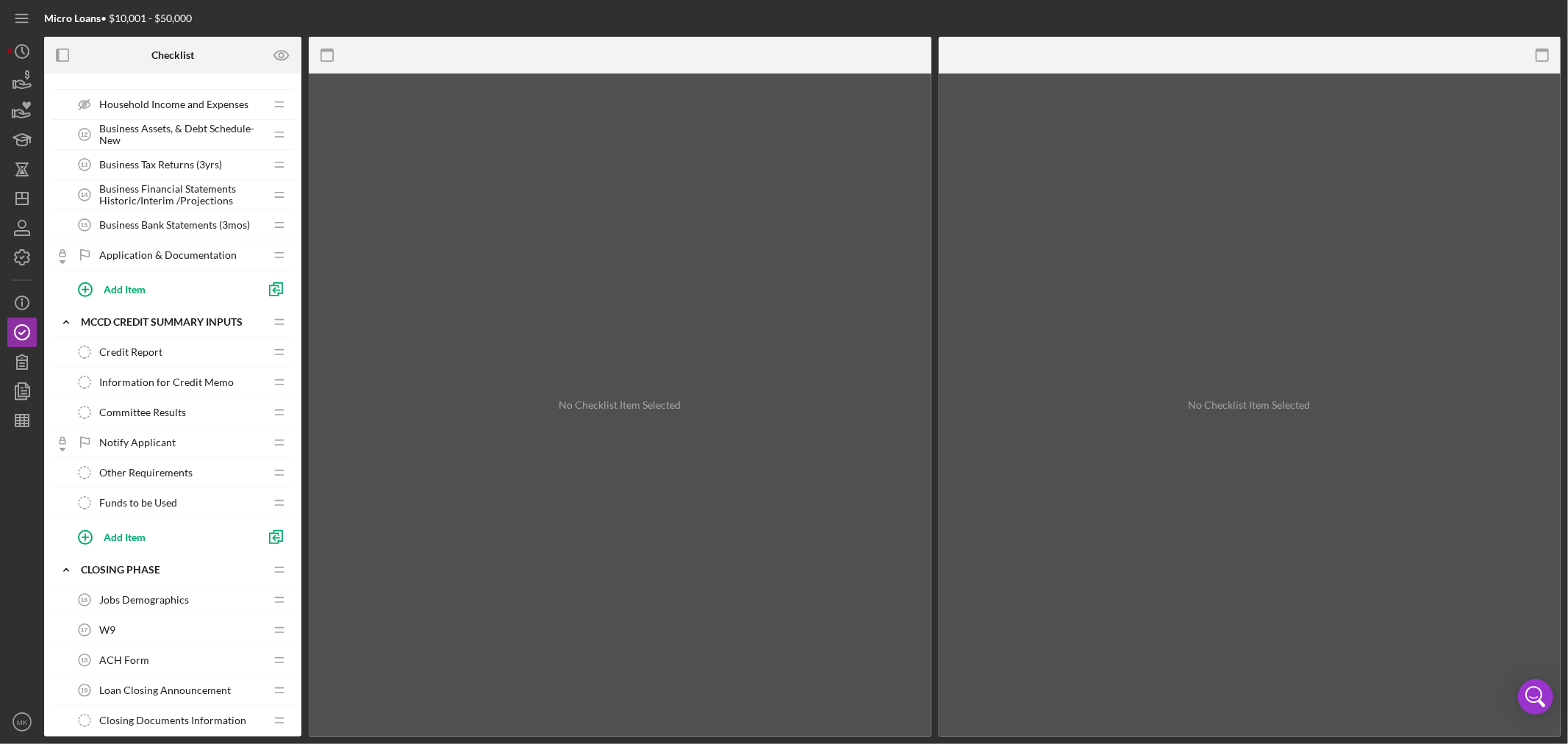
scroll to position [490, 0]
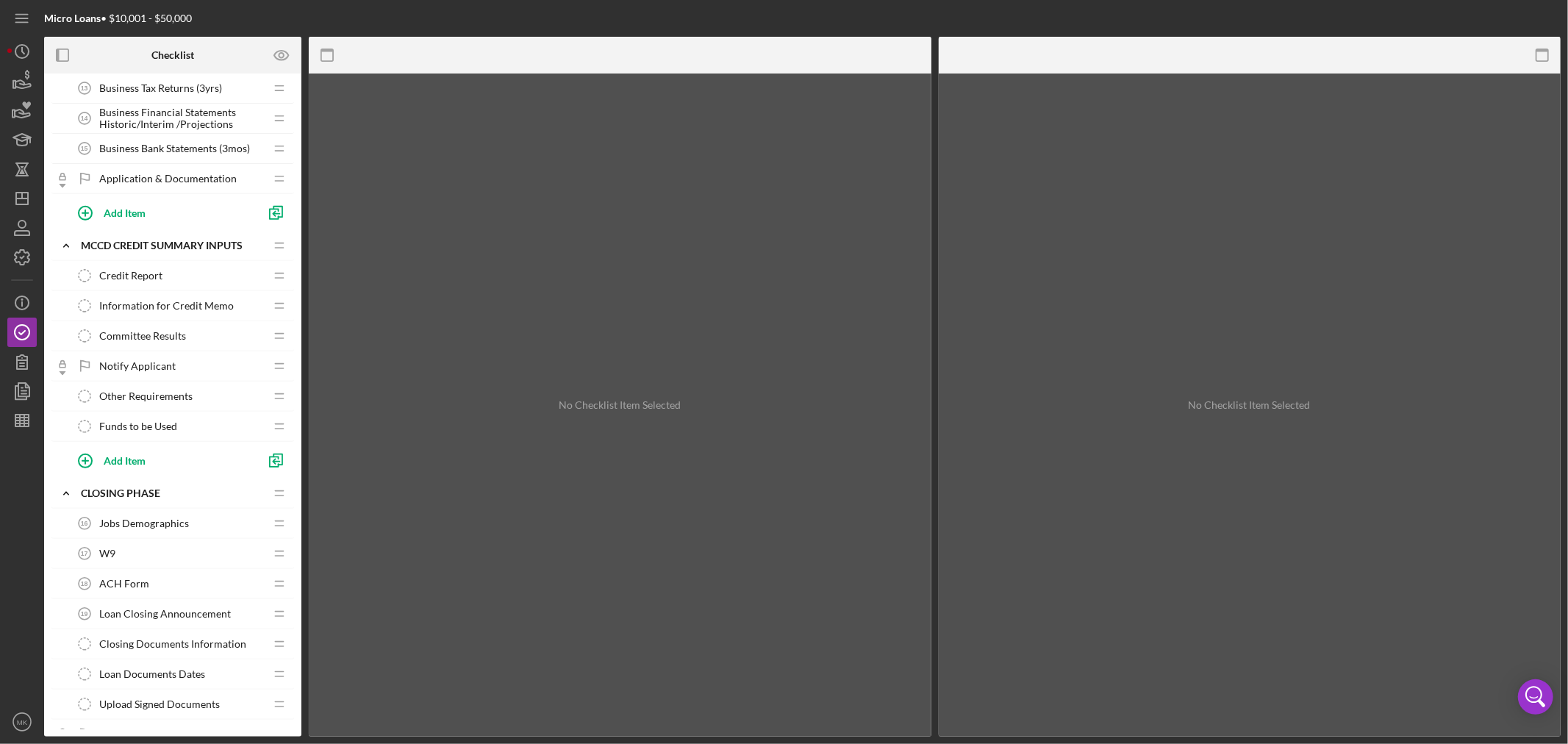
click at [162, 336] on span "Committee Results" at bounding box center [143, 336] width 87 height 12
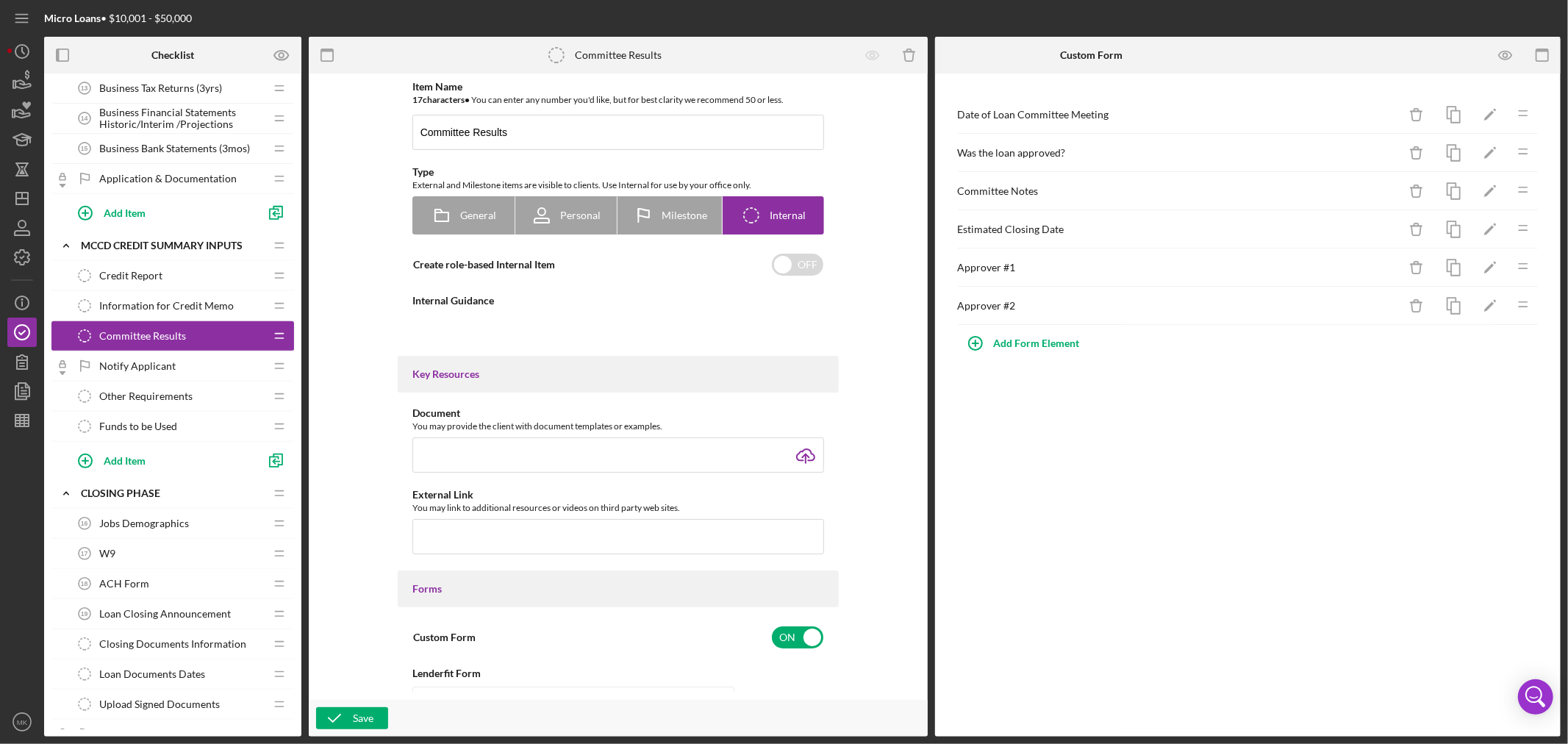
type textarea "<div>Please enter the notes from the committee meeting.&nbsp;</div> <div>&nbsp;…"
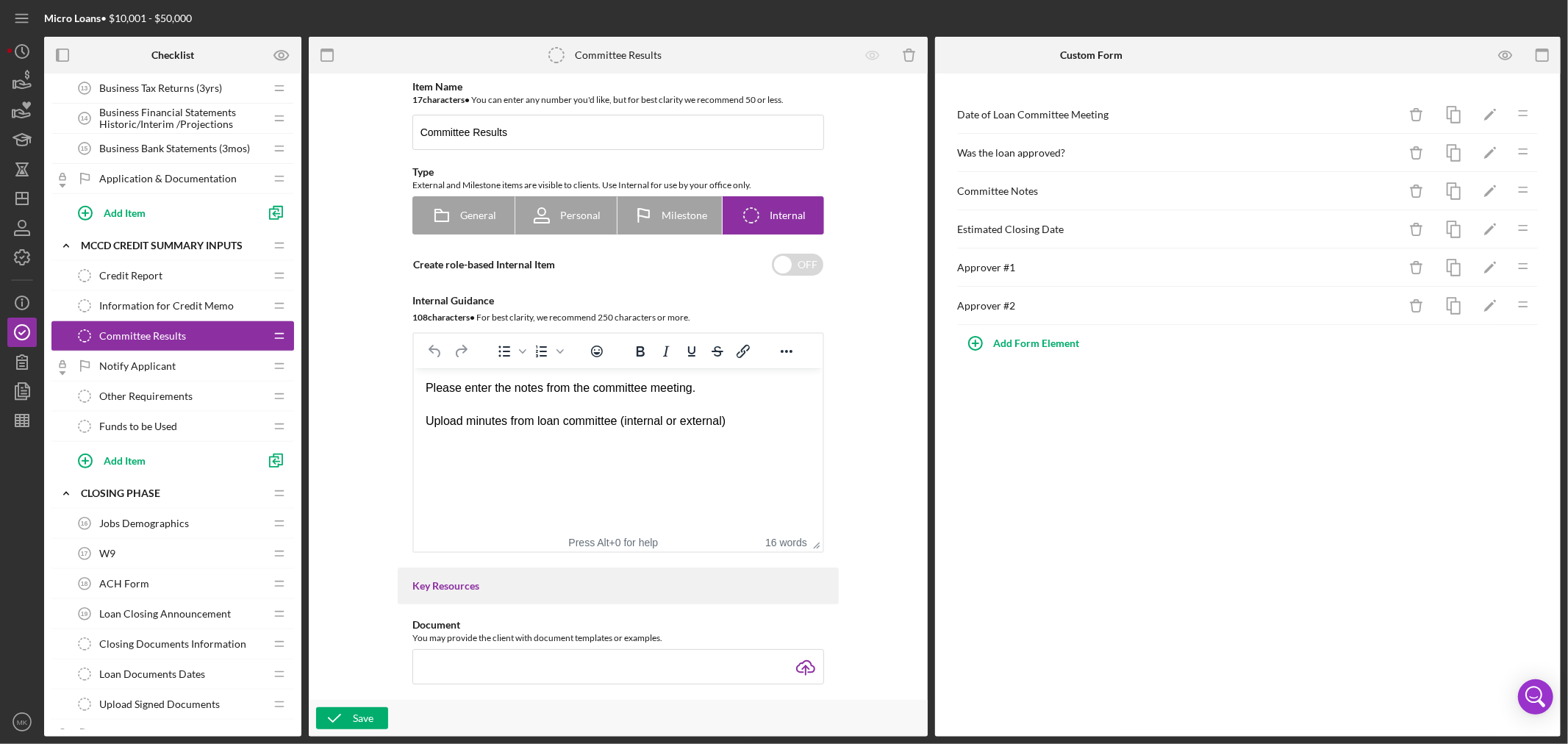
click at [169, 395] on span "Other Requirements" at bounding box center [146, 396] width 94 height 12
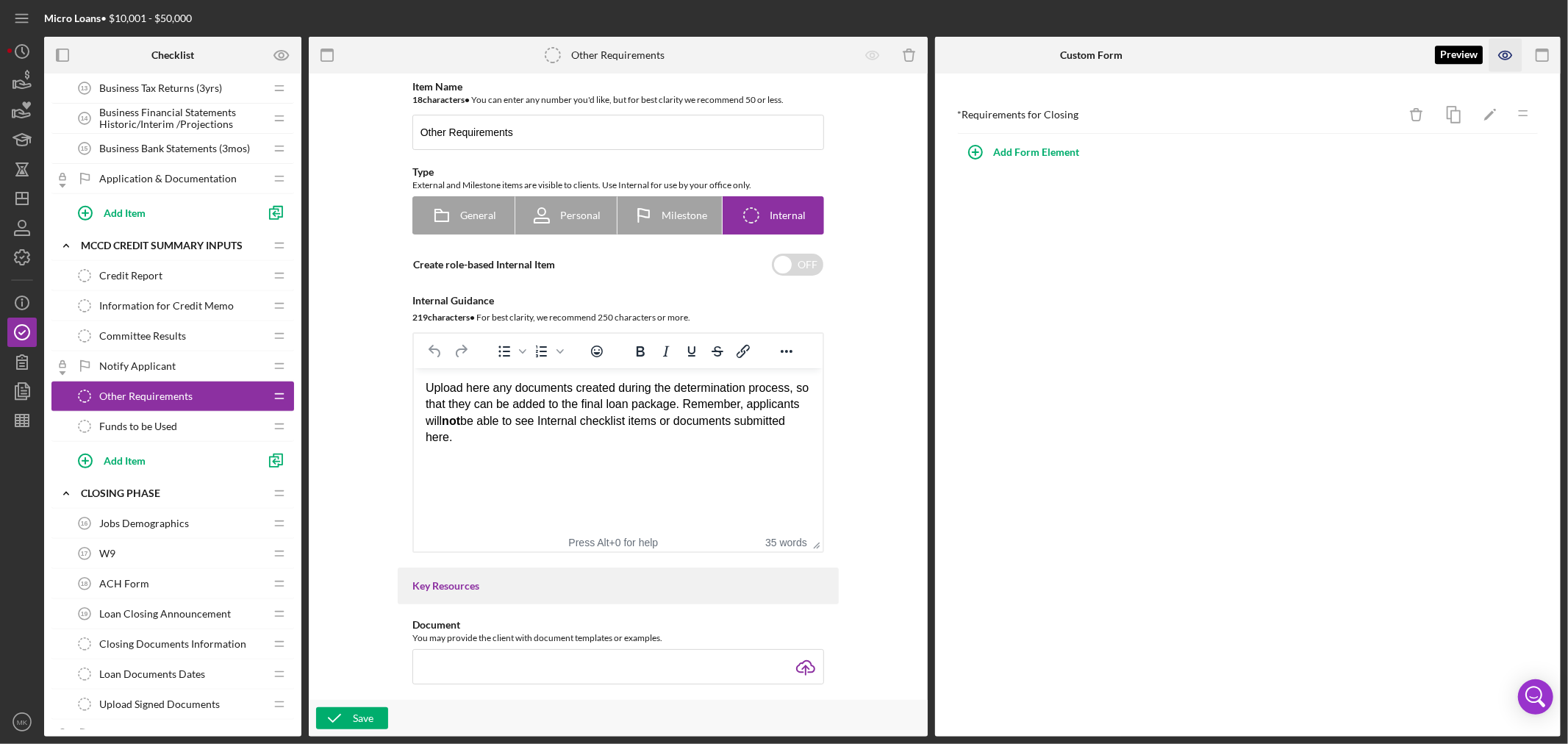
click at [1510, 52] on icon "button" at bounding box center [1506, 55] width 33 height 33
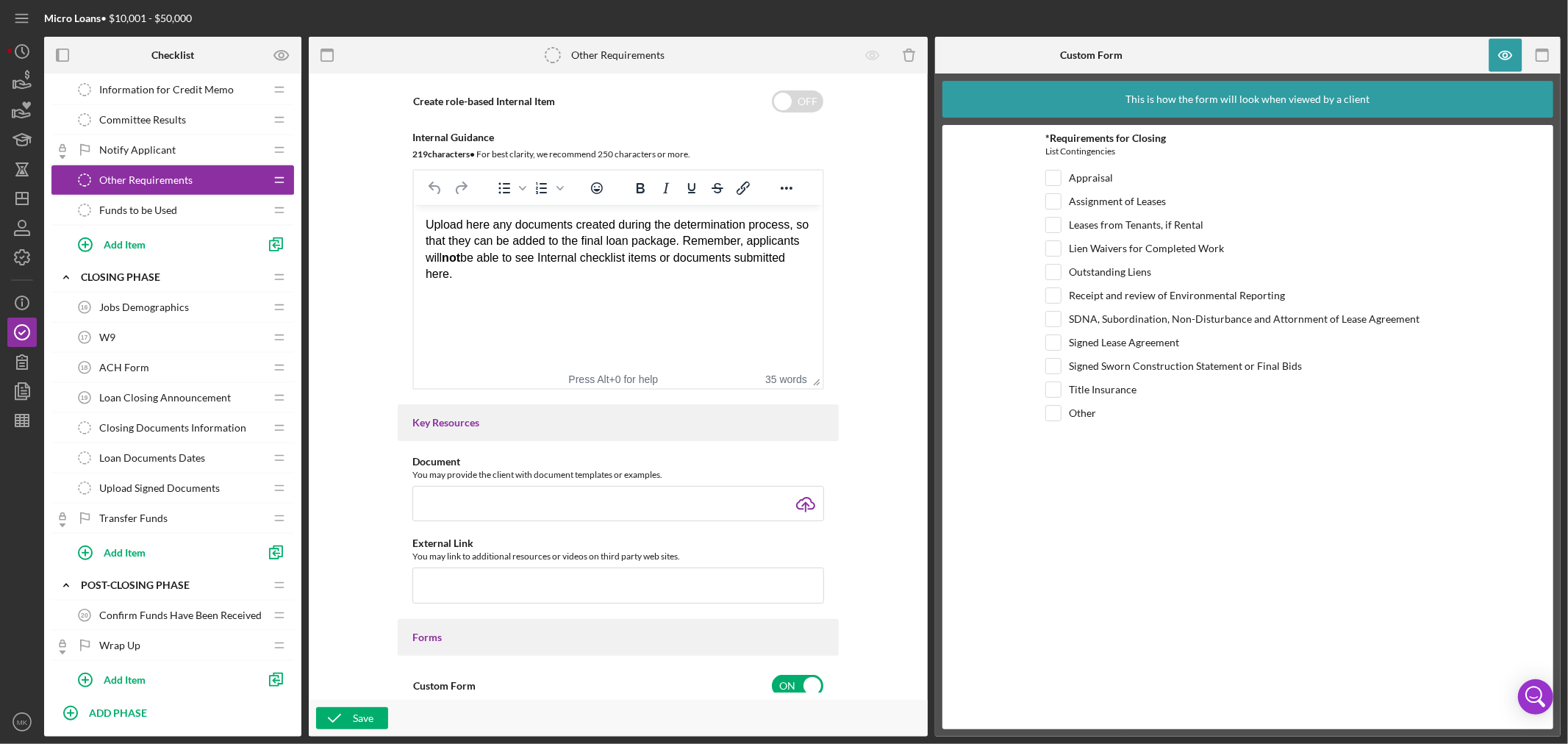
scroll to position [735, 0]
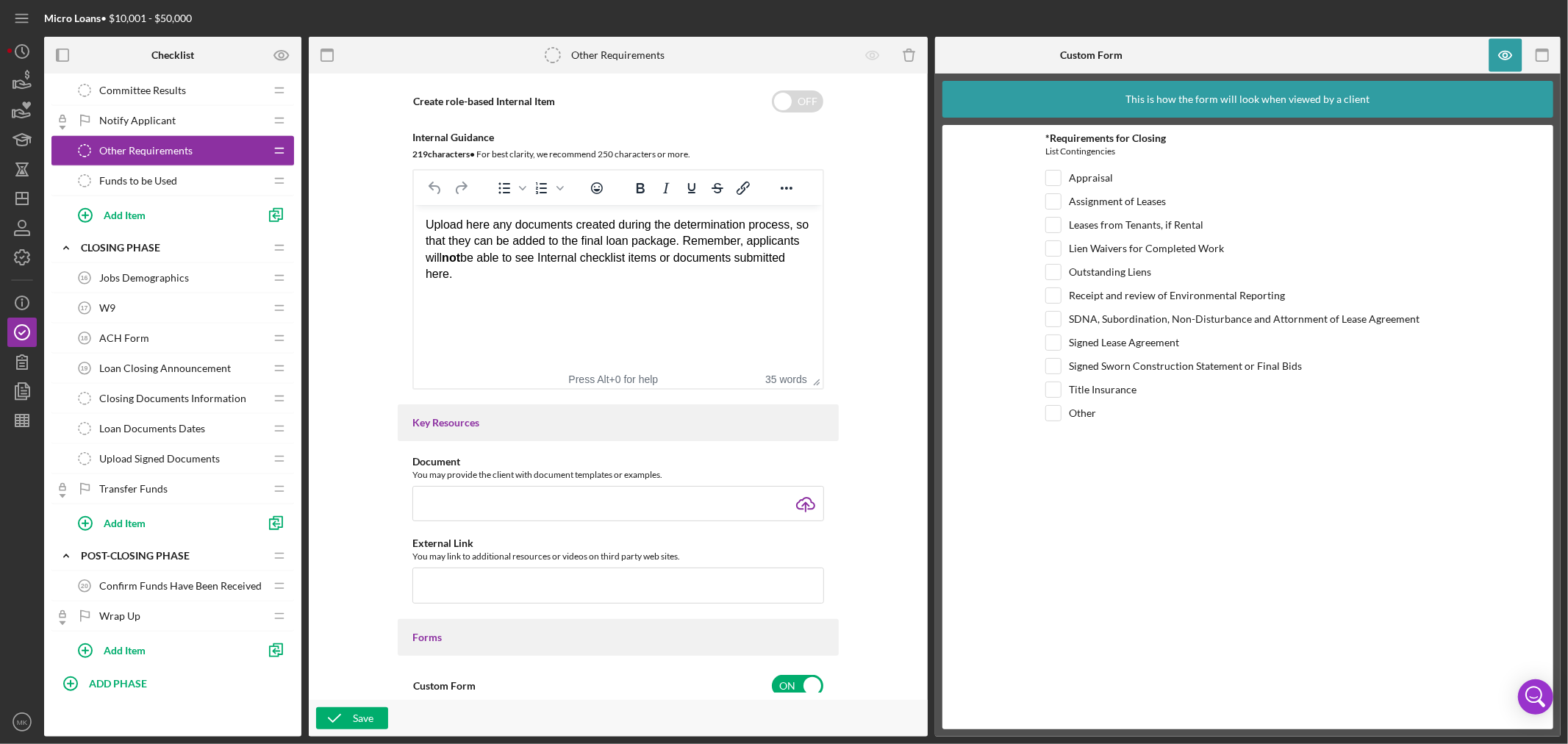
click at [123, 336] on span "ACH Form" at bounding box center [124, 338] width 50 height 12
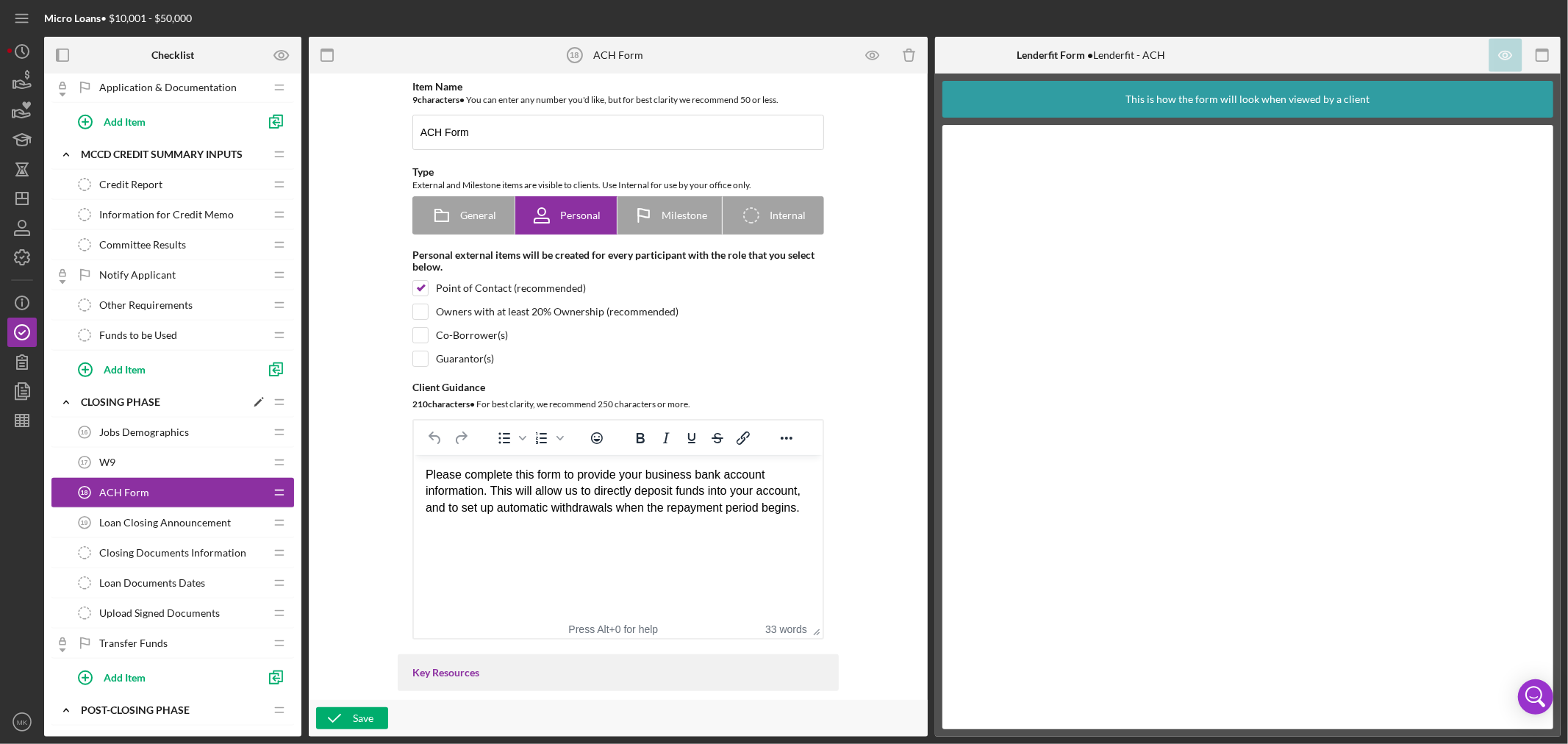
scroll to position [579, 0]
click at [123, 213] on span "Information for Credit Memo" at bounding box center [166, 216] width 135 height 12
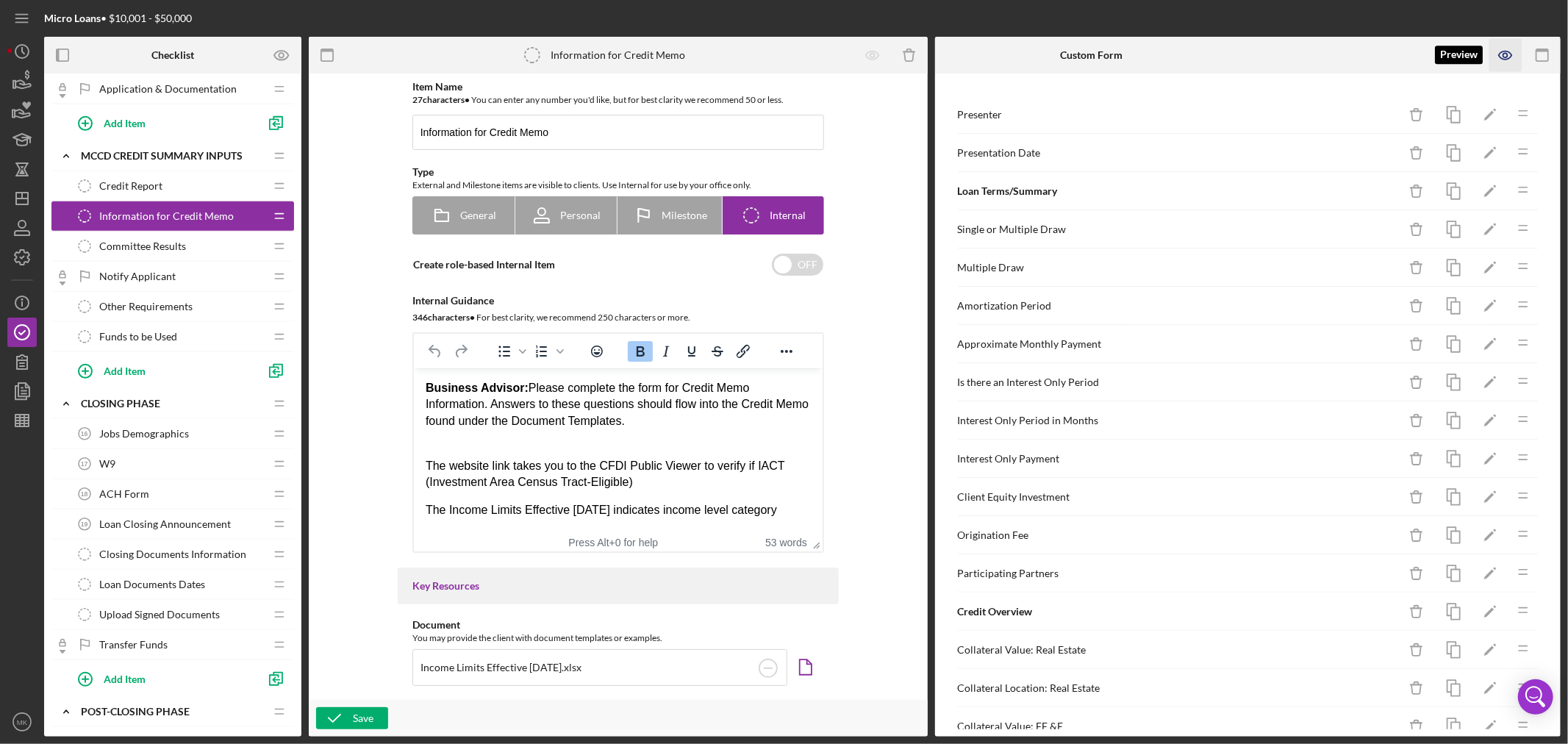
click at [1508, 54] on icon "button" at bounding box center [1506, 55] width 33 height 33
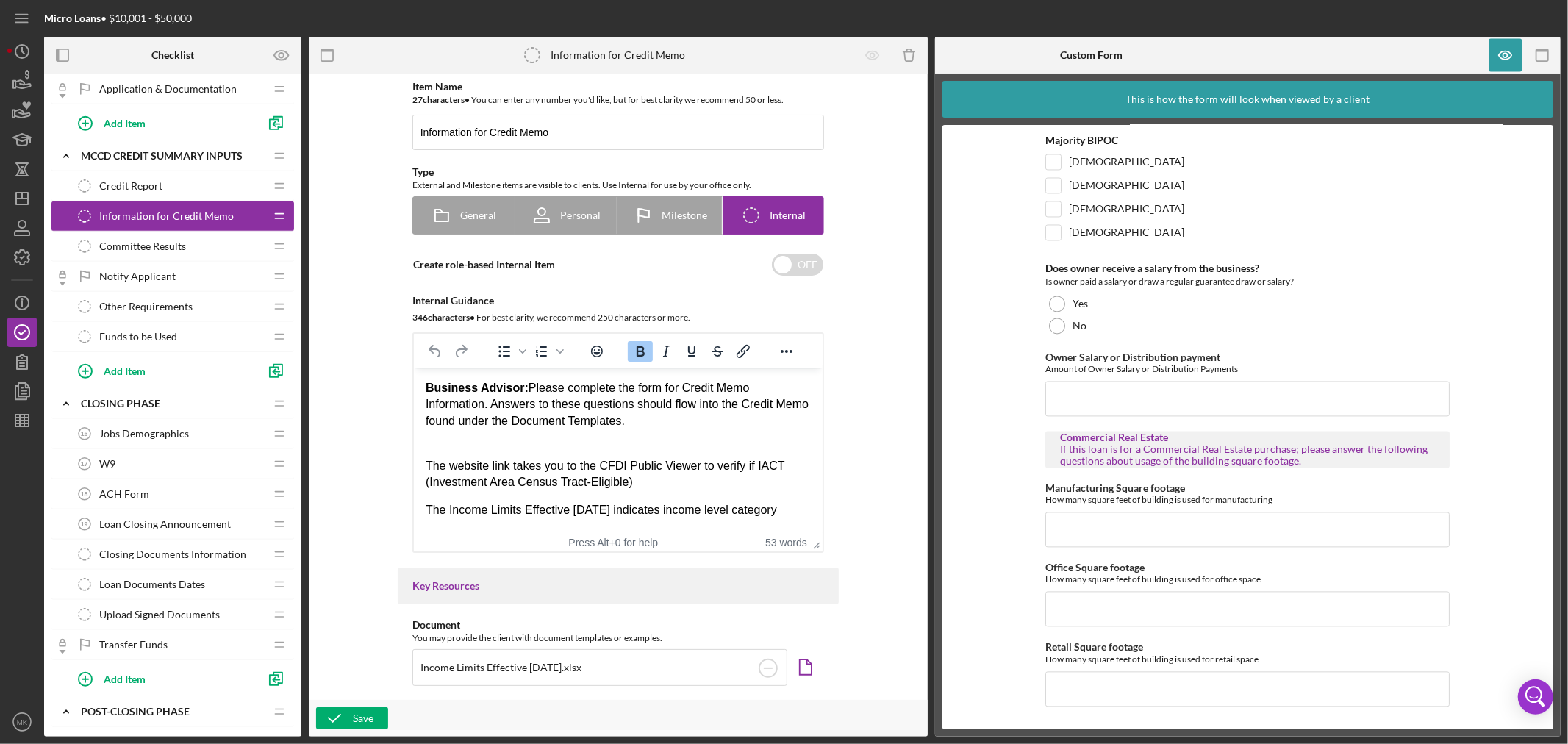
click at [156, 334] on span "Funds to be Used" at bounding box center [138, 336] width 78 height 12
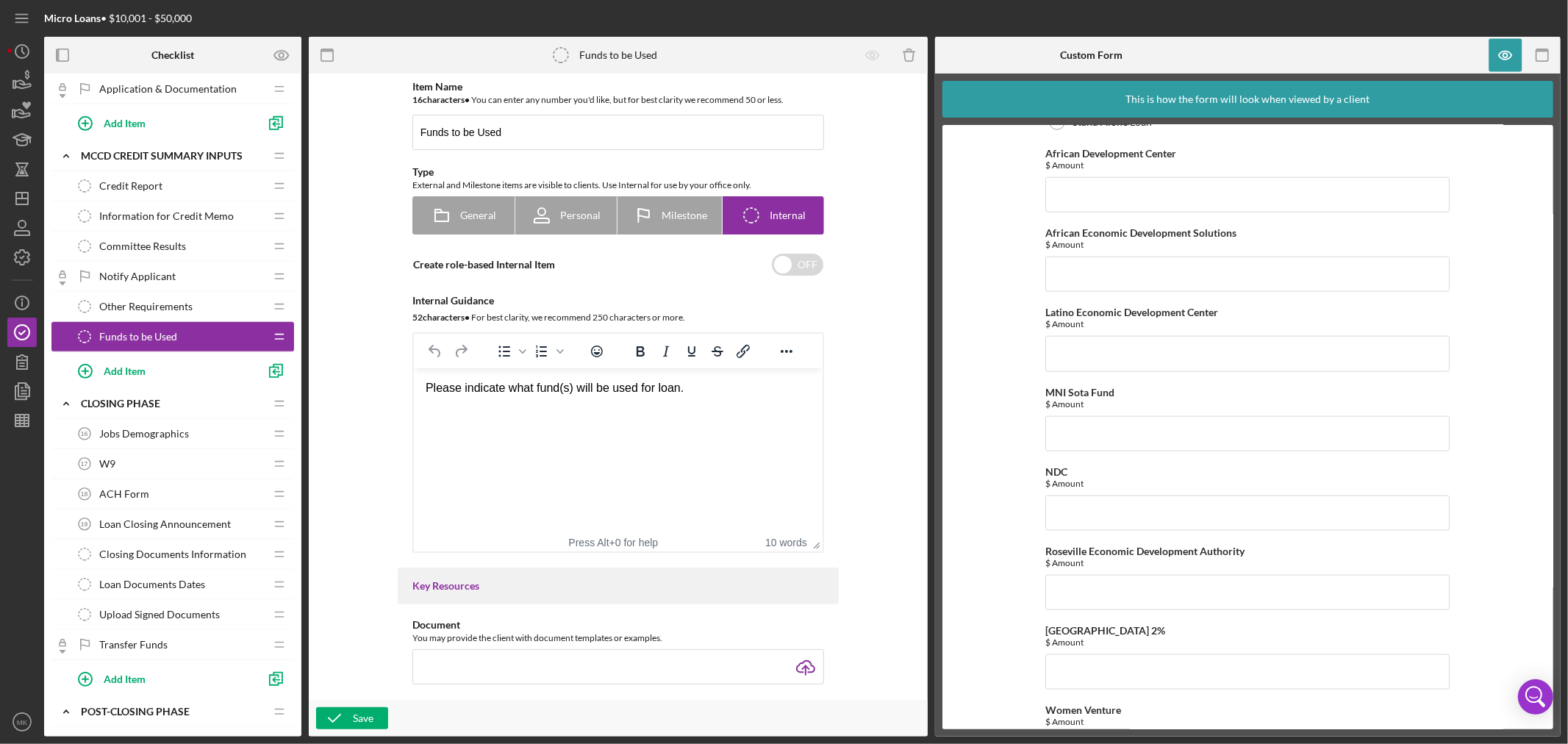
scroll to position [1473, 0]
